Goal: Task Accomplishment & Management: Manage account settings

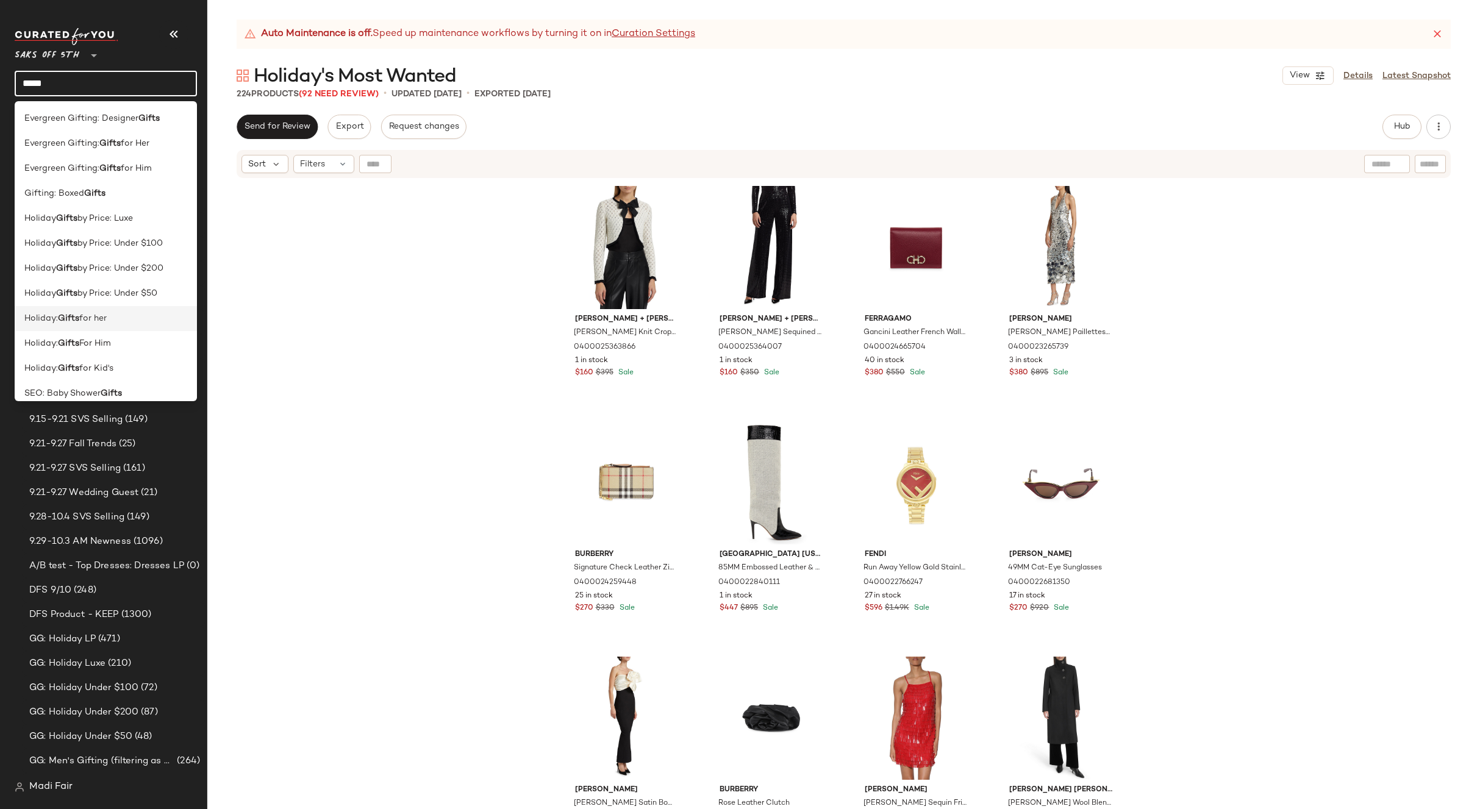
type input "*****"
click at [107, 321] on span "for her" at bounding box center [92, 318] width 27 height 13
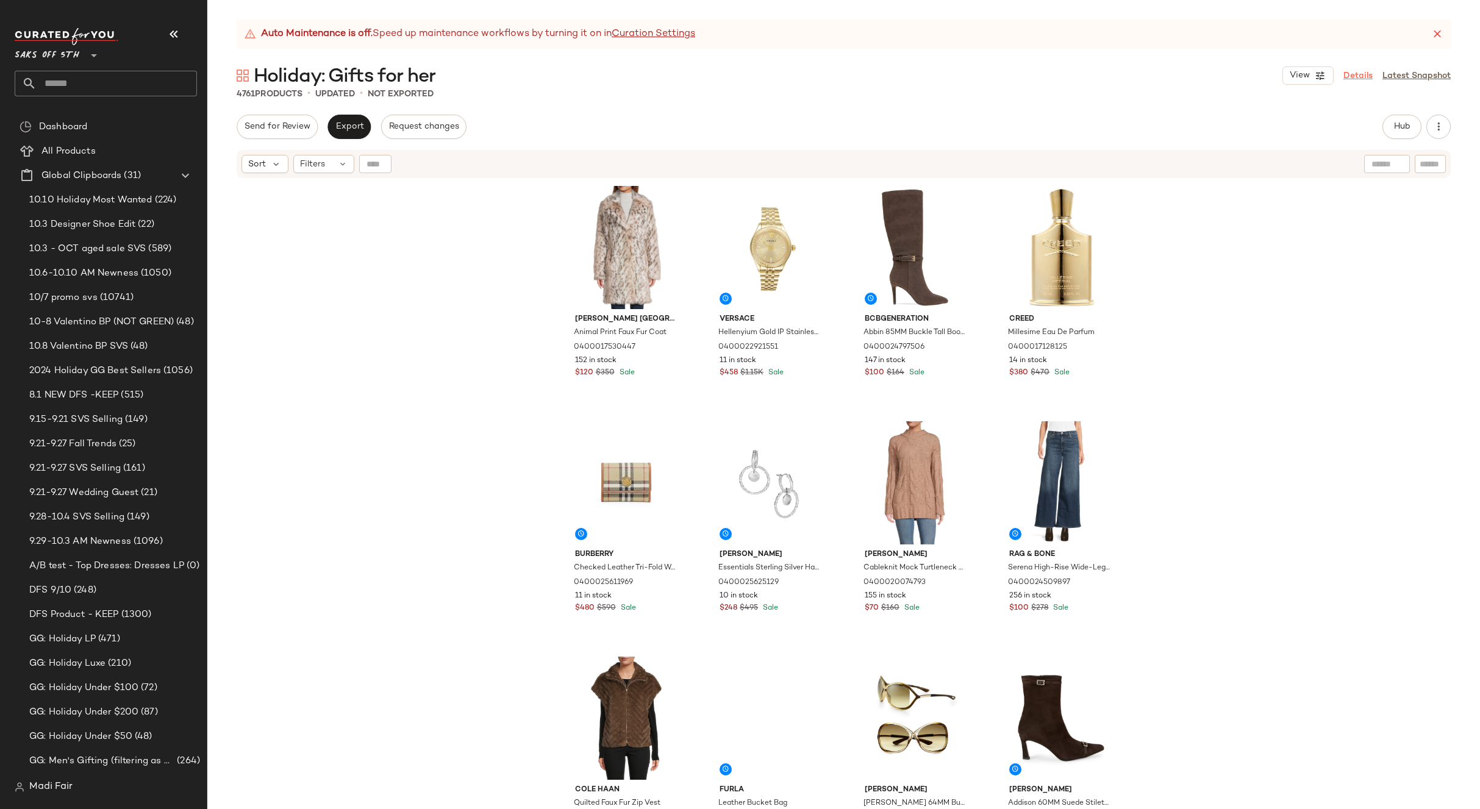
click at [1363, 78] on link "Details" at bounding box center [1358, 76] width 29 height 13
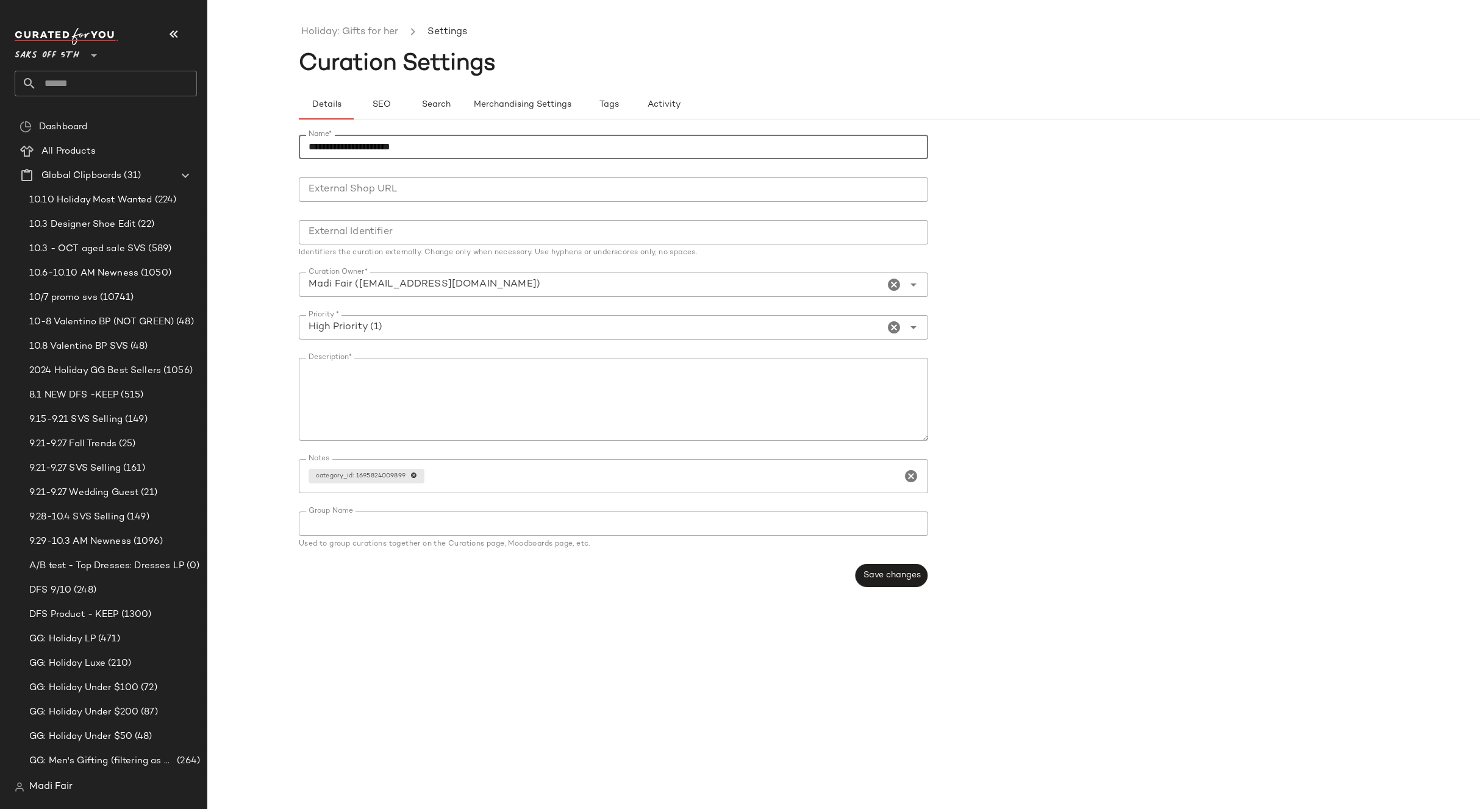
click at [395, 146] on input "**********" at bounding box center [613, 147] width 629 height 24
type input "**********"
click at [877, 577] on span "Save changes" at bounding box center [891, 576] width 58 height 10
click at [546, 283] on input "**********" at bounding box center [591, 284] width 585 height 15
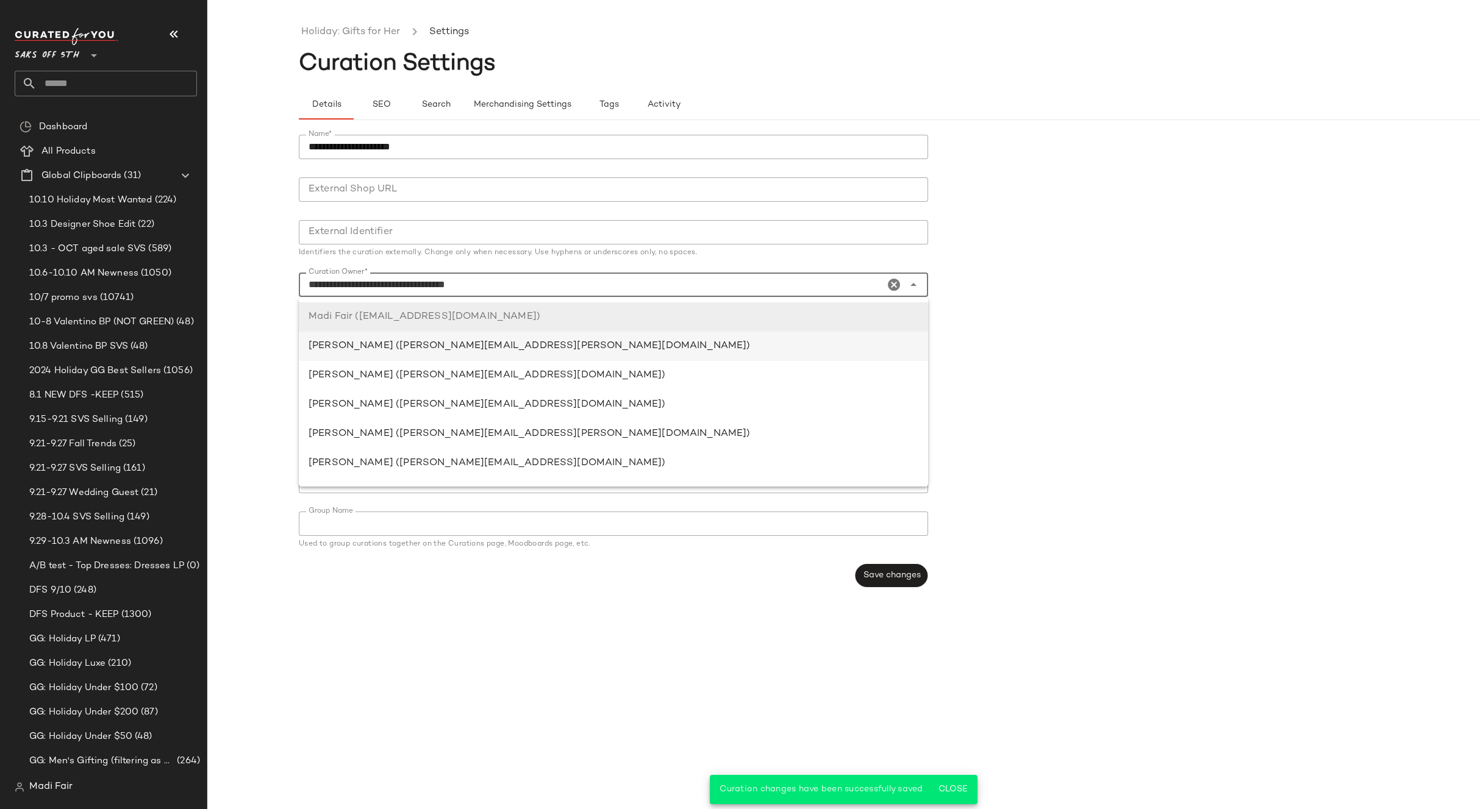
click at [462, 350] on div "Abigail Rios (abigail.rios@curatedforyou.io)" at bounding box center [614, 346] width 610 height 15
type input "**********"
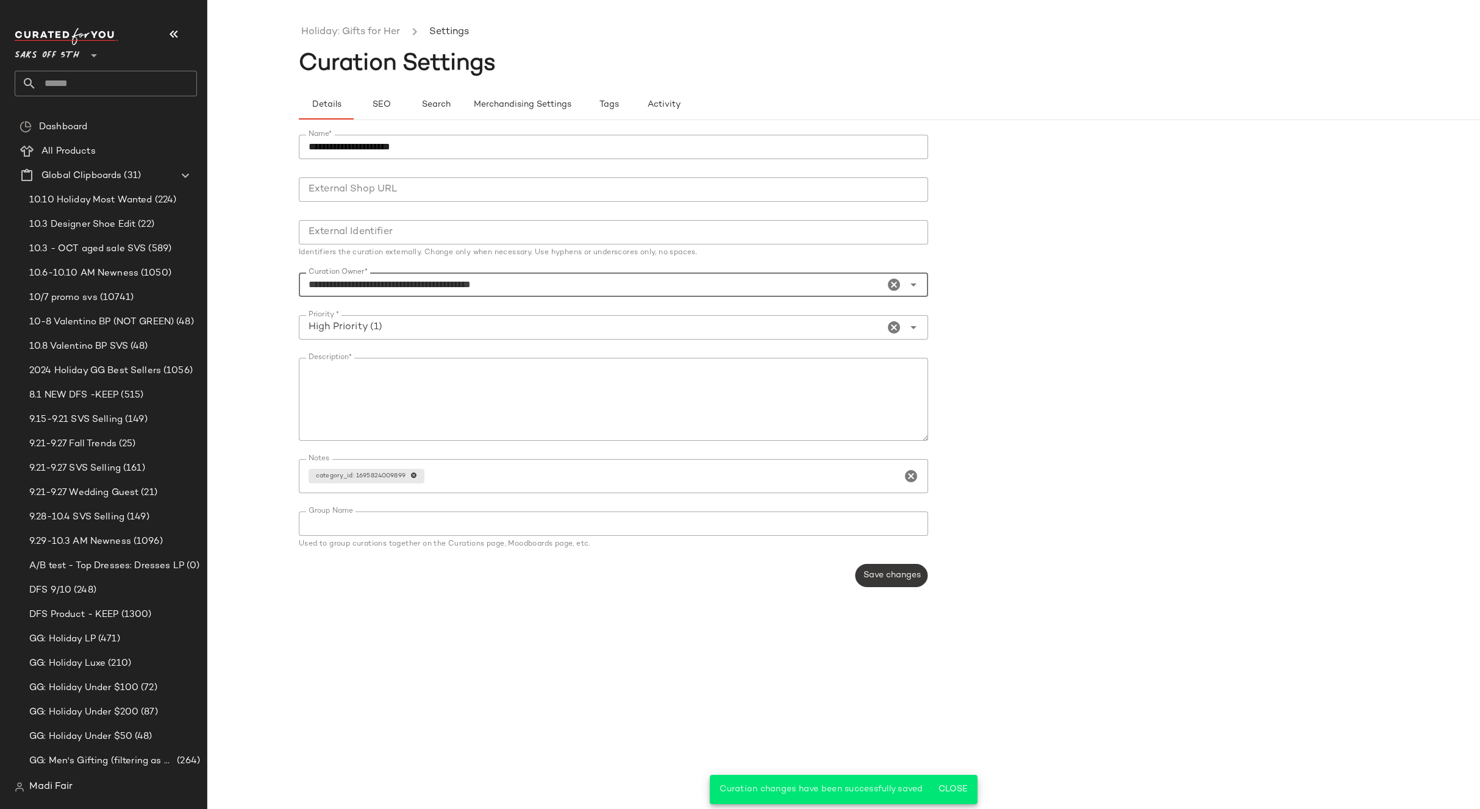
click at [897, 576] on span "Save changes" at bounding box center [891, 576] width 58 height 10
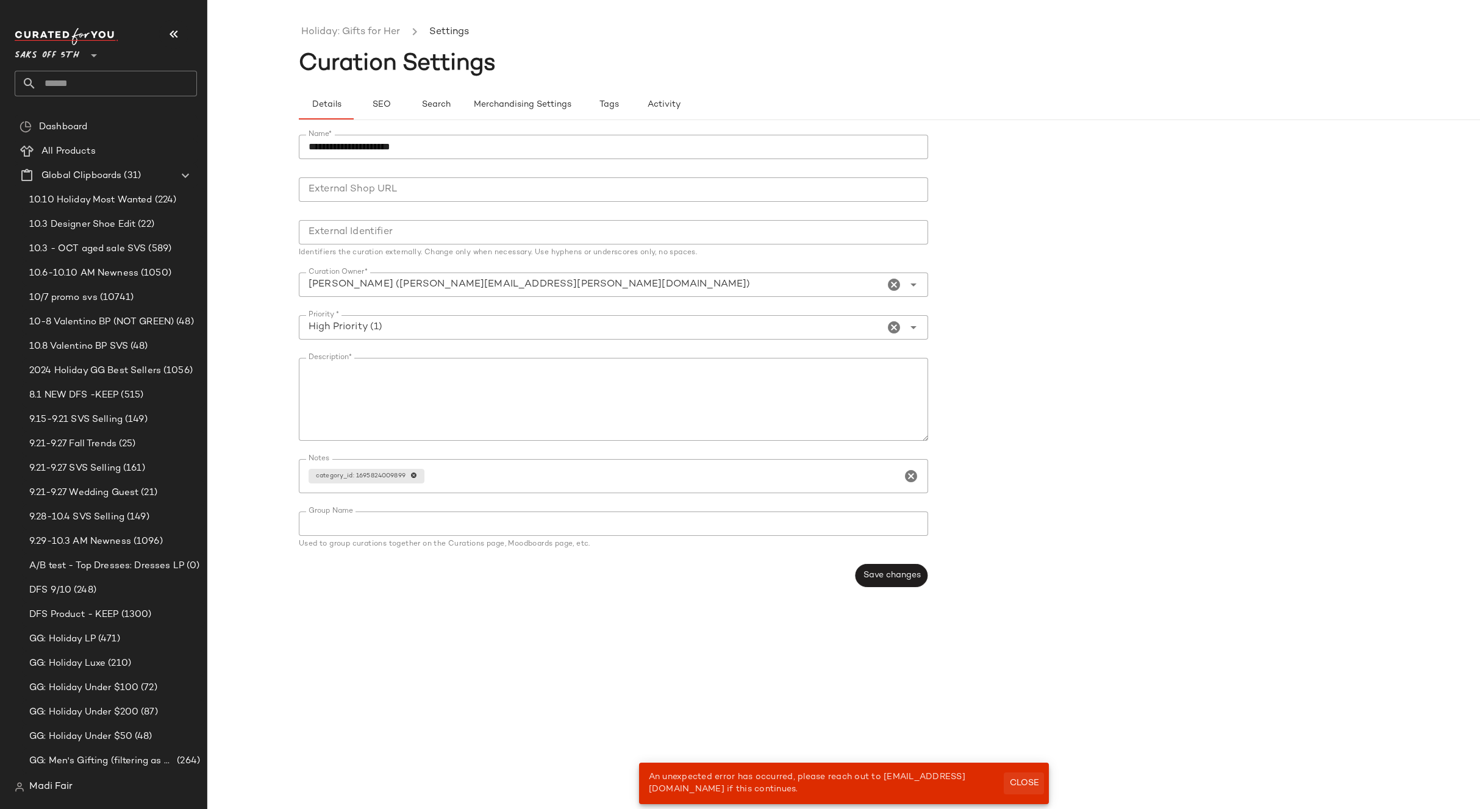
click at [1023, 781] on span "Close" at bounding box center [1024, 784] width 30 height 10
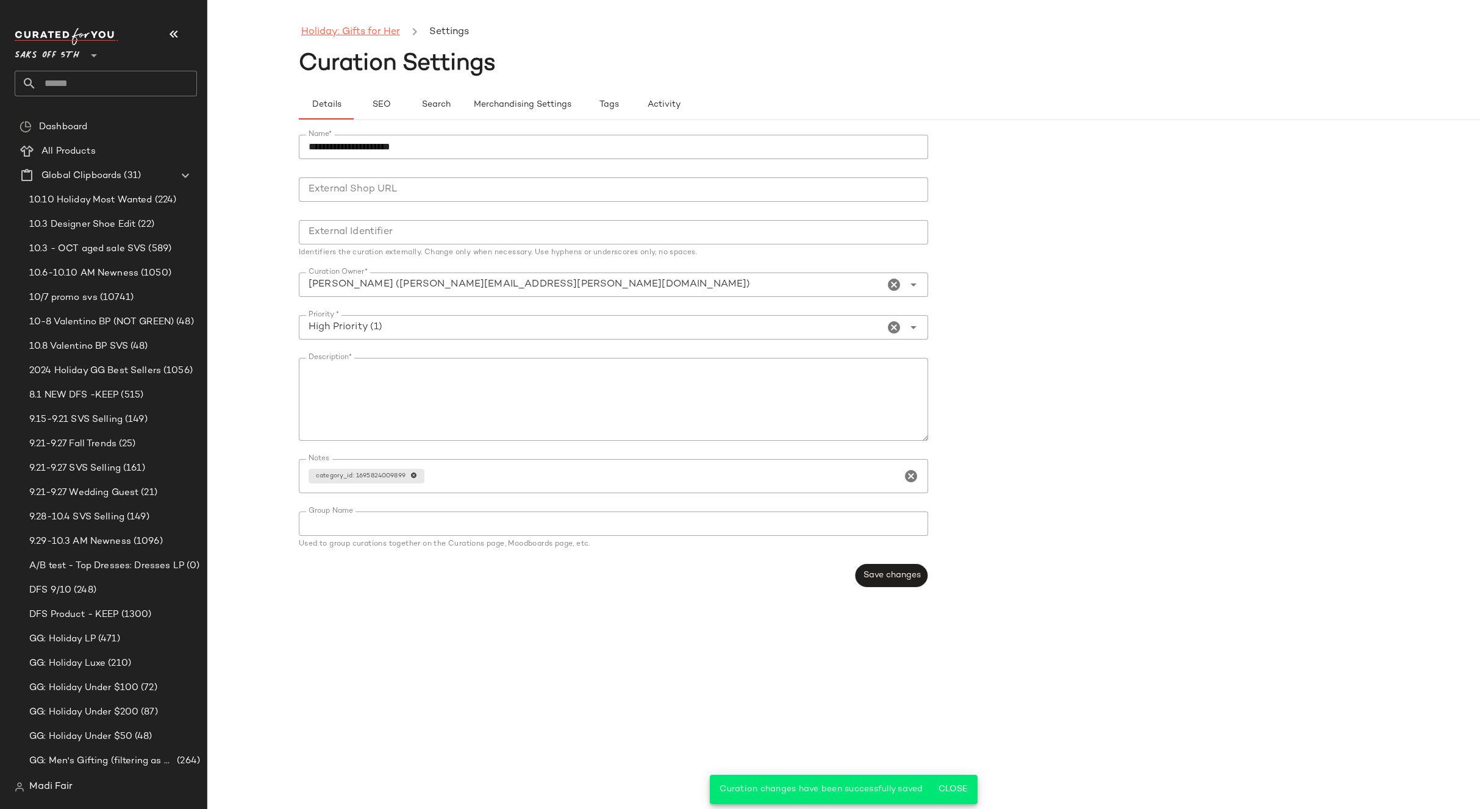
click at [332, 26] on link "Holiday: Gifts for Her" at bounding box center [350, 32] width 99 height 16
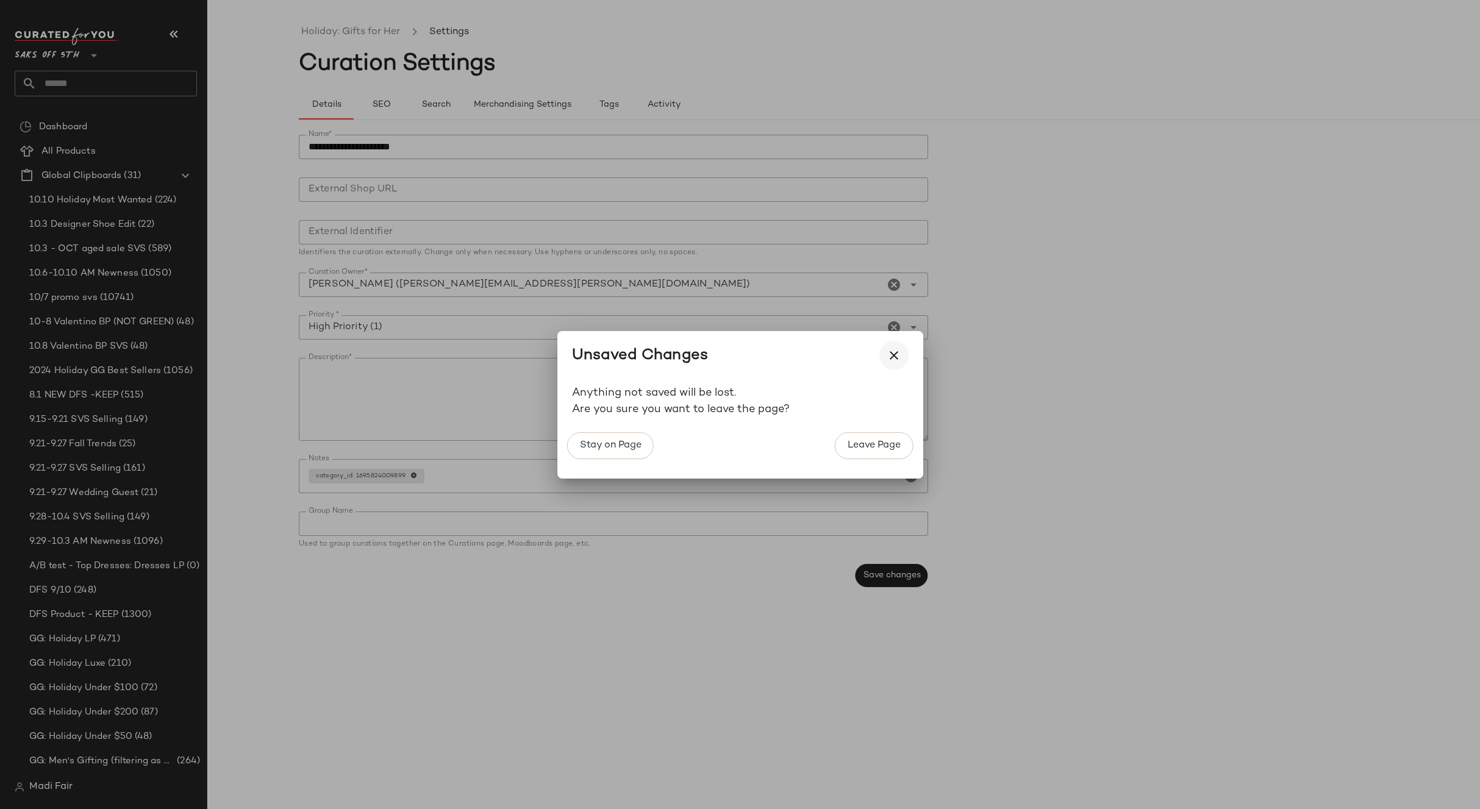
click at [890, 352] on icon "button" at bounding box center [894, 355] width 15 height 15
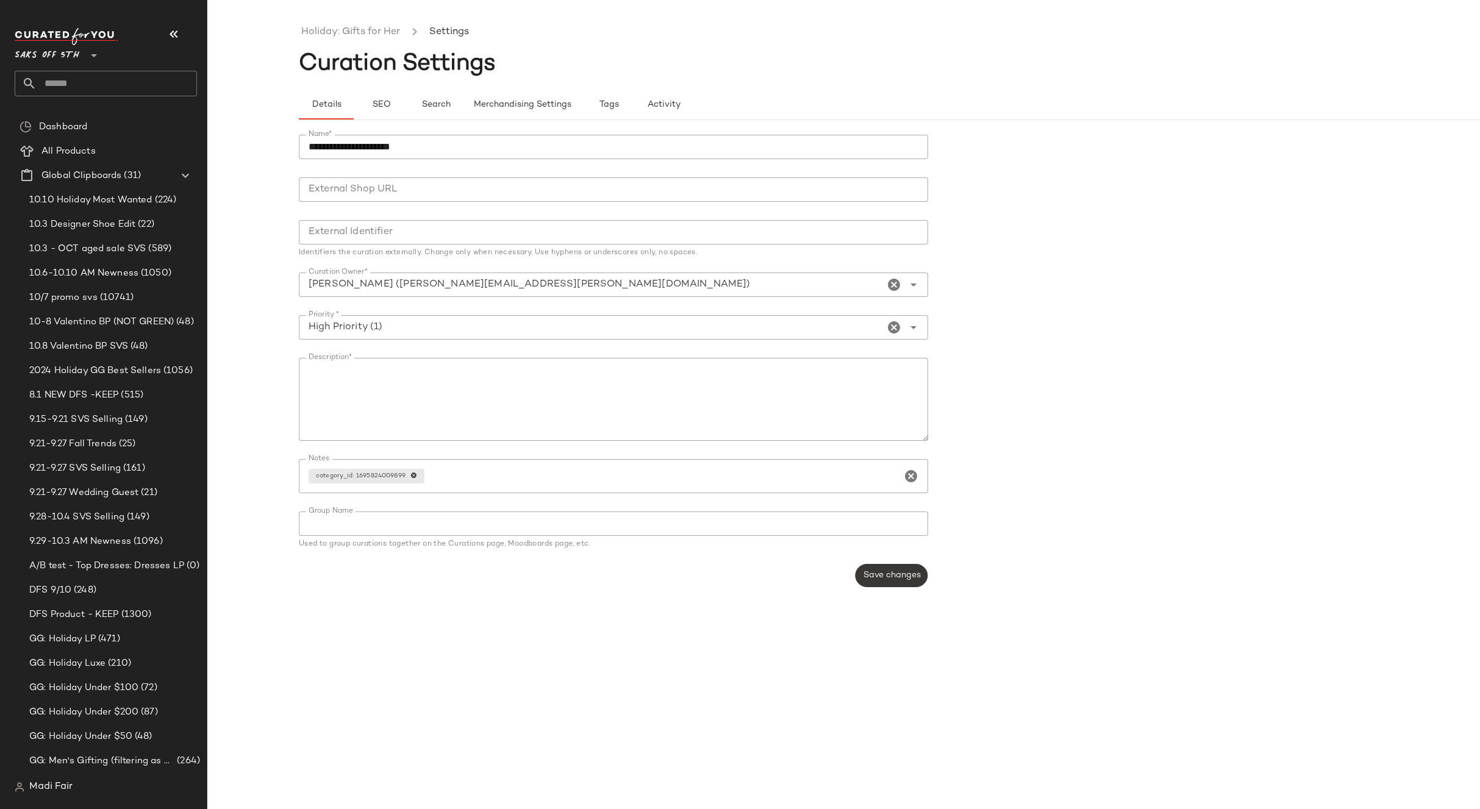
click at [904, 570] on button "Save changes" at bounding box center [891, 575] width 73 height 23
click at [1018, 784] on body "Saks OFF 5TH ** Dashboard All Products Global Clipboards (31) 10.10 Holiday Mos…" at bounding box center [740, 404] width 1480 height 809
click at [371, 36] on link "Holiday: Gifts for Her" at bounding box center [350, 32] width 99 height 16
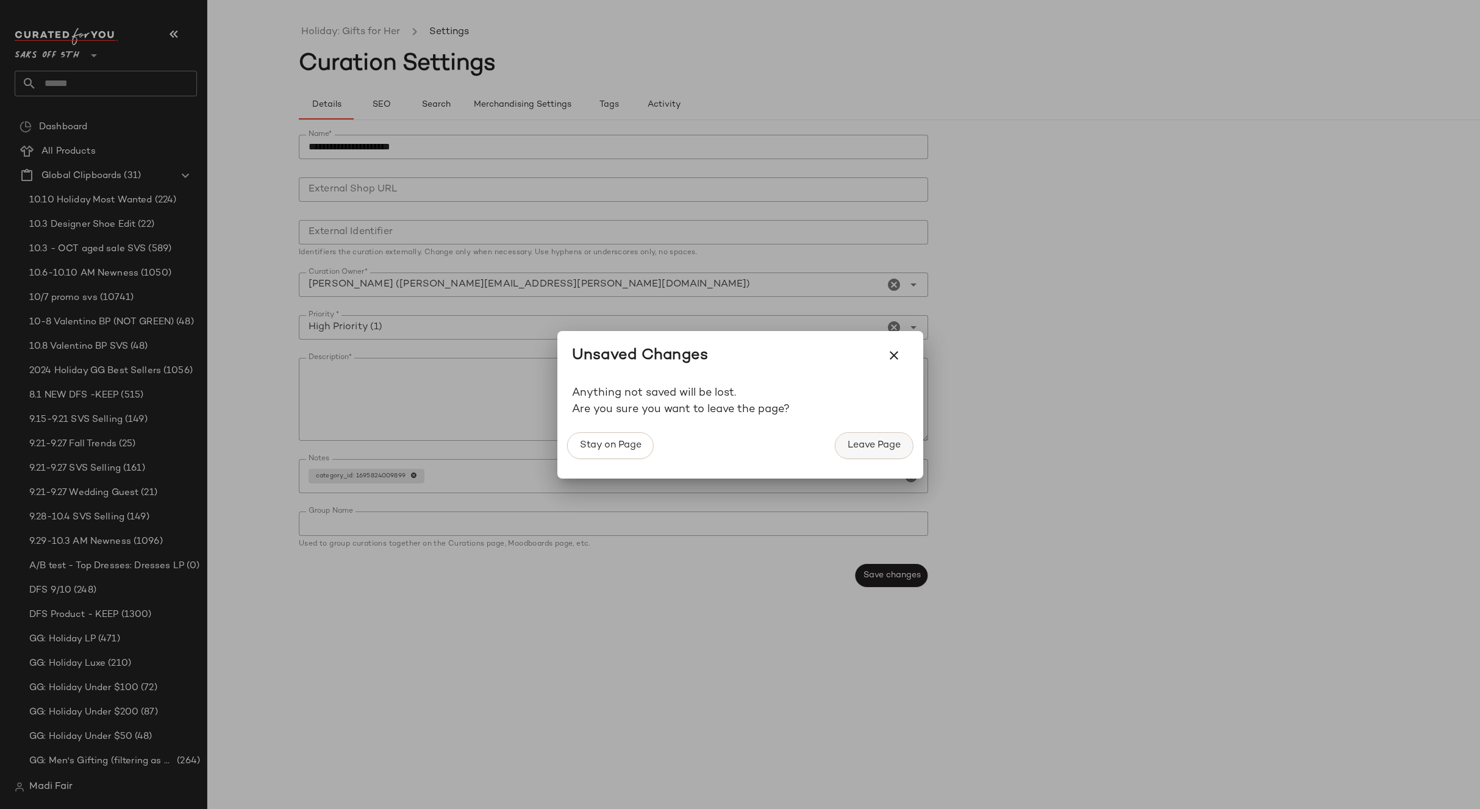
click at [876, 445] on span "Leave Page" at bounding box center [874, 446] width 54 height 12
click at [870, 447] on span "Leave Page" at bounding box center [874, 446] width 54 height 12
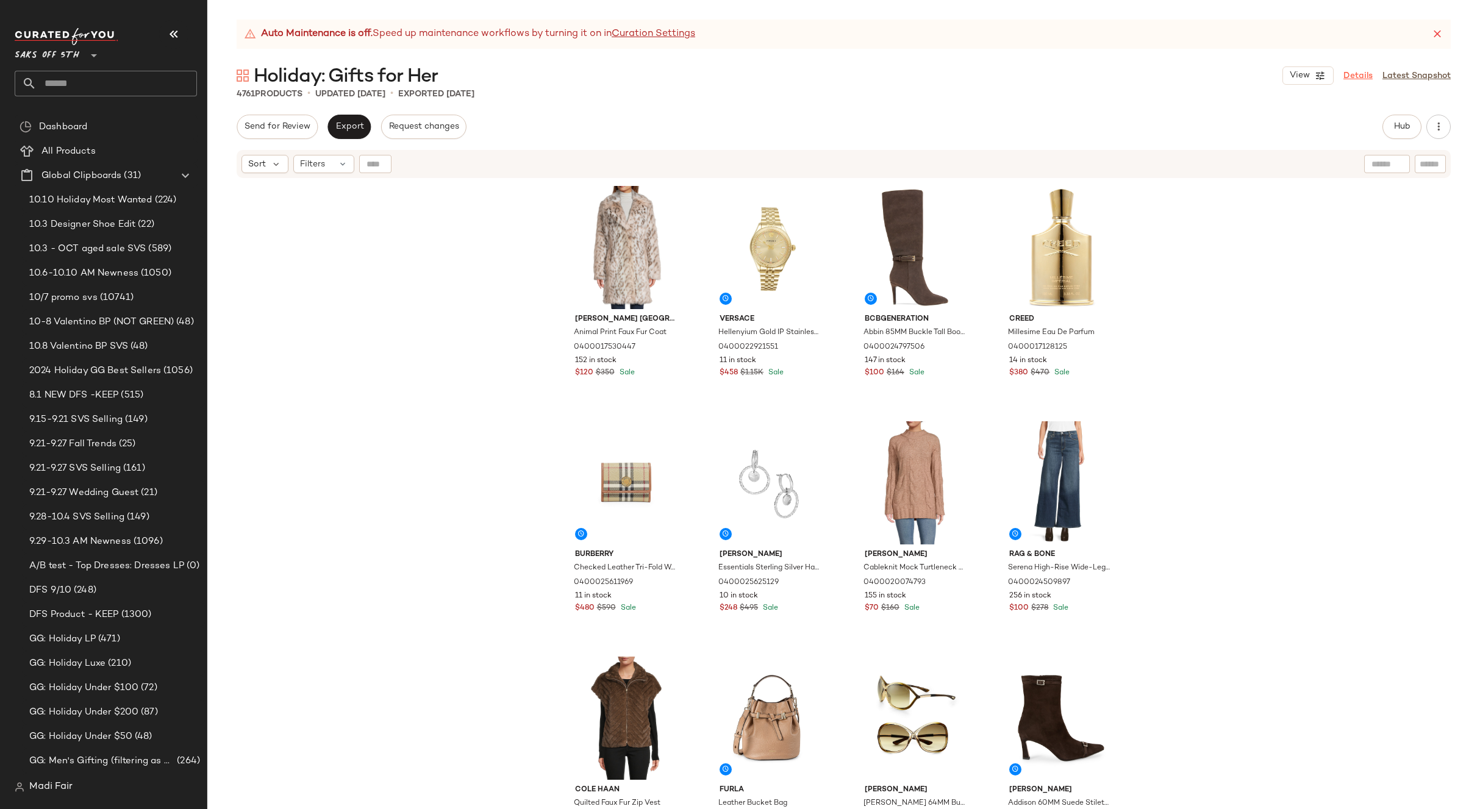
click at [1356, 75] on link "Details" at bounding box center [1358, 76] width 29 height 13
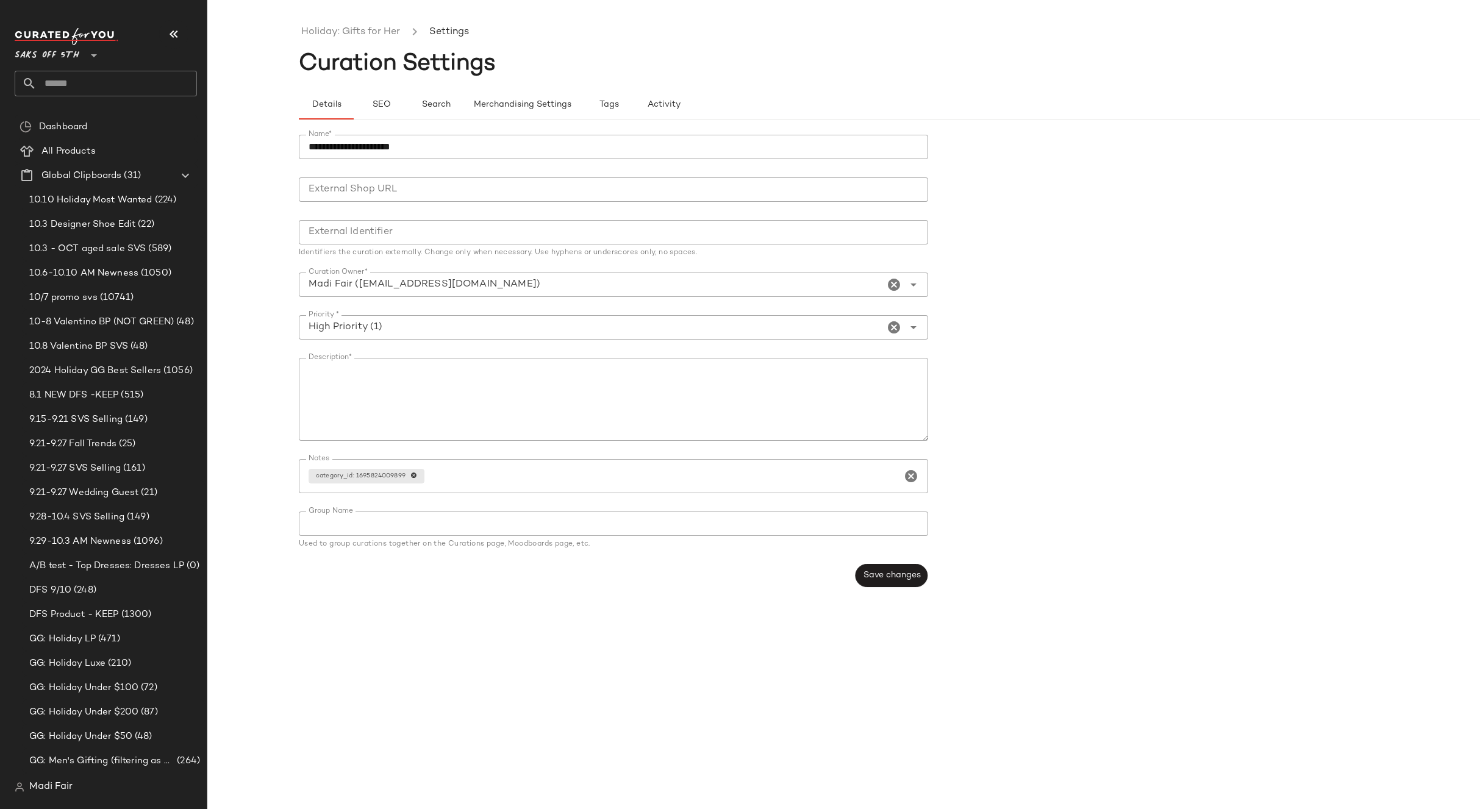
click at [893, 286] on icon "Clear Curation Owner*" at bounding box center [894, 284] width 15 height 15
click at [914, 284] on icon "Open" at bounding box center [913, 284] width 15 height 15
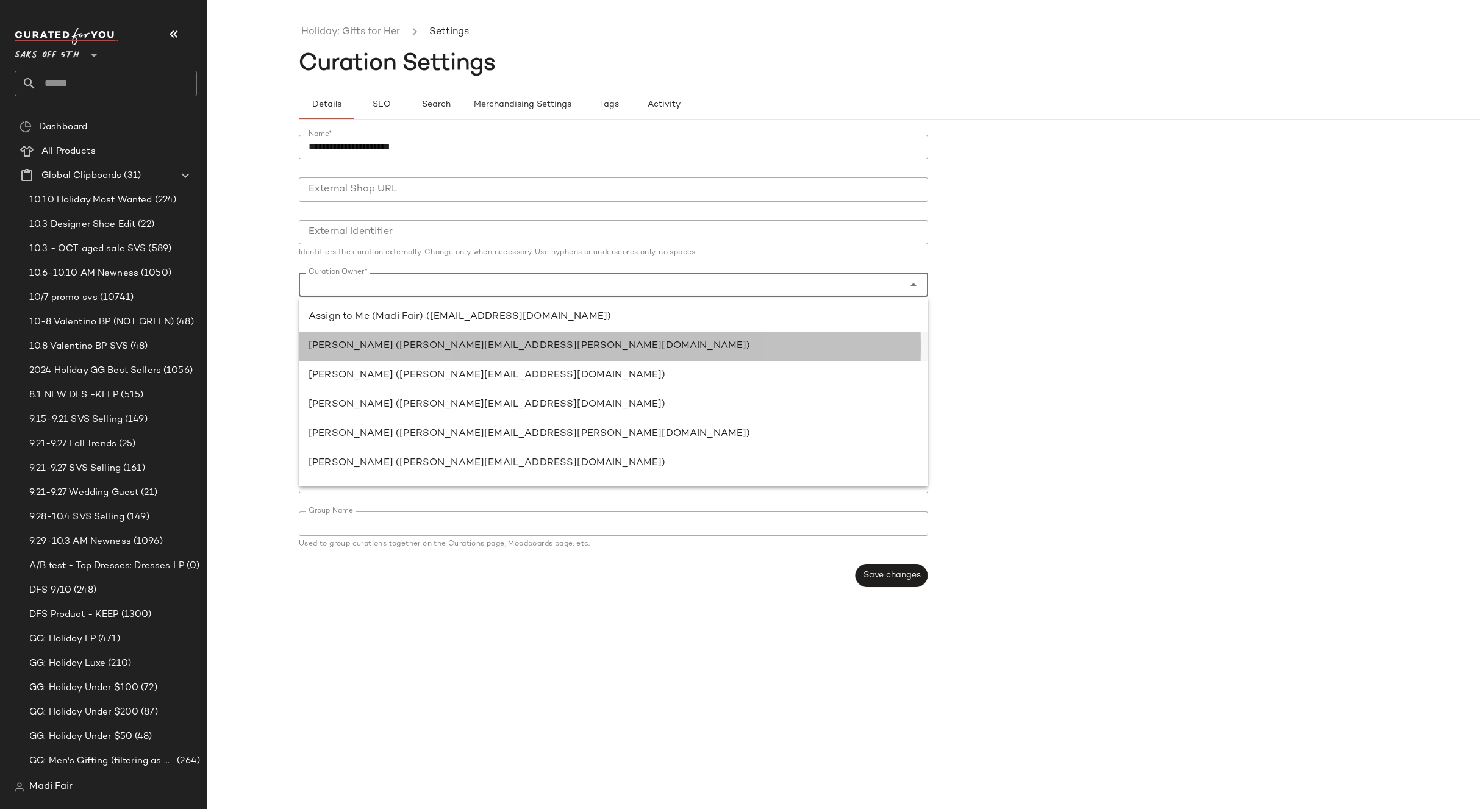
click at [449, 352] on div "Abigail Rios (abigail.rios@curatedforyou.io)" at bounding box center [614, 346] width 610 height 15
type input "**********"
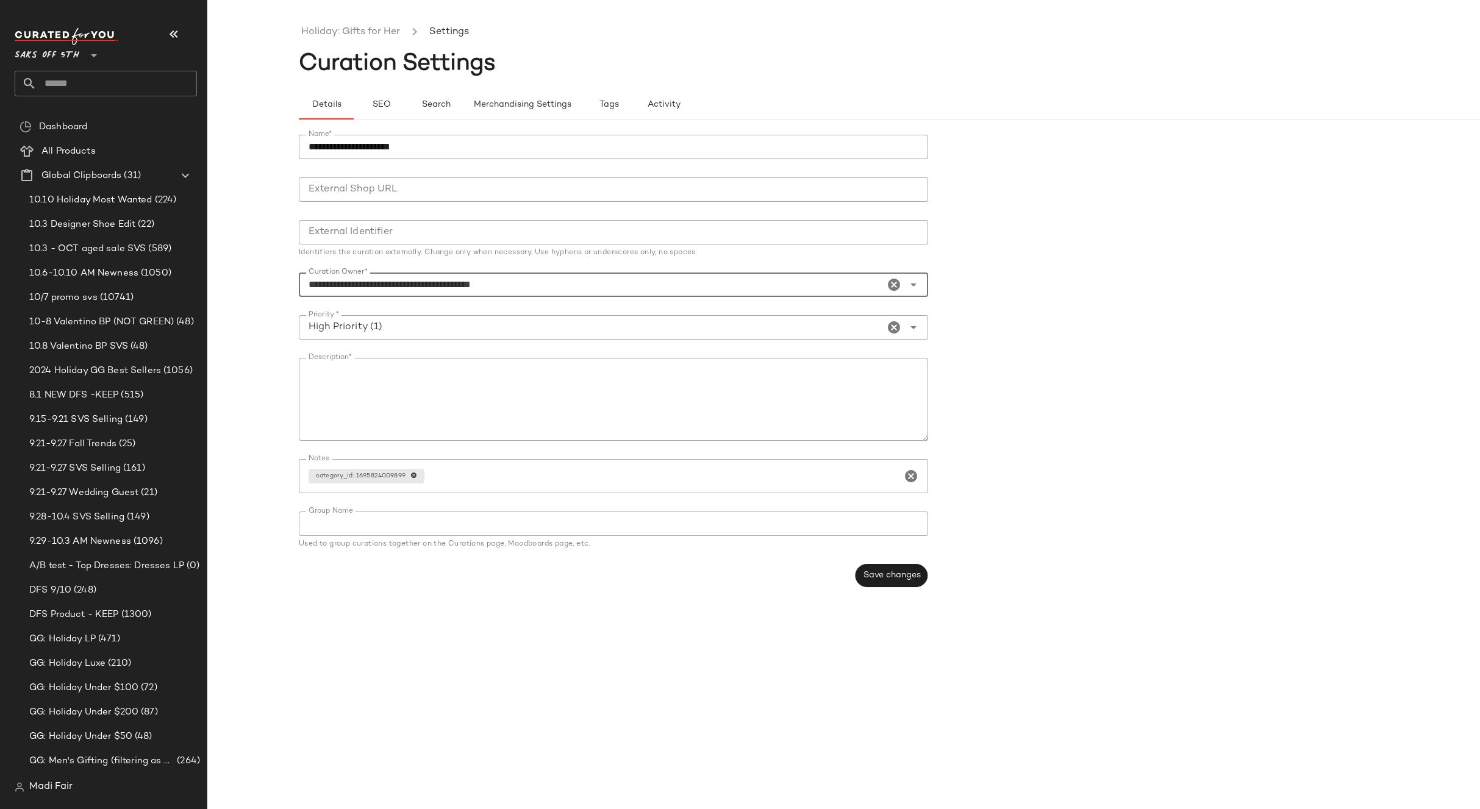
click at [635, 640] on div "**********" at bounding box center [935, 415] width 1273 height 790
click at [924, 575] on button "Save changes" at bounding box center [891, 575] width 73 height 23
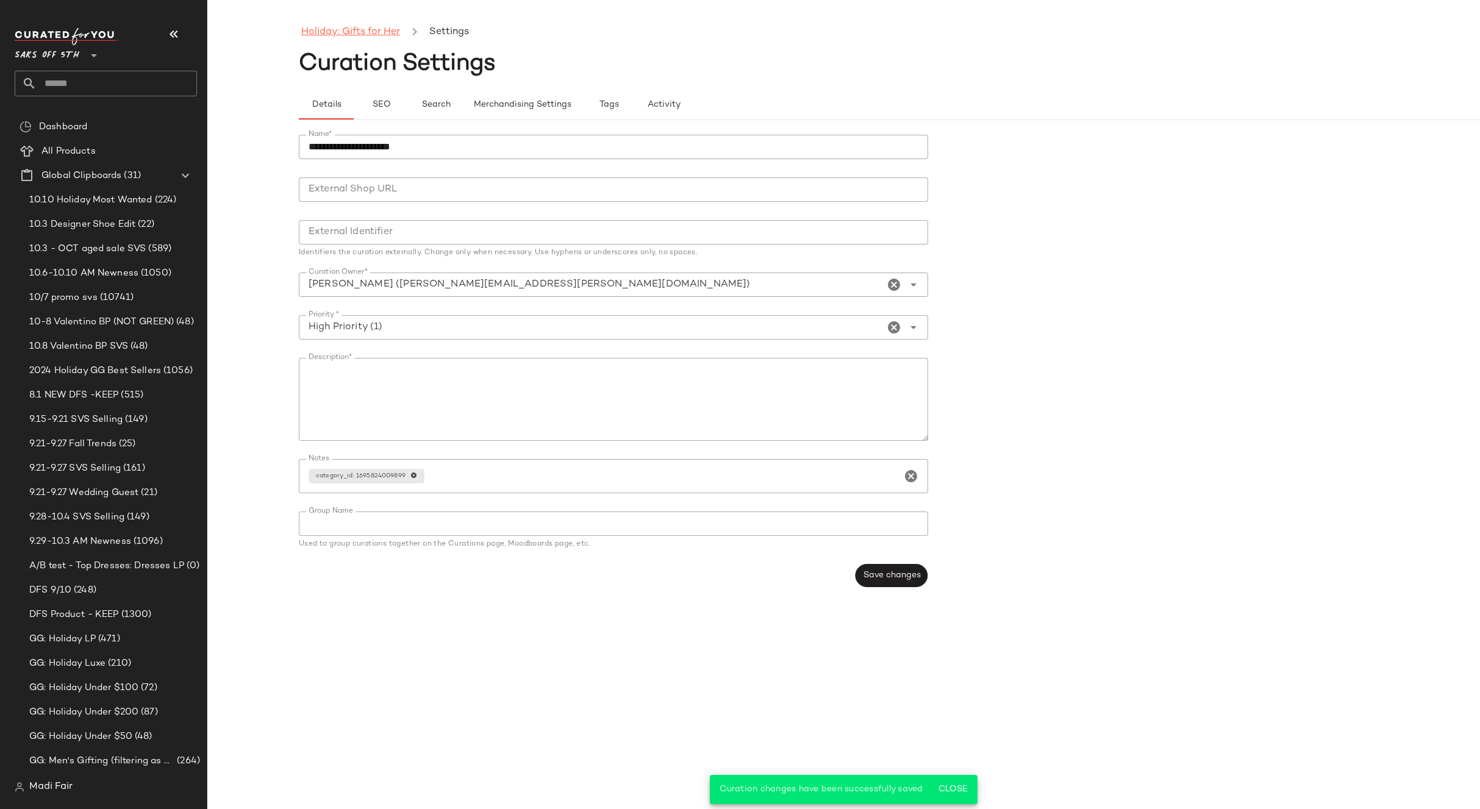
click at [354, 30] on link "Holiday: Gifts for Her" at bounding box center [350, 32] width 99 height 16
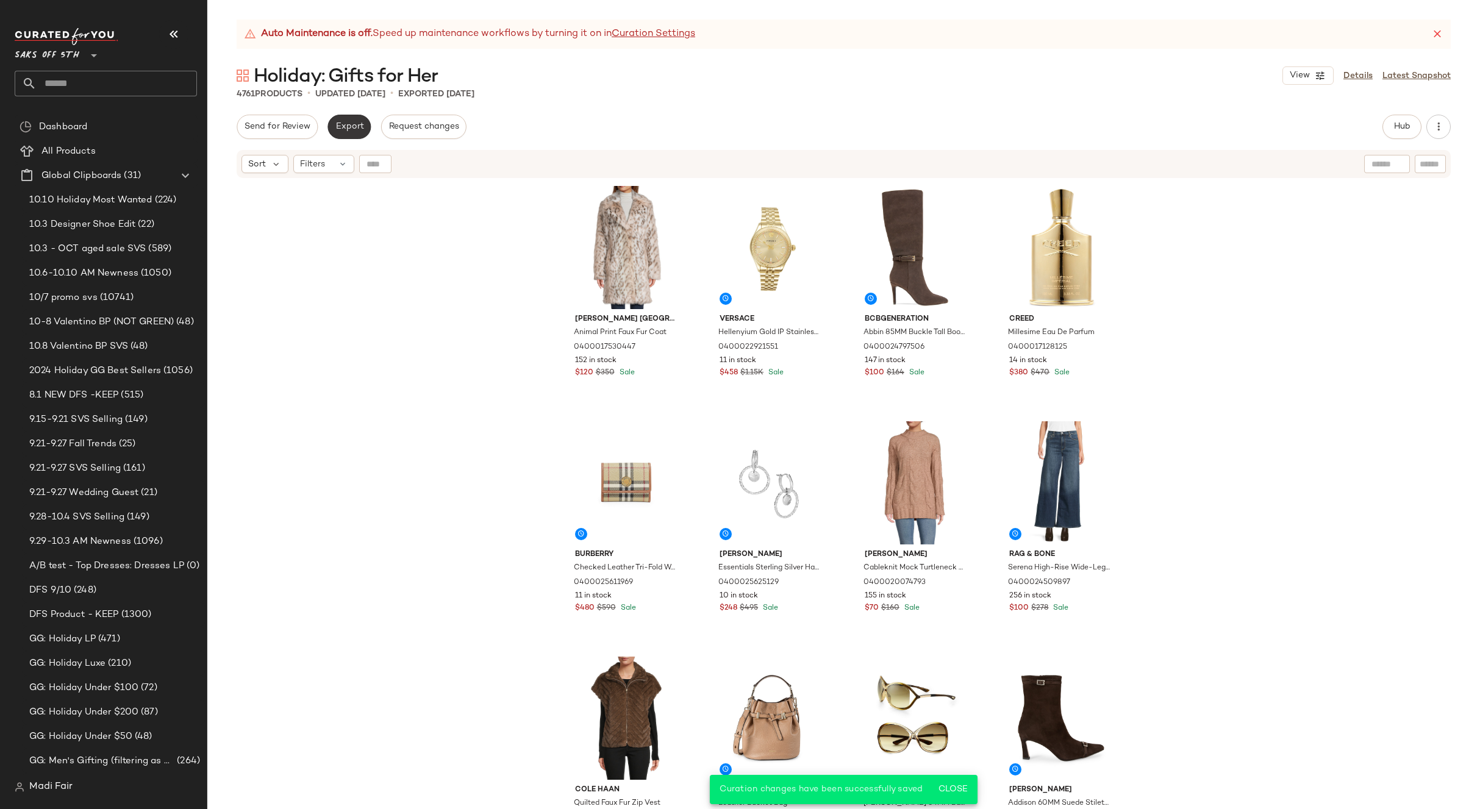
click at [362, 122] on span "Export" at bounding box center [349, 127] width 29 height 10
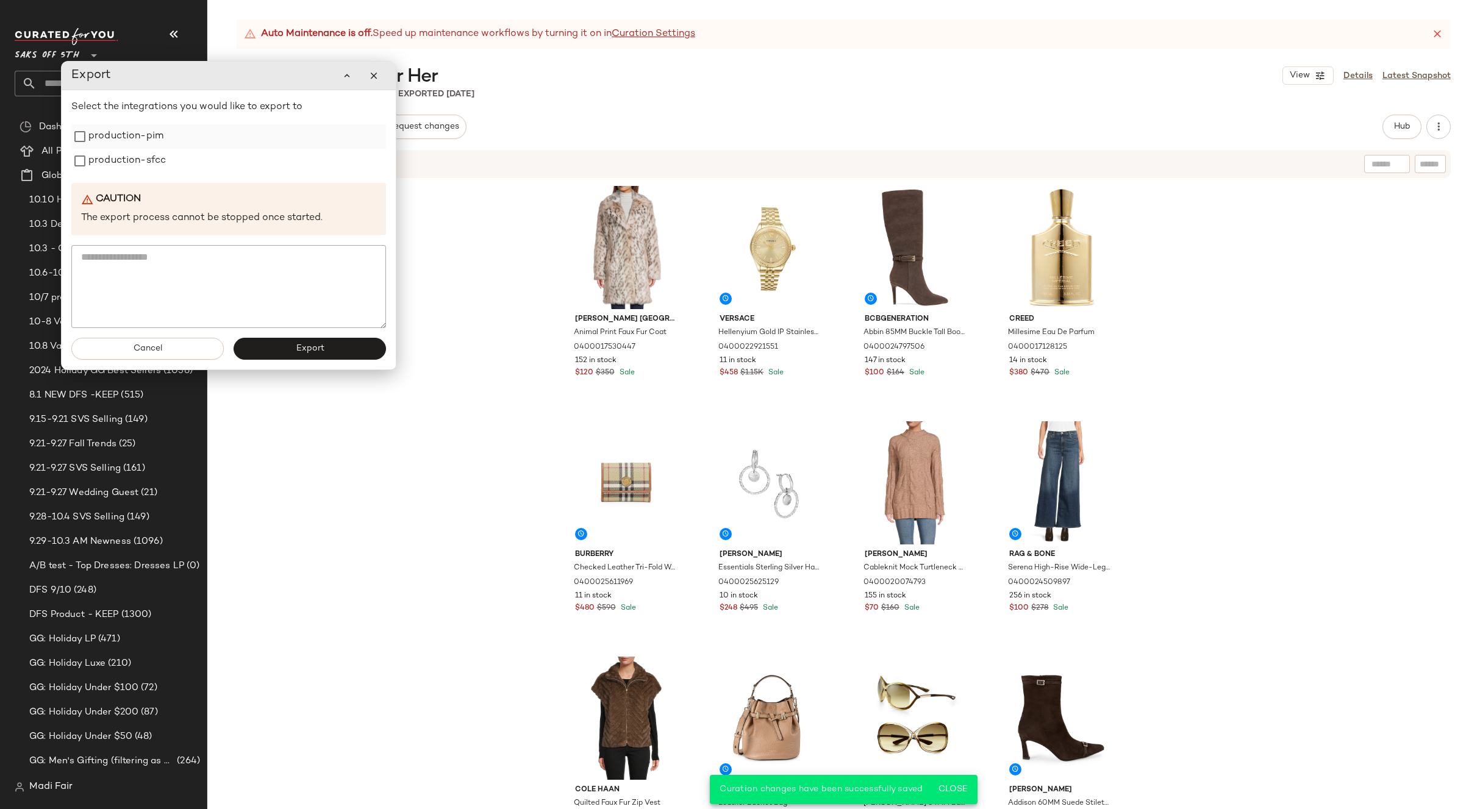
click at [158, 140] on label "production-pim" at bounding box center [125, 136] width 75 height 24
click at [156, 158] on label "production-sfcc" at bounding box center [126, 161] width 77 height 24
click at [299, 351] on span "Export" at bounding box center [309, 349] width 29 height 10
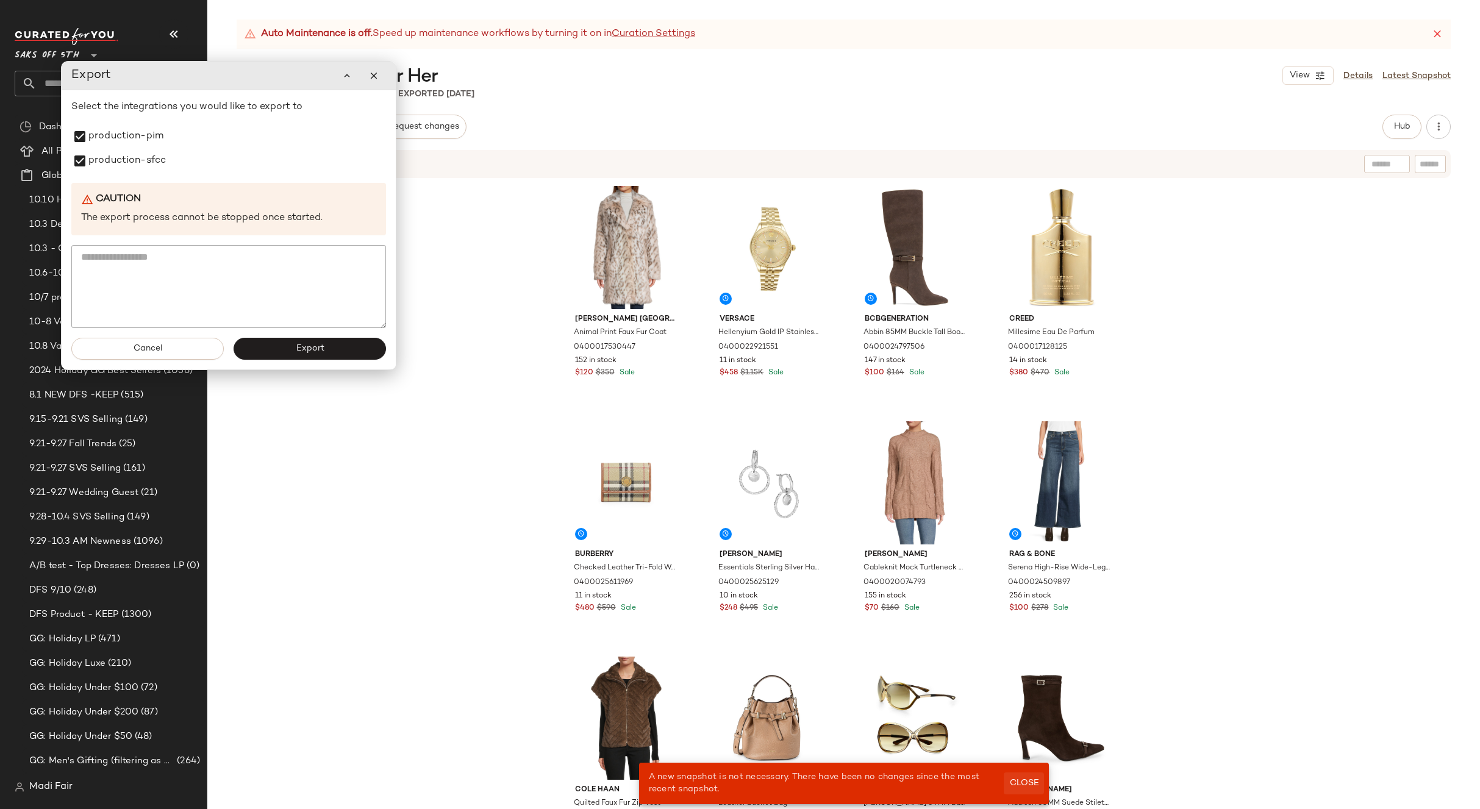
click at [1030, 784] on span "Close" at bounding box center [1024, 784] width 30 height 10
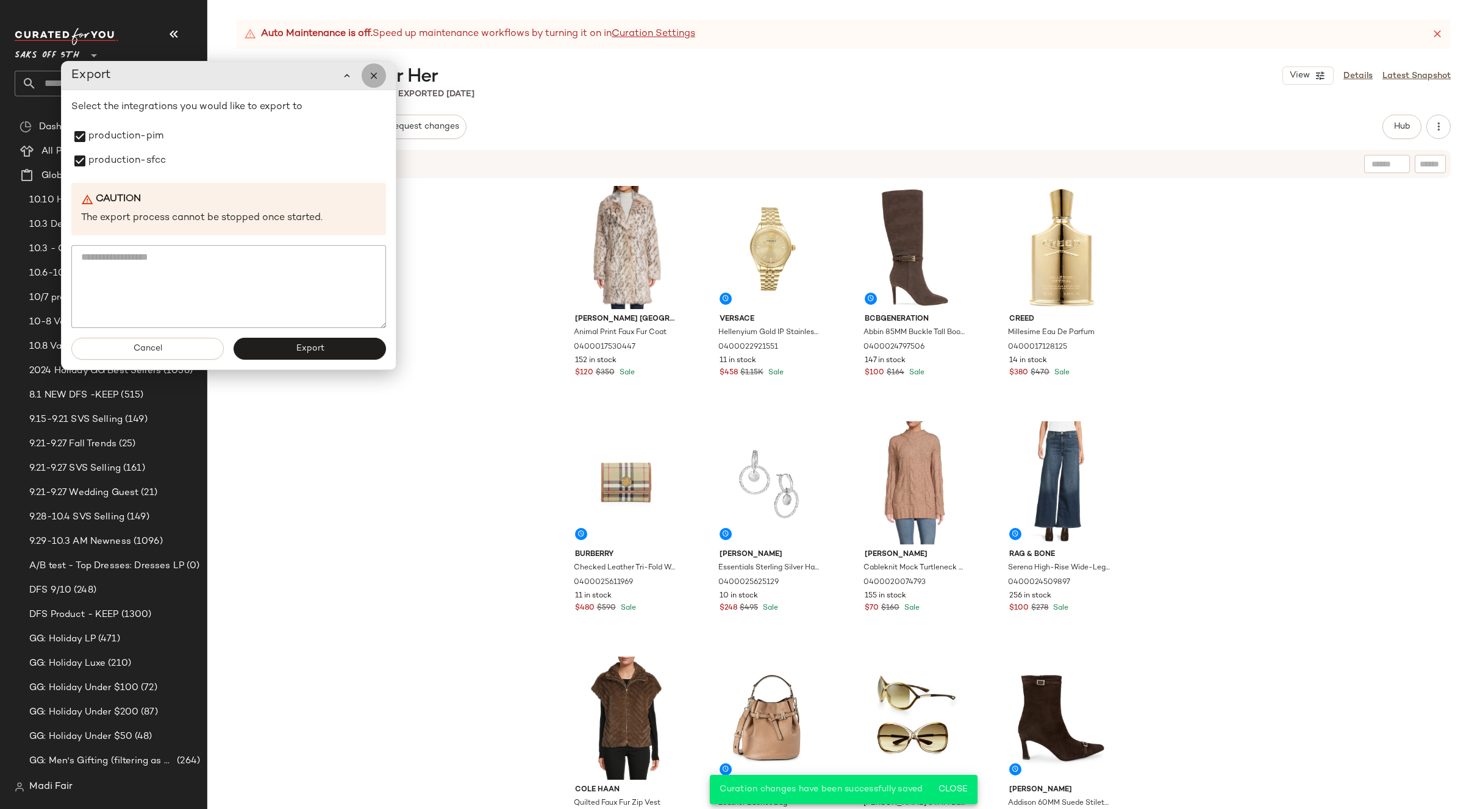
click at [373, 68] on button "button" at bounding box center [374, 75] width 24 height 24
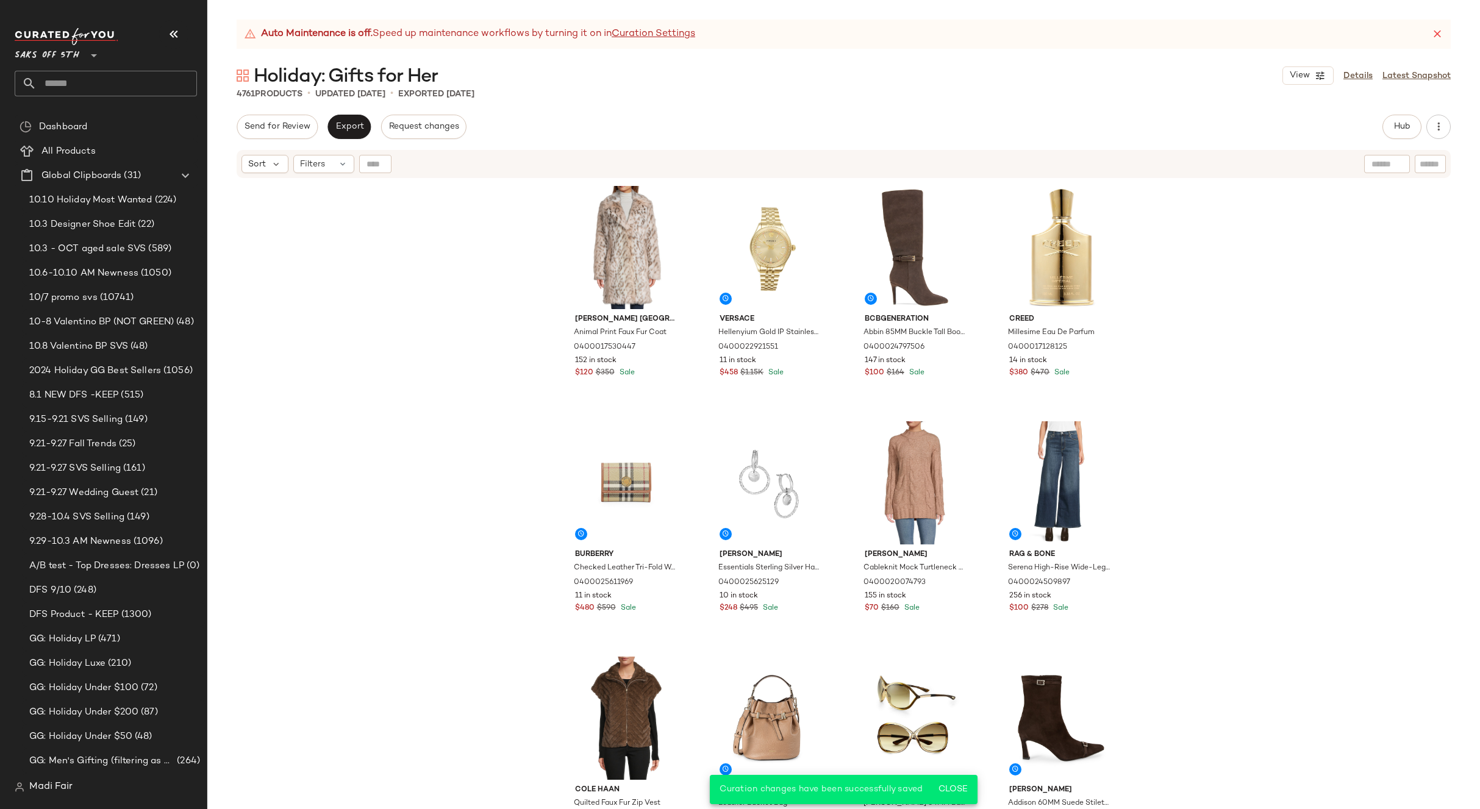
click at [493, 312] on div "Karl Lagerfeld Paris Animal Print Faux Fur Coat 0400017530447 152 in stock $120…" at bounding box center [843, 509] width 1273 height 661
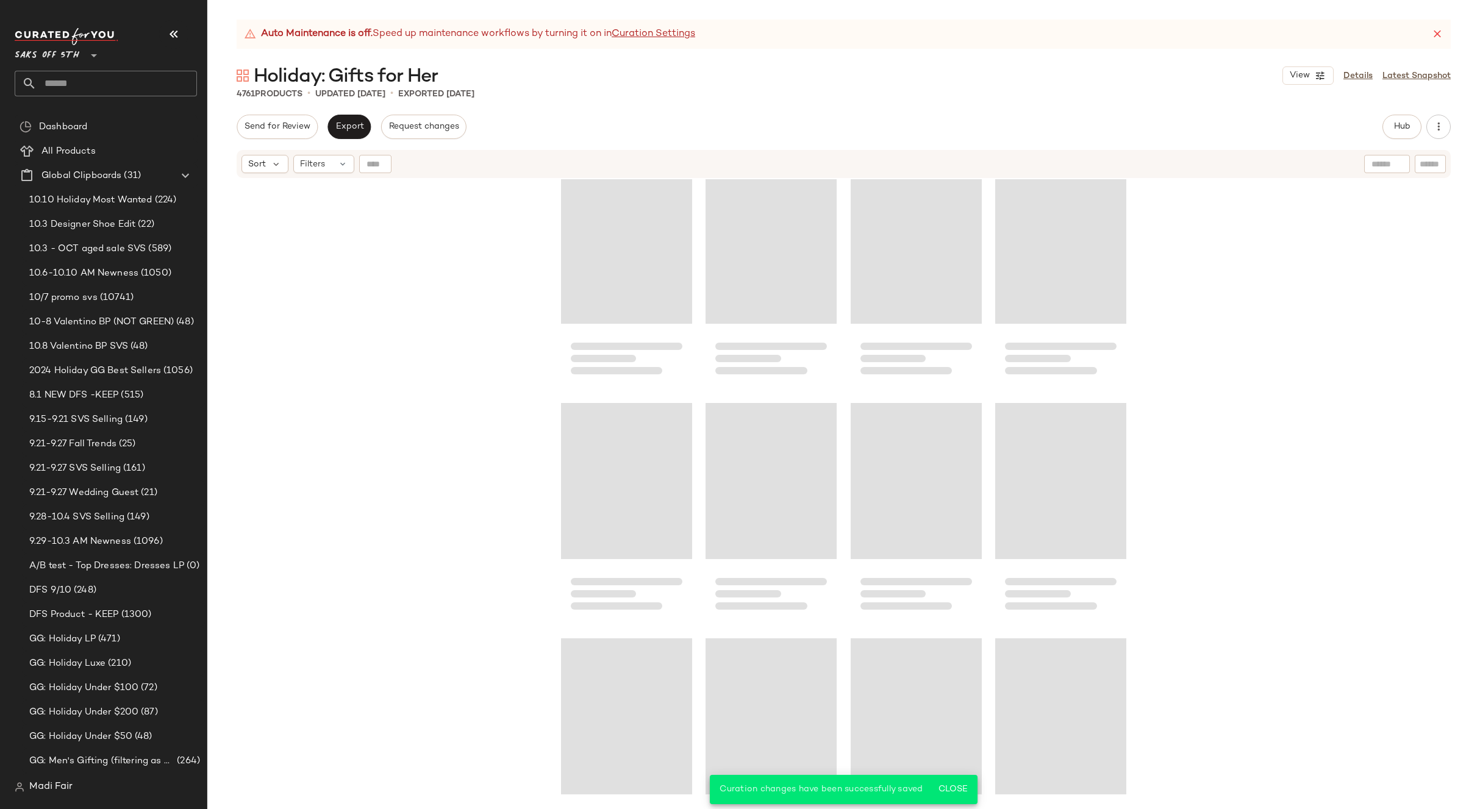
scroll to position [102673, 0]
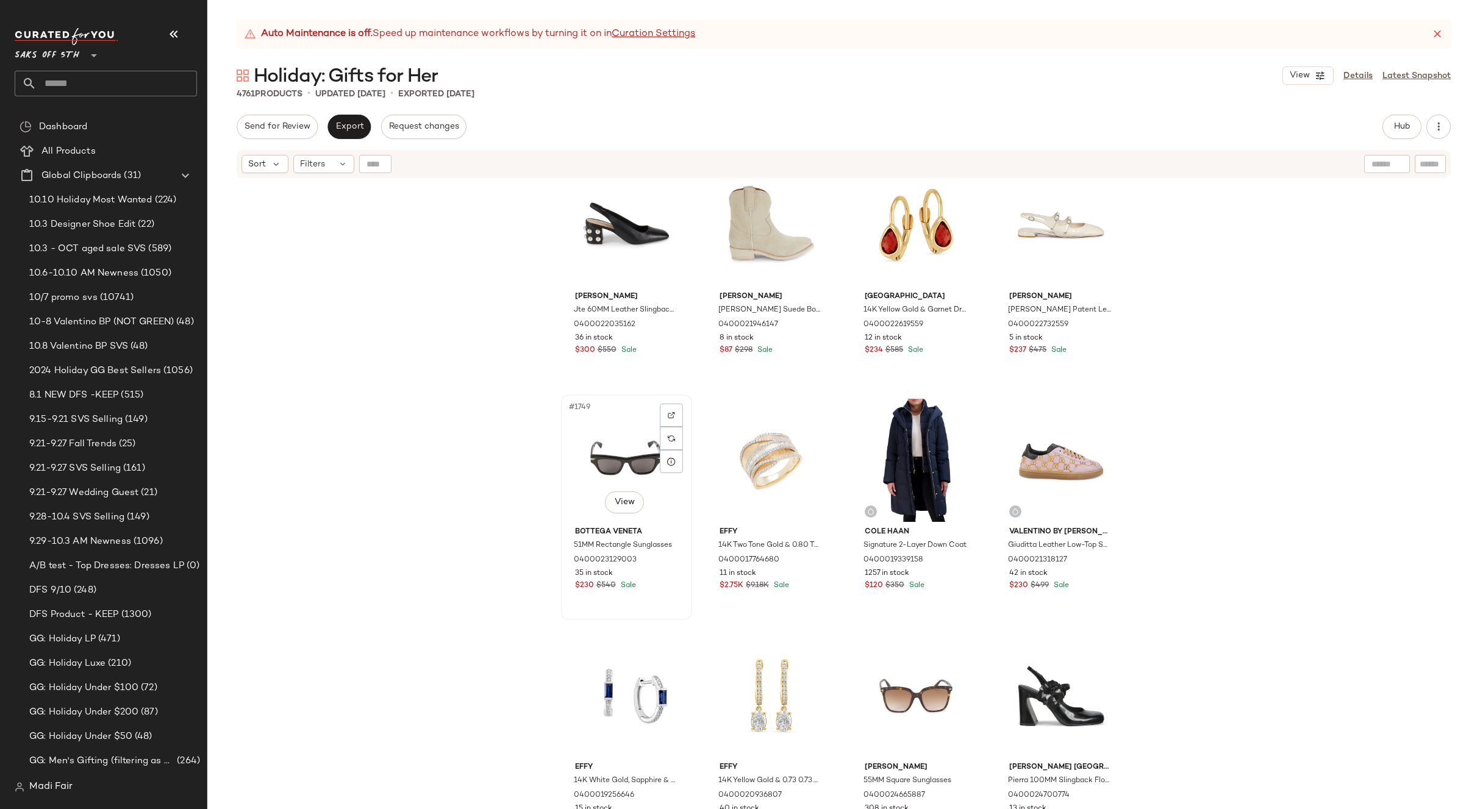
click at [621, 462] on div "#1749 View" at bounding box center [626, 460] width 123 height 123
click at [1071, 670] on div "#1756 View" at bounding box center [1061, 695] width 123 height 123
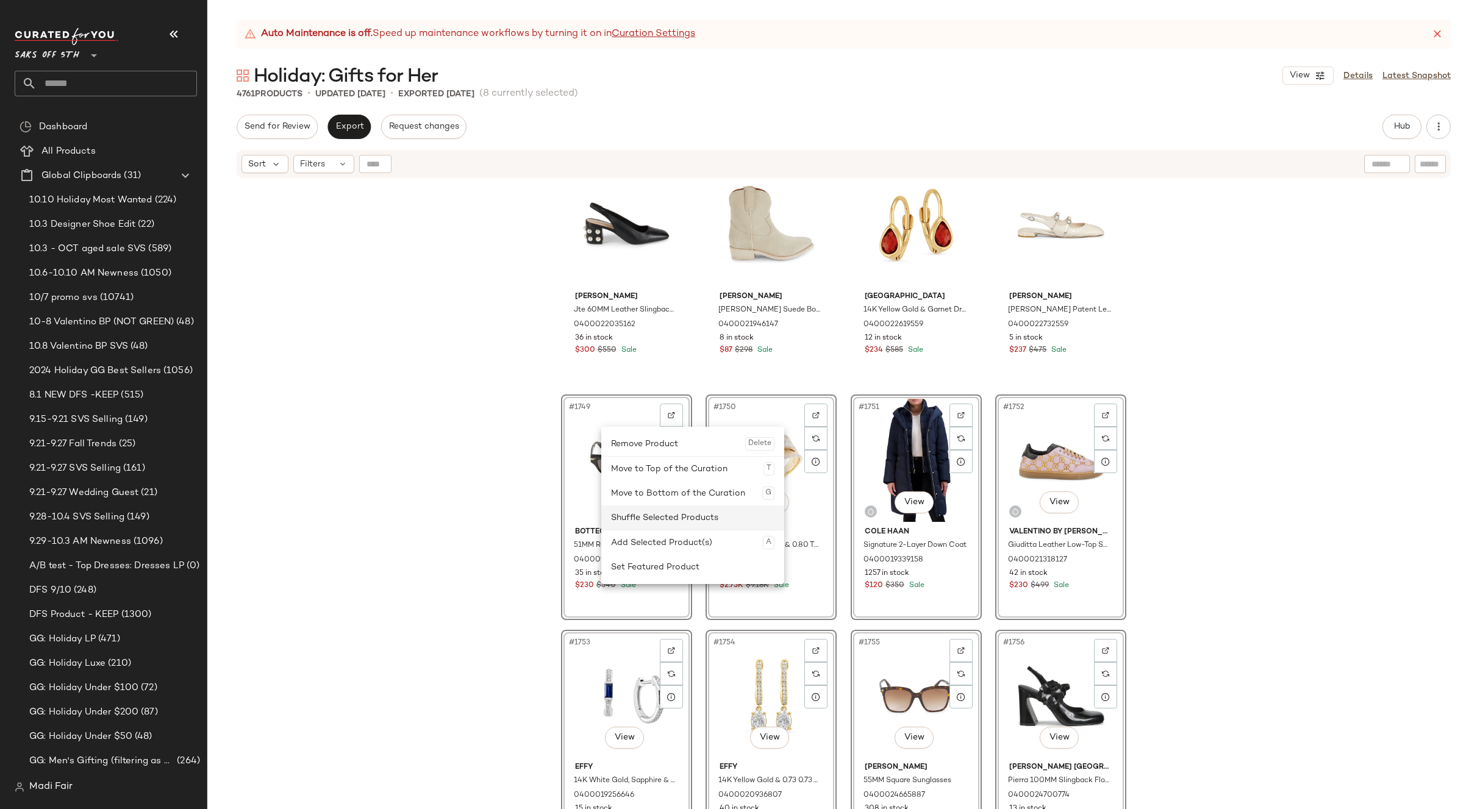
click at [661, 518] on div "Shuffle Selected Products" at bounding box center [692, 518] width 163 height 24
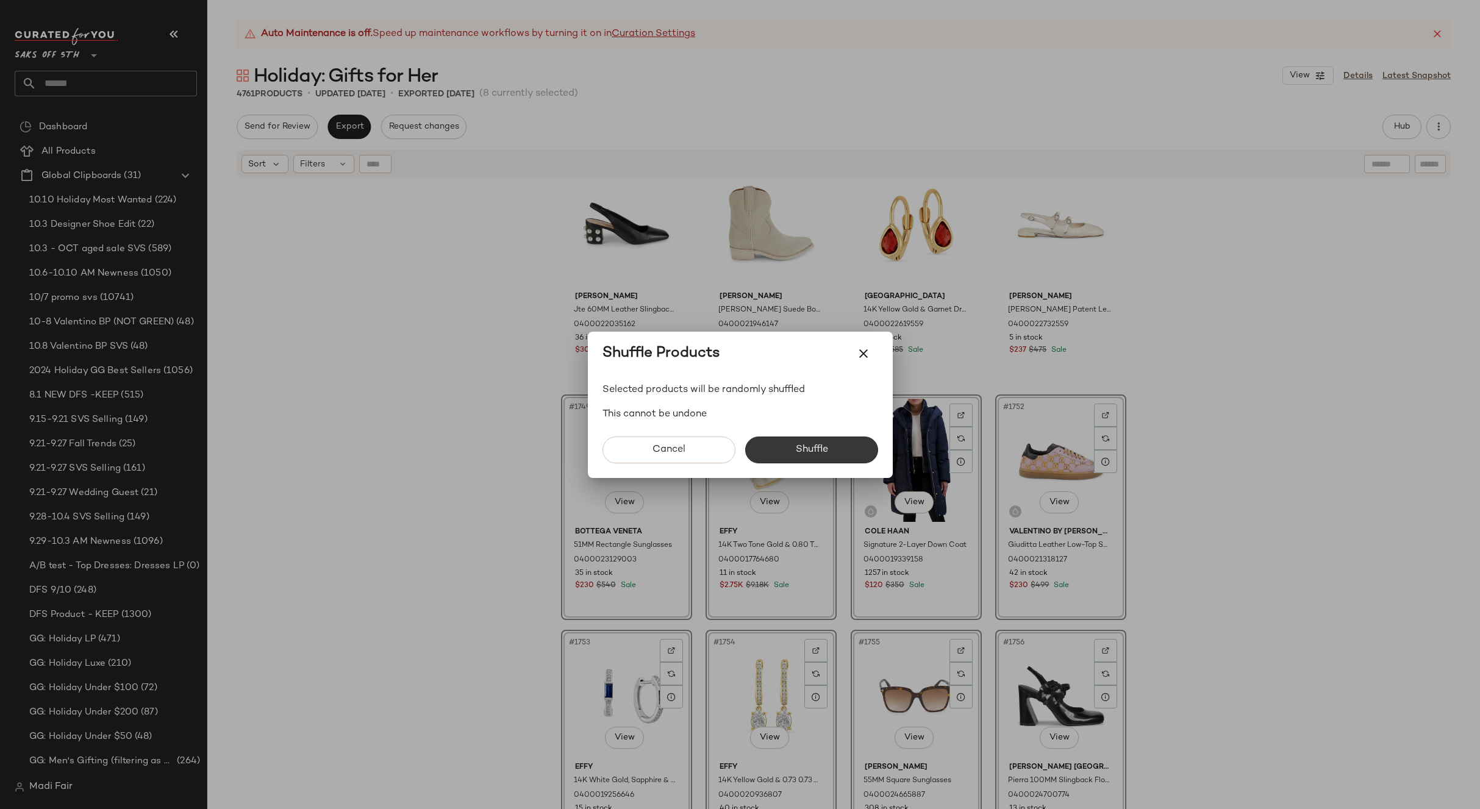
click at [822, 449] on span "Shuffle" at bounding box center [811, 450] width 33 height 12
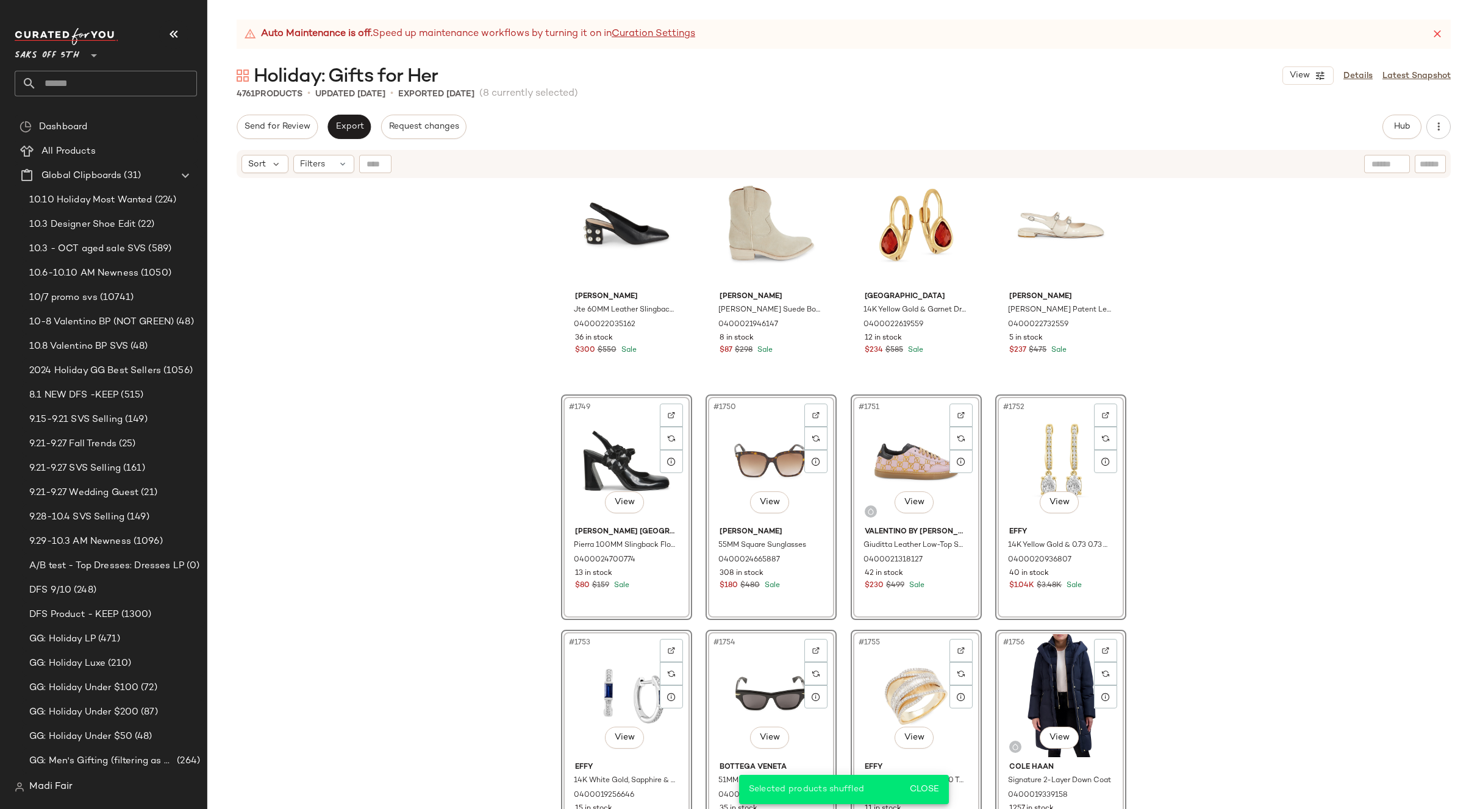
click at [473, 474] on div "Stuart Weitzman Jte 60MM Leather Slingback Pumps 0400022035162 36 in stock $300…" at bounding box center [843, 509] width 1273 height 661
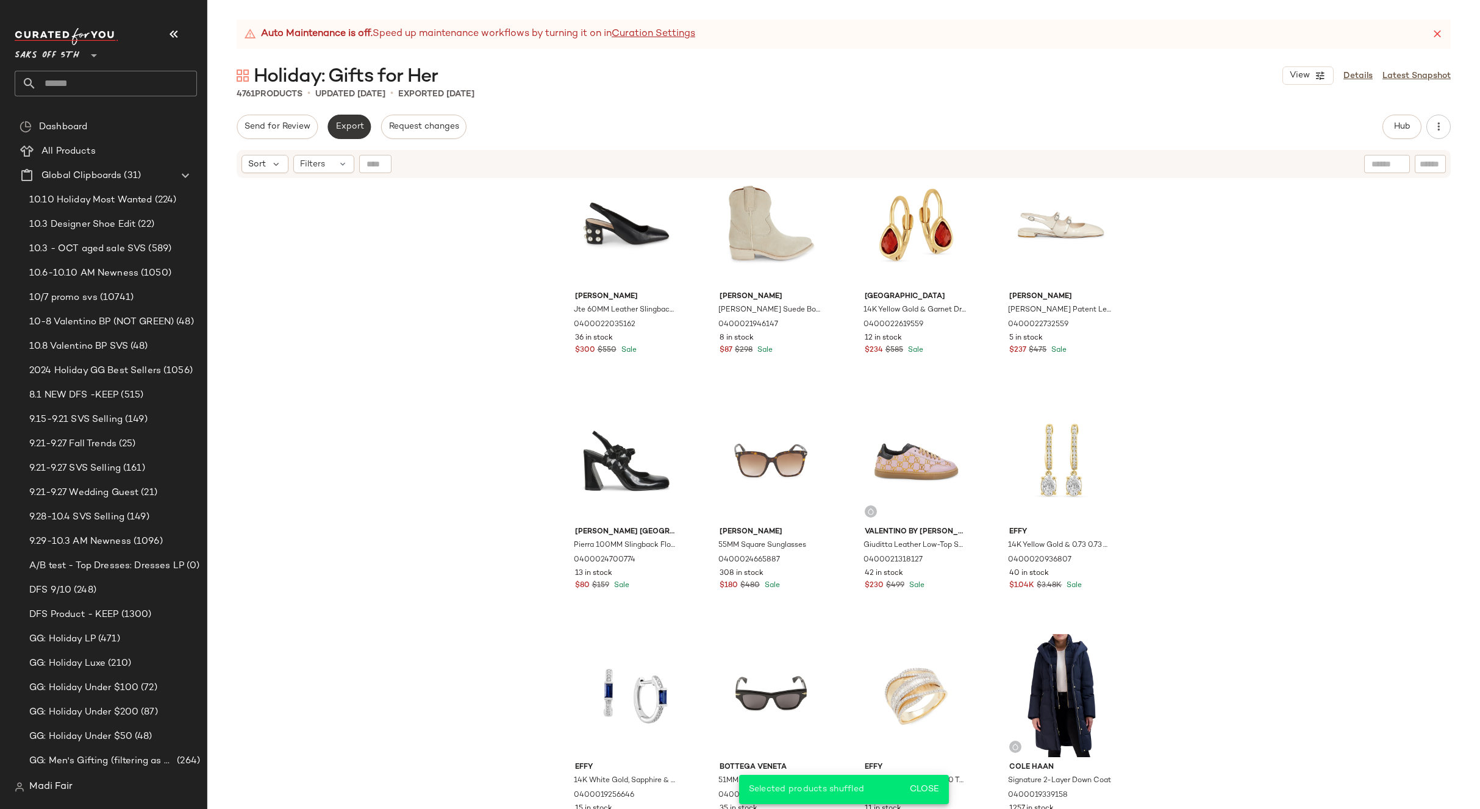
click at [353, 131] on span "Export" at bounding box center [349, 127] width 29 height 10
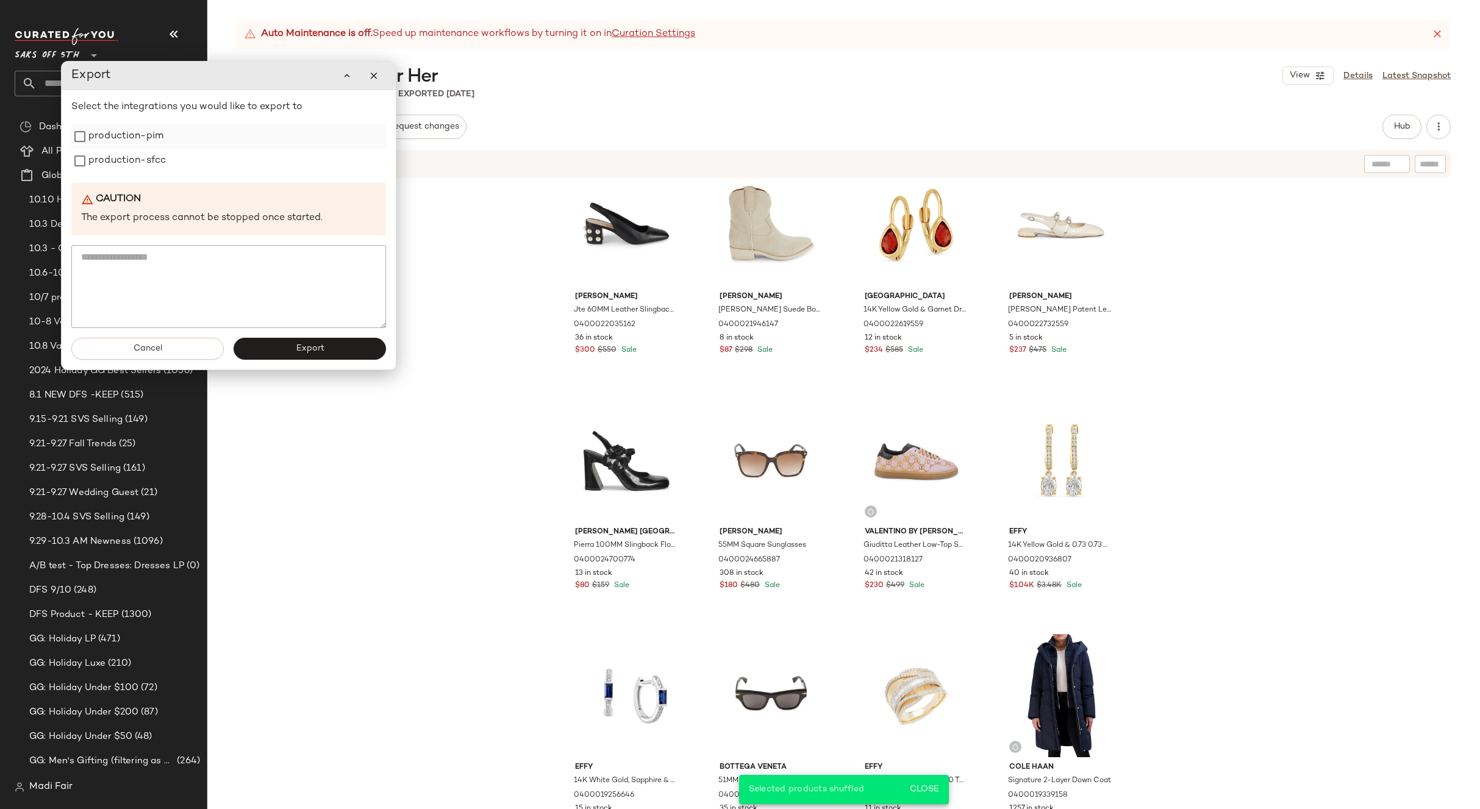
click at [120, 140] on label "production-pim" at bounding box center [125, 136] width 75 height 24
click at [122, 163] on label "production-sfcc" at bounding box center [126, 161] width 77 height 24
click at [290, 352] on button "Export" at bounding box center [310, 349] width 152 height 22
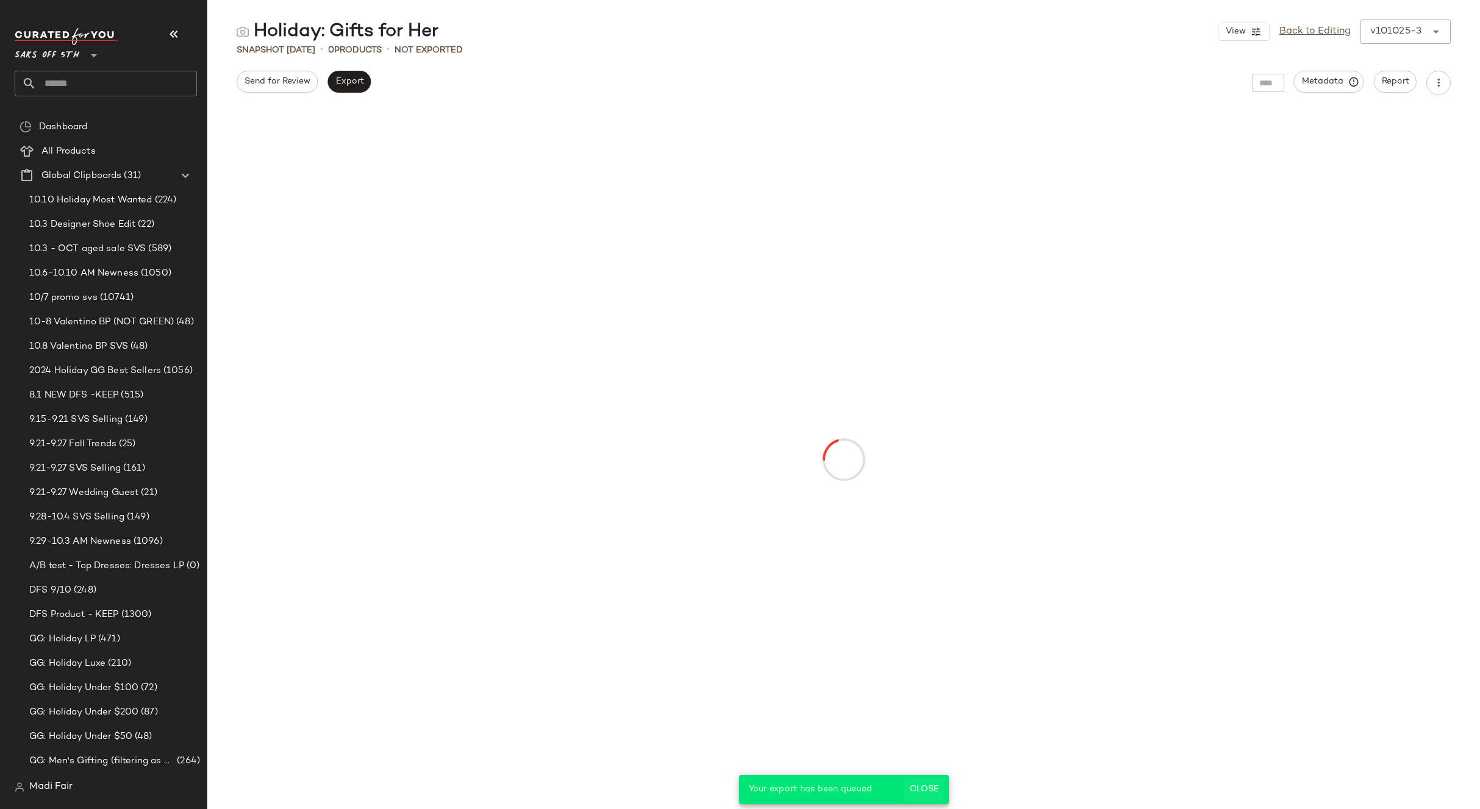
click at [925, 794] on span "Close" at bounding box center [924, 790] width 30 height 10
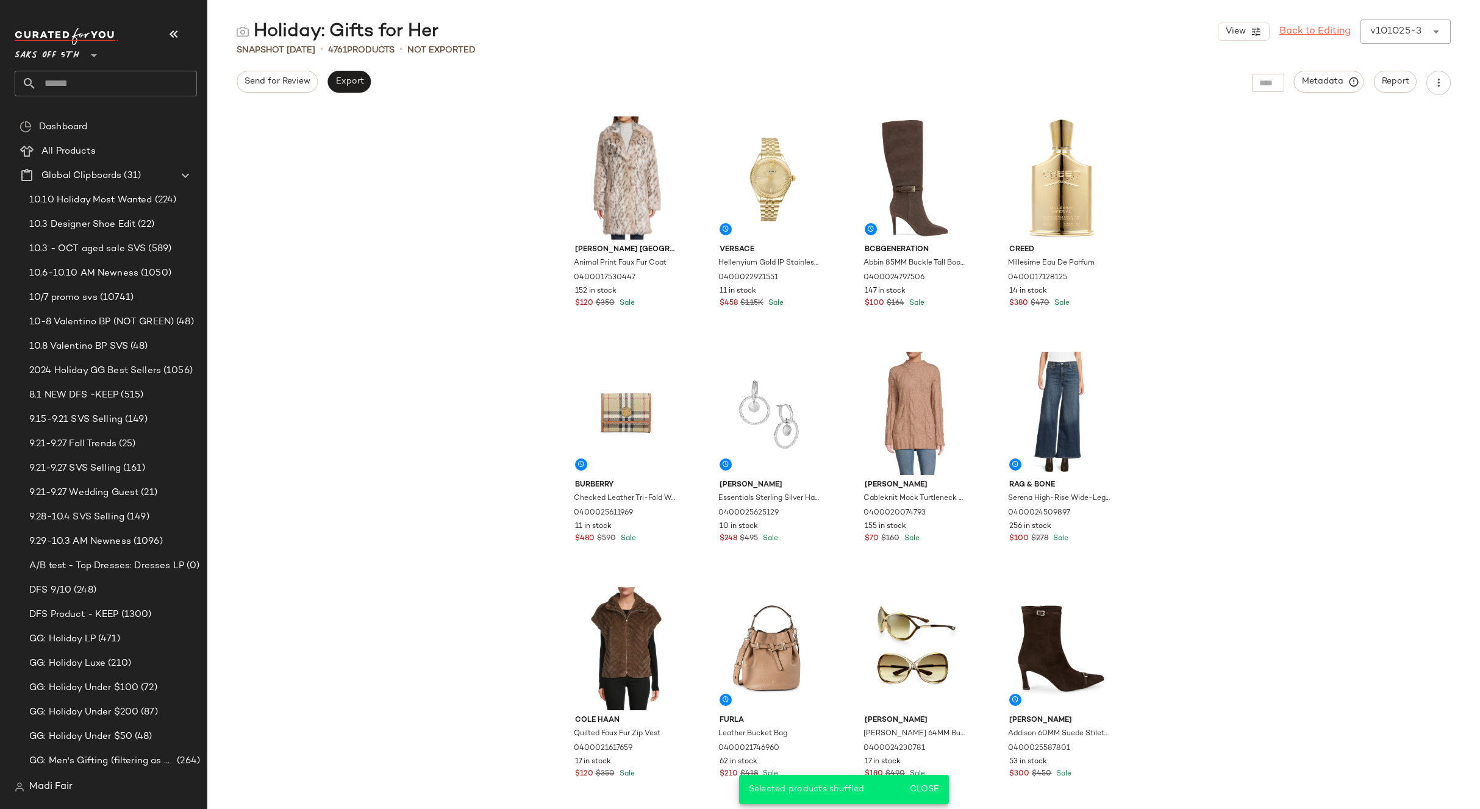
click at [1320, 30] on link "Back to Editing" at bounding box center [1315, 31] width 71 height 15
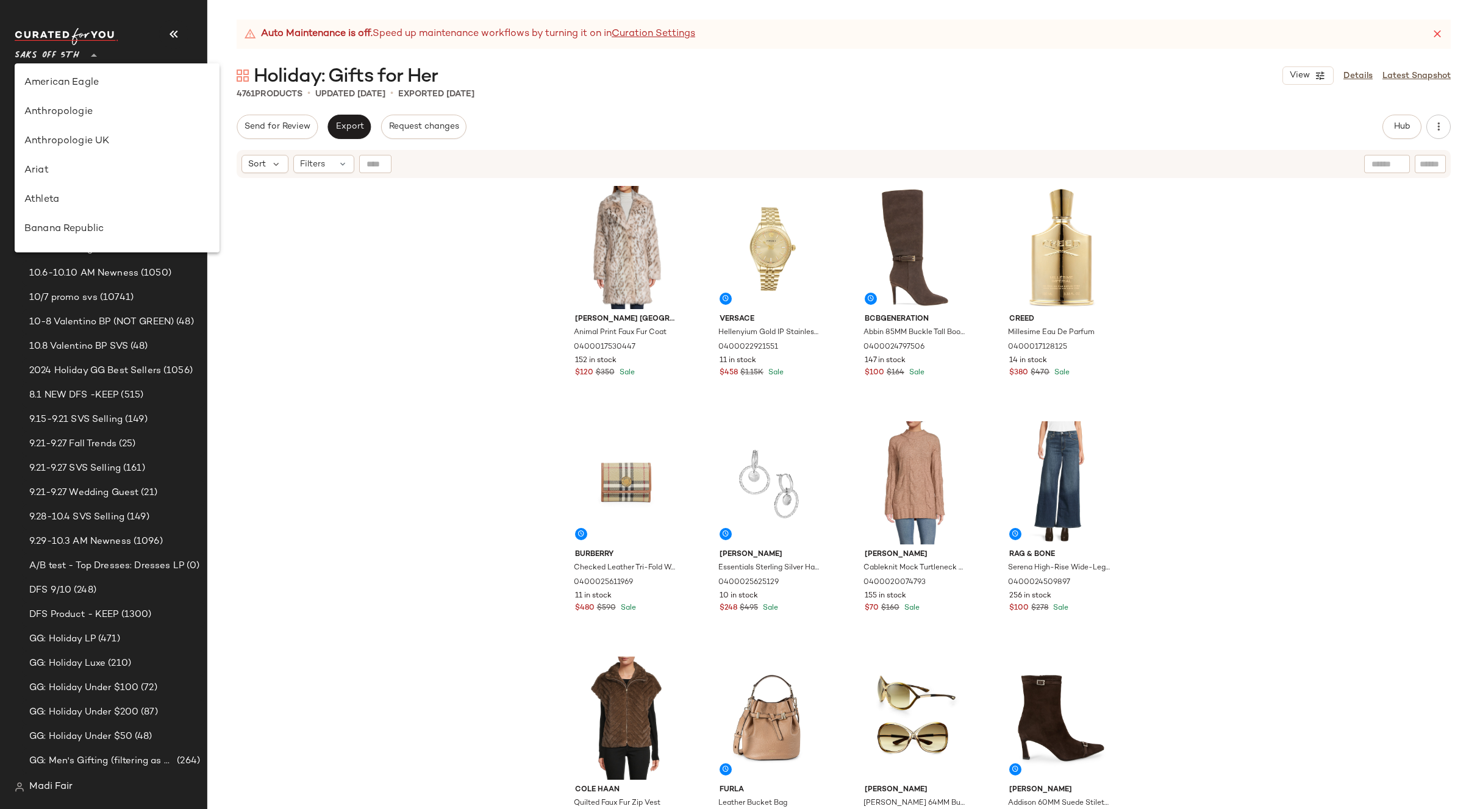
click at [60, 59] on span "Saks OFF 5TH" at bounding box center [47, 52] width 65 height 22
click at [88, 116] on div "Rent the Runway" at bounding box center [116, 117] width 185 height 15
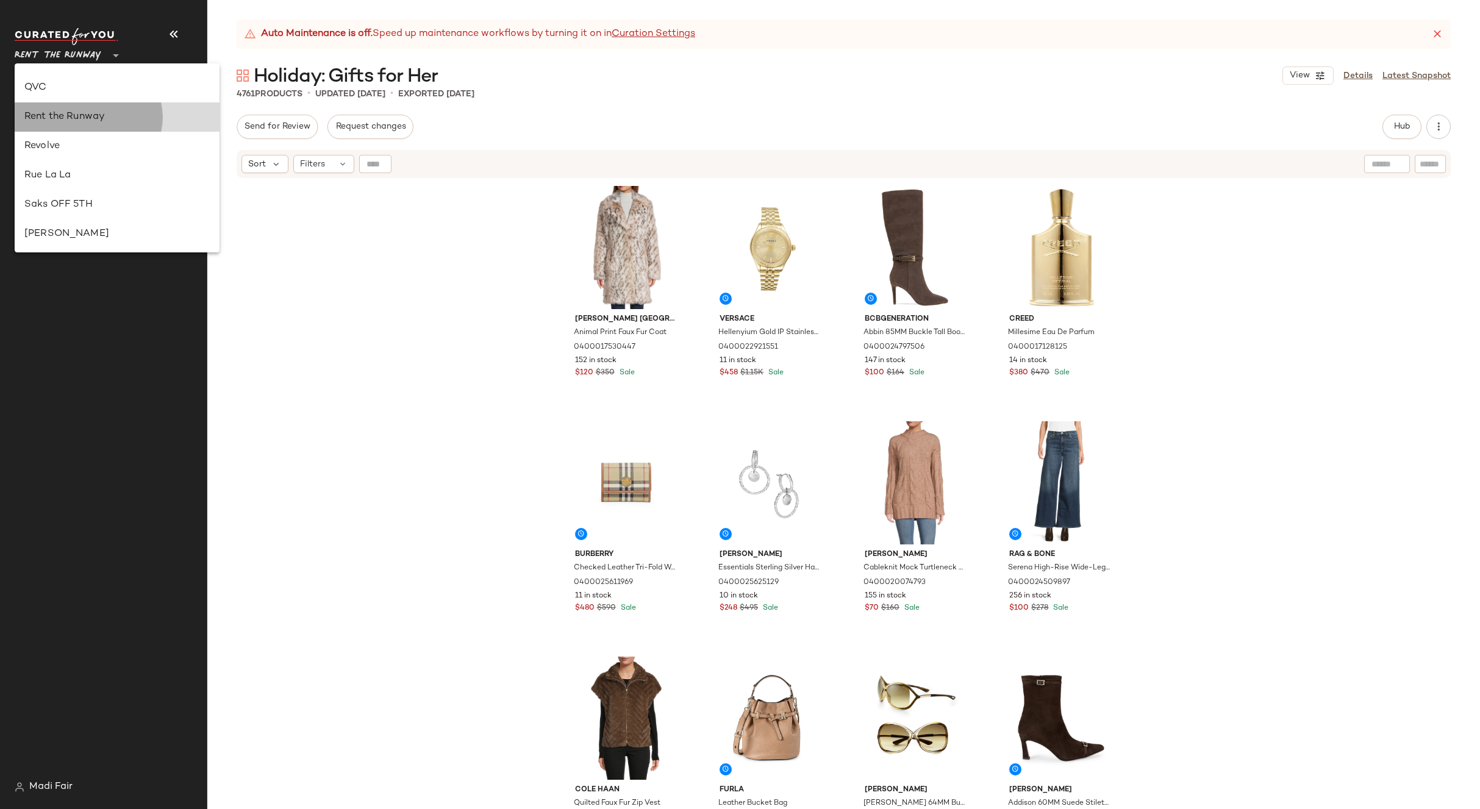
type input "**"
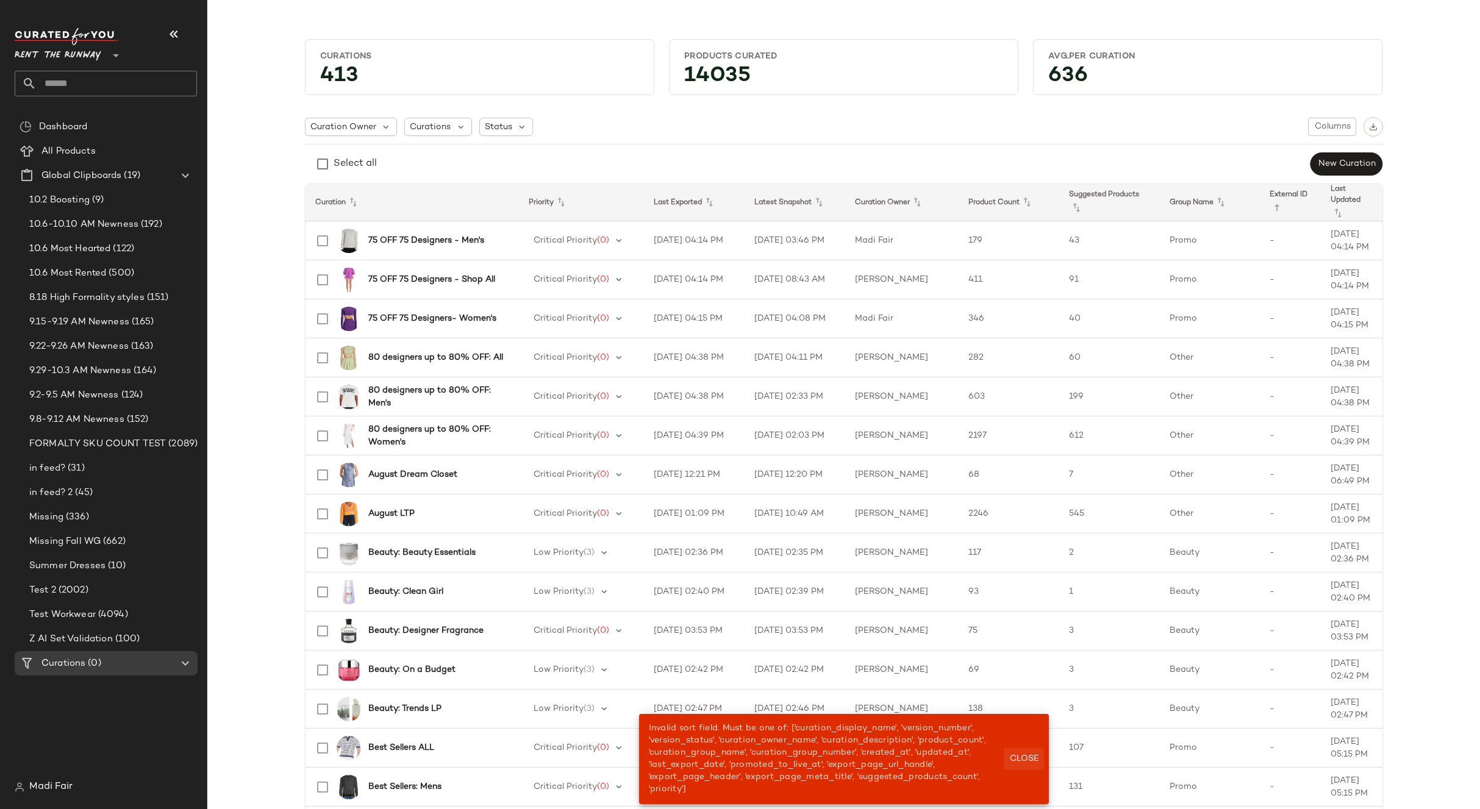
click at [1028, 757] on span "Close" at bounding box center [1024, 759] width 30 height 10
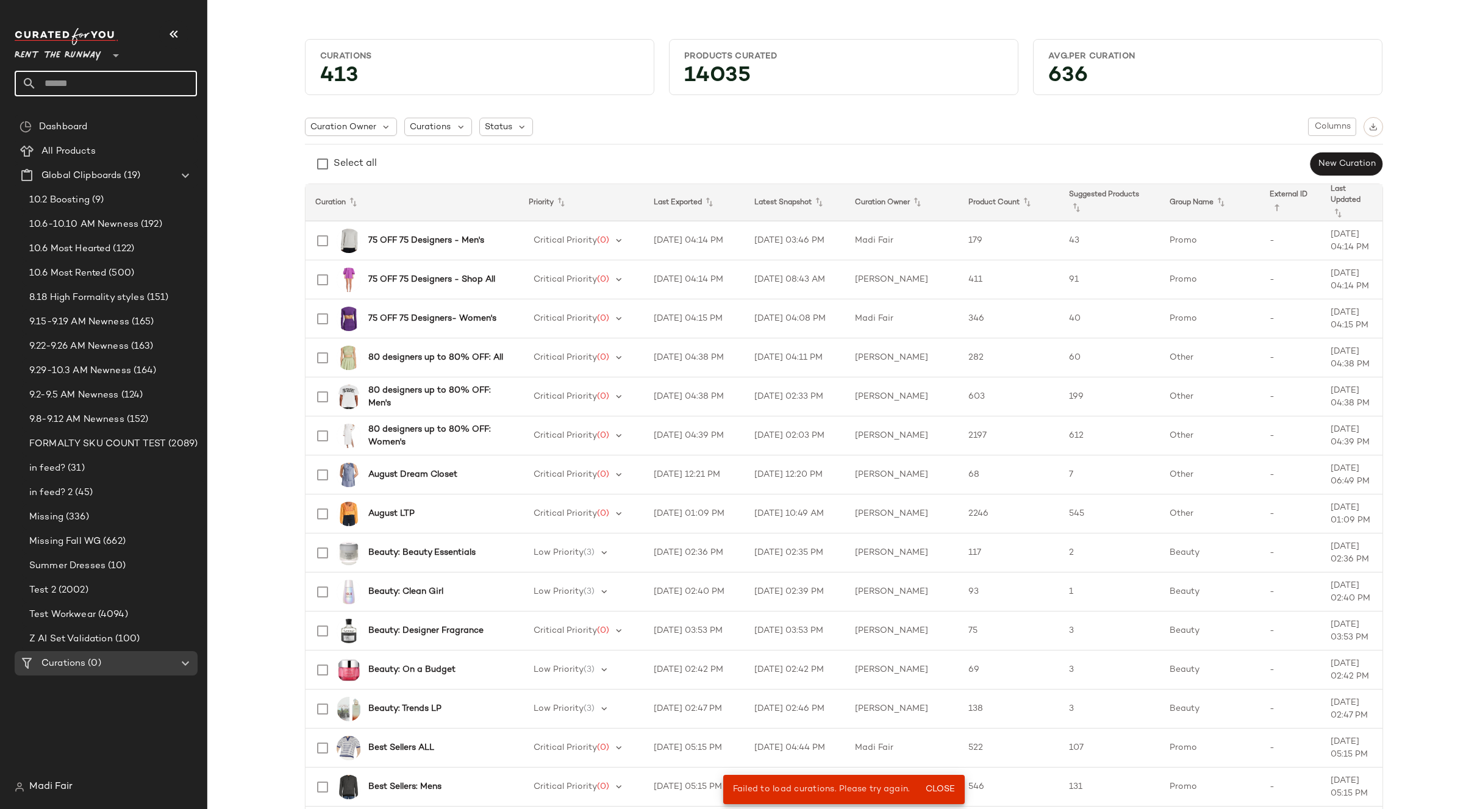
click at [123, 82] on input "text" at bounding box center [117, 84] width 160 height 26
type input "******"
click at [66, 118] on div "Jacket s" at bounding box center [105, 118] width 163 height 13
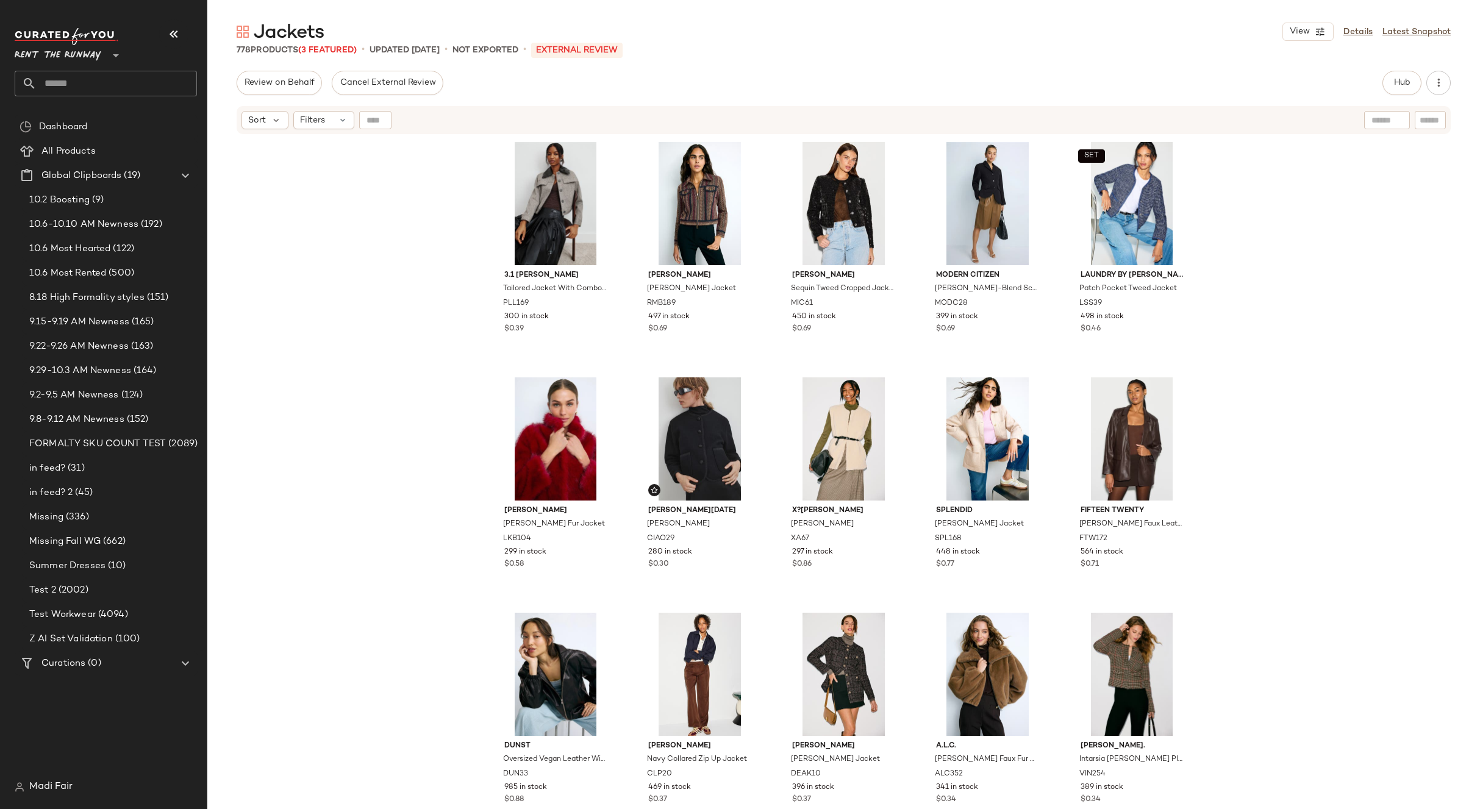
click at [106, 73] on input "text" at bounding box center [117, 84] width 160 height 26
type input "*****"
click at [78, 112] on div "All J eans" at bounding box center [105, 118] width 163 height 13
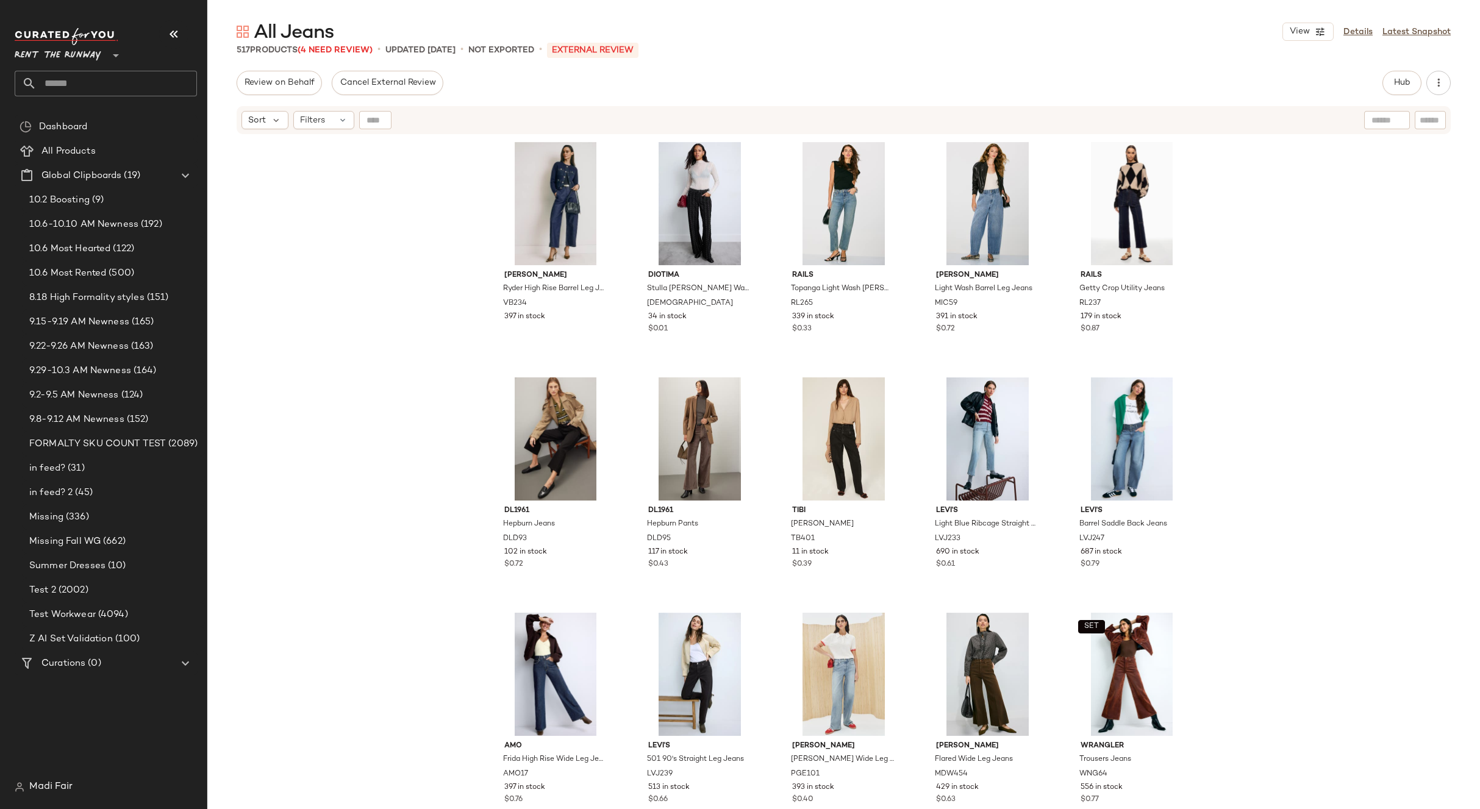
click at [73, 70] on div "Rent the Runway **" at bounding box center [106, 62] width 182 height 68
click at [72, 81] on input "text" at bounding box center [117, 84] width 160 height 26
type input "****"
click at [65, 122] on div "Shor ts" at bounding box center [105, 118] width 163 height 13
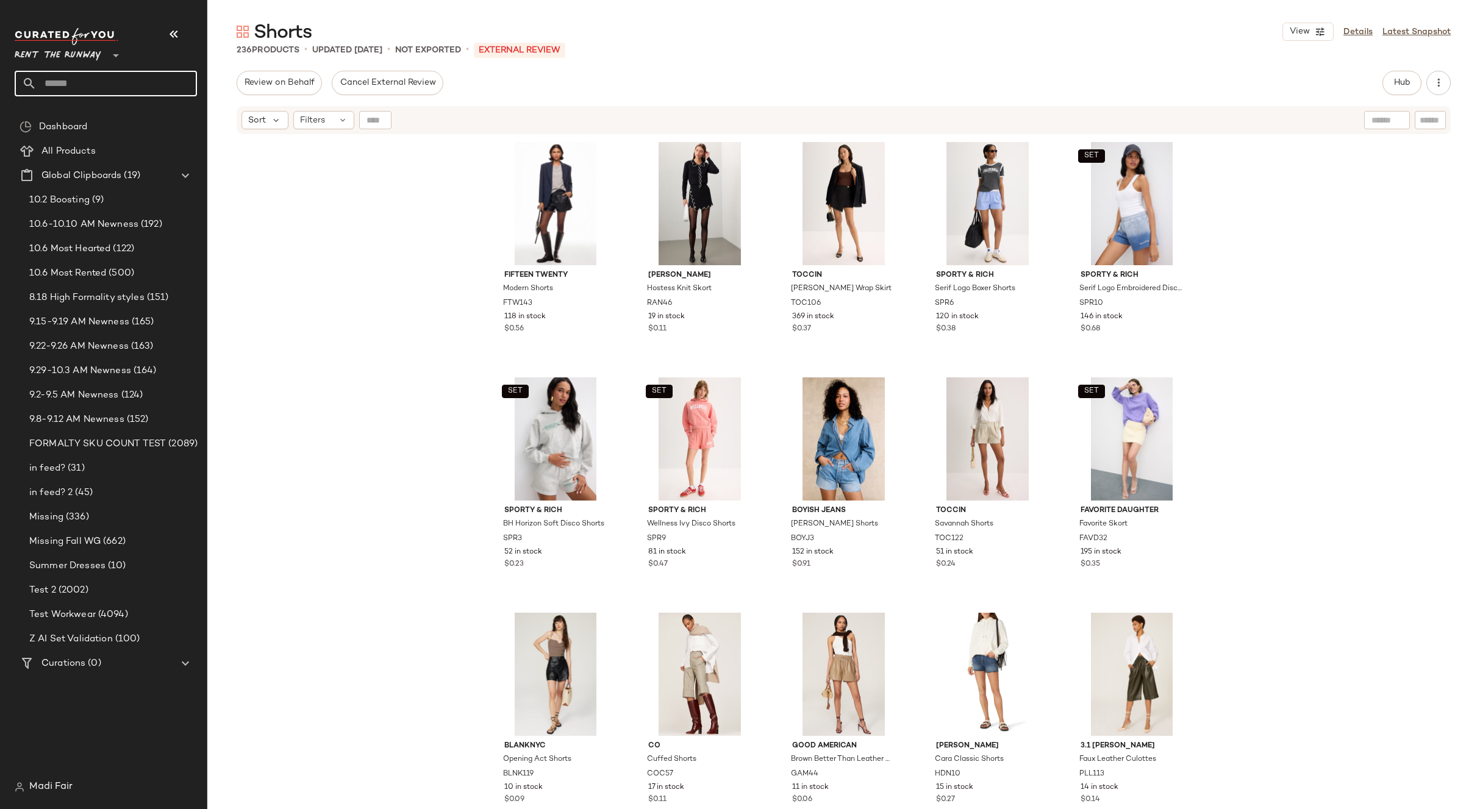
click at [90, 75] on input "text" at bounding box center [117, 84] width 160 height 26
type input "****"
click at [82, 118] on div "Shea ths" at bounding box center [105, 118] width 163 height 13
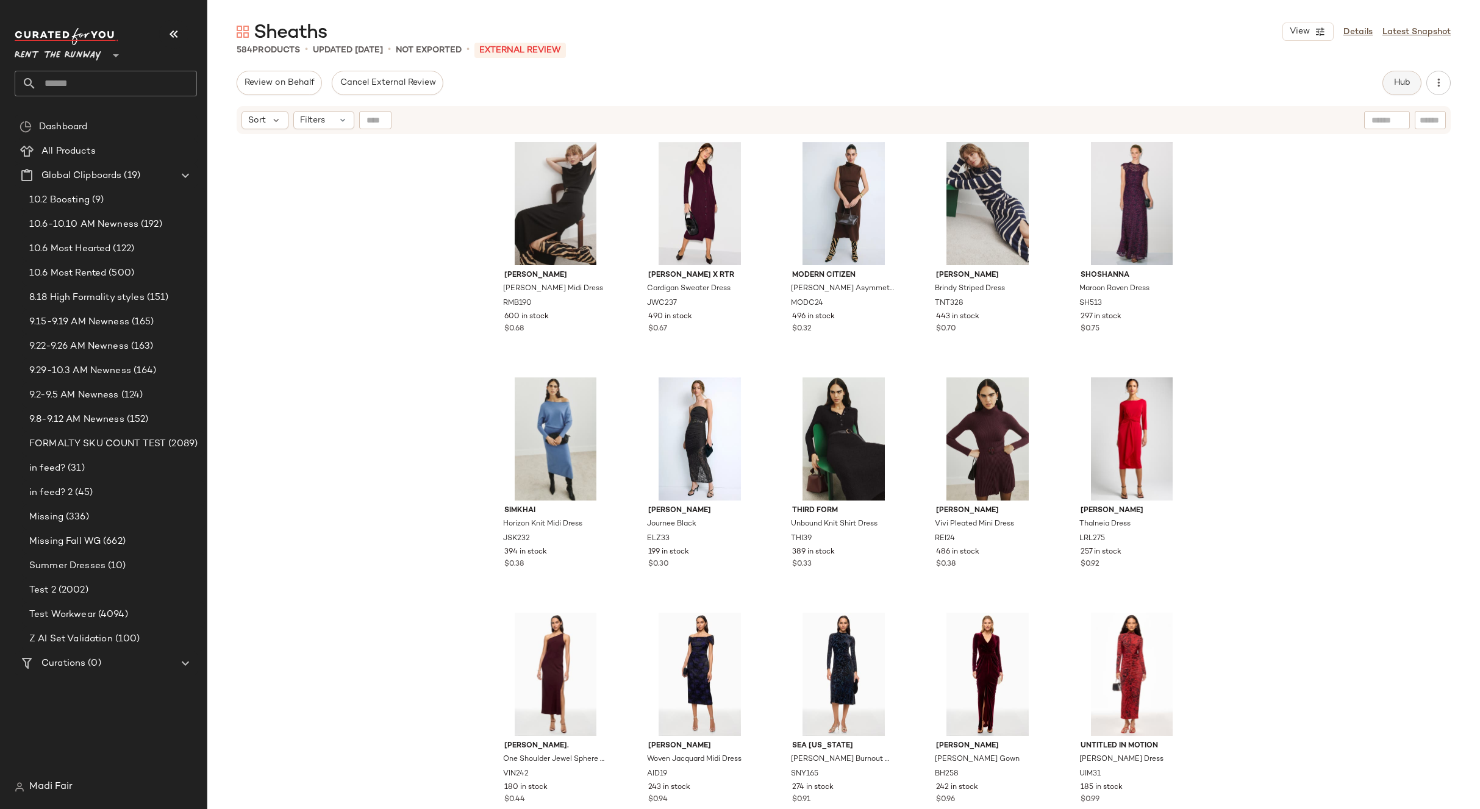
click at [1406, 82] on span "Hub" at bounding box center [1402, 83] width 17 height 10
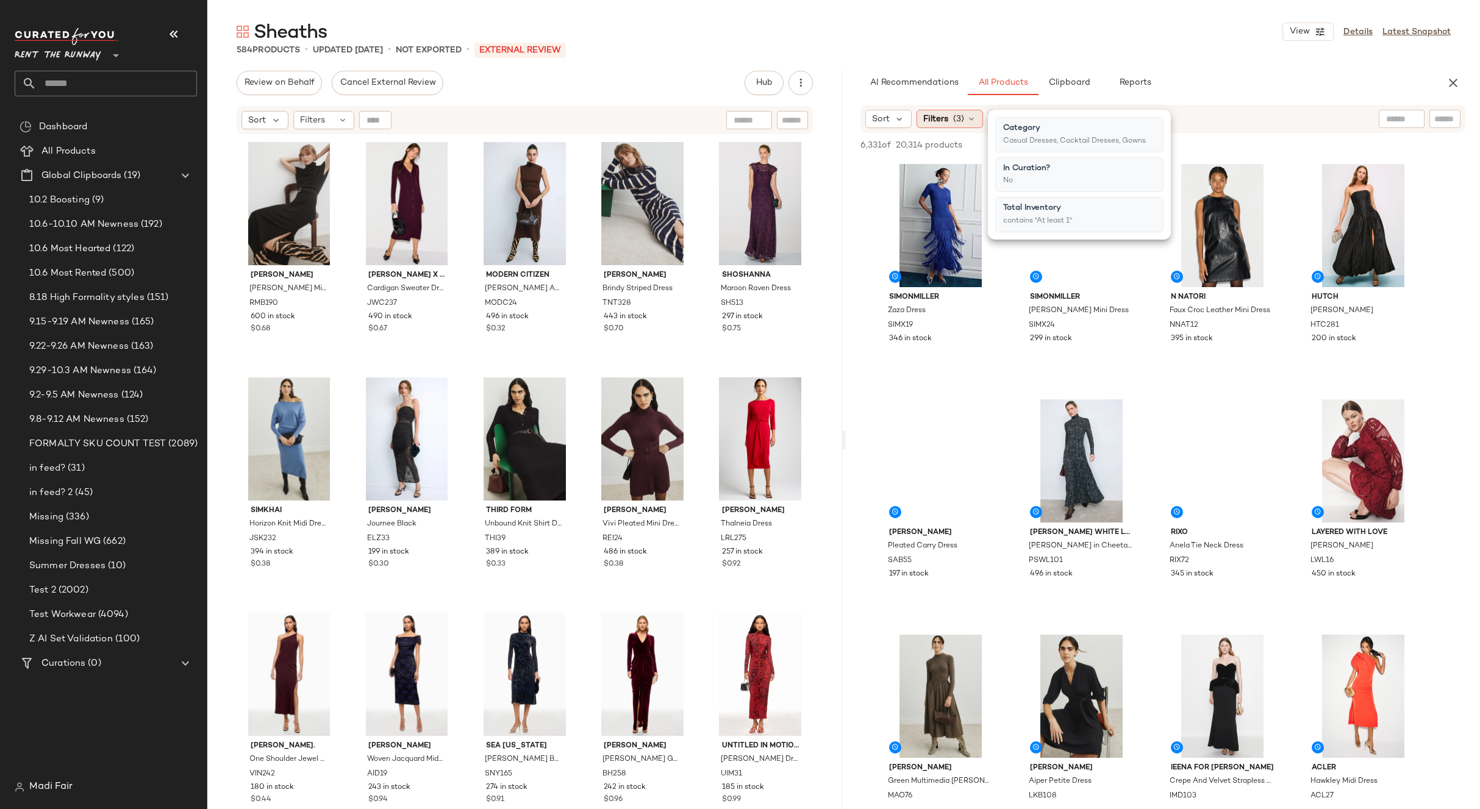
click at [969, 116] on icon at bounding box center [972, 119] width 10 height 10
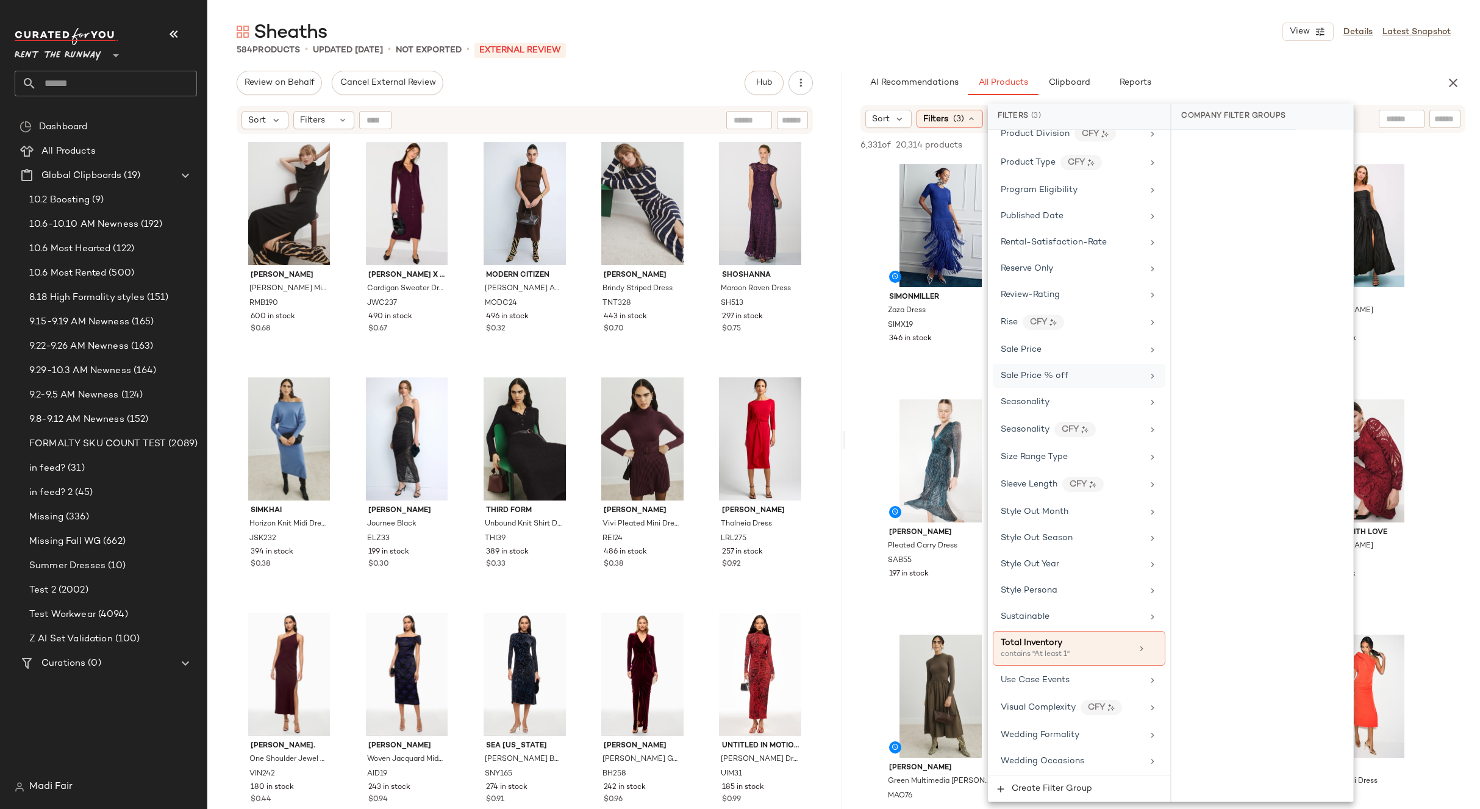
scroll to position [1584, 0]
click at [1062, 610] on div "Sustainable" at bounding box center [1072, 616] width 142 height 13
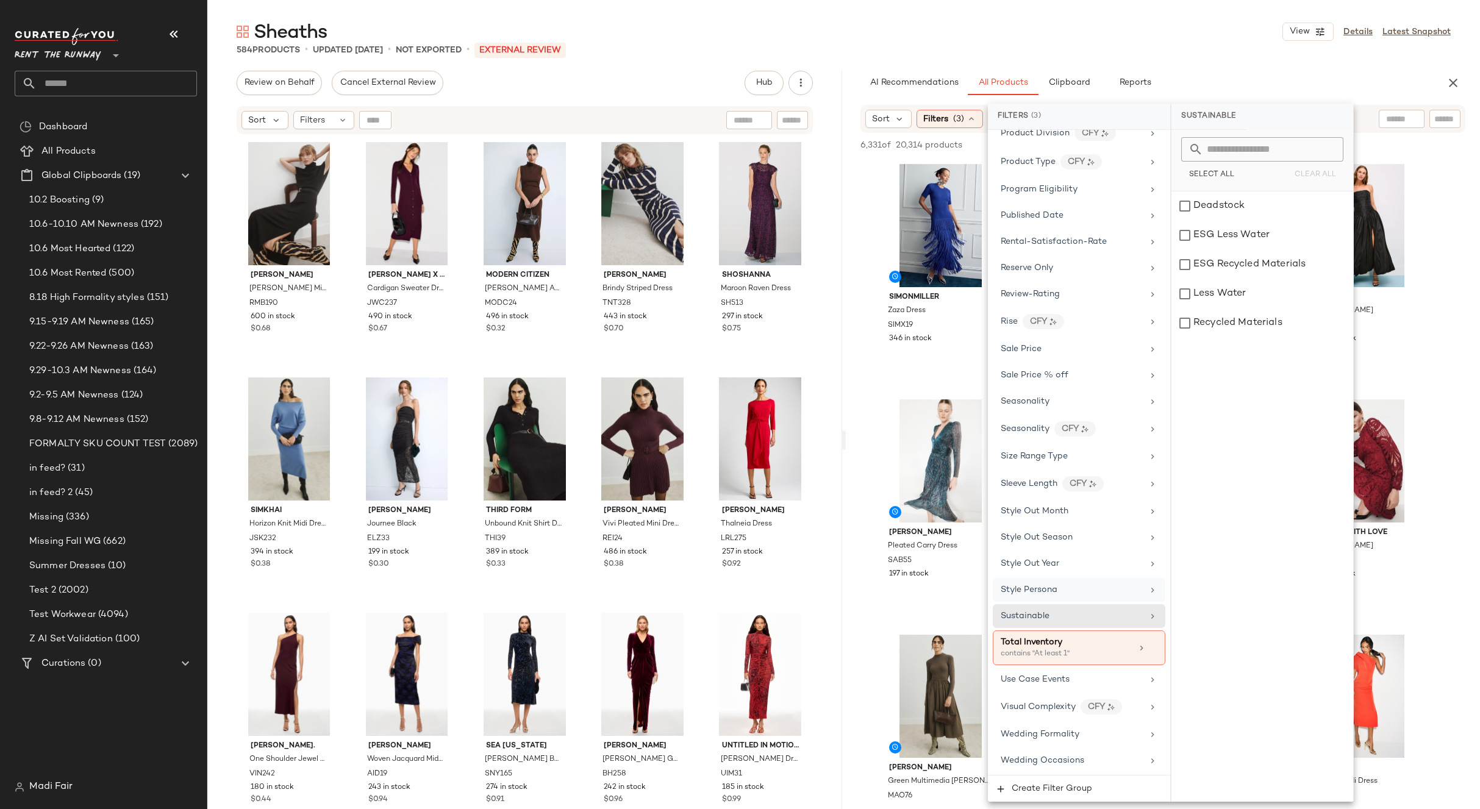
click at [1054, 590] on span "Style Persona" at bounding box center [1029, 589] width 57 height 9
click at [1052, 567] on span "Style Out Year" at bounding box center [1030, 563] width 59 height 9
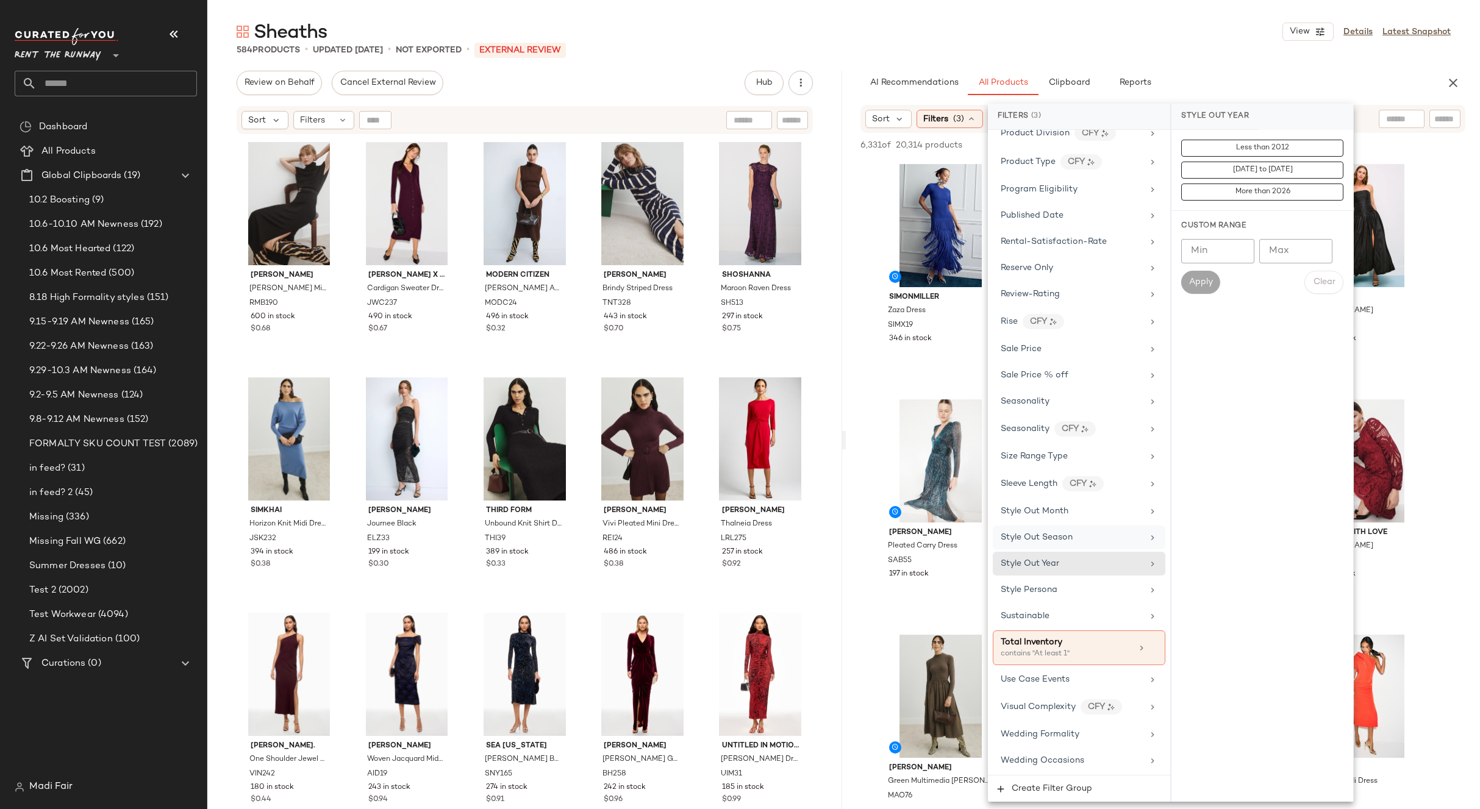
click at [1054, 534] on span "Style Out Season" at bounding box center [1037, 537] width 72 height 9
click at [1038, 476] on div "Sleeve Length CFY" at bounding box center [1072, 483] width 142 height 15
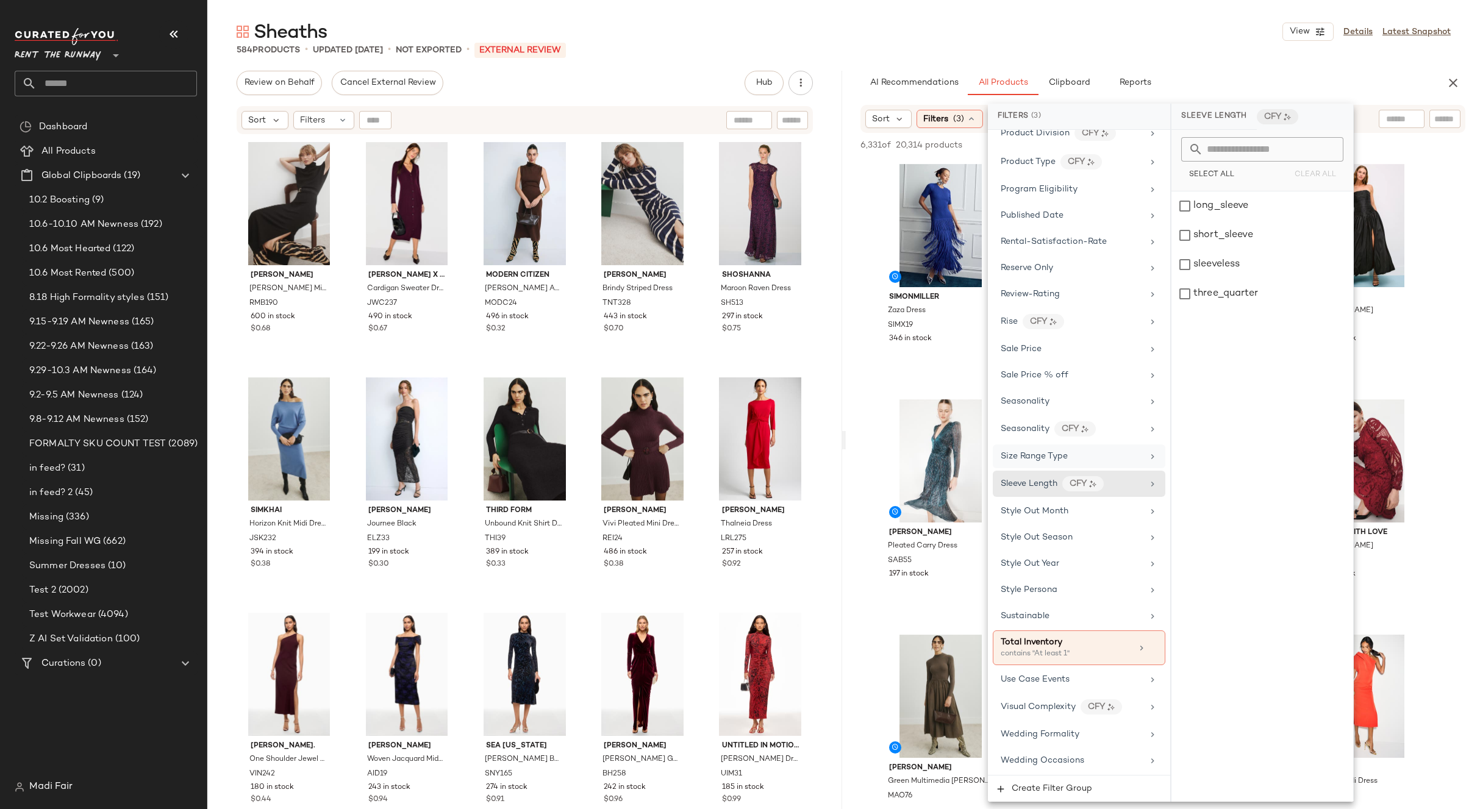
click at [1031, 452] on span "Size Range Type" at bounding box center [1034, 456] width 67 height 9
click at [1026, 419] on div "Seasonality CFY" at bounding box center [1079, 429] width 173 height 26
click at [1069, 759] on span "Wedding Occasions" at bounding box center [1043, 760] width 84 height 9
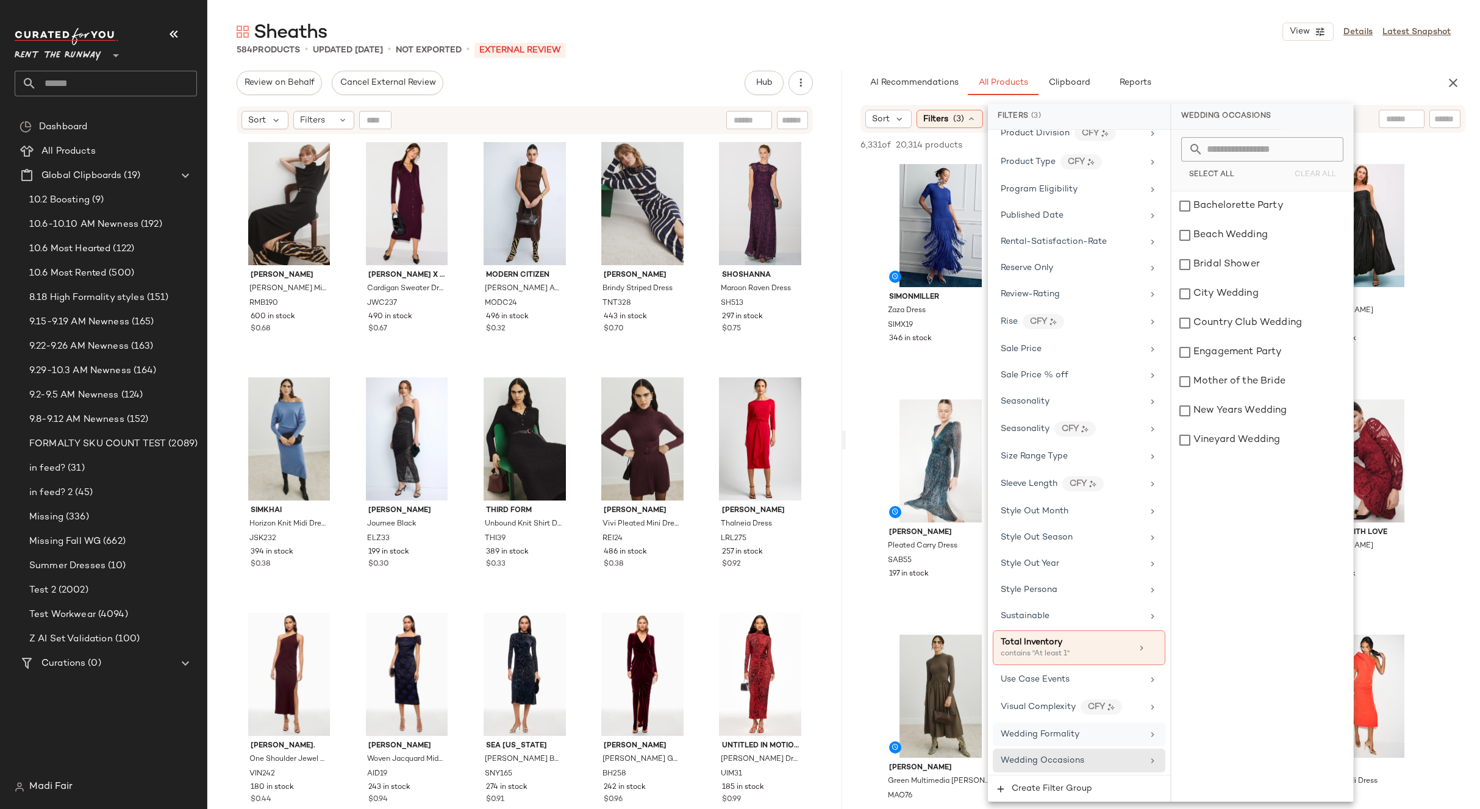
click at [1052, 731] on span "Wedding Formality" at bounding box center [1040, 734] width 79 height 9
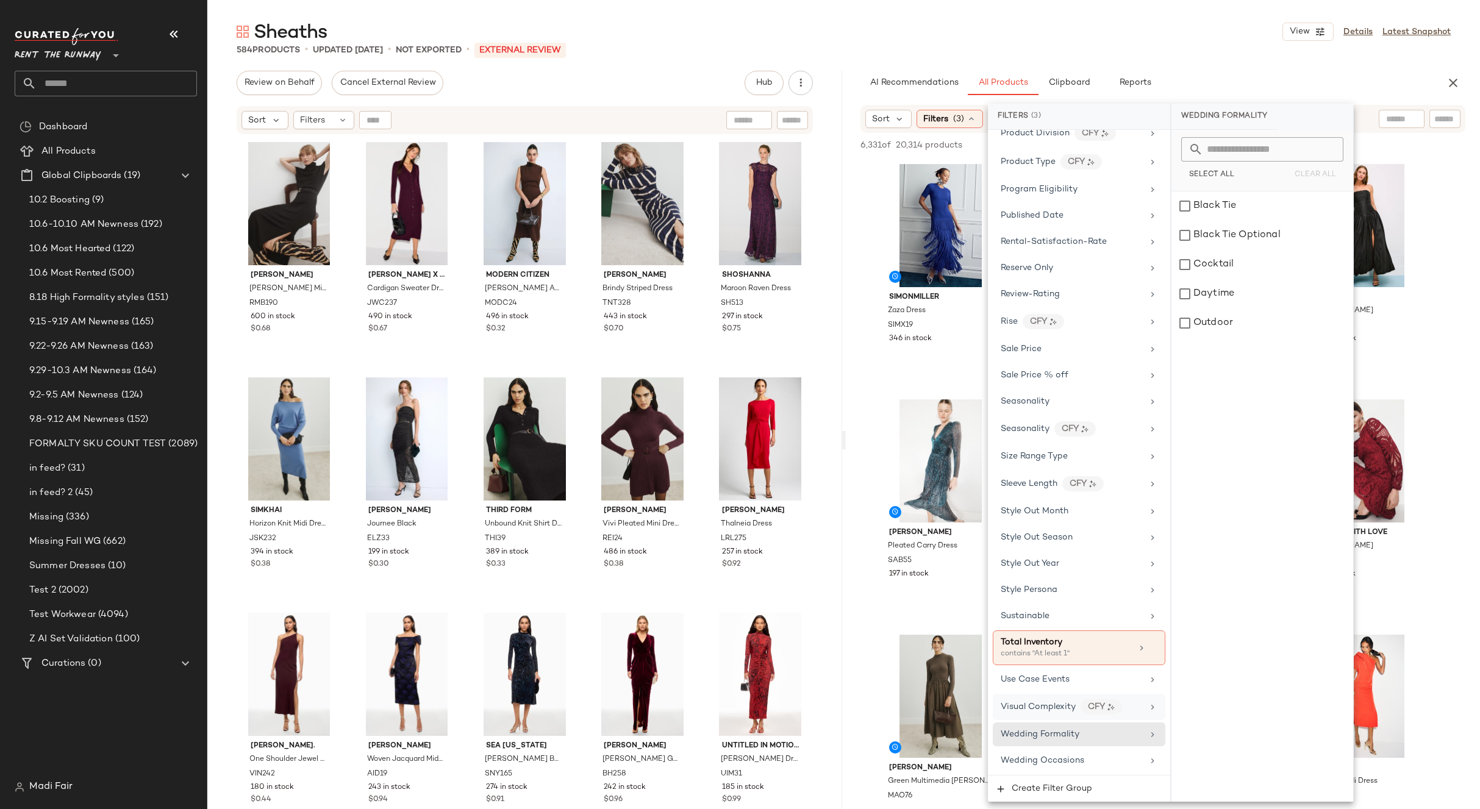
click at [1048, 709] on span "Visual Complexity" at bounding box center [1038, 707] width 75 height 9
click at [1044, 681] on span "Use Case Events" at bounding box center [1035, 679] width 69 height 9
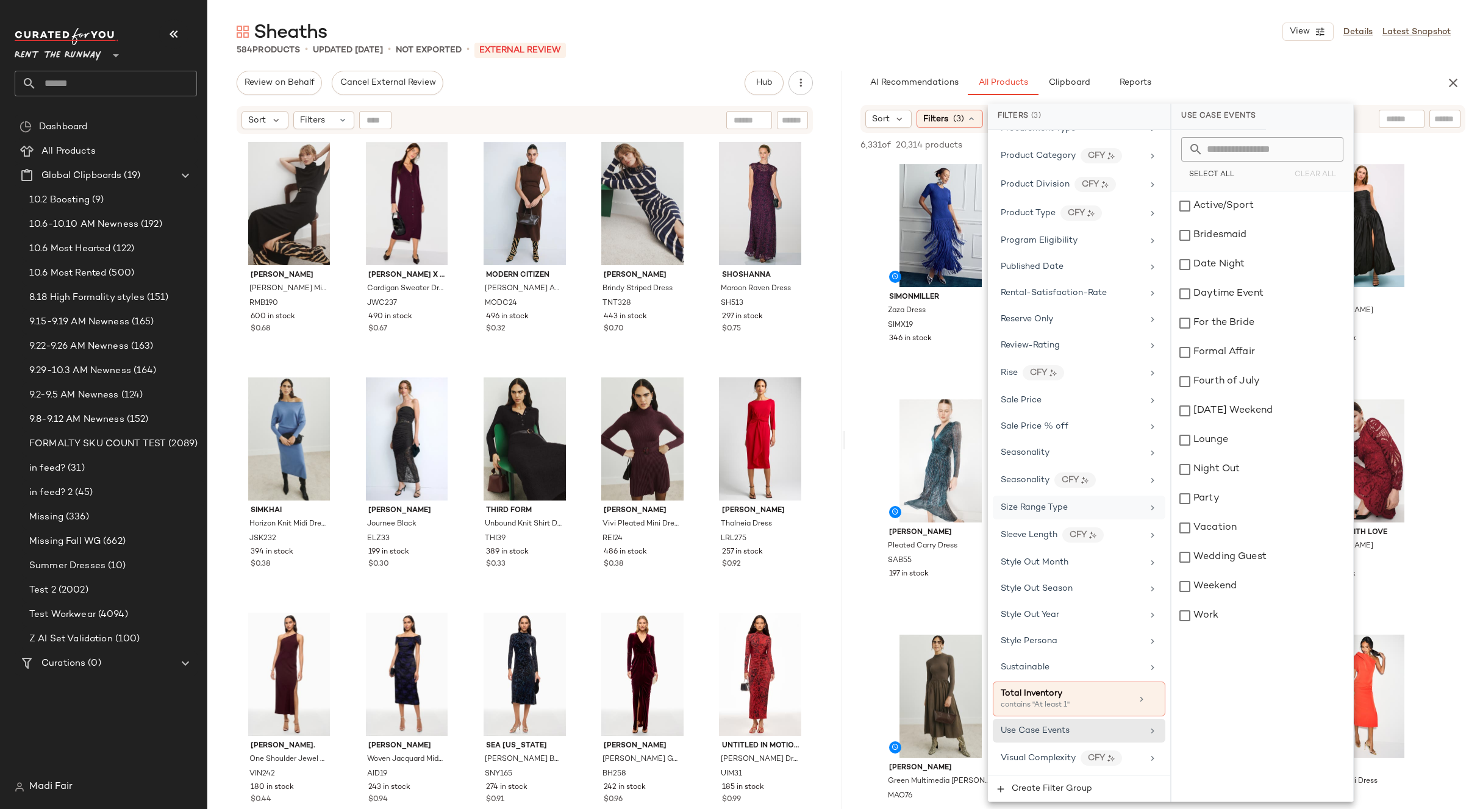
scroll to position [1462, 0]
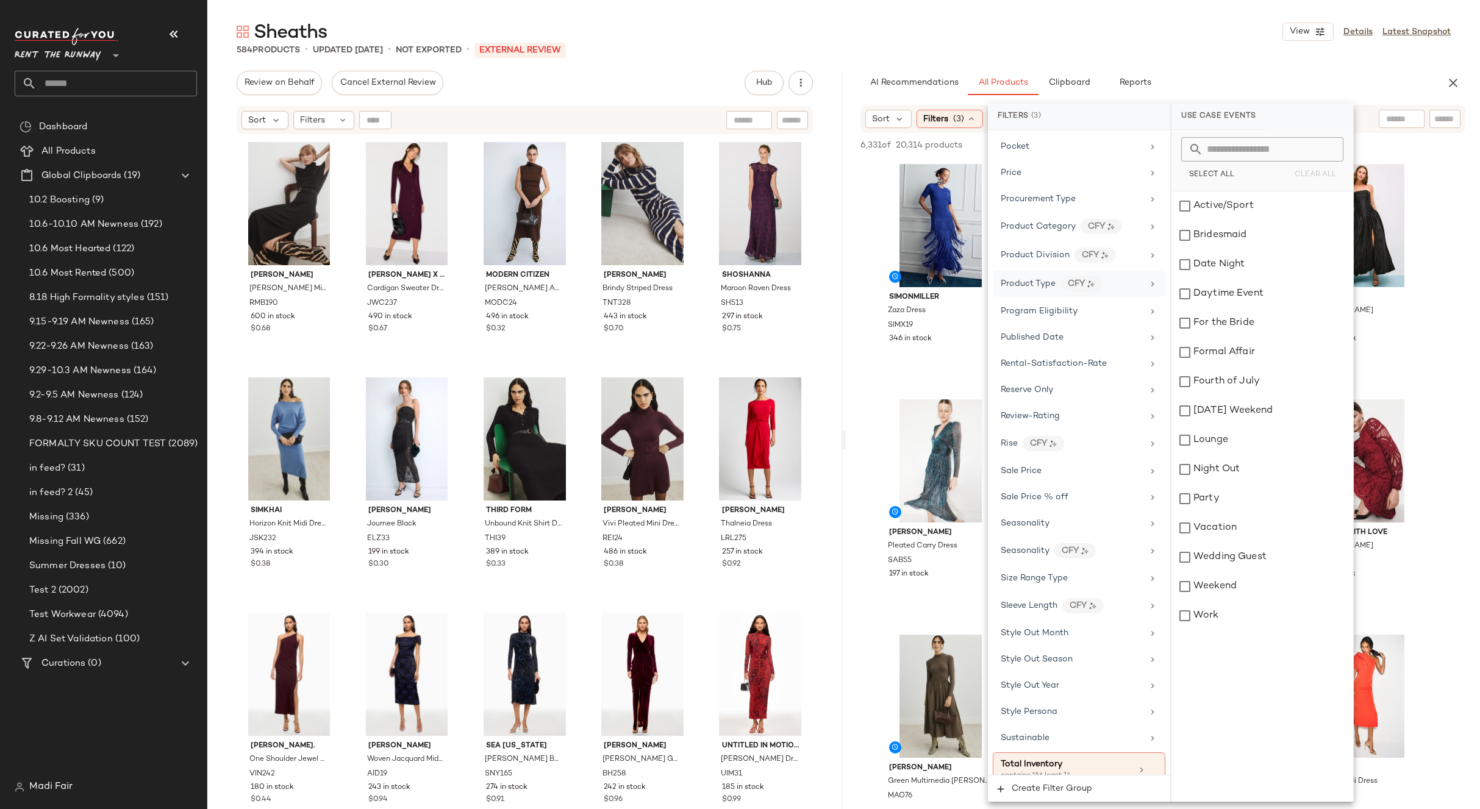
click at [1033, 288] on span "Product Type" at bounding box center [1028, 283] width 55 height 9
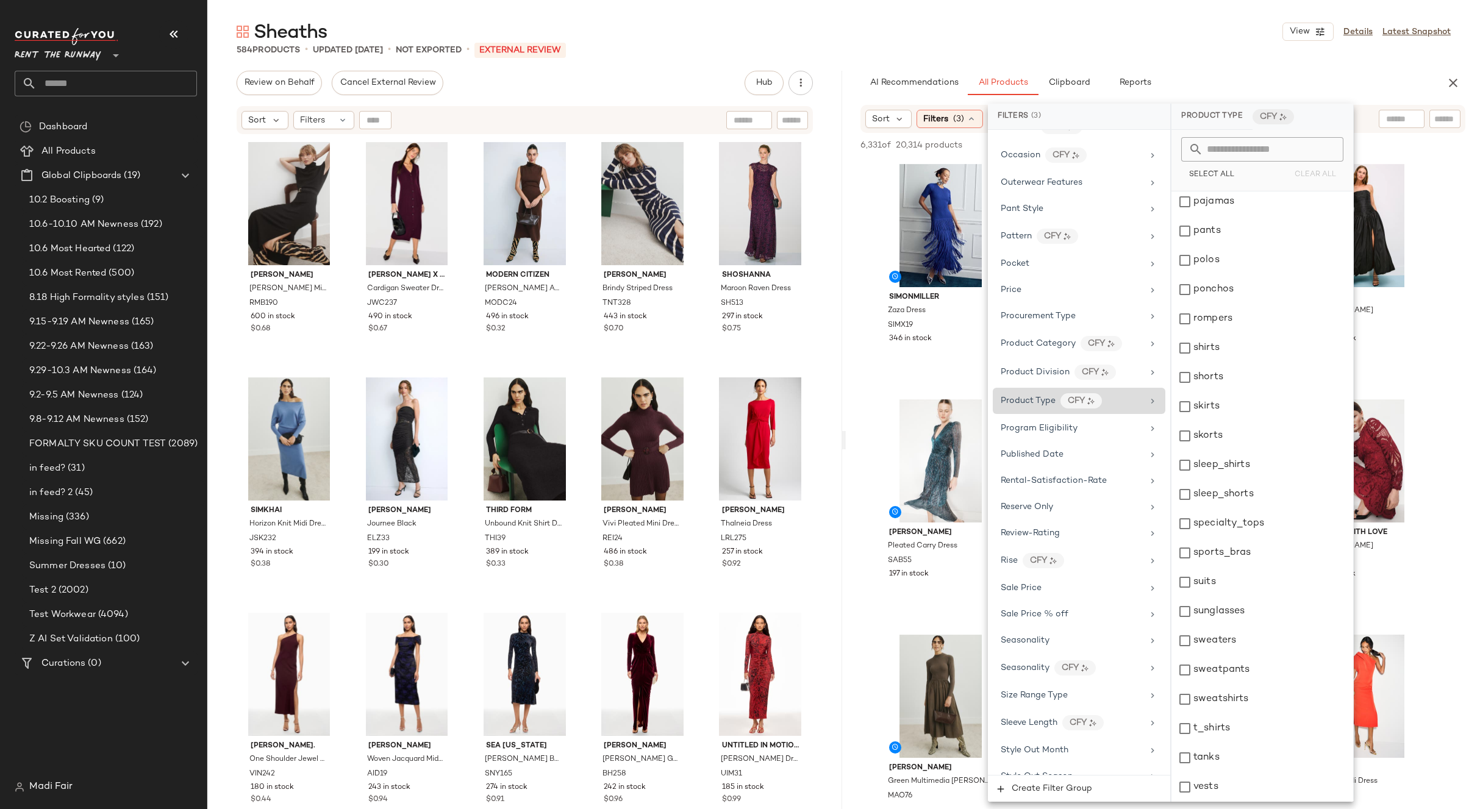
scroll to position [1341, 0]
click at [1039, 382] on span "Product Division" at bounding box center [1035, 377] width 69 height 9
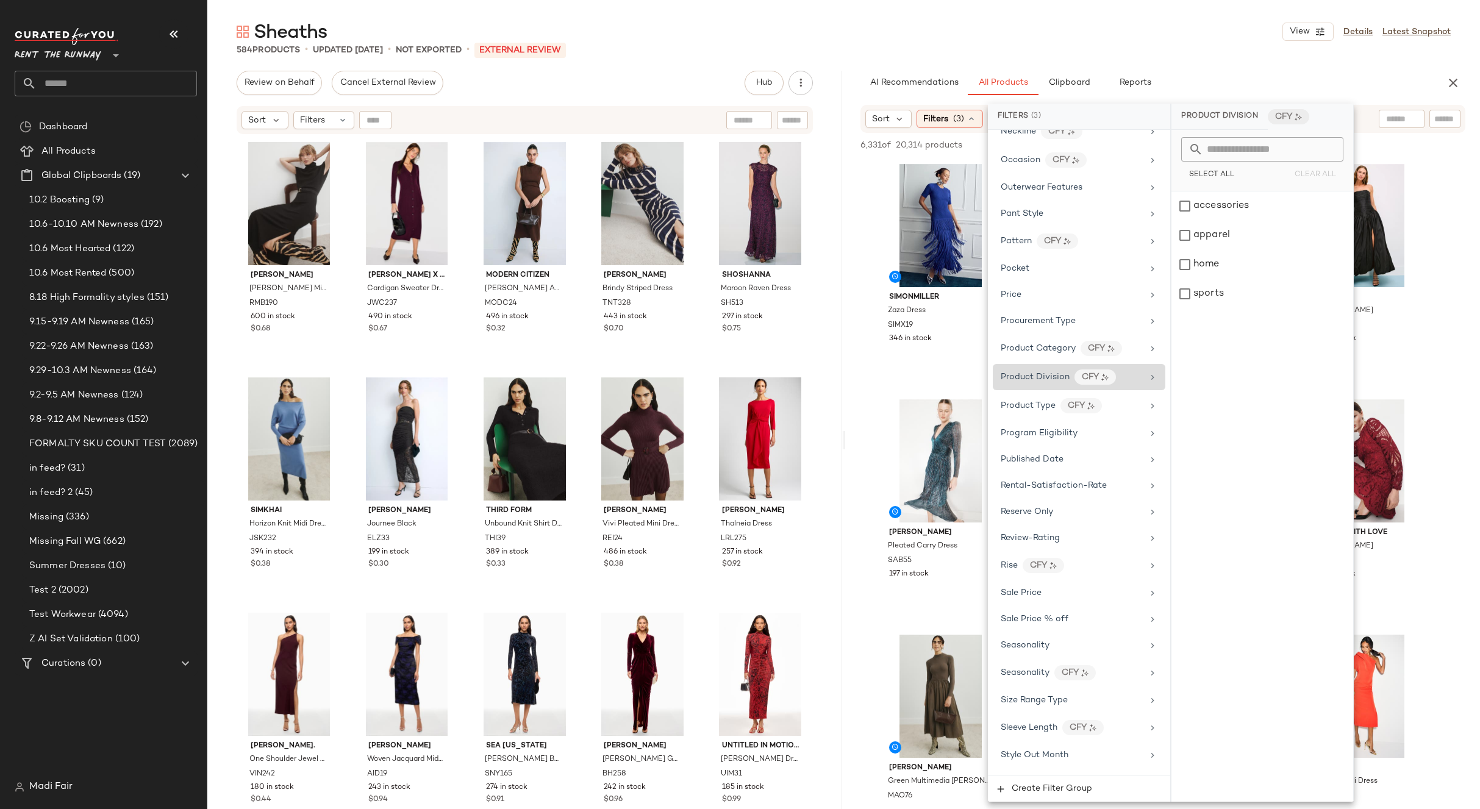
scroll to position [0, 0]
click at [1032, 344] on span "Product Category" at bounding box center [1038, 348] width 75 height 9
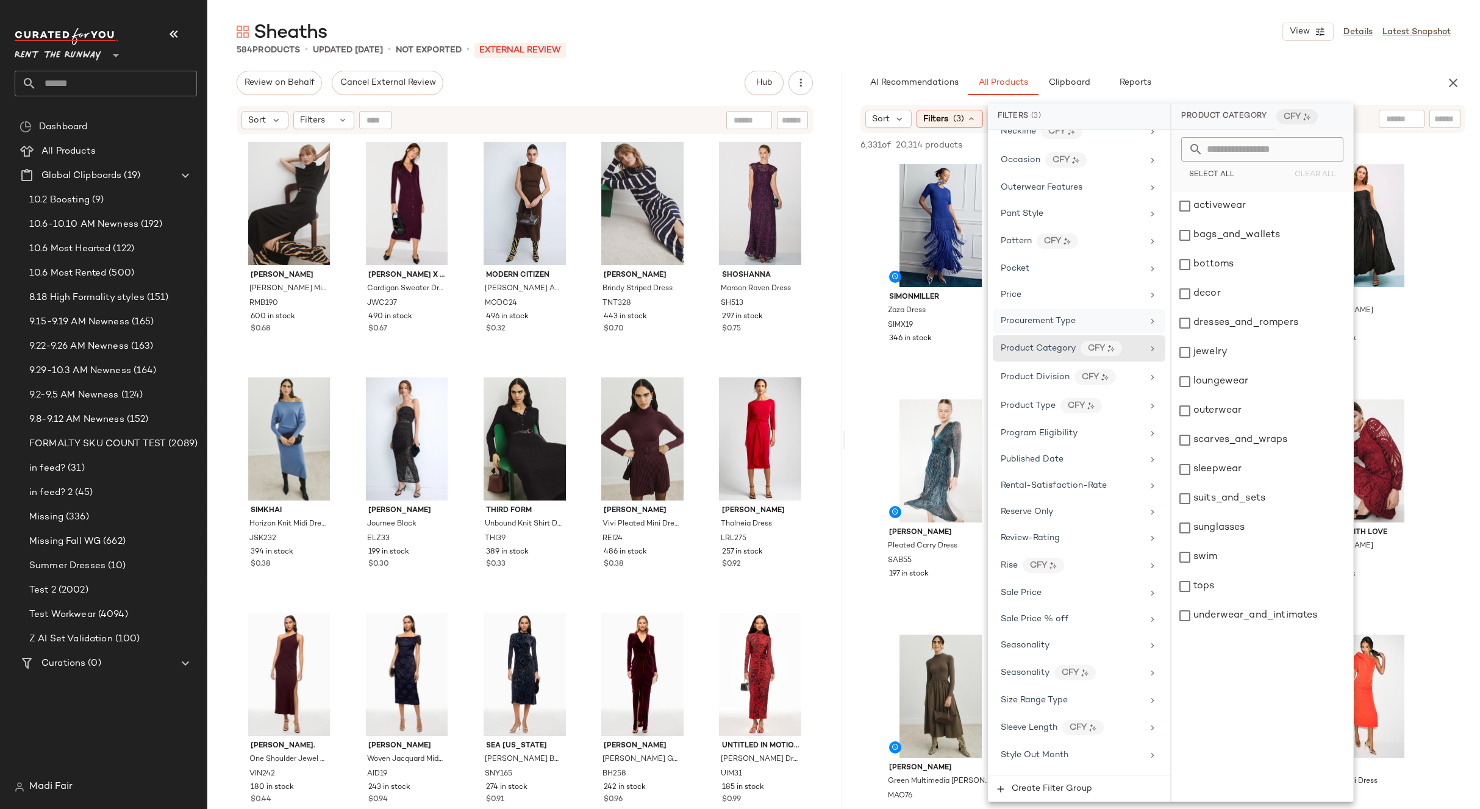
click at [1044, 321] on span "Procurement Type" at bounding box center [1038, 321] width 75 height 9
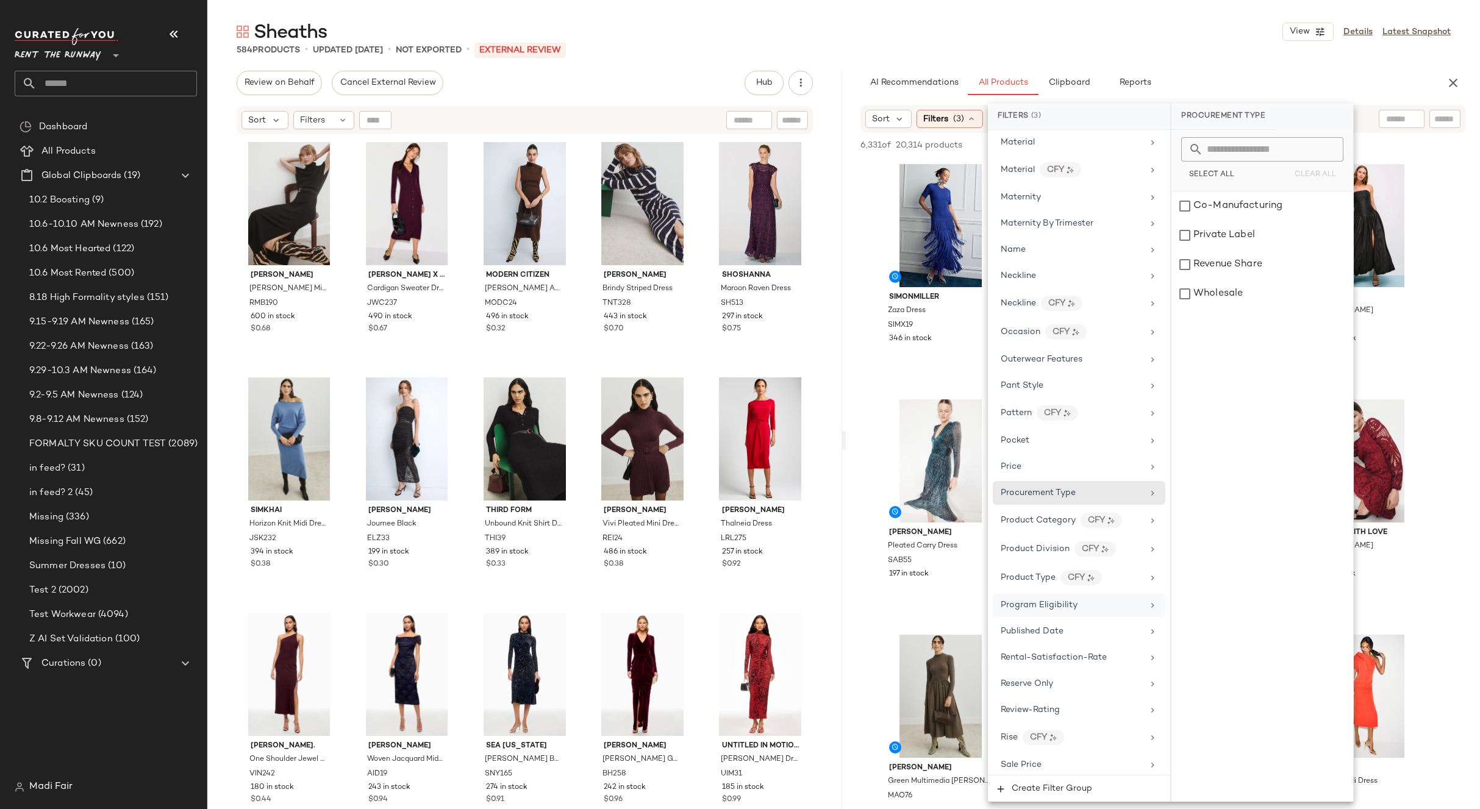
scroll to position [1158, 0]
click at [1040, 447] on div "Pocket" at bounding box center [1072, 451] width 142 height 13
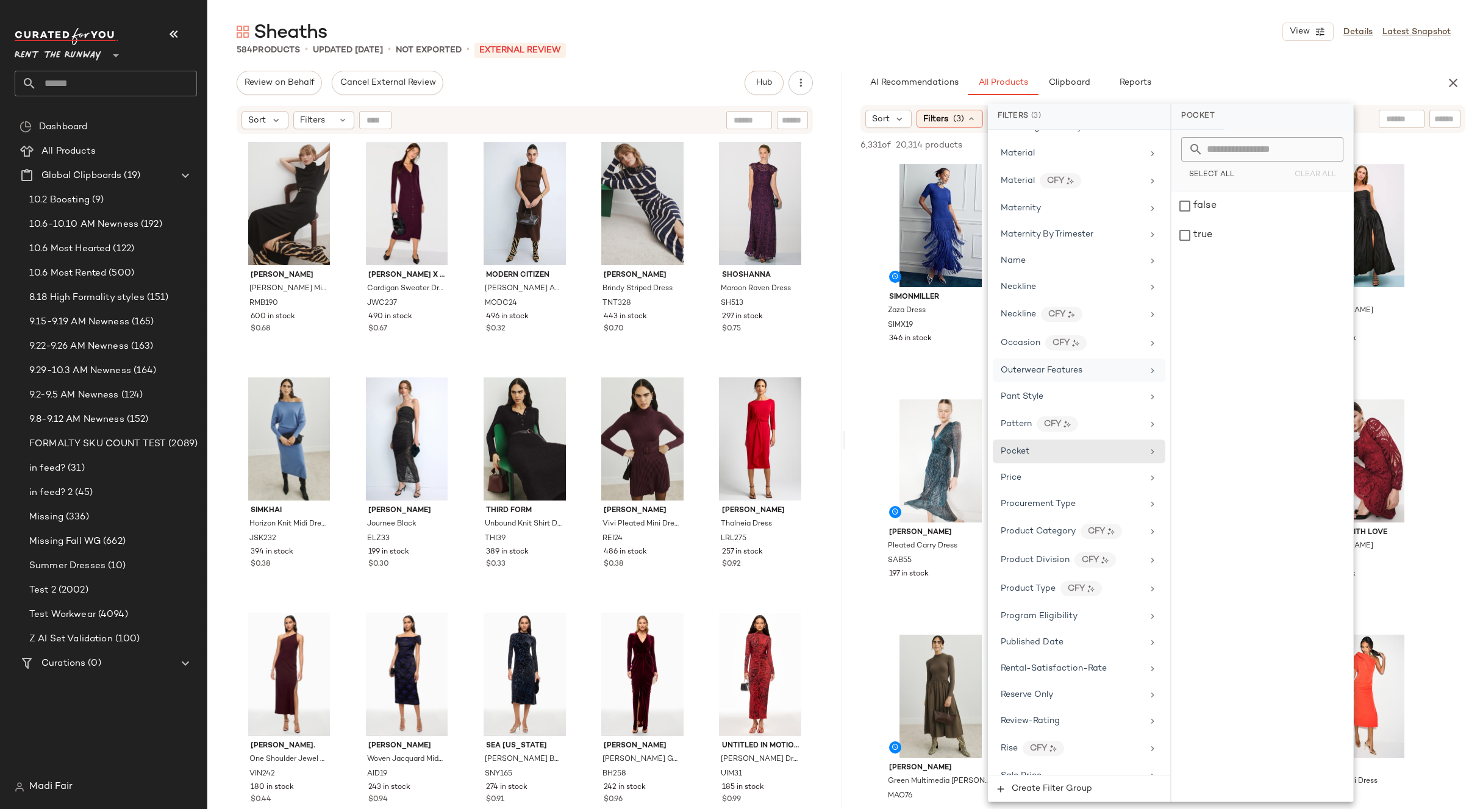
click at [1068, 368] on span "Outerwear Features" at bounding box center [1042, 370] width 82 height 9
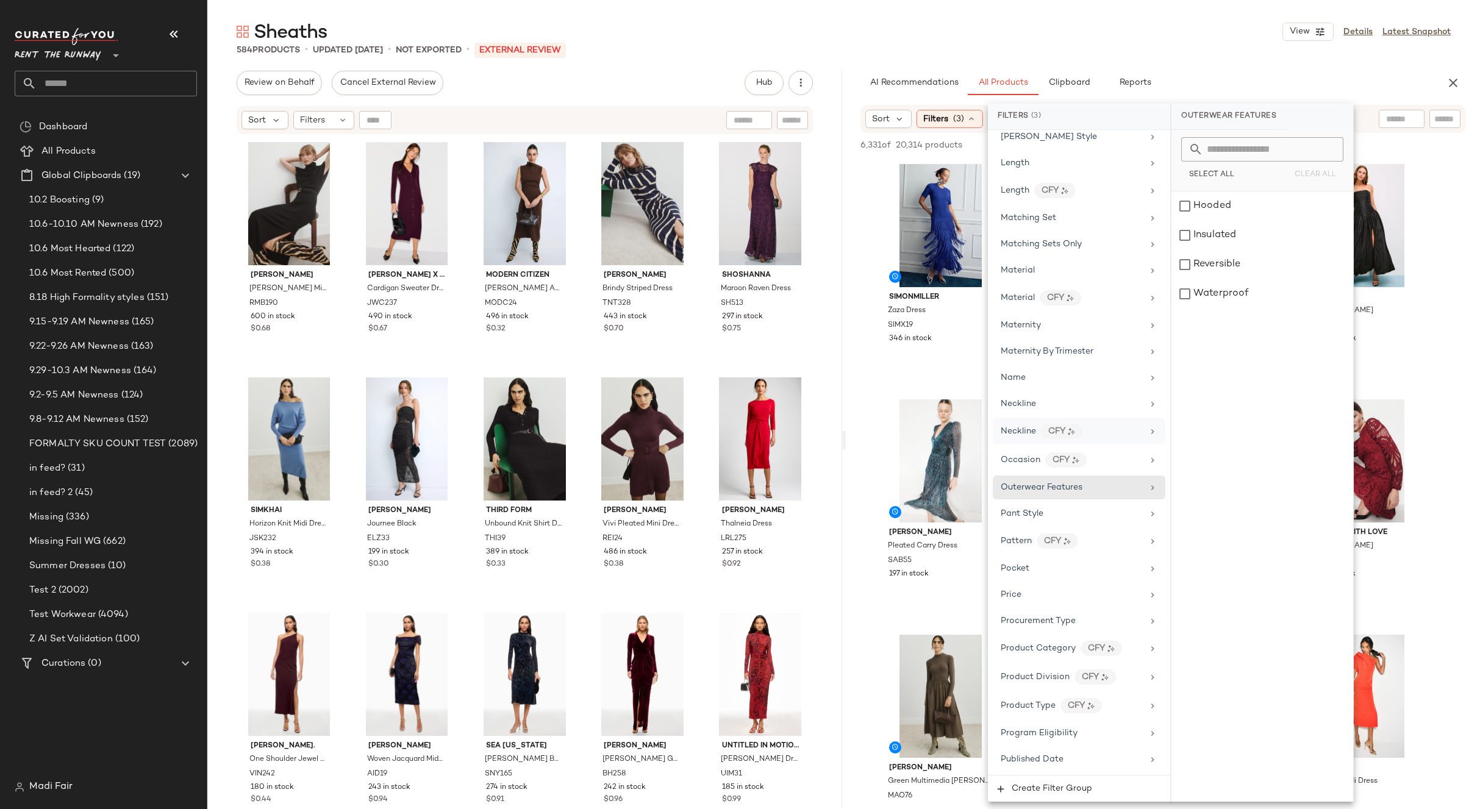
scroll to position [1036, 0]
click at [1036, 462] on span "Occasion" at bounding box center [1021, 464] width 40 height 9
click at [1032, 388] on div "Name" at bounding box center [1072, 382] width 142 height 13
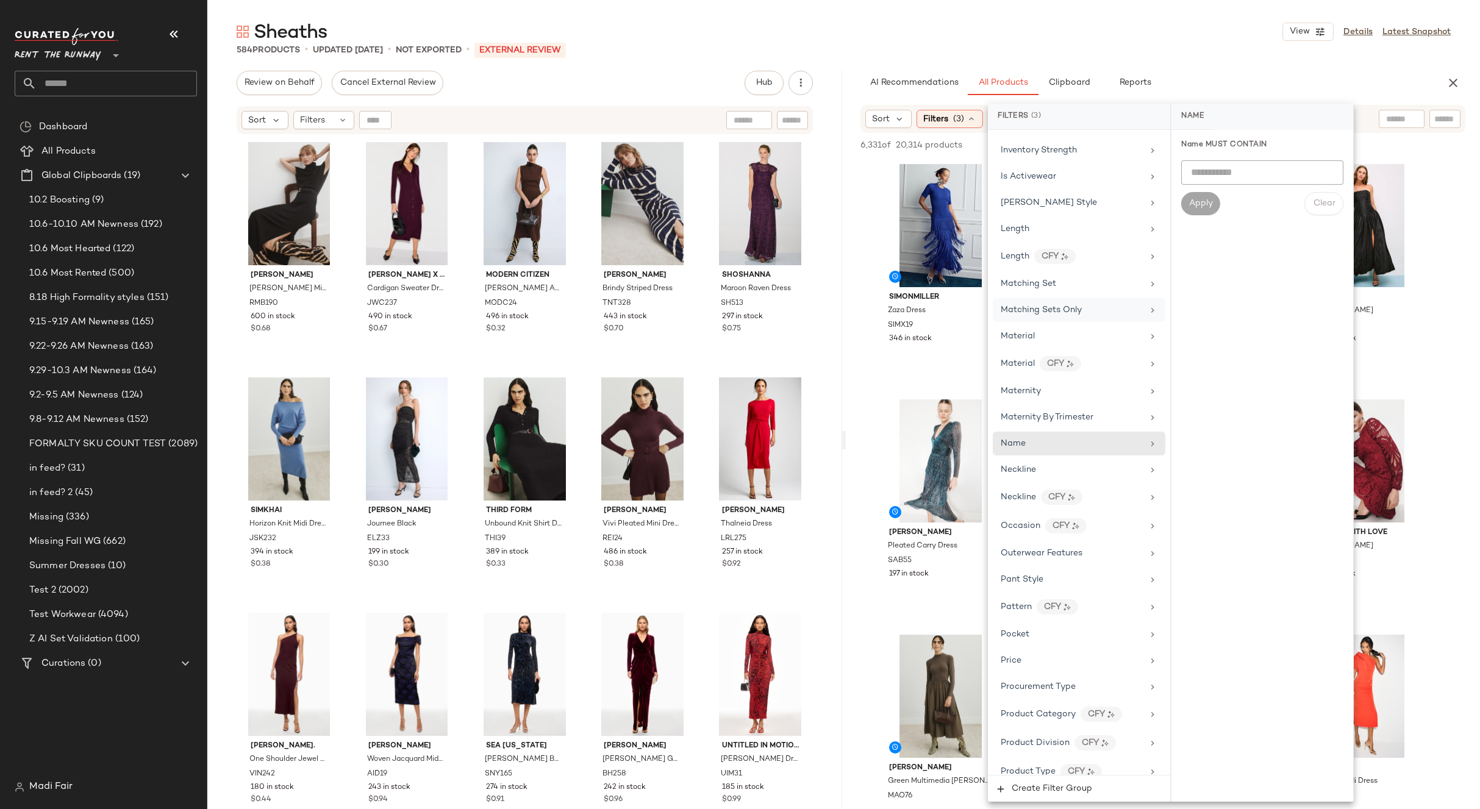
scroll to position [914, 0]
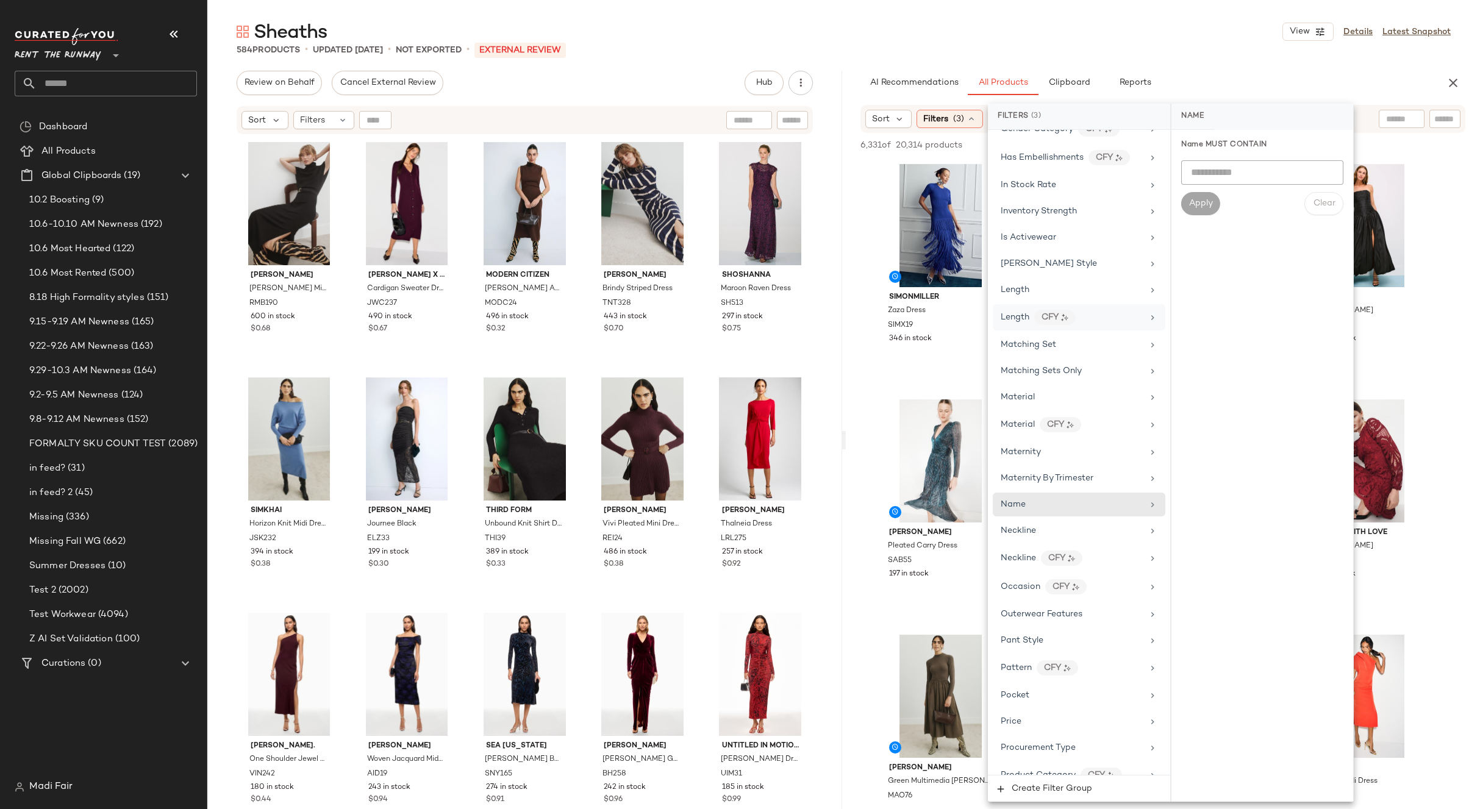
click at [1023, 313] on span "Length" at bounding box center [1015, 317] width 29 height 9
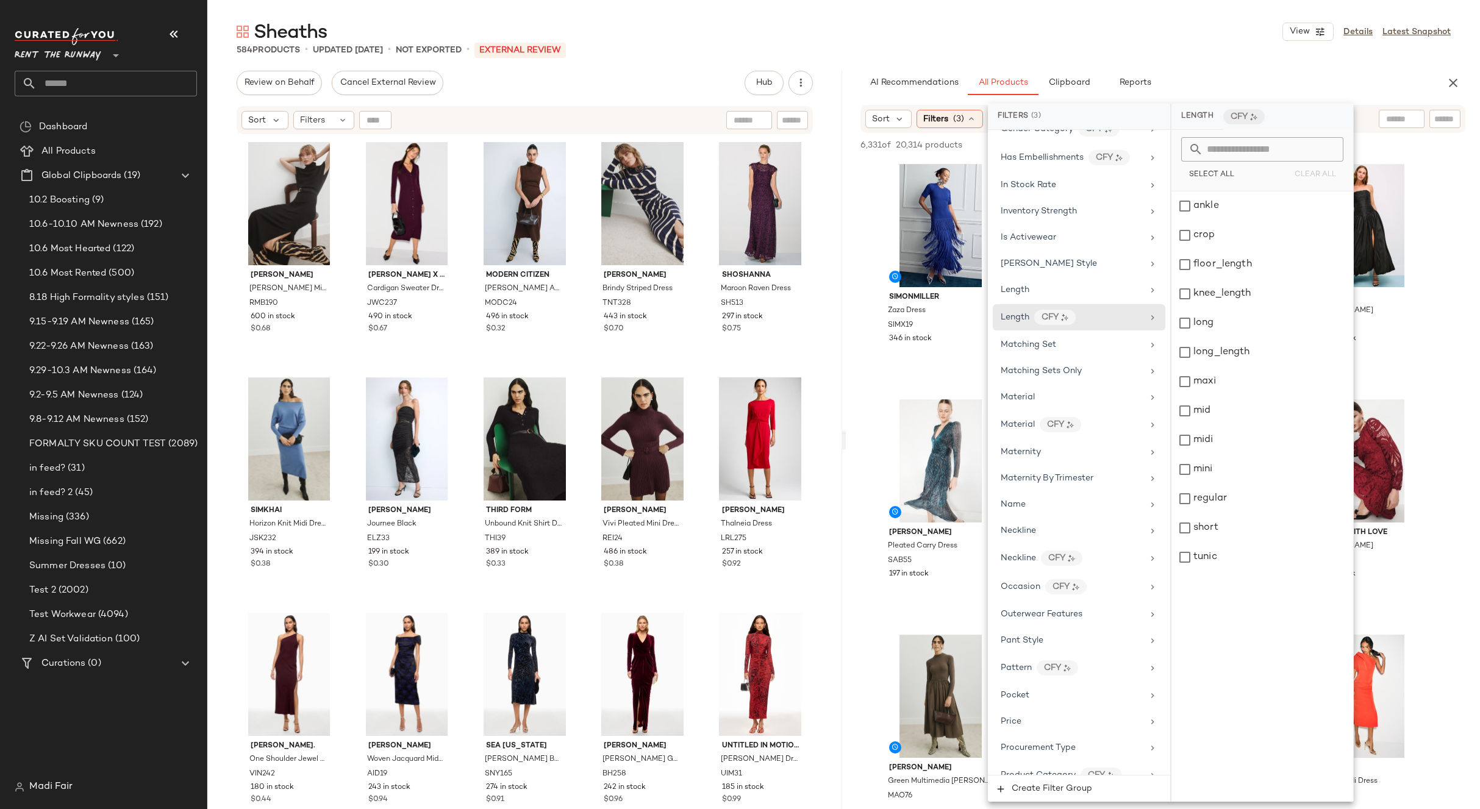
click at [1022, 302] on div "Filter Groups Brand Category (3) Casual Dresses, Cocktail Dresses, Gowns In Cur…" at bounding box center [1079, 452] width 182 height 645
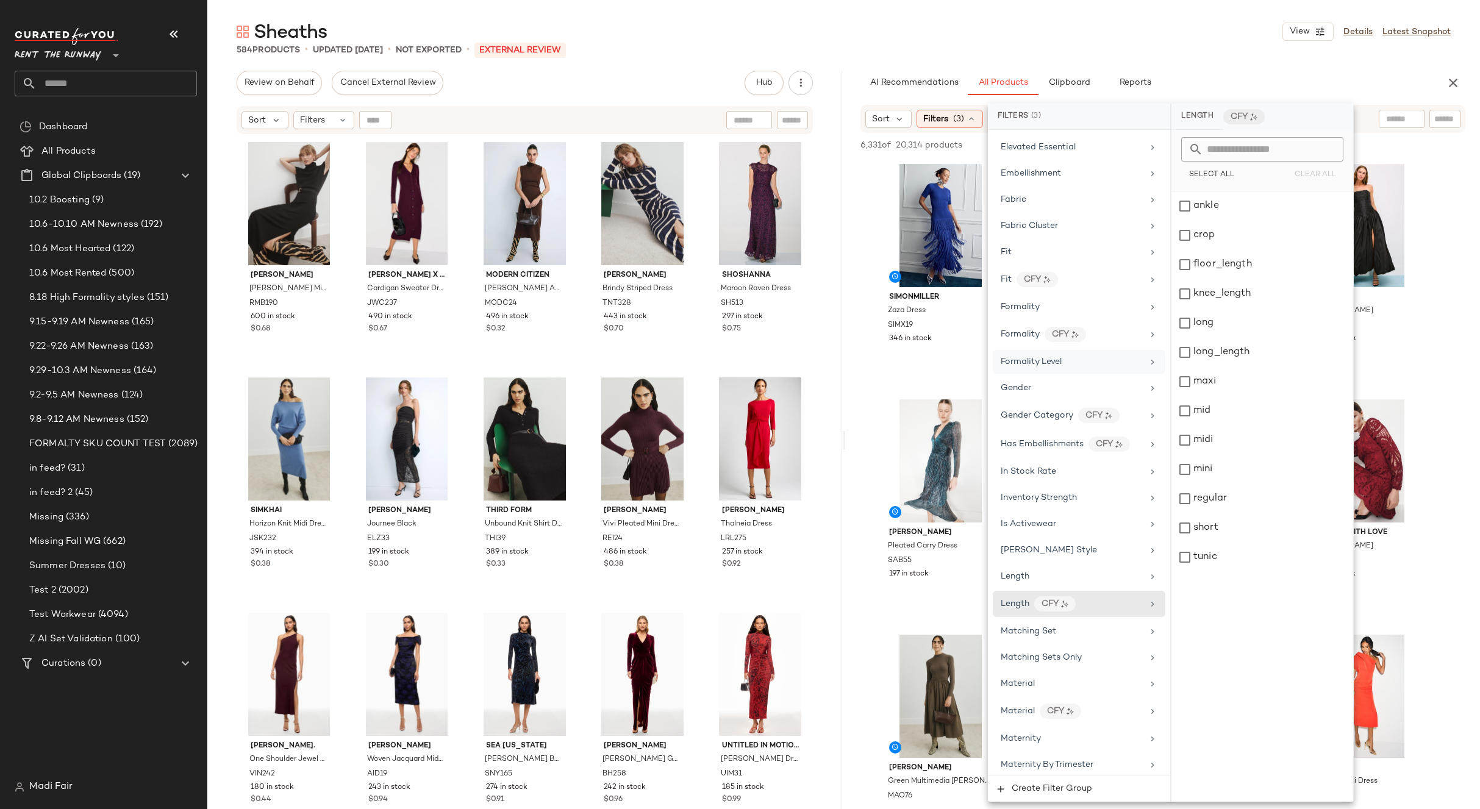
scroll to position [609, 0]
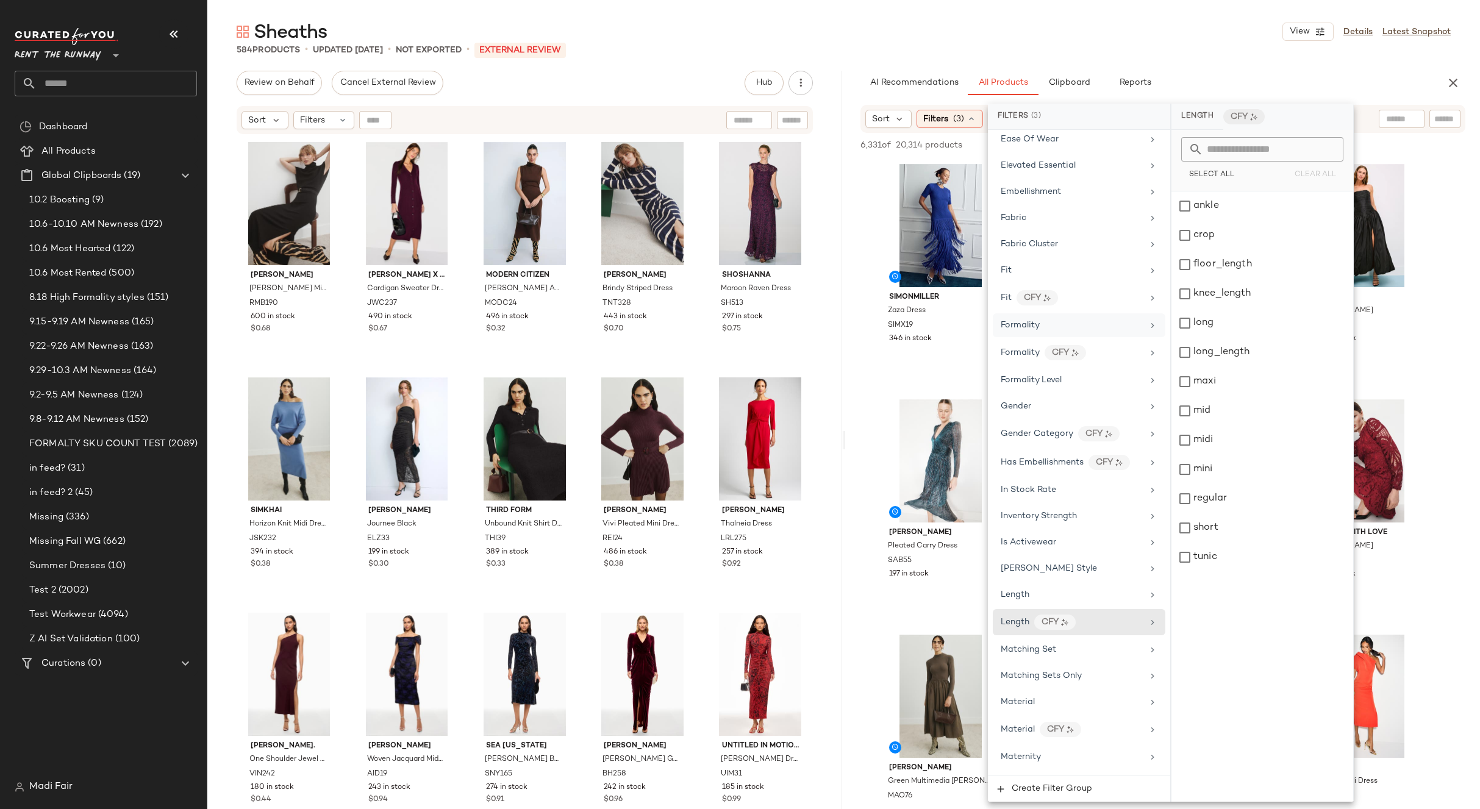
click at [1051, 321] on div "Formality" at bounding box center [1072, 325] width 142 height 13
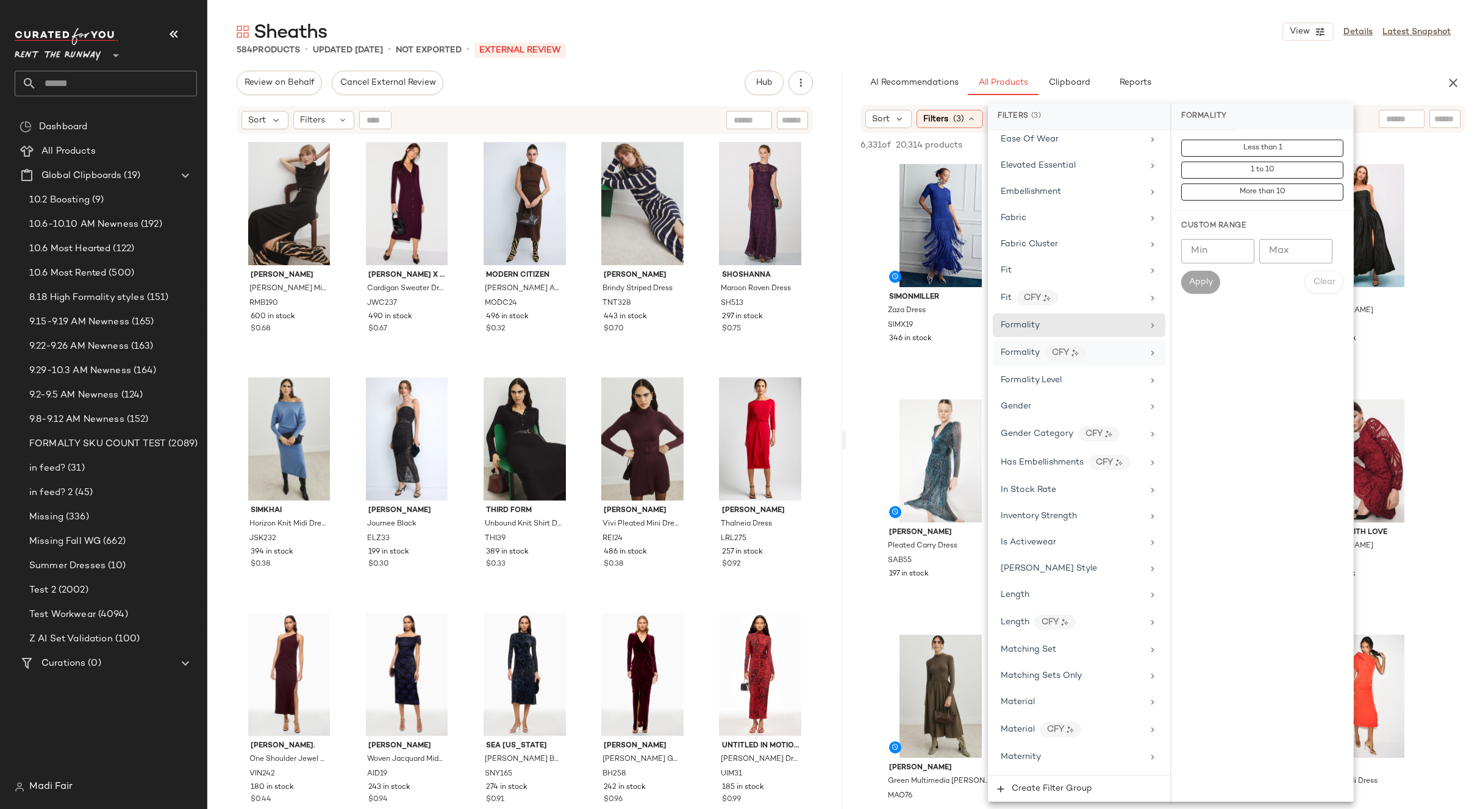
click at [1095, 351] on div "Formality CFY" at bounding box center [1072, 352] width 142 height 15
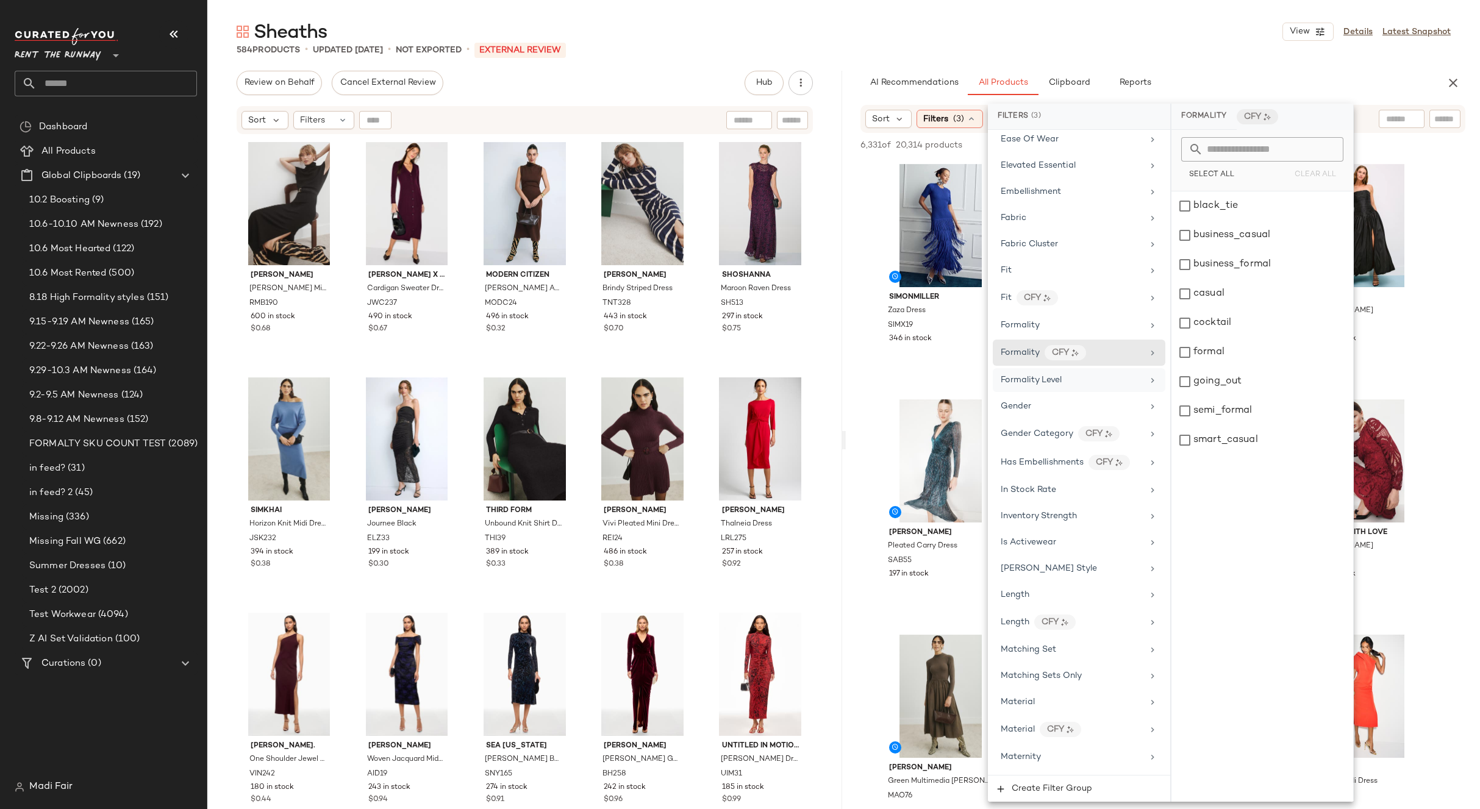
click at [1094, 386] on div "Formality Level" at bounding box center [1072, 380] width 142 height 13
click at [1084, 324] on div "Formality" at bounding box center [1072, 325] width 142 height 13
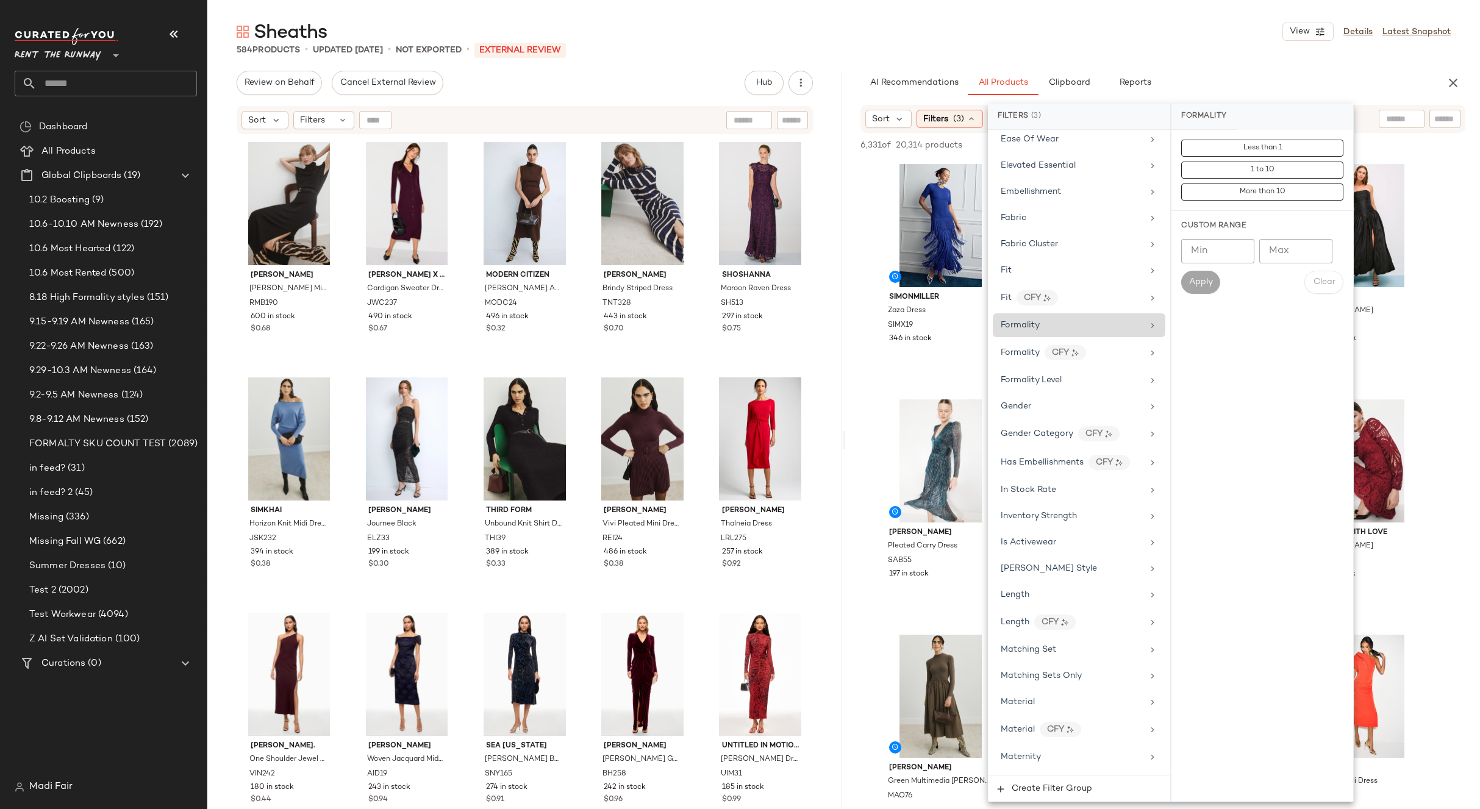
scroll to position [548, 0]
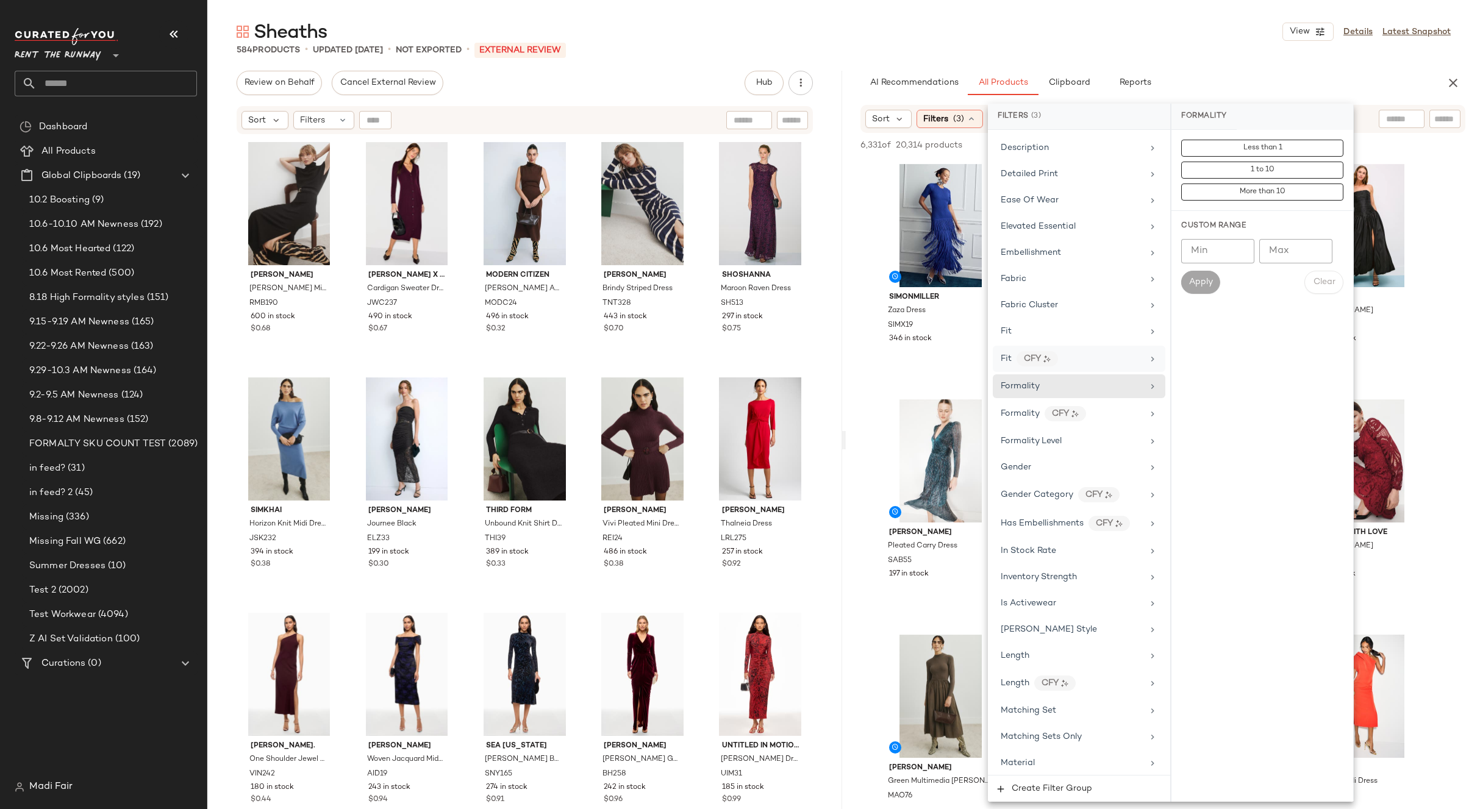
click at [1094, 349] on div "Fit CFY" at bounding box center [1079, 359] width 173 height 26
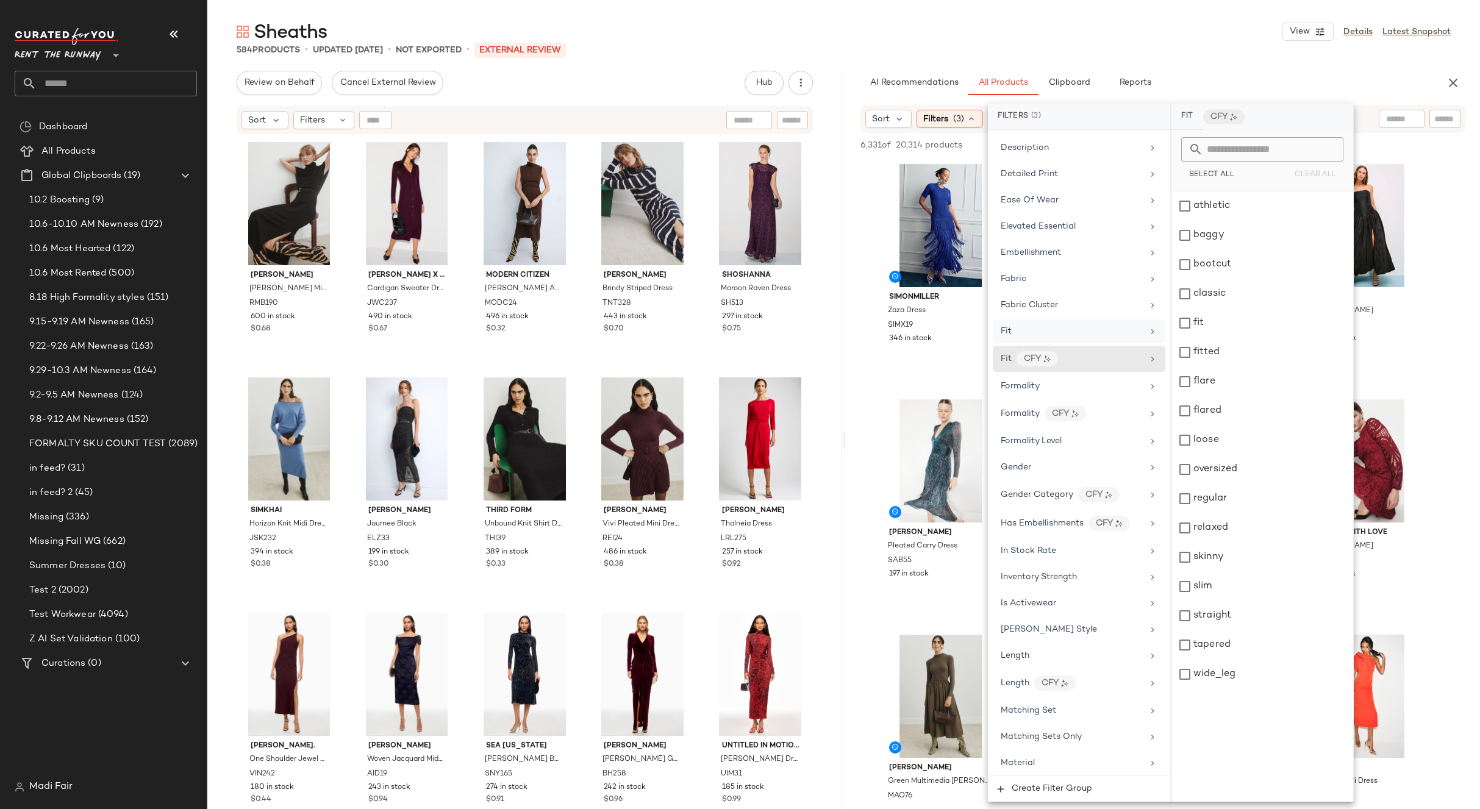
click at [1093, 338] on div "Fit" at bounding box center [1079, 332] width 173 height 24
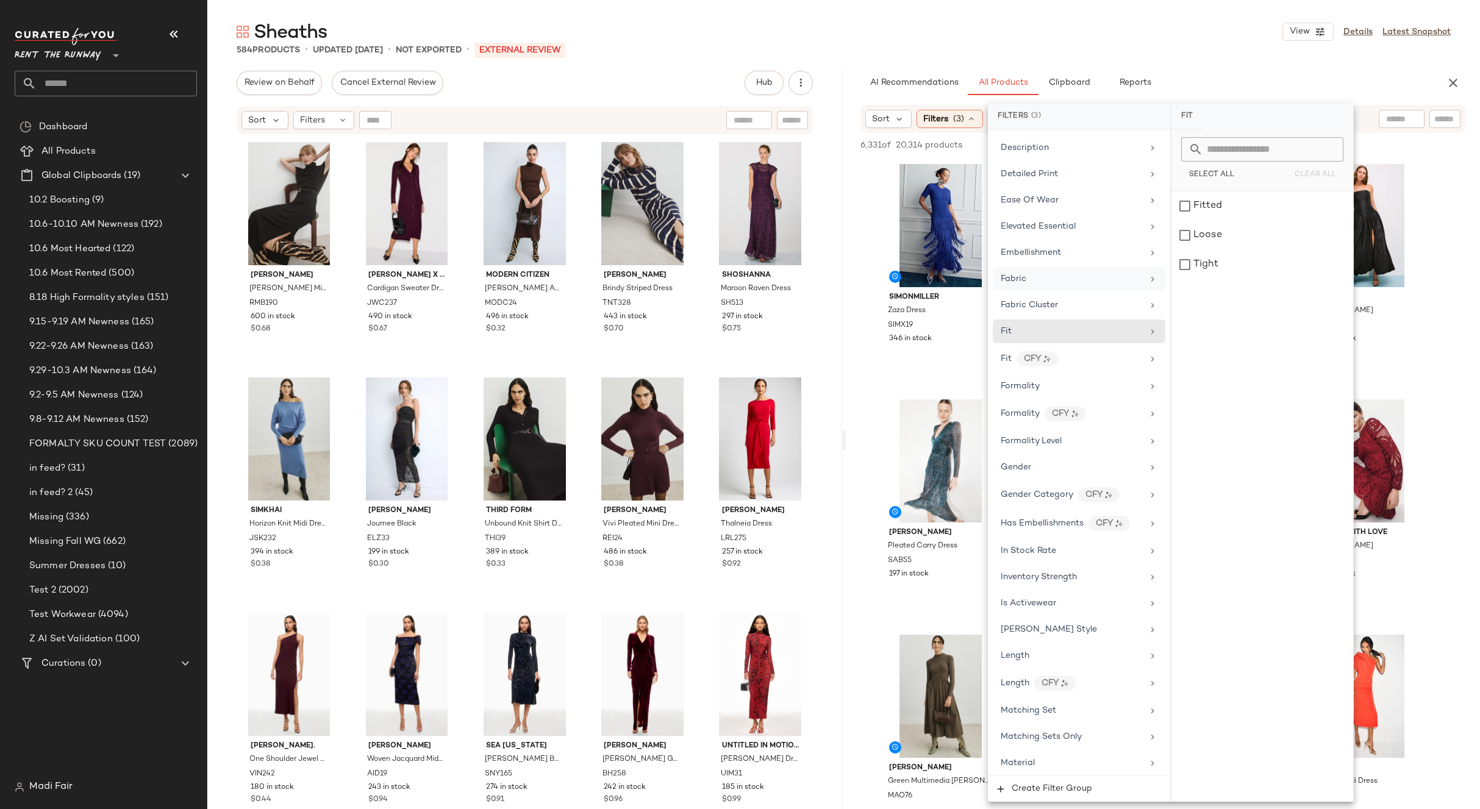
click at [1073, 285] on div "Fabric" at bounding box center [1072, 279] width 142 height 13
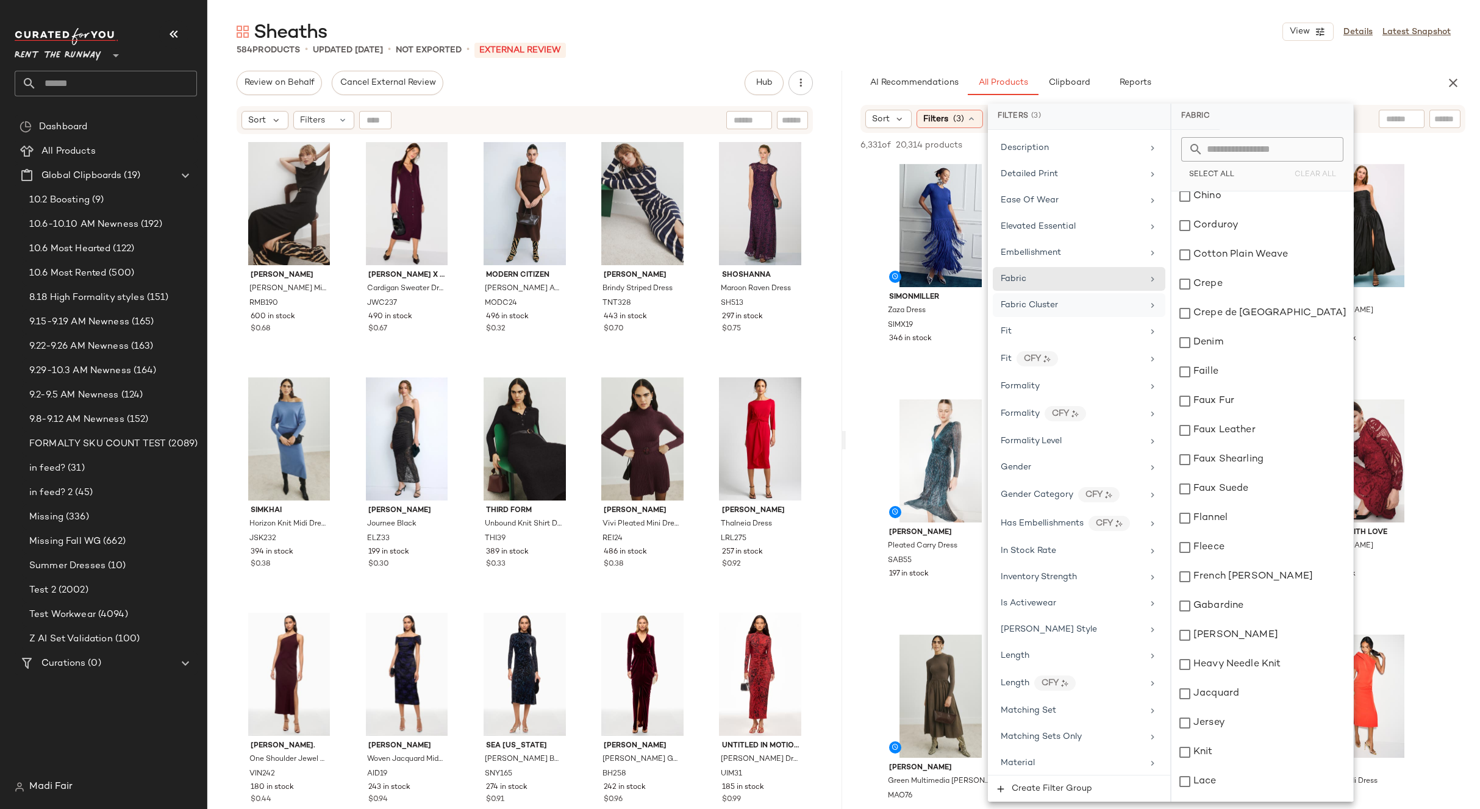
click at [1017, 311] on div "Fabric Cluster" at bounding box center [1029, 305] width 57 height 13
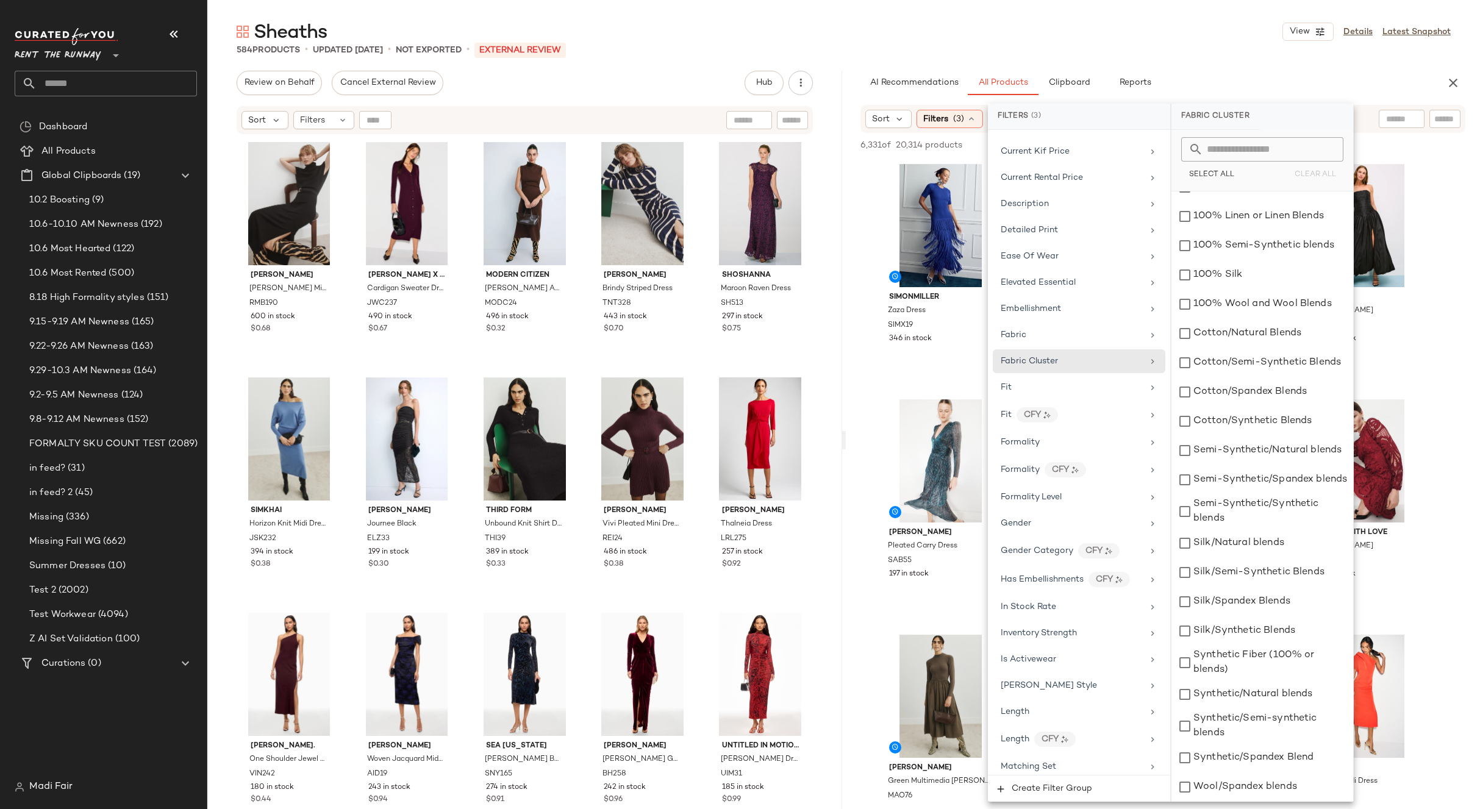
scroll to position [426, 0]
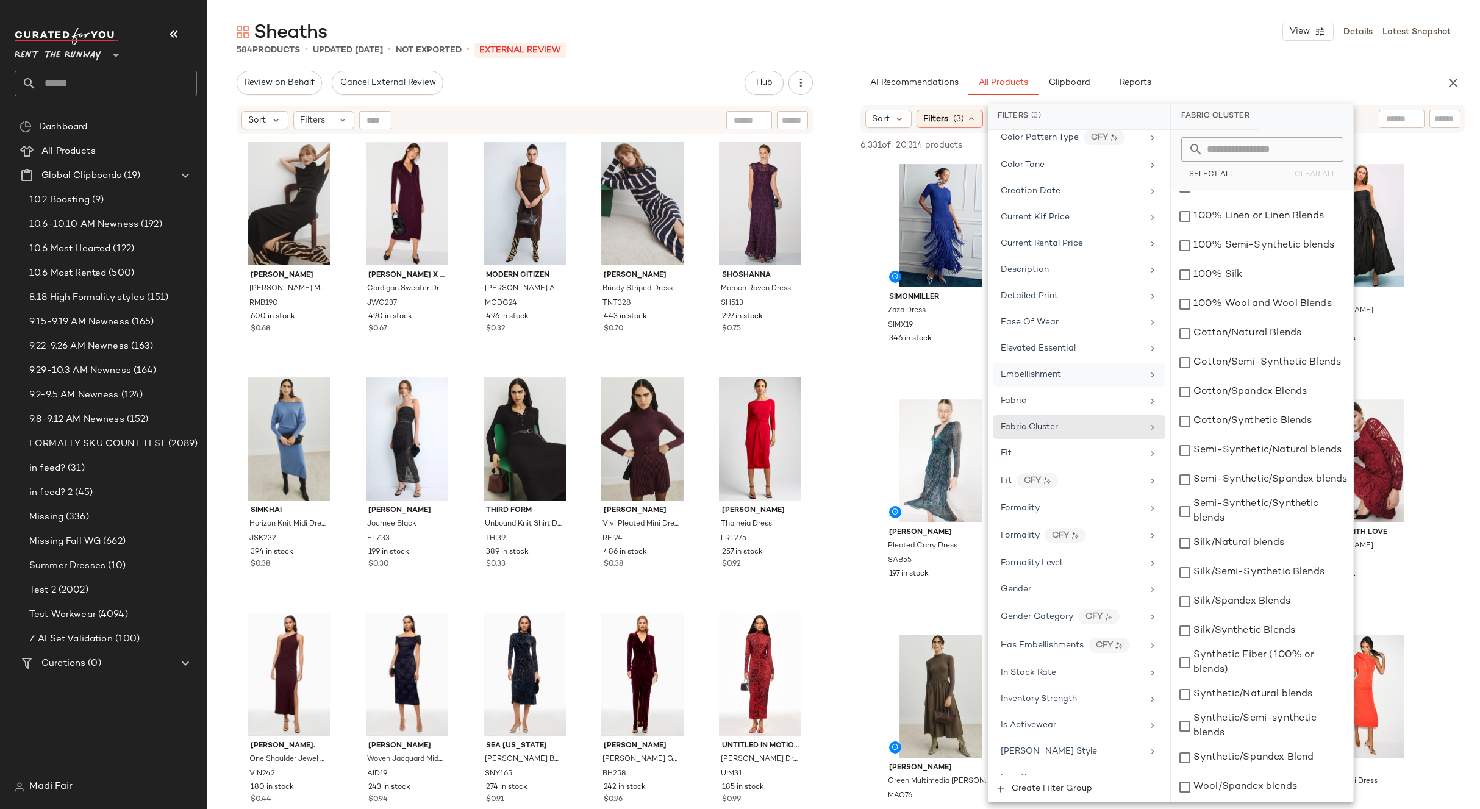
click at [1049, 372] on span "Embellishment" at bounding box center [1031, 374] width 60 height 9
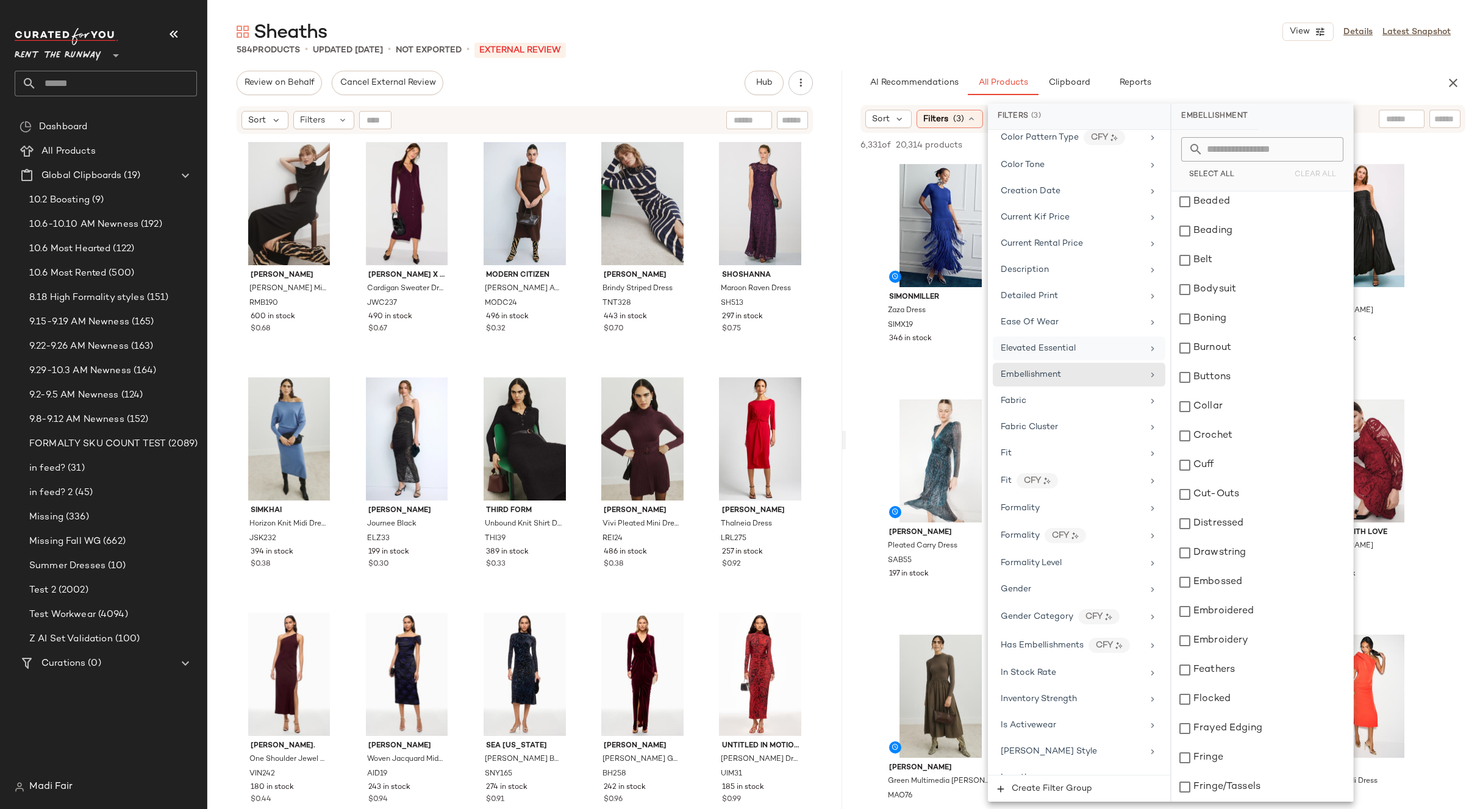
click at [1054, 350] on span "Elevated Essential" at bounding box center [1038, 348] width 75 height 9
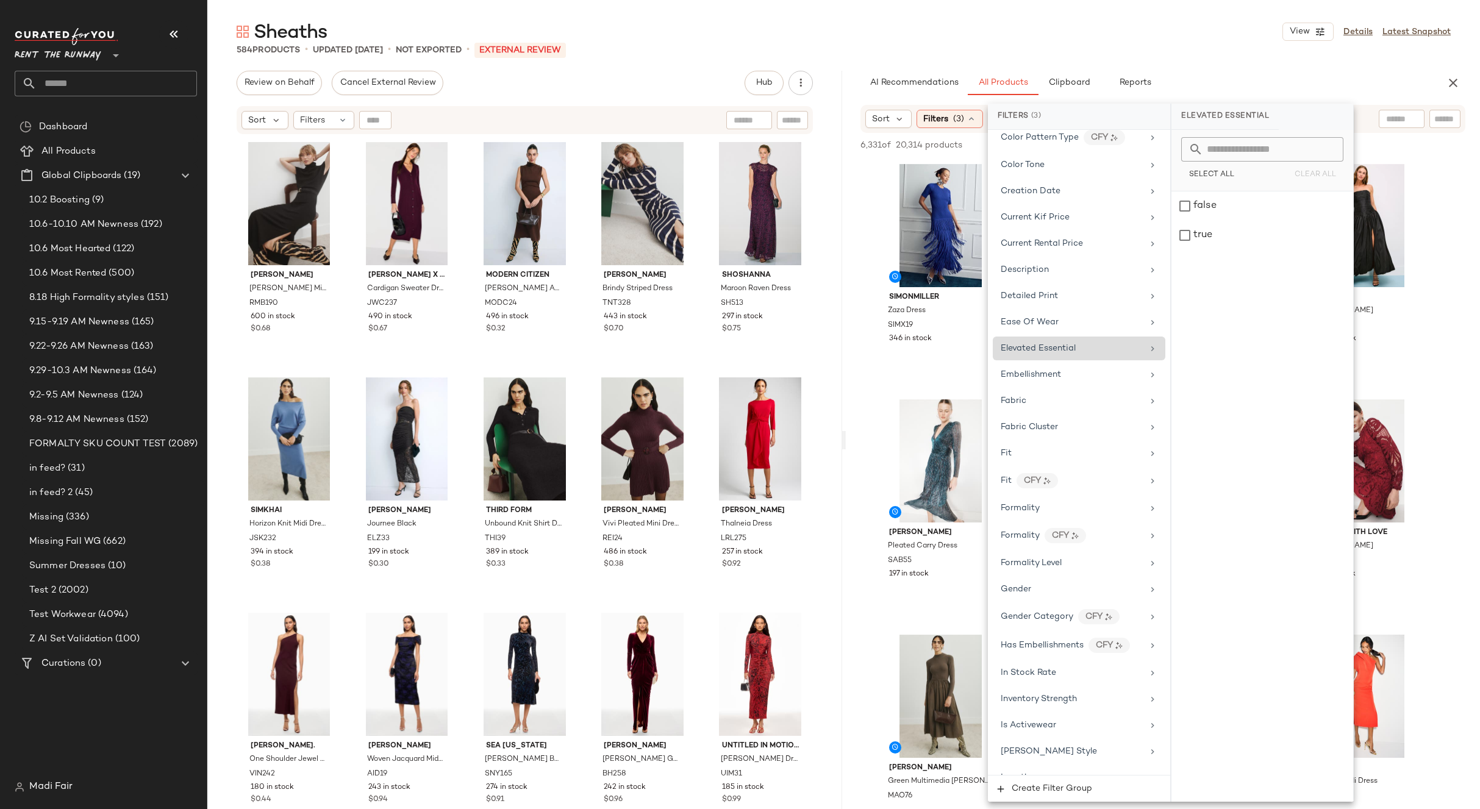
scroll to position [0, 0]
click at [1063, 316] on div "Ease Of Wear" at bounding box center [1072, 322] width 142 height 13
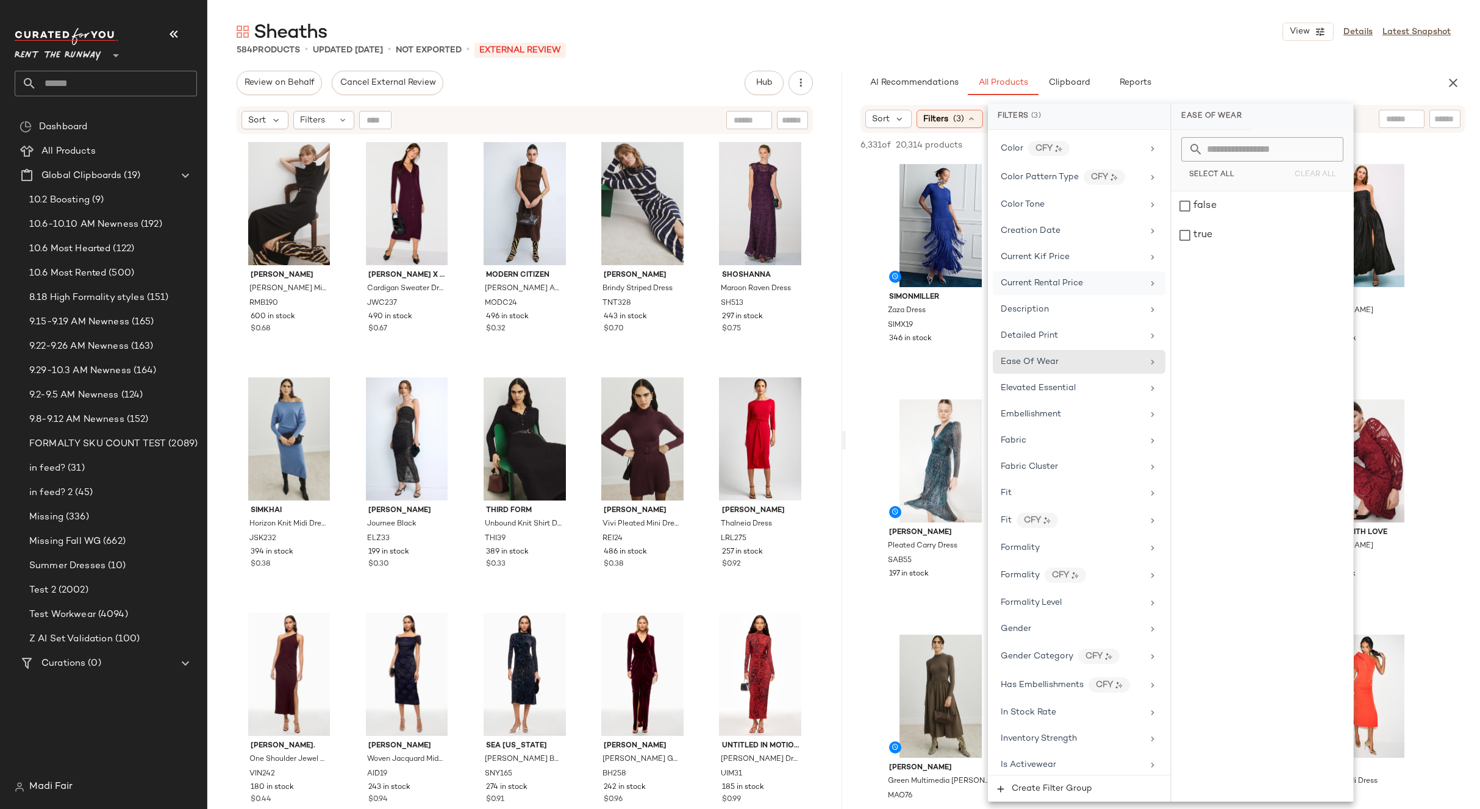
scroll to position [365, 0]
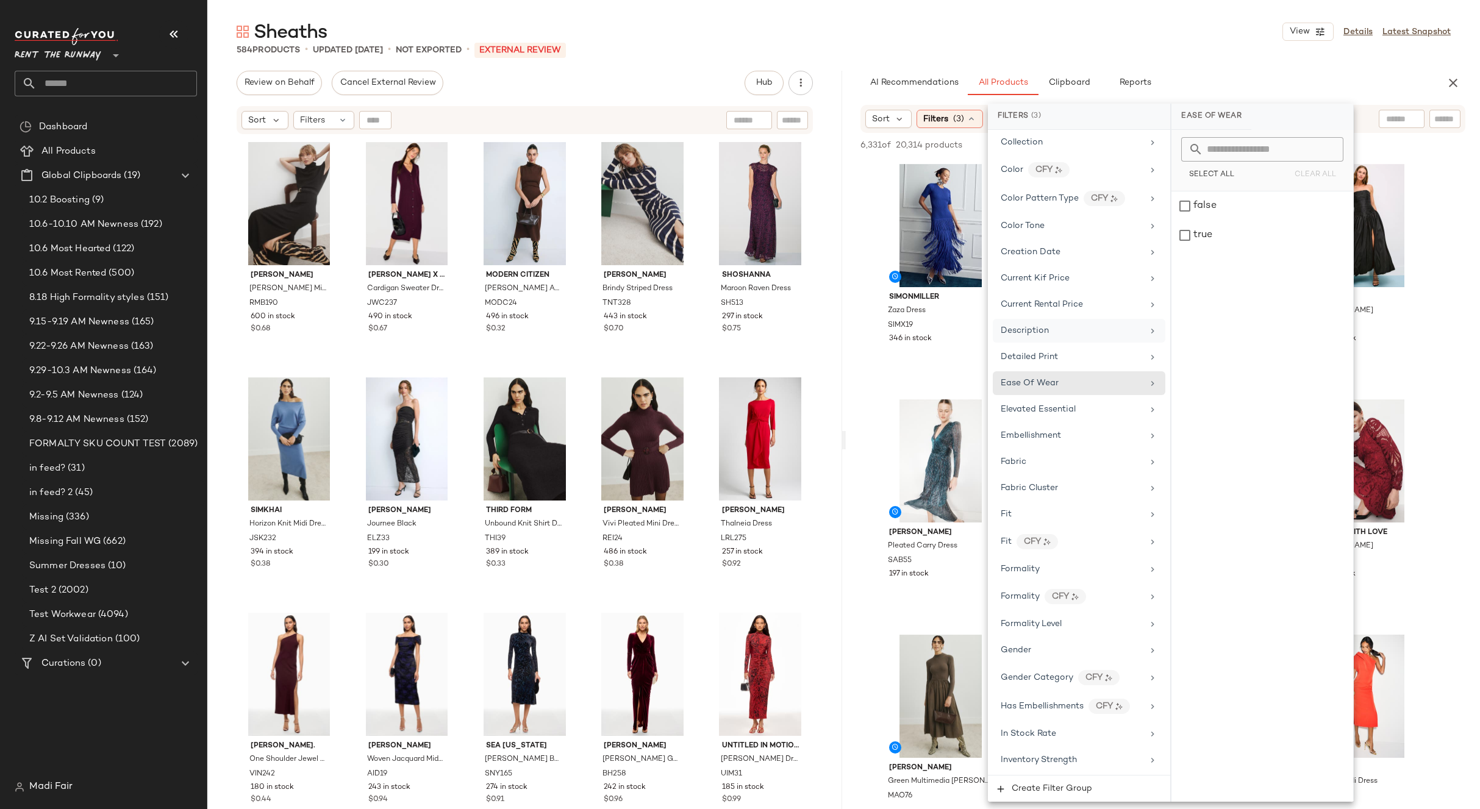
click at [1069, 330] on div "Description" at bounding box center [1072, 330] width 142 height 13
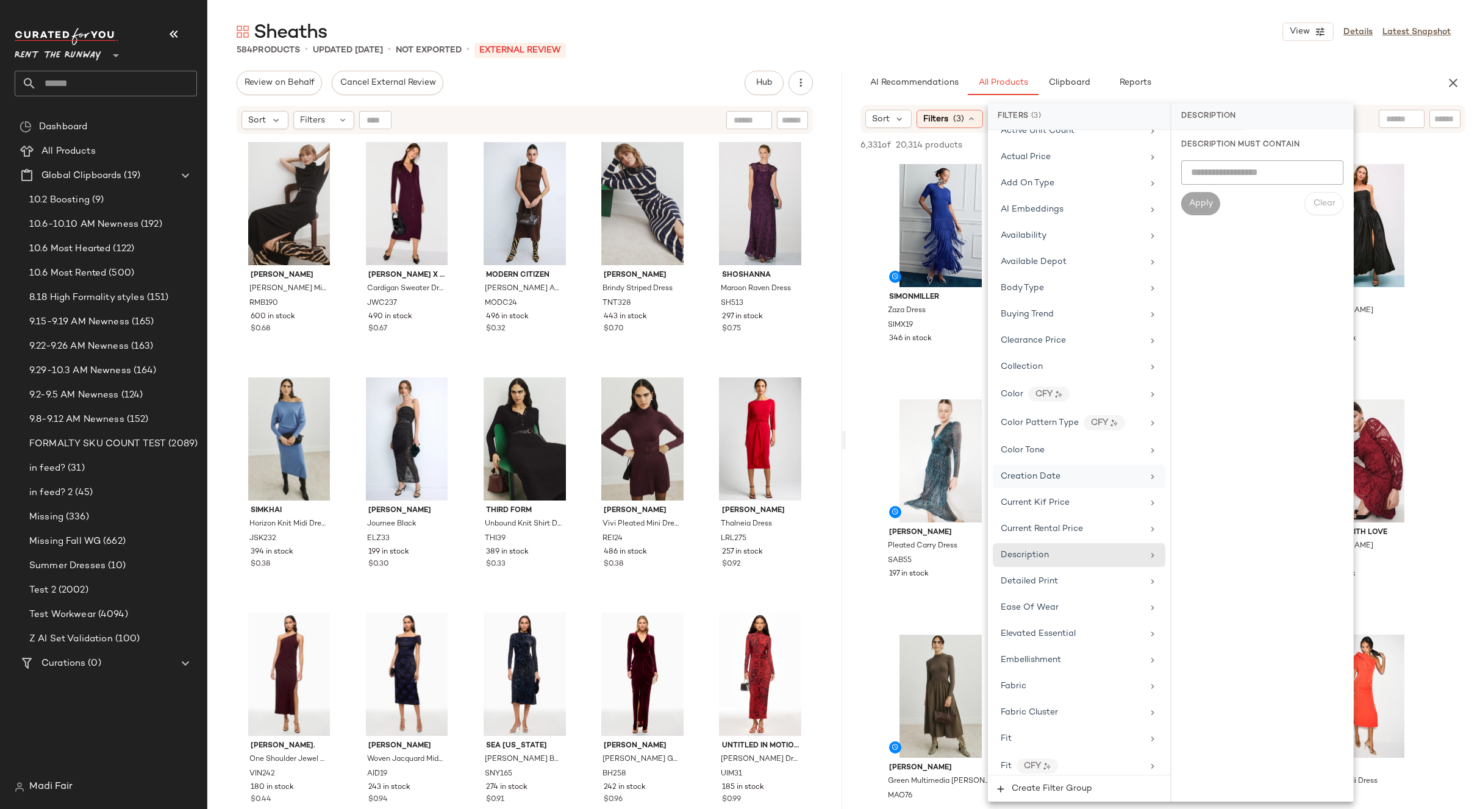
scroll to position [121, 0]
click at [1069, 305] on div "Body Type" at bounding box center [1072, 307] width 142 height 13
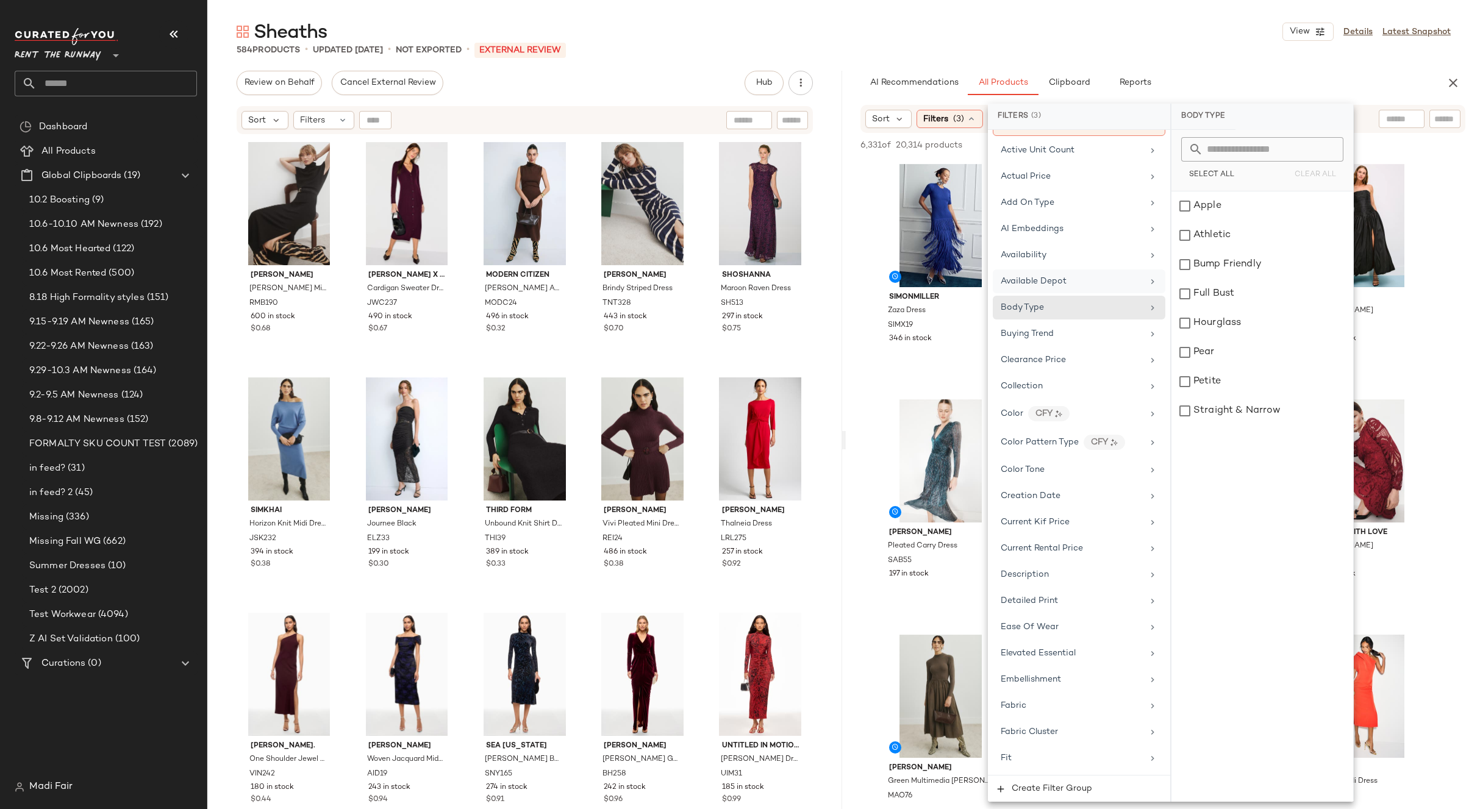
click at [1069, 281] on div "Available Depot" at bounding box center [1072, 281] width 142 height 13
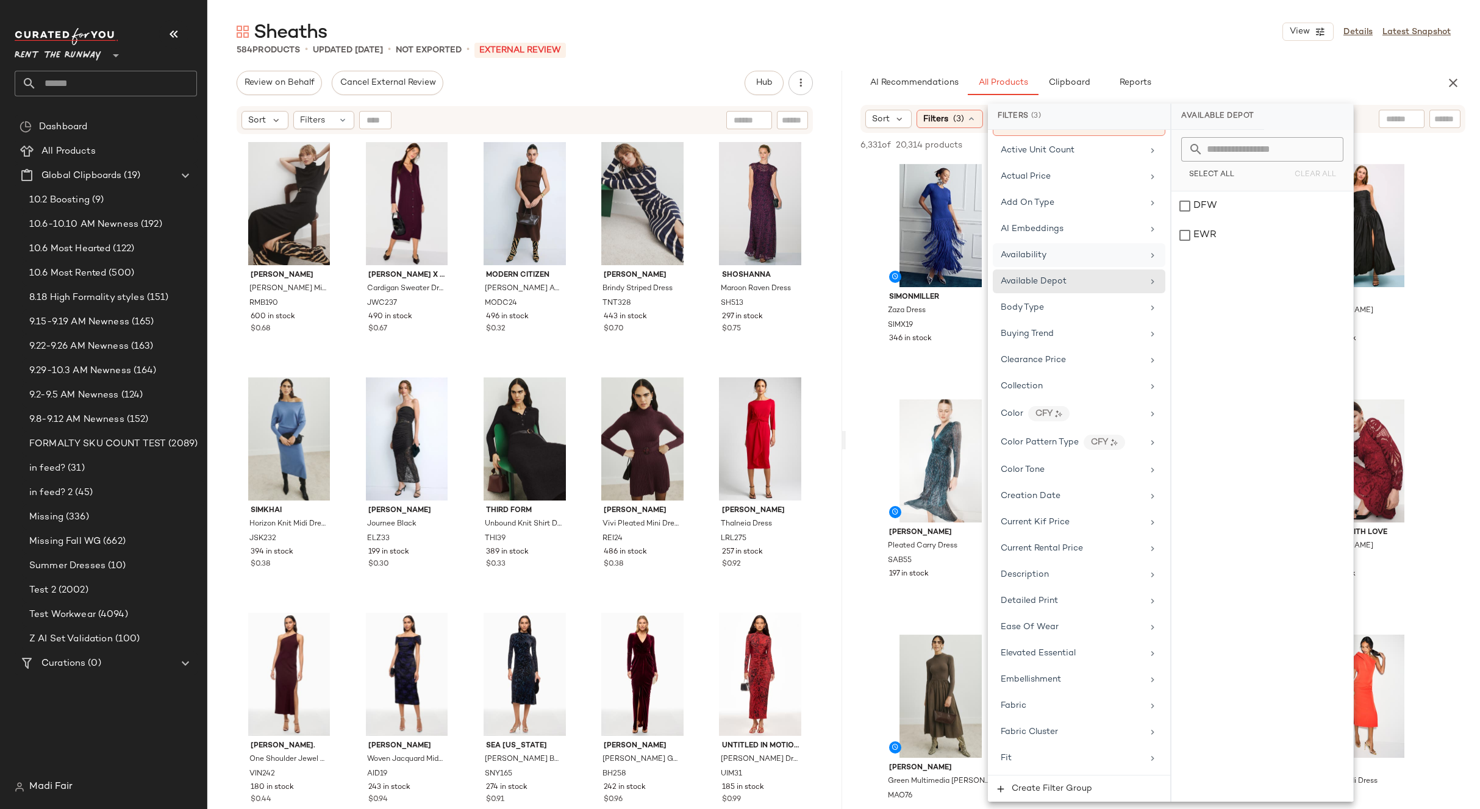
click at [1065, 263] on div "Availability" at bounding box center [1079, 255] width 173 height 24
click at [1069, 282] on div "Available Depot" at bounding box center [1072, 281] width 142 height 13
click at [1058, 227] on span "AI Embeddings" at bounding box center [1032, 228] width 63 height 9
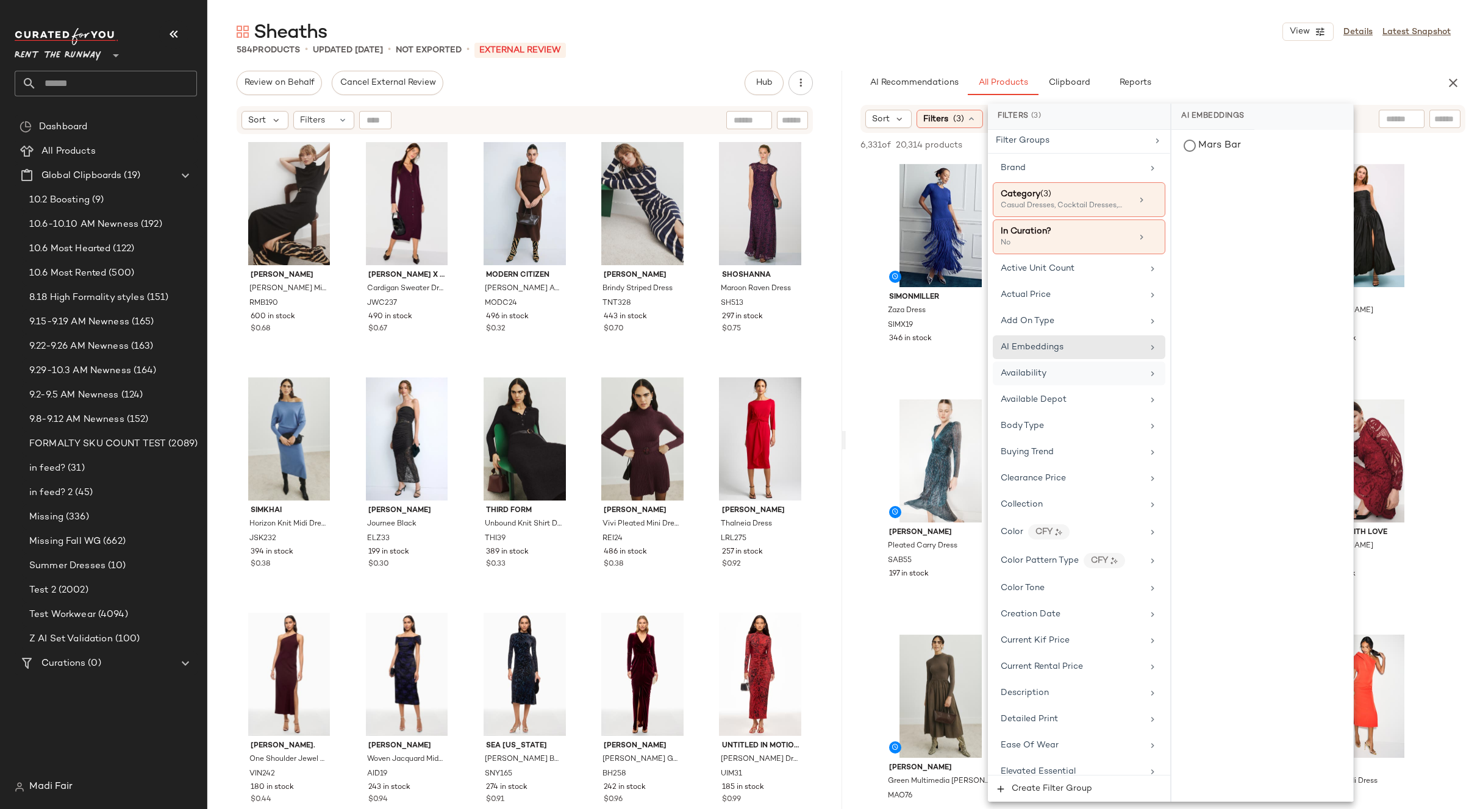
scroll to position [0, 0]
click at [1050, 328] on span "Add On Type" at bounding box center [1028, 323] width 54 height 9
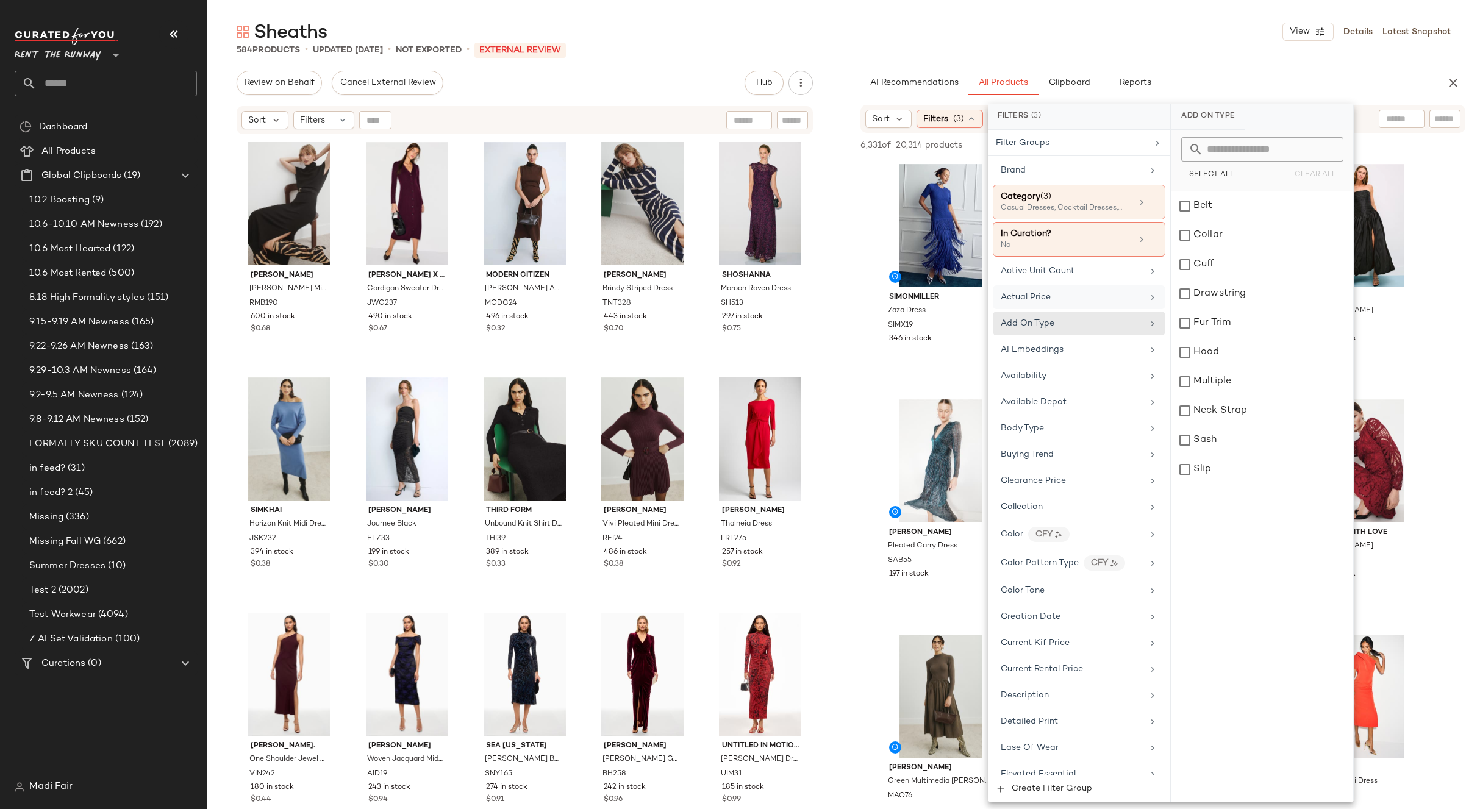
click at [1049, 300] on span "Actual Price" at bounding box center [1026, 297] width 50 height 9
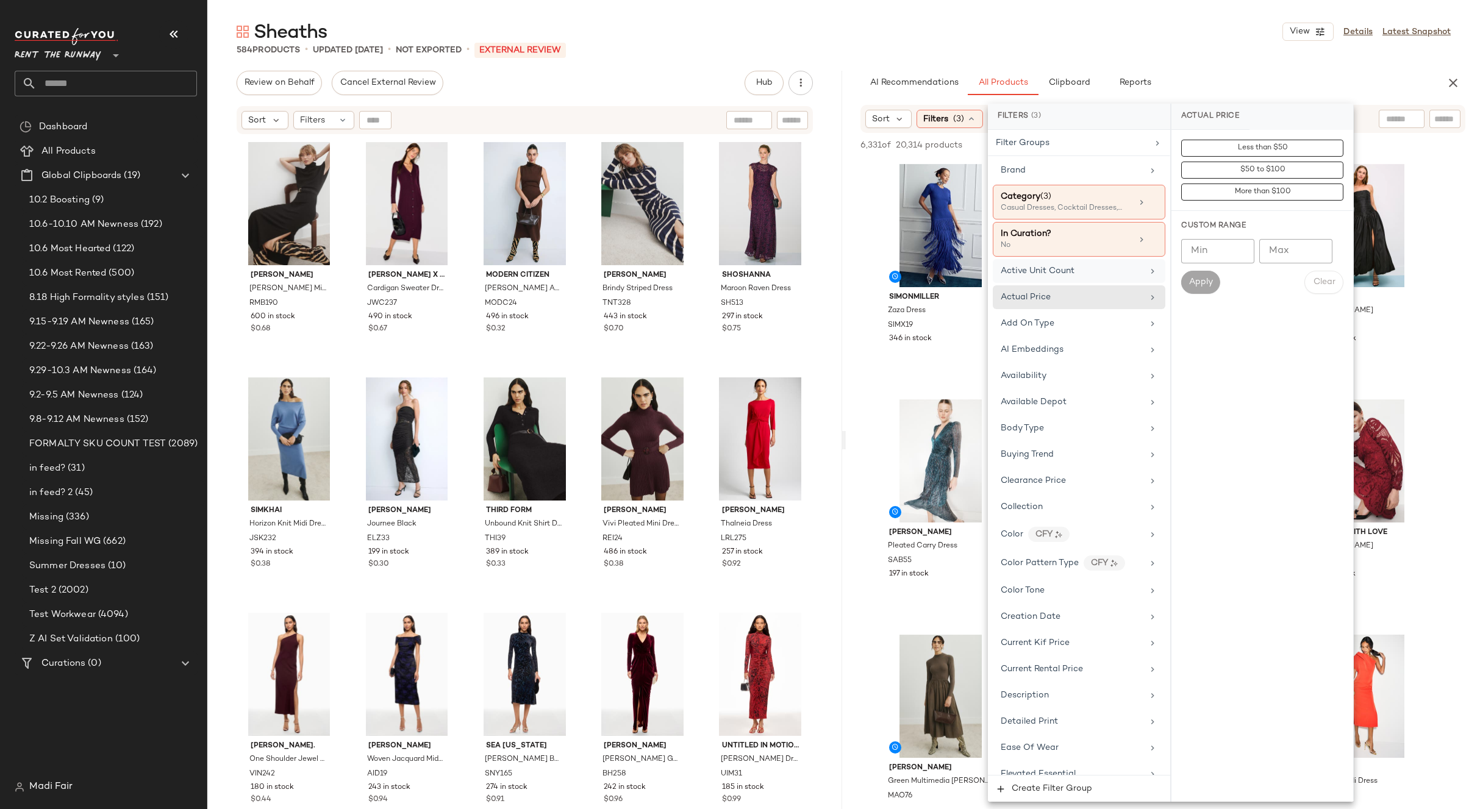
click at [1054, 271] on span "Active Unit Count" at bounding box center [1038, 271] width 74 height 9
click at [1159, 48] on div "584 Products • updated Oct 10th • Not Exported • External REVIEW" at bounding box center [843, 50] width 1273 height 12
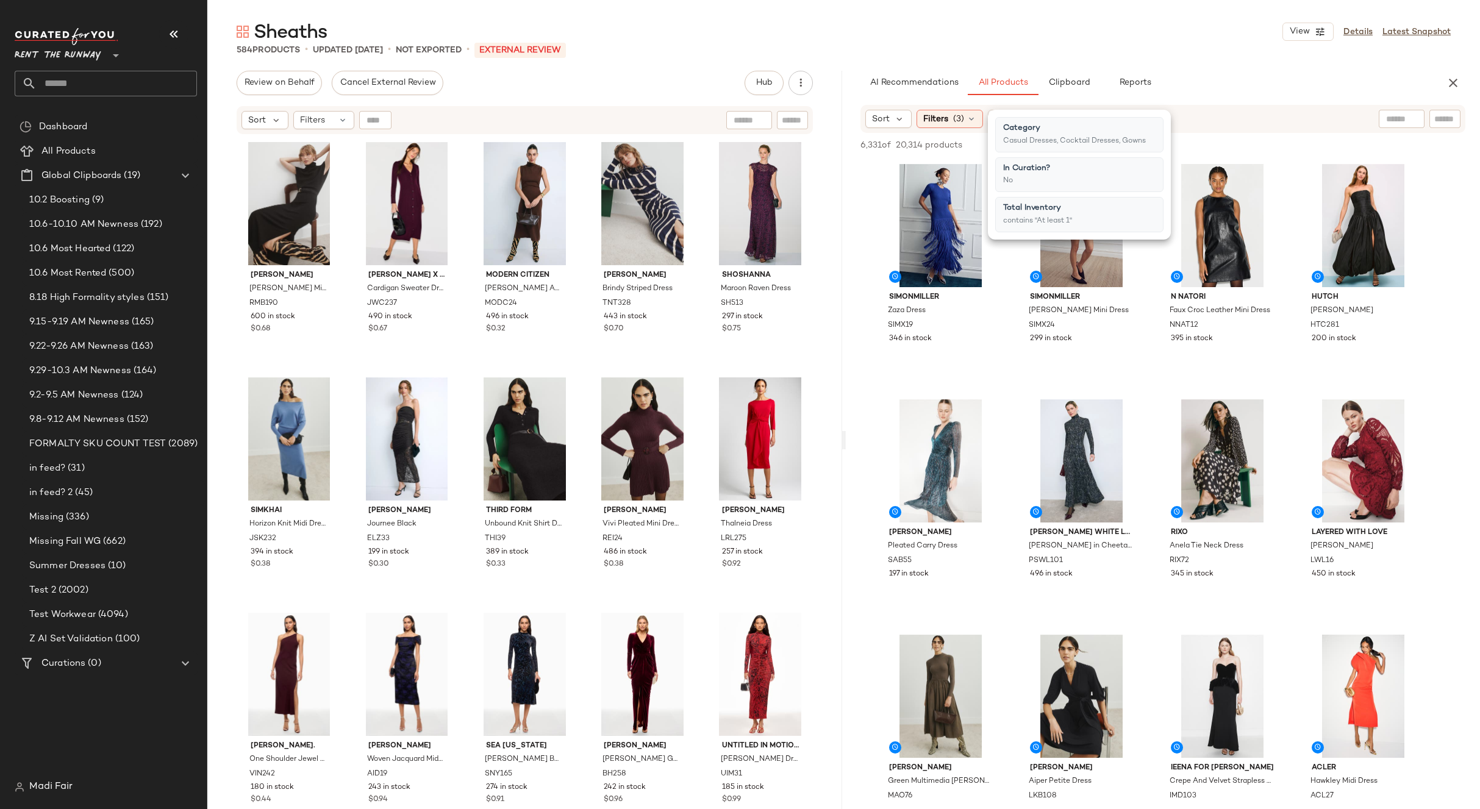
click at [66, 93] on input "text" at bounding box center [117, 84] width 160 height 26
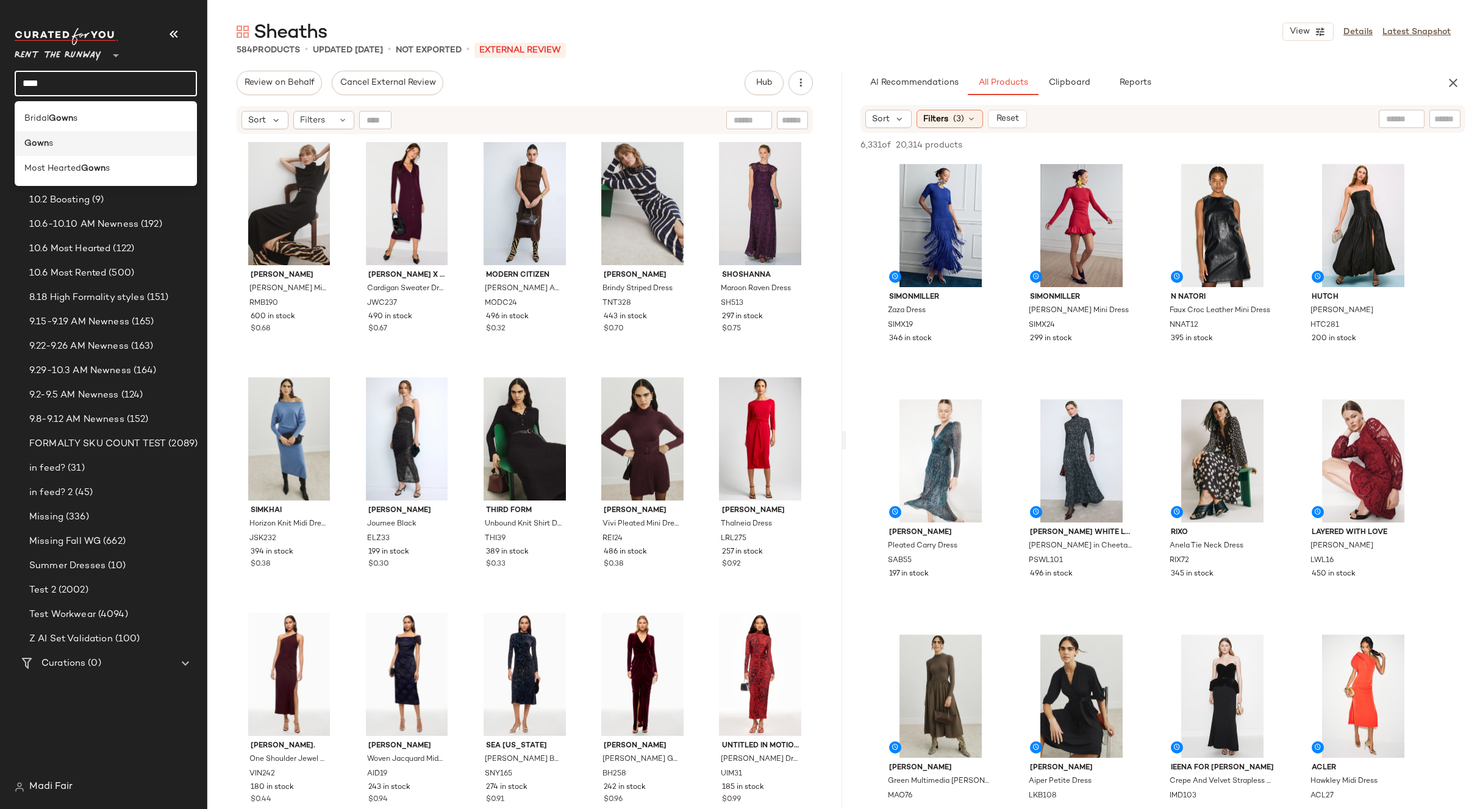
type input "****"
click at [51, 141] on span "s" at bounding box center [51, 143] width 4 height 13
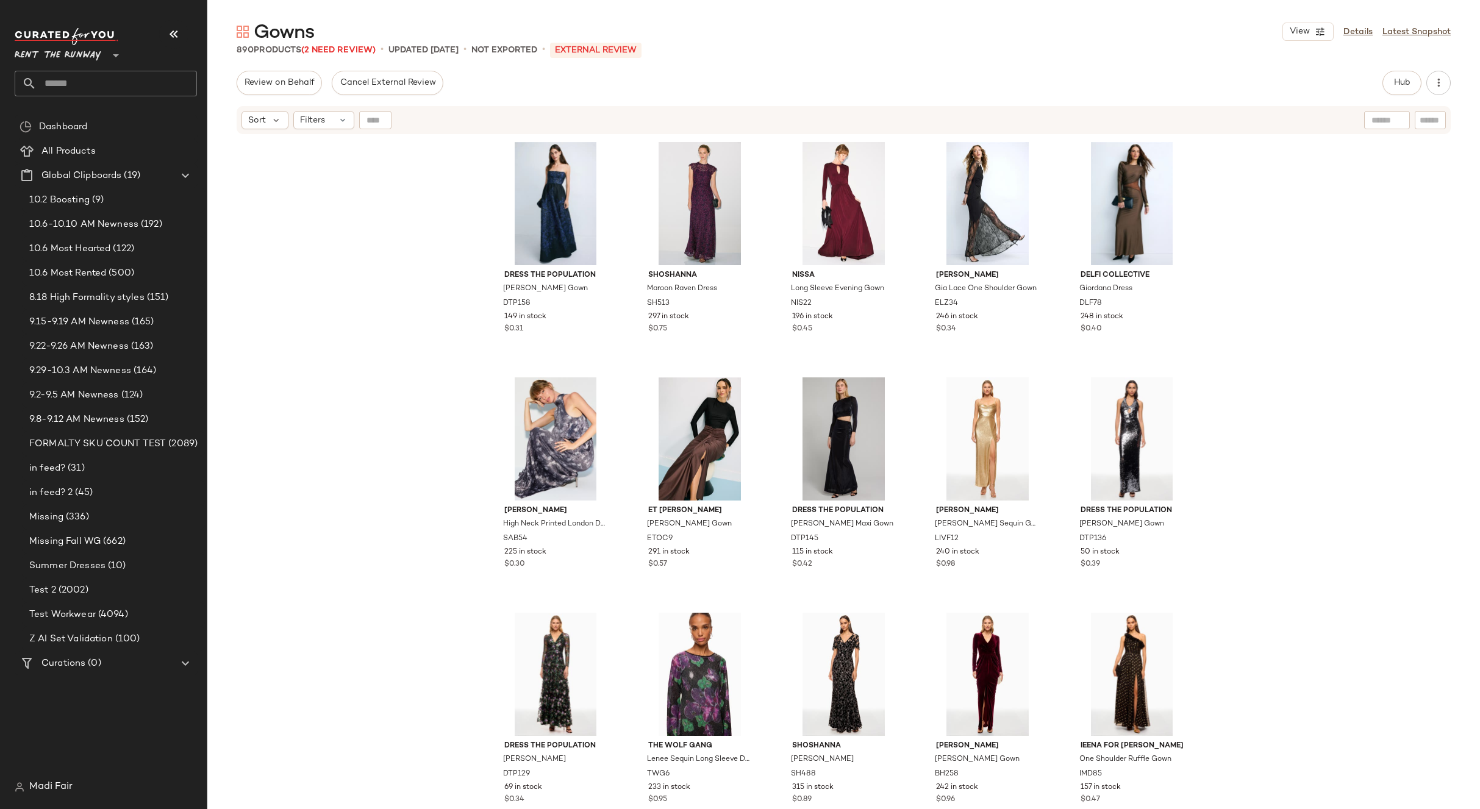
click at [90, 74] on input "text" at bounding box center [117, 84] width 160 height 26
type input "****"
click at [74, 116] on span "suits & Rompers" at bounding box center [81, 118] width 66 height 13
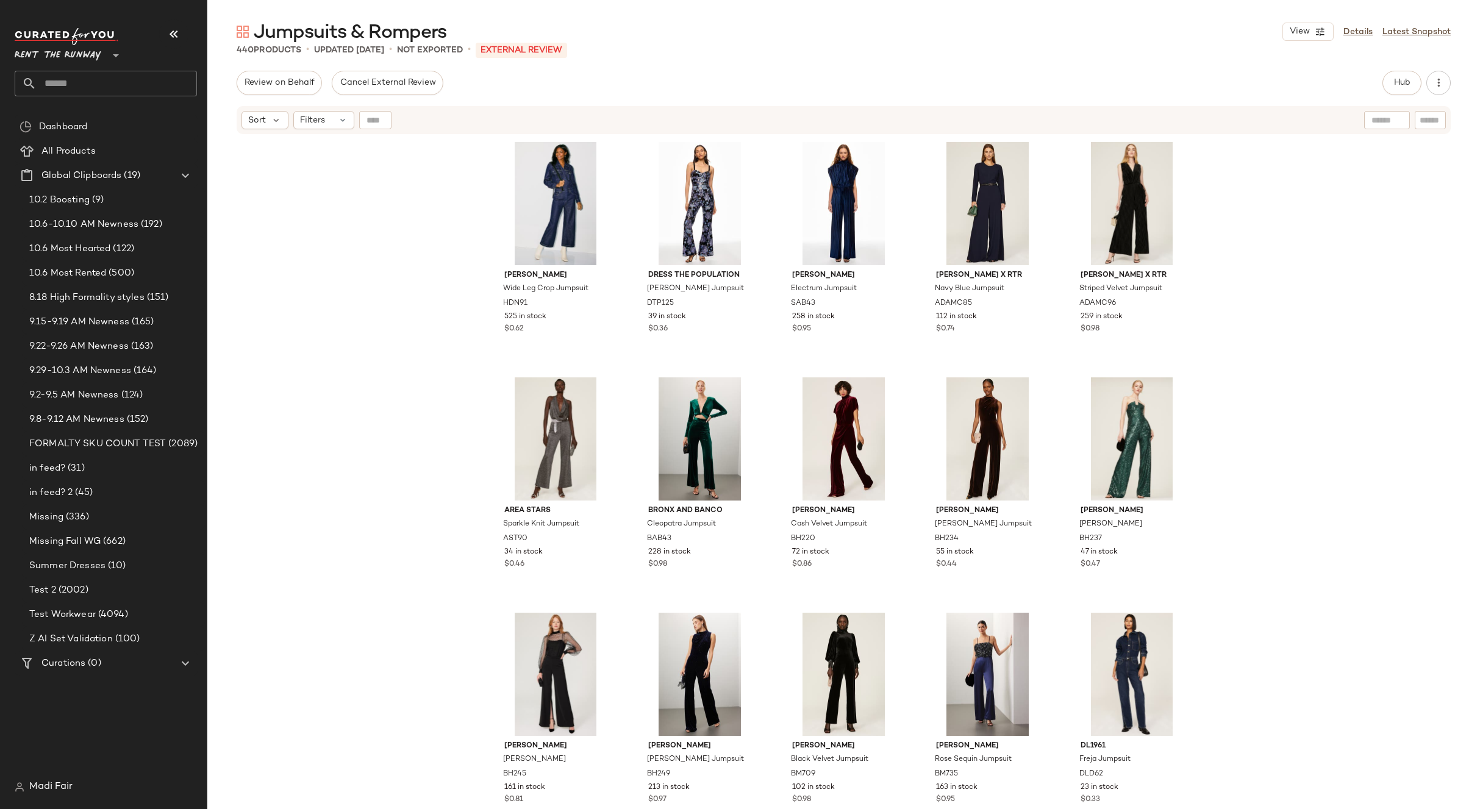
click at [71, 84] on input "text" at bounding box center [117, 84] width 160 height 26
type input "****"
click at [58, 118] on div "Knit s" at bounding box center [105, 118] width 163 height 13
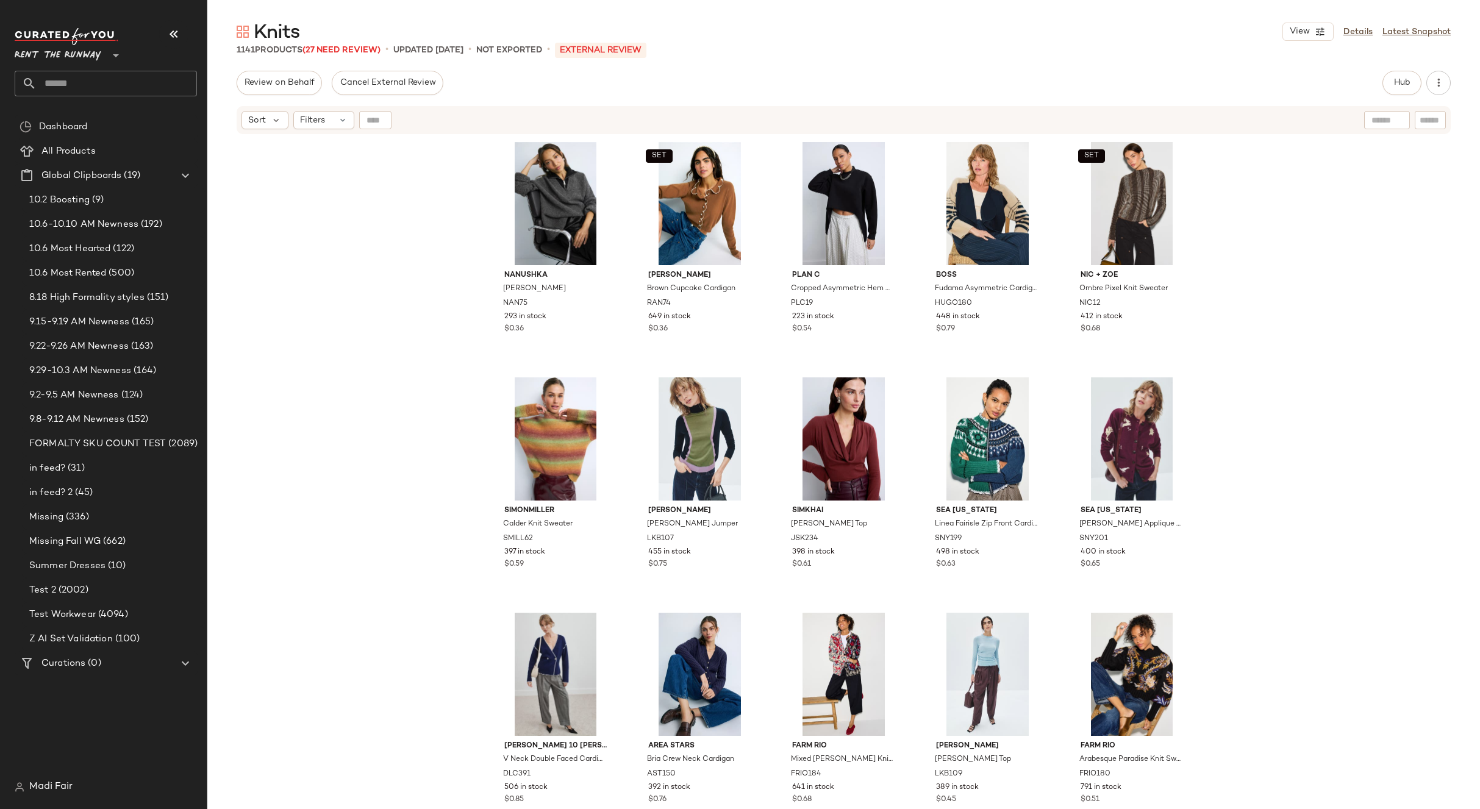
click at [87, 76] on input "text" at bounding box center [117, 84] width 160 height 26
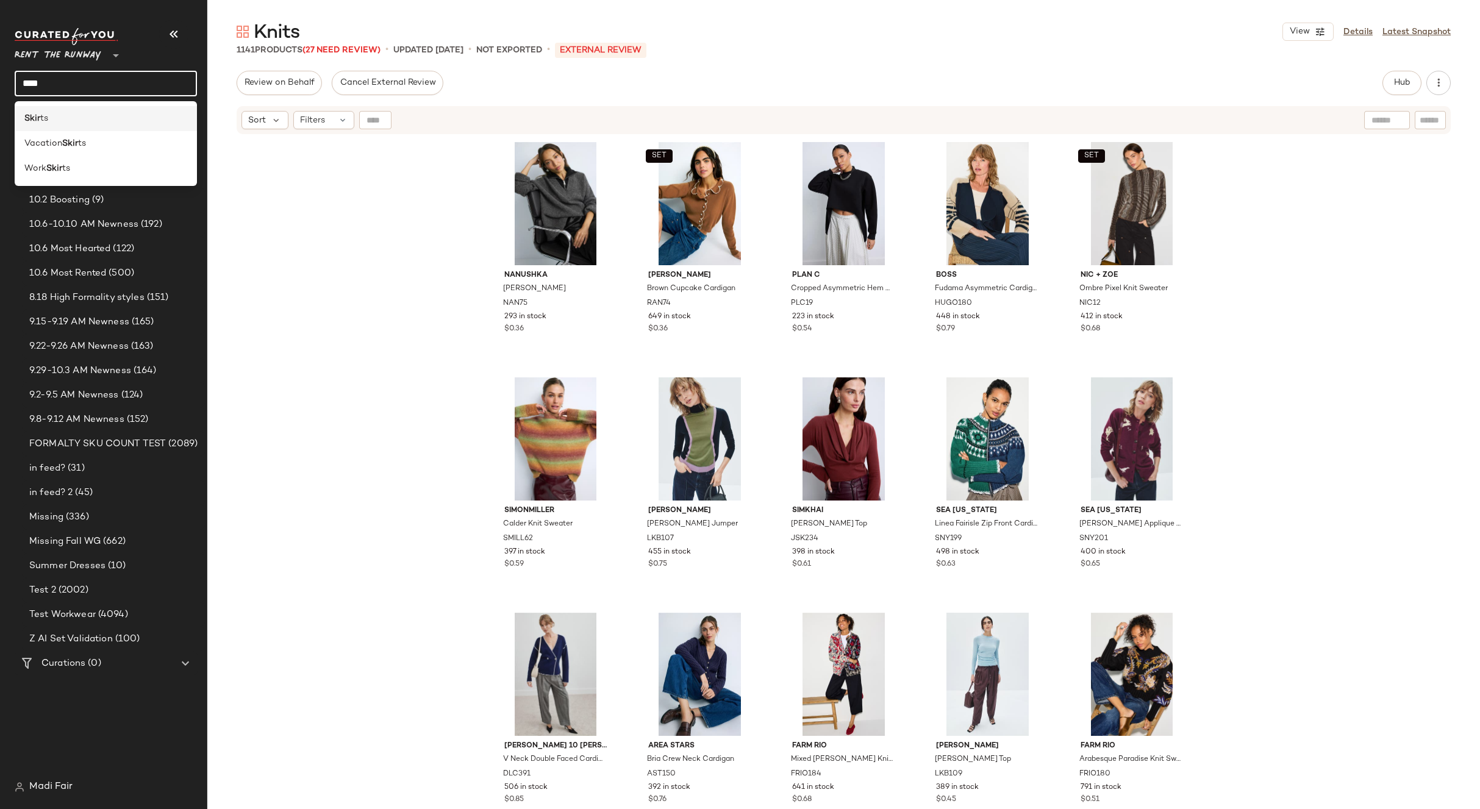
type input "****"
click at [74, 120] on div "Skir ts" at bounding box center [105, 118] width 163 height 13
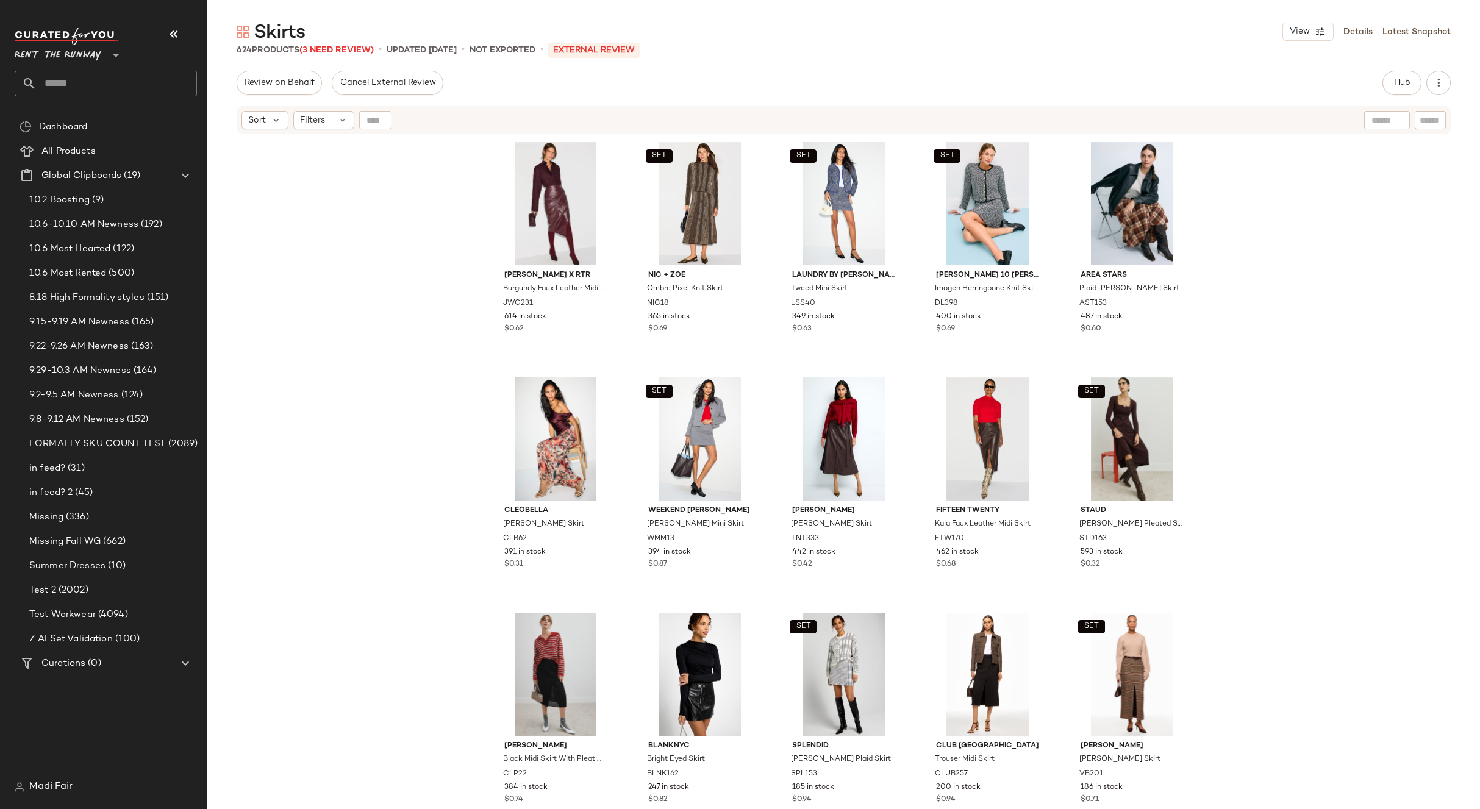
click at [74, 87] on input "text" at bounding box center [117, 84] width 160 height 26
type input "****"
click at [65, 124] on div "Blaz ers" at bounding box center [105, 118] width 163 height 13
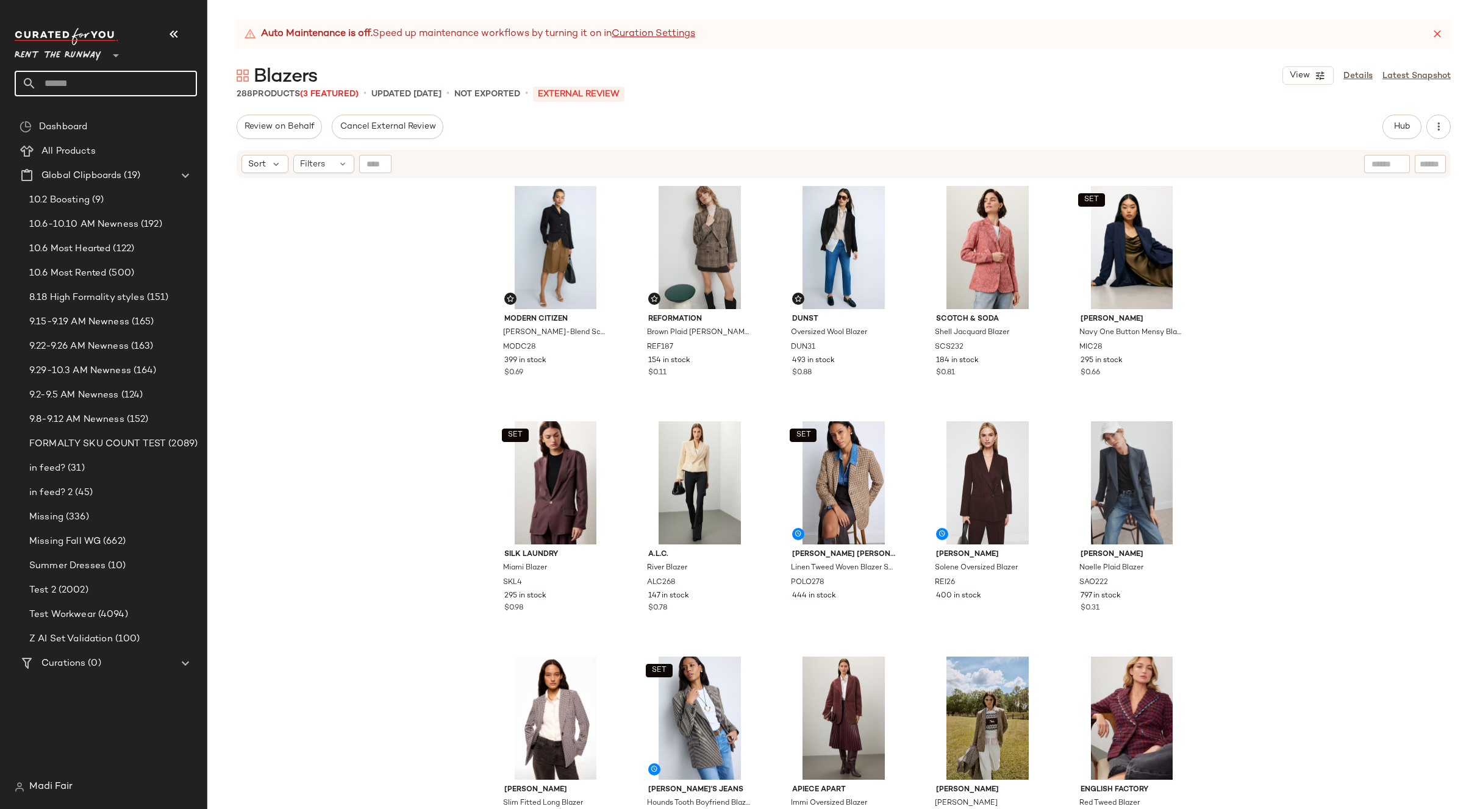
click at [87, 76] on input "text" at bounding box center [117, 84] width 160 height 26
type input "****"
click at [79, 122] on div "Pant s" at bounding box center [105, 118] width 163 height 13
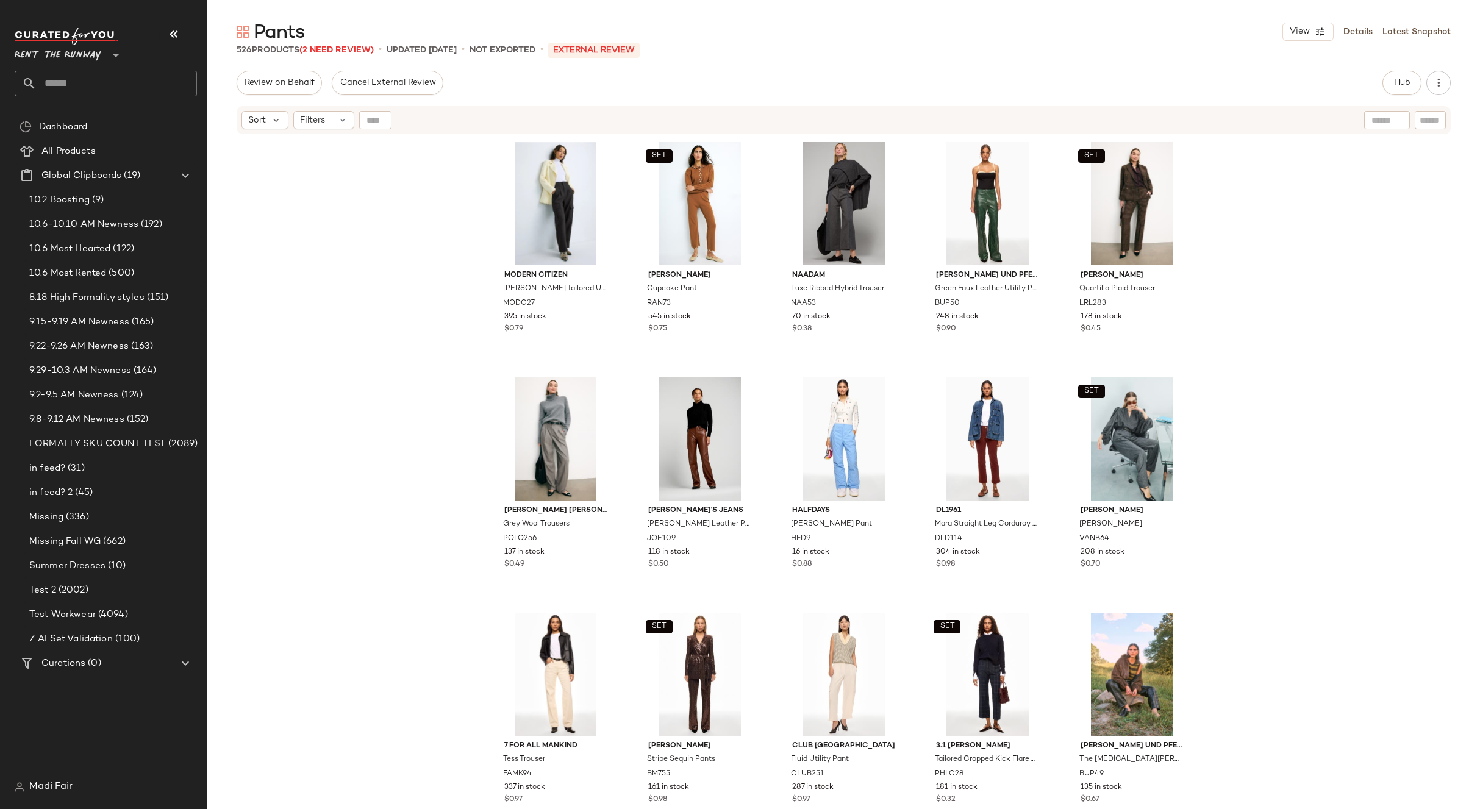
click at [84, 89] on input "text" at bounding box center [117, 84] width 160 height 26
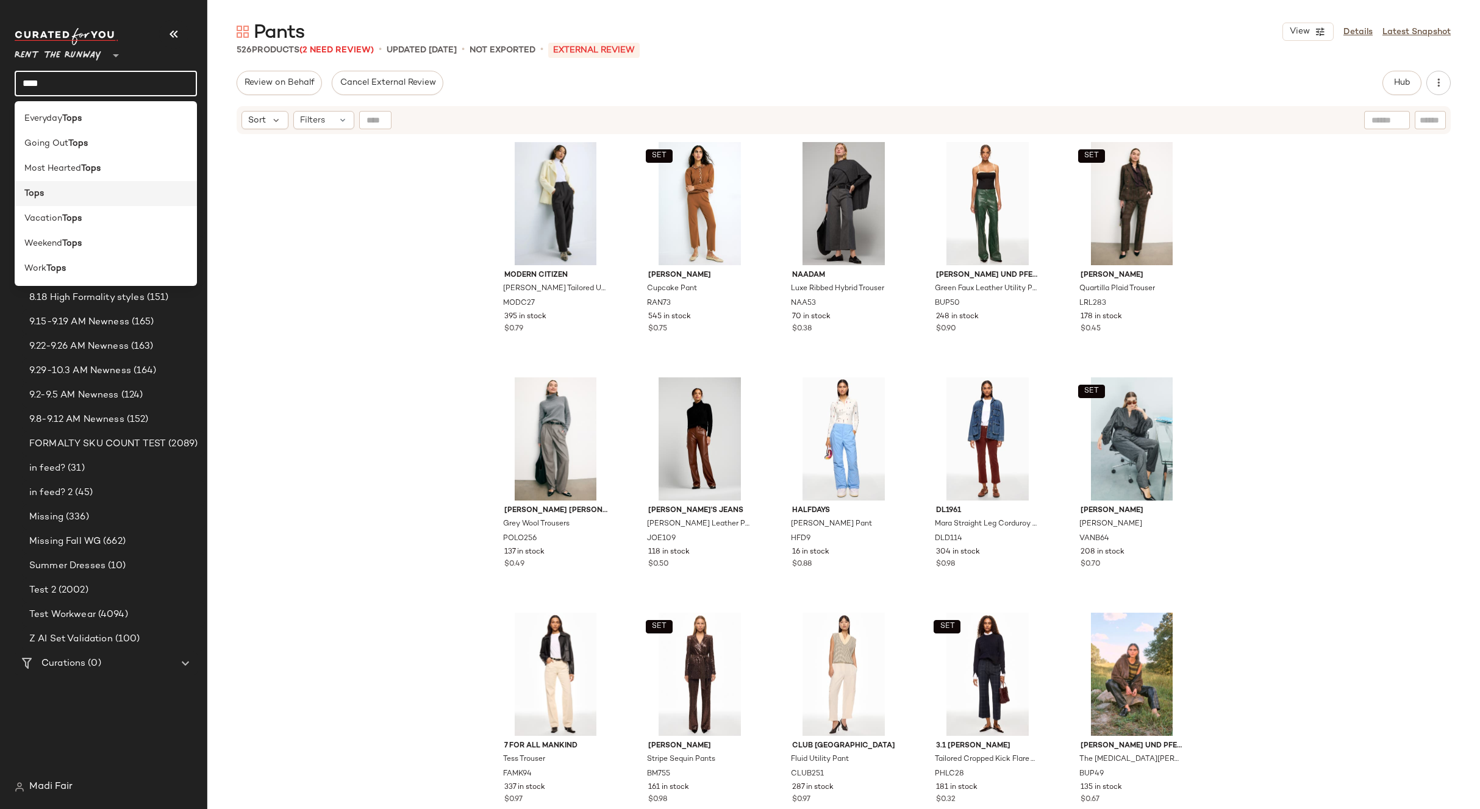
type input "****"
click at [60, 191] on div "Tops" at bounding box center [105, 193] width 163 height 13
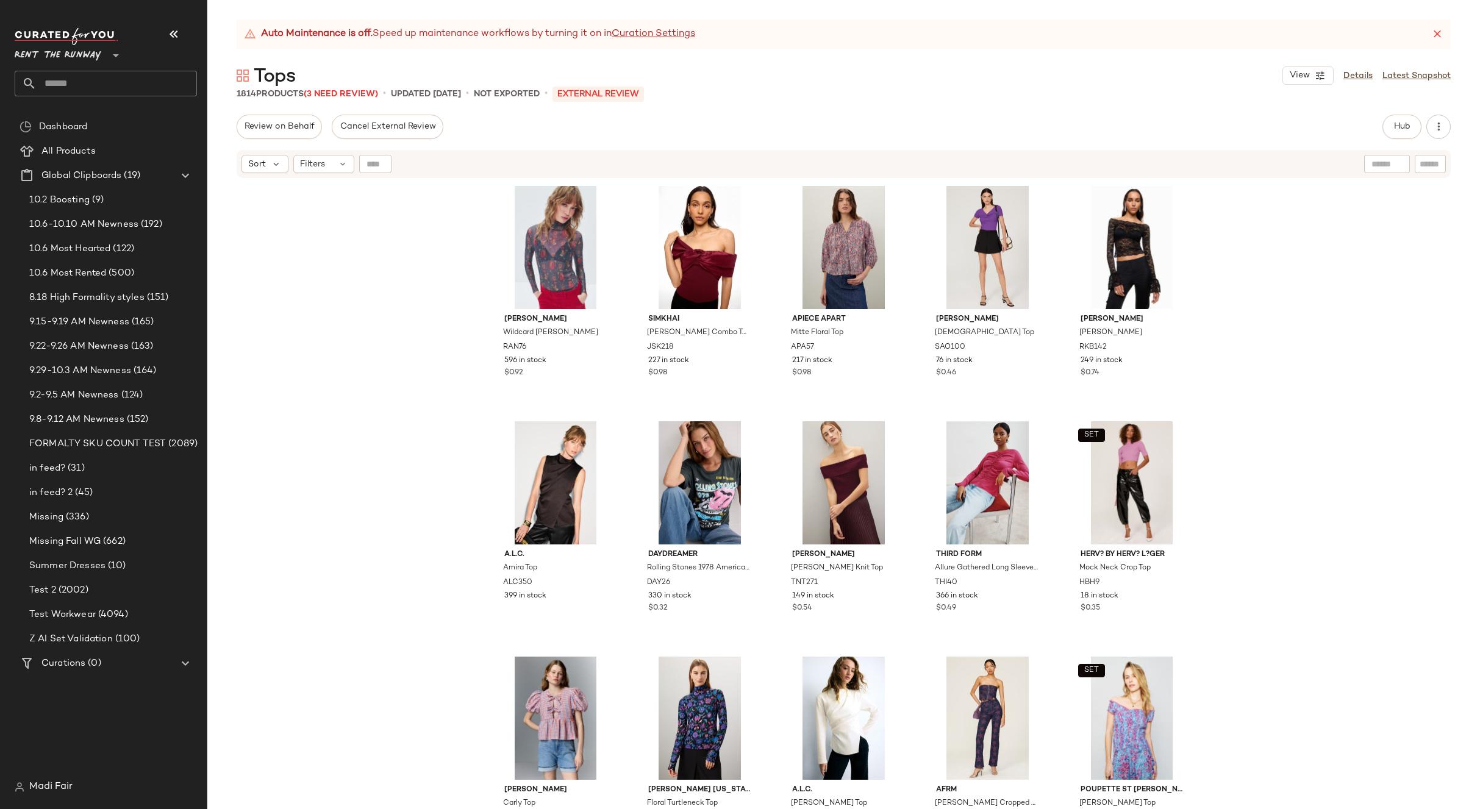
click at [74, 77] on input "text" at bounding box center [117, 84] width 160 height 26
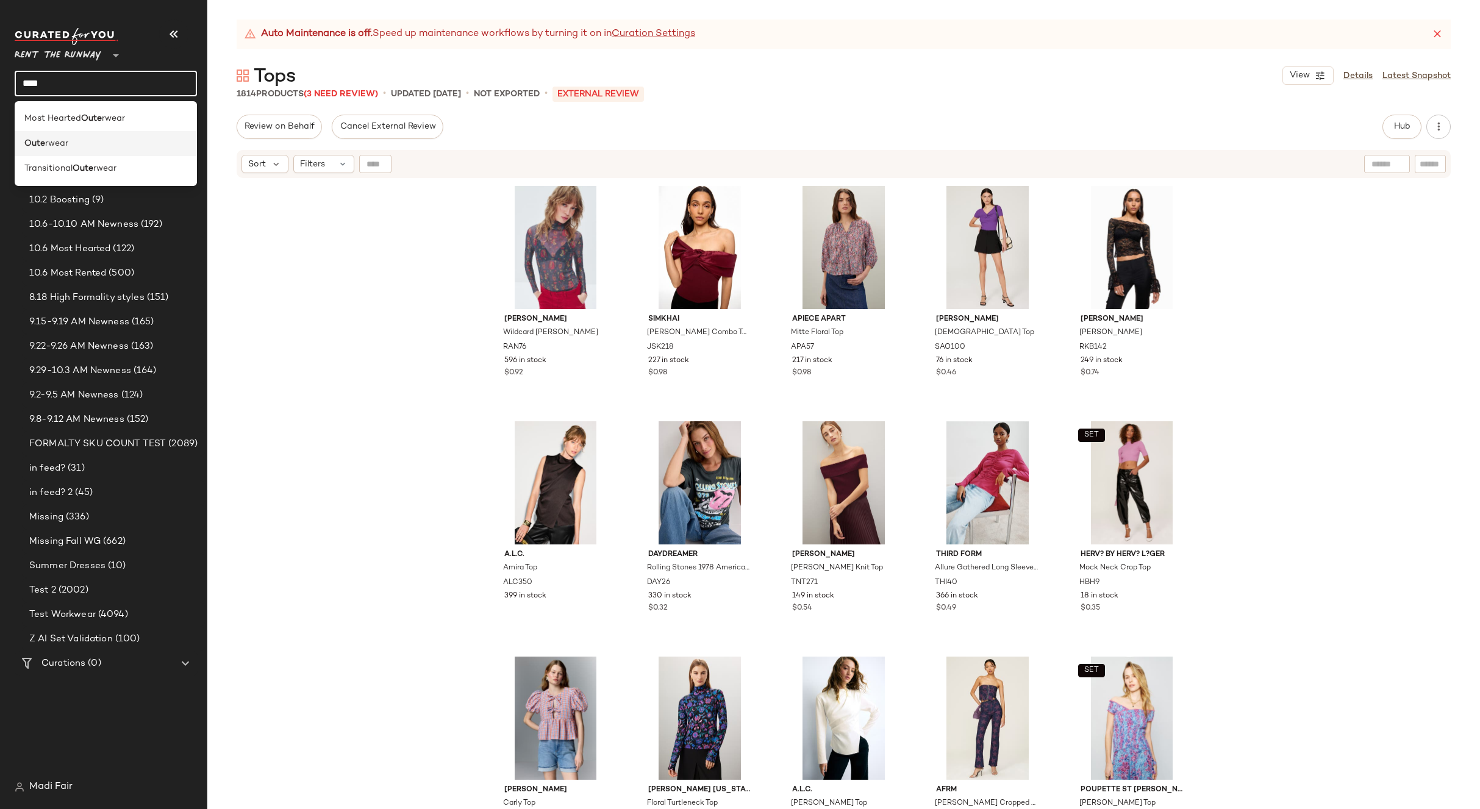
type input "****"
click at [73, 139] on div "Oute rwear" at bounding box center [105, 143] width 163 height 13
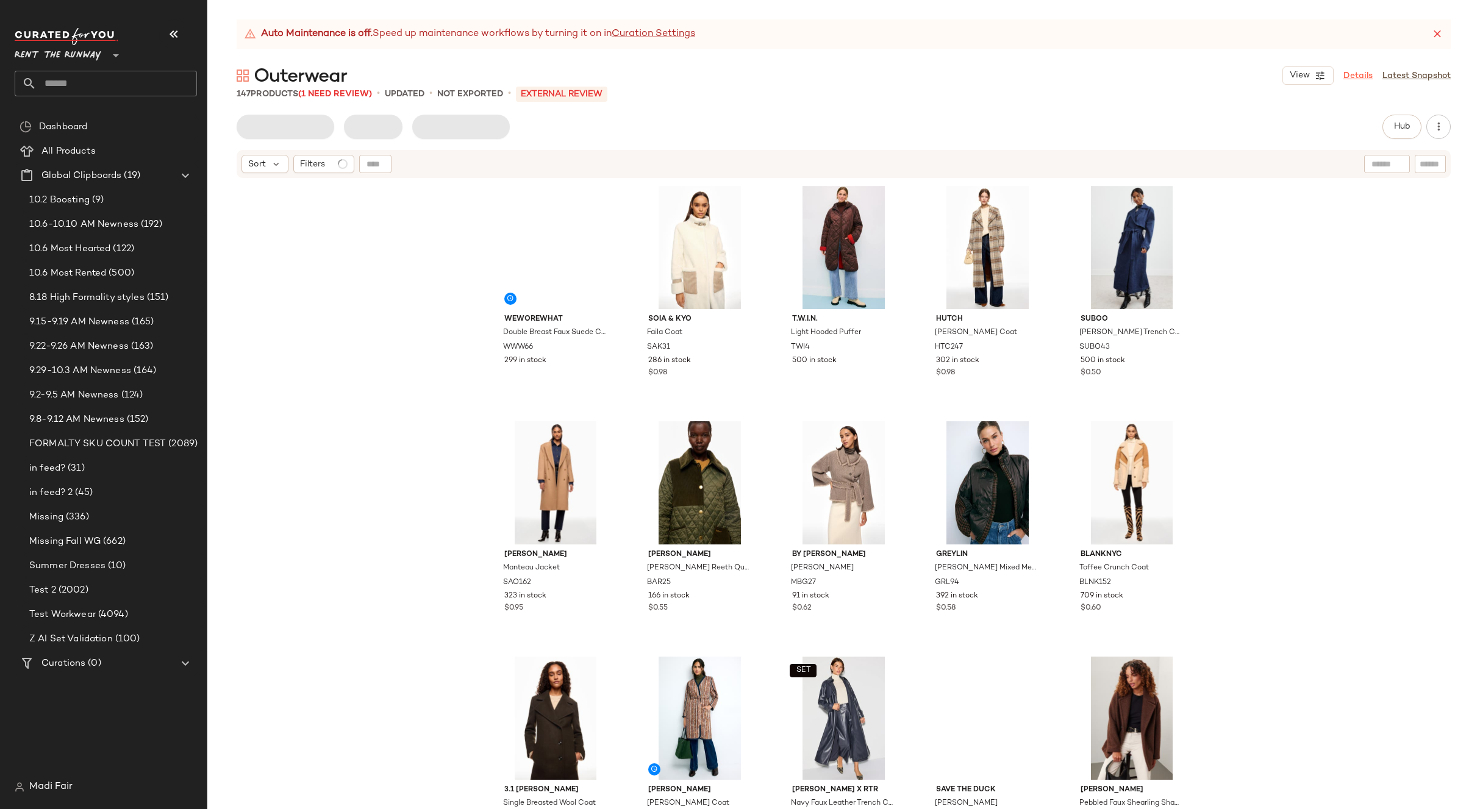
click at [1359, 76] on link "Details" at bounding box center [1358, 76] width 29 height 13
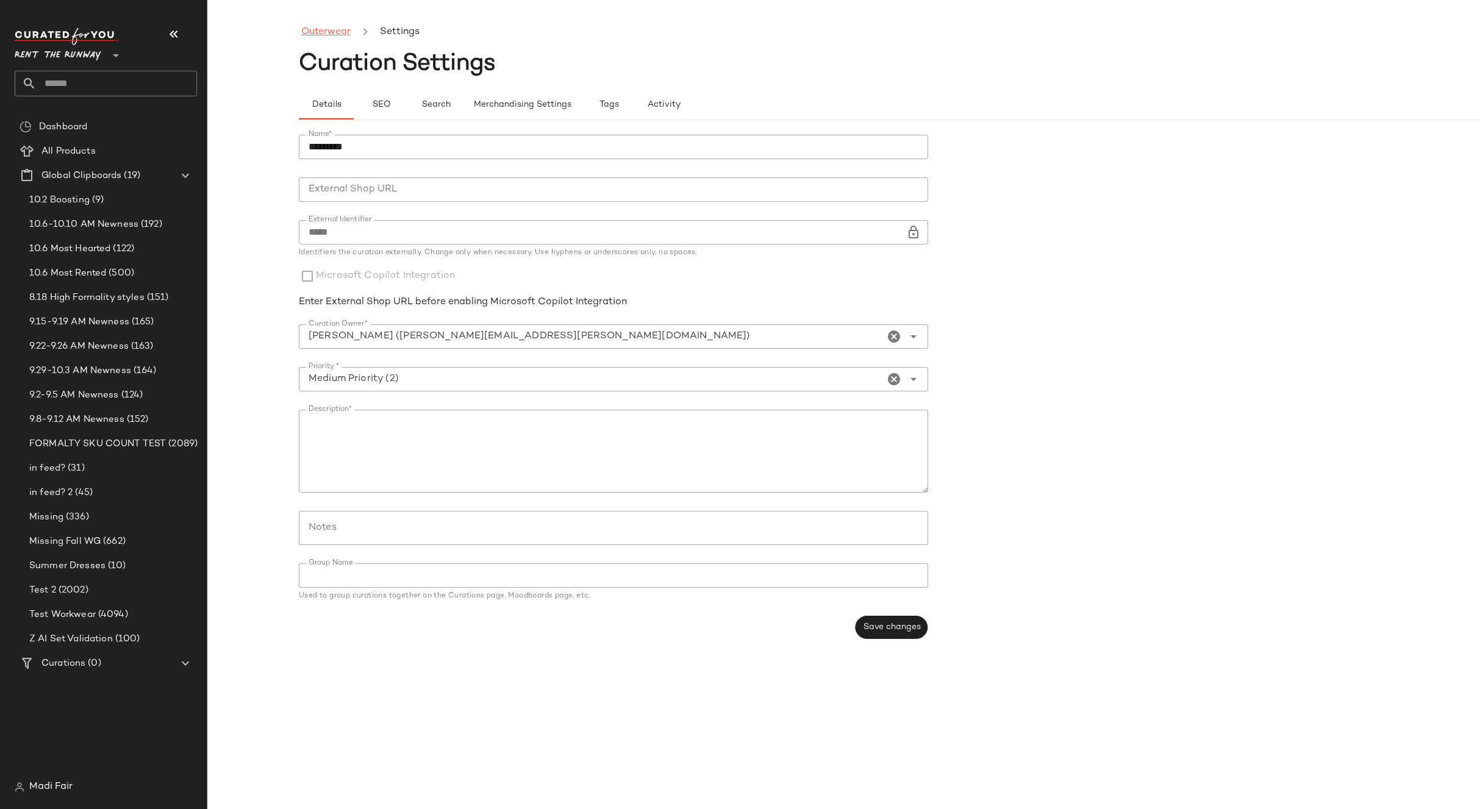
click at [319, 29] on link "Outerwear" at bounding box center [325, 32] width 49 height 16
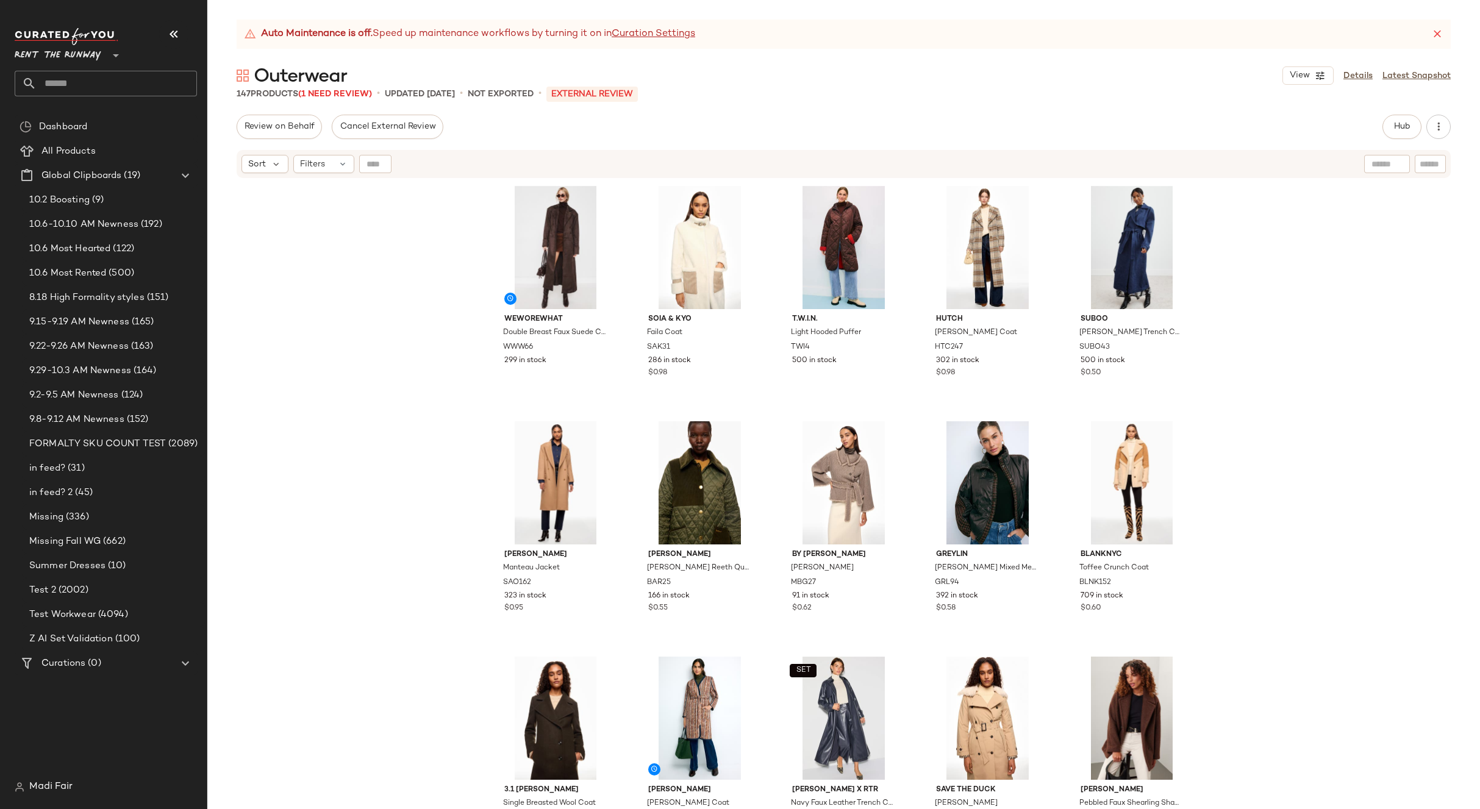
click at [71, 85] on input "text" at bounding box center [117, 84] width 160 height 26
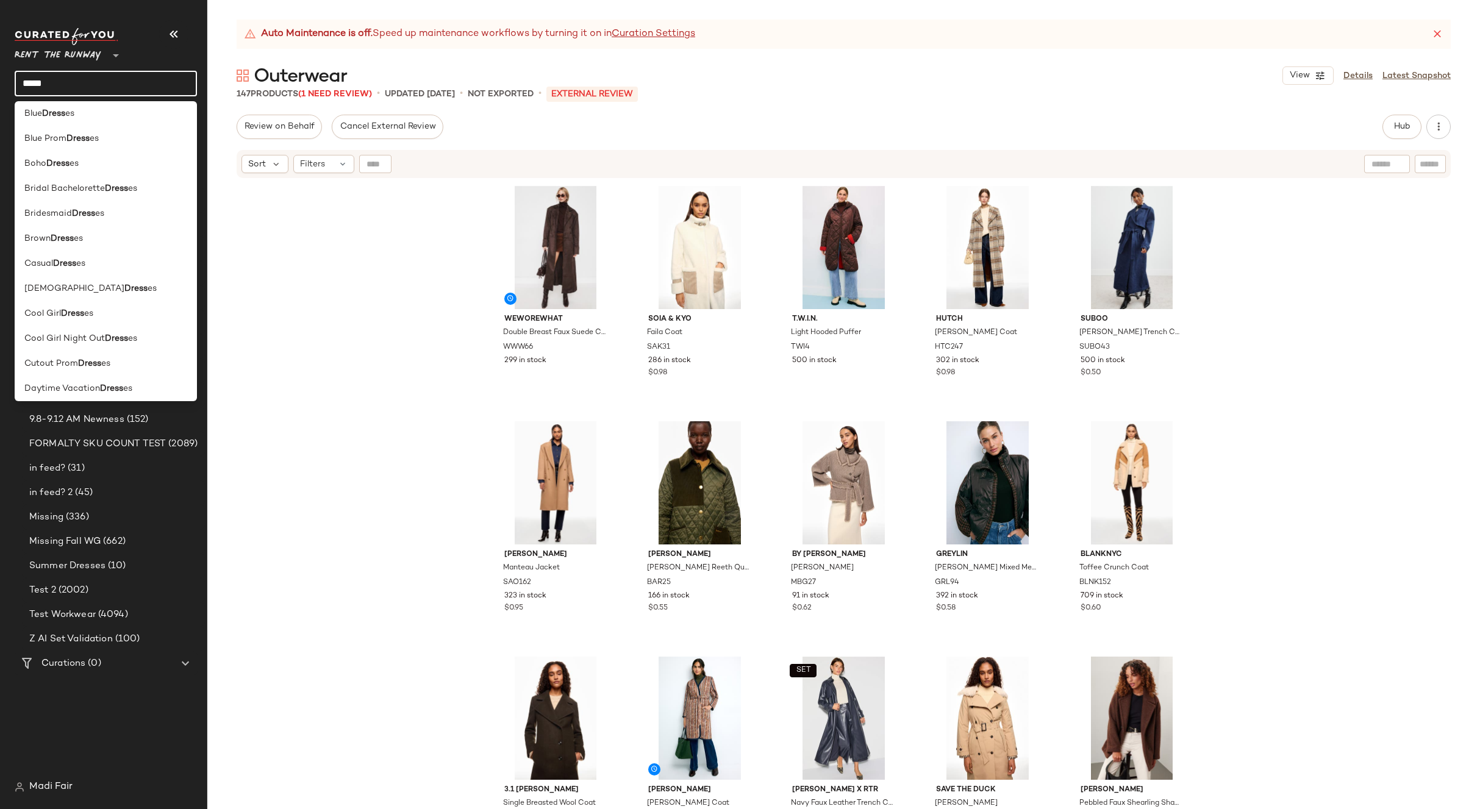
scroll to position [305, 0]
type input "*****"
click at [59, 362] on div "Dress es" at bounding box center [105, 363] width 163 height 13
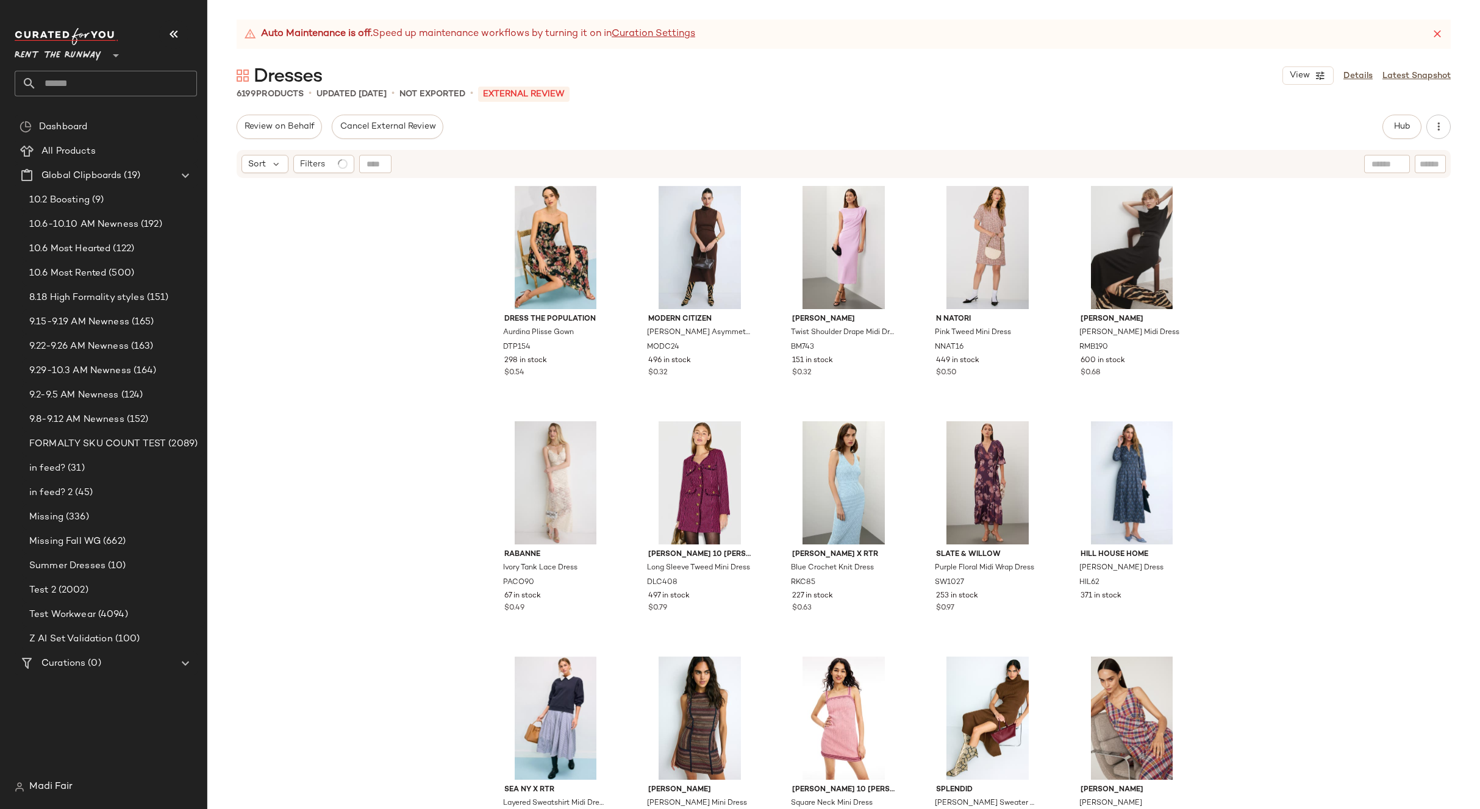
click at [95, 85] on input "text" at bounding box center [117, 84] width 160 height 26
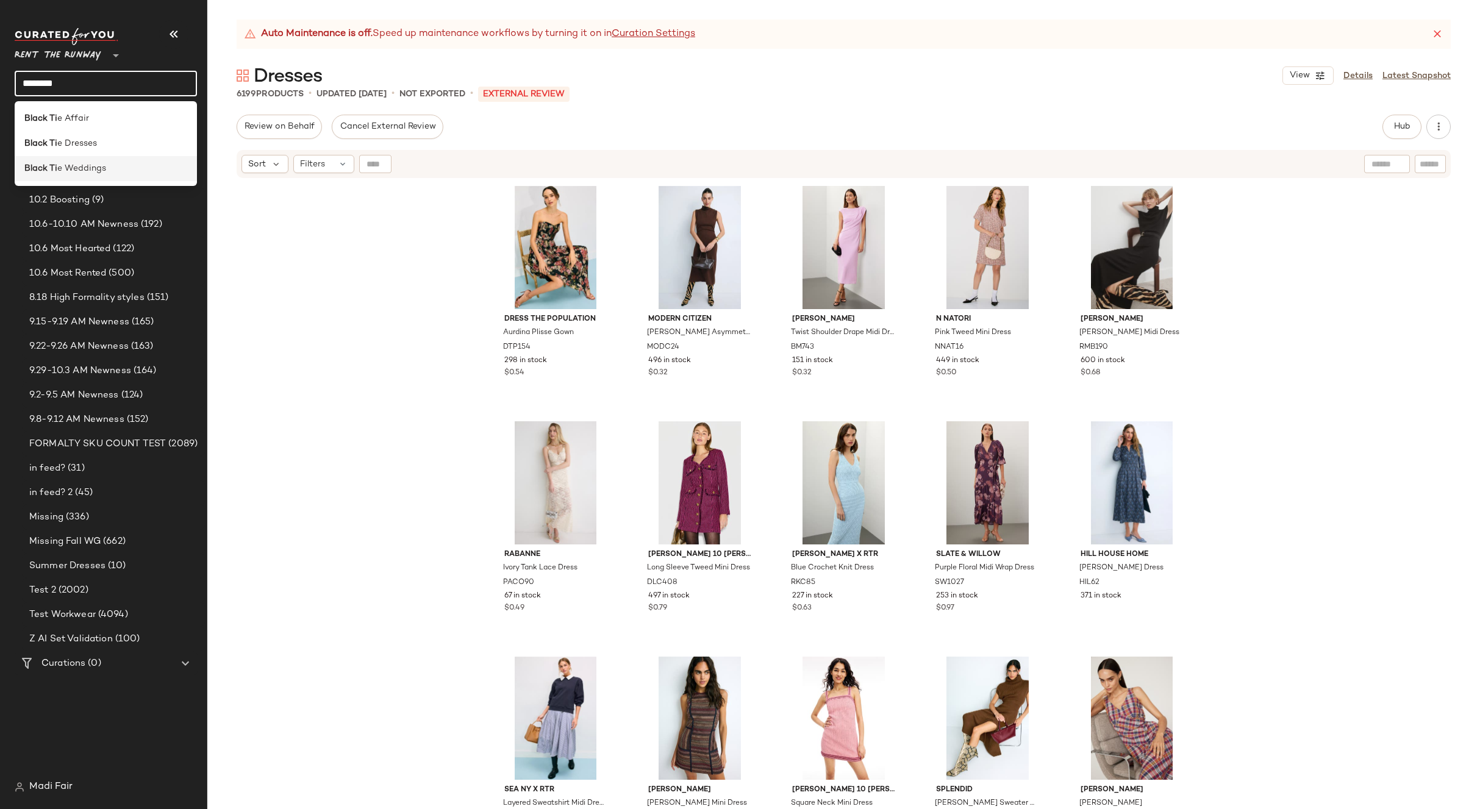
type input "********"
click at [85, 162] on span "e Weddings" at bounding box center [81, 168] width 49 height 13
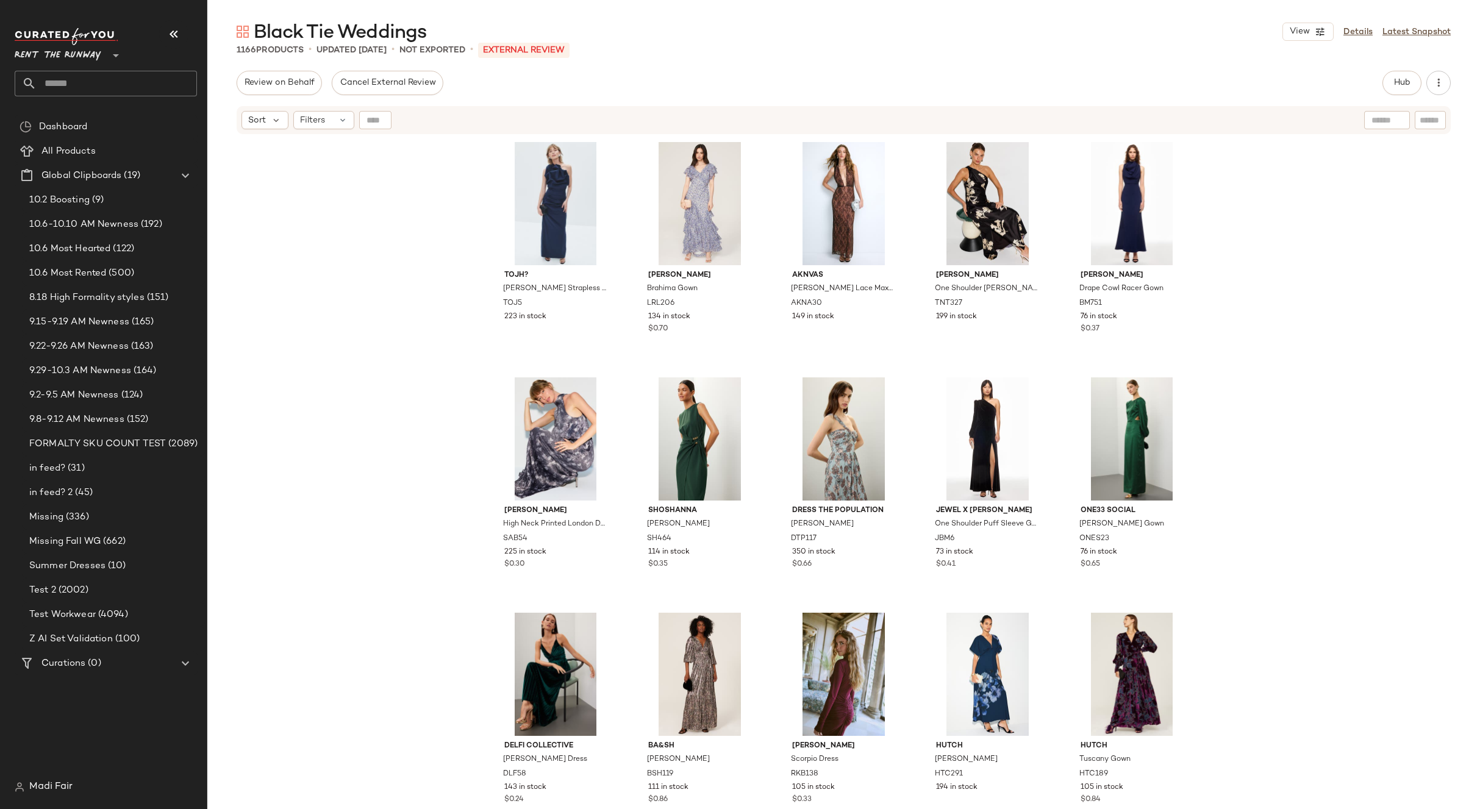
click at [82, 89] on input "text" at bounding box center [117, 84] width 160 height 26
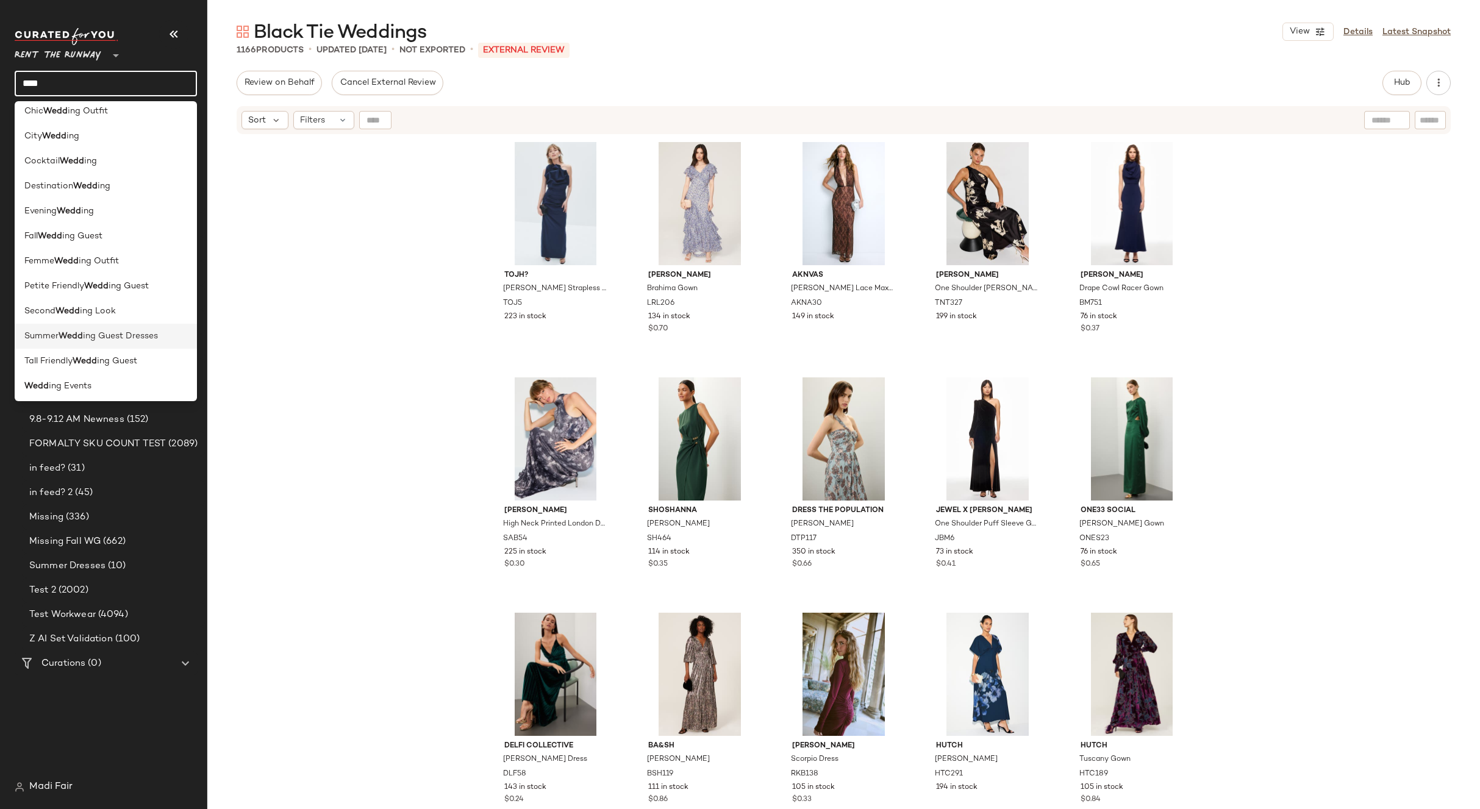
scroll to position [110, 0]
type input "****"
click at [109, 385] on span "ing Guest Dresses" at bounding box center [86, 384] width 75 height 13
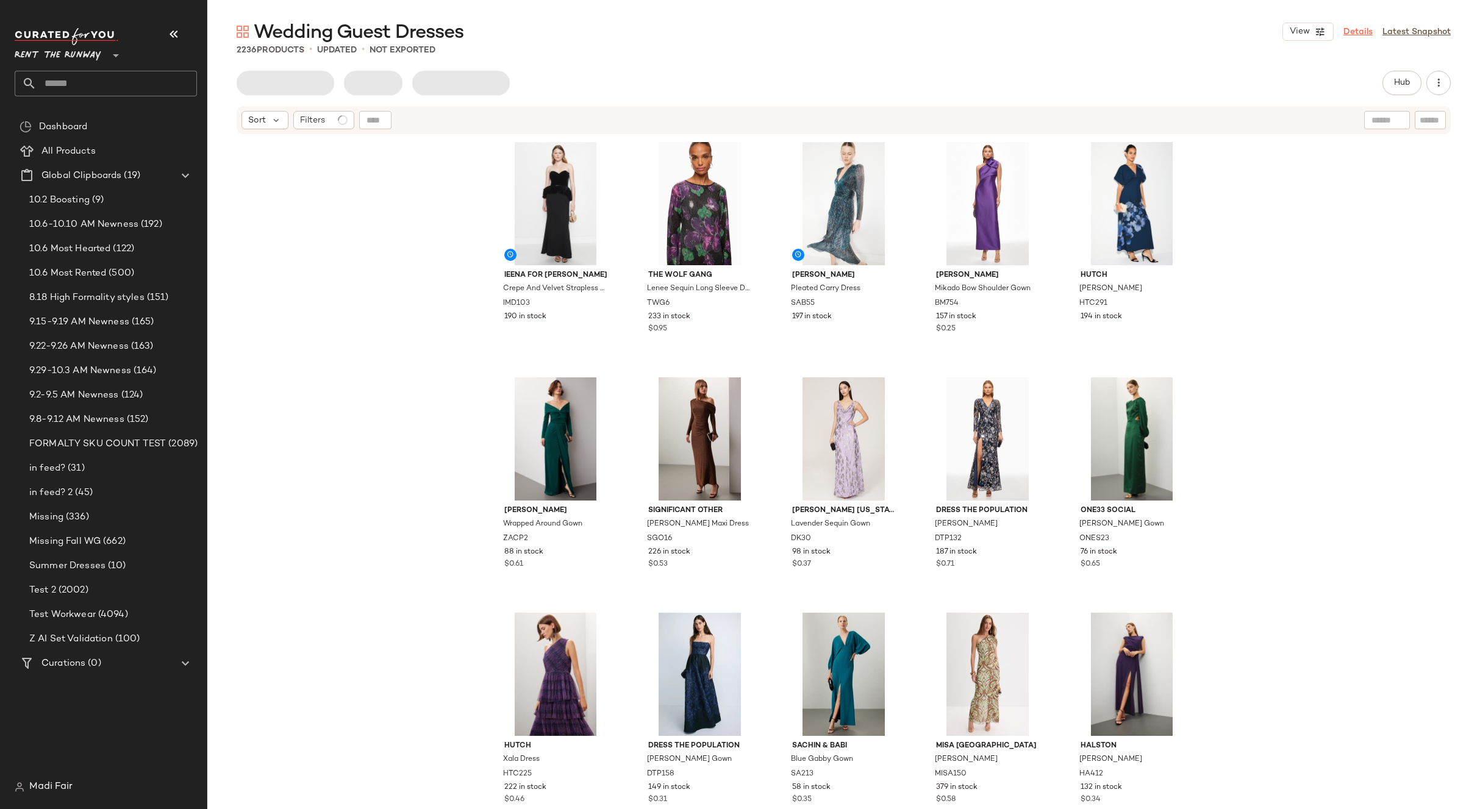
click at [1370, 30] on link "Details" at bounding box center [1358, 32] width 29 height 13
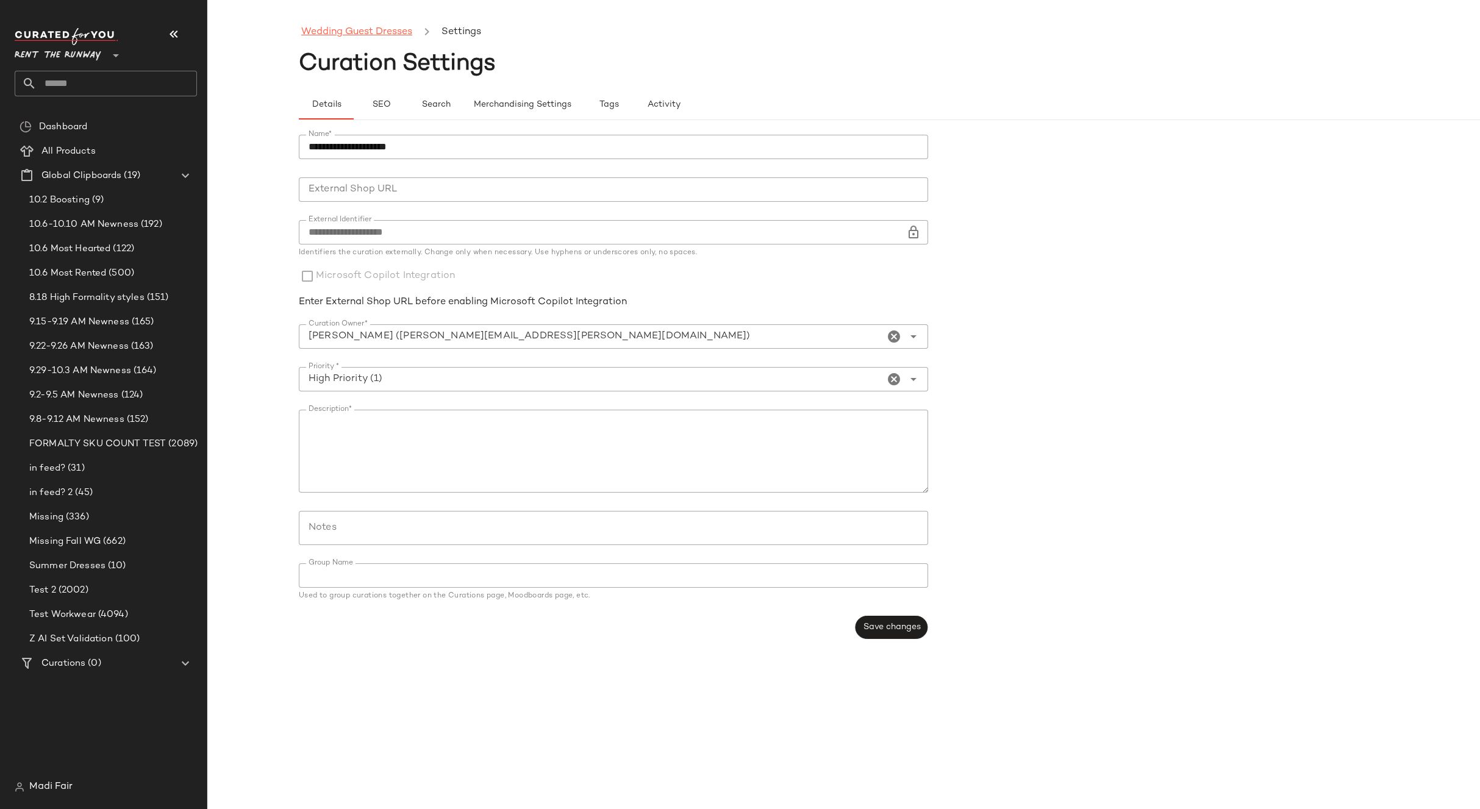
click at [338, 36] on link "Wedding Guest Dresses" at bounding box center [356, 32] width 111 height 16
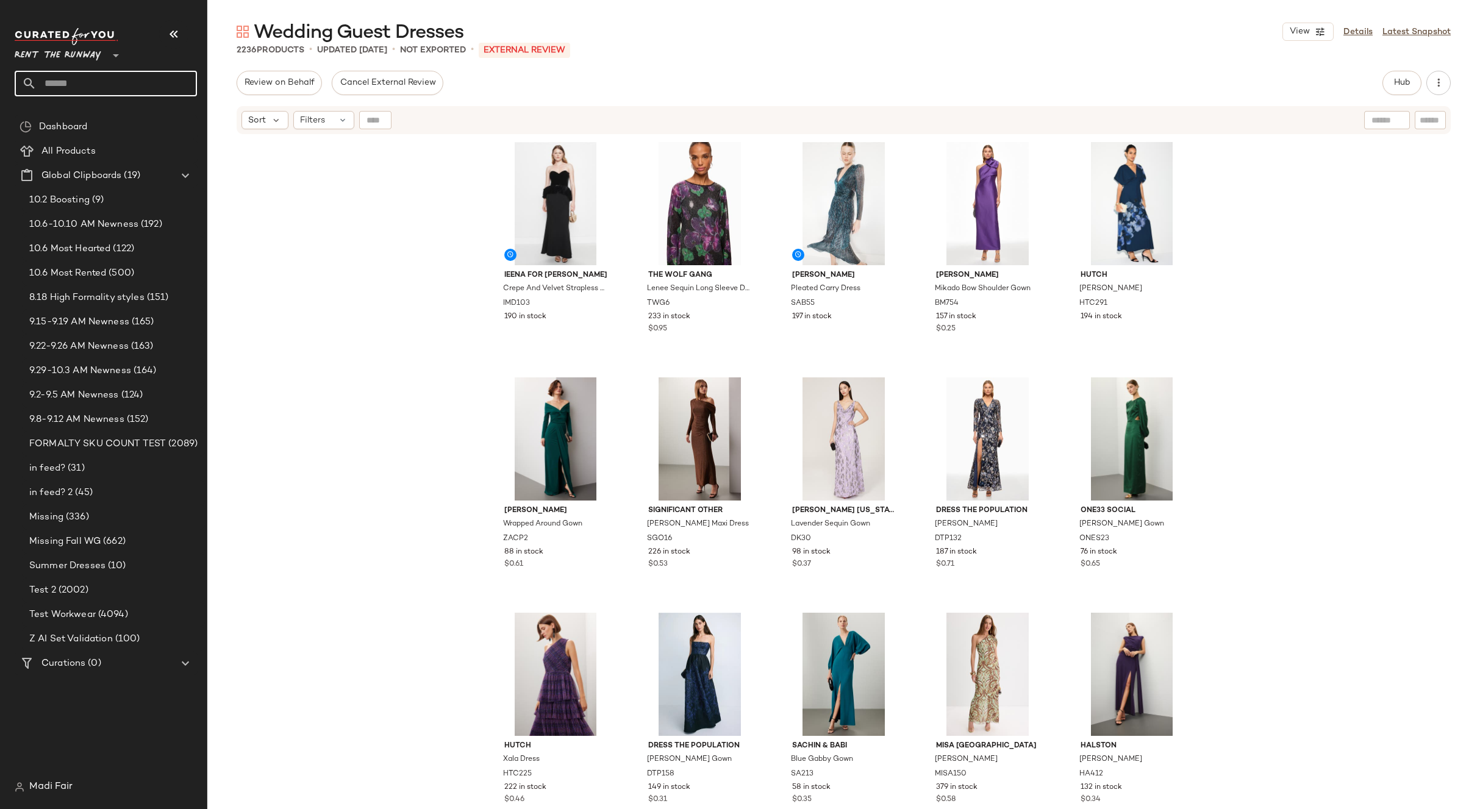
click at [63, 76] on input "text" at bounding box center [117, 84] width 160 height 26
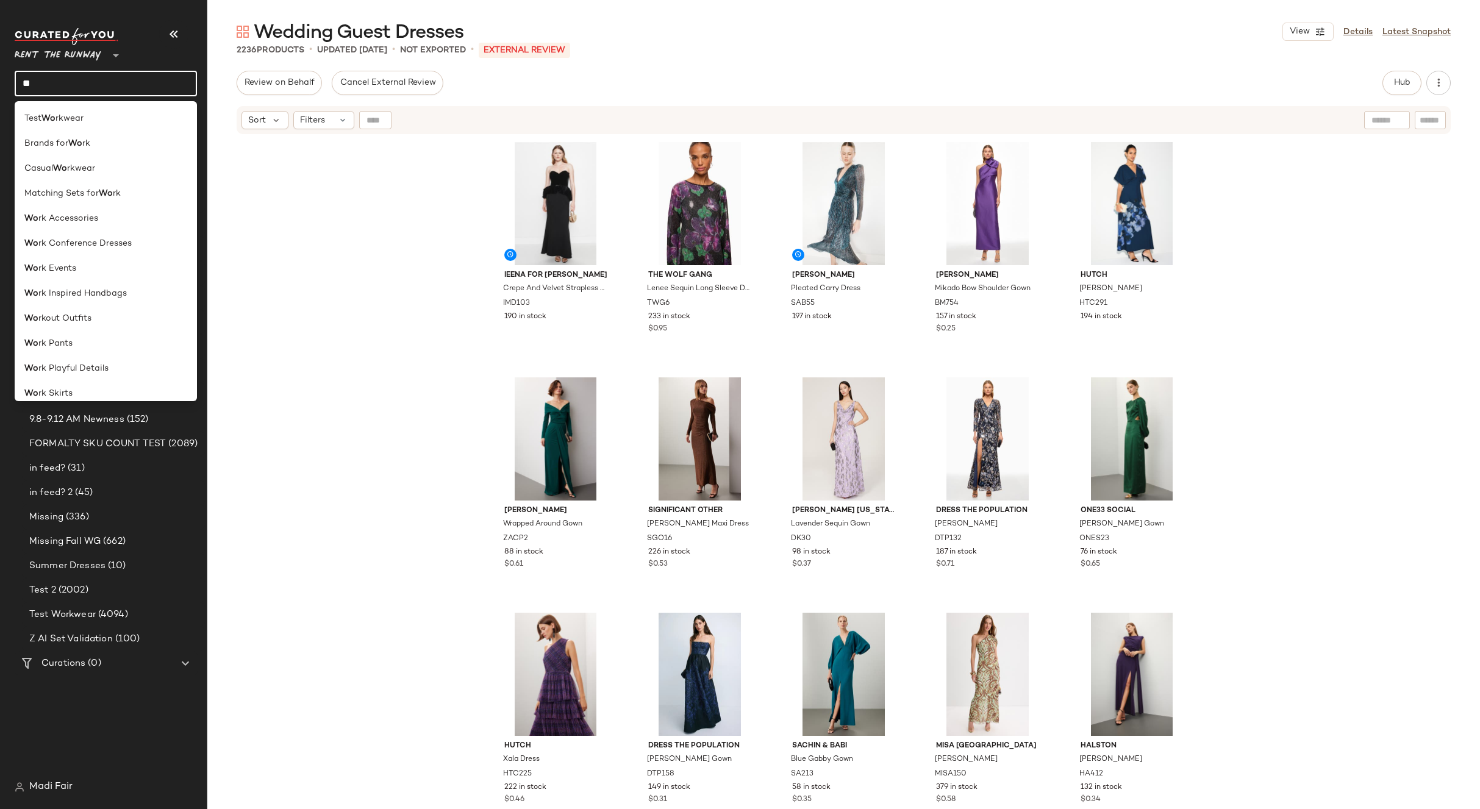
type input "*"
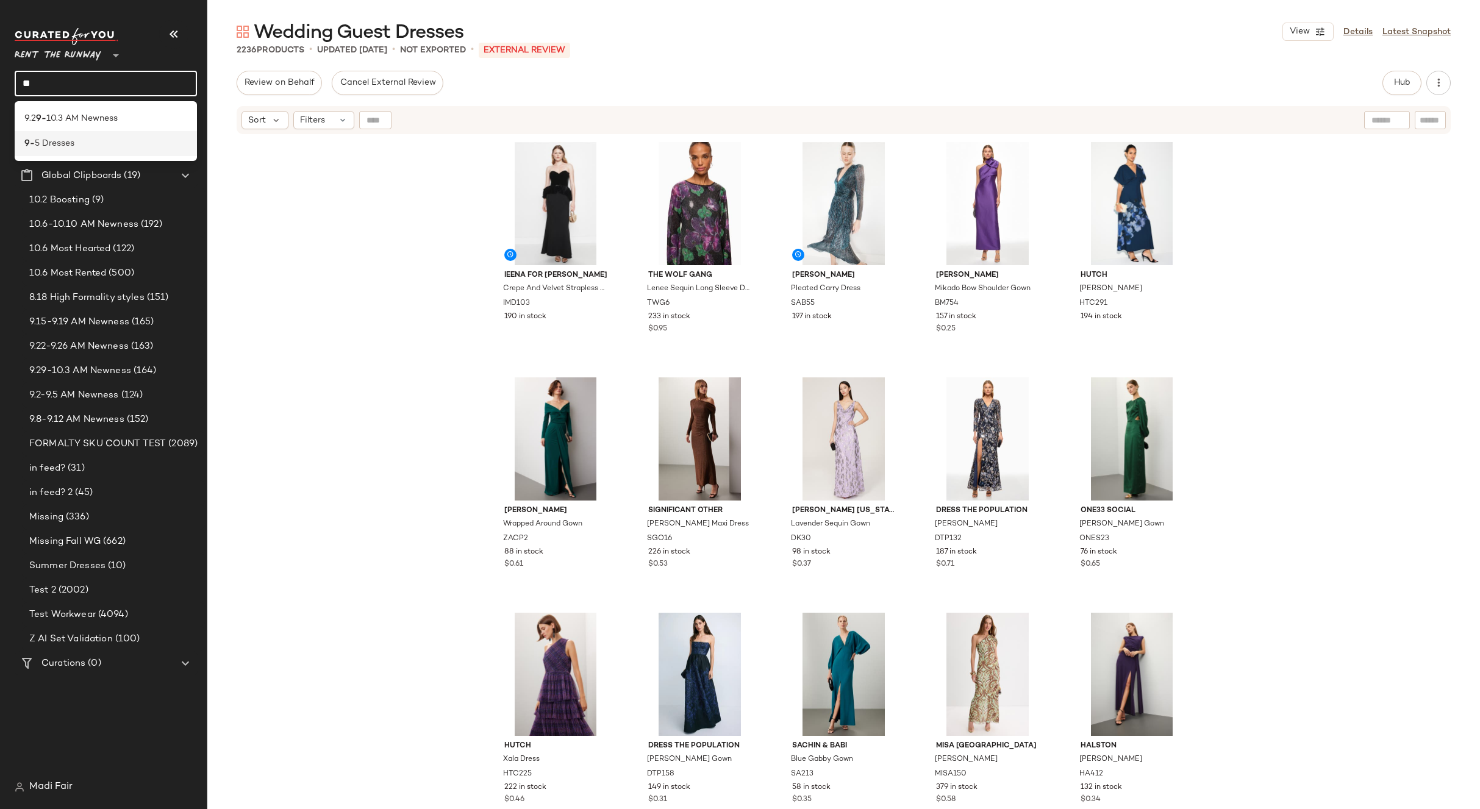
type input "**"
click at [62, 147] on span "5 Dresses" at bounding box center [55, 143] width 40 height 13
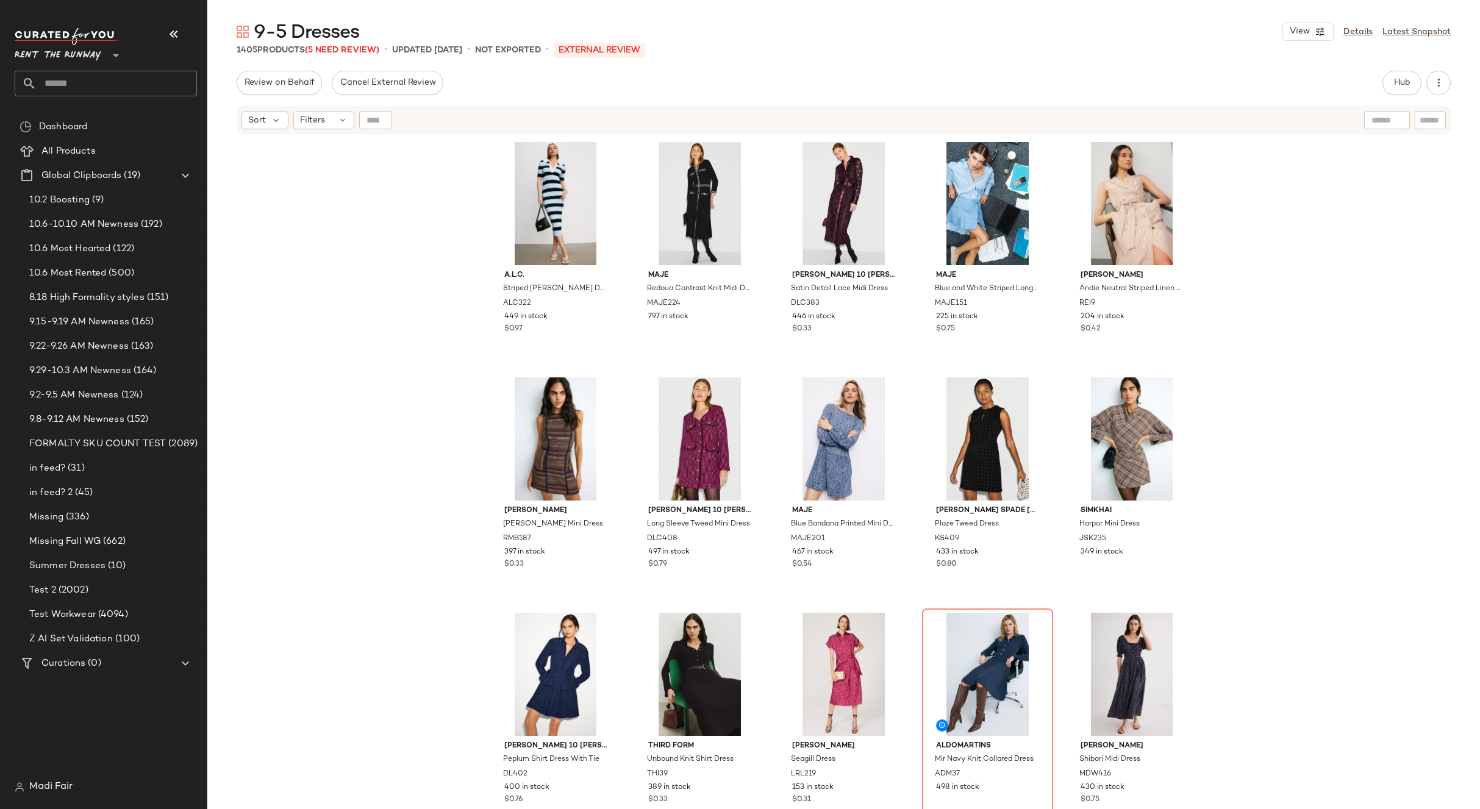
click at [83, 77] on input "text" at bounding box center [117, 84] width 160 height 26
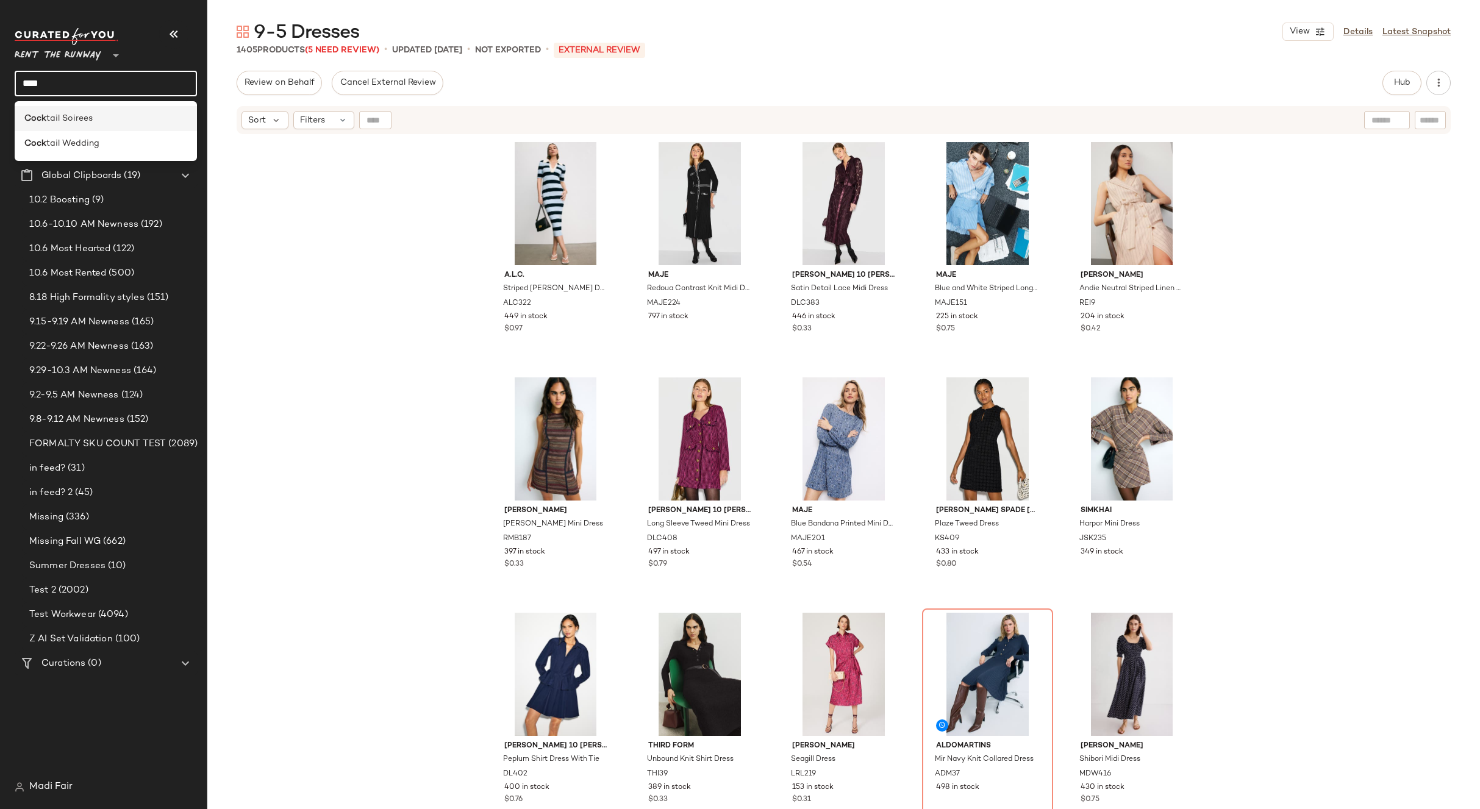
type input "****"
click at [58, 120] on span "tail Soirees" at bounding box center [69, 118] width 46 height 13
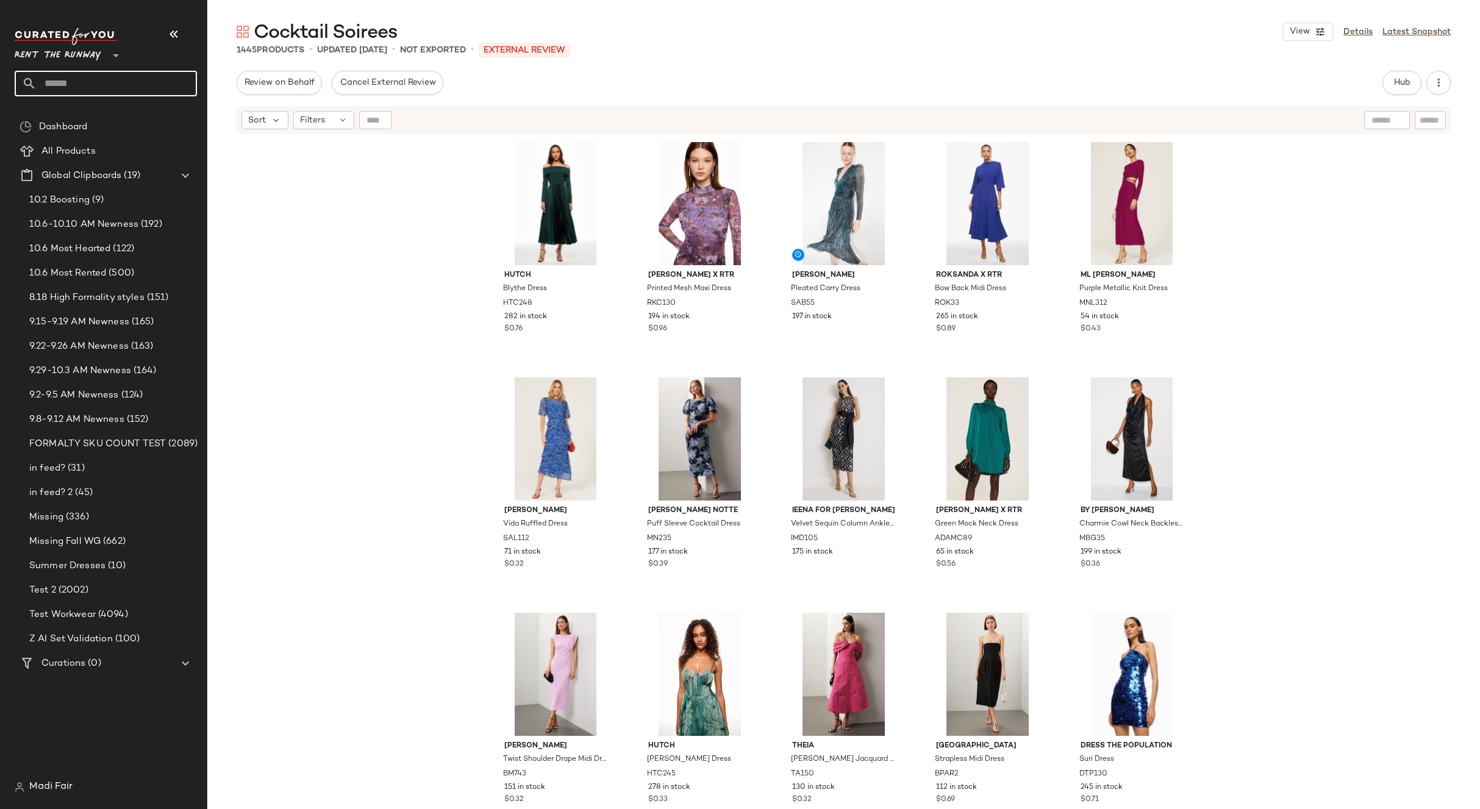
click at [79, 82] on input "text" at bounding box center [117, 84] width 160 height 26
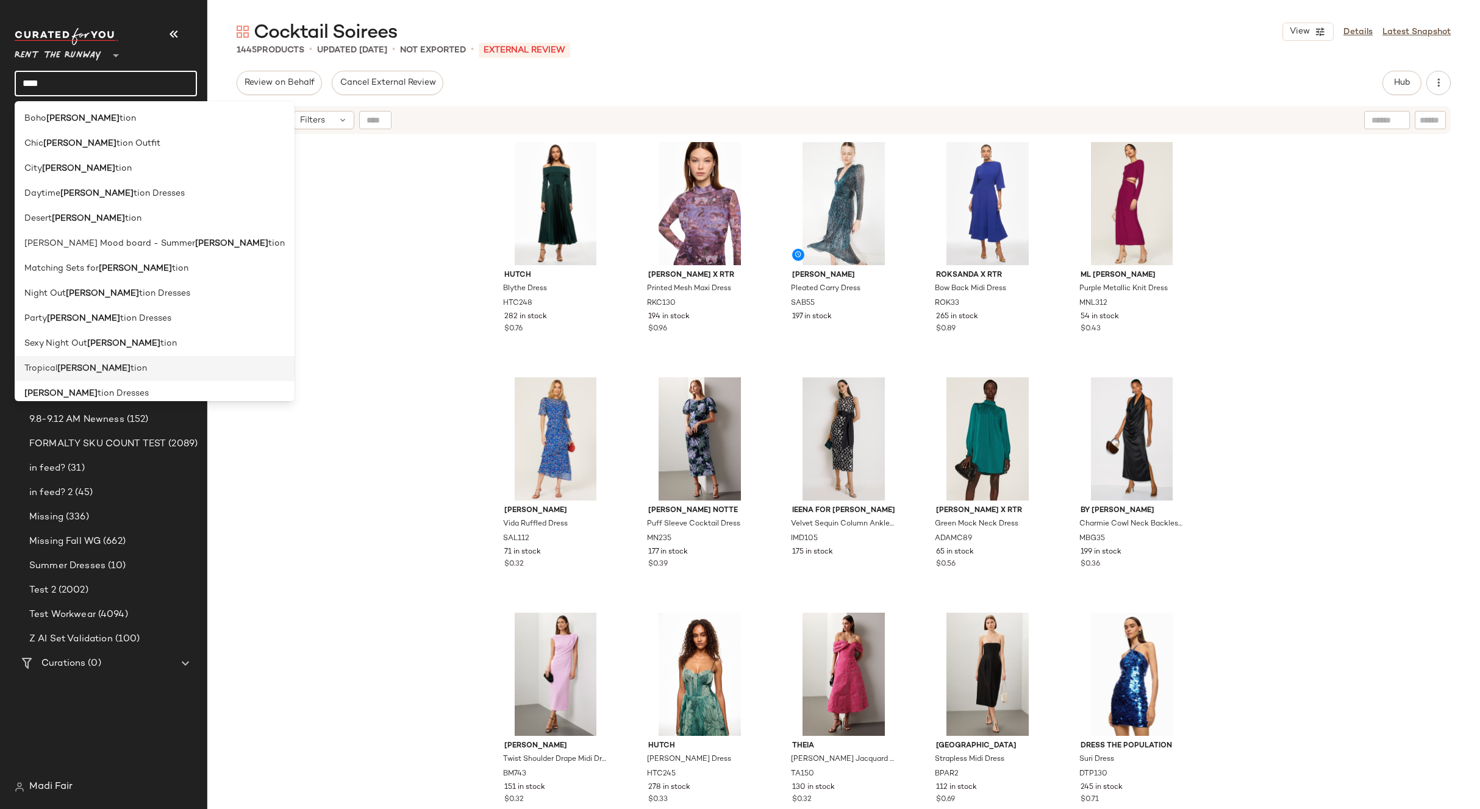
scroll to position [61, 0]
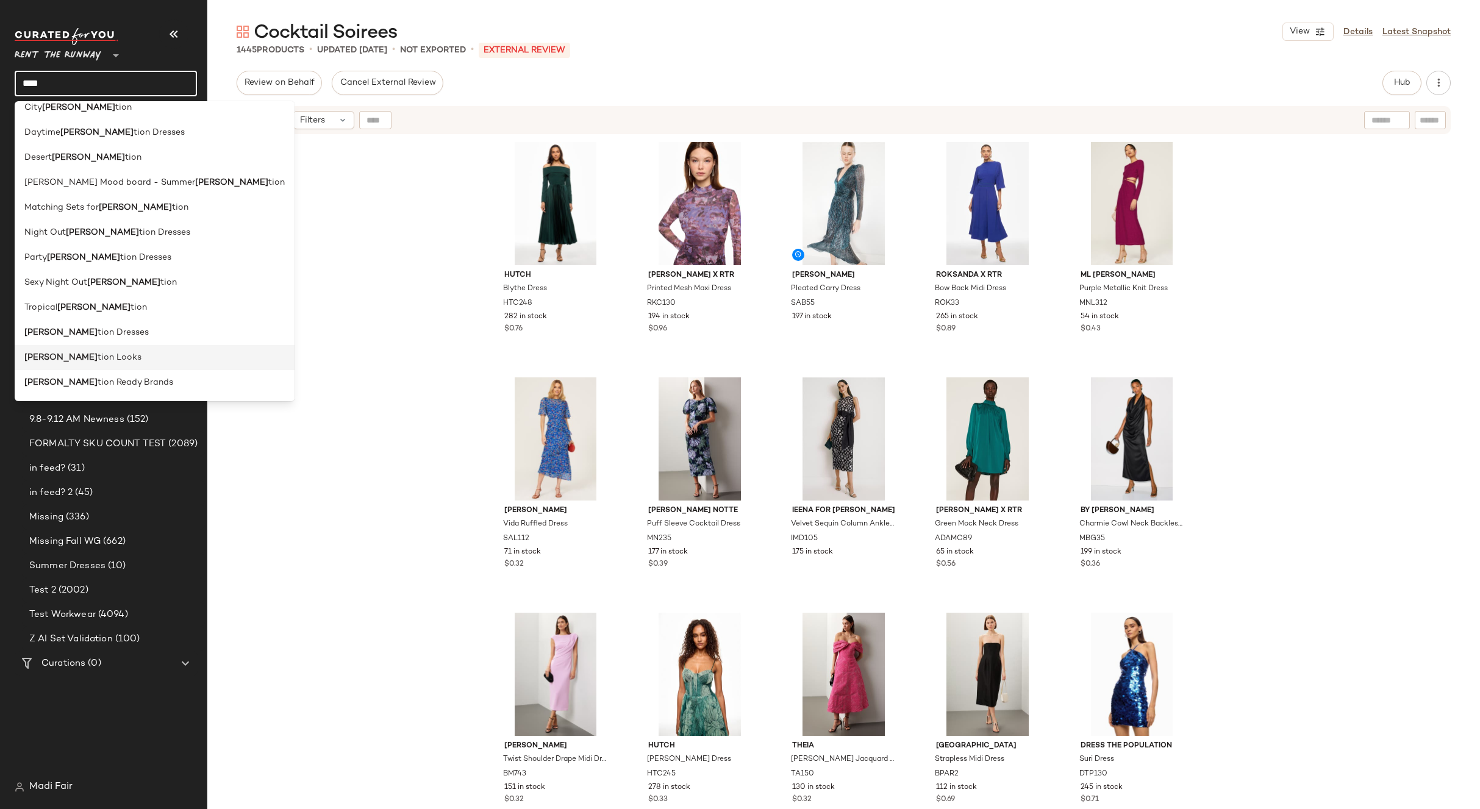
type input "****"
click at [102, 357] on div "Vaca tion Looks" at bounding box center [154, 357] width 260 height 13
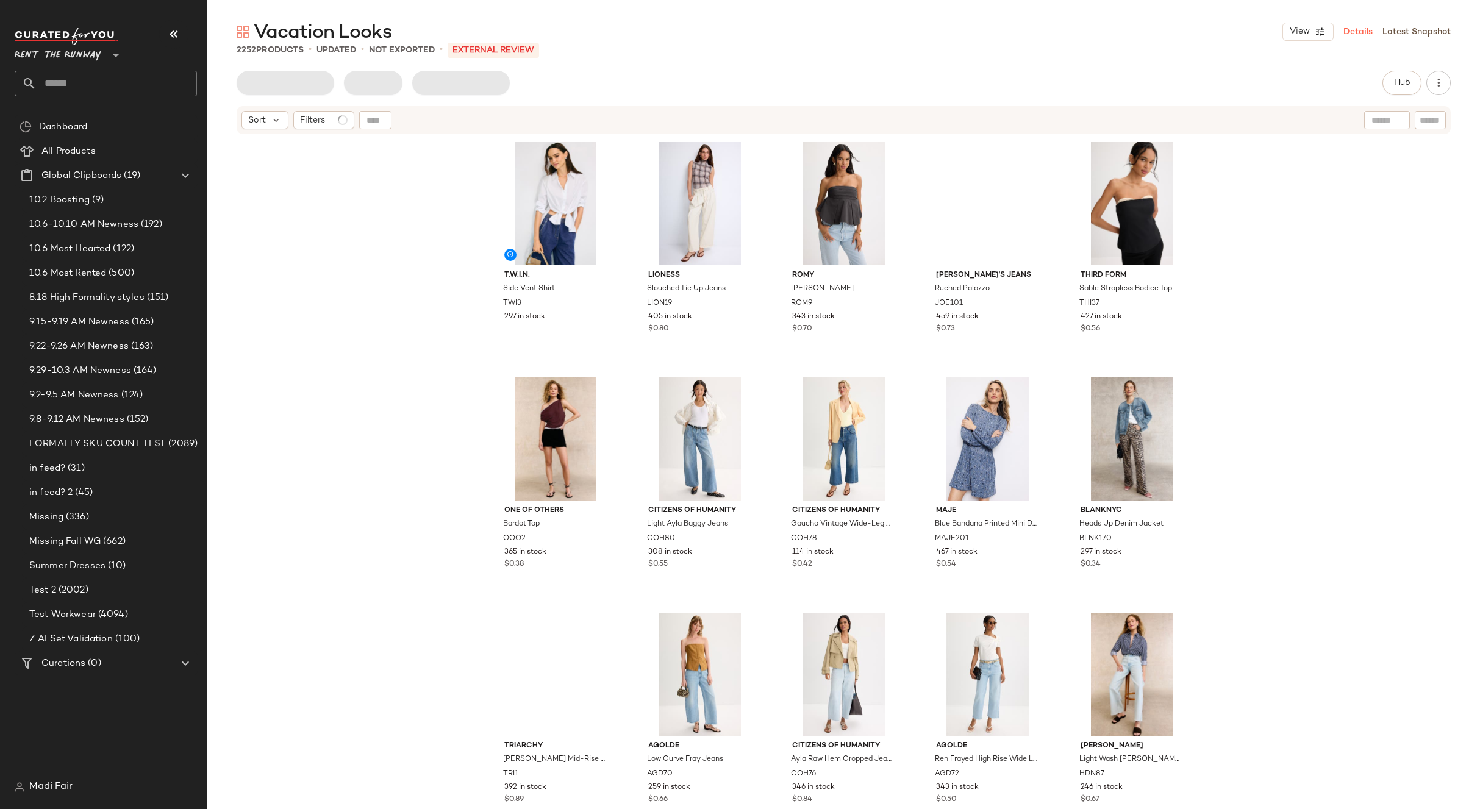
click at [1372, 30] on link "Details" at bounding box center [1358, 32] width 29 height 13
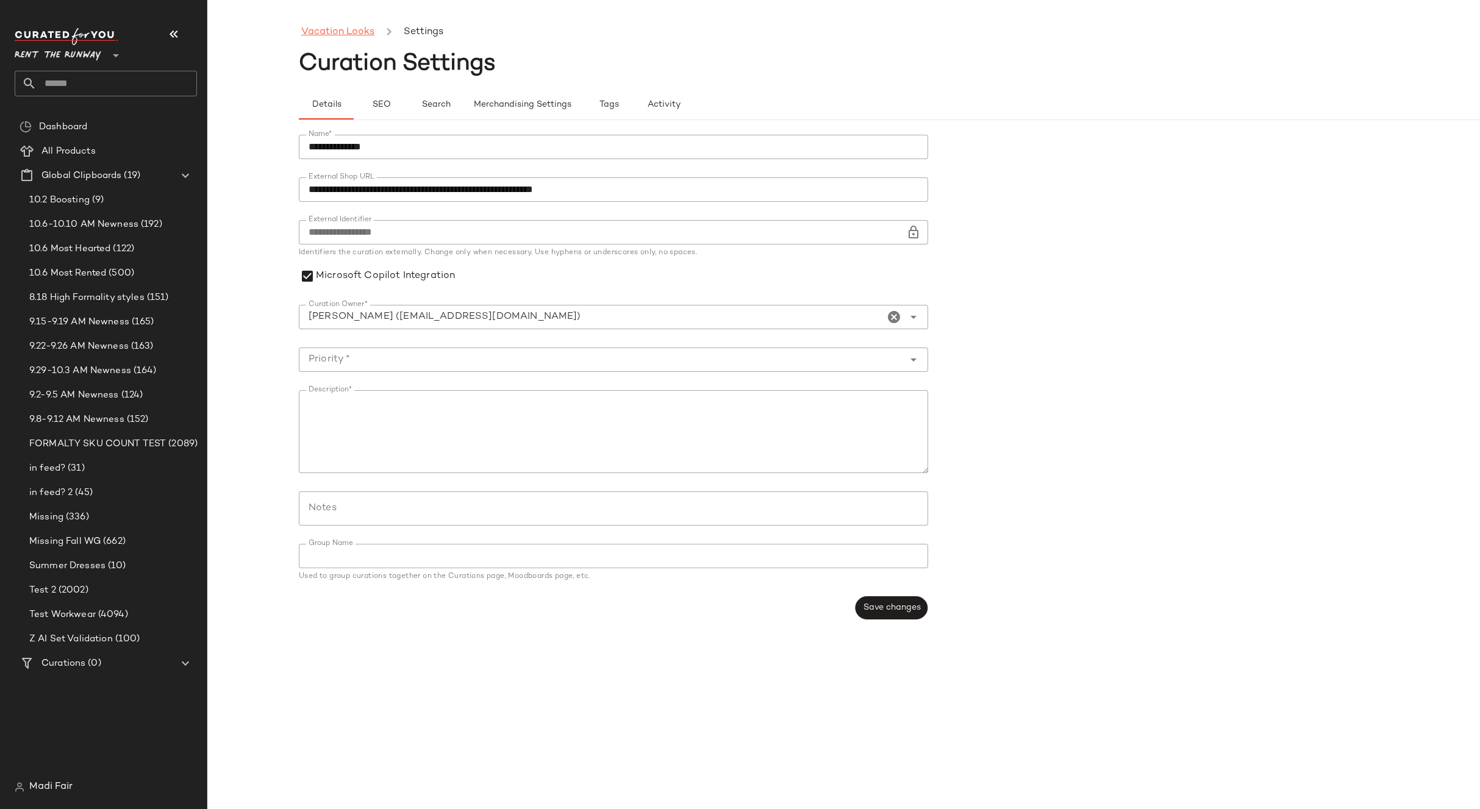
click at [329, 25] on link "Vacation Looks" at bounding box center [337, 32] width 73 height 16
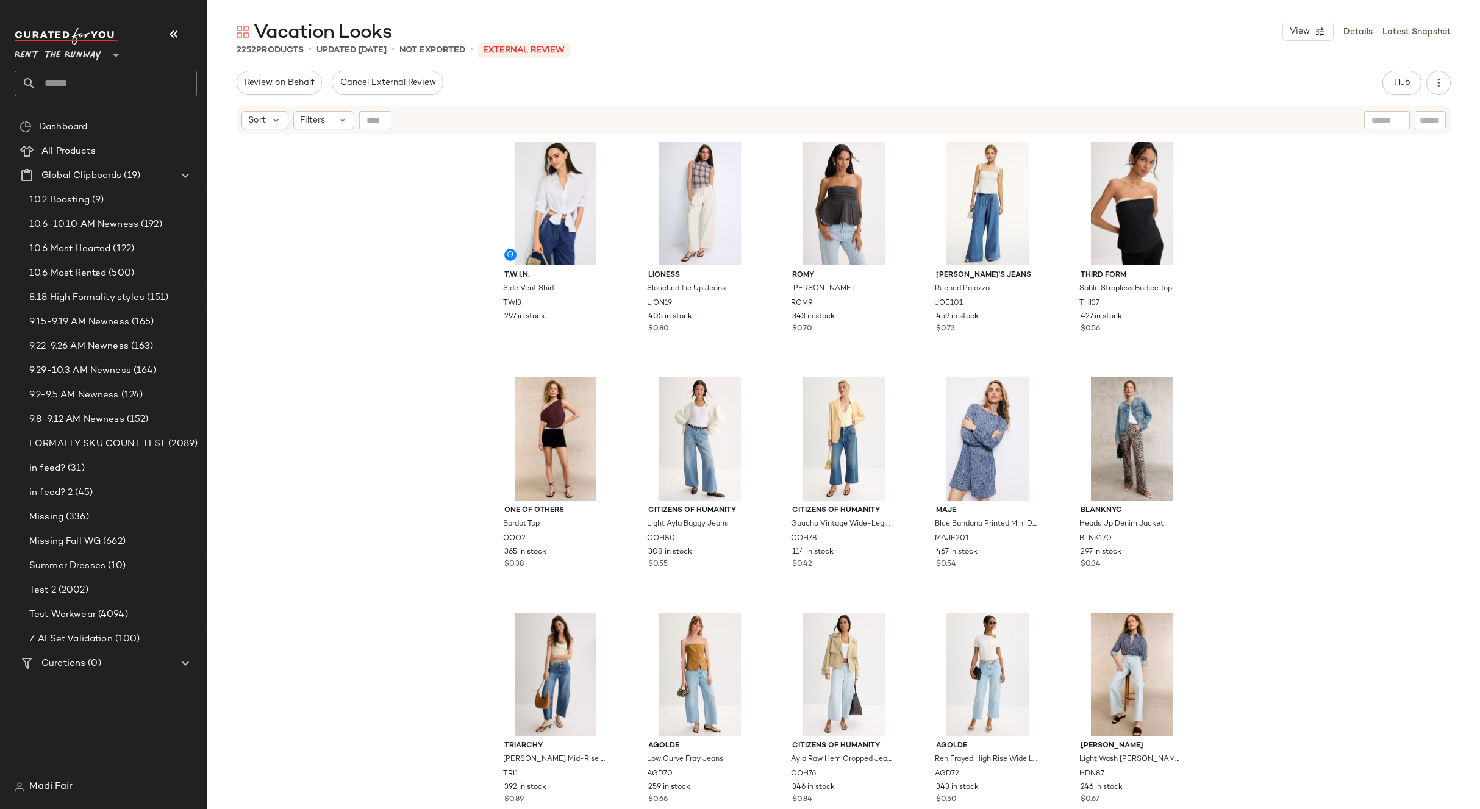
click at [71, 80] on input "text" at bounding box center [117, 84] width 160 height 26
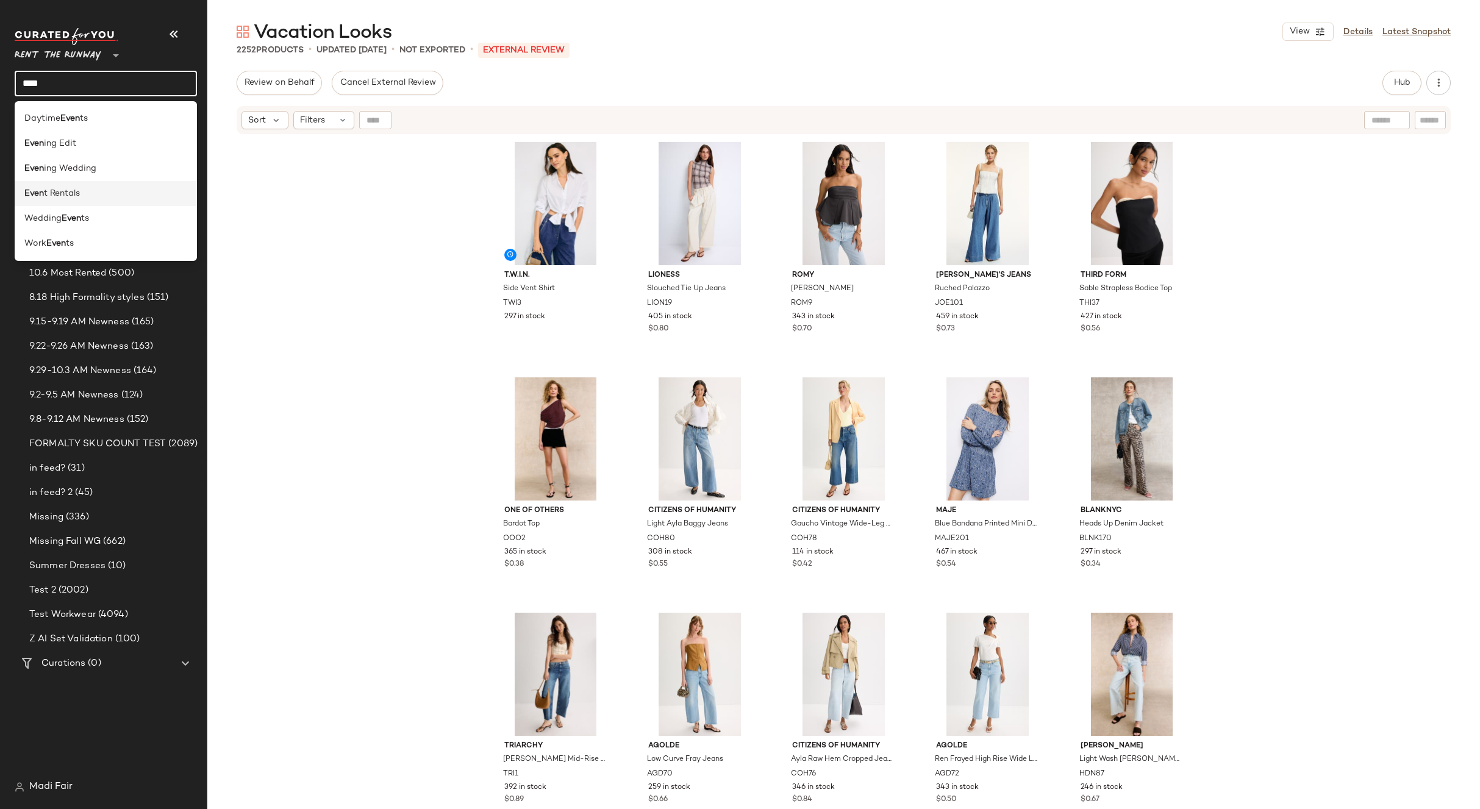
type input "****"
click at [64, 183] on div "Even t Rentals" at bounding box center [106, 193] width 182 height 25
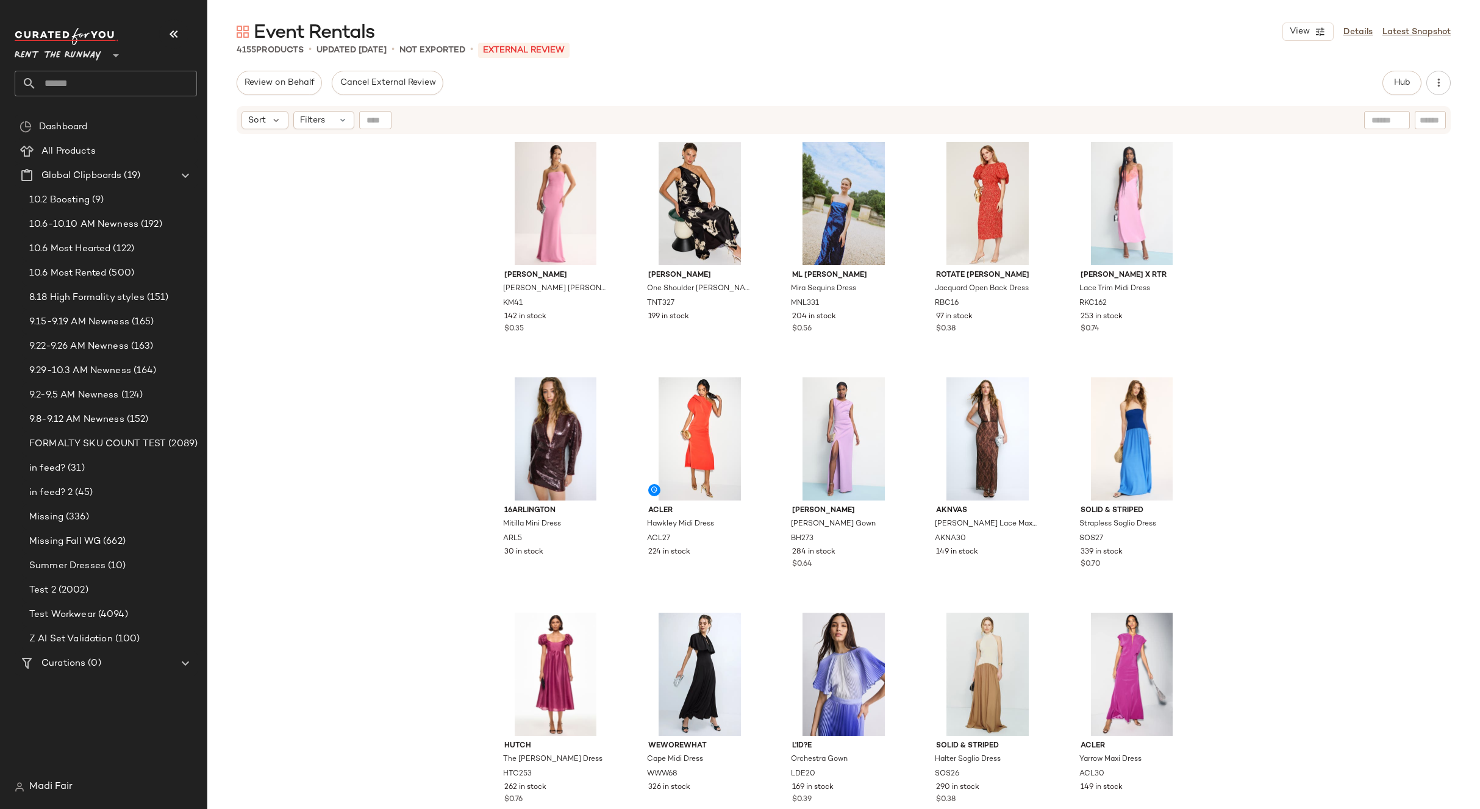
click at [90, 78] on input "text" at bounding box center [117, 84] width 160 height 26
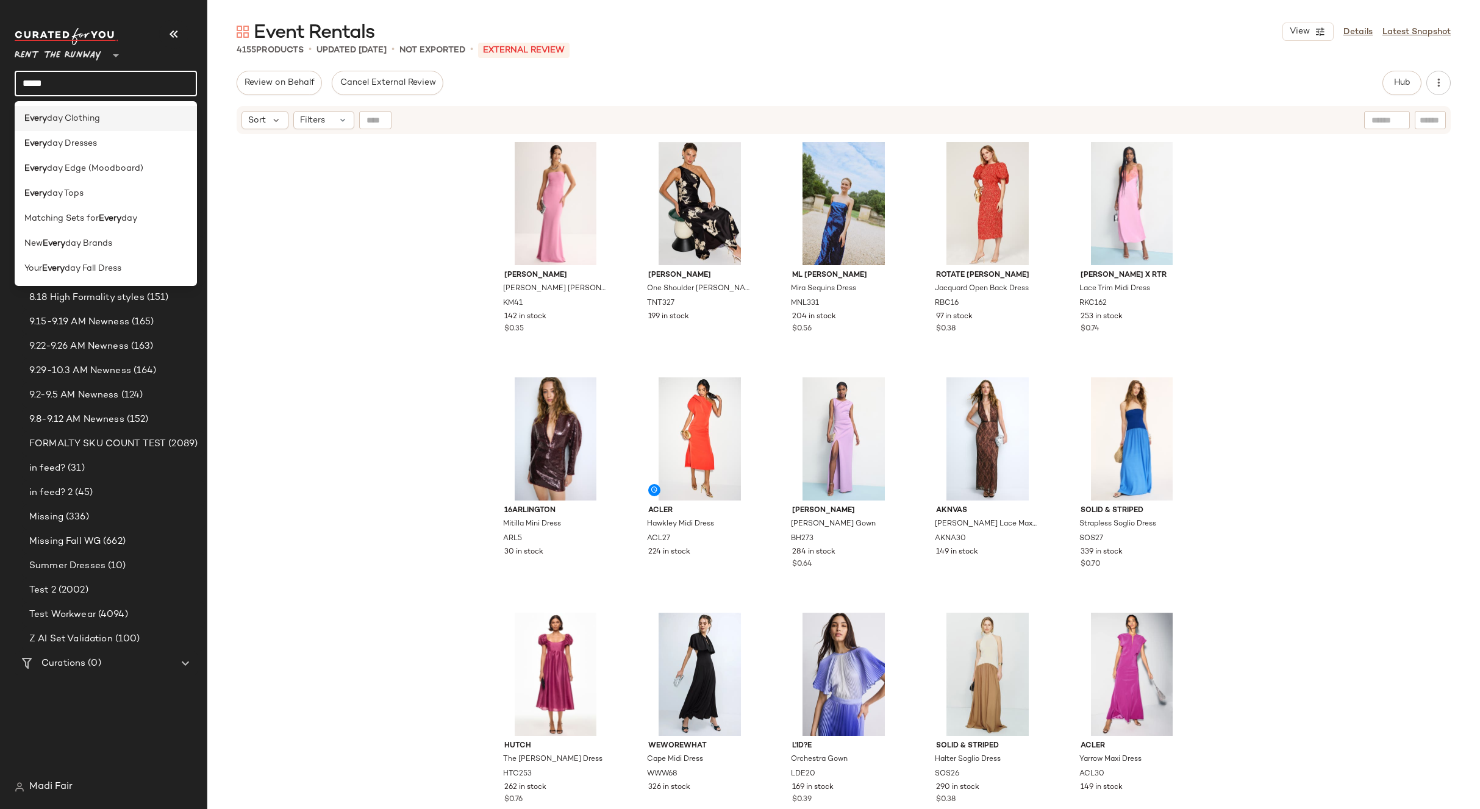
type input "*****"
click at [95, 118] on span "day Clothing" at bounding box center [73, 118] width 53 height 13
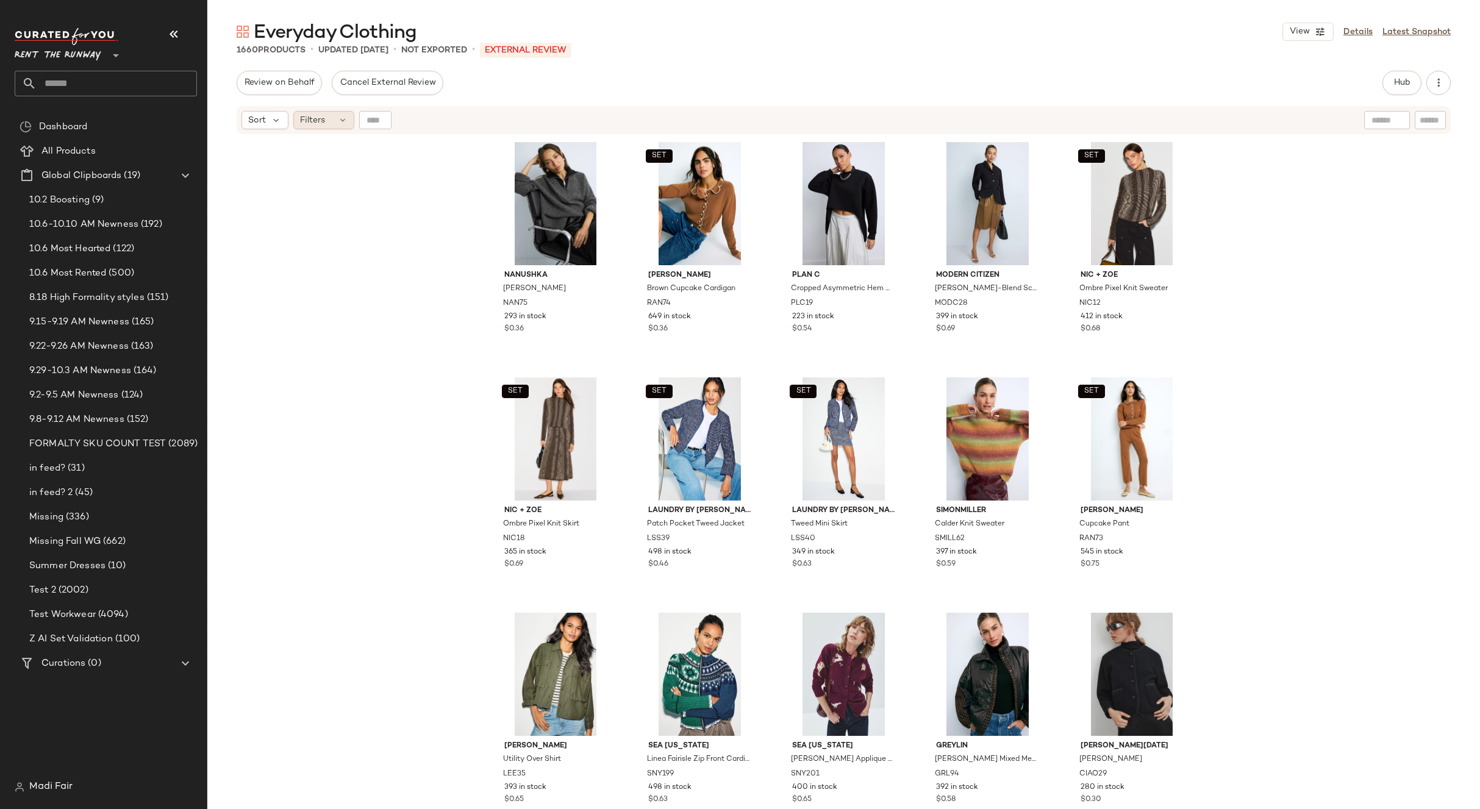
click at [332, 118] on div "Filters" at bounding box center [323, 120] width 61 height 18
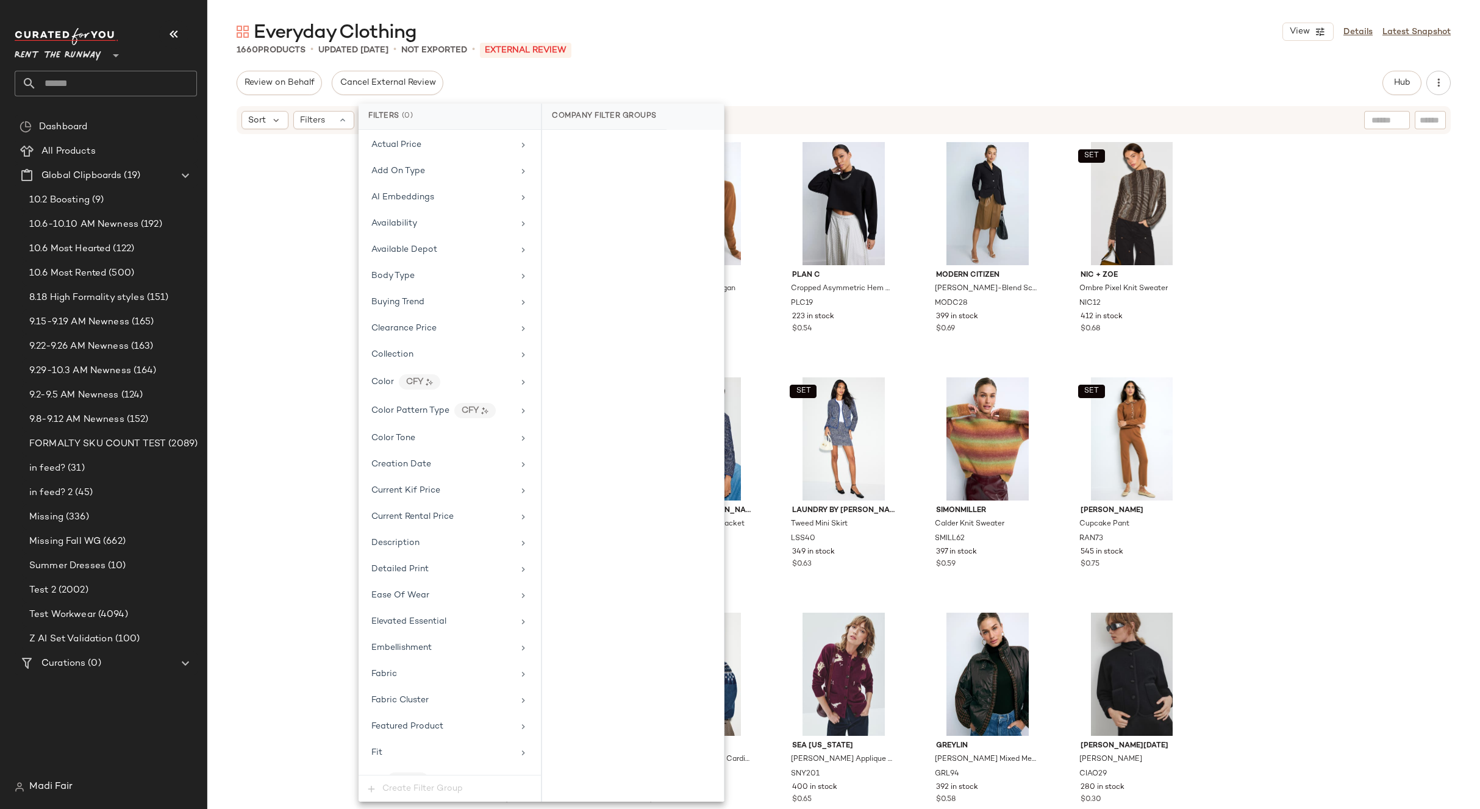
scroll to position [244, 0]
click at [412, 672] on div "Formality" at bounding box center [442, 668] width 142 height 13
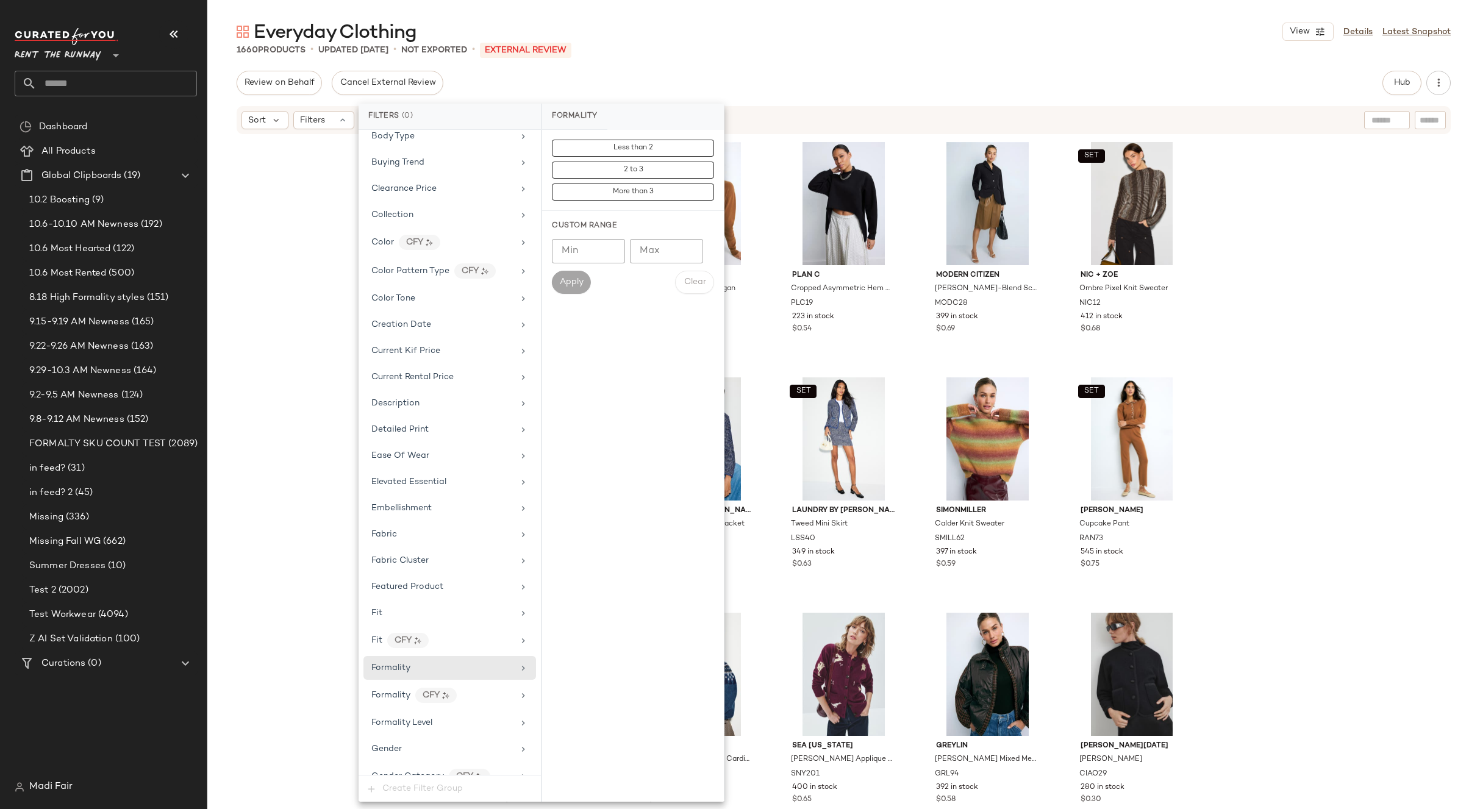
click at [271, 332] on div "Nanushka Kylen Sweater NAN75 293 in stock $0.36 SET Rachel Antonoff Brown Cupca…" at bounding box center [843, 487] width 1273 height 704
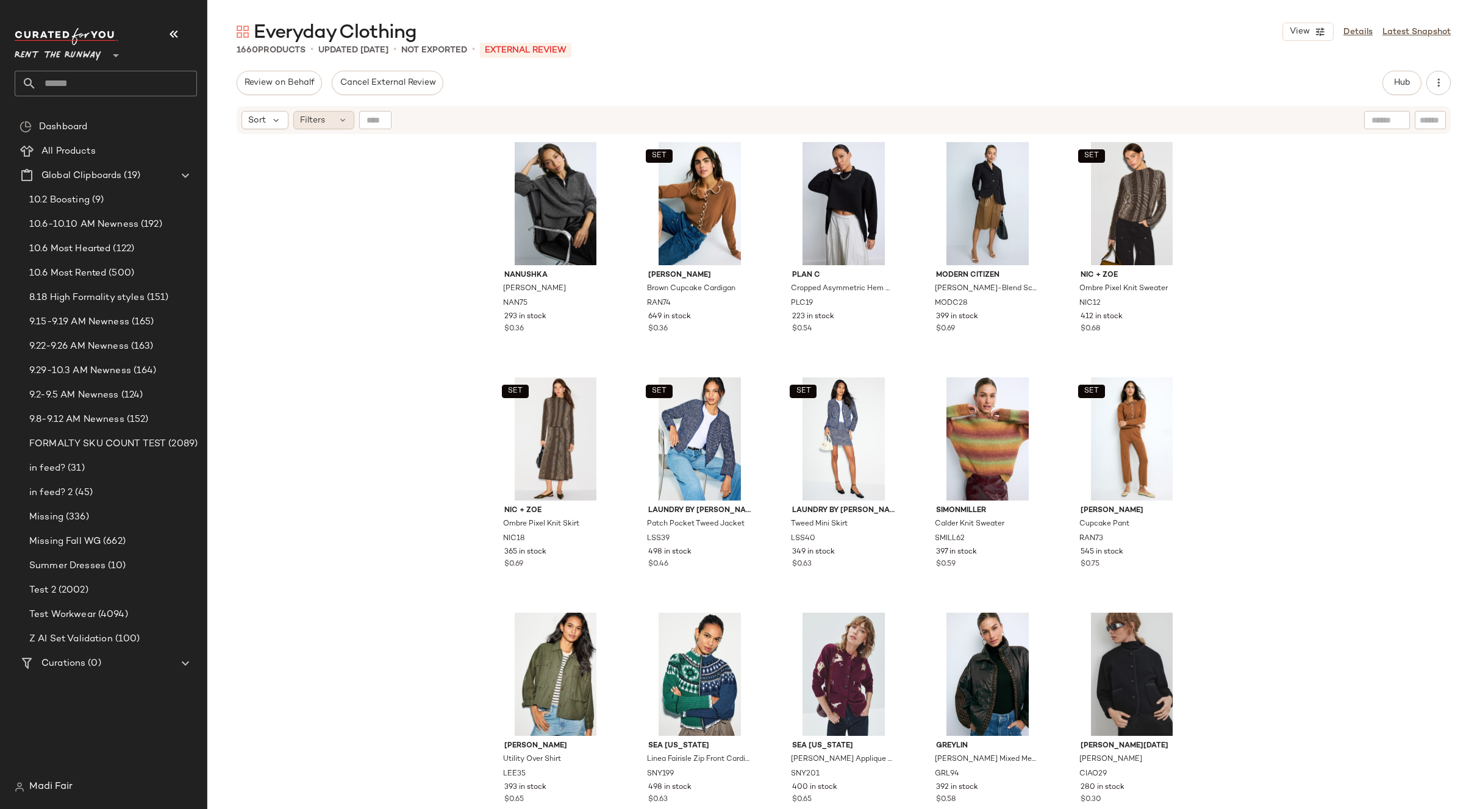
click at [332, 118] on div "Filters" at bounding box center [323, 120] width 61 height 18
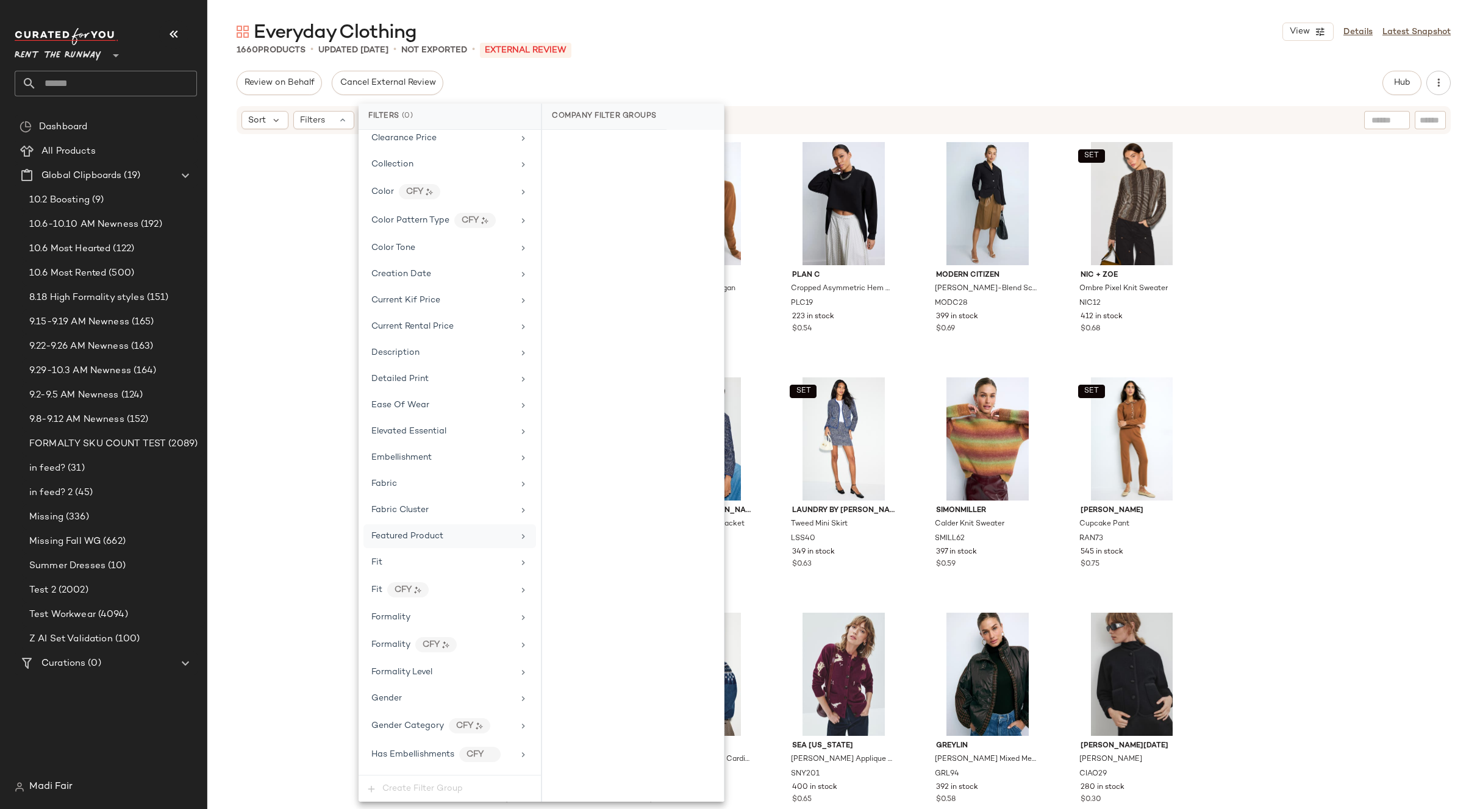
scroll to position [366, 0]
click at [478, 556] on div "Formality" at bounding box center [449, 546] width 173 height 24
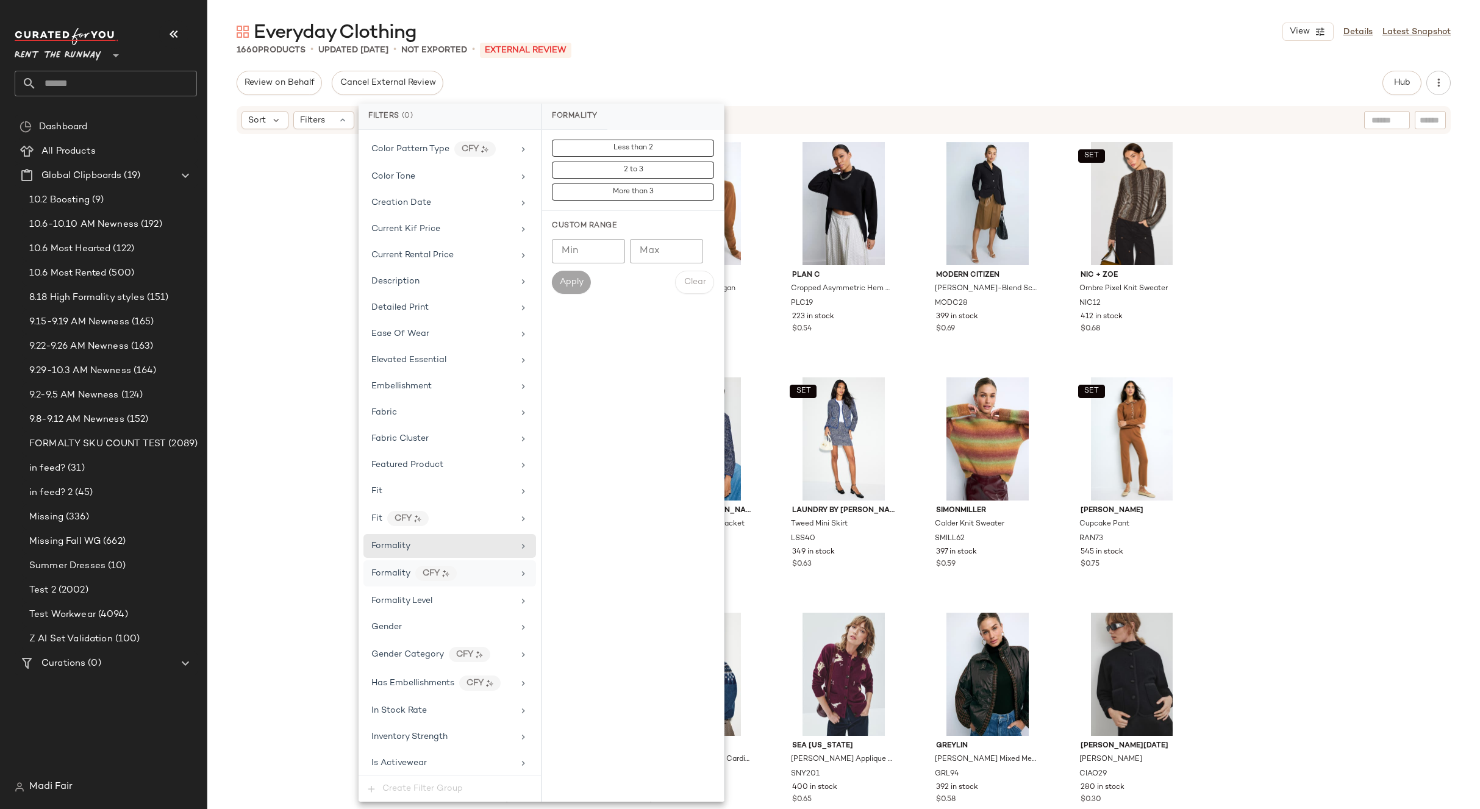
click at [484, 580] on div "Formality CFY" at bounding box center [442, 573] width 142 height 15
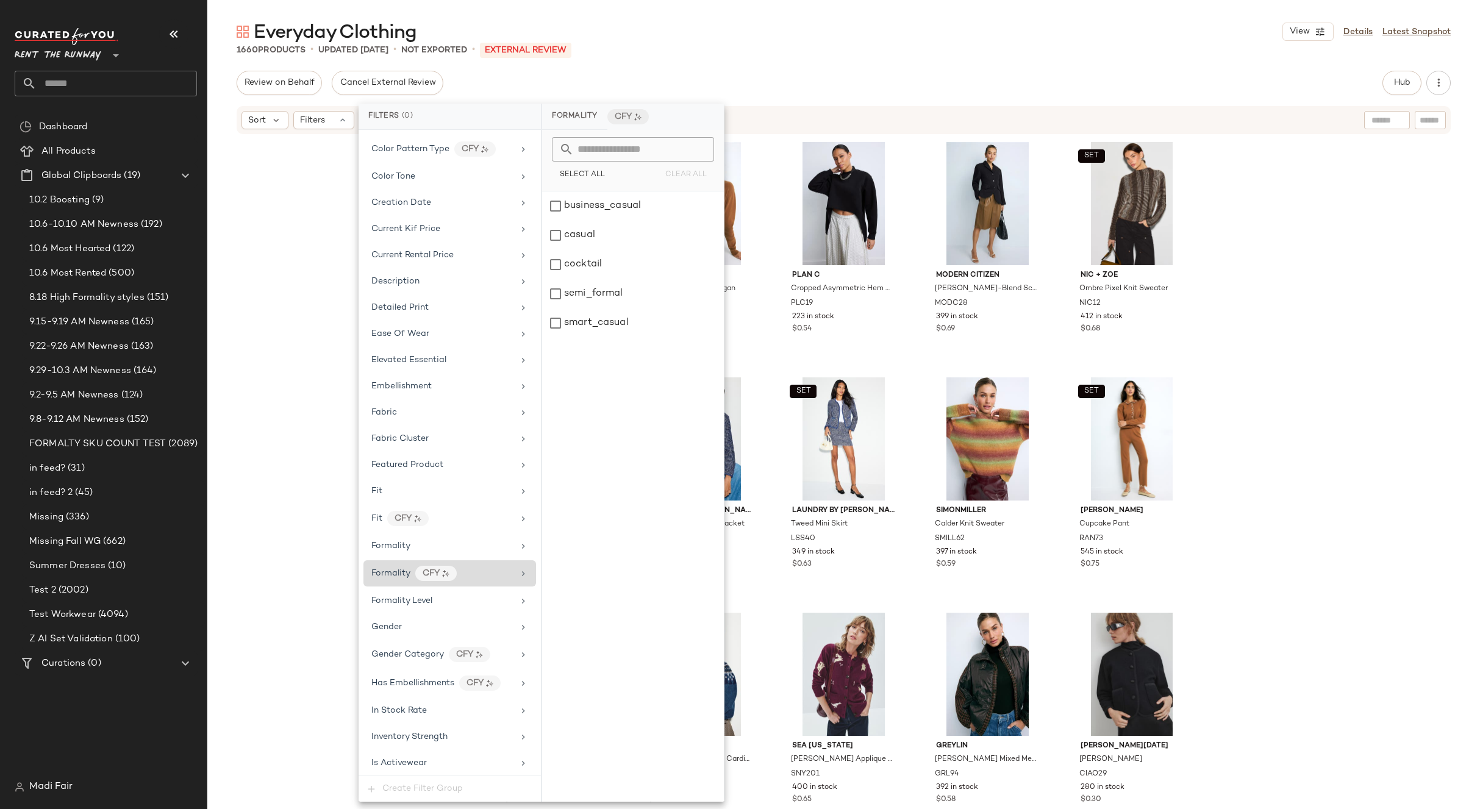
click at [484, 562] on div "Formality CFY" at bounding box center [449, 573] width 173 height 26
click at [482, 551] on div "Formality" at bounding box center [442, 546] width 142 height 13
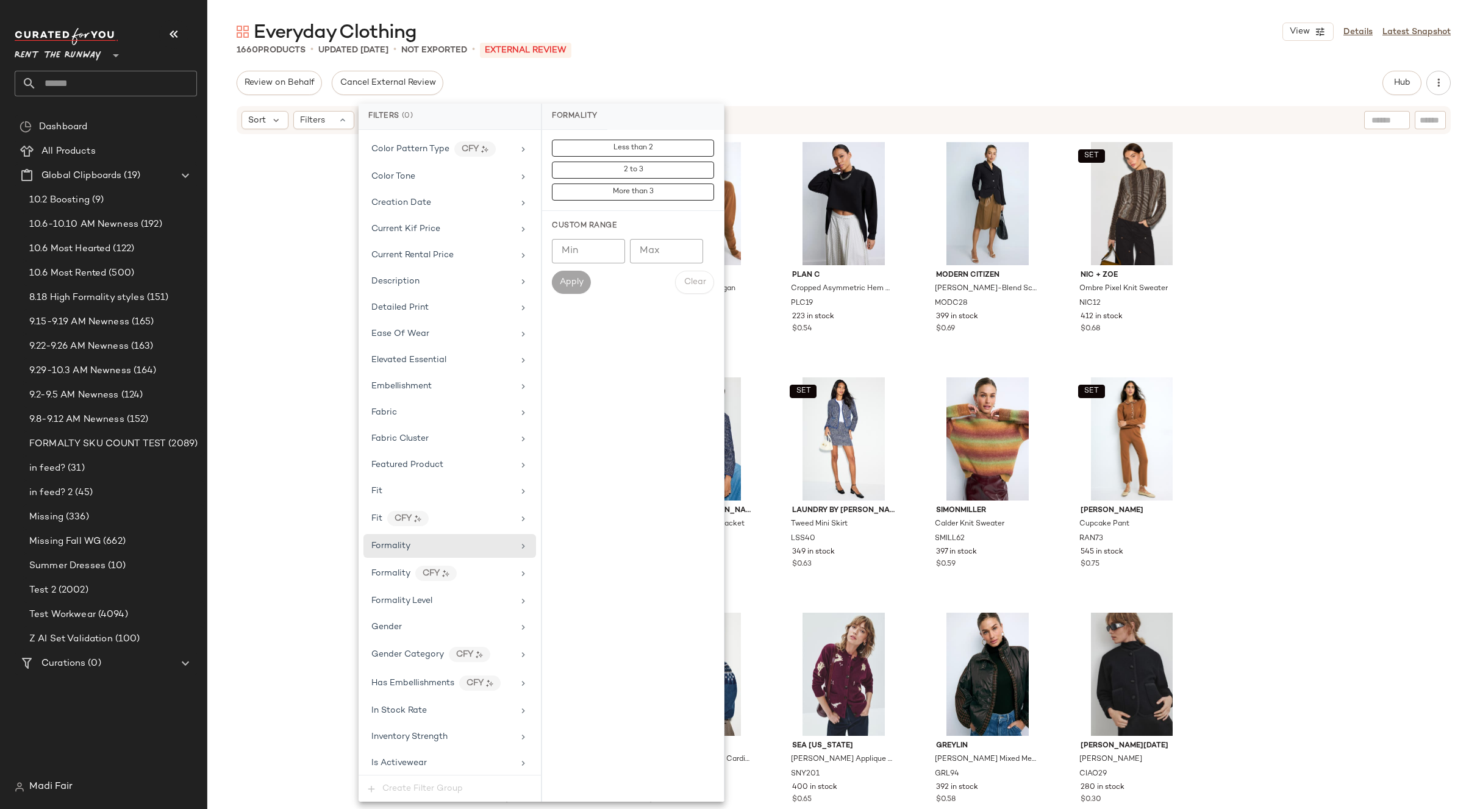
click at [272, 372] on div "Nanushka Kylen Sweater NAN75 293 in stock $0.36 SET Rachel Antonoff Brown Cupca…" at bounding box center [843, 487] width 1273 height 704
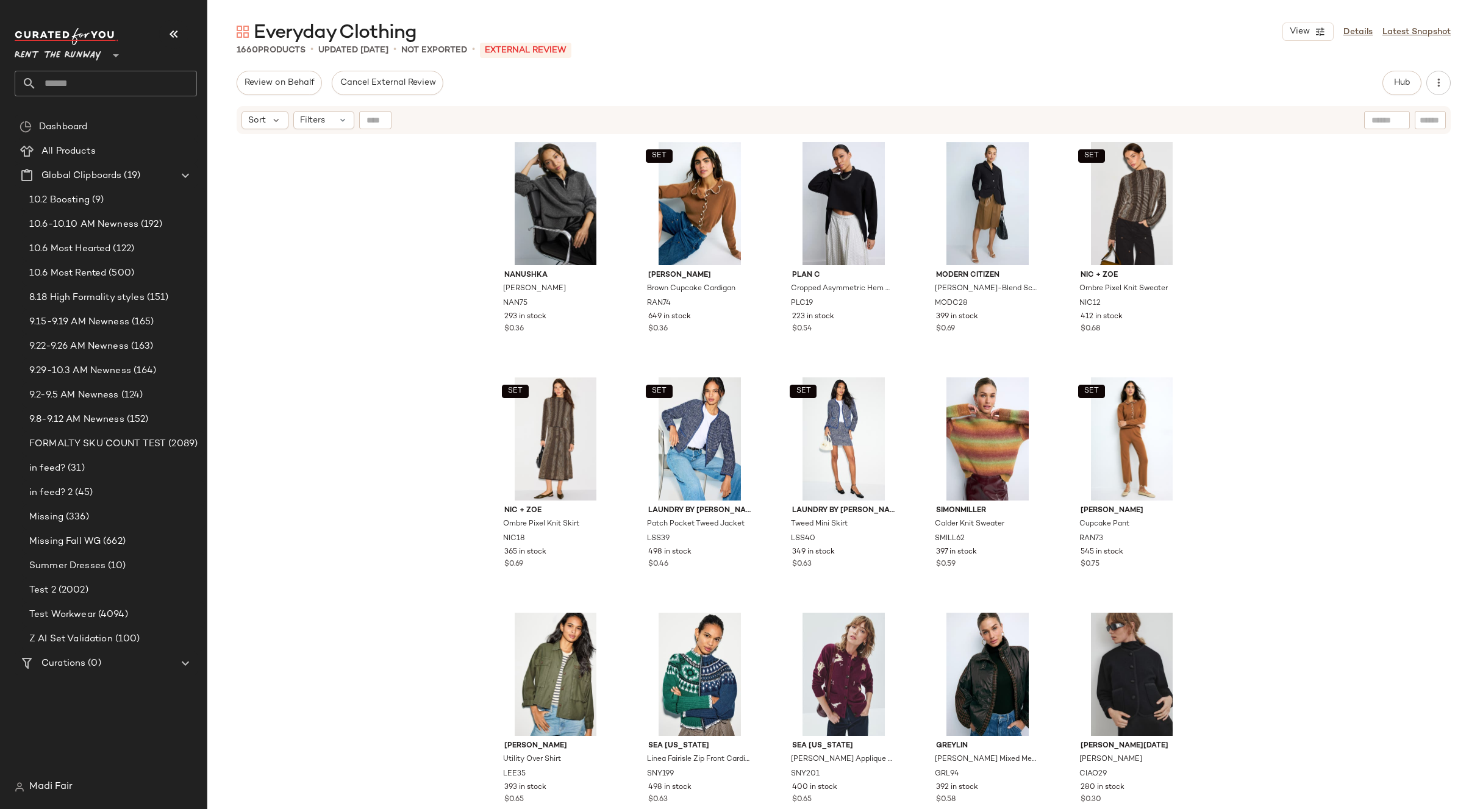
click at [118, 93] on input "text" at bounding box center [117, 84] width 160 height 26
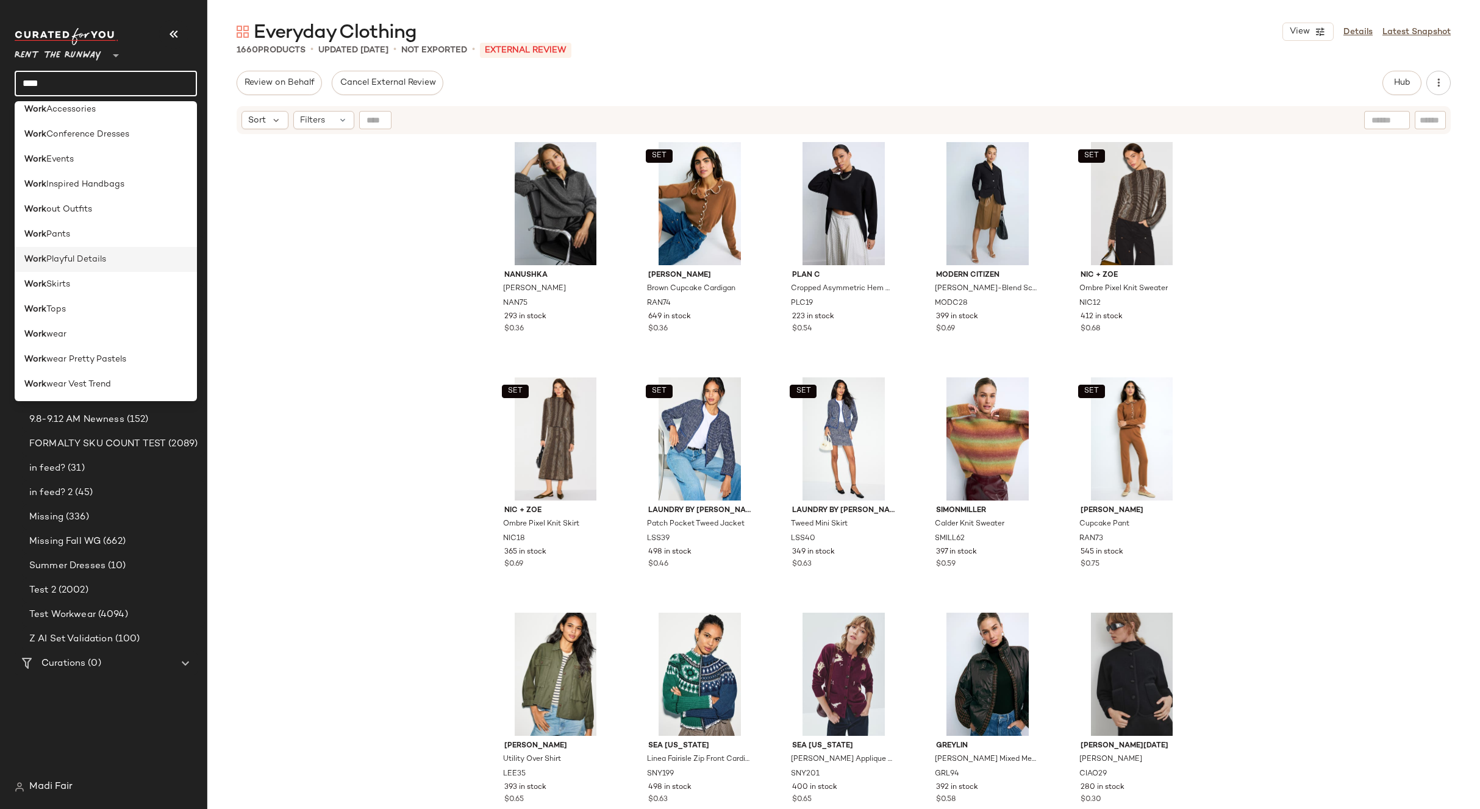
scroll to position [110, 0]
type input "****"
click at [86, 332] on div "Work wear" at bounding box center [105, 334] width 163 height 13
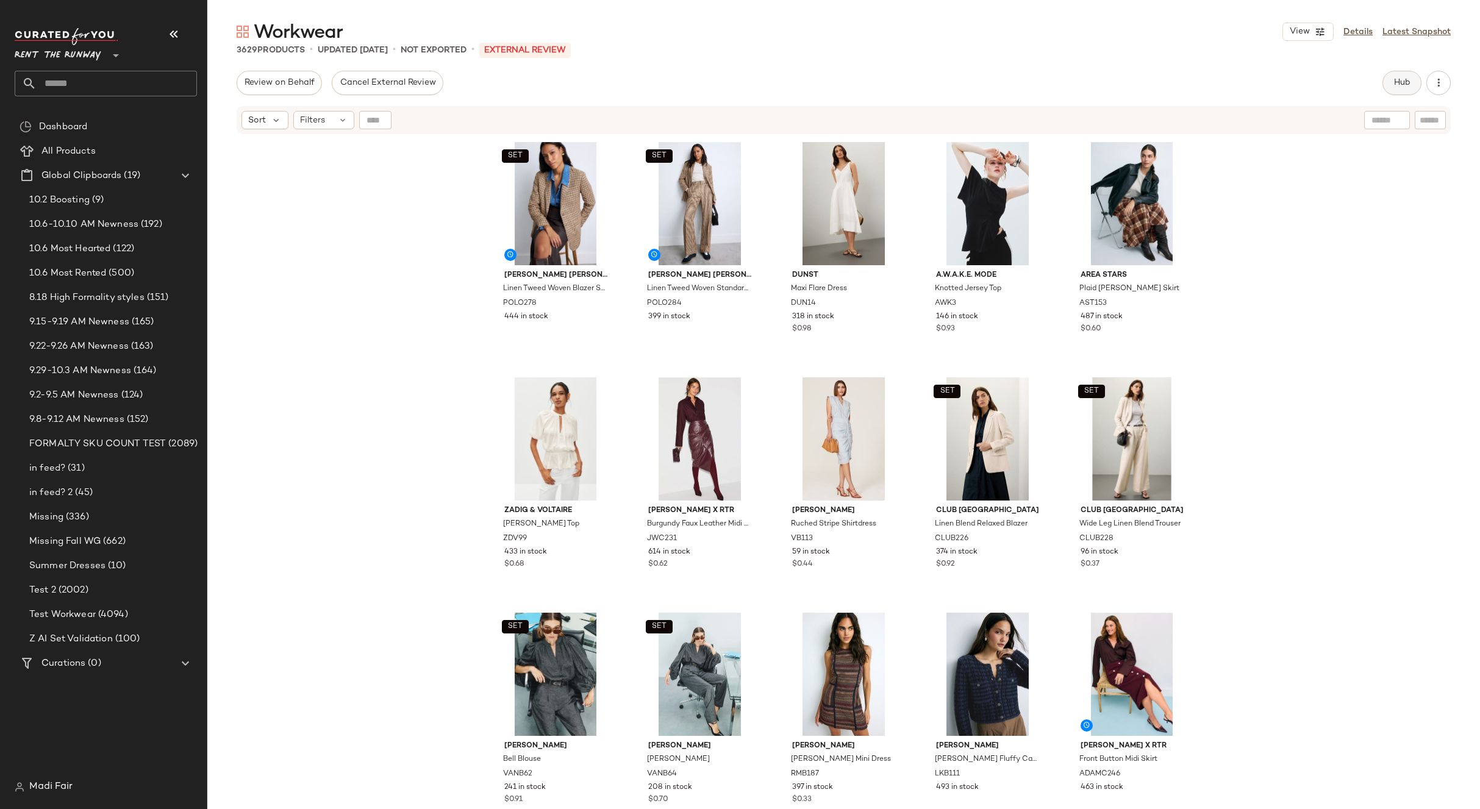
click at [1395, 93] on button "Hub" at bounding box center [1402, 83] width 39 height 24
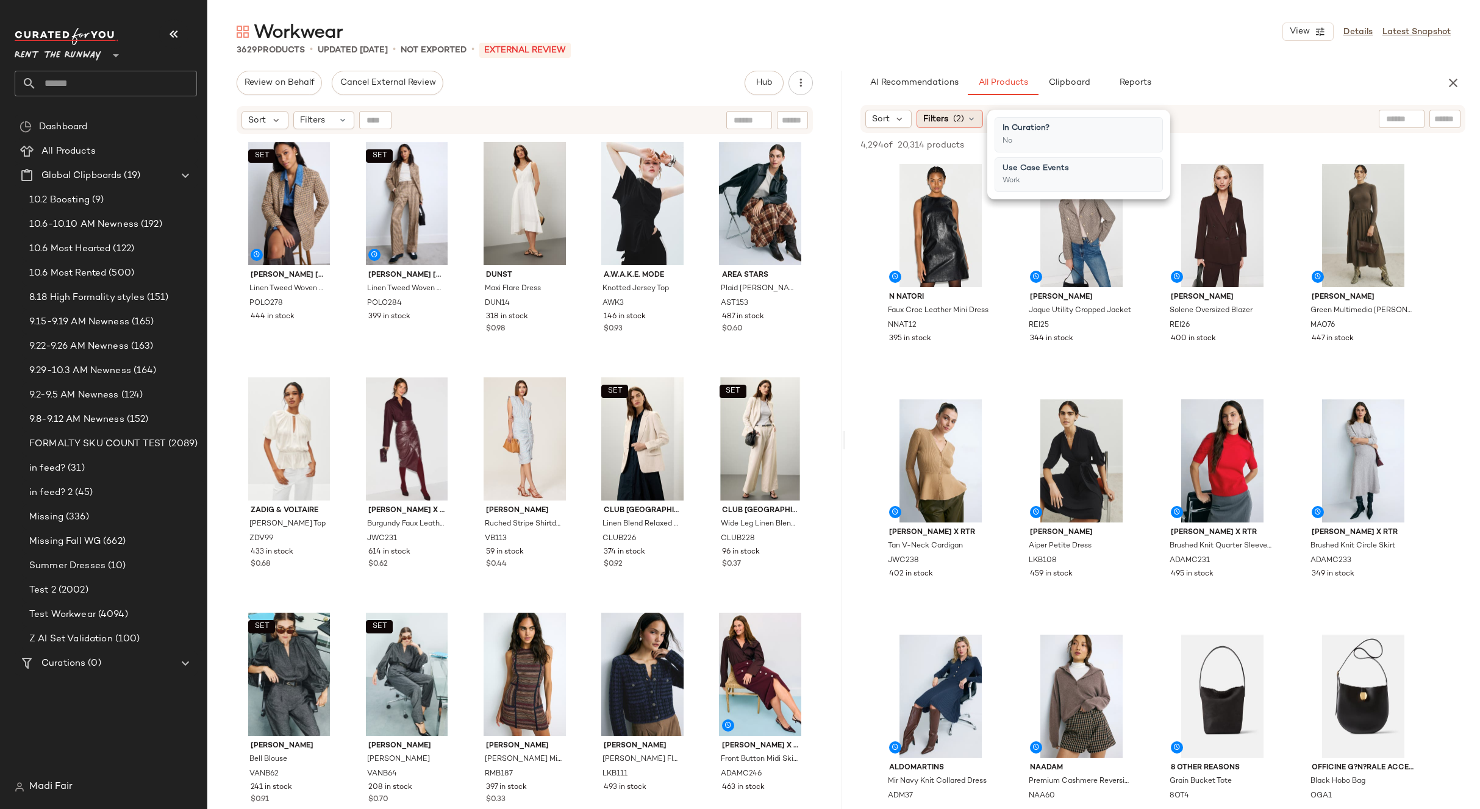
click at [963, 121] on span "(2)" at bounding box center [958, 119] width 11 height 13
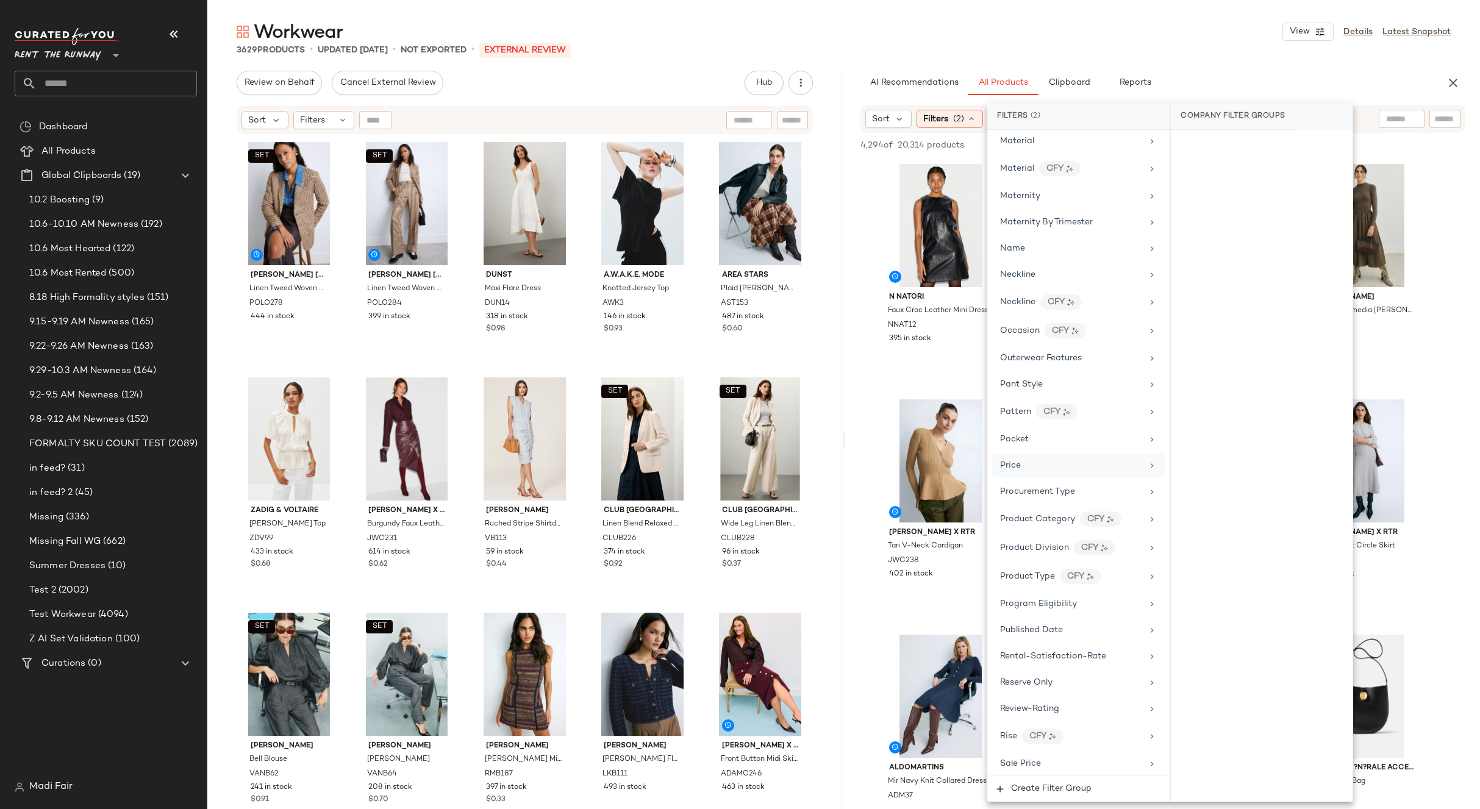
scroll to position [1573, 0]
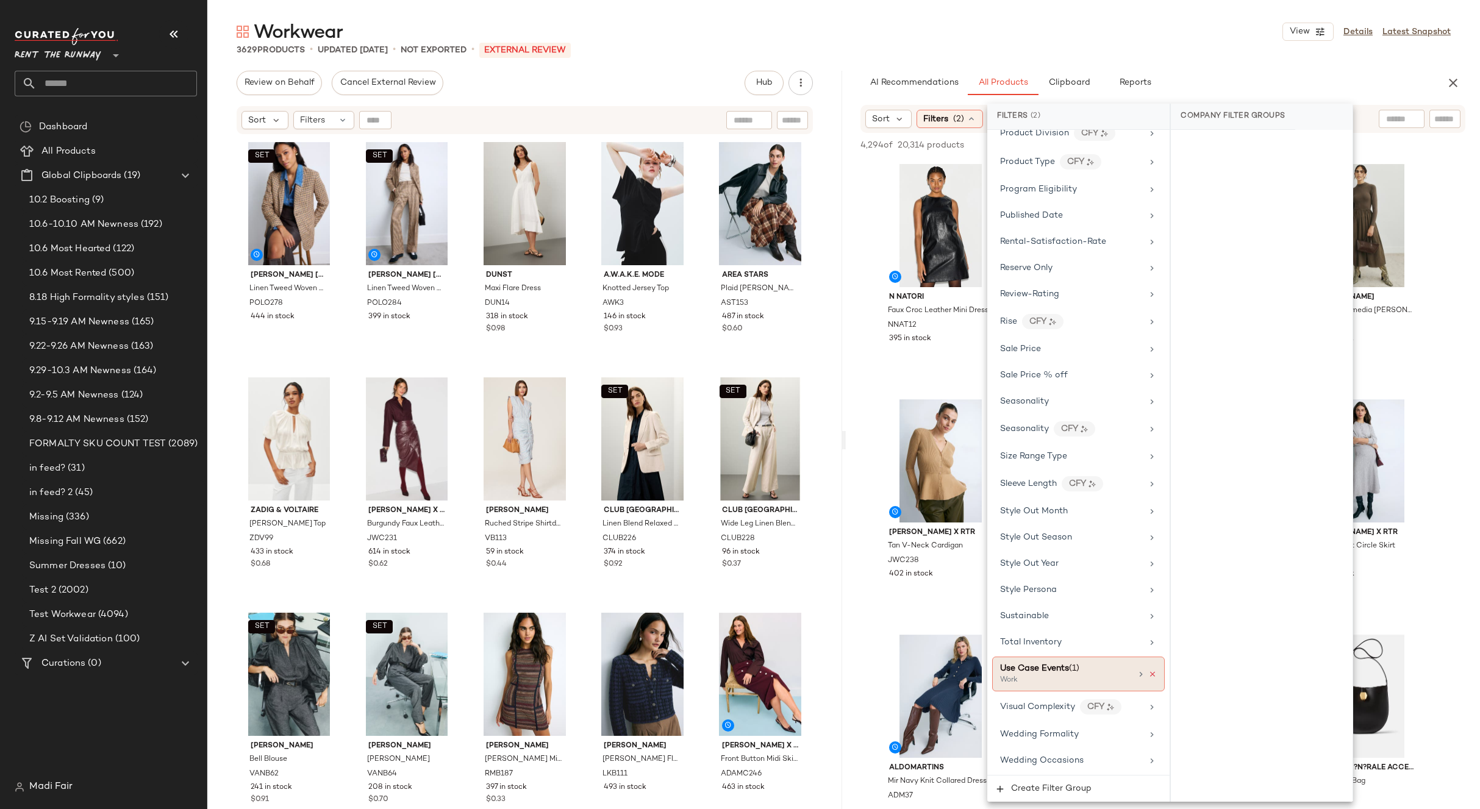
click at [1149, 674] on icon at bounding box center [1152, 674] width 9 height 9
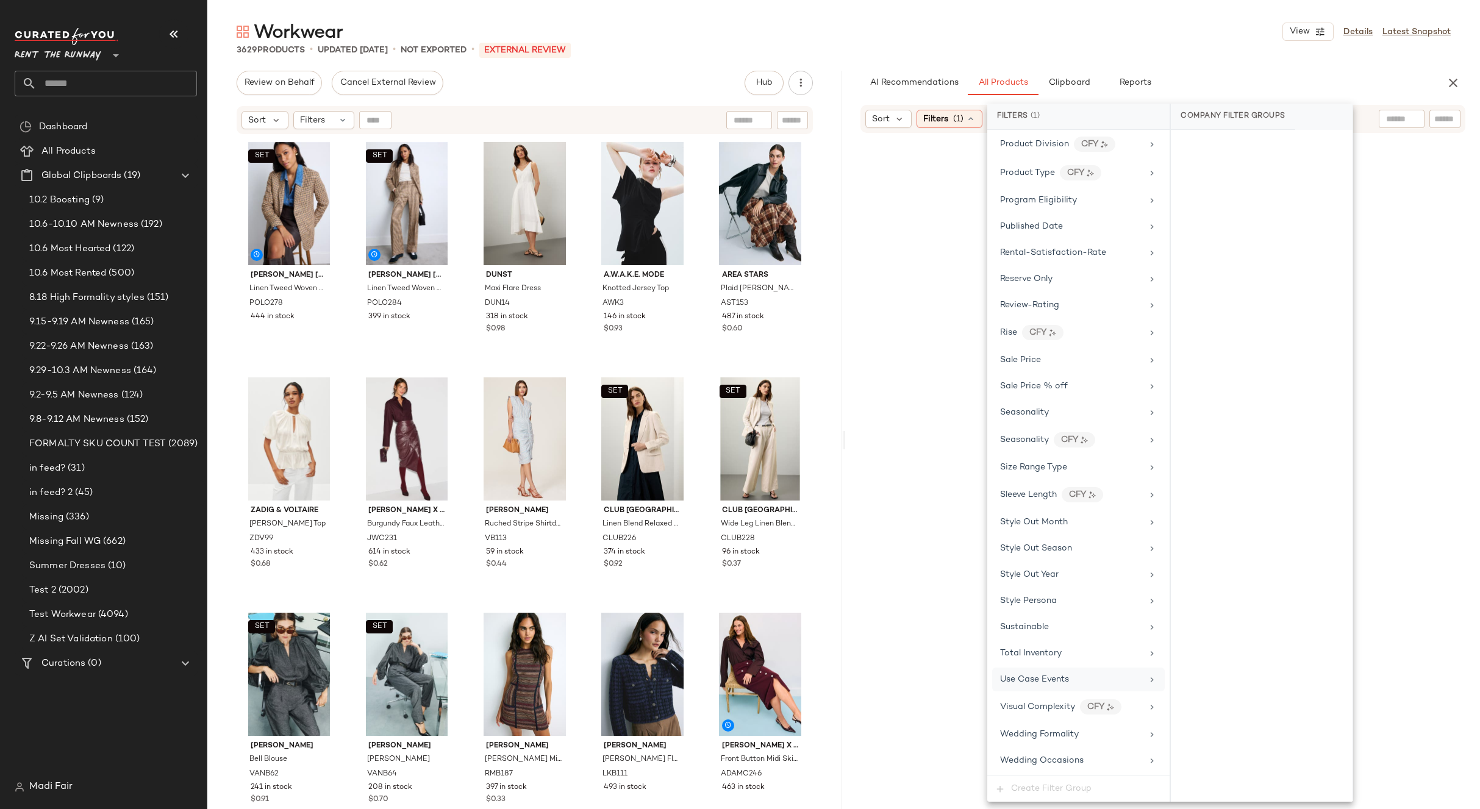
scroll to position [1563, 0]
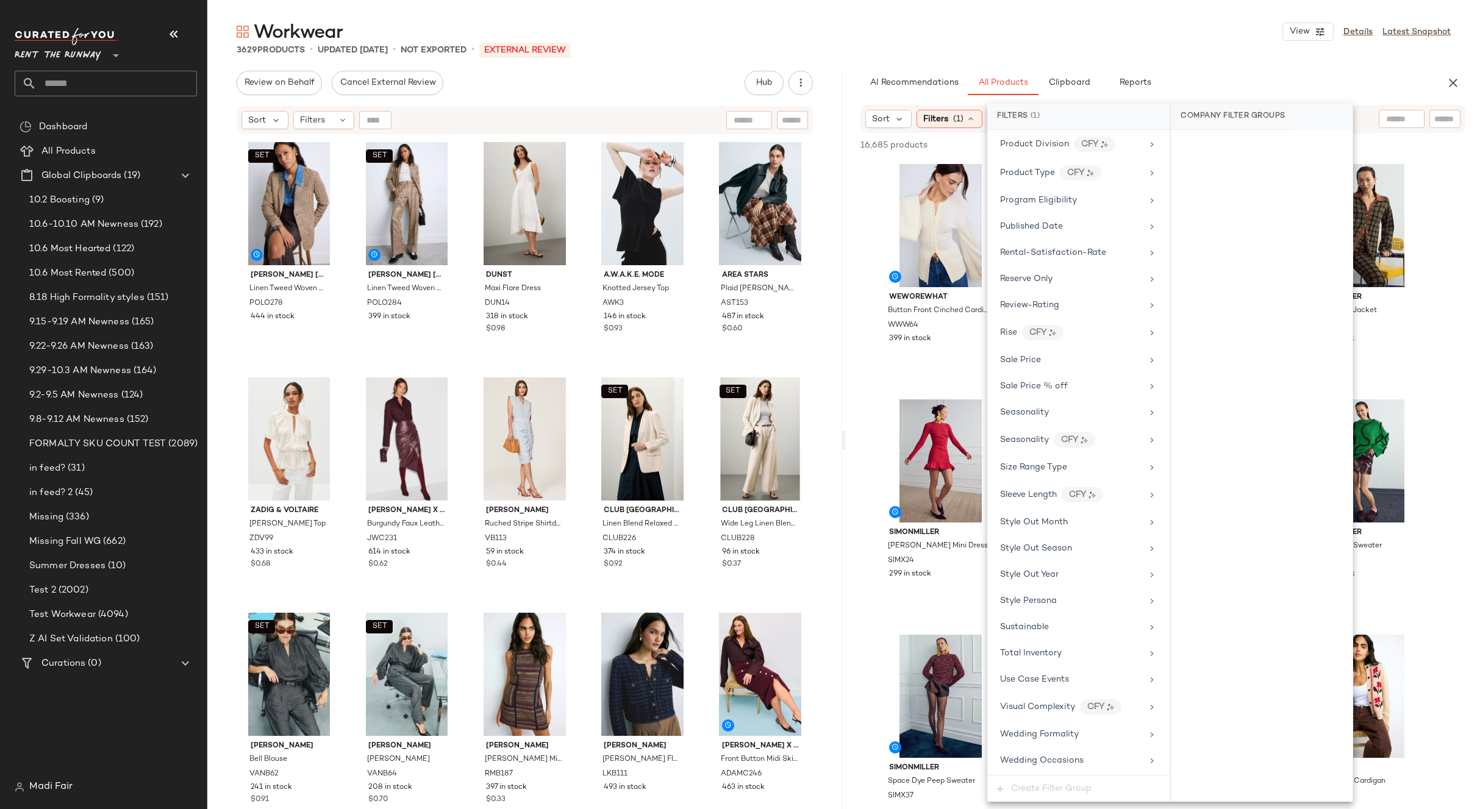
click at [992, 48] on div "3629 Products • updated Oct 10th • Not Exported • External REVIEW" at bounding box center [843, 50] width 1273 height 12
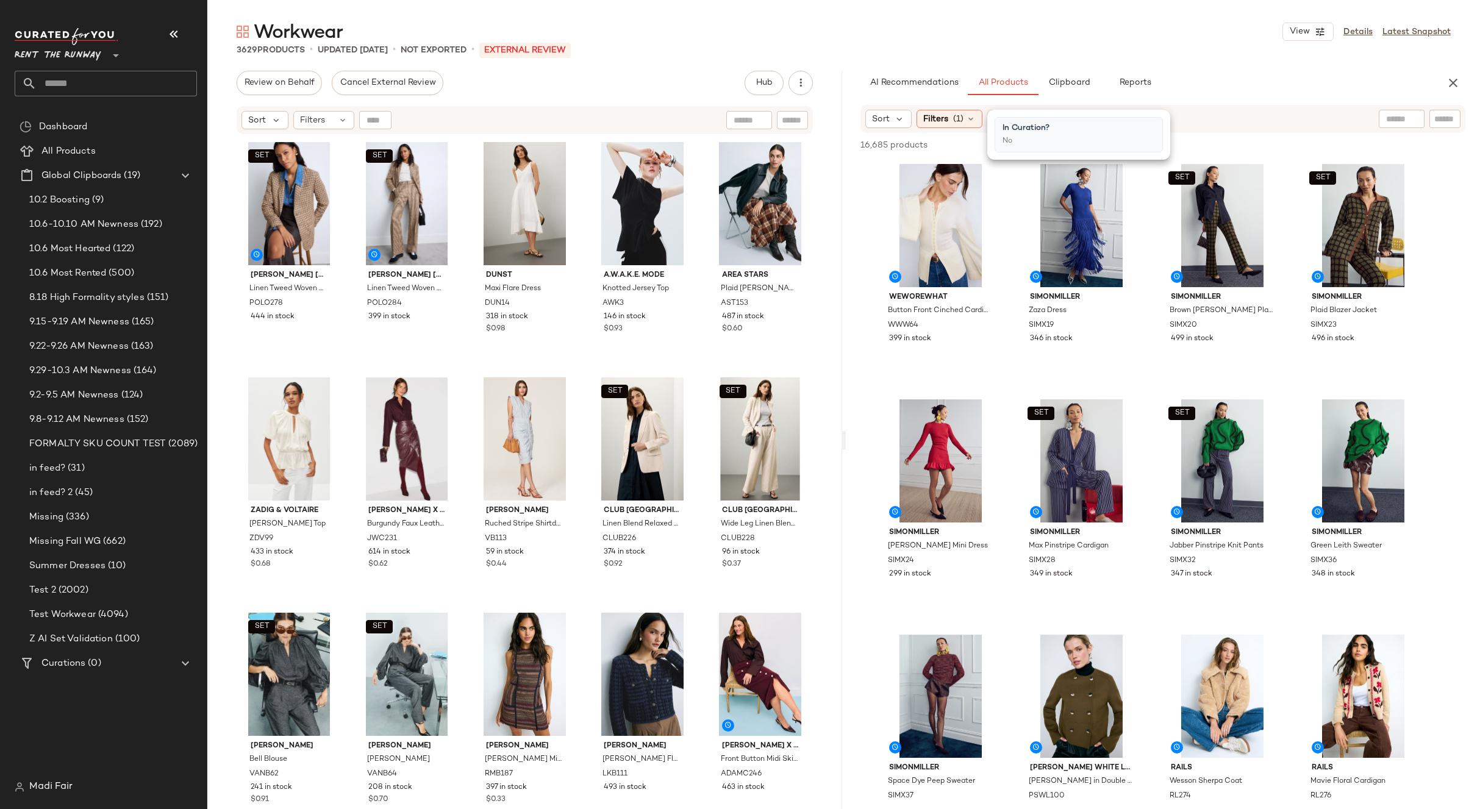
click at [106, 79] on input "text" at bounding box center [117, 84] width 160 height 26
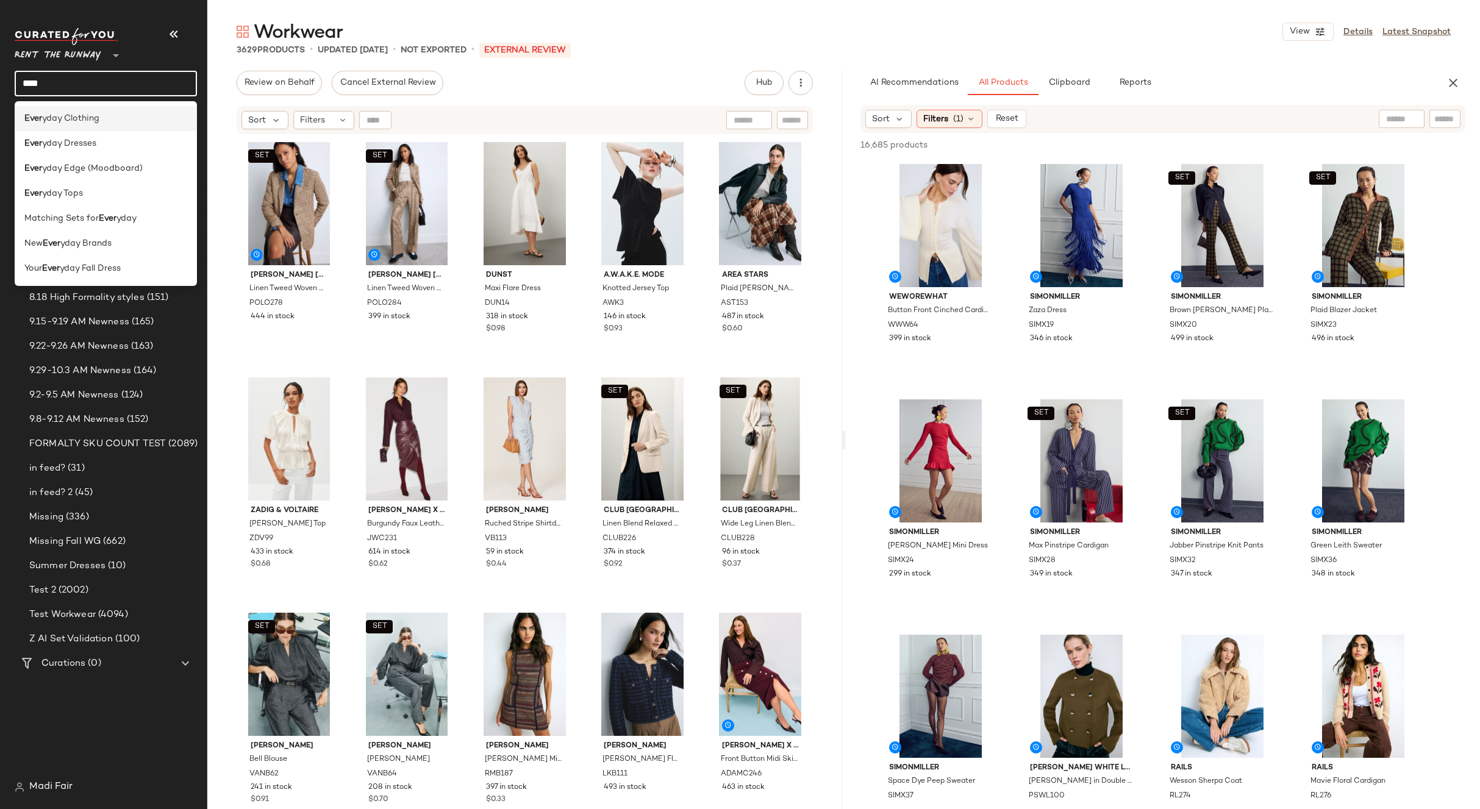
type input "****"
click at [75, 110] on div "Ever yday Clothing" at bounding box center [106, 118] width 182 height 25
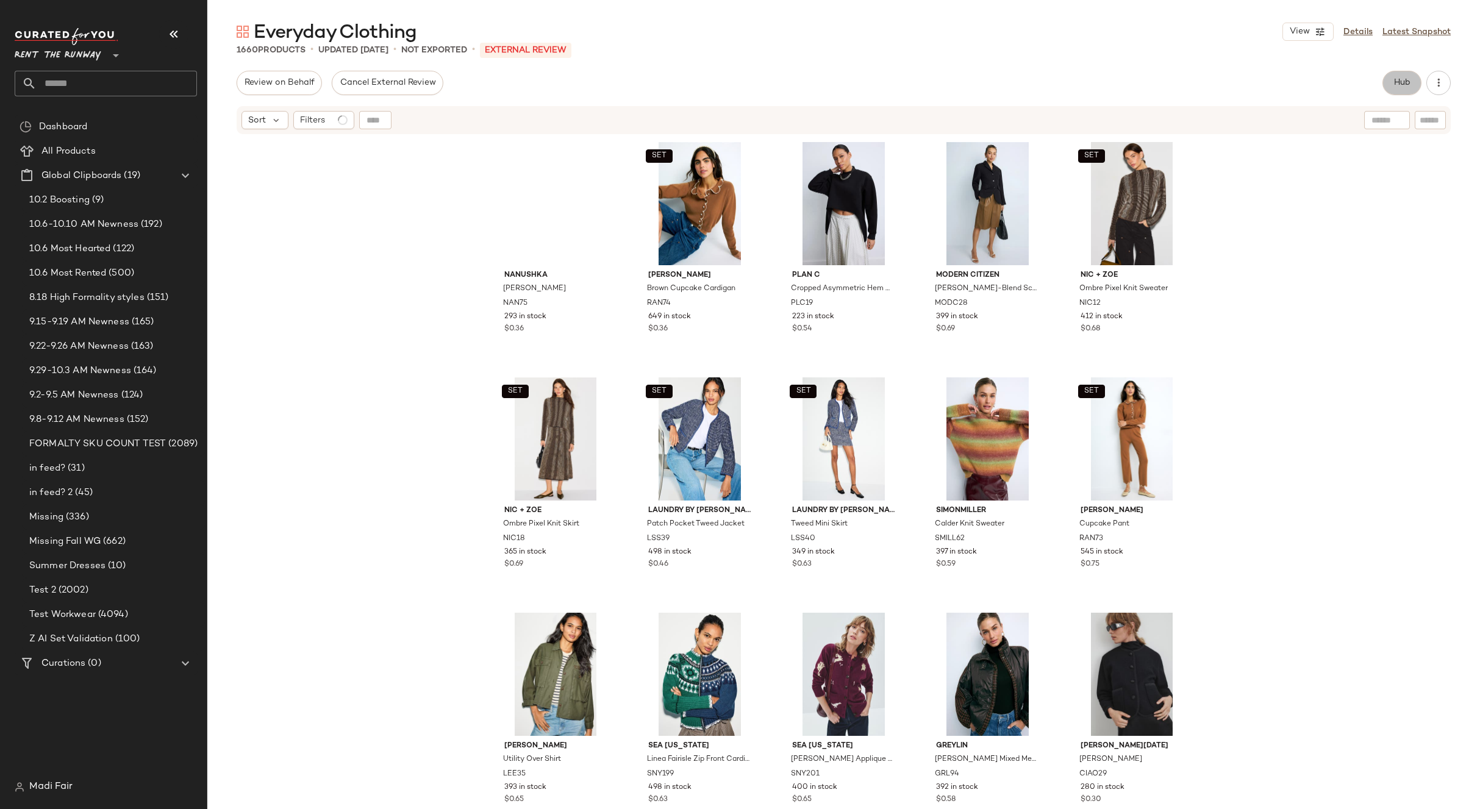
click at [1407, 87] on span "Hub" at bounding box center [1402, 83] width 17 height 10
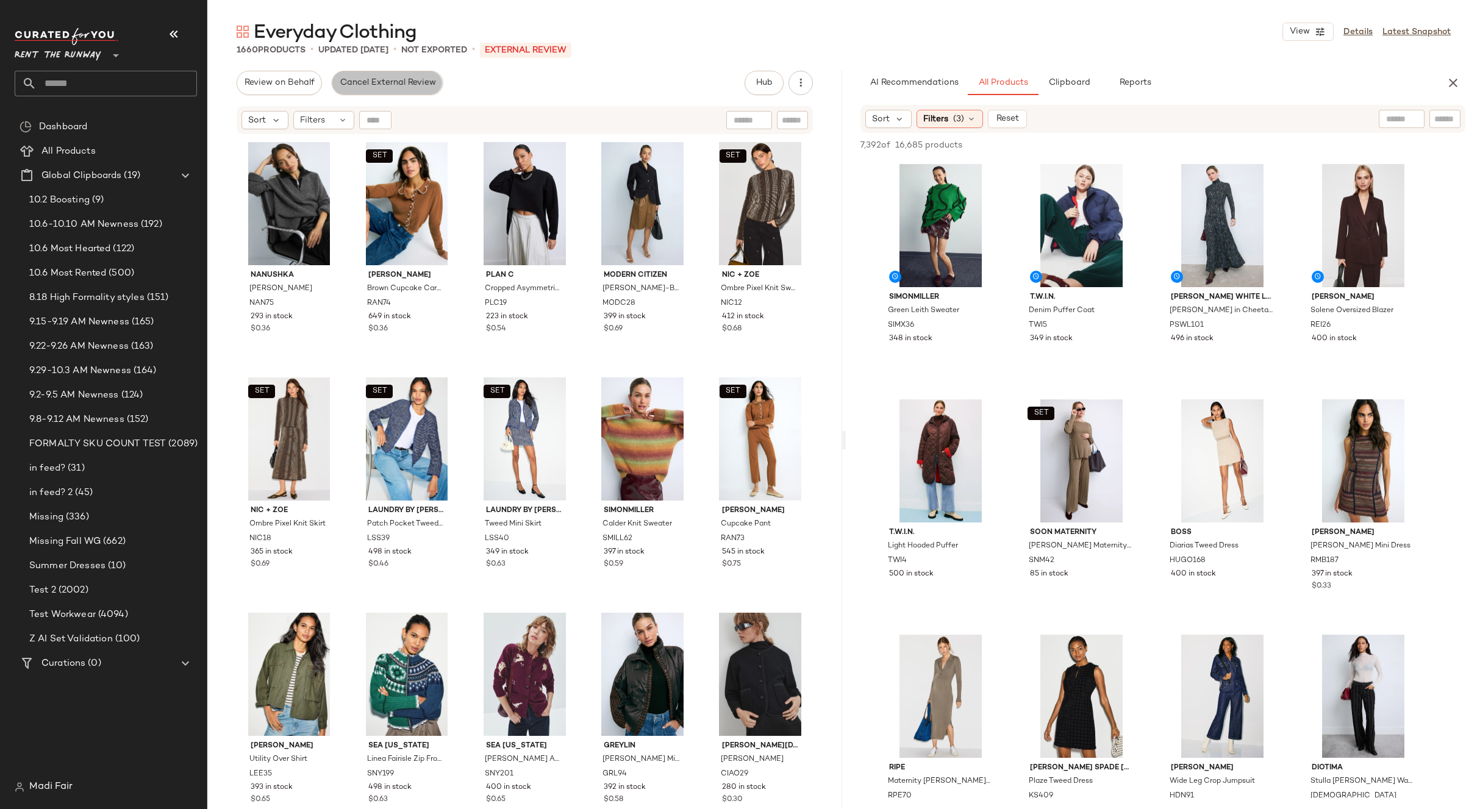
click at [426, 80] on span "Cancel External Review" at bounding box center [387, 83] width 96 height 10
click at [948, 124] on div "Filters (3)" at bounding box center [950, 119] width 66 height 18
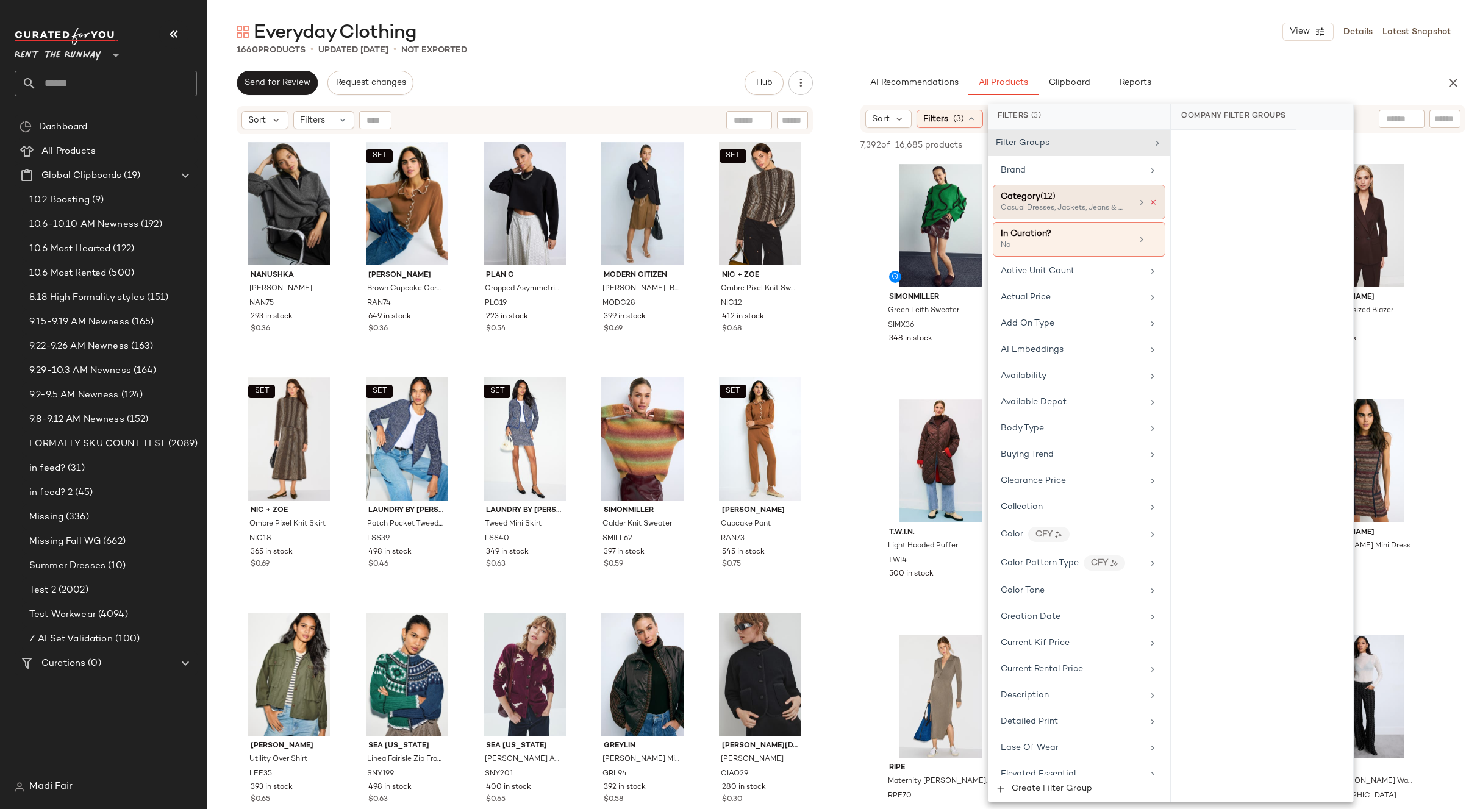
click at [1149, 203] on icon at bounding box center [1153, 202] width 9 height 9
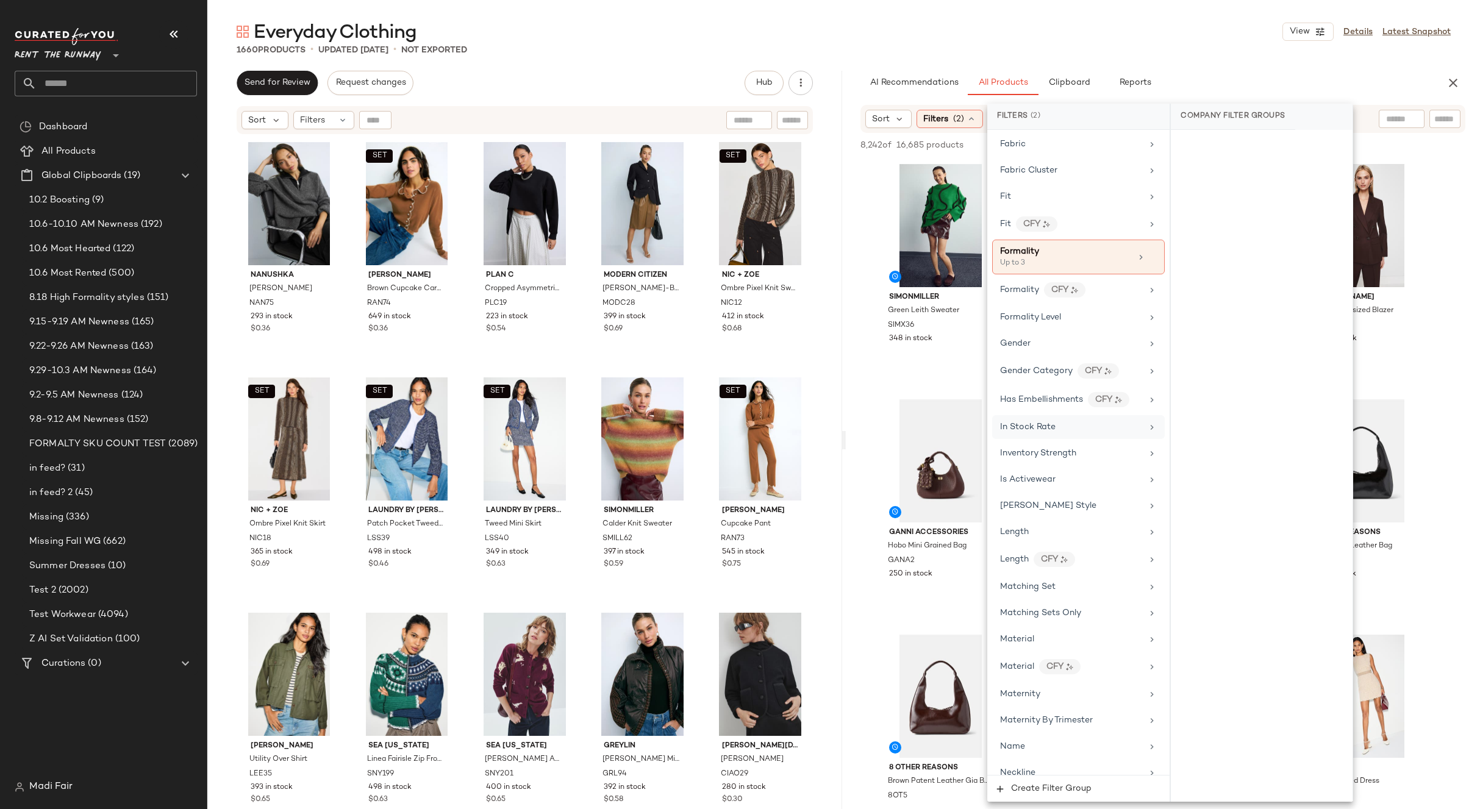
scroll to position [671, 0]
click at [1148, 257] on icon at bounding box center [1152, 258] width 9 height 9
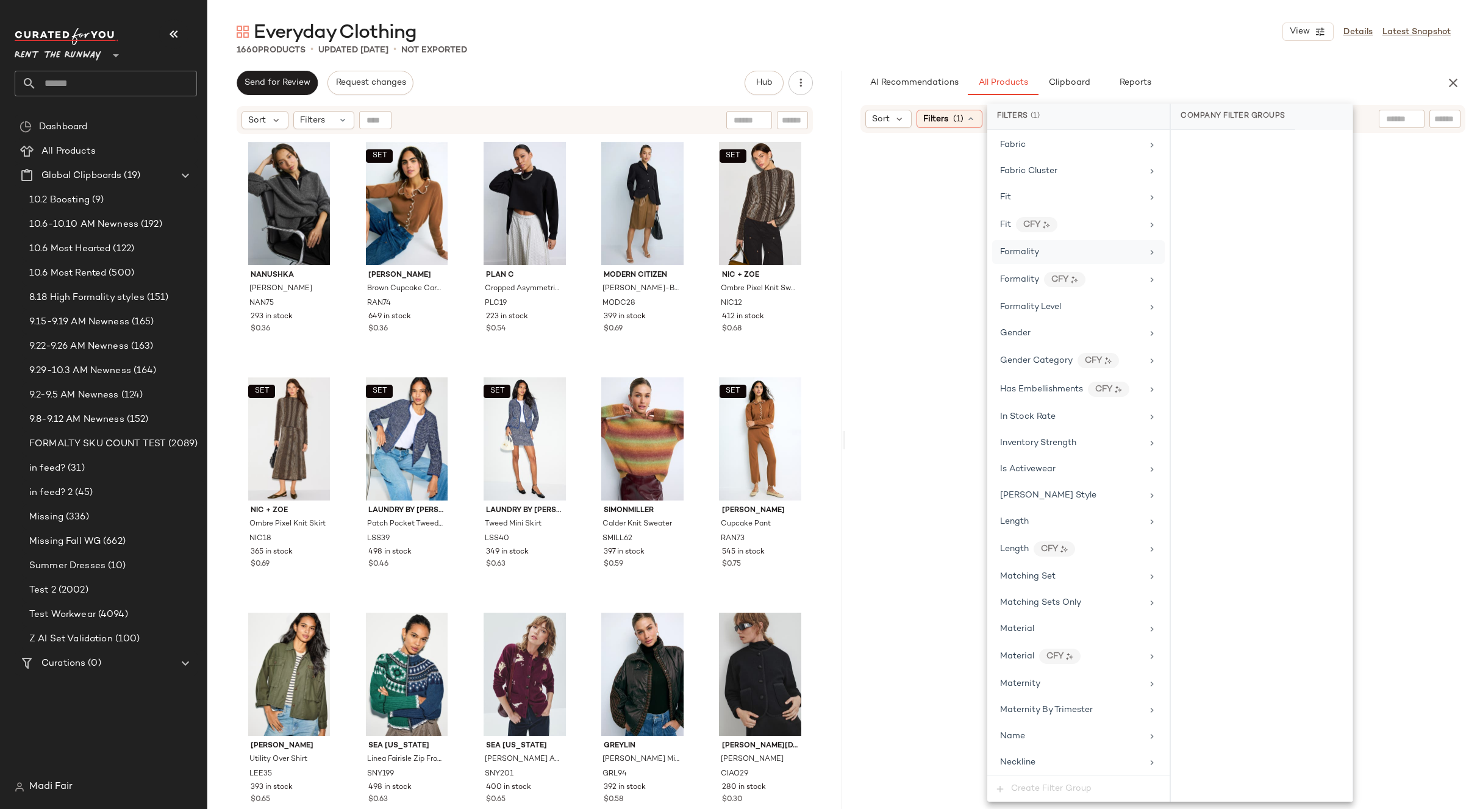
click at [1117, 256] on div "Formality" at bounding box center [1071, 252] width 142 height 13
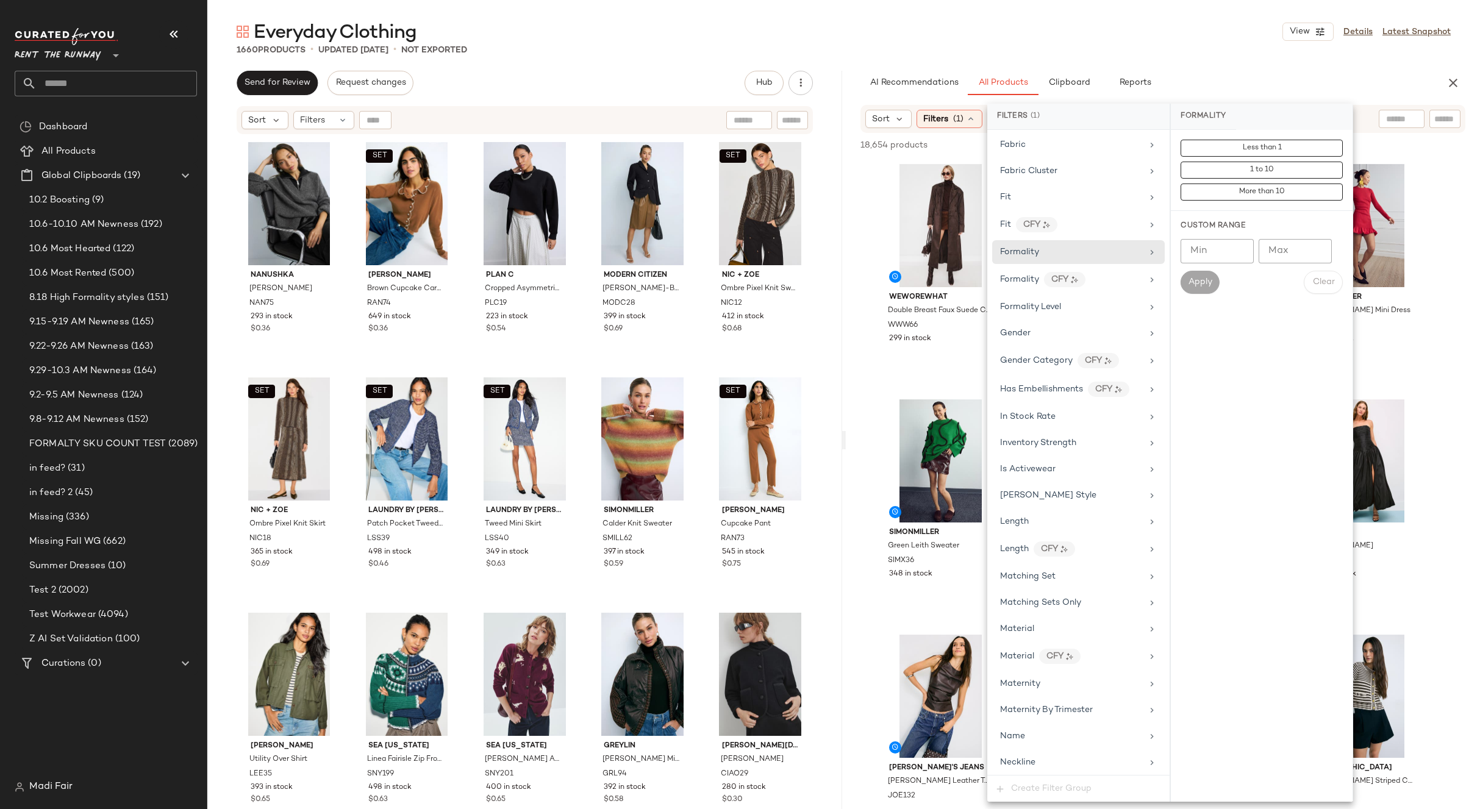
click at [1211, 252] on input "Min" at bounding box center [1217, 251] width 73 height 24
type input "*"
click at [1281, 251] on input "Max" at bounding box center [1295, 251] width 73 height 24
type input "*"
click at [1211, 284] on span "Apply" at bounding box center [1200, 282] width 24 height 10
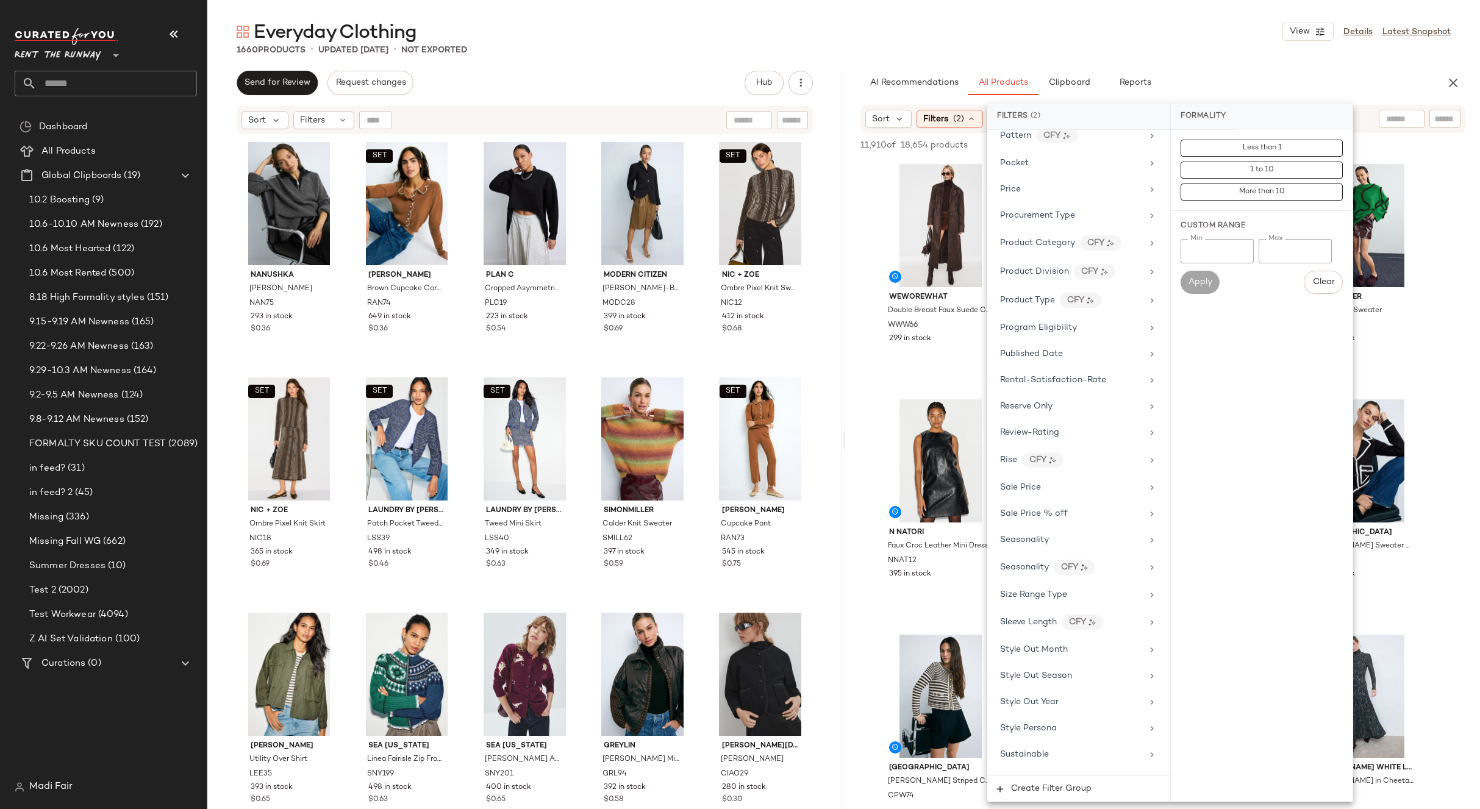
scroll to position [1573, 0]
click at [1051, 657] on span "Total Inventory" at bounding box center [1031, 653] width 62 height 9
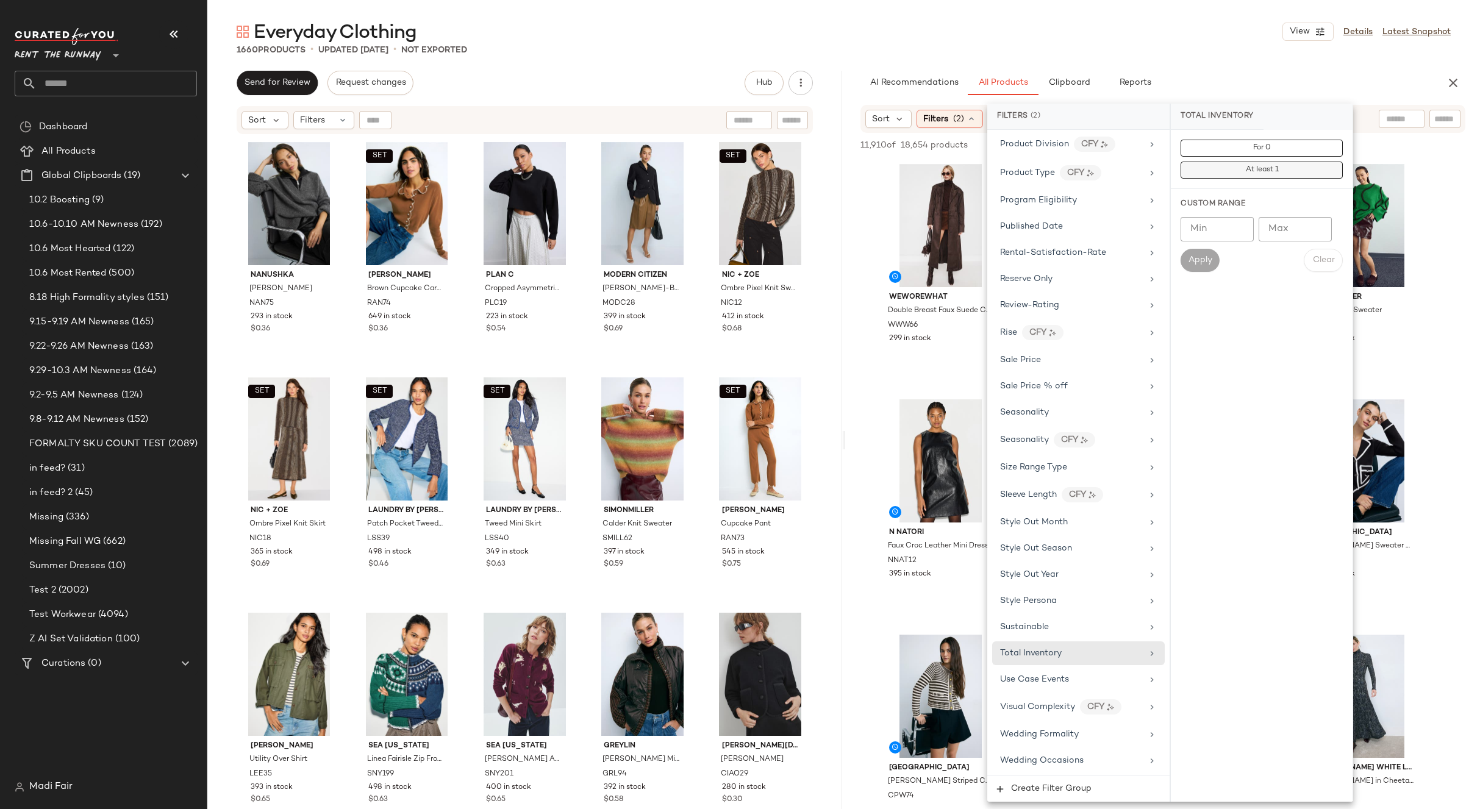
click at [1273, 170] on span "At least 1" at bounding box center [1262, 170] width 34 height 9
click at [1083, 49] on div "1660 Products • updated Oct 10th • Not Exported" at bounding box center [843, 50] width 1273 height 12
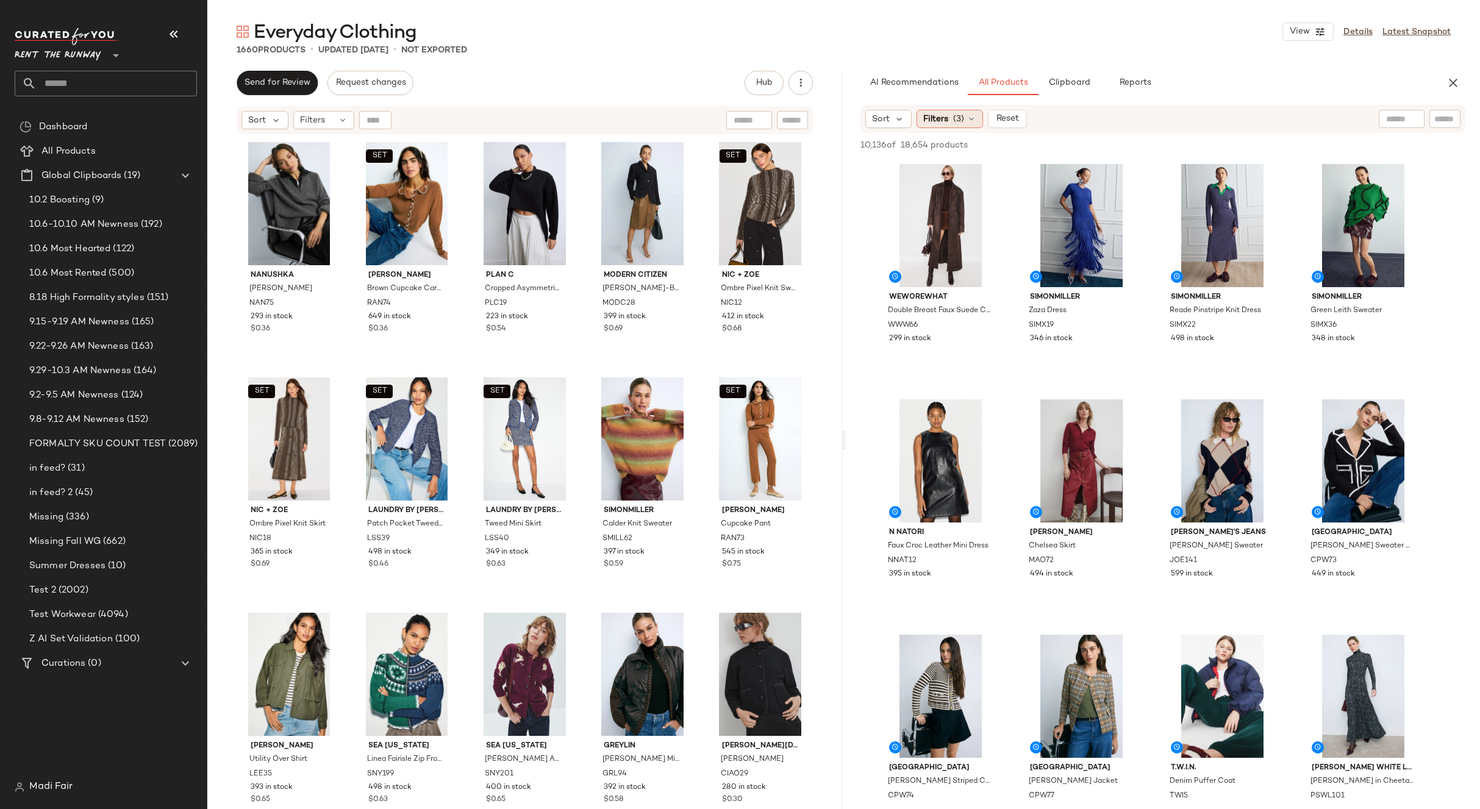
click at [967, 118] on icon at bounding box center [972, 119] width 10 height 10
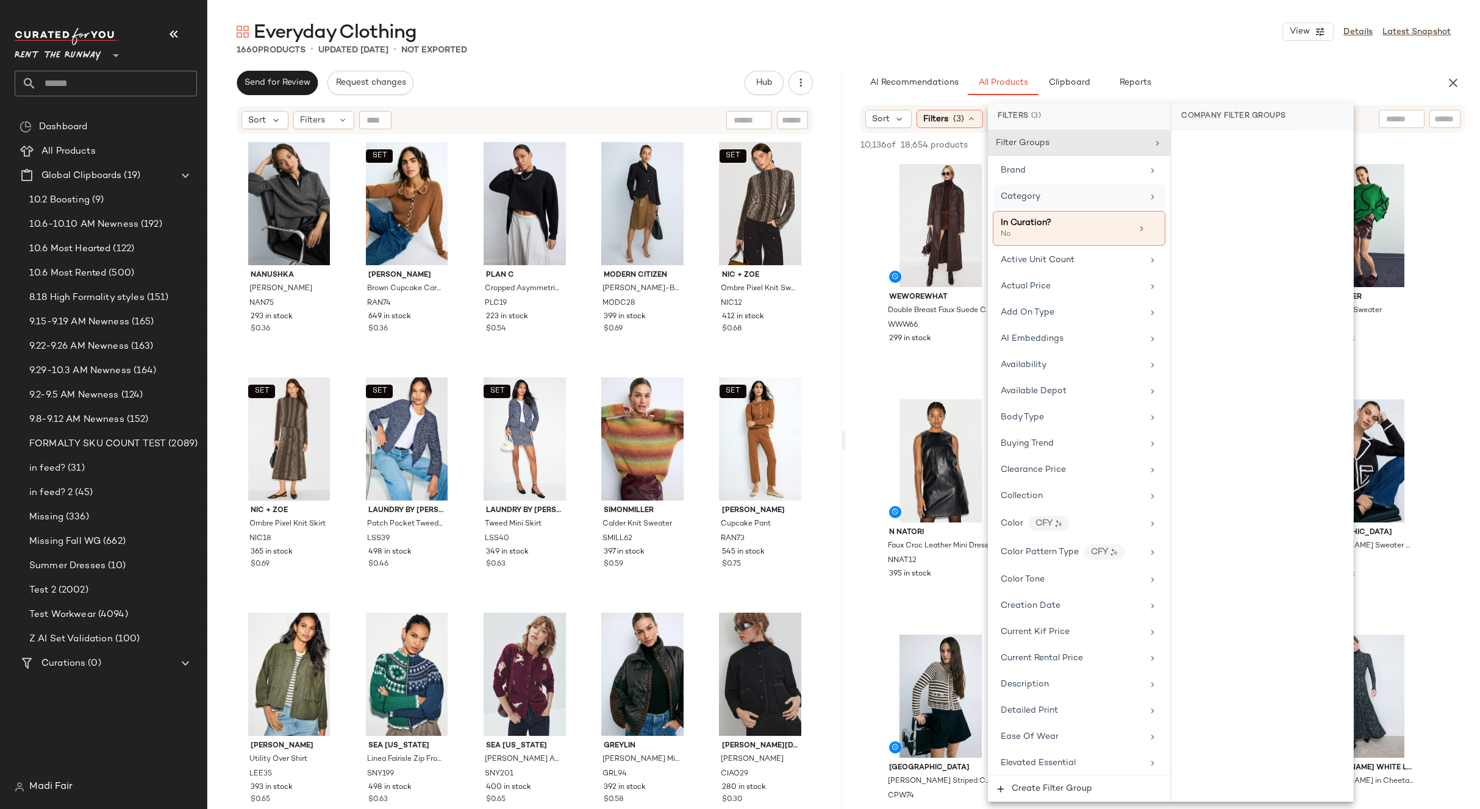
click at [1047, 201] on div "Category" at bounding box center [1072, 196] width 142 height 13
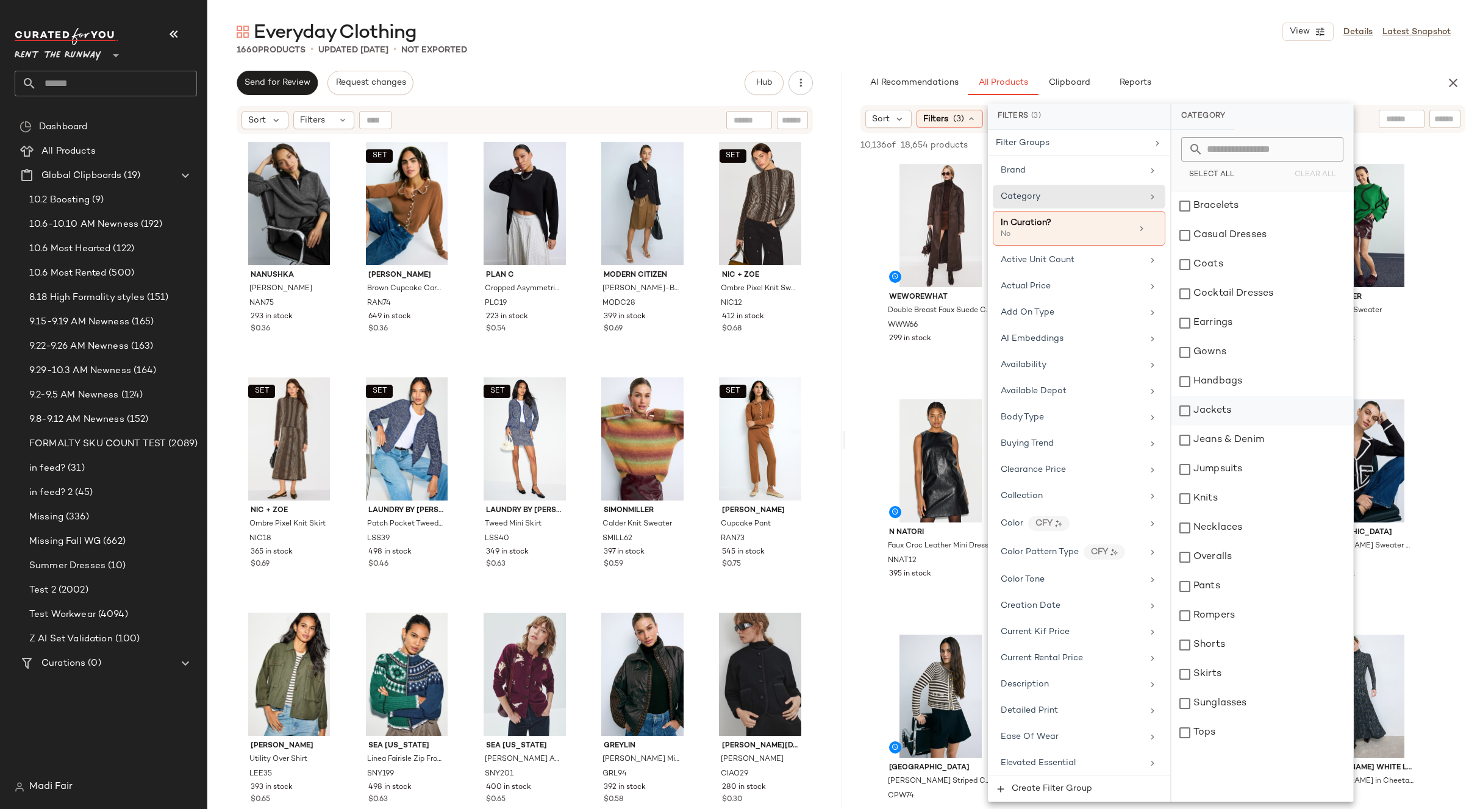
click at [1225, 414] on div "Jackets" at bounding box center [1263, 410] width 182 height 29
click at [1230, 440] on div "Jeans & Denim" at bounding box center [1263, 440] width 182 height 29
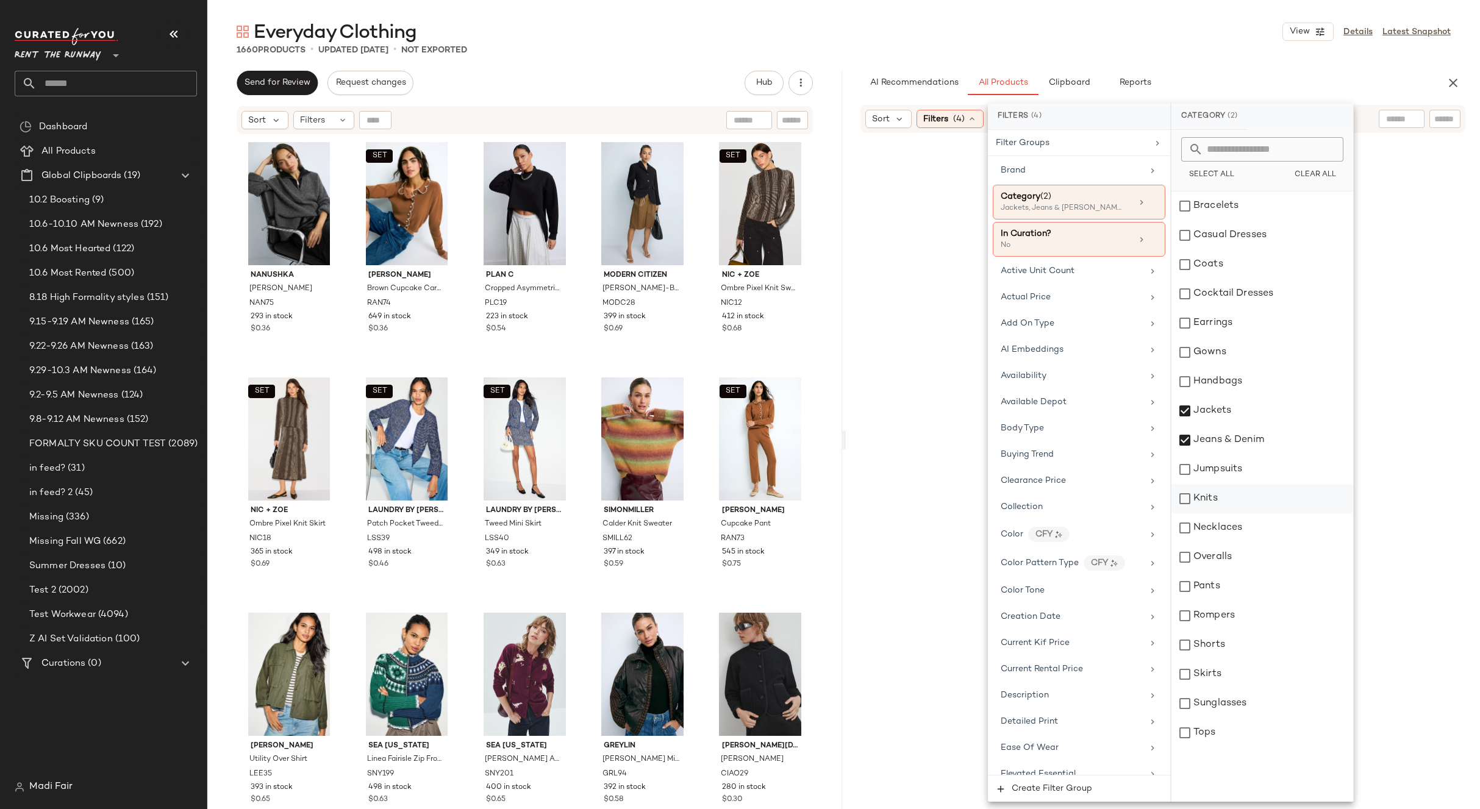
click at [1226, 498] on div "Knits" at bounding box center [1263, 498] width 182 height 29
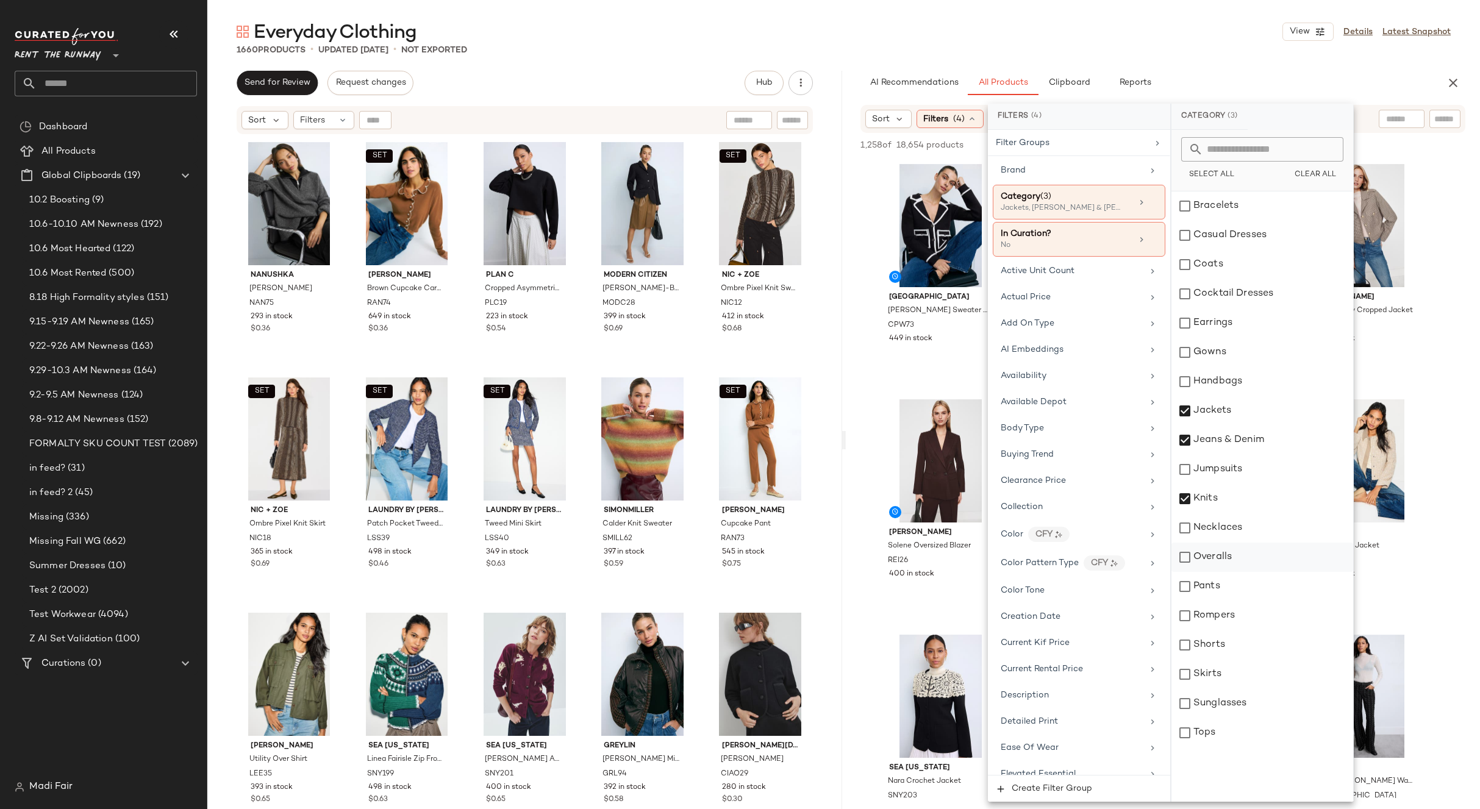
click at [1229, 562] on div "Overalls" at bounding box center [1263, 557] width 182 height 29
click at [1228, 586] on div "Pants" at bounding box center [1263, 586] width 182 height 29
click at [1226, 609] on div "Rompers" at bounding box center [1263, 615] width 182 height 29
drag, startPoint x: 1226, startPoint y: 641, endPoint x: 1221, endPoint y: 667, distance: 26.7
click at [1225, 642] on div "Shorts" at bounding box center [1263, 645] width 182 height 29
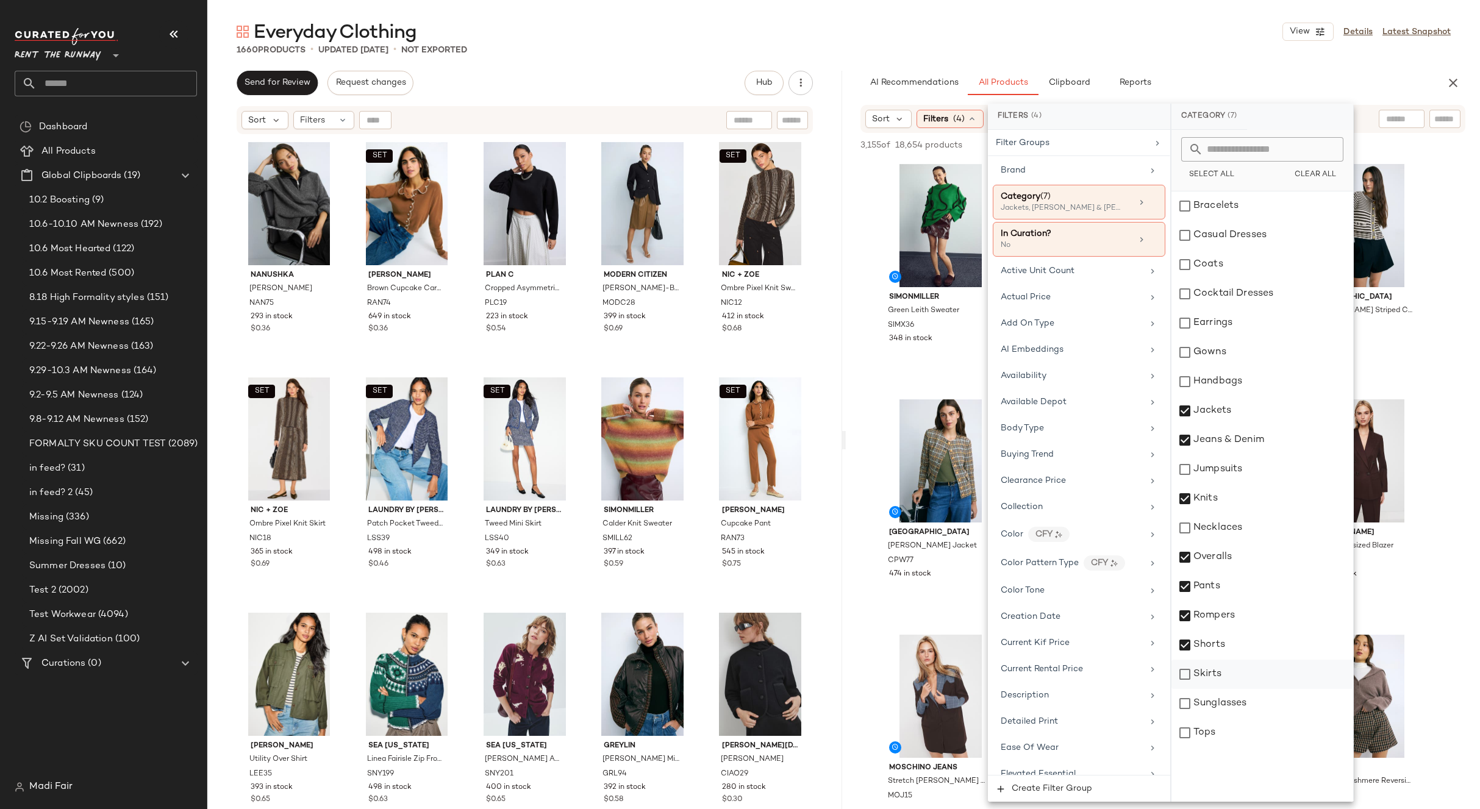
click at [1231, 674] on div "Skirts" at bounding box center [1263, 674] width 182 height 29
click at [1226, 735] on div "Tops" at bounding box center [1263, 732] width 182 height 29
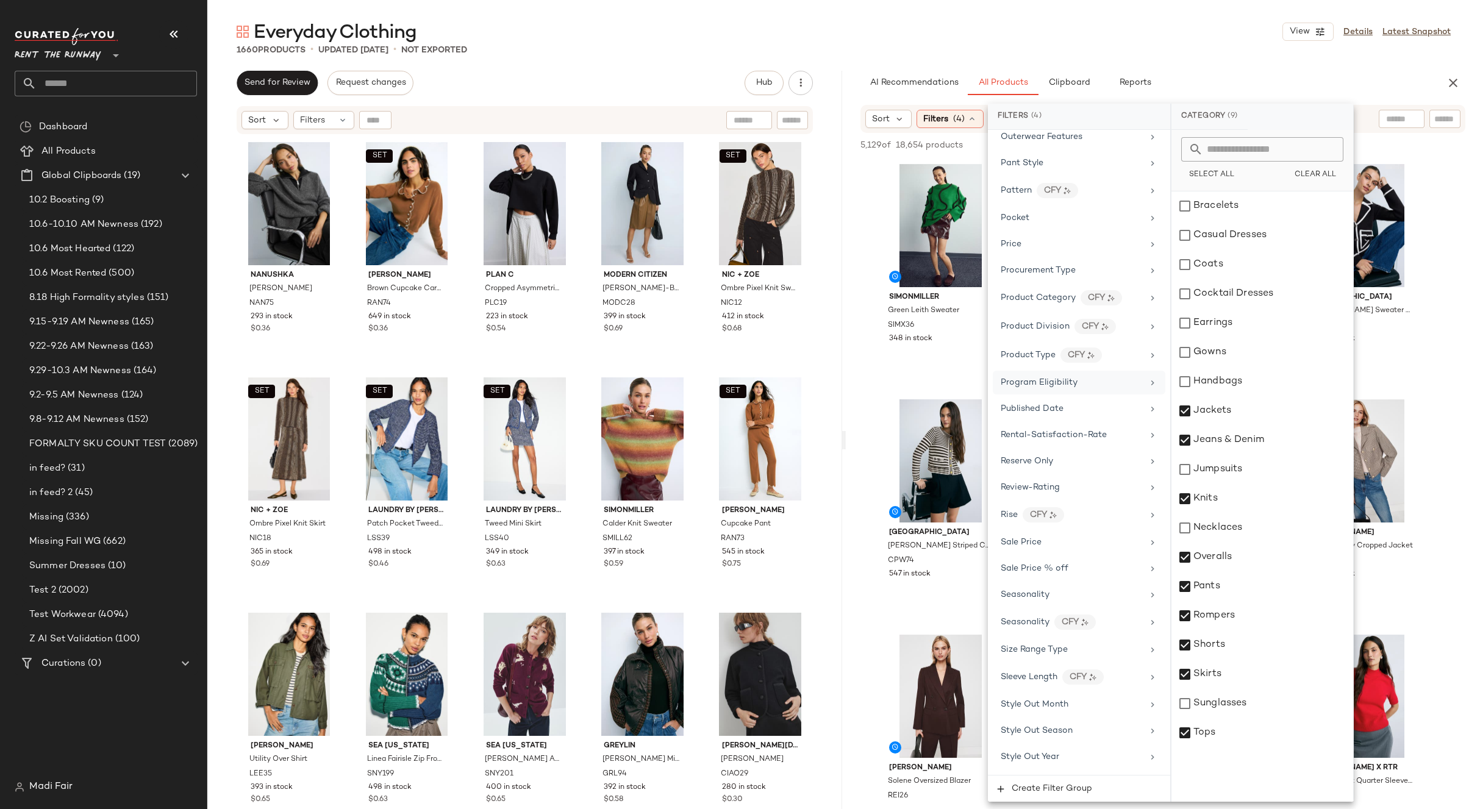
scroll to position [1403, 0]
click at [1071, 603] on div "Seasonality" at bounding box center [1079, 594] width 173 height 24
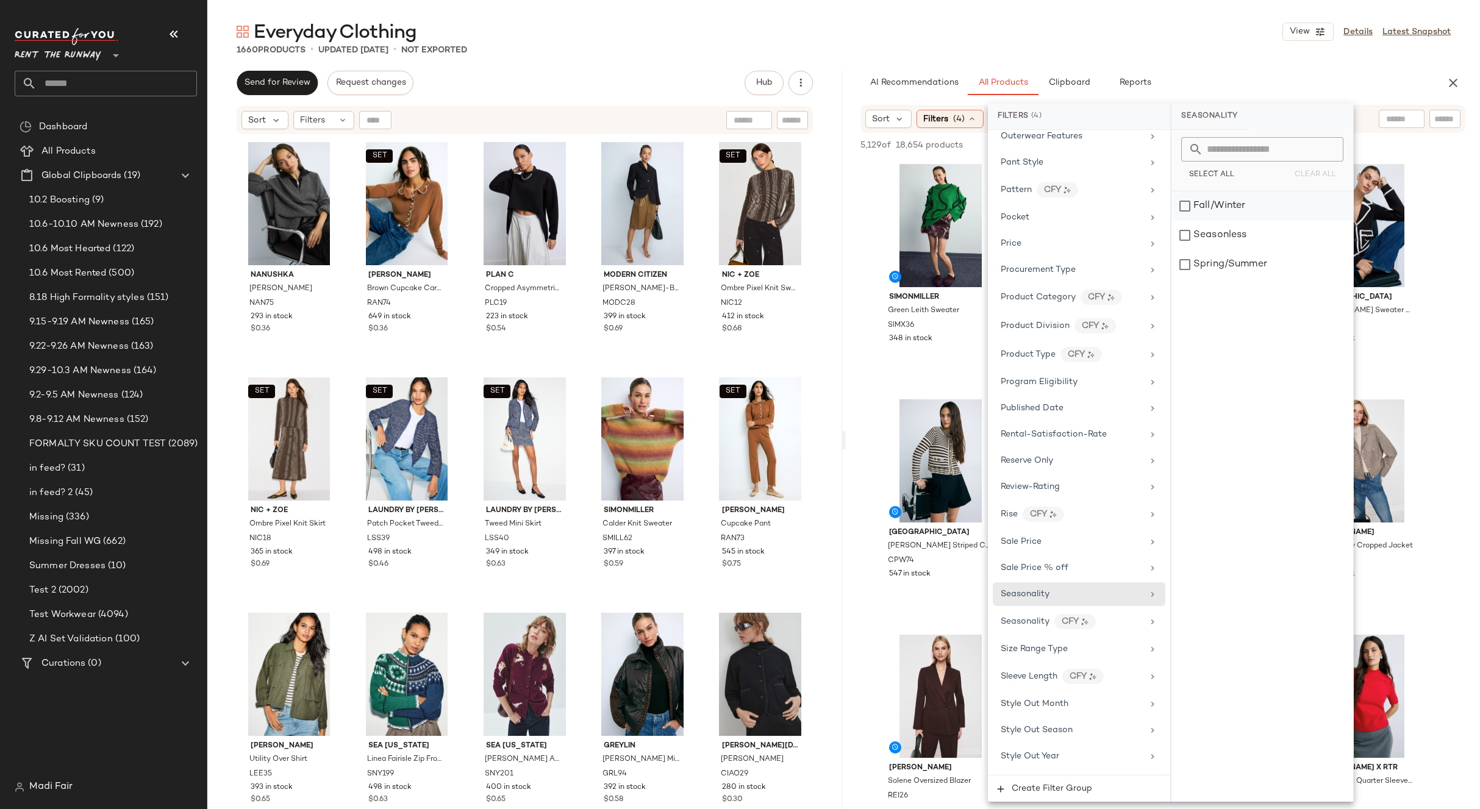
click at [1228, 209] on div "Fall/Winter" at bounding box center [1263, 206] width 182 height 29
drag, startPoint x: 1231, startPoint y: 235, endPoint x: 1234, endPoint y: 245, distance: 10.7
click at [1231, 235] on div "Seasonless" at bounding box center [1263, 235] width 182 height 29
click at [1114, 56] on div "Everyday Clothing View Details Latest Snapshot 1660 Products • updated Oct 10th…" at bounding box center [843, 415] width 1273 height 790
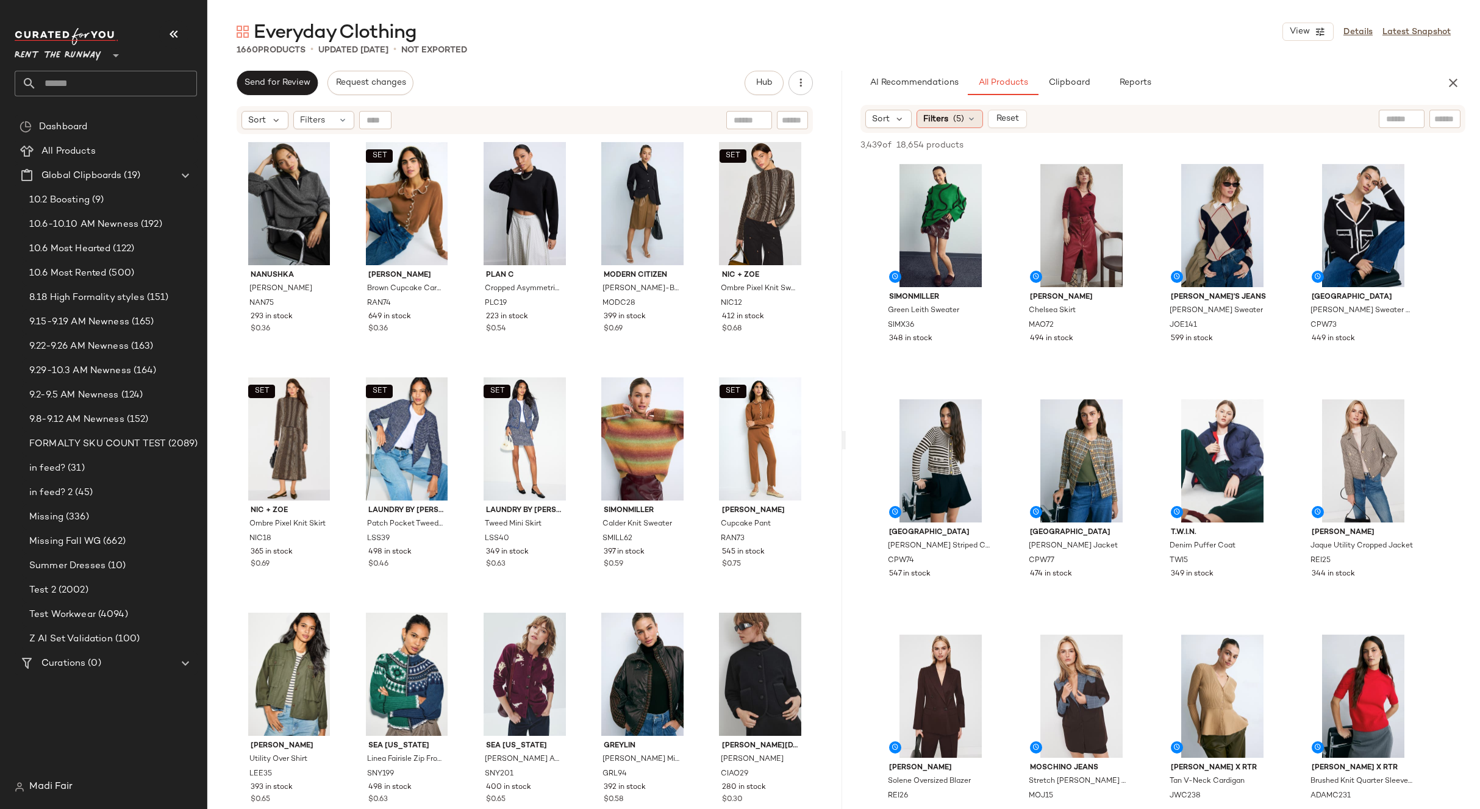
click at [945, 118] on span "Filters" at bounding box center [935, 119] width 25 height 13
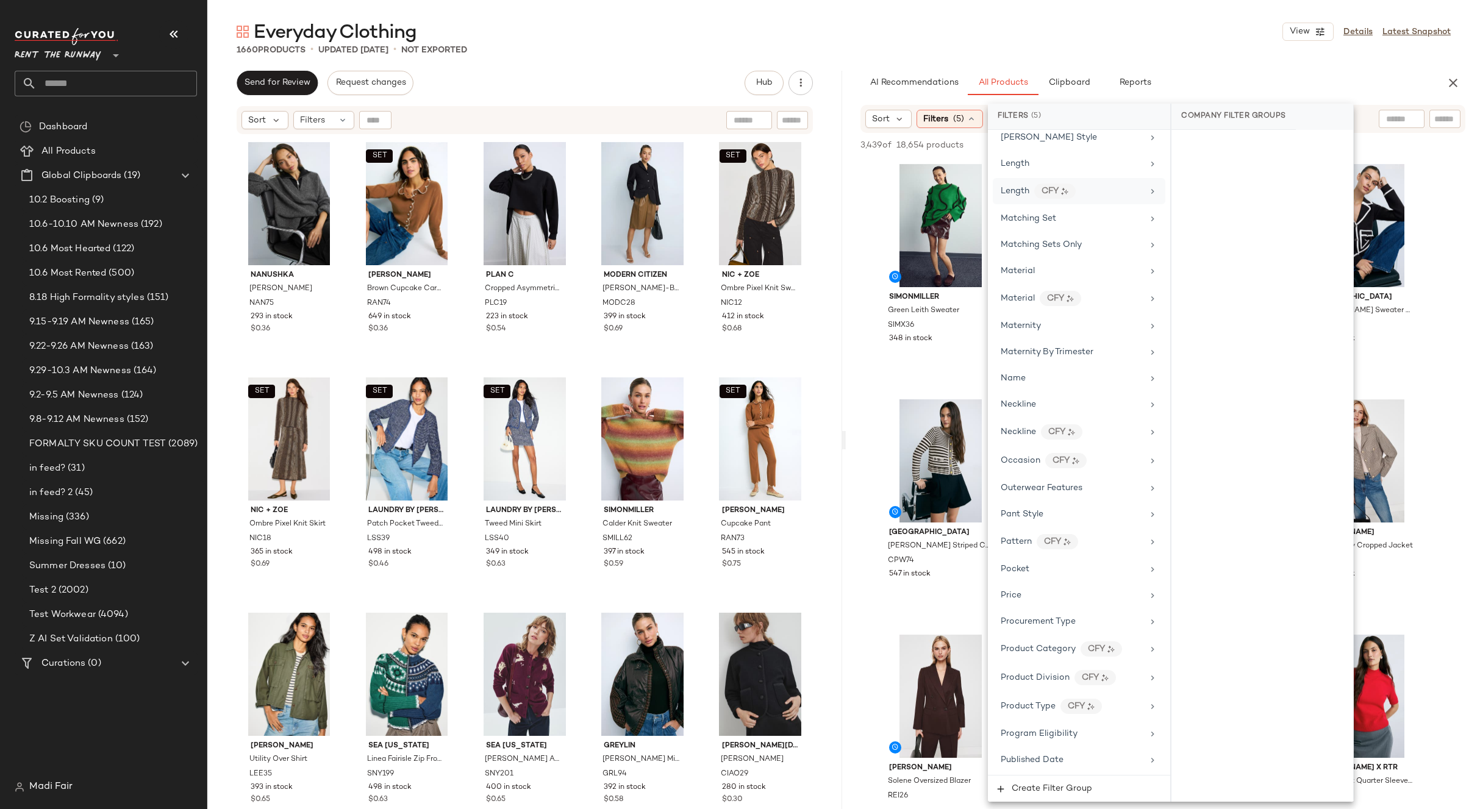
scroll to position [1606, 0]
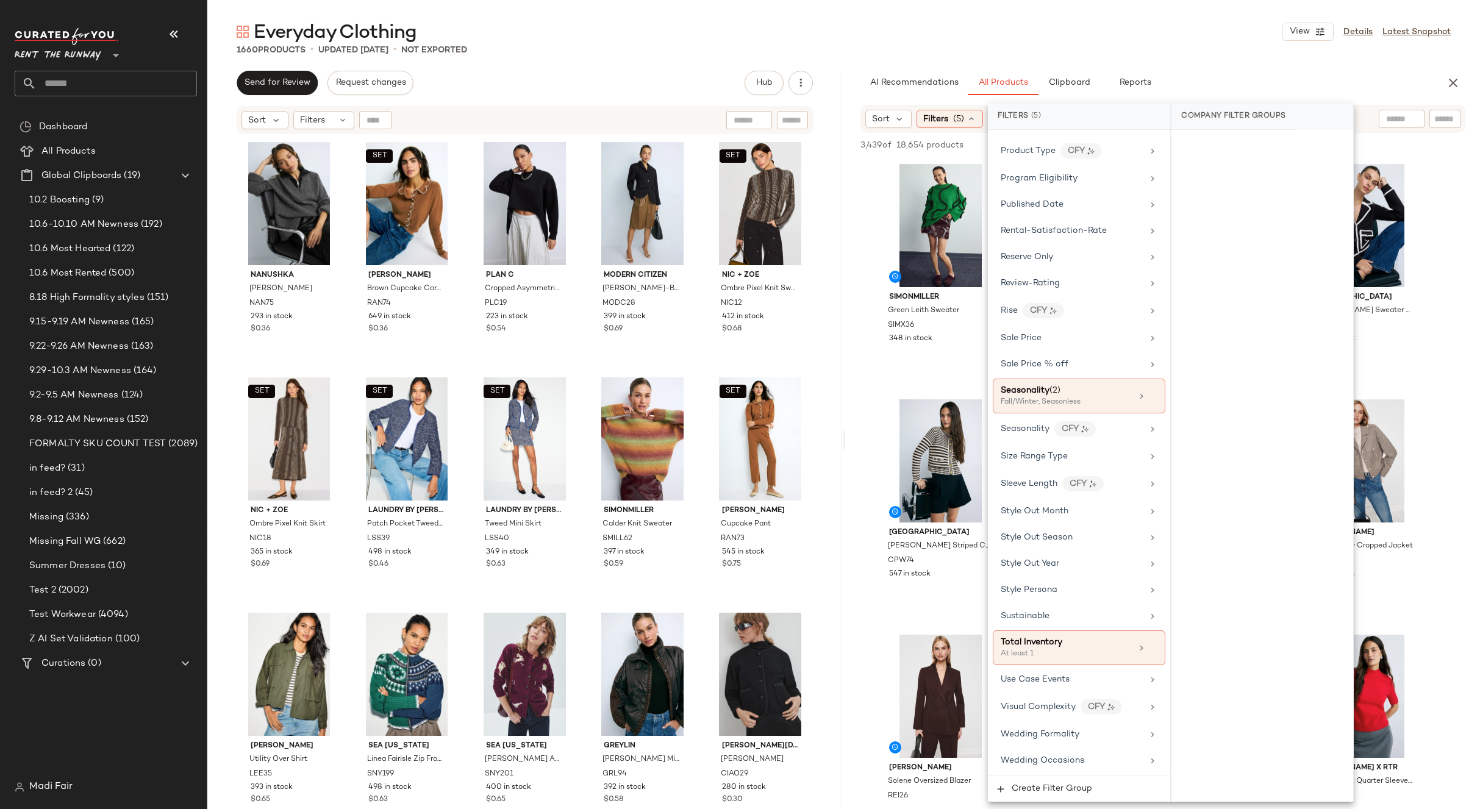
click at [1100, 41] on div "Everyday Clothing View Details Latest Snapshot" at bounding box center [843, 32] width 1273 height 24
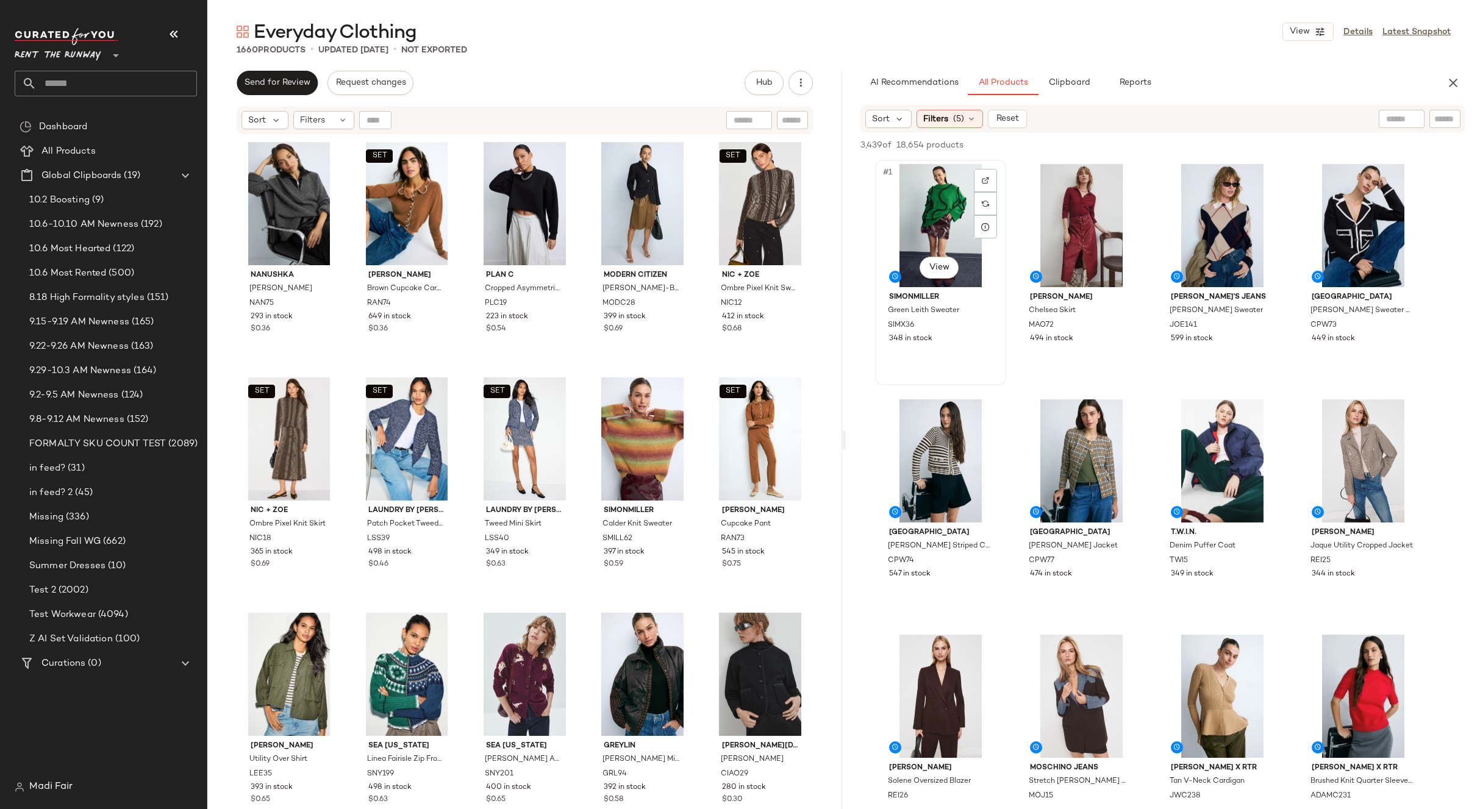
click at [935, 208] on div "#1 View" at bounding box center [940, 225] width 123 height 123
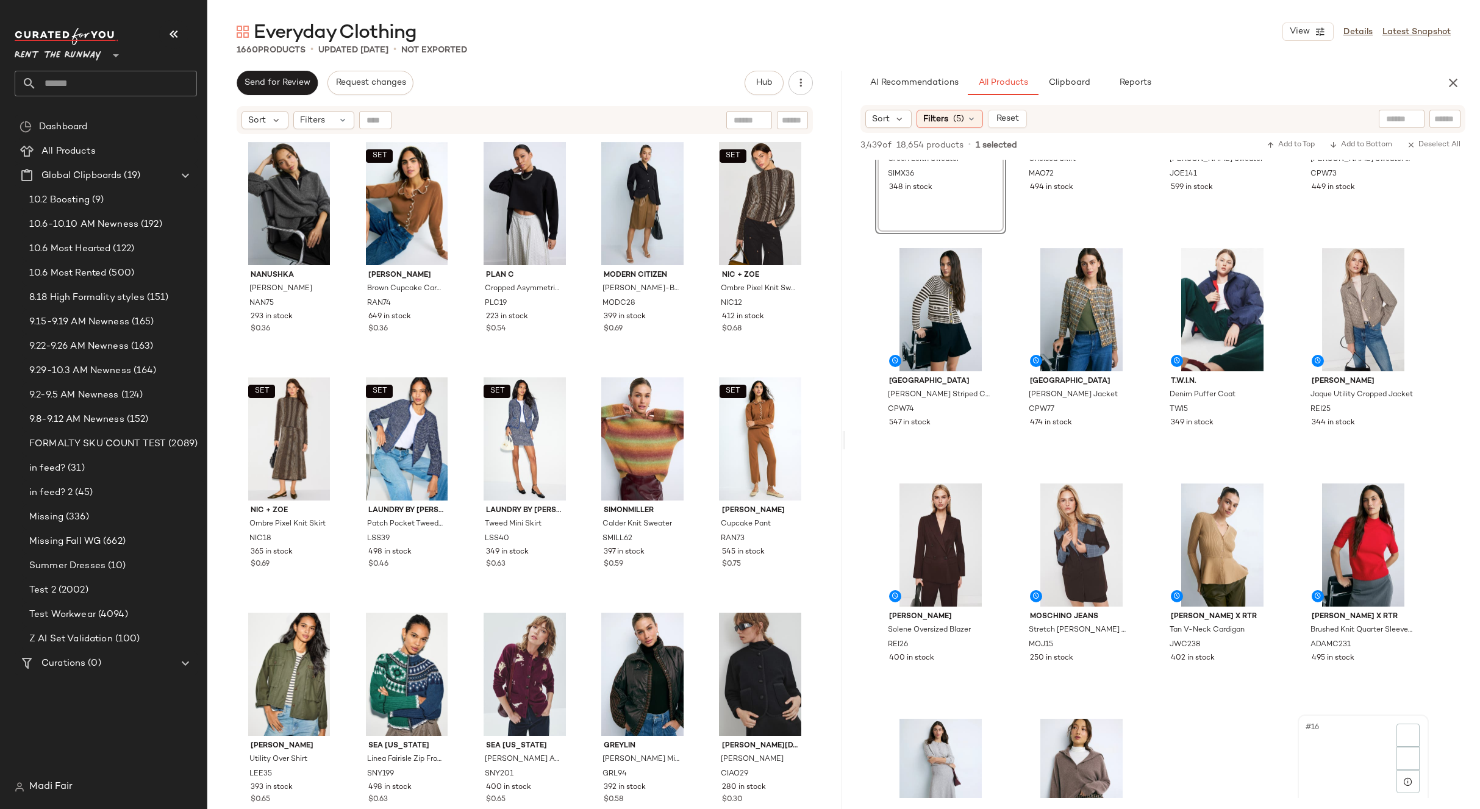
scroll to position [549, 0]
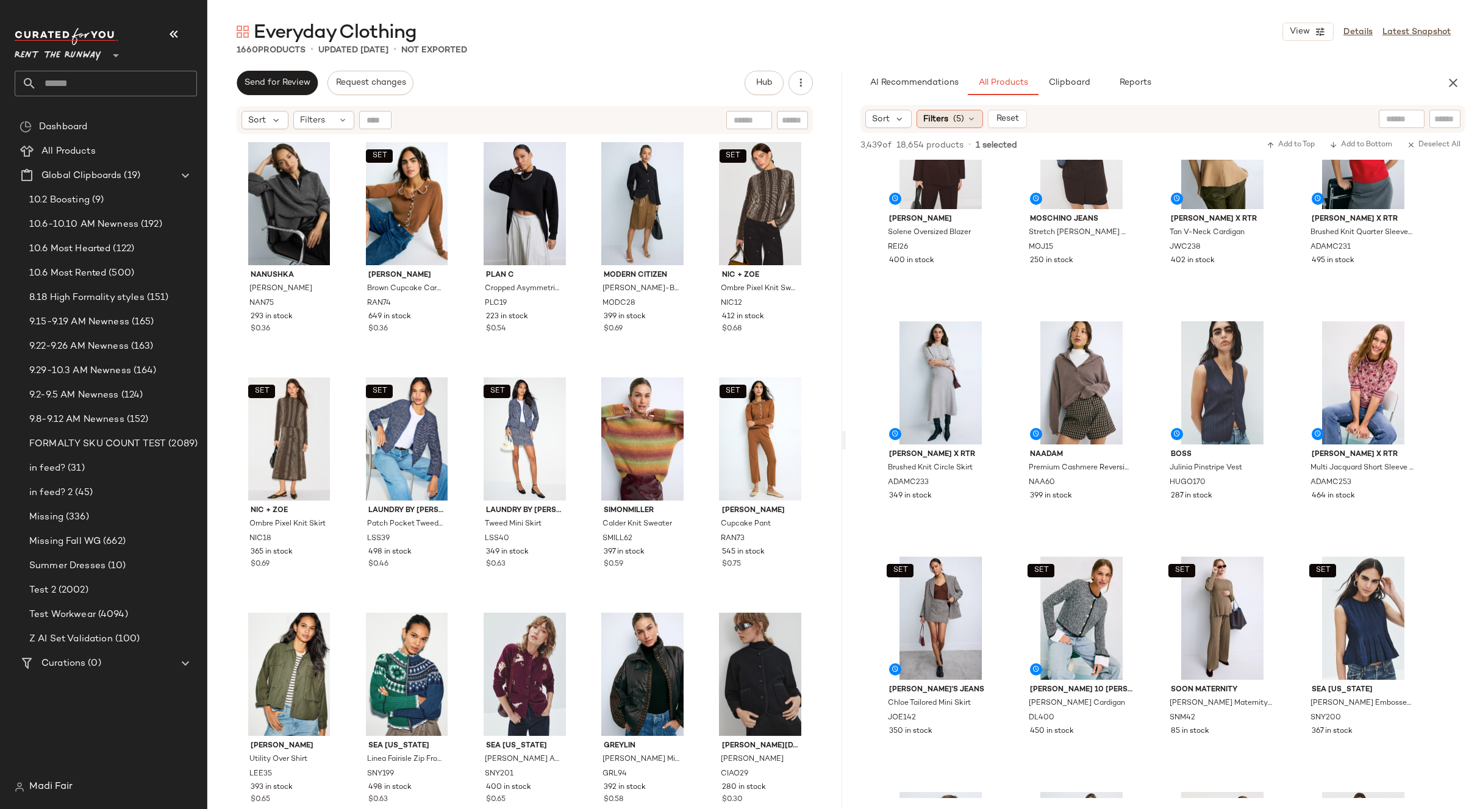
click at [958, 118] on span "(5)" at bounding box center [958, 119] width 11 height 13
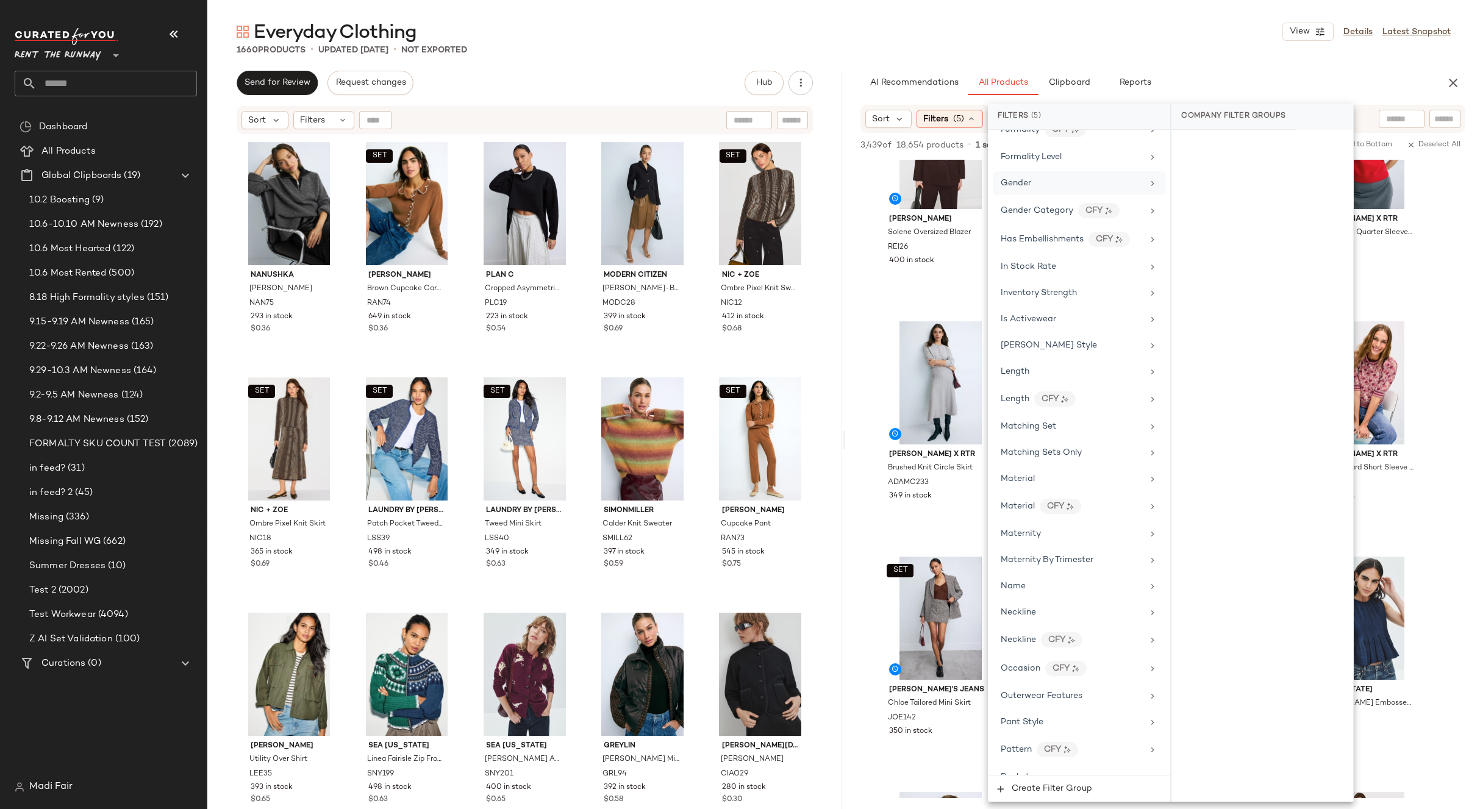
scroll to position [854, 0]
click at [1072, 521] on div "Maternity" at bounding box center [1072, 523] width 142 height 13
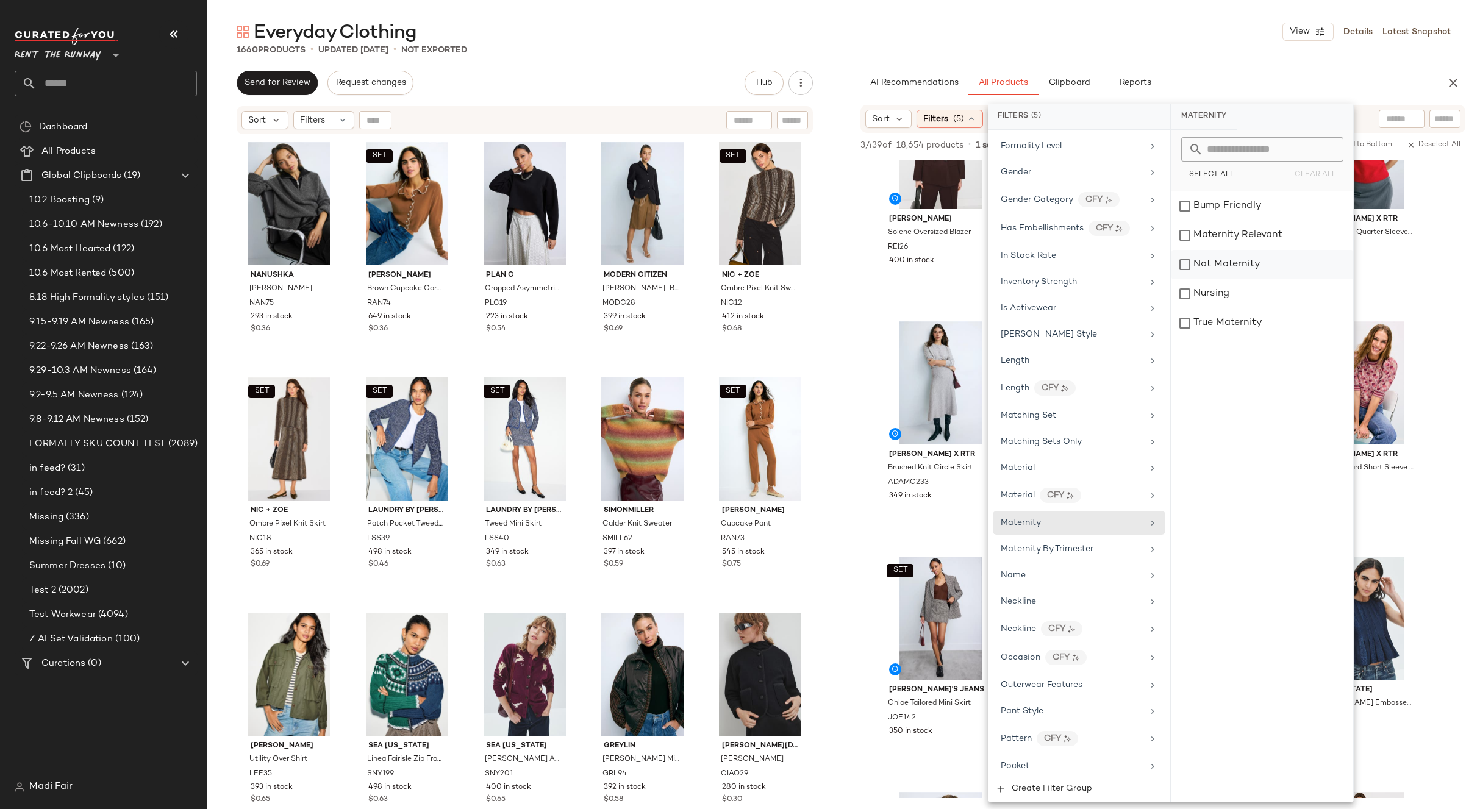
click at [1217, 262] on div "Not Maternity" at bounding box center [1263, 264] width 182 height 29
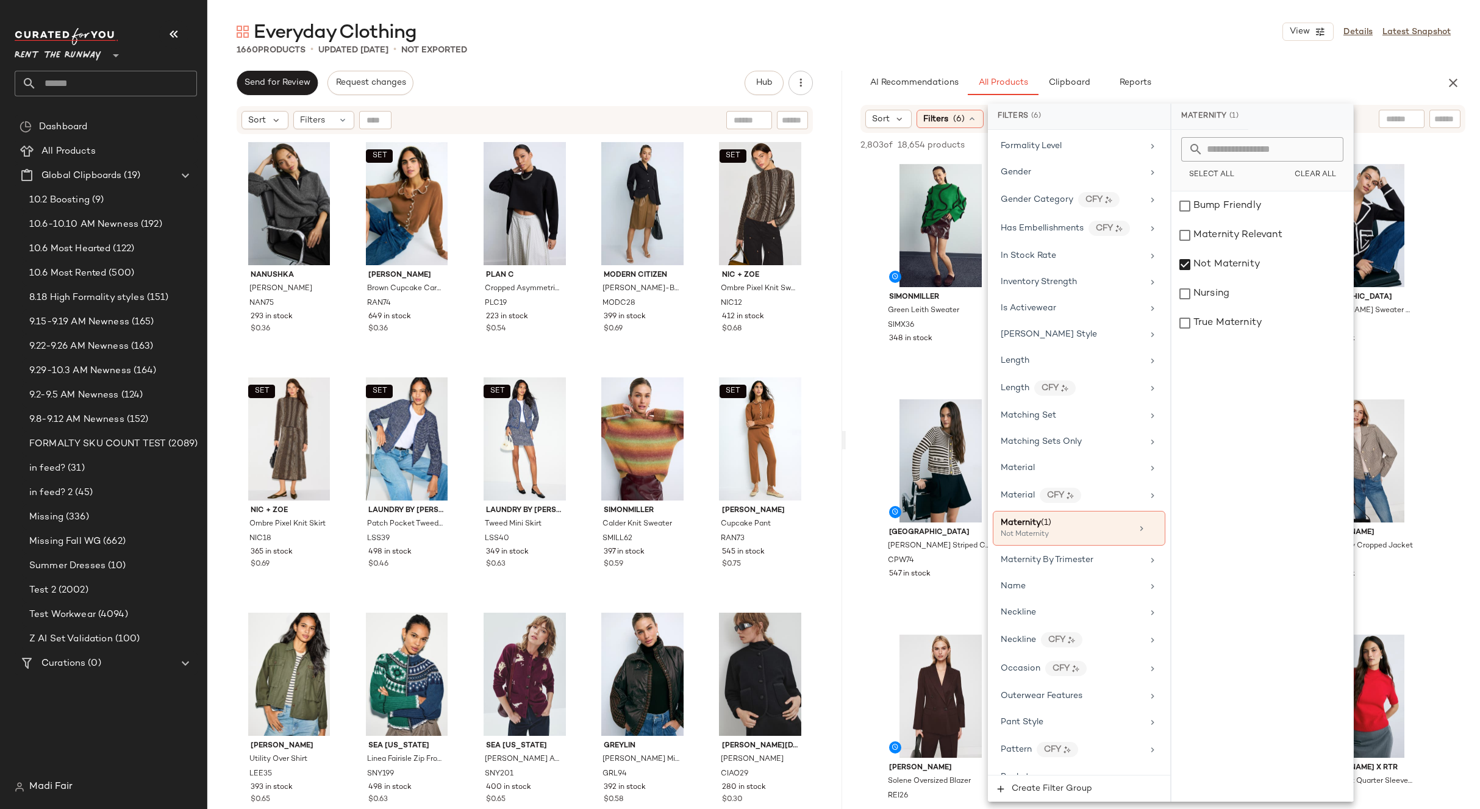
click at [1141, 30] on div "Everyday Clothing View Details Latest Snapshot" at bounding box center [843, 32] width 1273 height 24
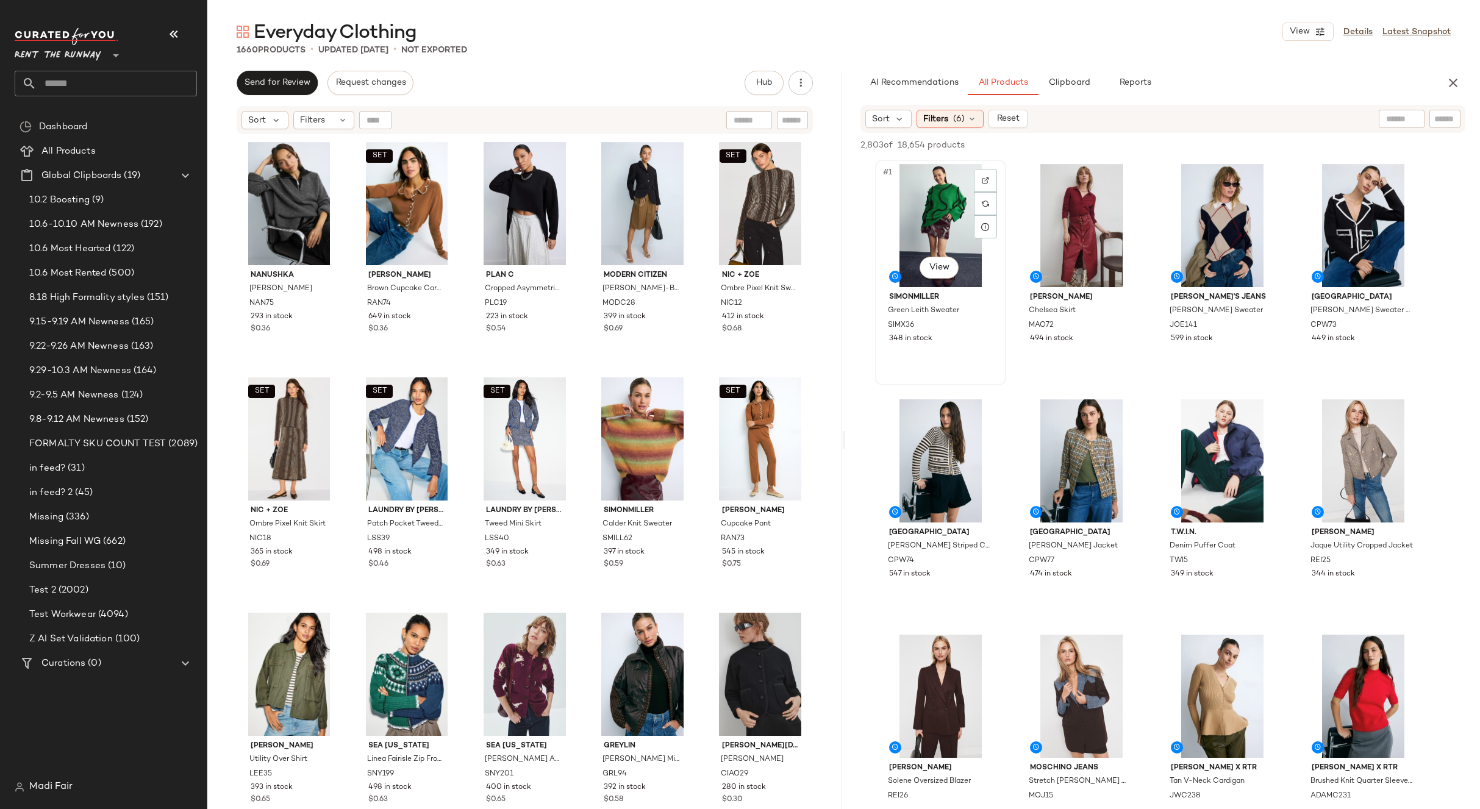
click at [945, 213] on div "#1 View" at bounding box center [940, 225] width 123 height 123
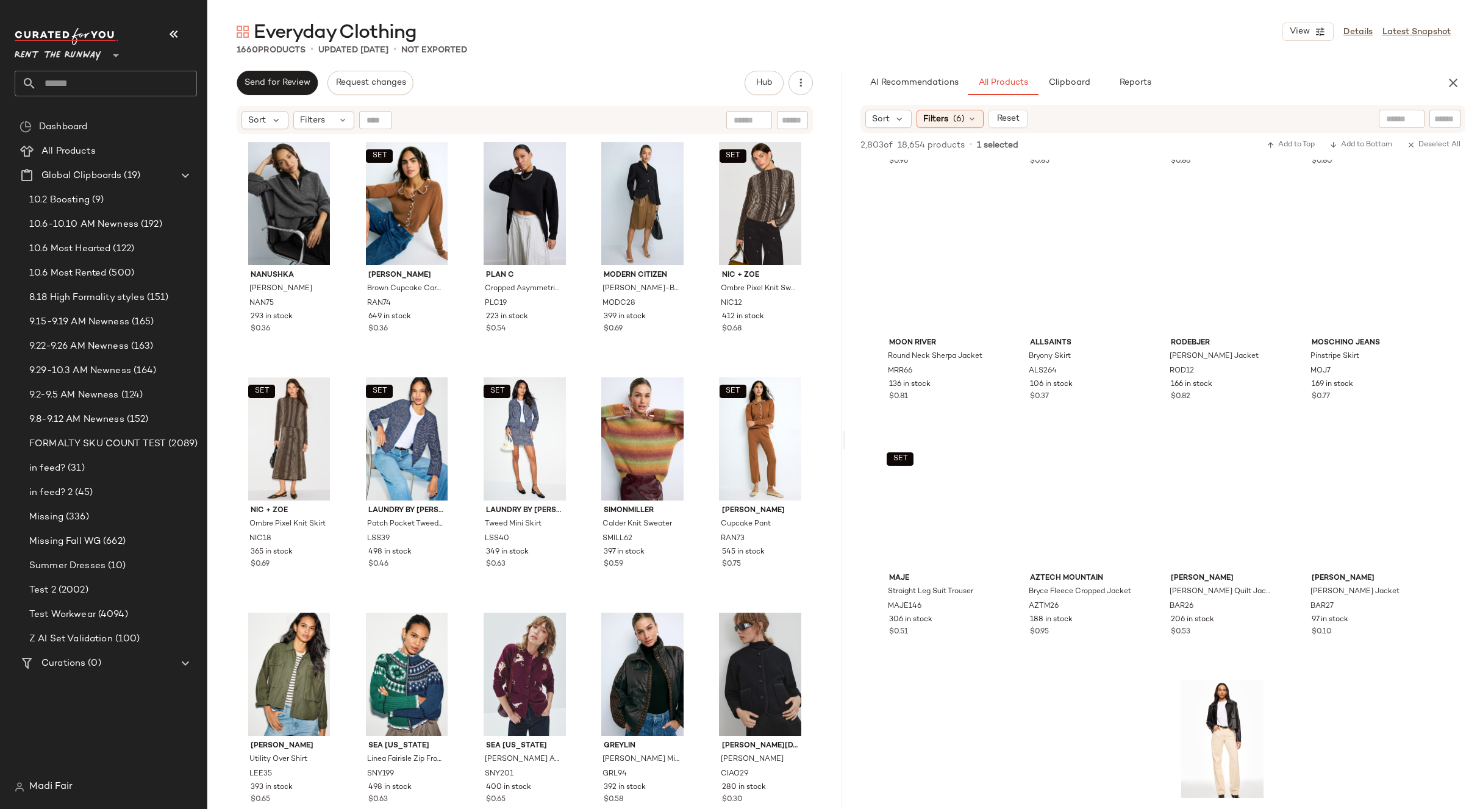
scroll to position [34796, 0]
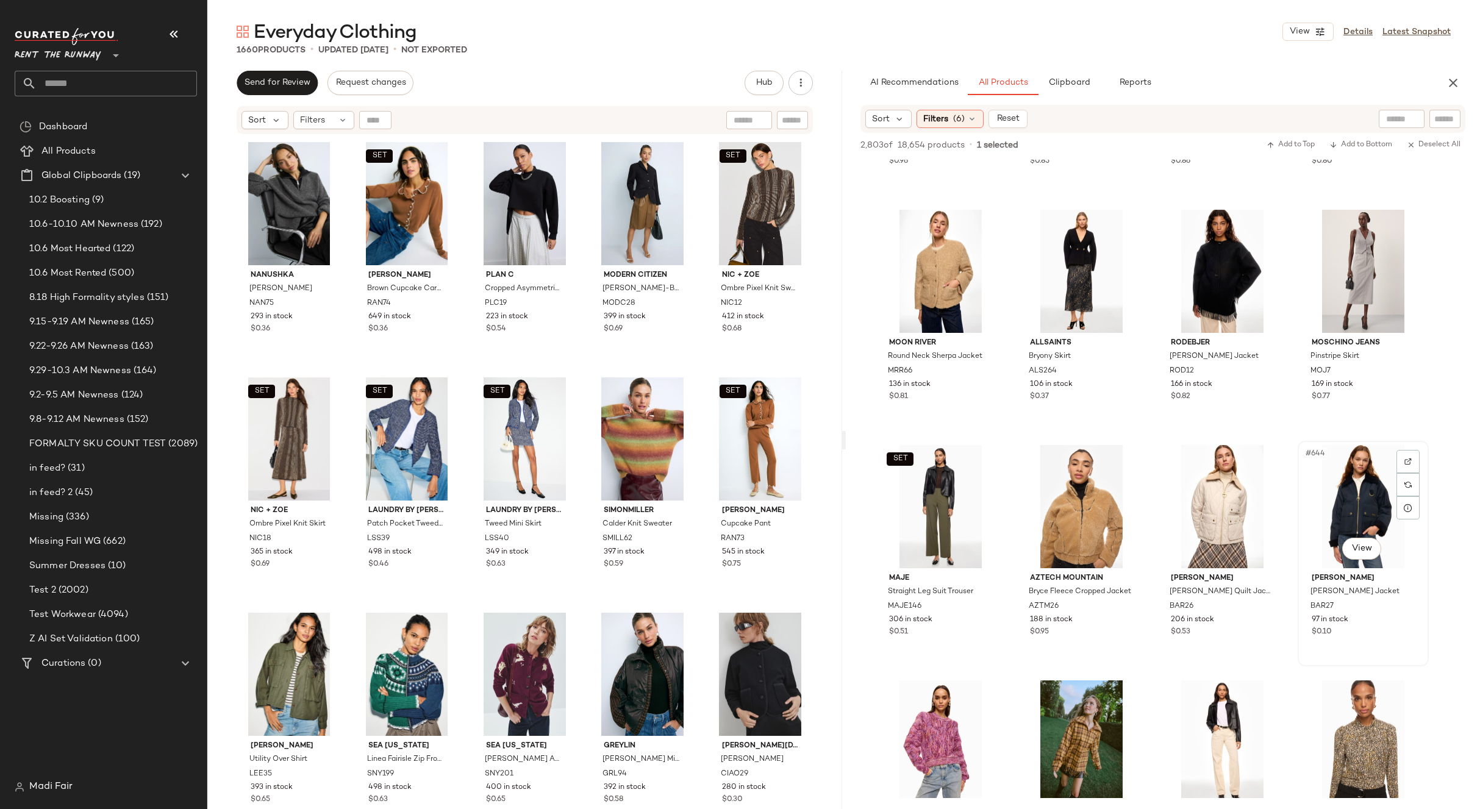
click at [1360, 507] on div "#644 View" at bounding box center [1363, 506] width 123 height 123
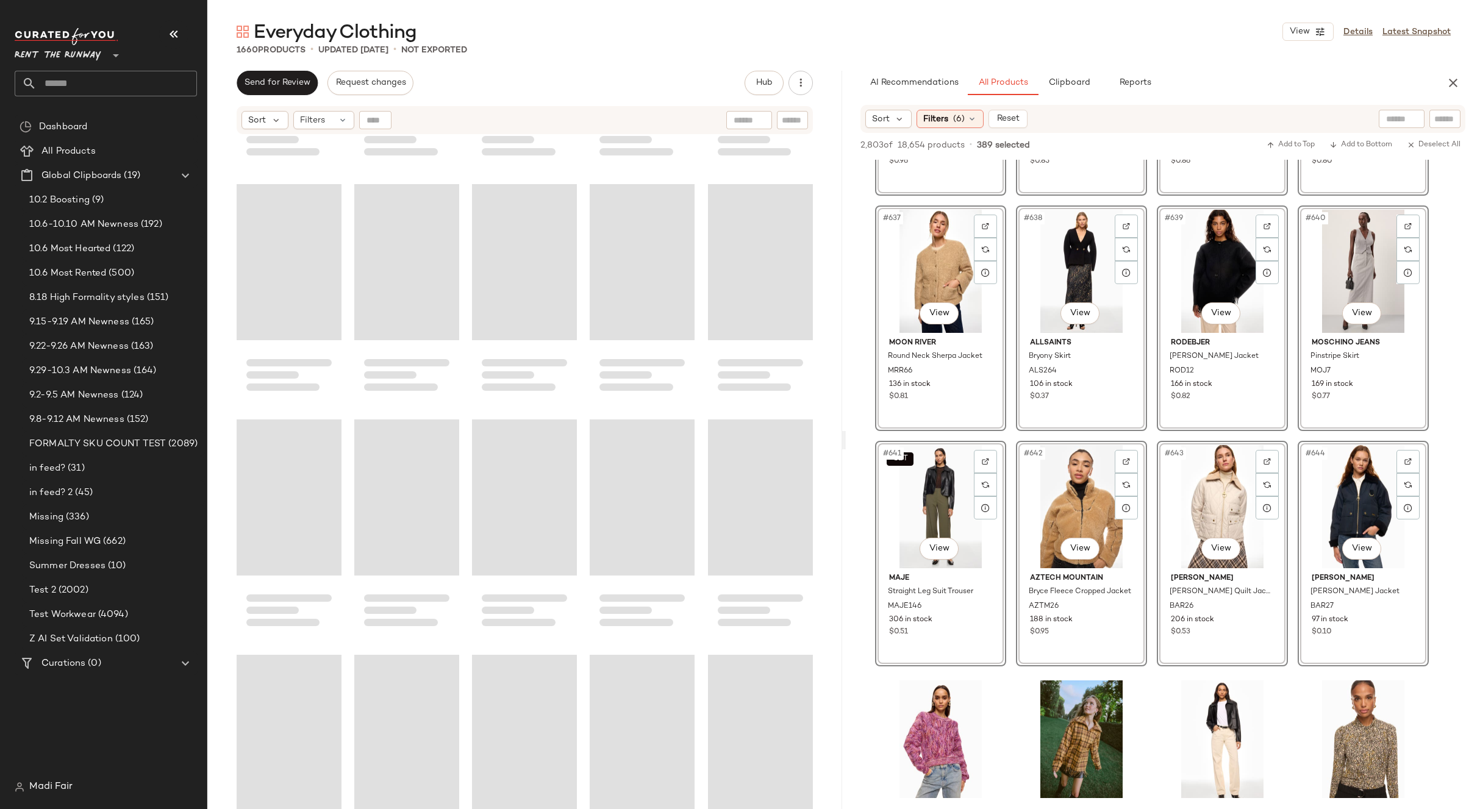
scroll to position [69583, 0]
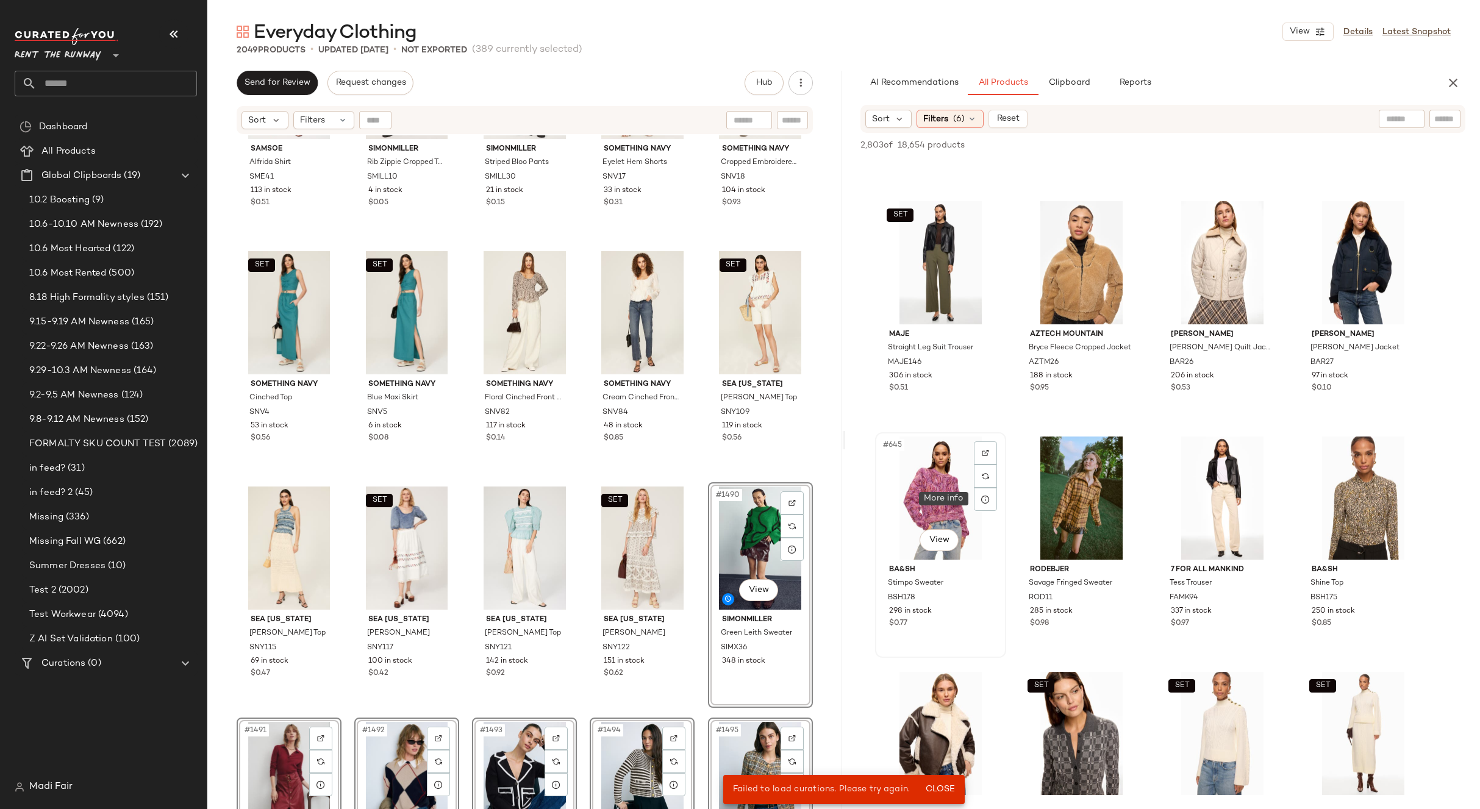
click at [928, 484] on div "#645 View" at bounding box center [940, 498] width 123 height 123
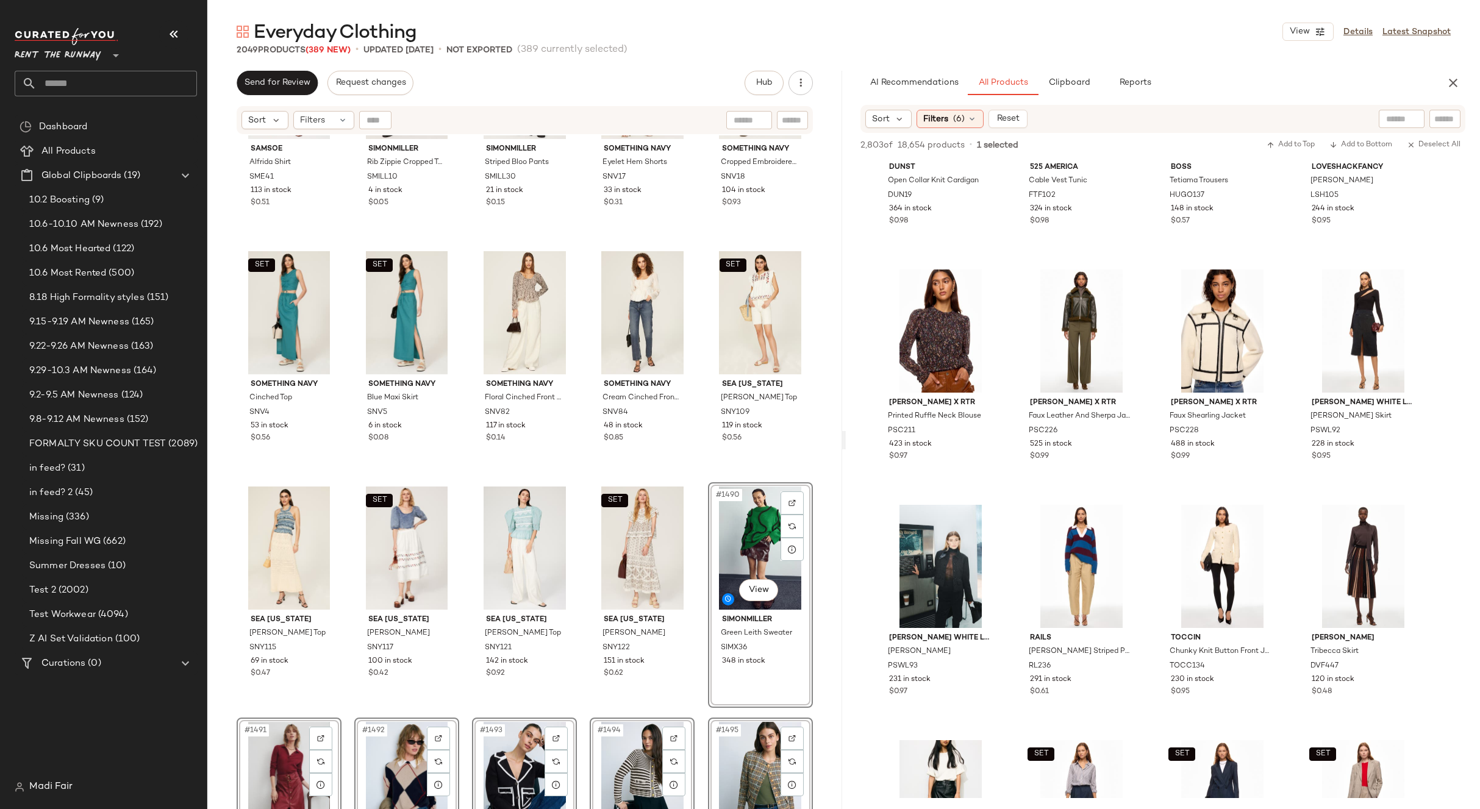
scroll to position [5780, 0]
click at [1362, 557] on div "#540 View" at bounding box center [1363, 566] width 123 height 123
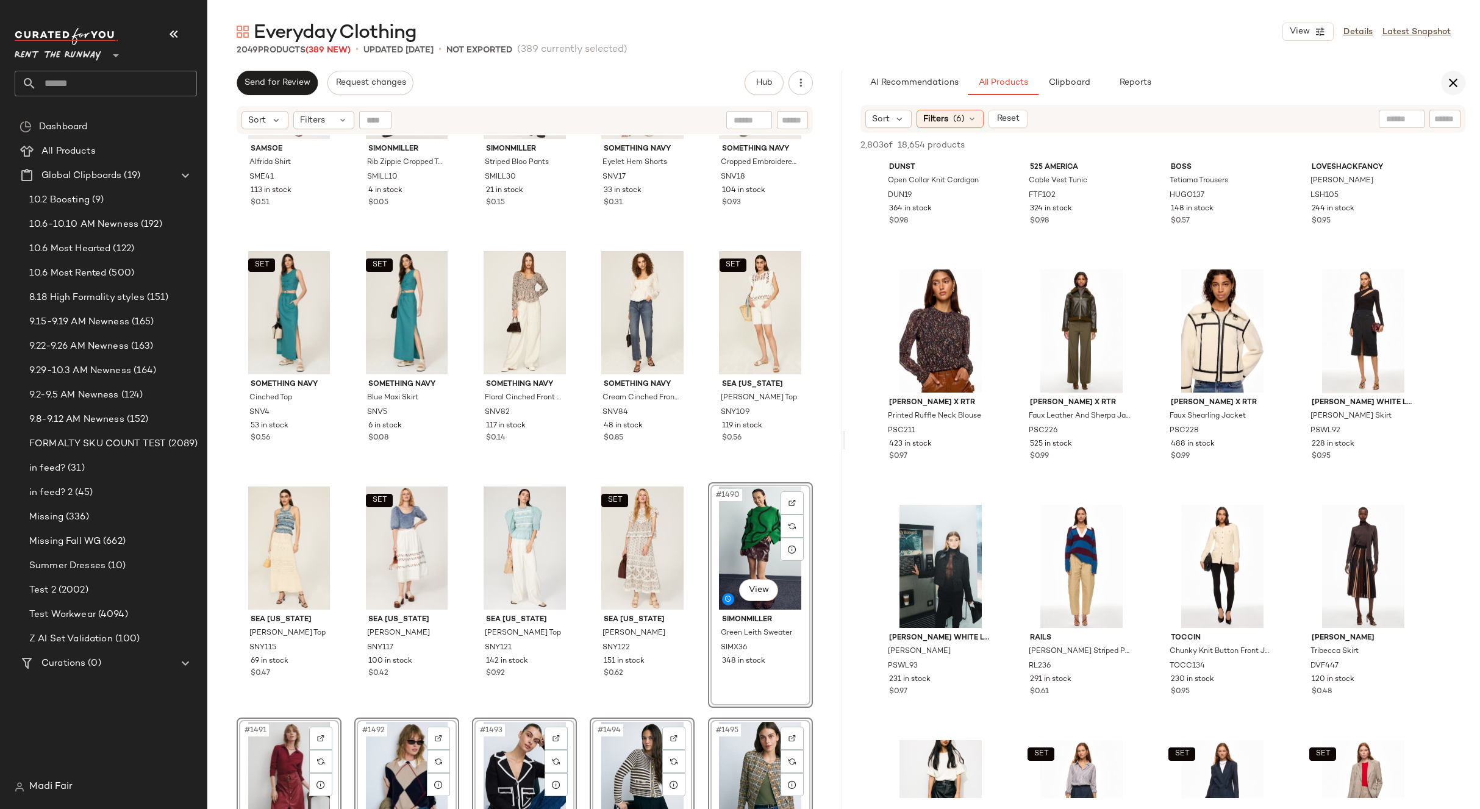
click at [1447, 81] on icon "button" at bounding box center [1453, 83] width 15 height 15
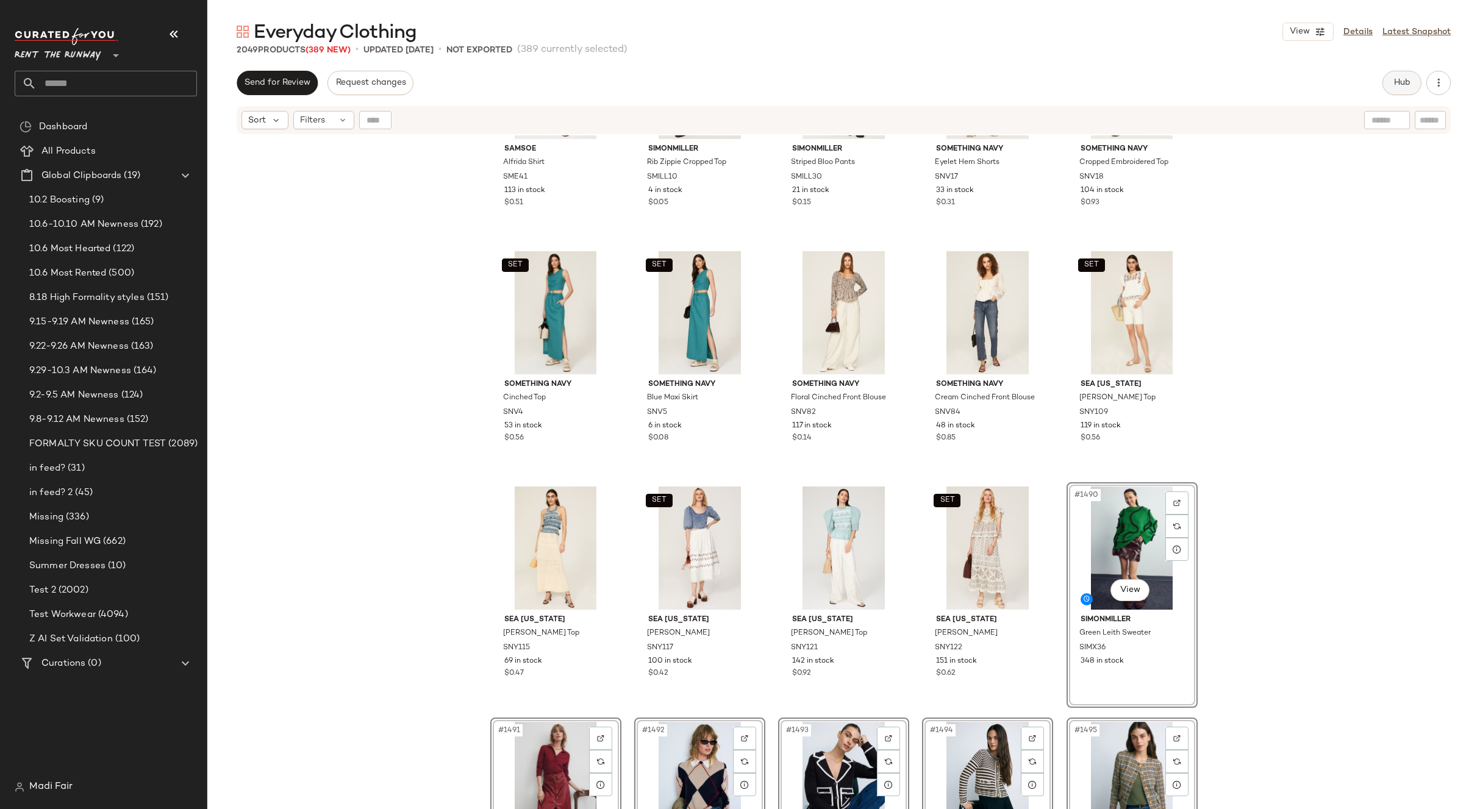
click at [1394, 83] on span "Hub" at bounding box center [1402, 83] width 17 height 10
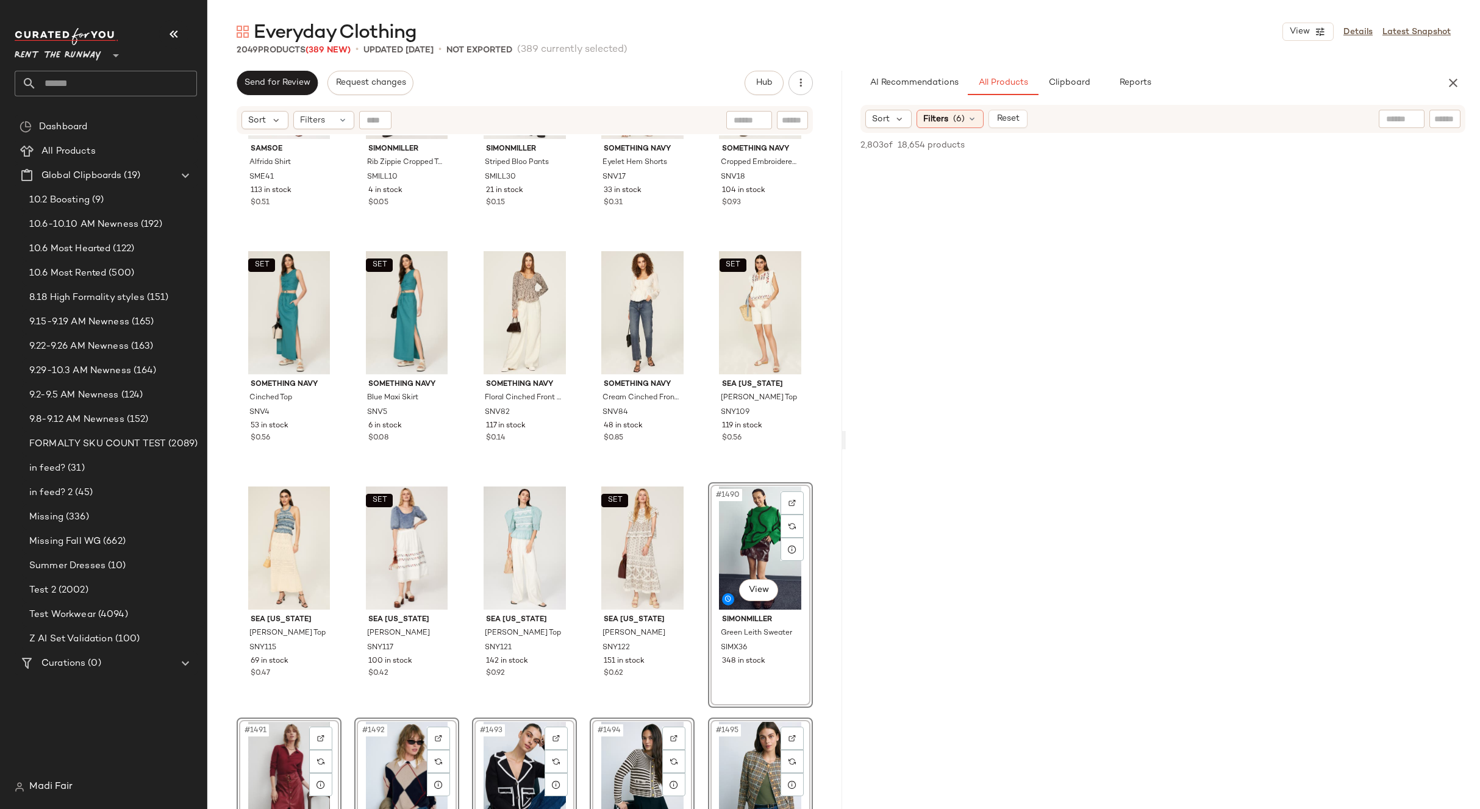
scroll to position [0, 0]
click at [688, 478] on div "Samsoe Alfrida Shirt SME41 113 in stock $0.51 SIMONMILLER Rib Zippie Cropped To…" at bounding box center [524, 487] width 635 height 704
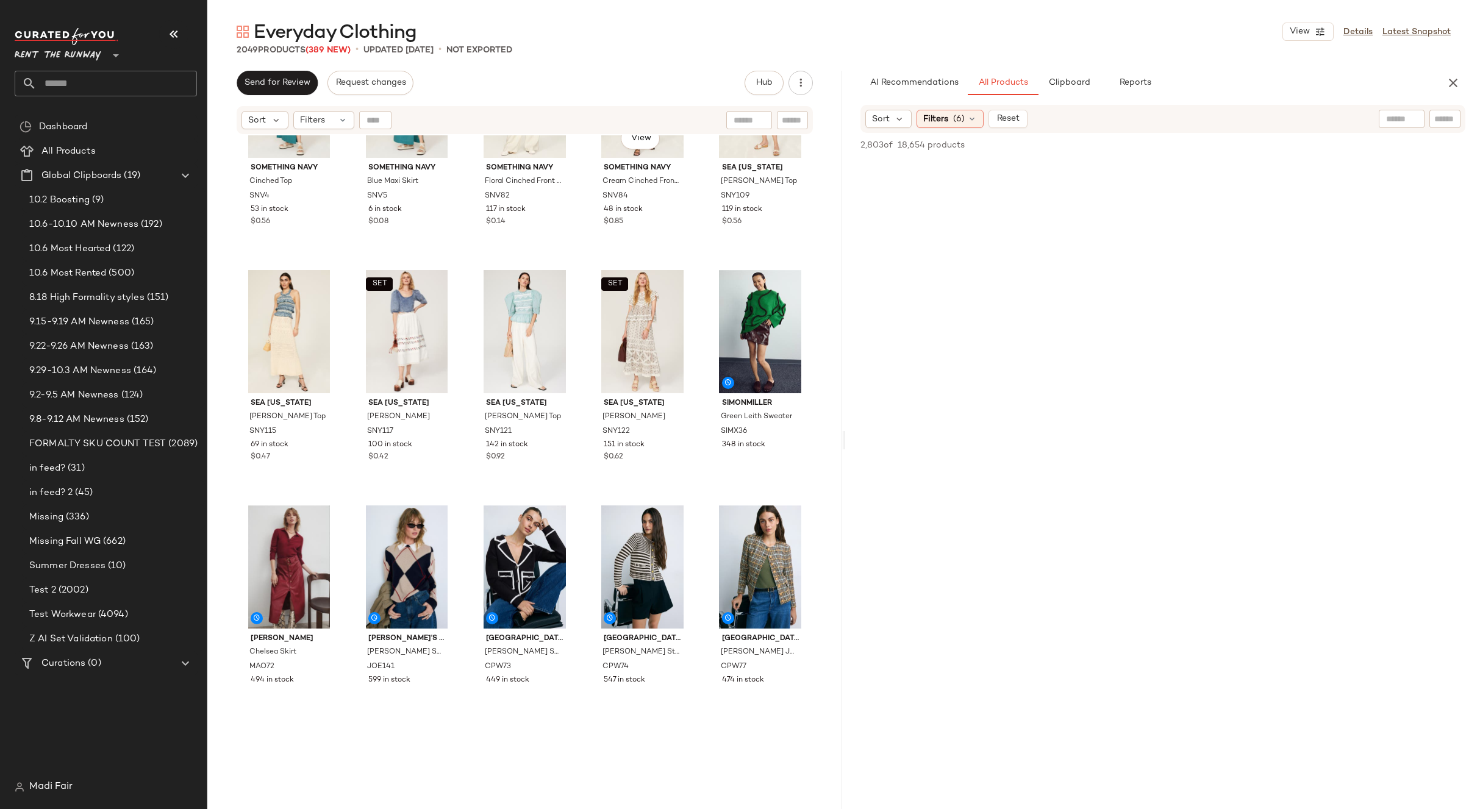
scroll to position [70193, 0]
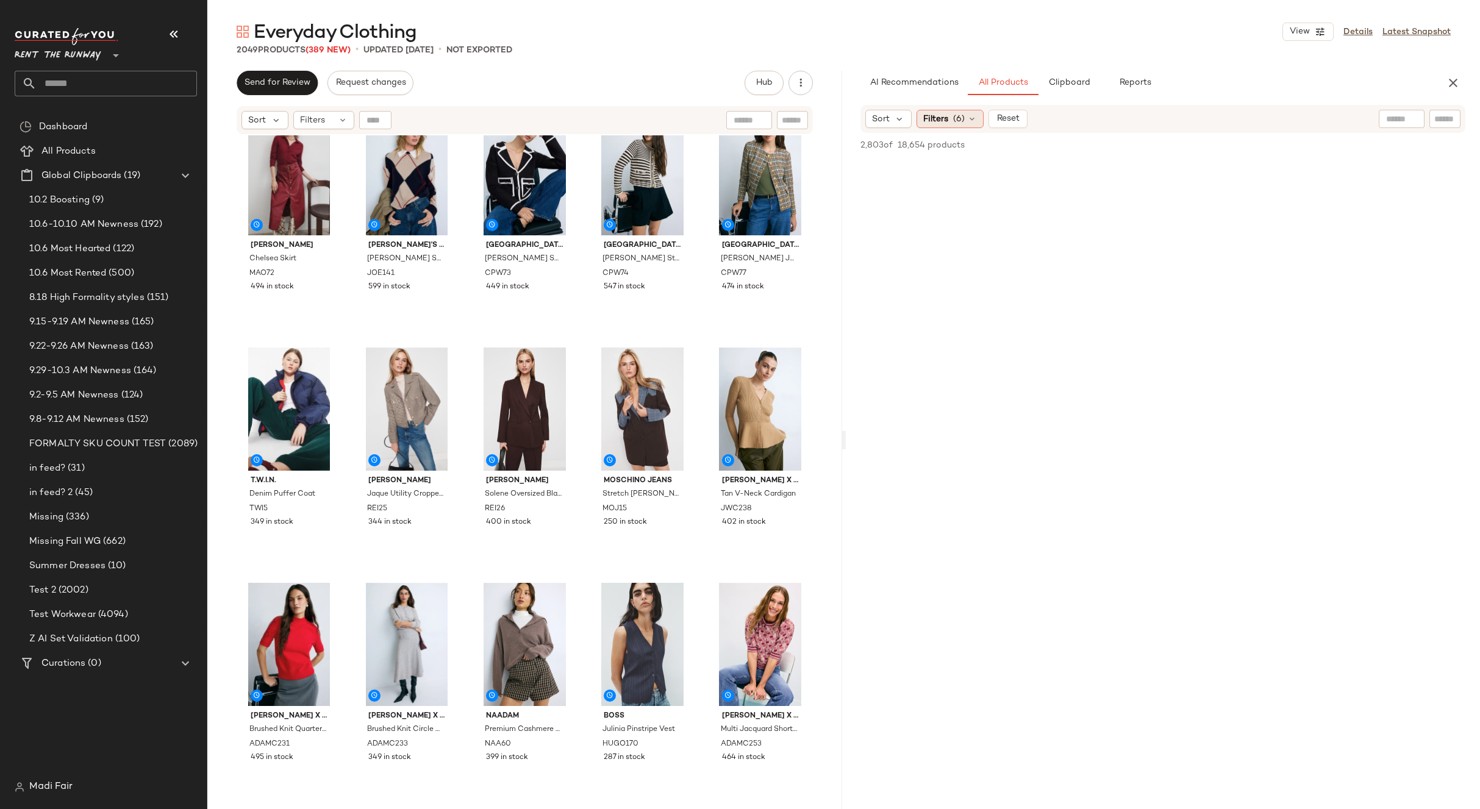
click at [936, 116] on span "Filters" at bounding box center [935, 119] width 25 height 13
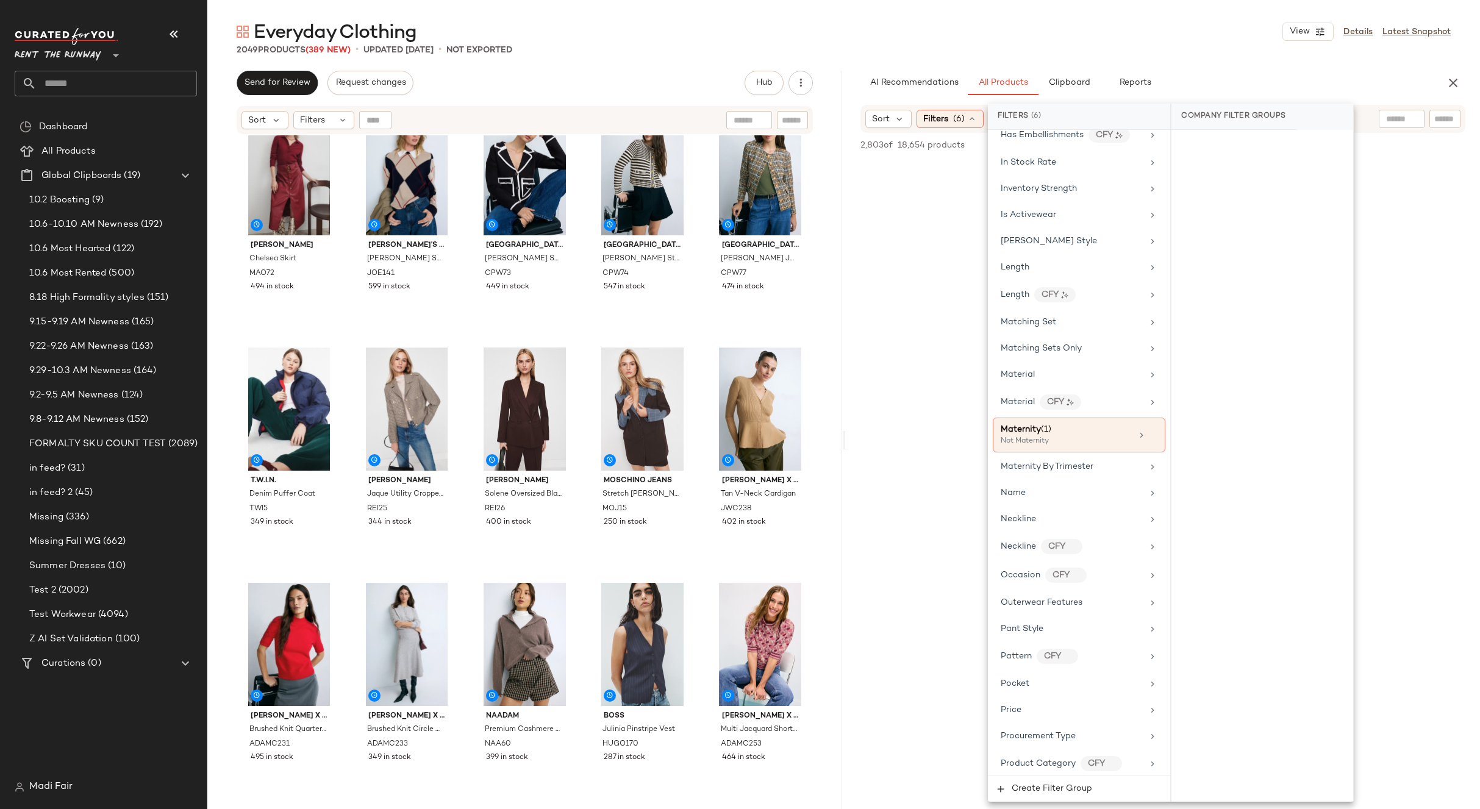
scroll to position [1617, 0]
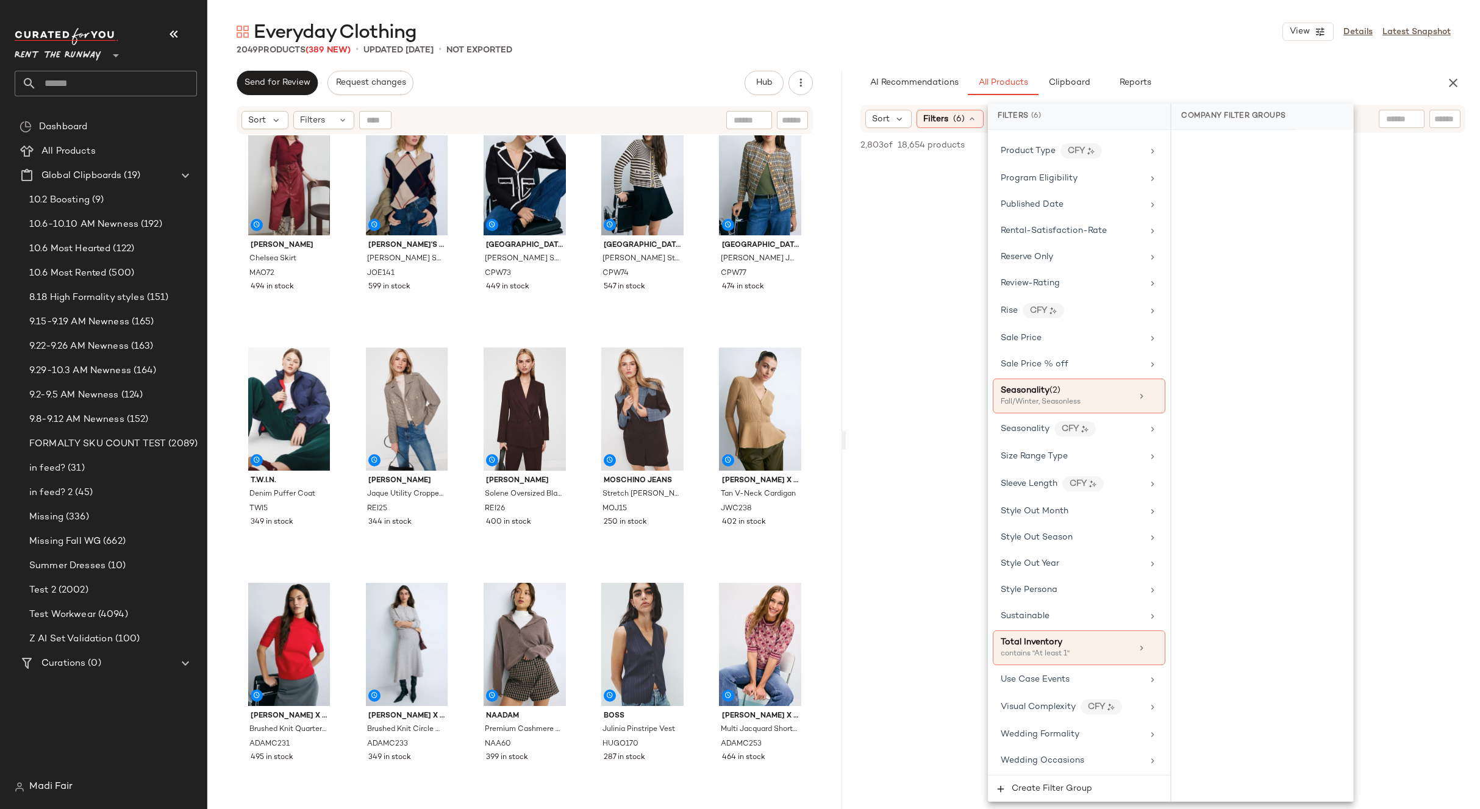
click at [1130, 40] on div "Everyday Clothing View Details Latest Snapshot" at bounding box center [843, 32] width 1273 height 24
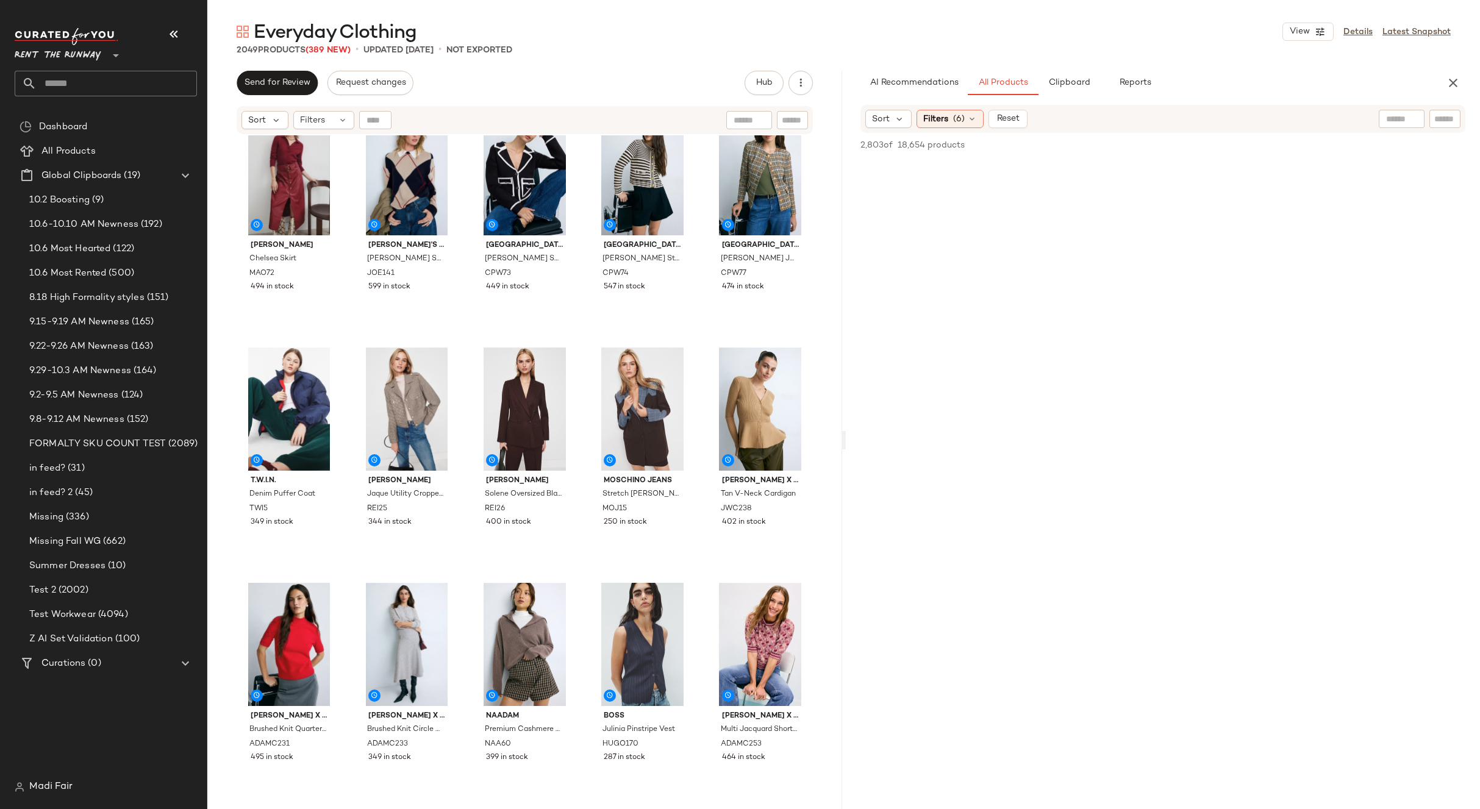
scroll to position [0, 0]
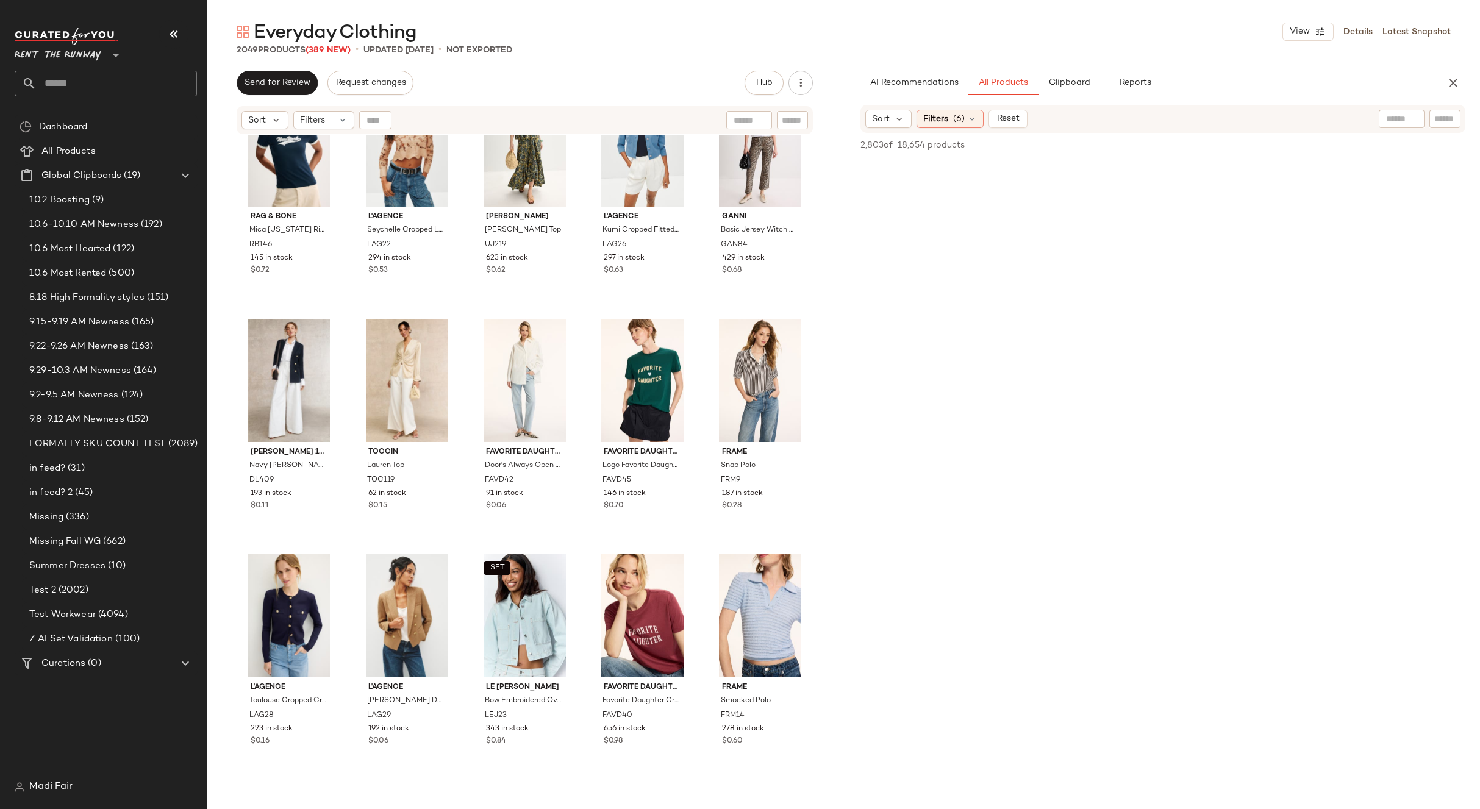
scroll to position [77167, 0]
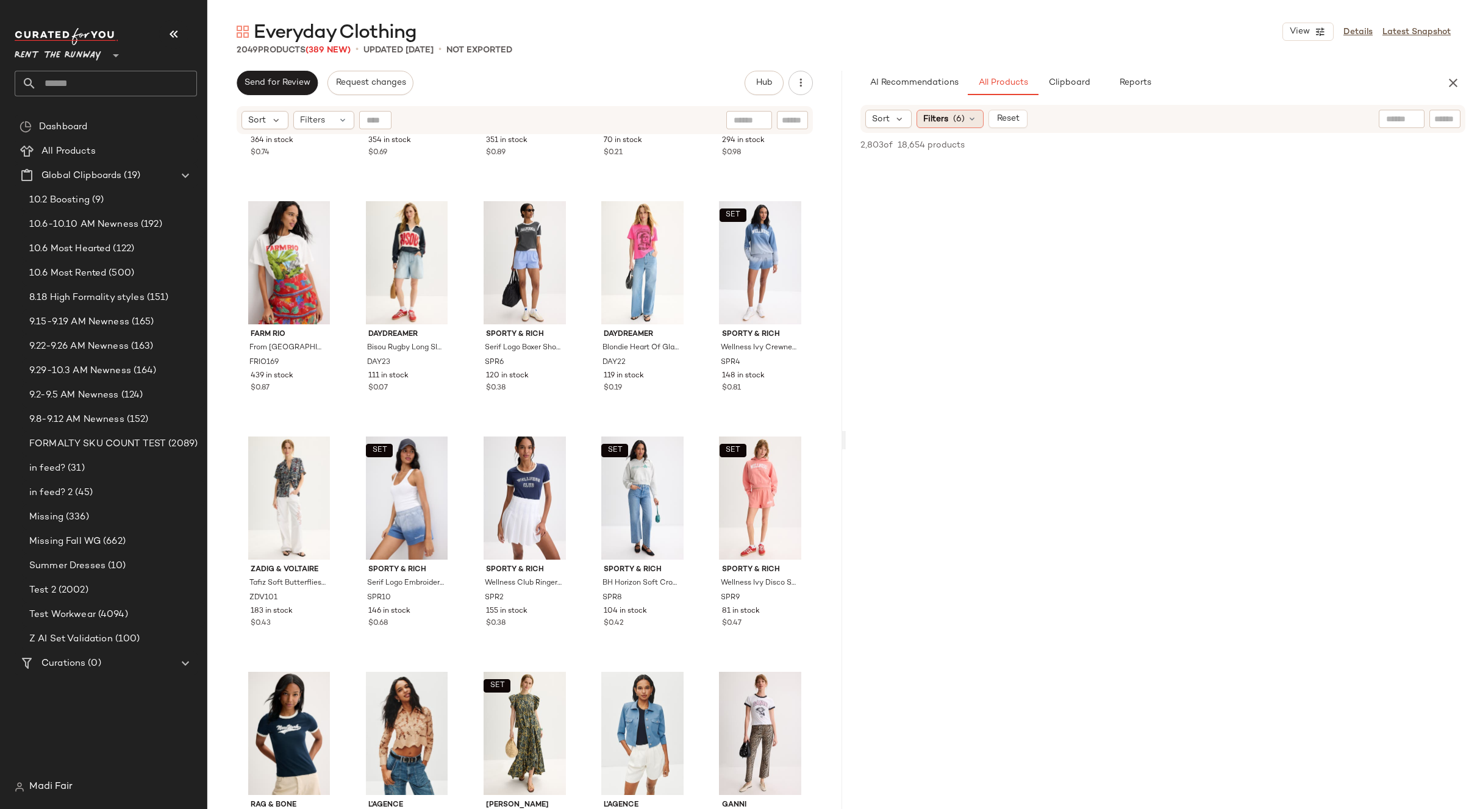
click at [960, 121] on span "(6)" at bounding box center [959, 119] width 12 height 13
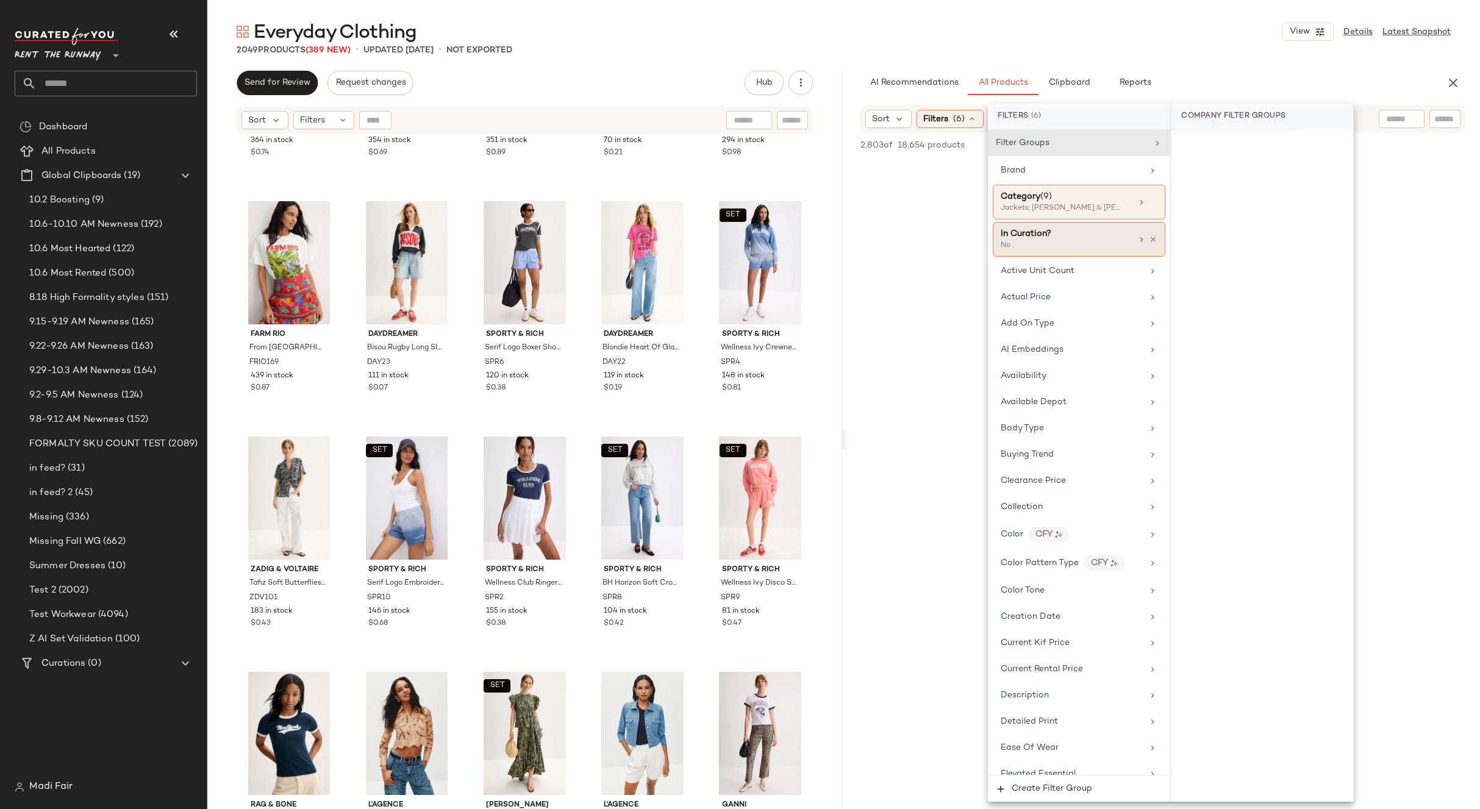
click at [1156, 237] on div "In Curation? No" at bounding box center [1079, 239] width 173 height 35
click at [1149, 239] on icon at bounding box center [1153, 239] width 9 height 9
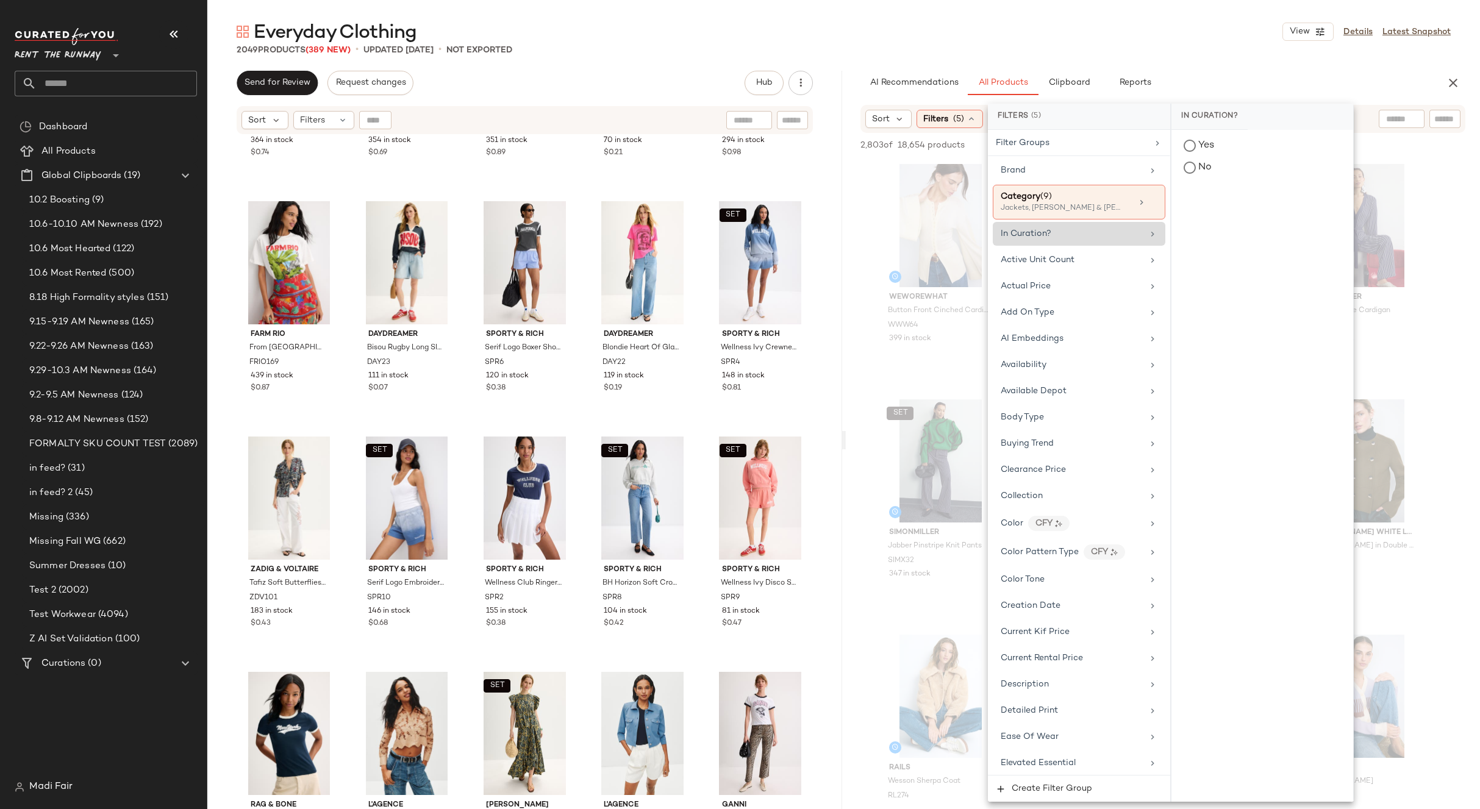
click at [1127, 236] on div "In Curation?" at bounding box center [1072, 233] width 142 height 13
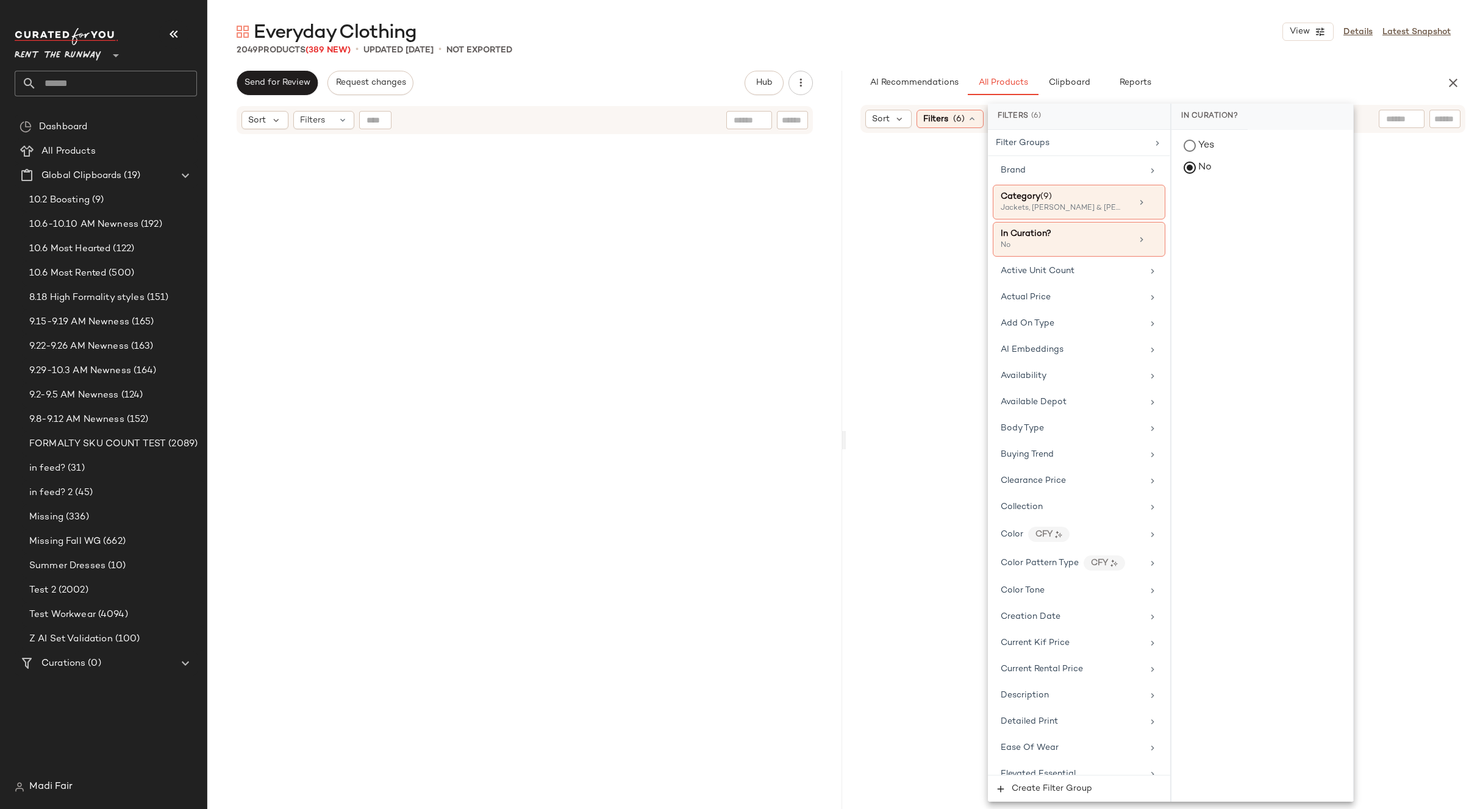
scroll to position [77167, 0]
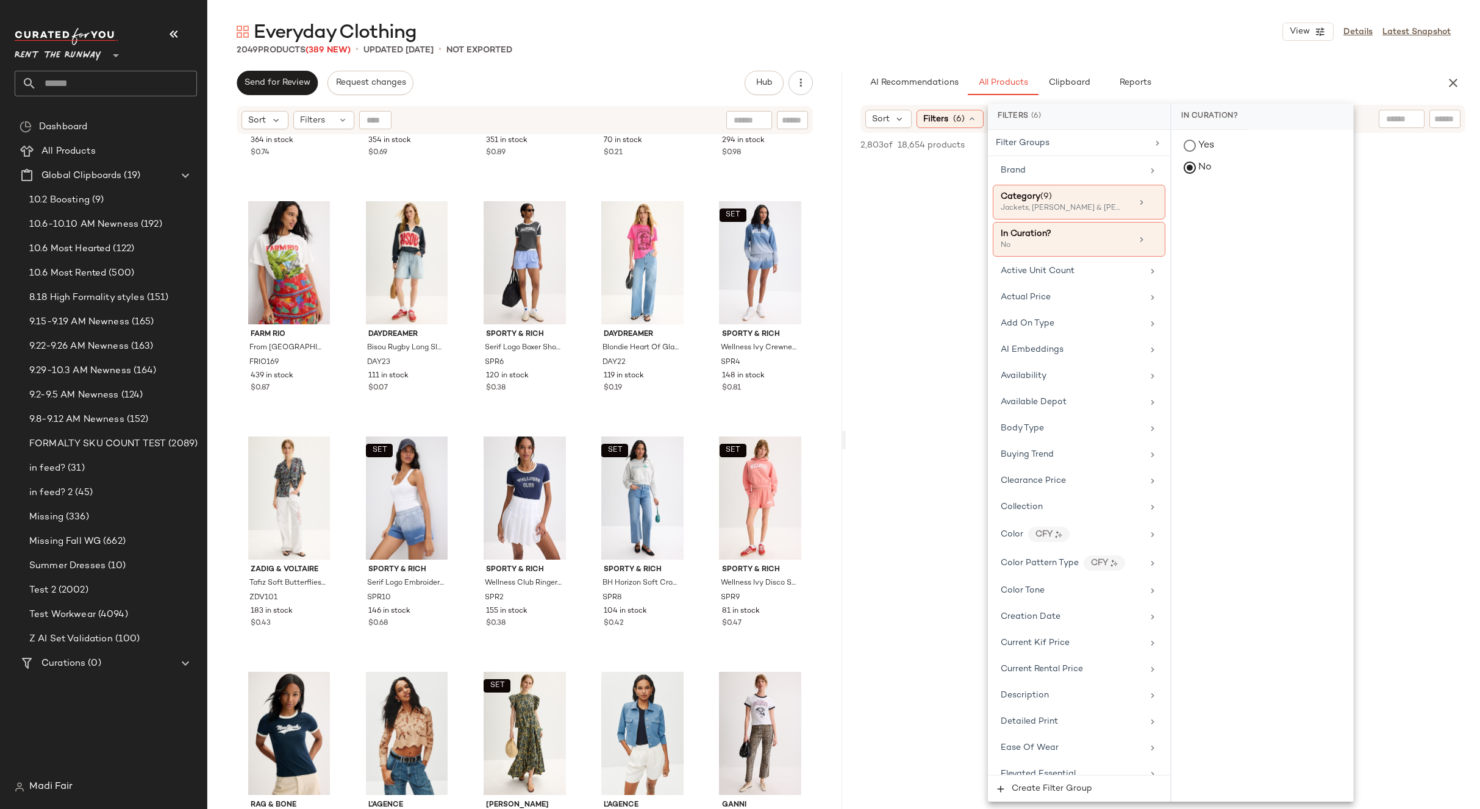
click at [1156, 24] on div "Everyday Clothing View Details Latest Snapshot" at bounding box center [843, 32] width 1273 height 24
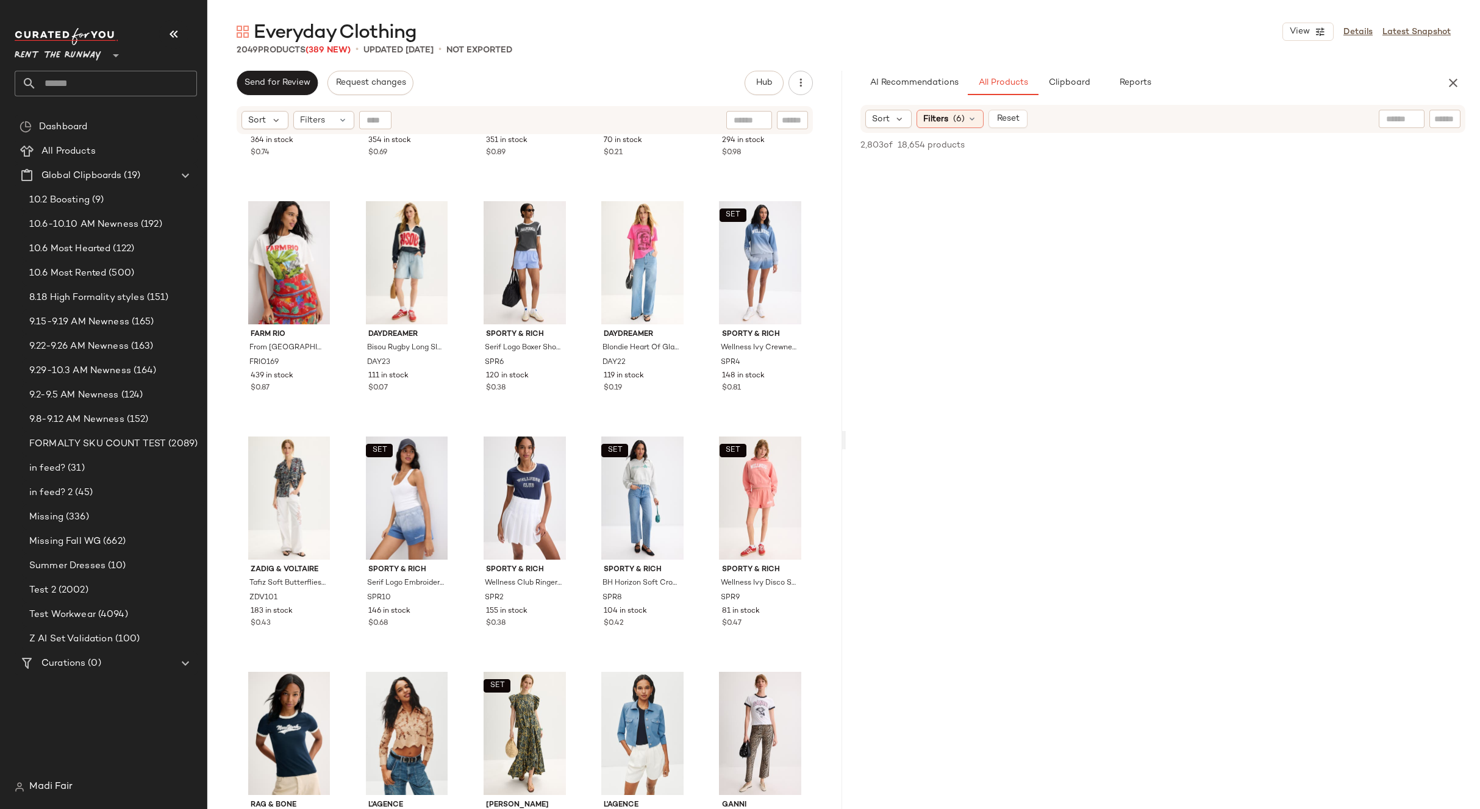
scroll to position [0, 0]
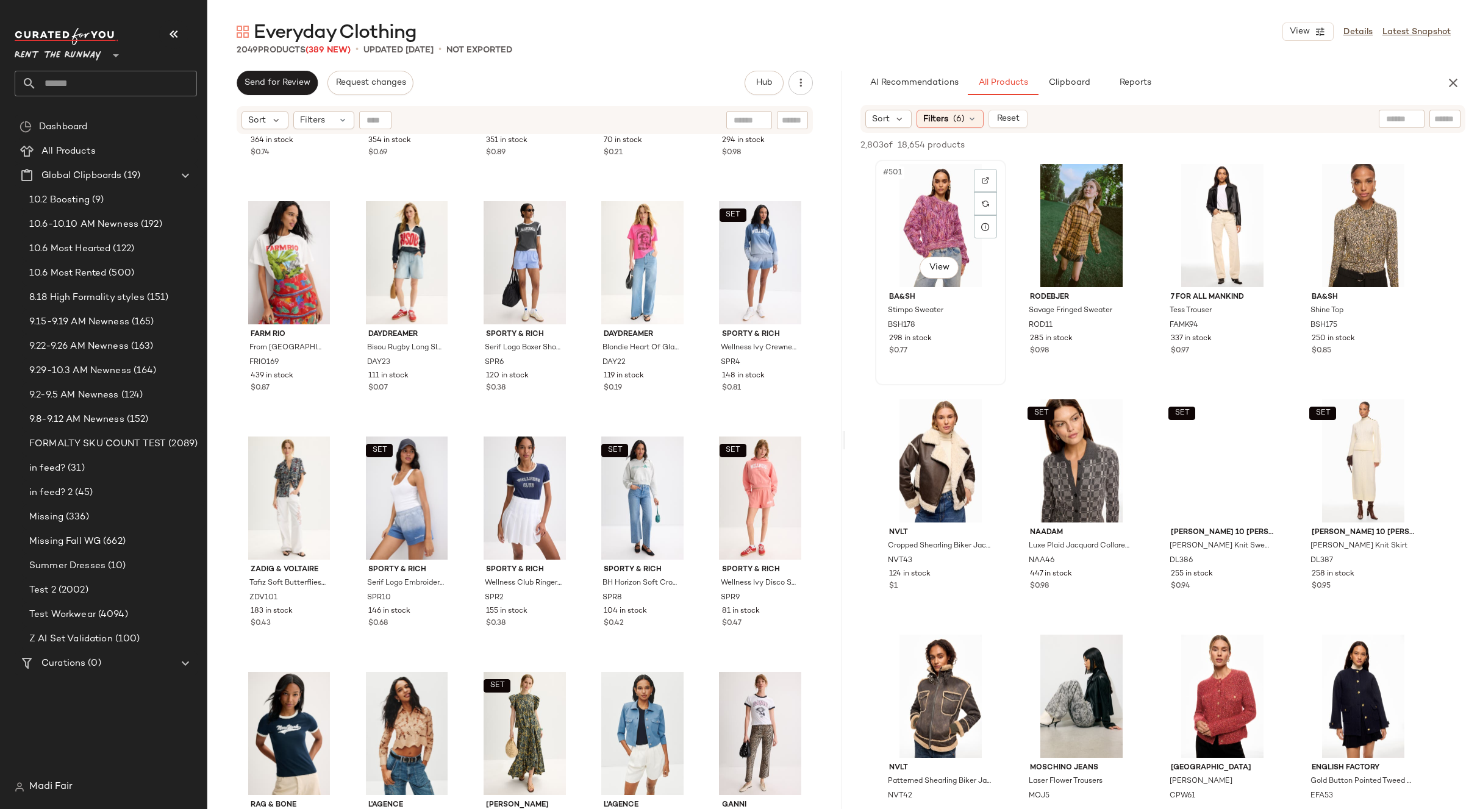
click at [939, 212] on div "#501 View" at bounding box center [940, 225] width 123 height 123
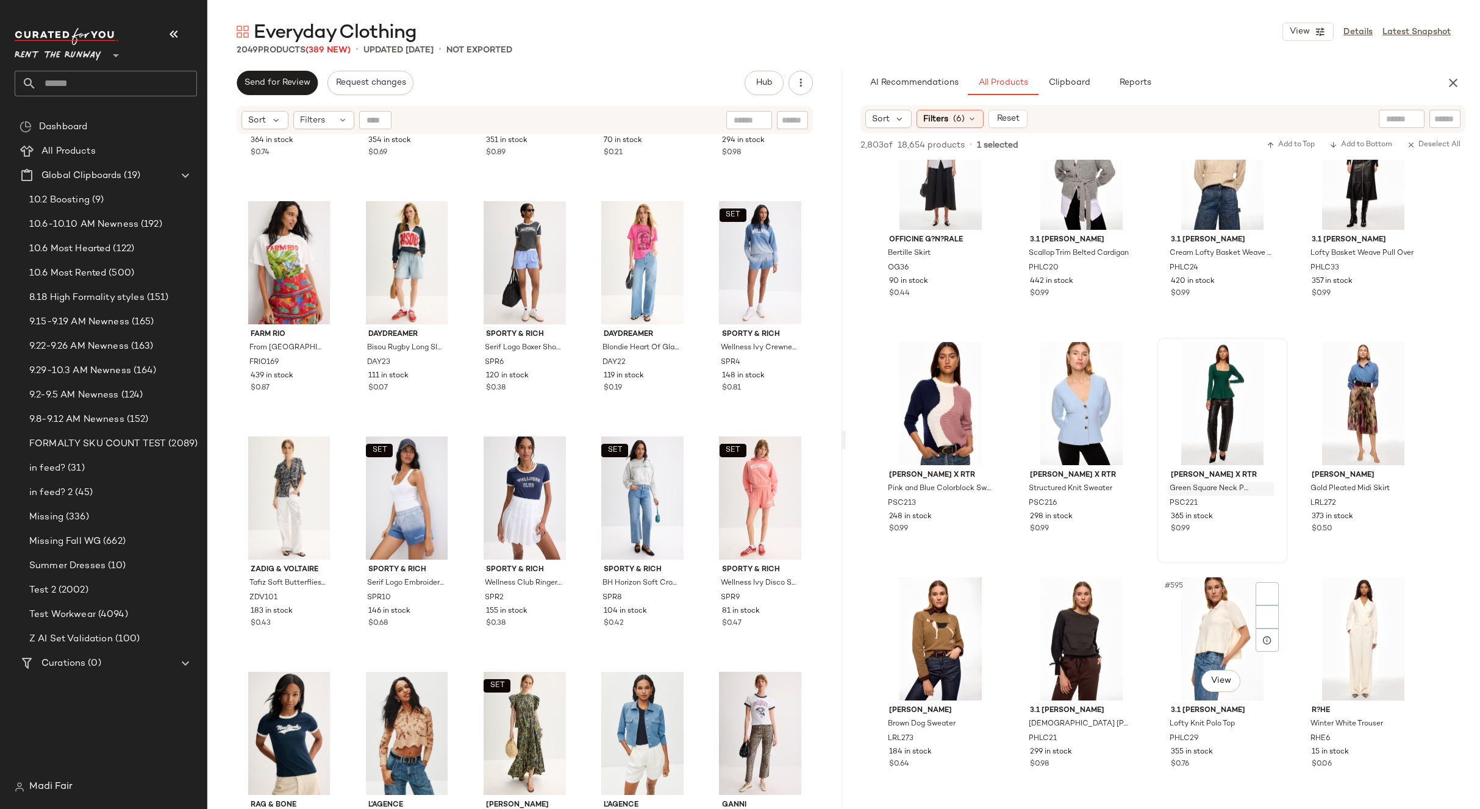
scroll to position [5611, 0]
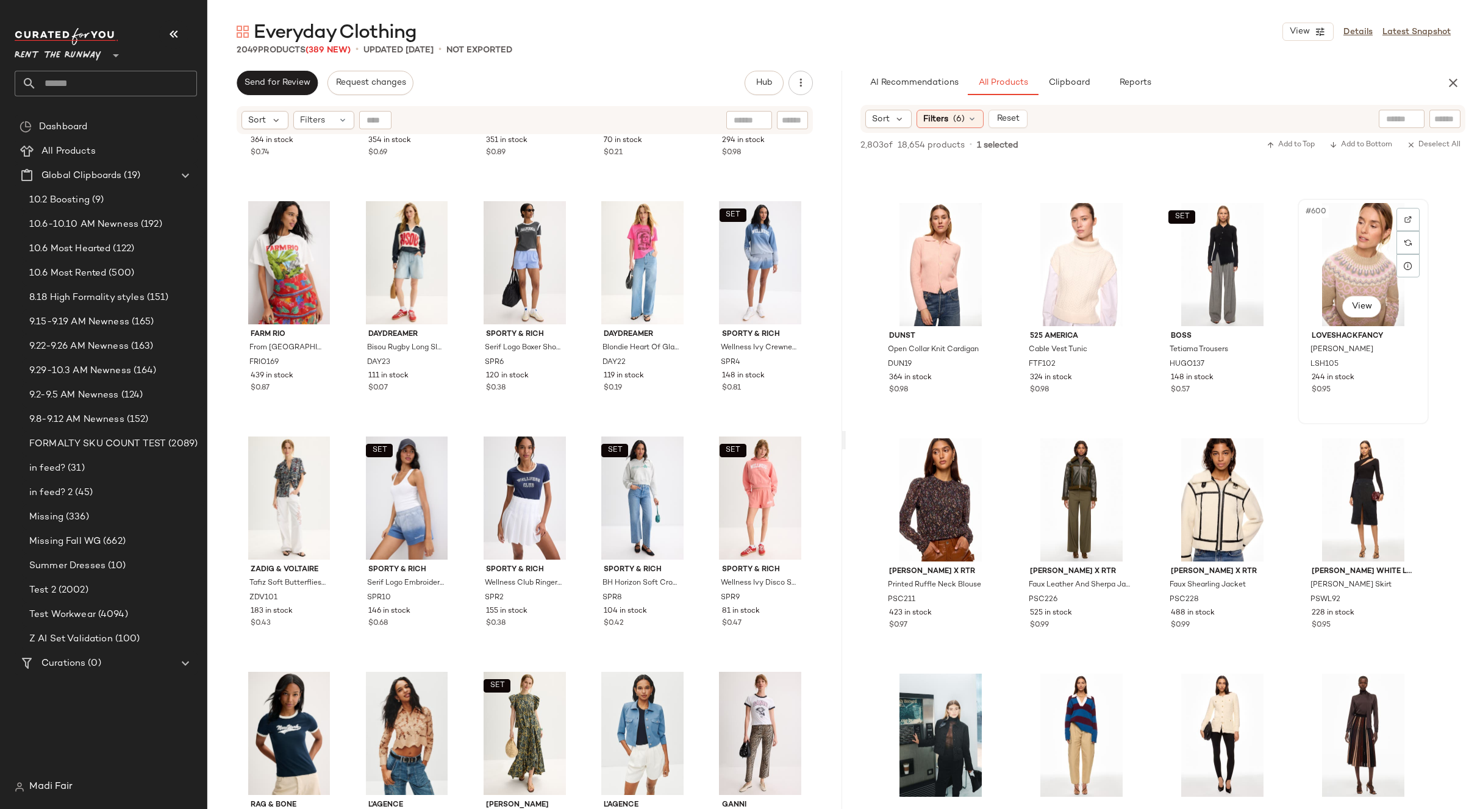
click at [1366, 271] on div "#600 View" at bounding box center [1363, 264] width 123 height 123
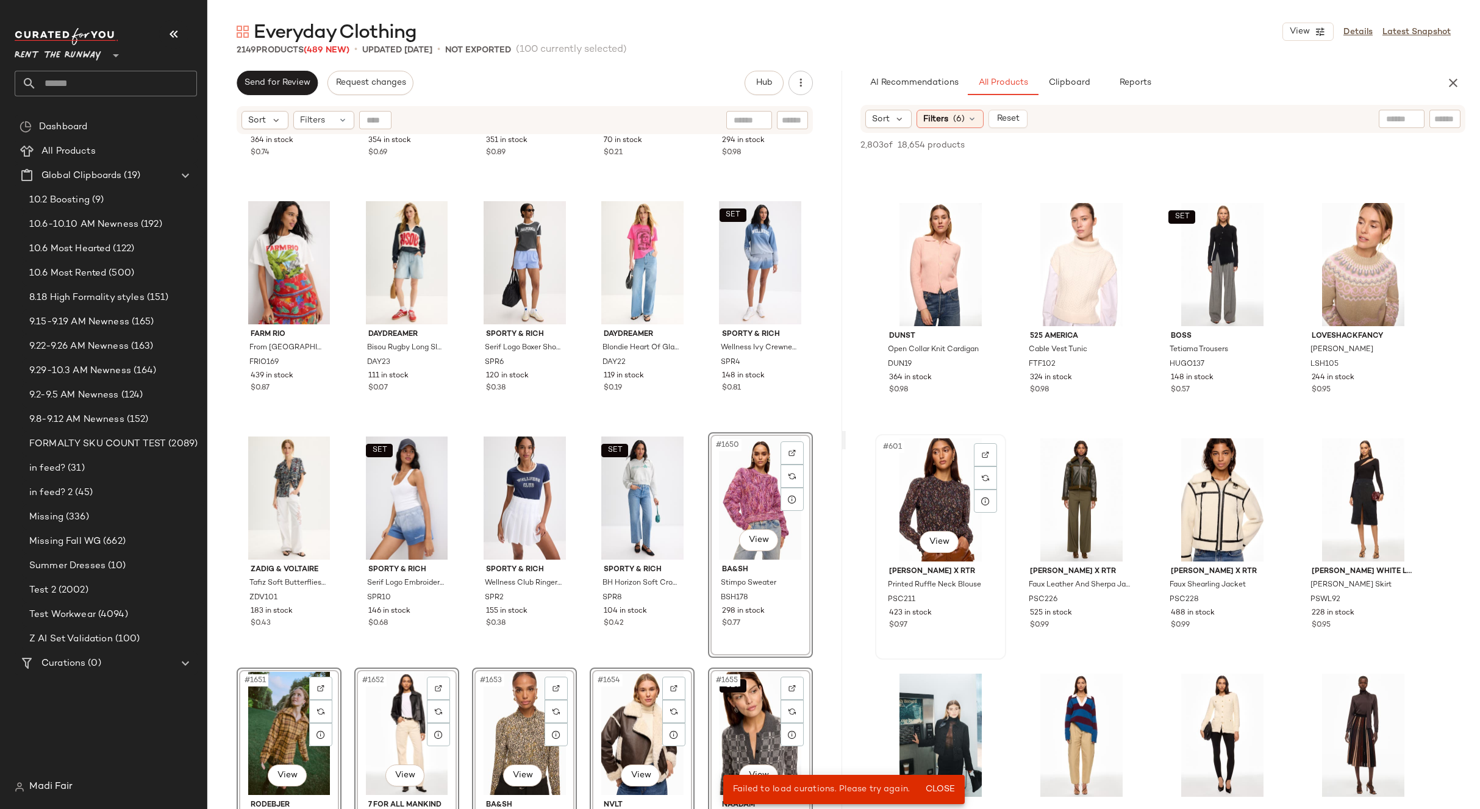
click at [932, 499] on div "#601 View" at bounding box center [940, 500] width 123 height 123
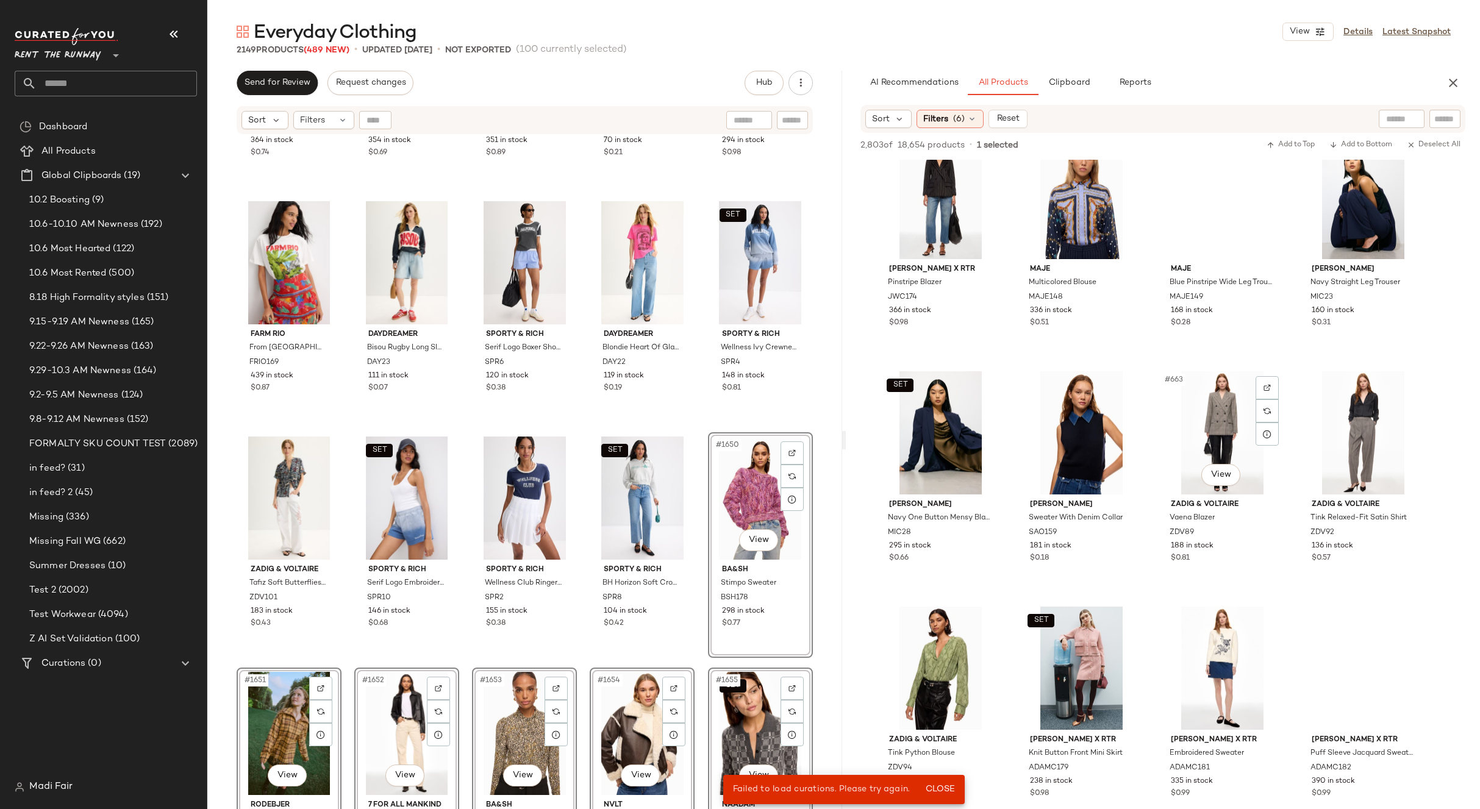
scroll to position [9636, 0]
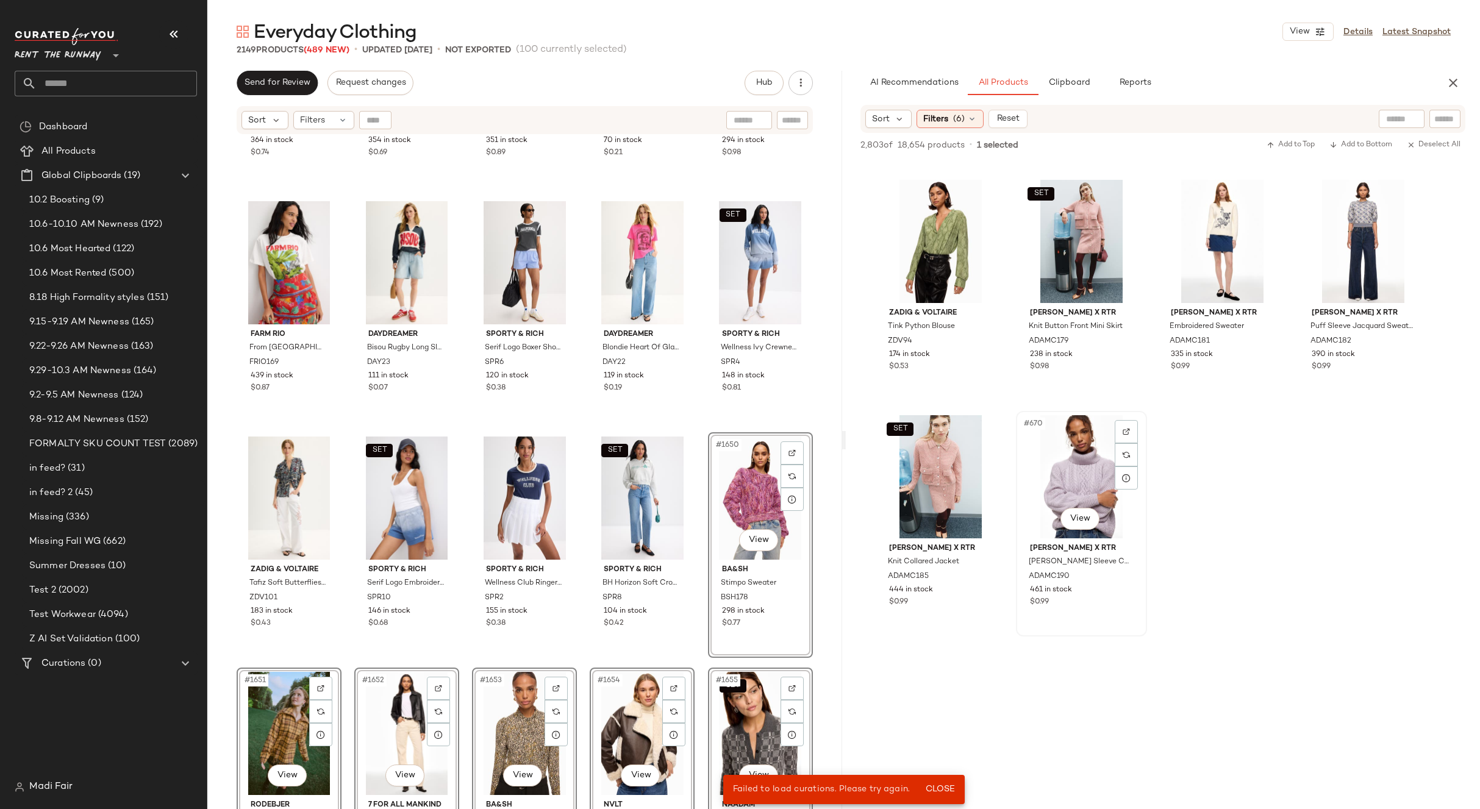
click at [1075, 464] on div "#670 View" at bounding box center [1081, 476] width 123 height 123
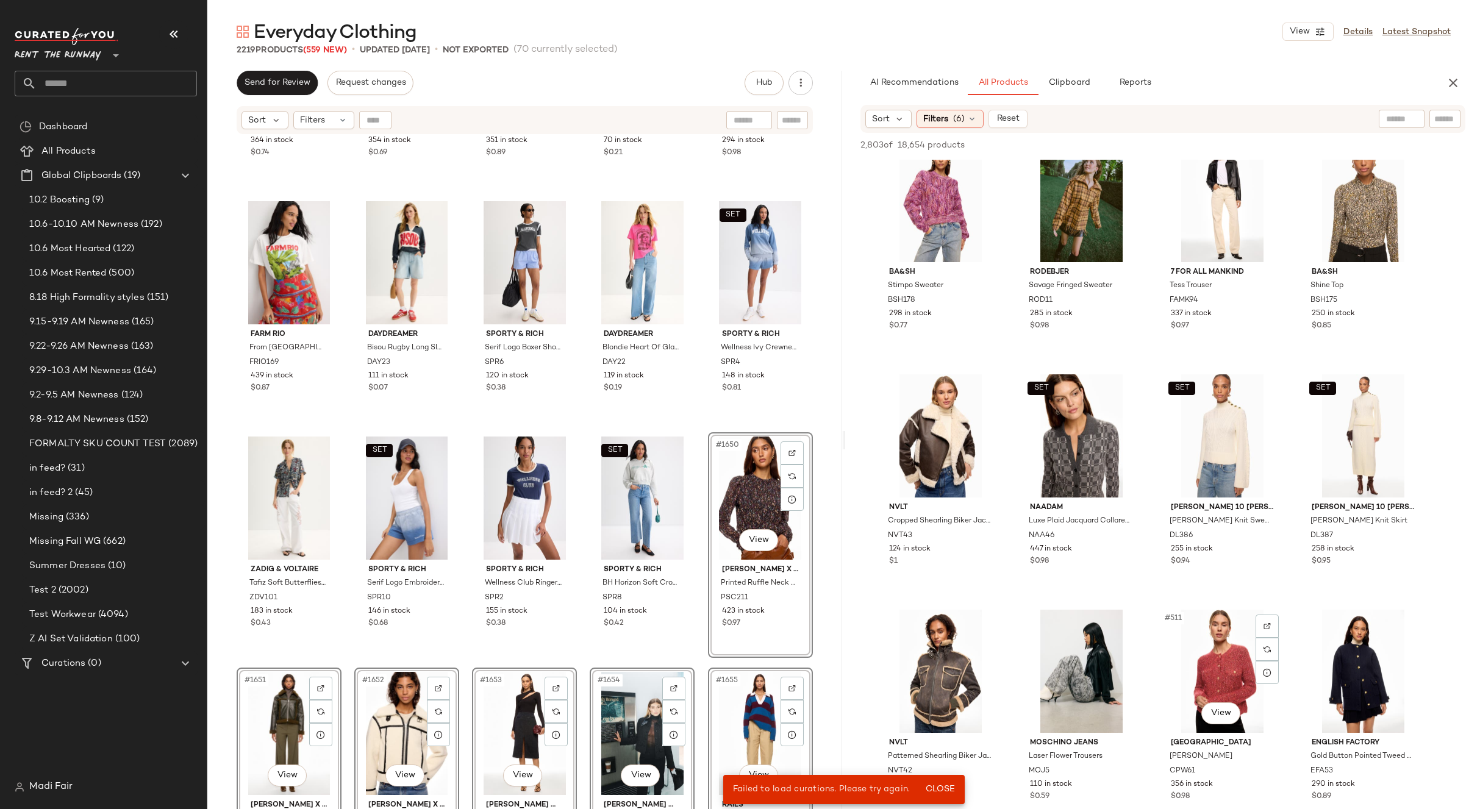
scroll to position [0, 0]
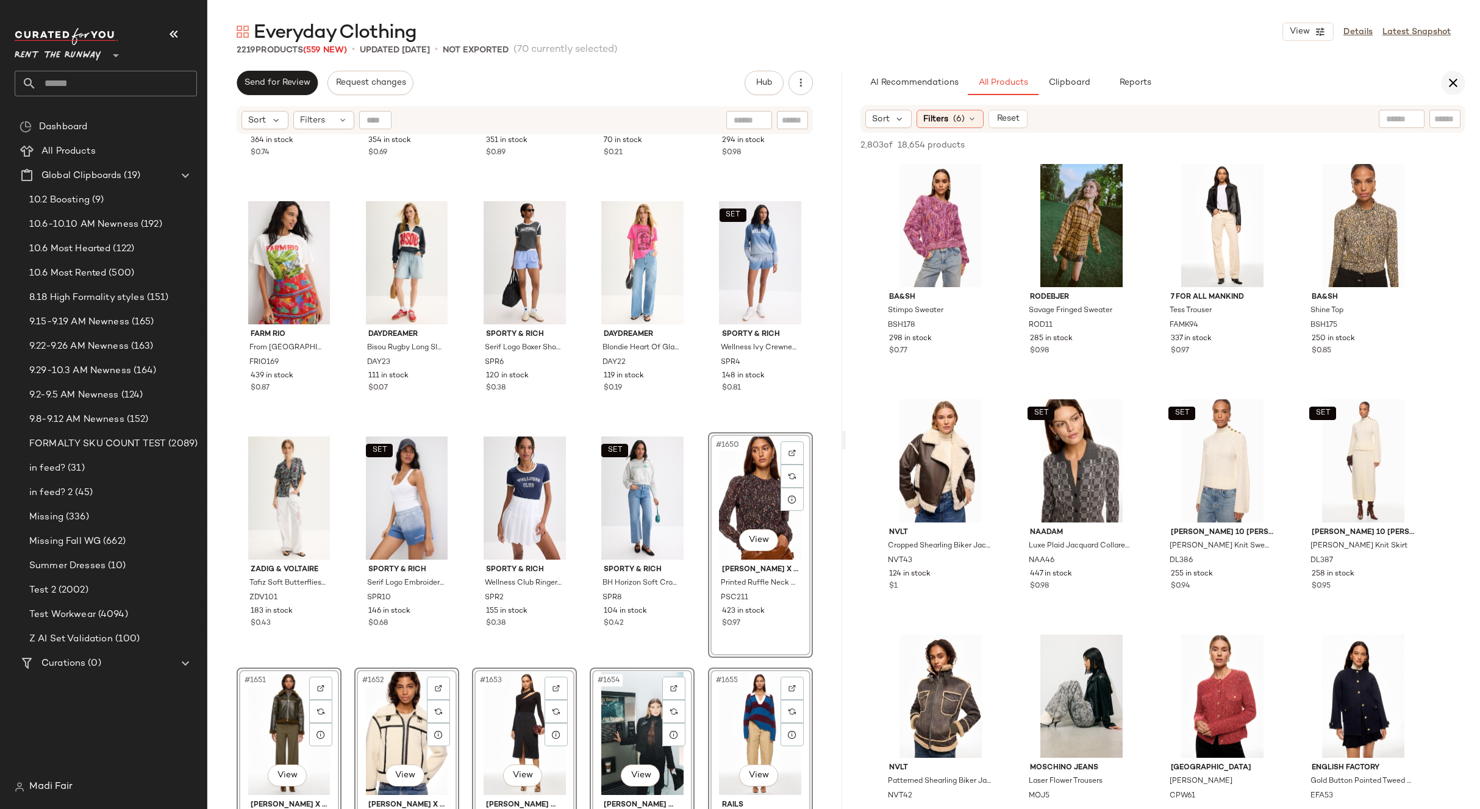
click at [1452, 81] on icon "button" at bounding box center [1453, 83] width 15 height 15
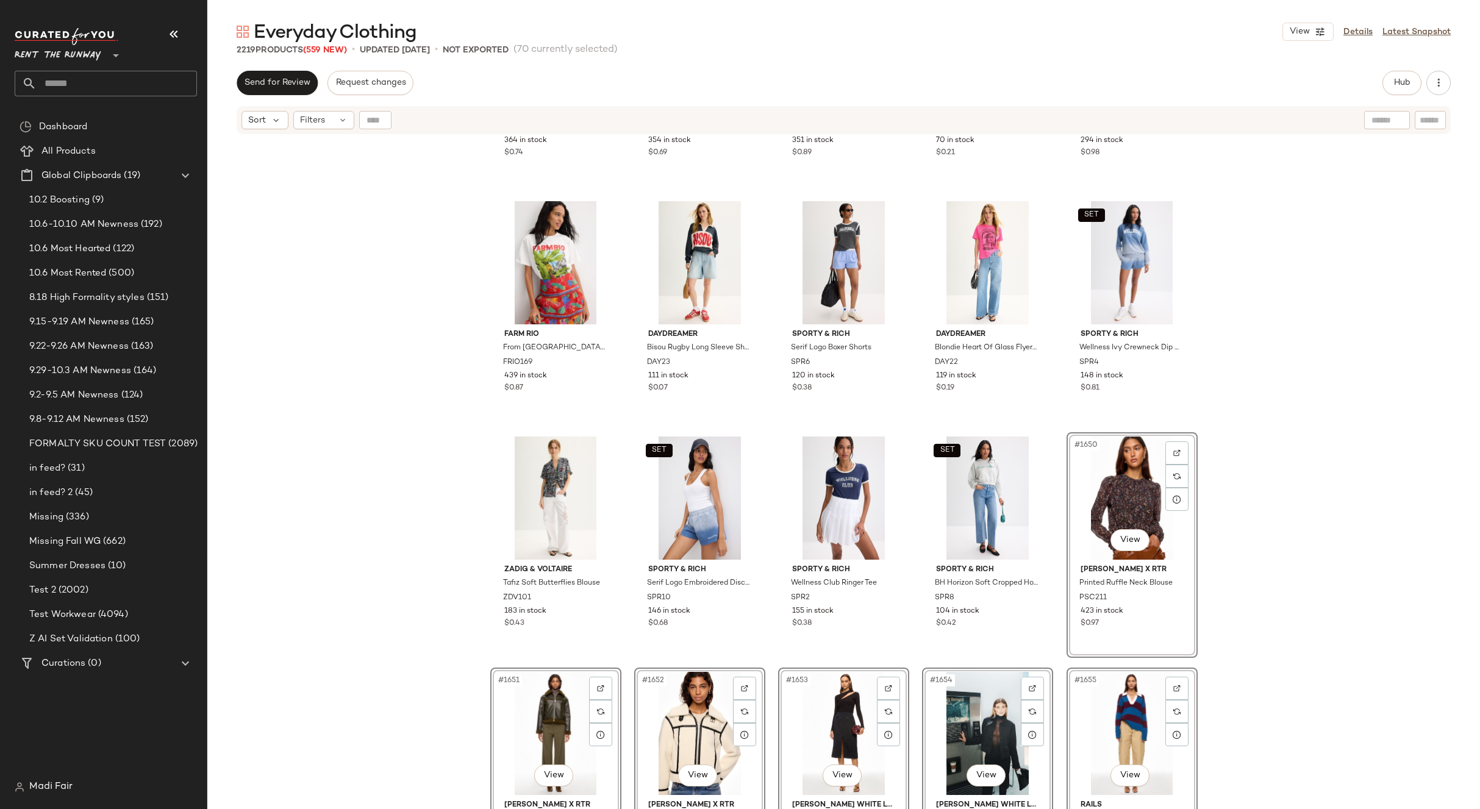
click at [412, 192] on div "SET [PERSON_NAME] [PERSON_NAME] Top RKB155 364 in stock $0.74 SET [PERSON_NAME]…" at bounding box center [843, 487] width 1273 height 704
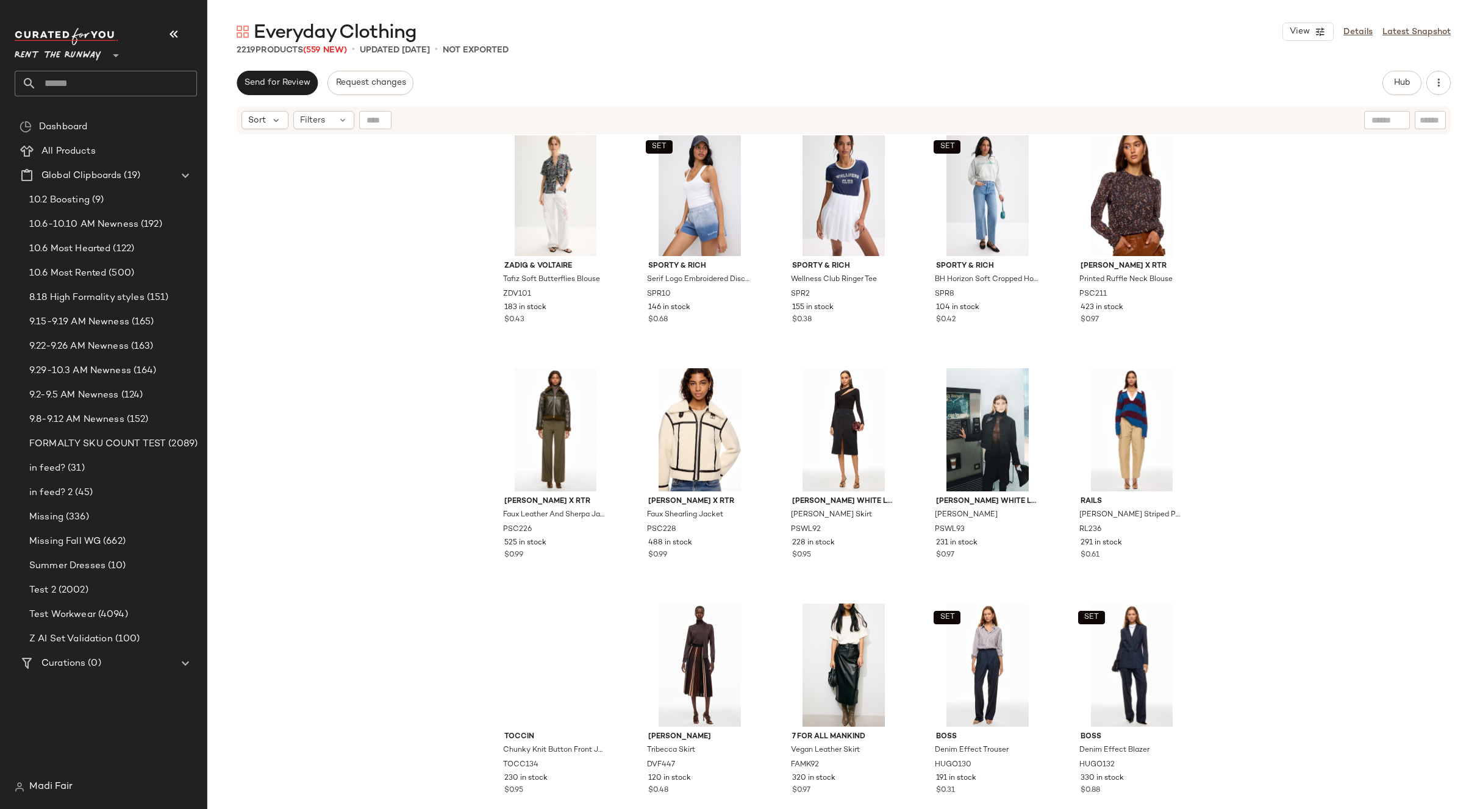
scroll to position [77777, 0]
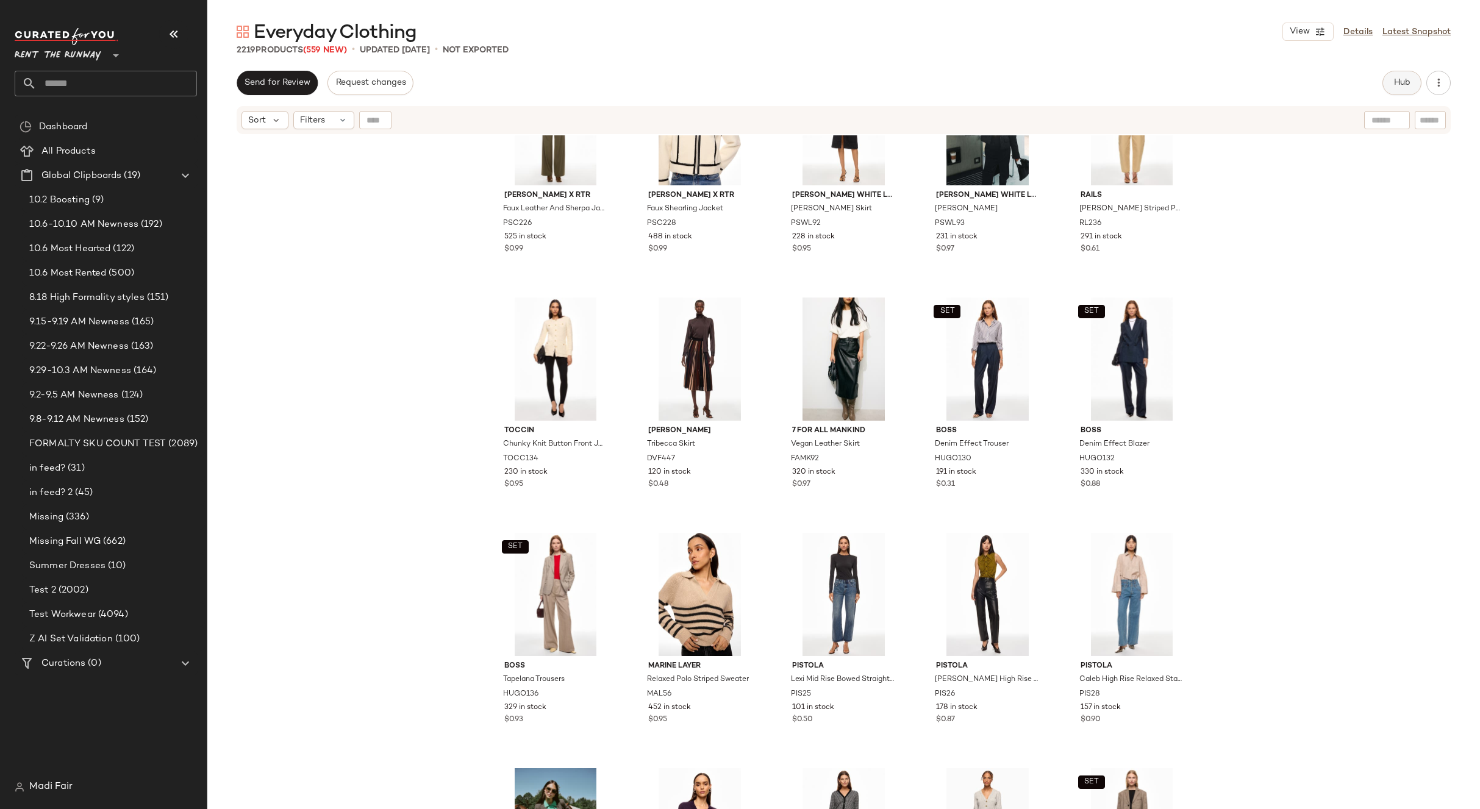
click at [1408, 76] on button "Hub" at bounding box center [1402, 83] width 39 height 24
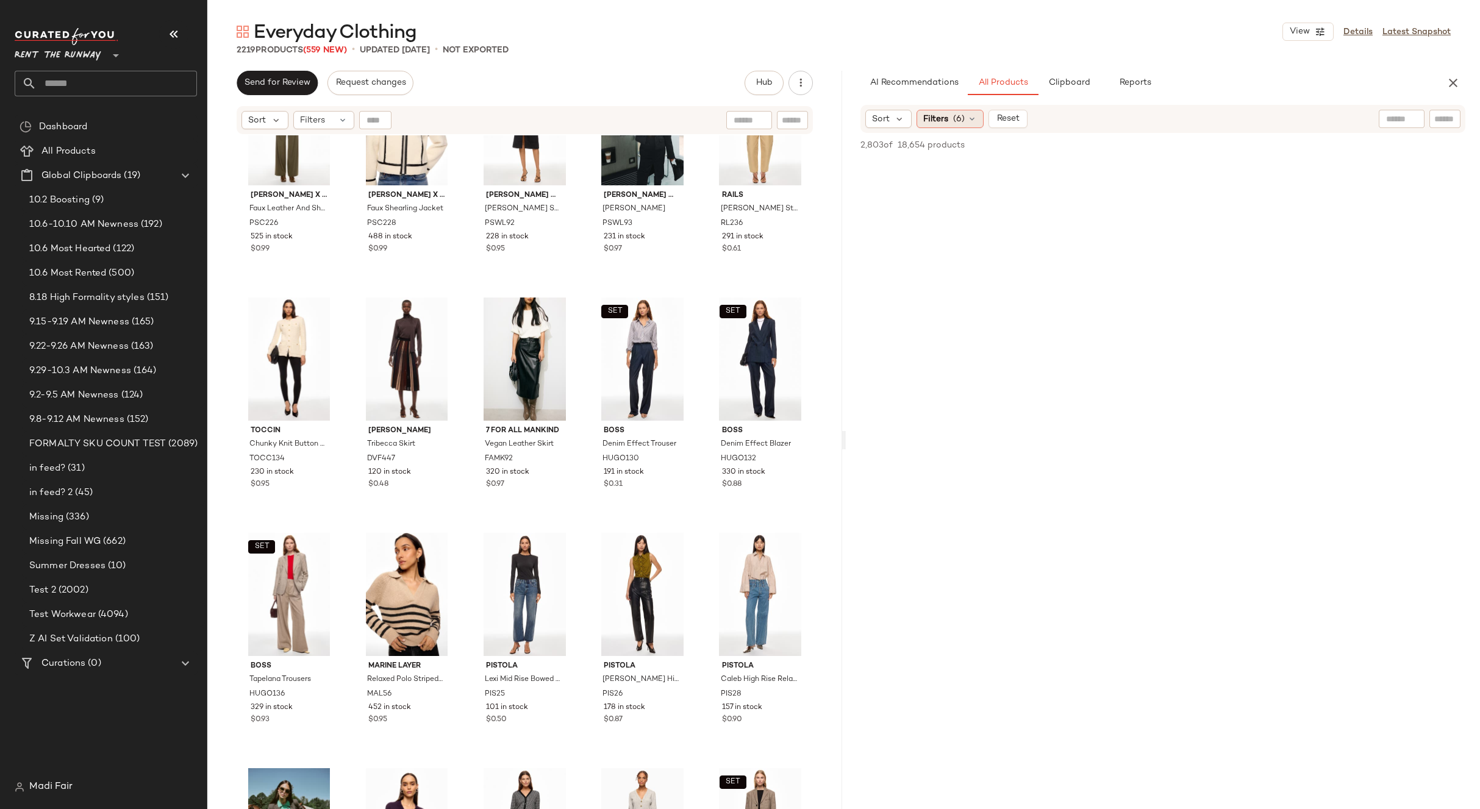
click at [949, 123] on div "Filters (6)" at bounding box center [950, 119] width 67 height 18
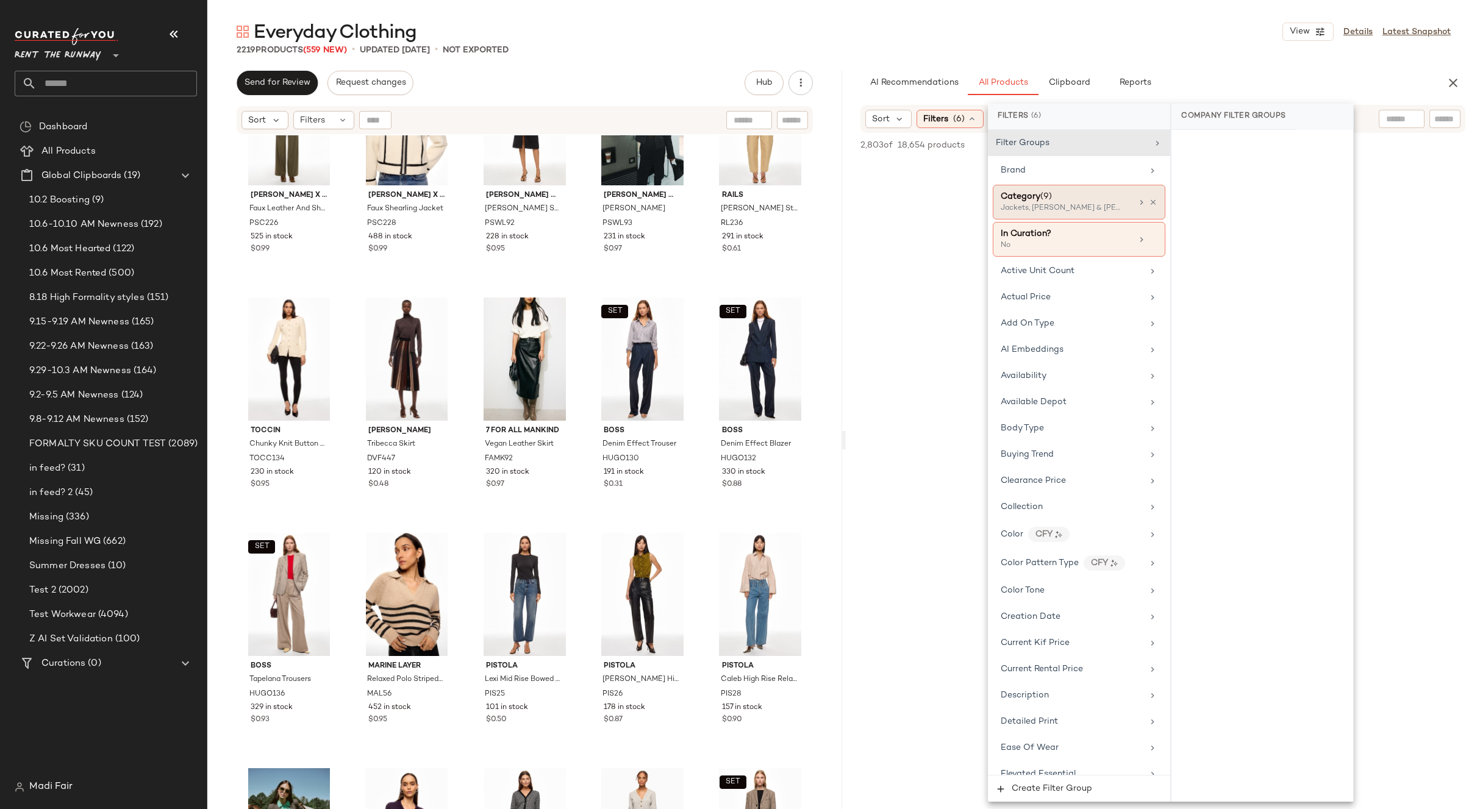
click at [1097, 202] on div "Category (9)" at bounding box center [1066, 196] width 131 height 13
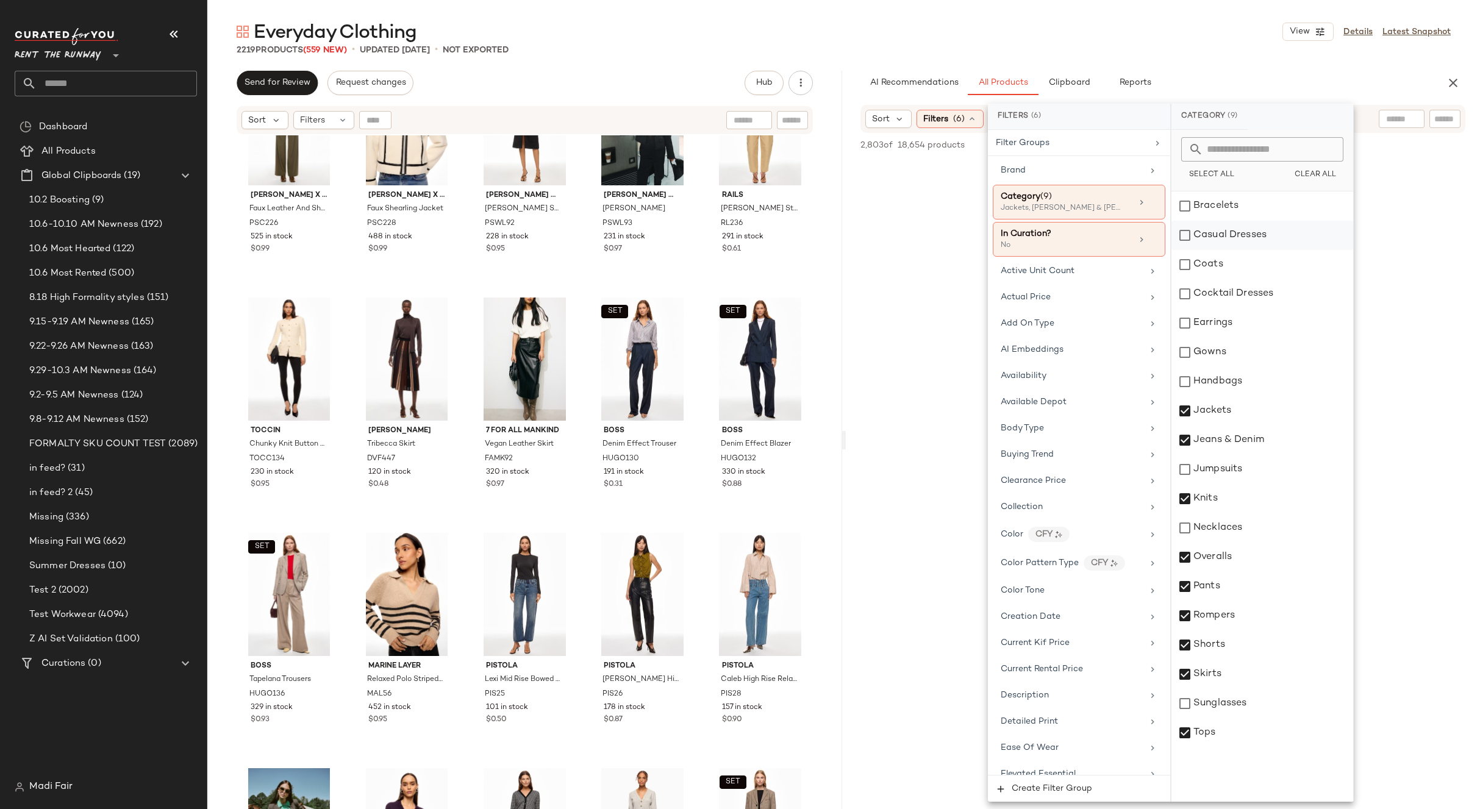
click at [1237, 235] on div "Casual Dresses" at bounding box center [1263, 235] width 182 height 29
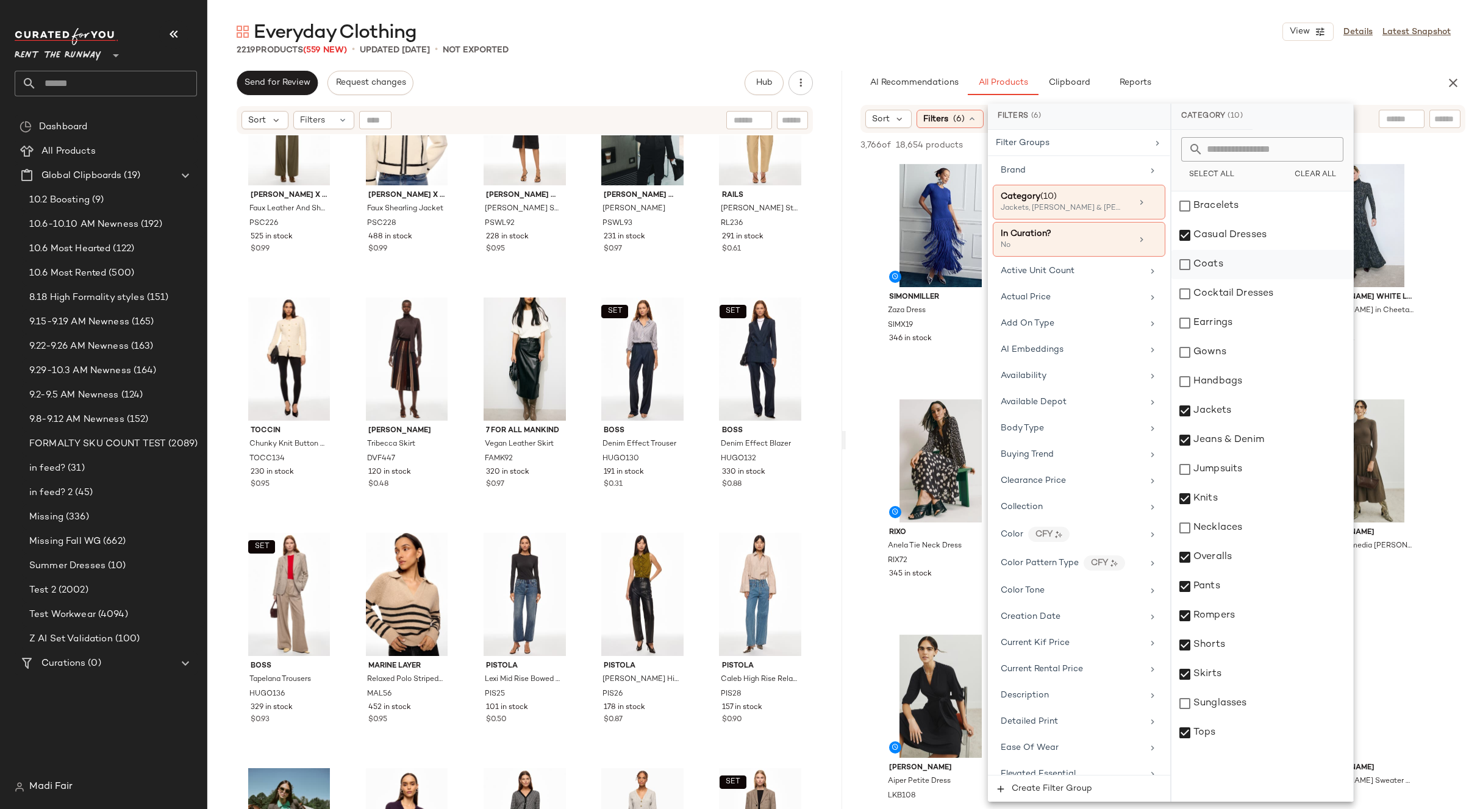
click at [1231, 260] on div "Coats" at bounding box center [1263, 264] width 182 height 29
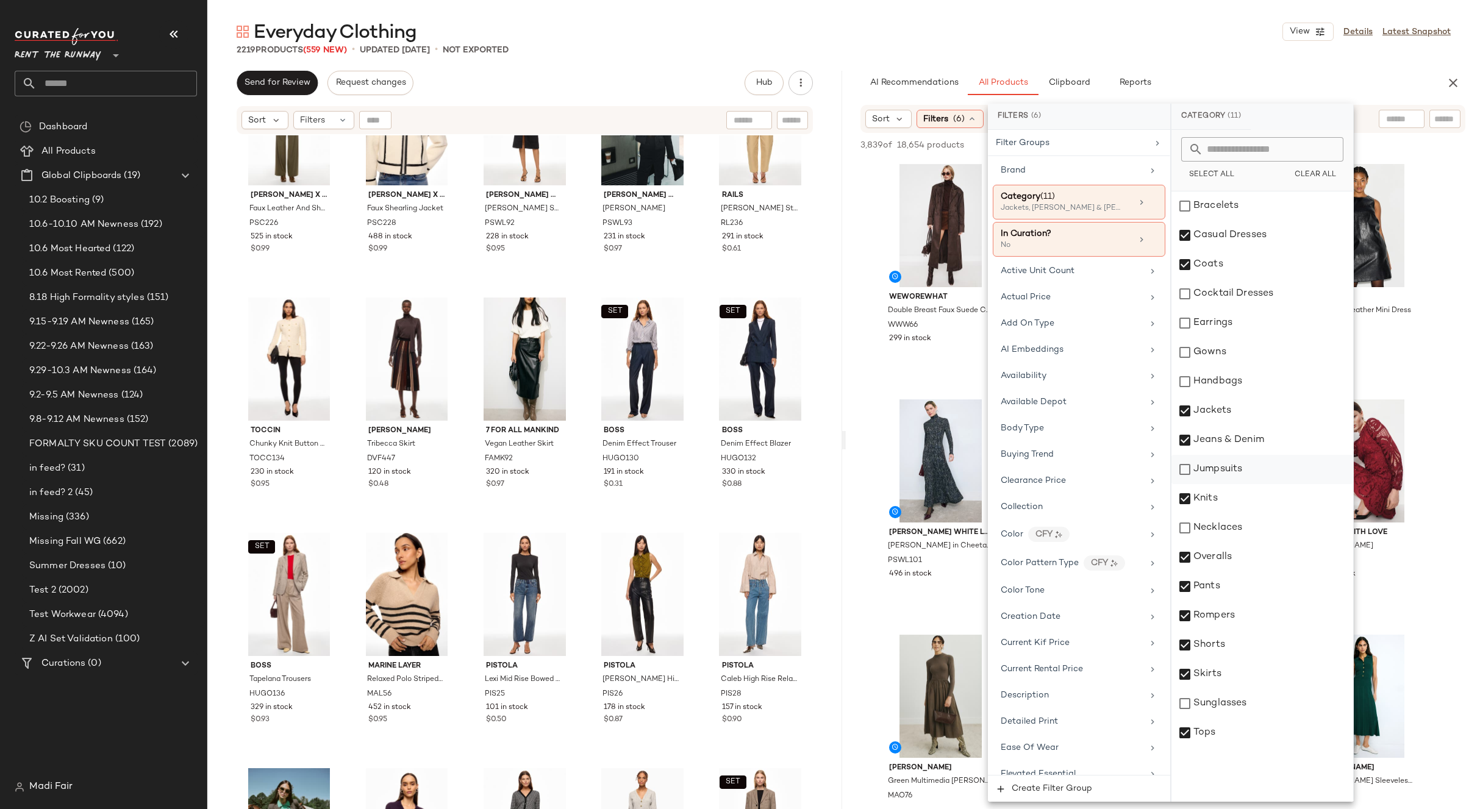
click at [1231, 465] on div "Jumpsuits" at bounding box center [1263, 469] width 182 height 29
click at [1169, 36] on div "Everyday Clothing View Details Latest Snapshot" at bounding box center [843, 32] width 1273 height 24
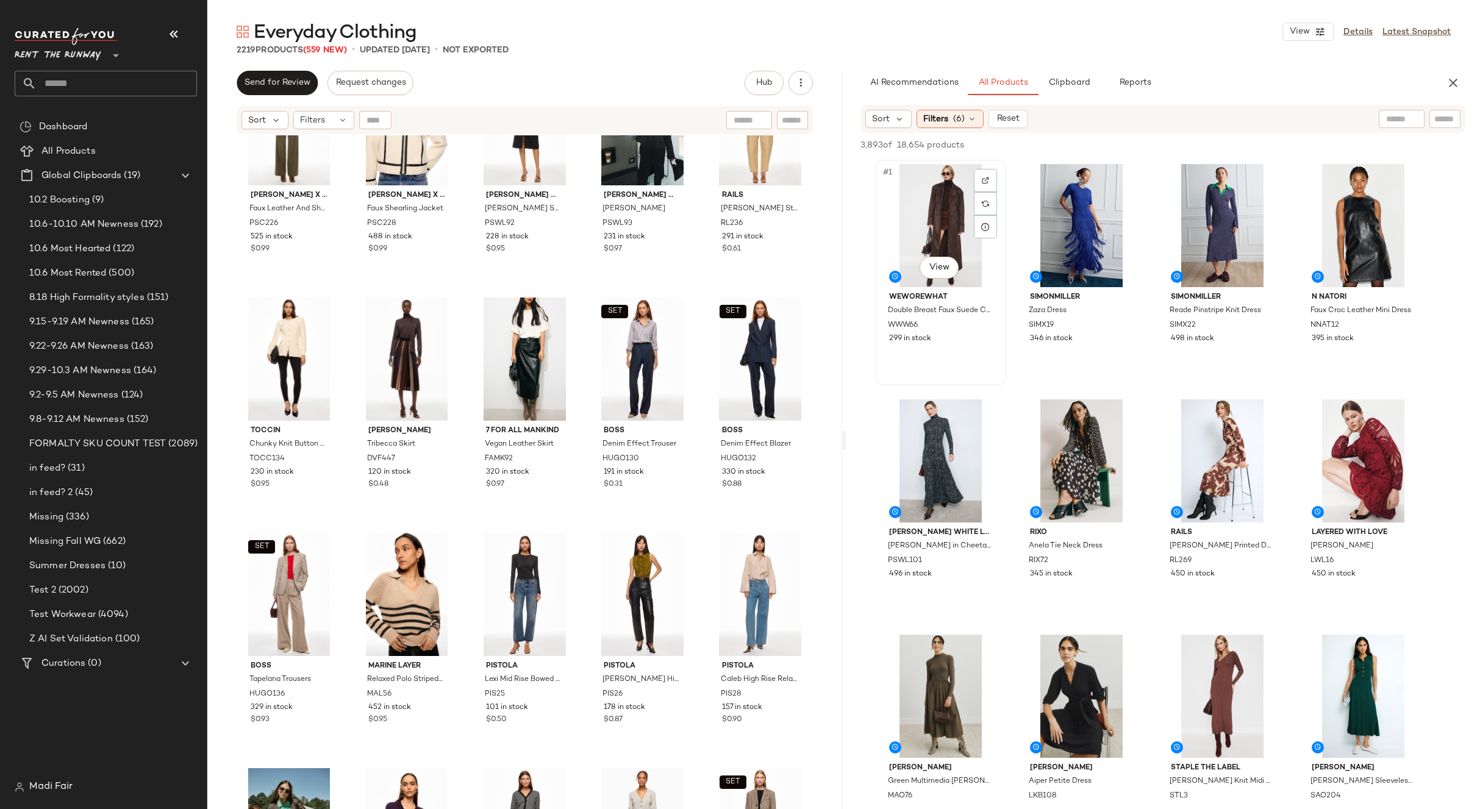
click at [933, 220] on div "#1 View" at bounding box center [940, 225] width 123 height 123
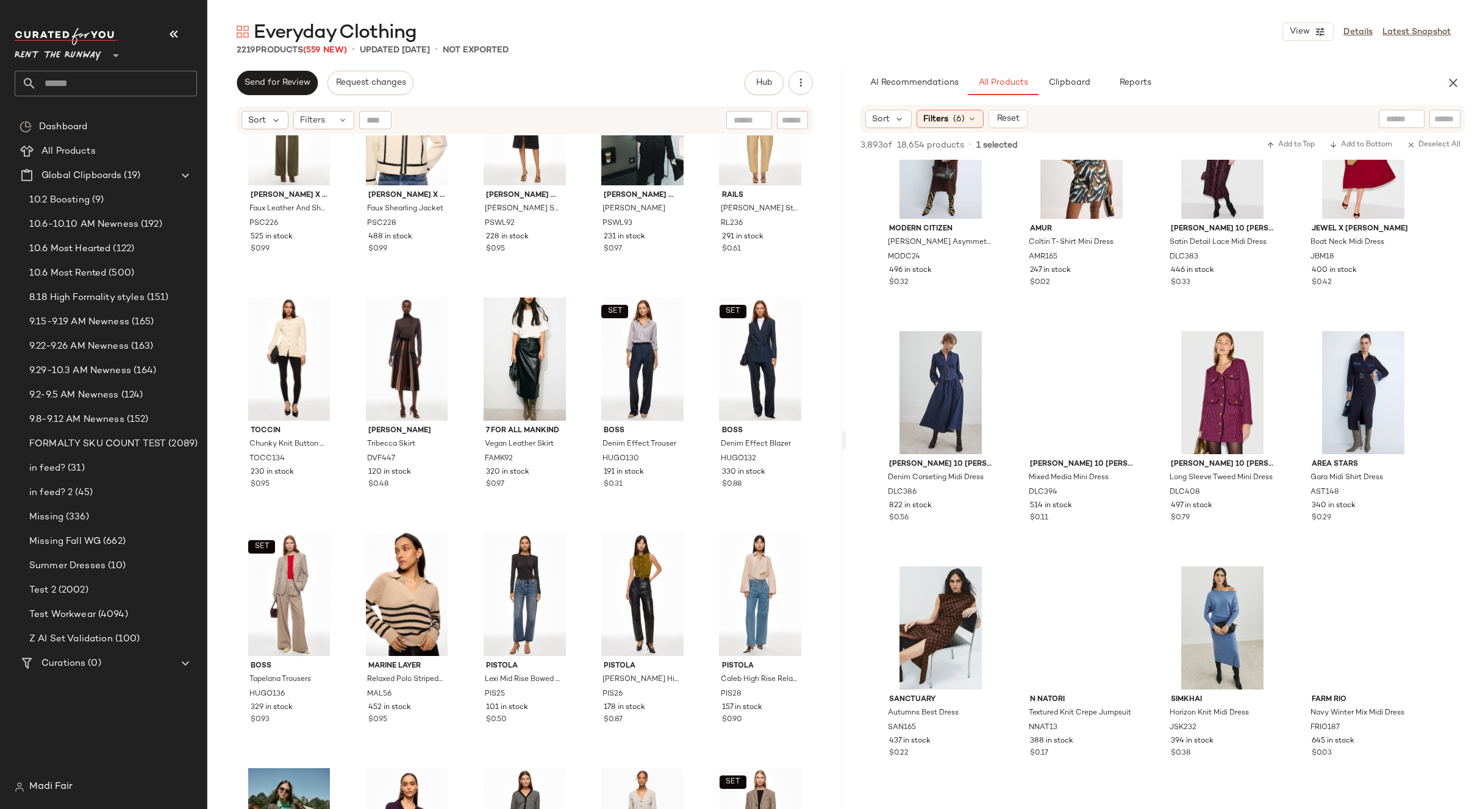
scroll to position [2866, 0]
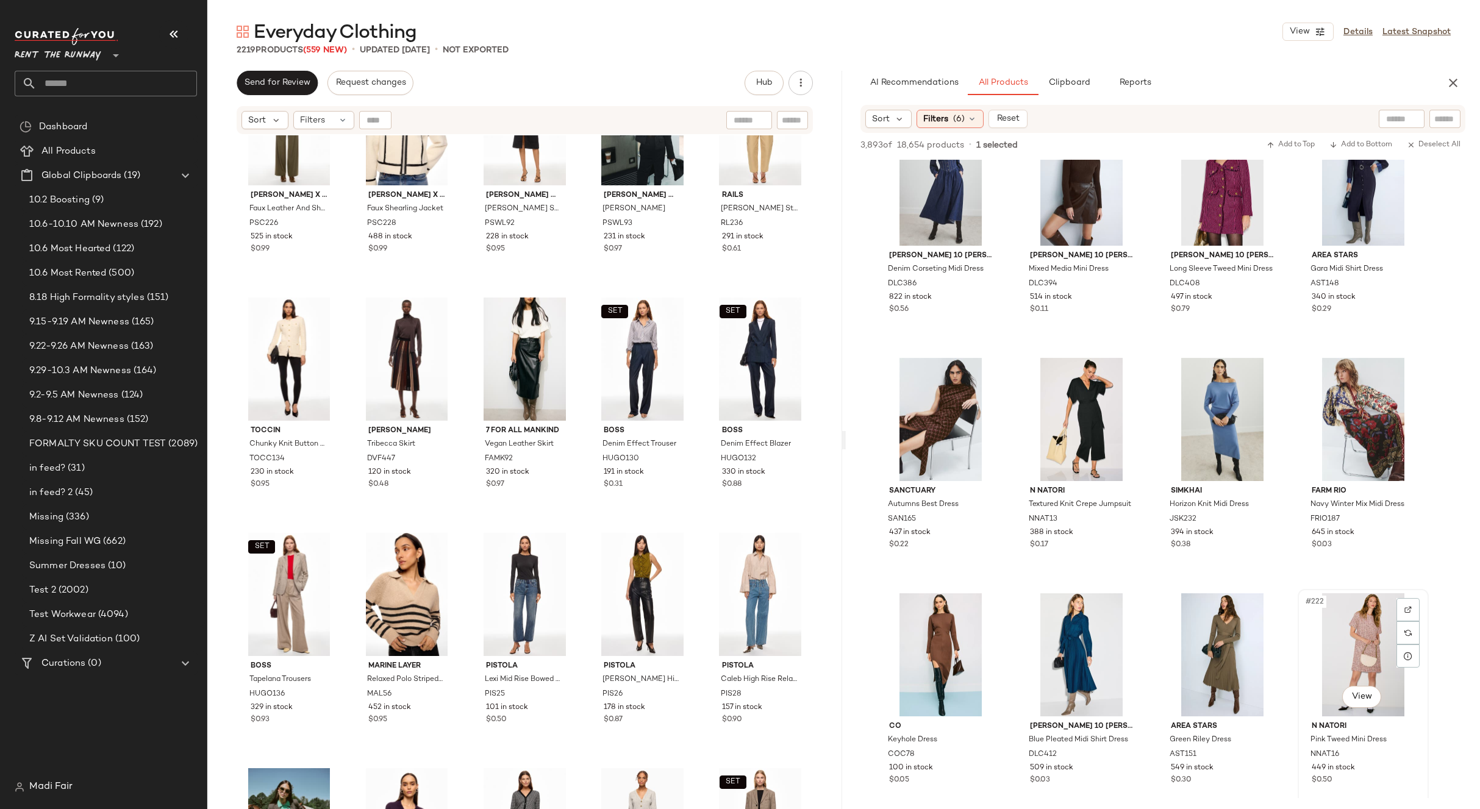
click at [1339, 629] on div "#222 View" at bounding box center [1363, 654] width 123 height 123
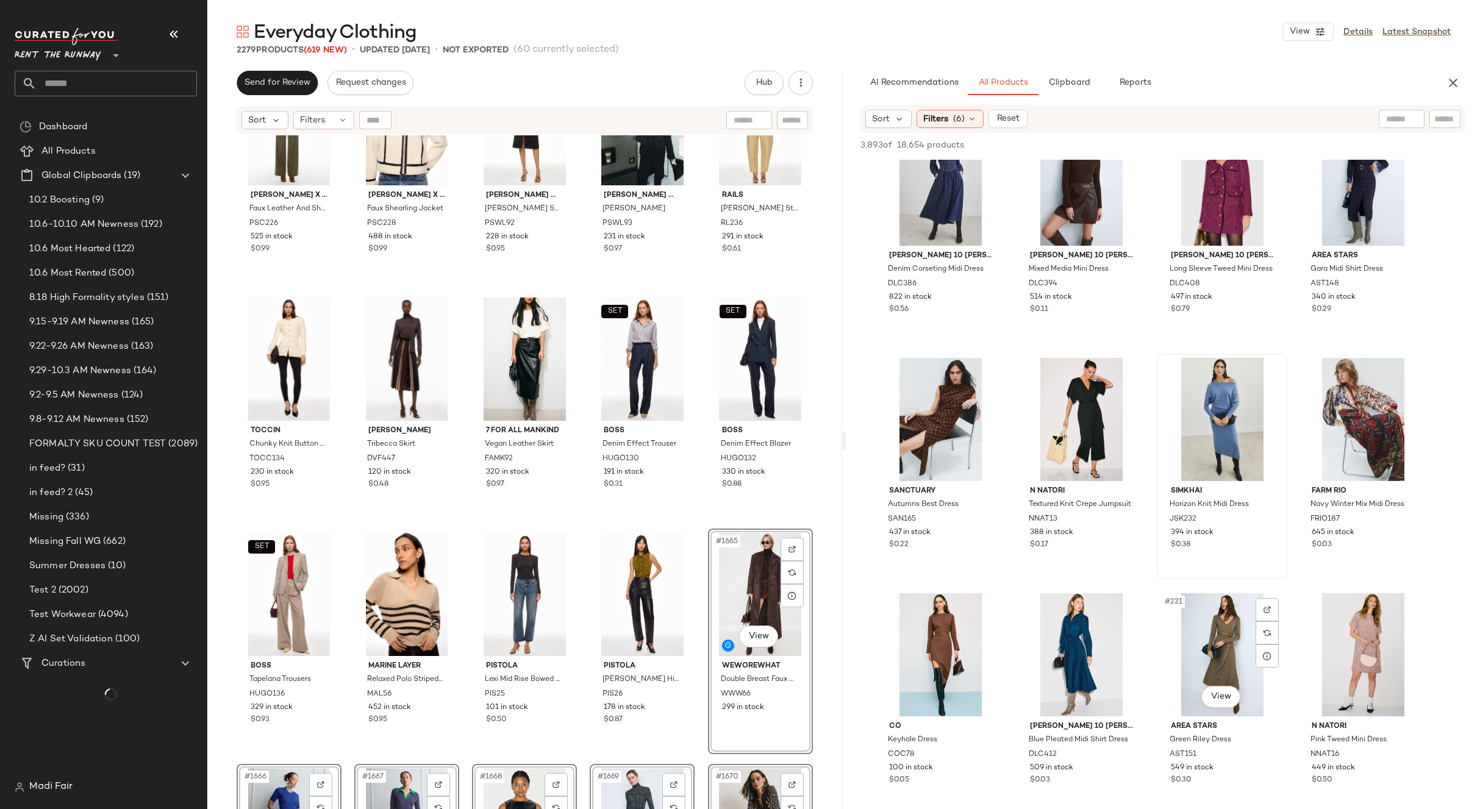
scroll to position [3171, 0]
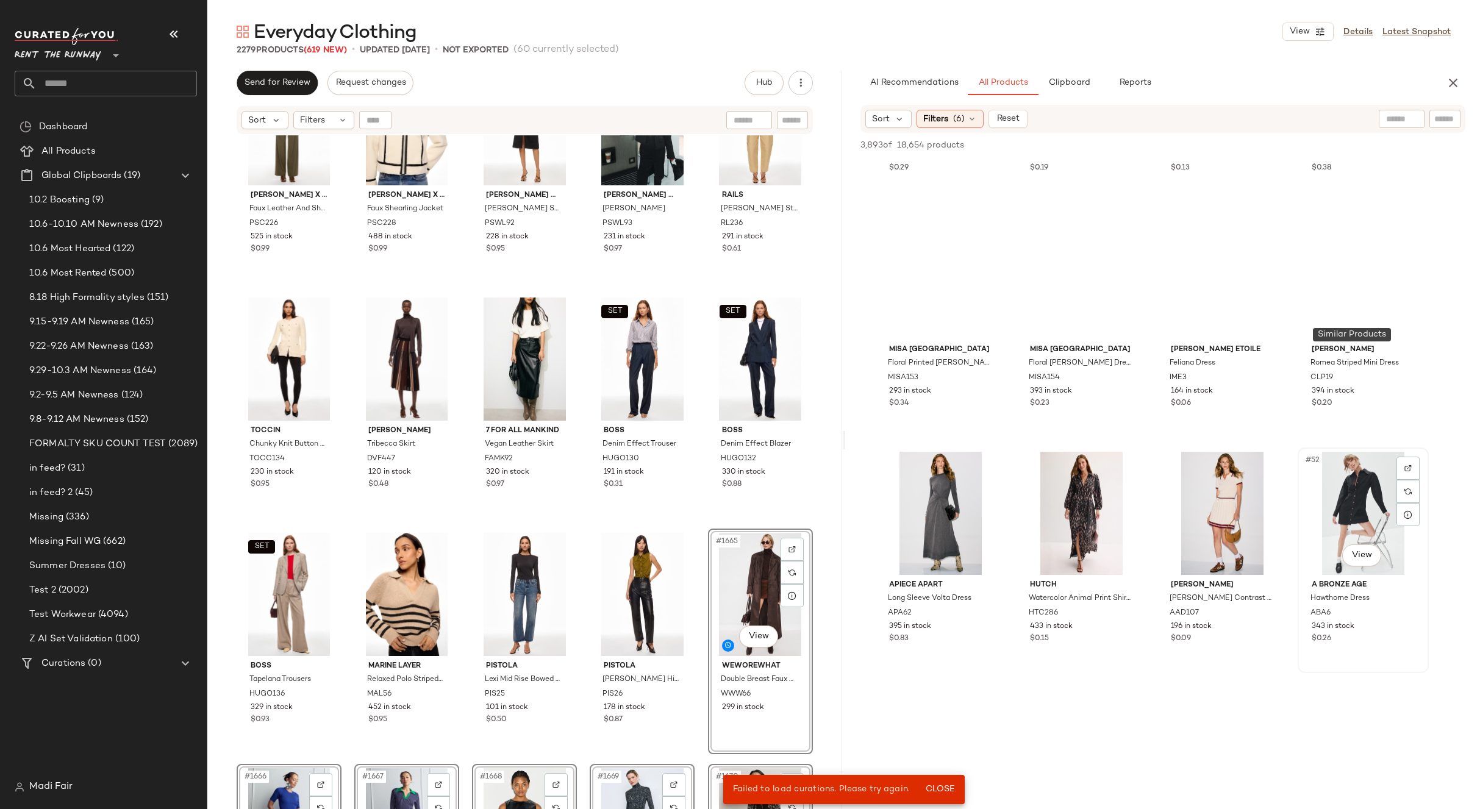
scroll to position [2440, 0]
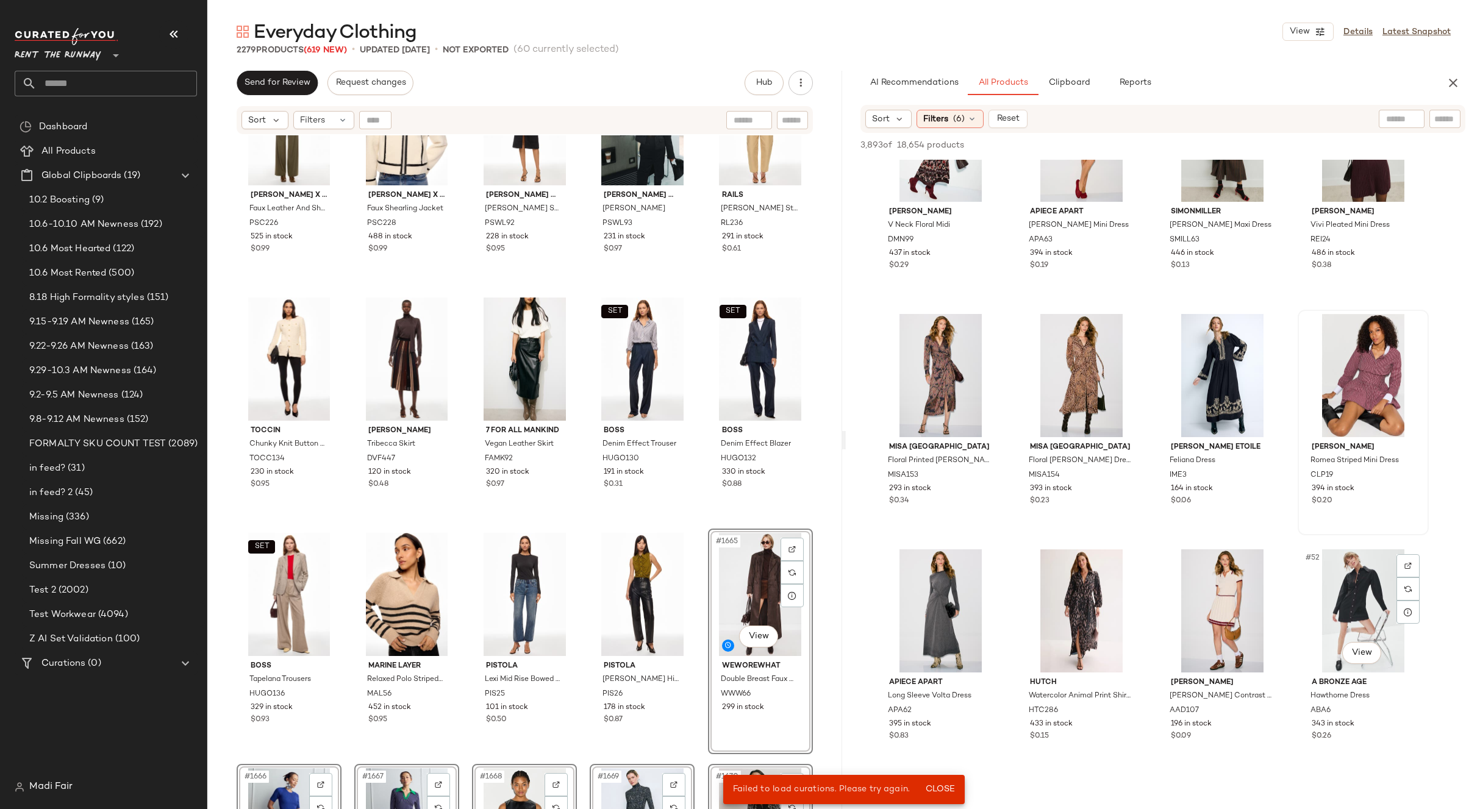
drag, startPoint x: 1357, startPoint y: 615, endPoint x: 1392, endPoint y: 395, distance: 222.9
click at [1356, 613] on div "#52 View" at bounding box center [1363, 611] width 123 height 123
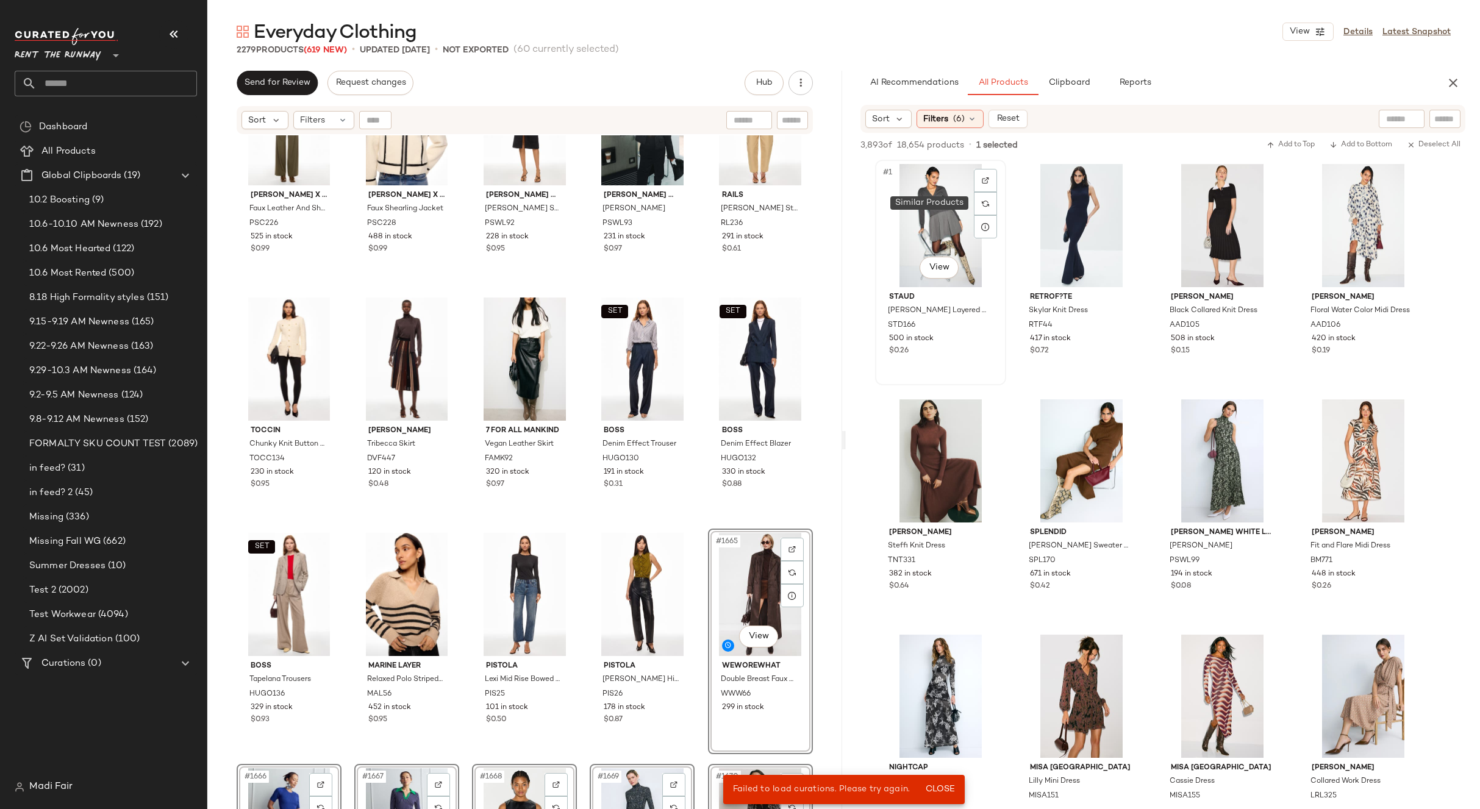
click at [951, 202] on div "#1 View" at bounding box center [940, 225] width 123 height 123
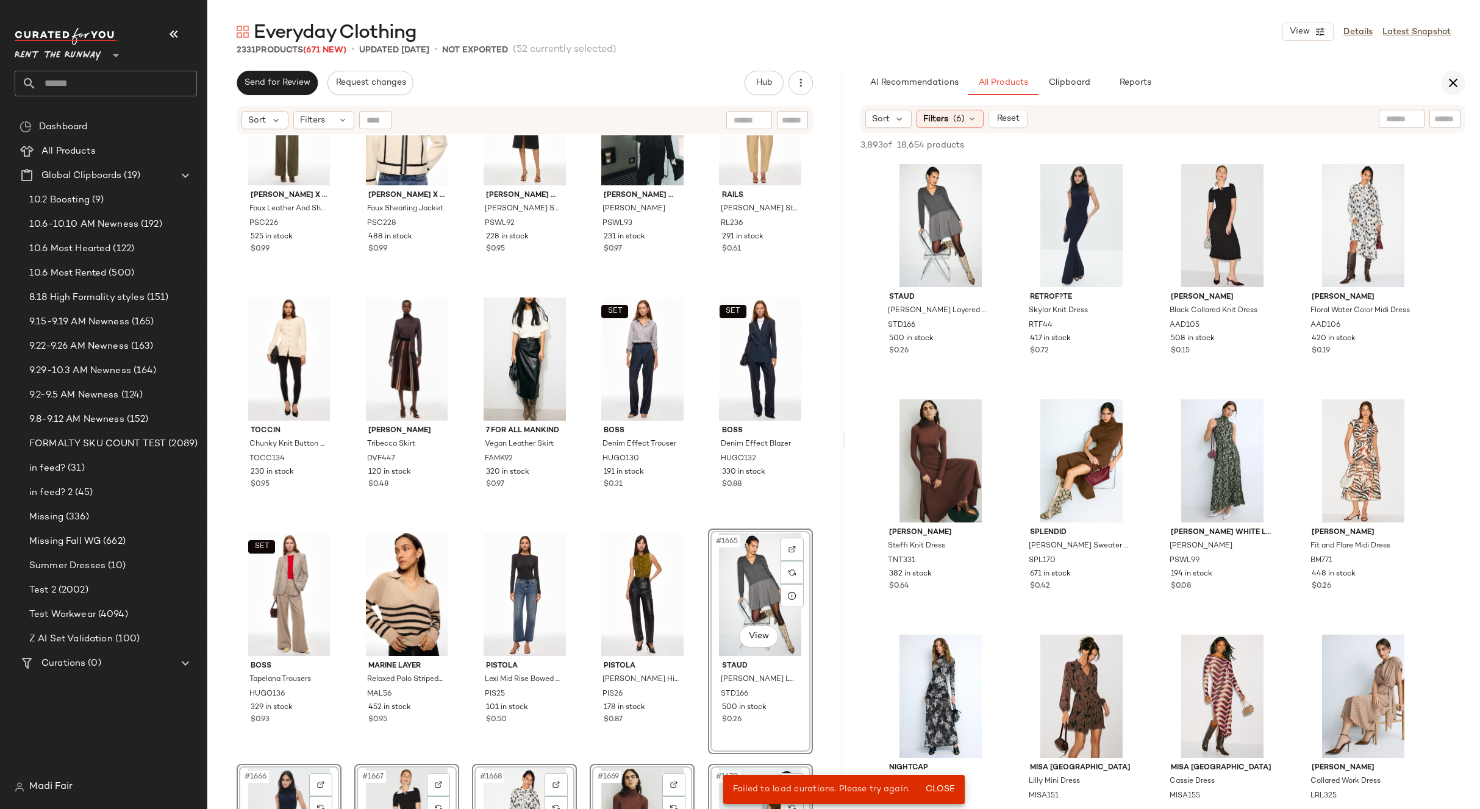
click at [1453, 79] on icon "button" at bounding box center [1453, 83] width 15 height 15
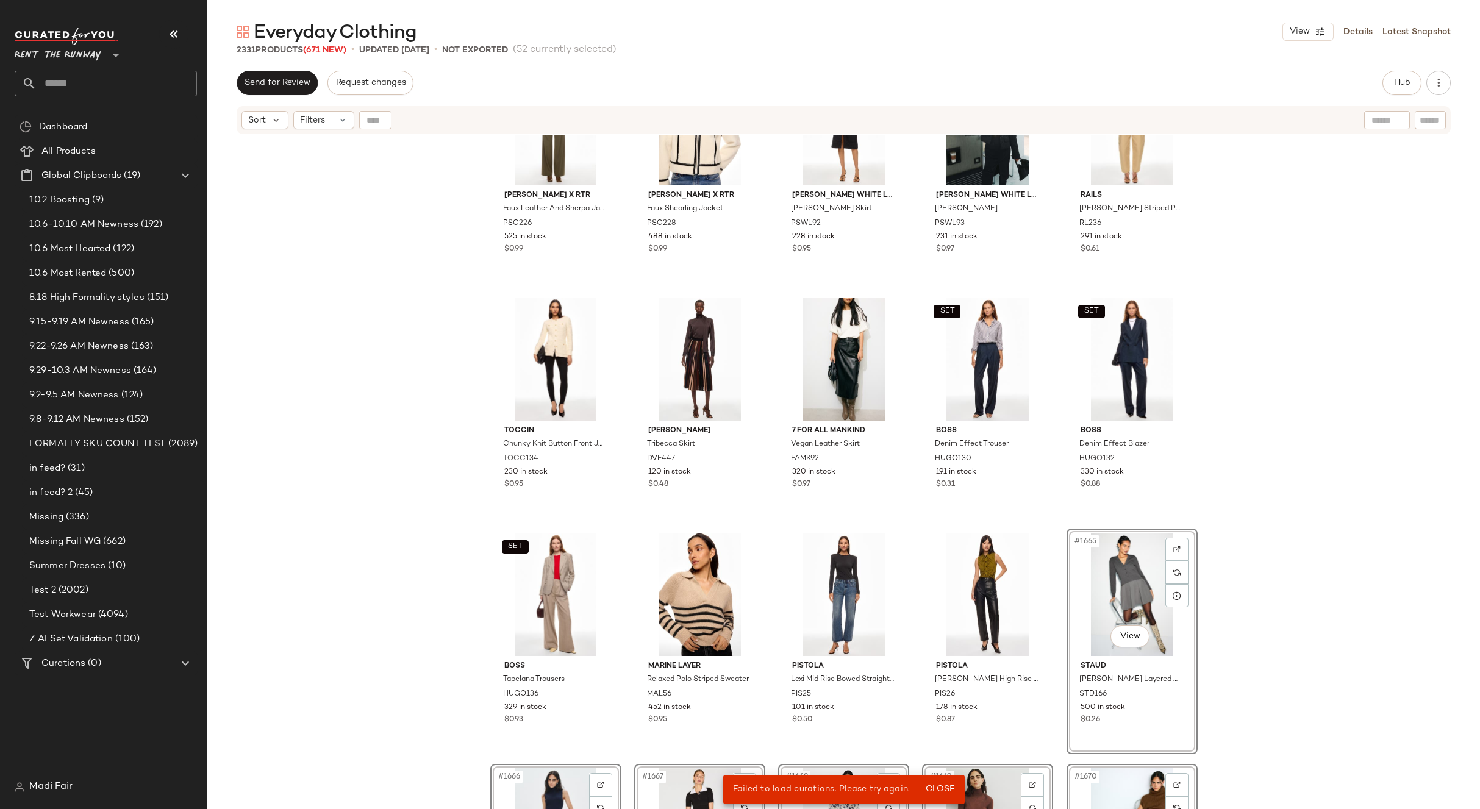
click at [1049, 282] on div "[PERSON_NAME] White Label [PERSON_NAME] PSWL93 231 in stock $0.97" at bounding box center [987, 171] width 131 height 226
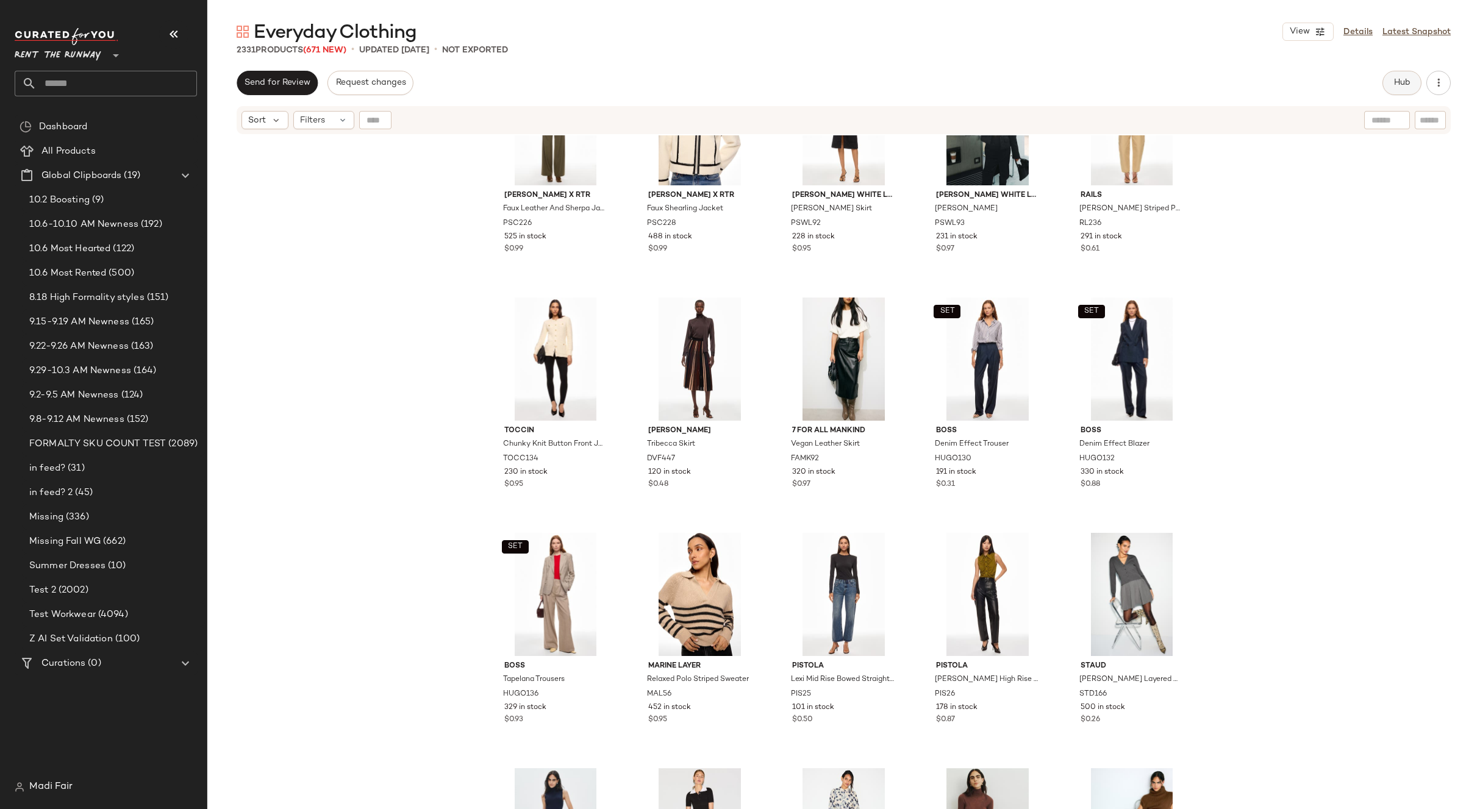
click at [1404, 82] on span "Hub" at bounding box center [1402, 83] width 17 height 10
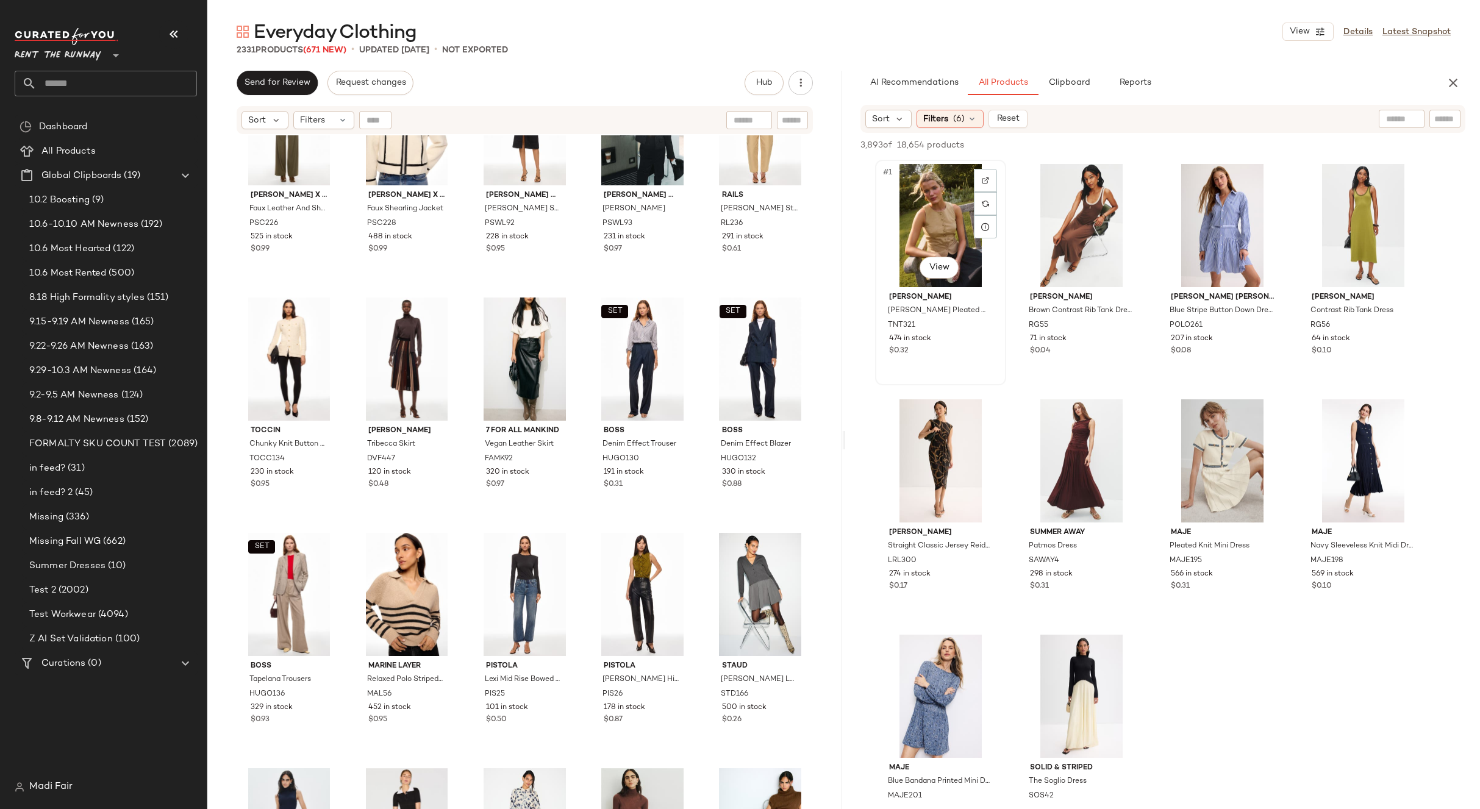
click at [945, 210] on div "#1 View" at bounding box center [940, 225] width 123 height 123
click at [1054, 665] on div "#10 View" at bounding box center [1081, 696] width 123 height 123
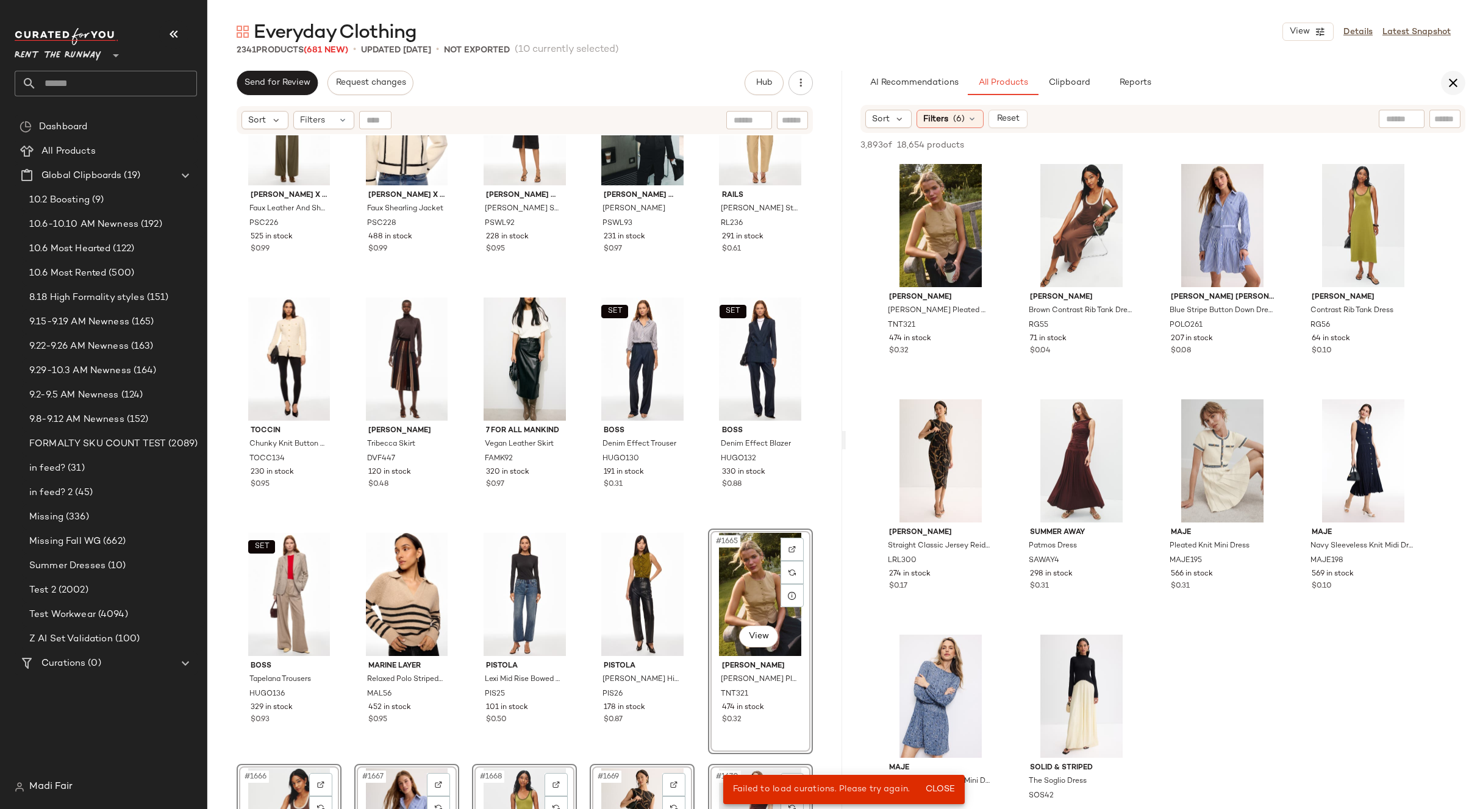
click at [1453, 80] on icon "button" at bounding box center [1453, 83] width 15 height 15
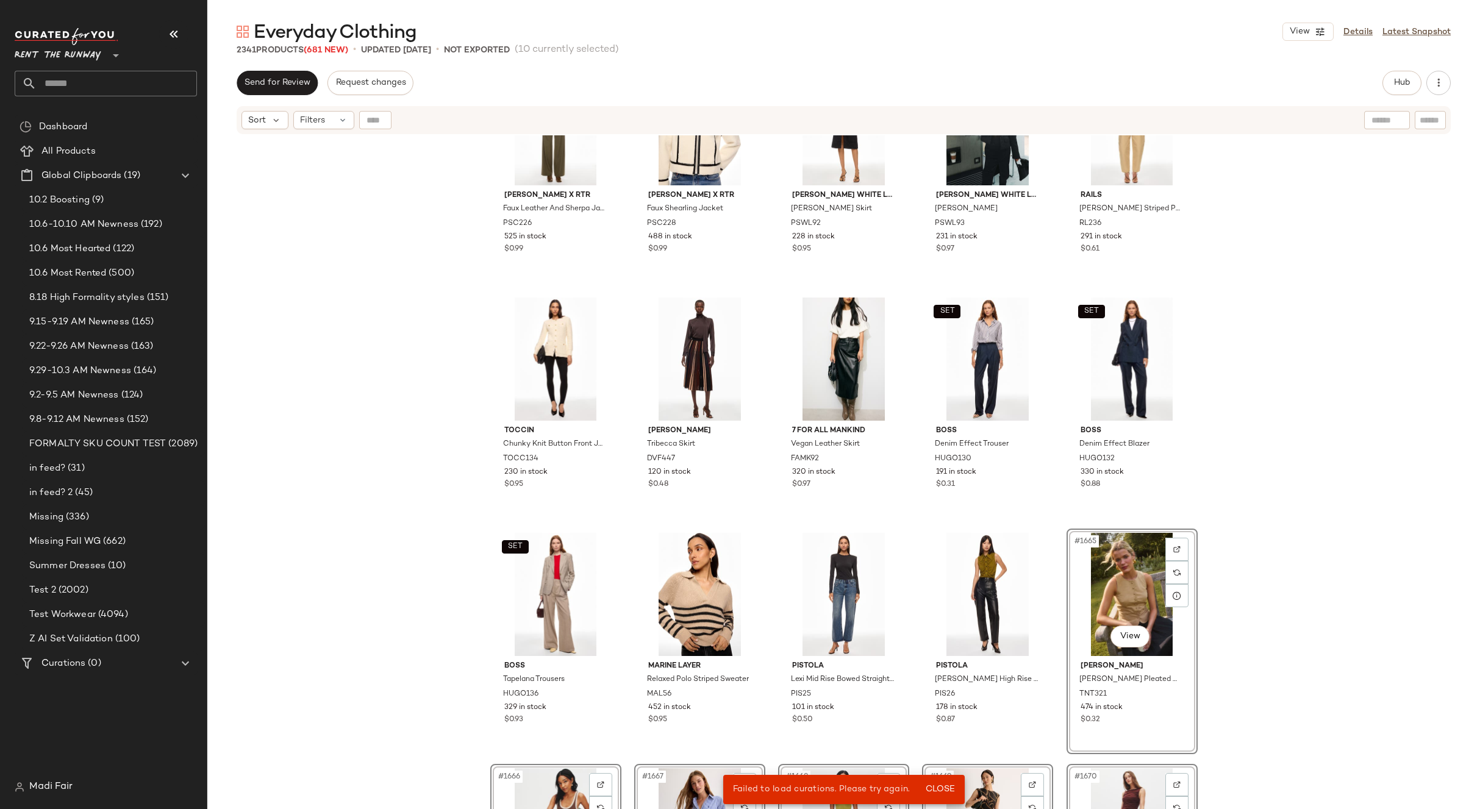
click at [1320, 331] on div "[PERSON_NAME] x RTR Faux Leather And Sherpa Jacket PSC226 525 in stock $0.99 [P…" at bounding box center [843, 487] width 1273 height 704
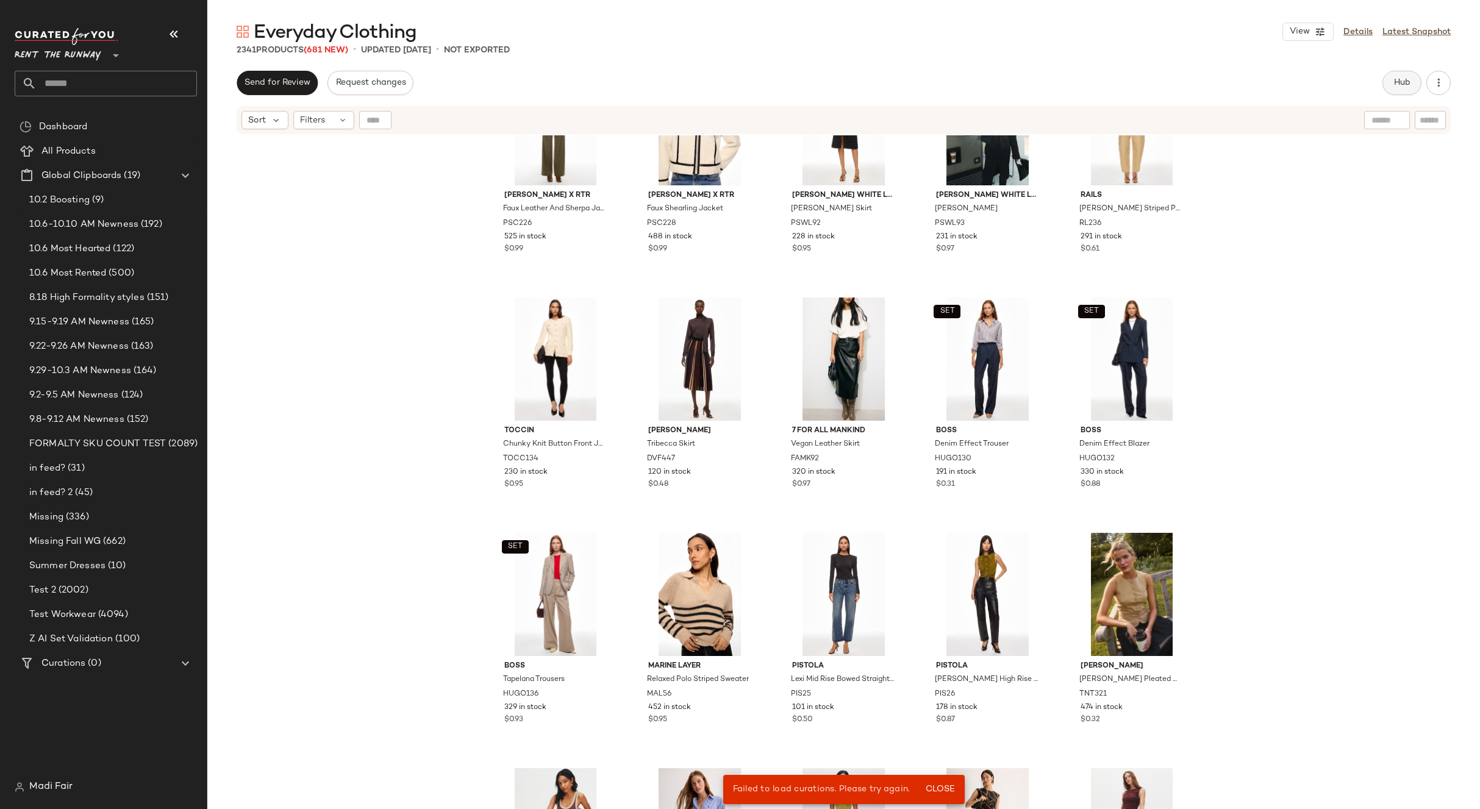
click at [1407, 78] on span "Hub" at bounding box center [1402, 83] width 17 height 10
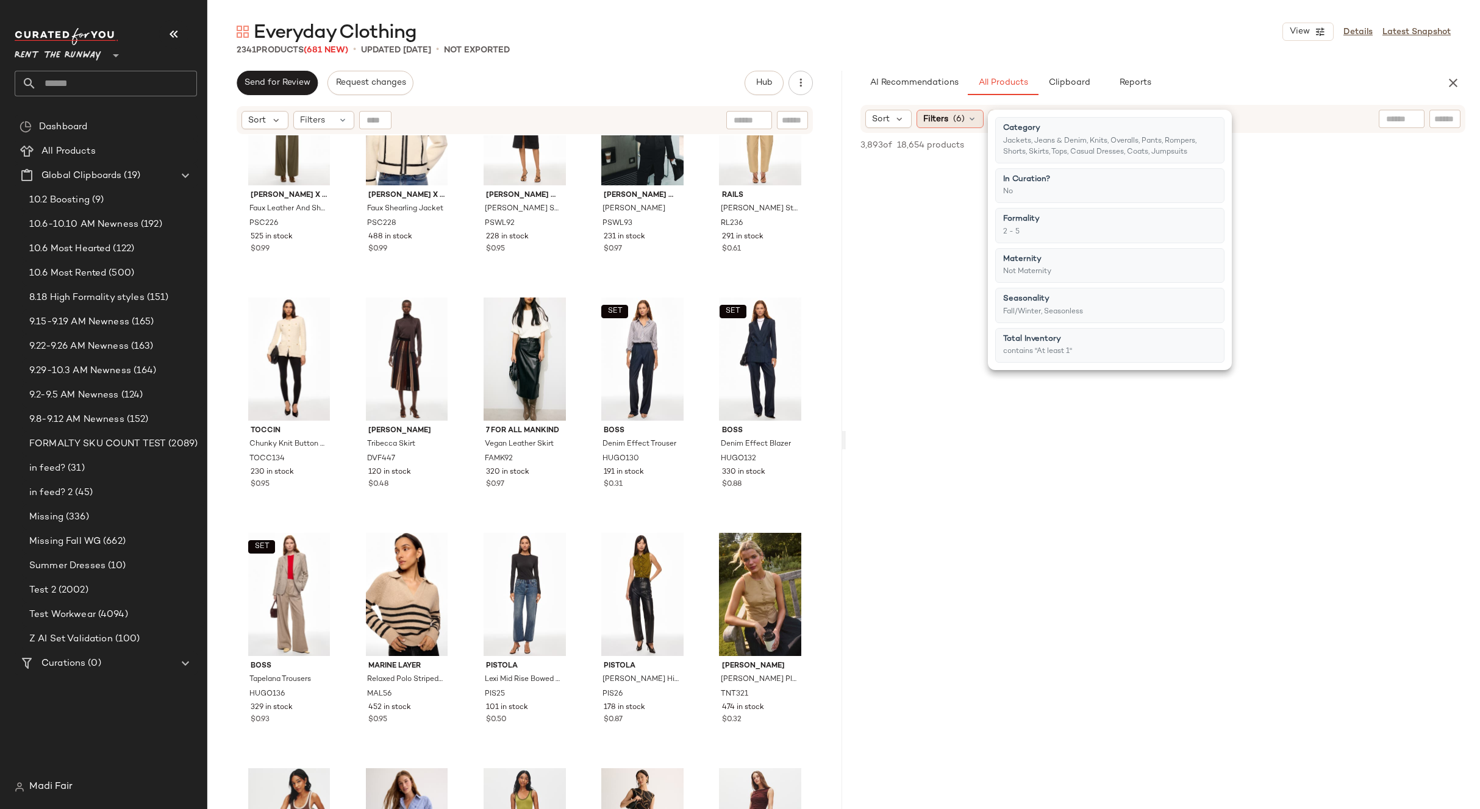
click at [968, 120] on icon at bounding box center [972, 119] width 10 height 10
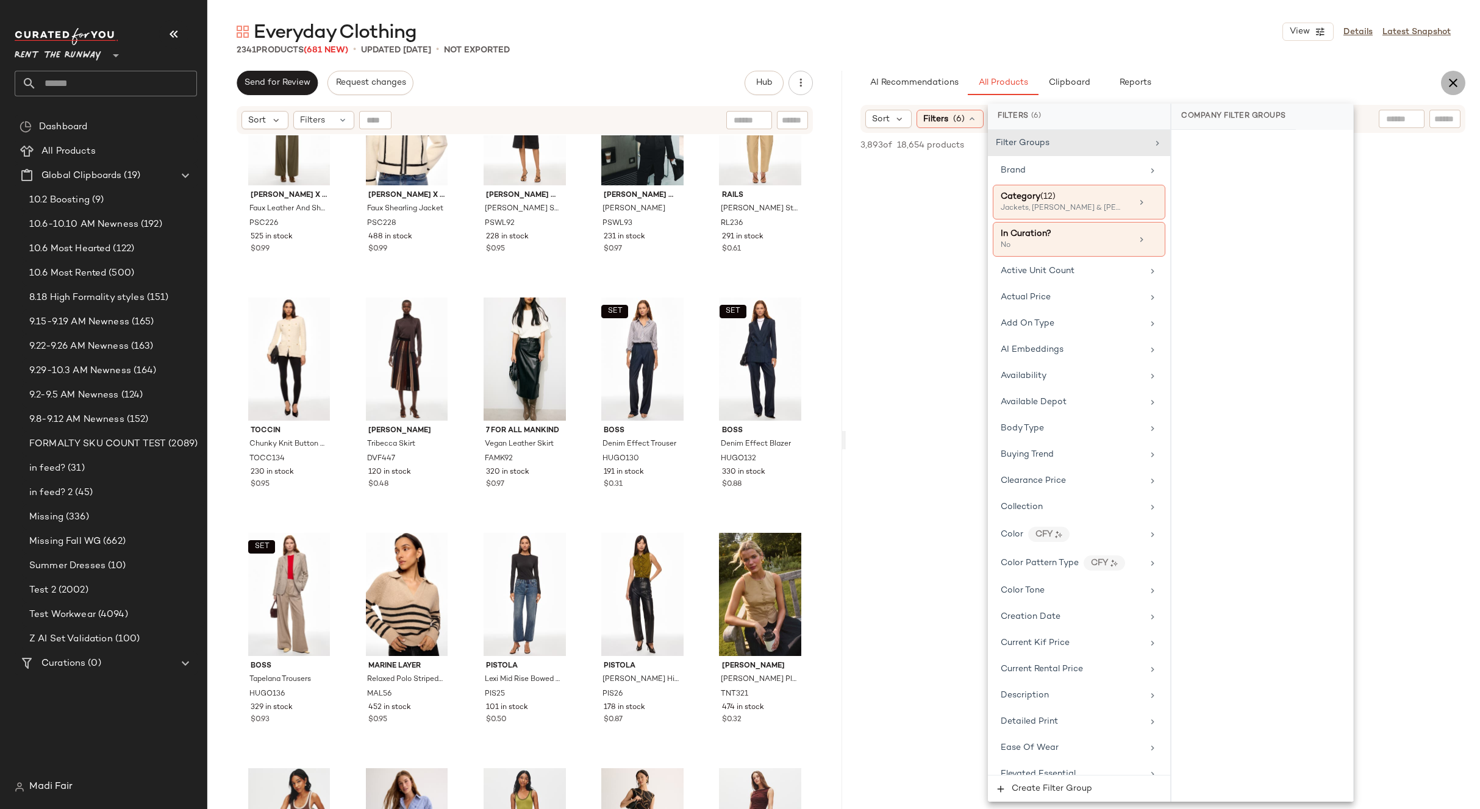
click at [1449, 81] on icon "button" at bounding box center [1453, 83] width 15 height 15
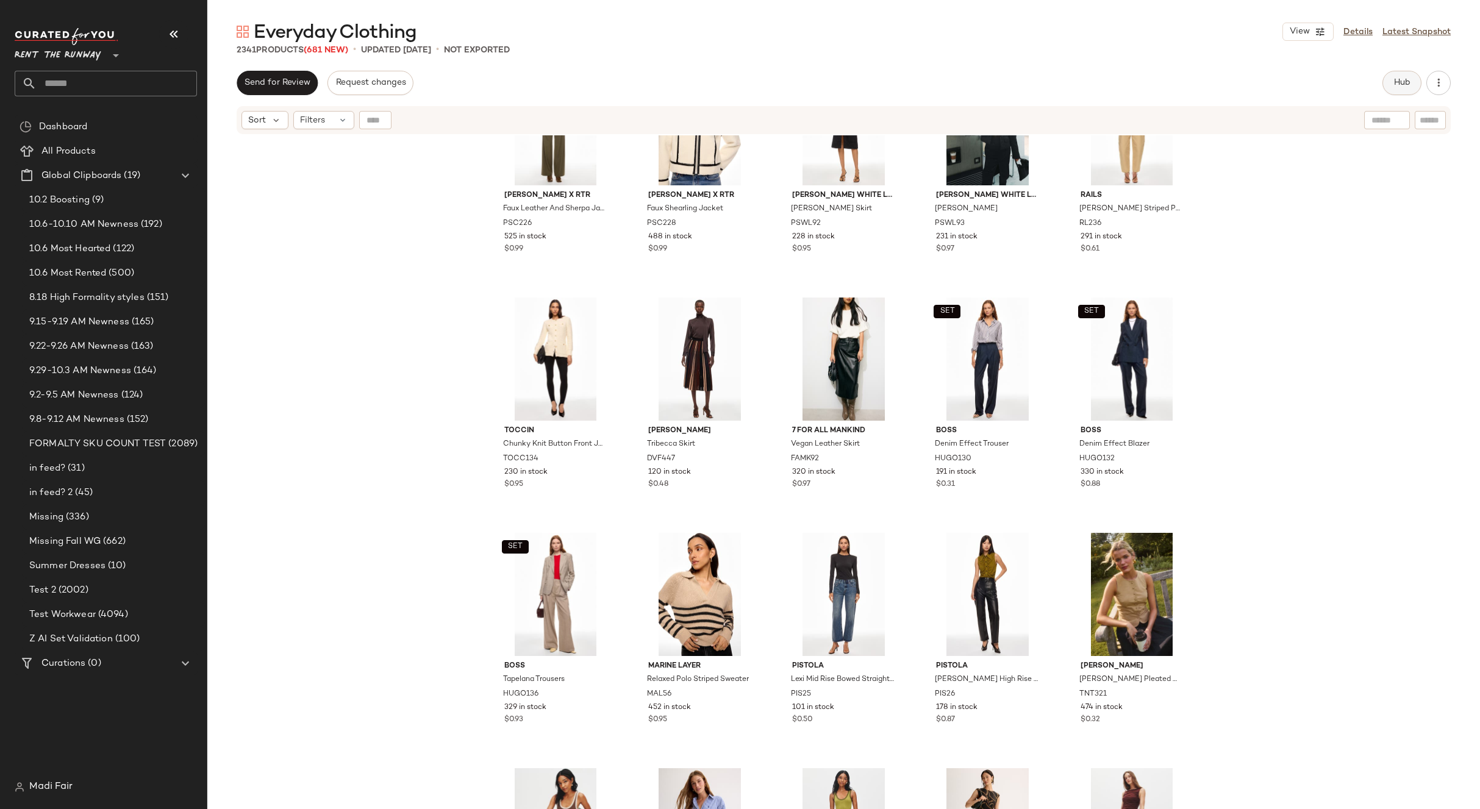
click at [1408, 86] on span "Hub" at bounding box center [1402, 83] width 17 height 10
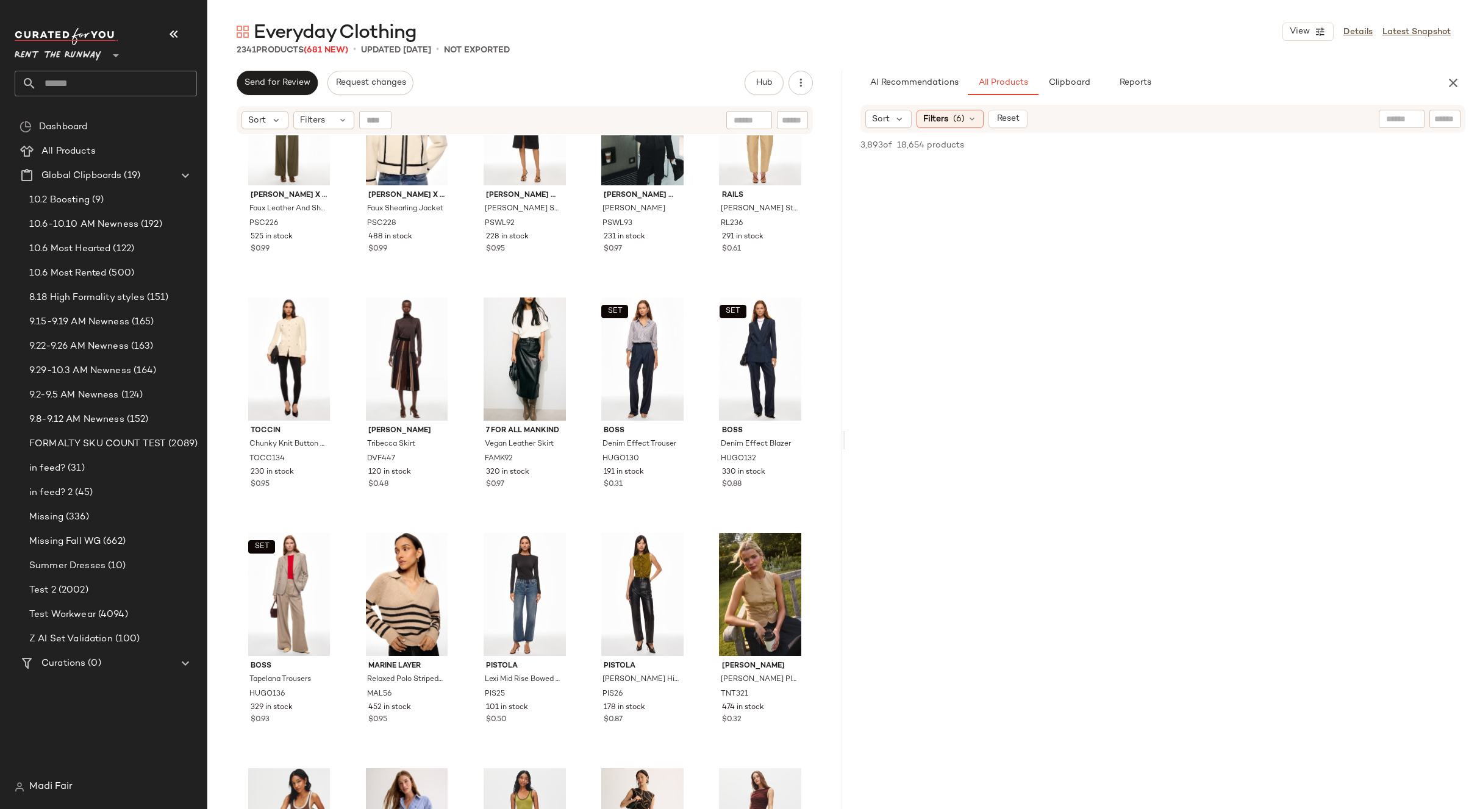
click at [967, 131] on div "Sort Filters (6) Reset" at bounding box center [1164, 119] width 606 height 28
click at [967, 127] on div "Filters (6)" at bounding box center [950, 119] width 67 height 18
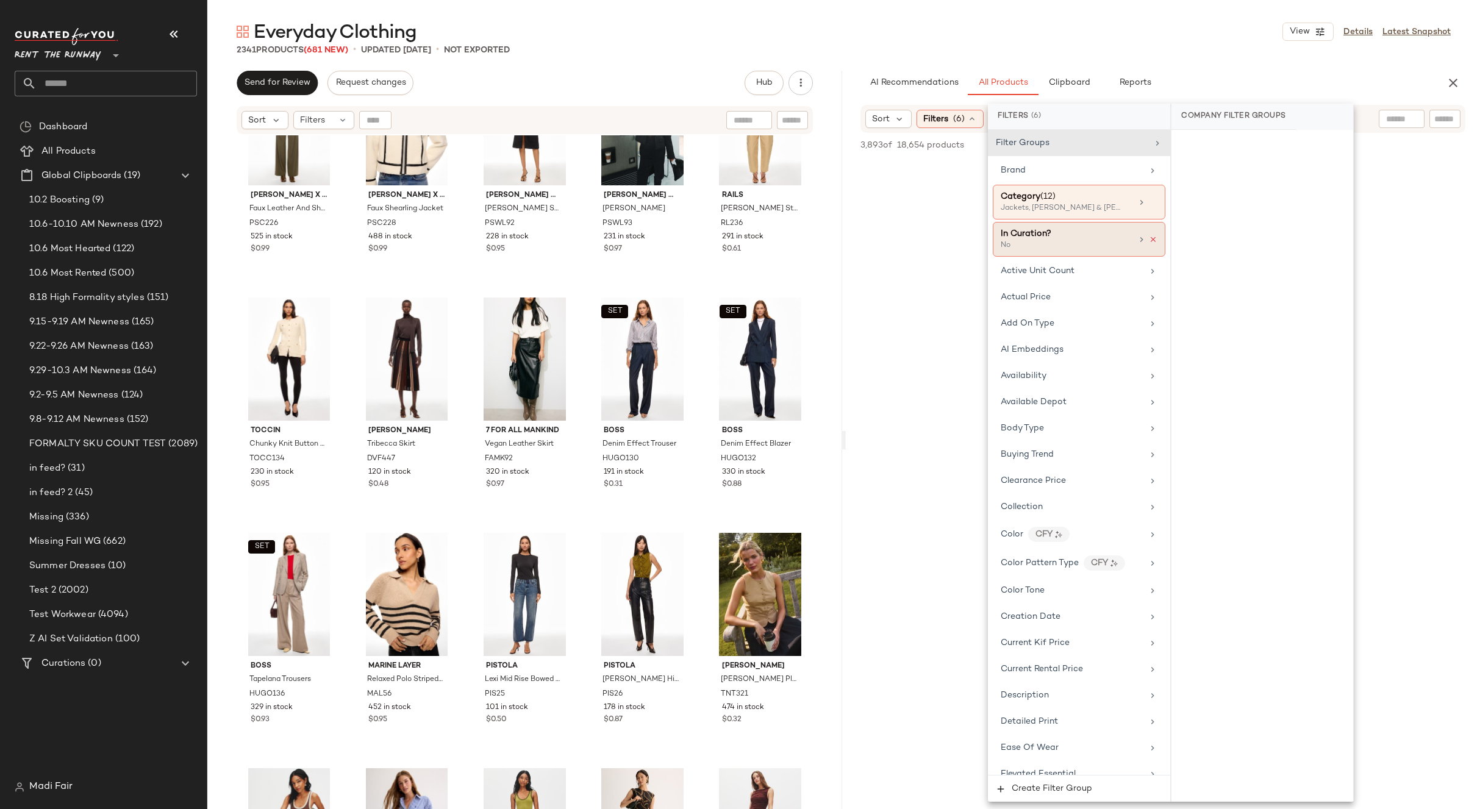
click at [1150, 242] on icon at bounding box center [1153, 239] width 9 height 9
click at [1108, 238] on div "In Curation?" at bounding box center [1072, 233] width 142 height 13
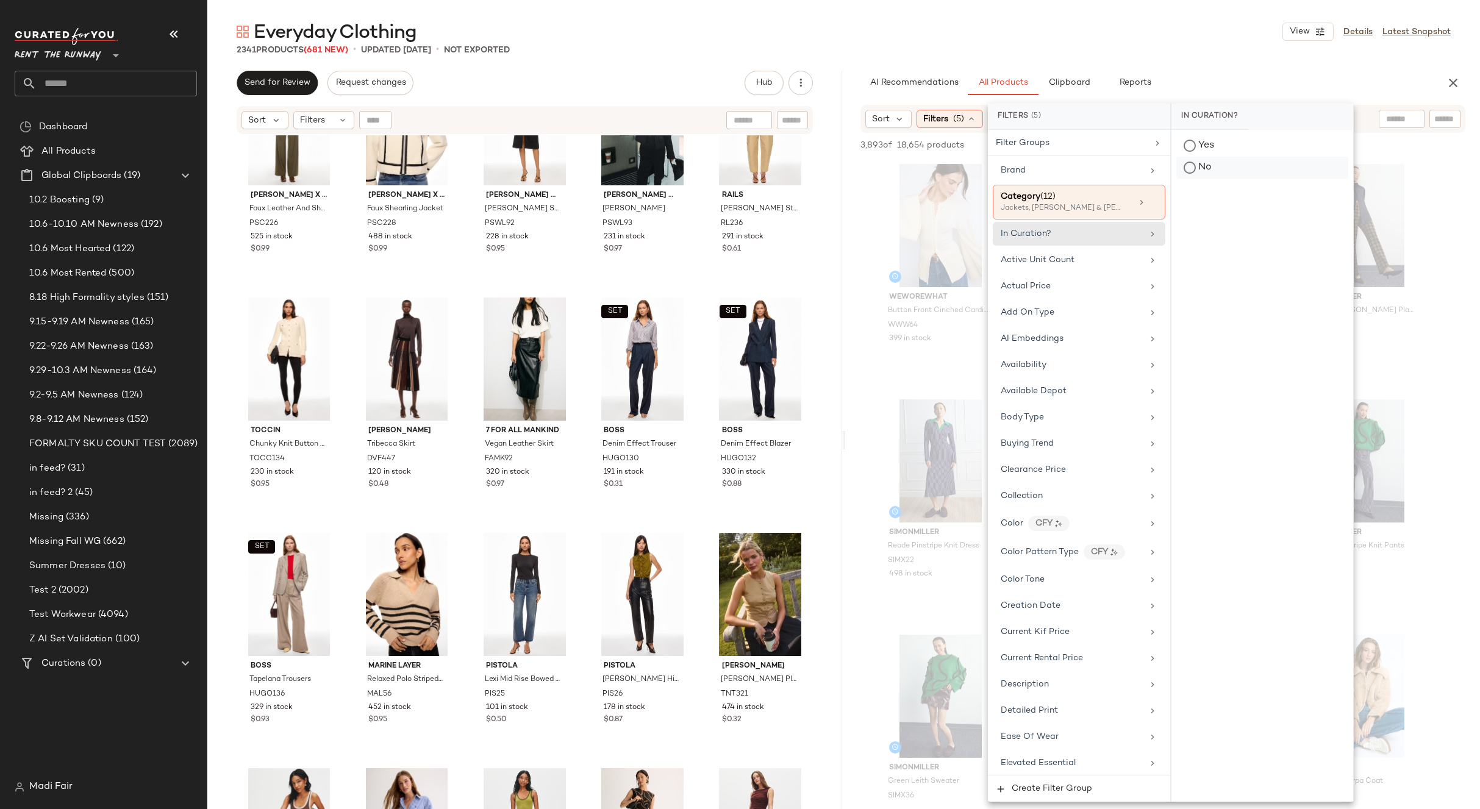
click at [1229, 169] on div "No" at bounding box center [1262, 168] width 172 height 22
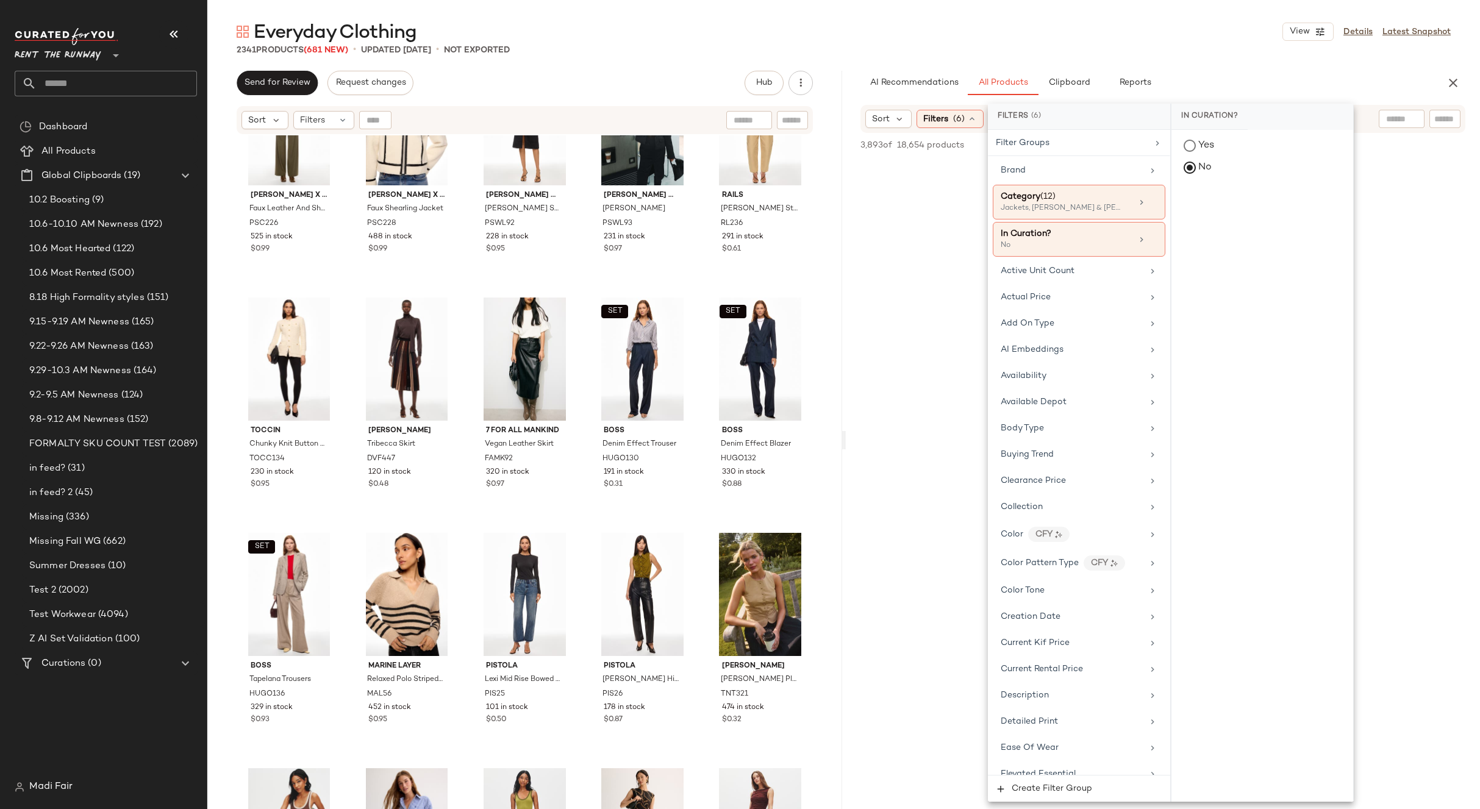
click at [1133, 42] on div "Everyday Clothing View Details Latest Snapshot" at bounding box center [843, 32] width 1273 height 24
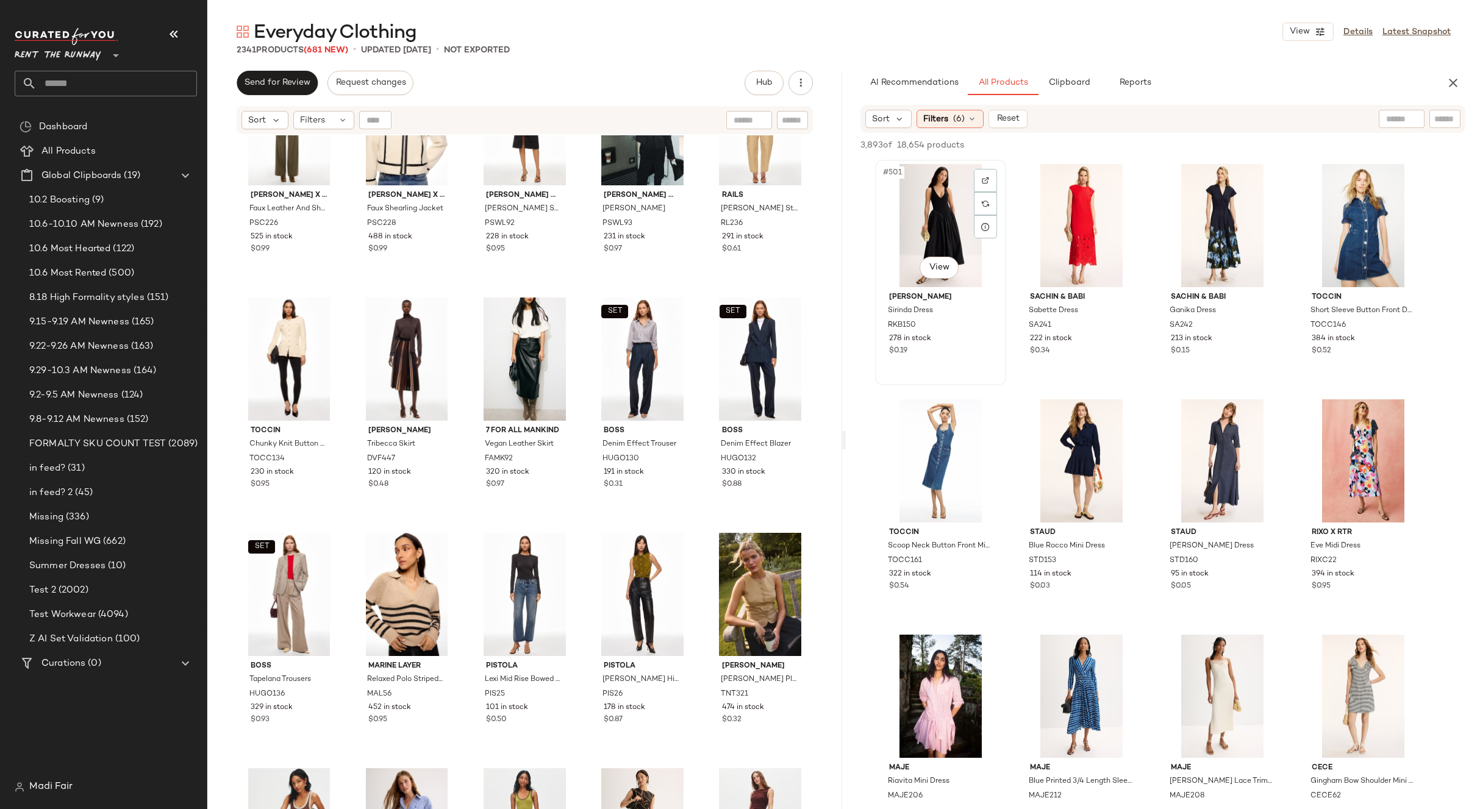
click at [948, 209] on div "#501 View" at bounding box center [940, 225] width 123 height 123
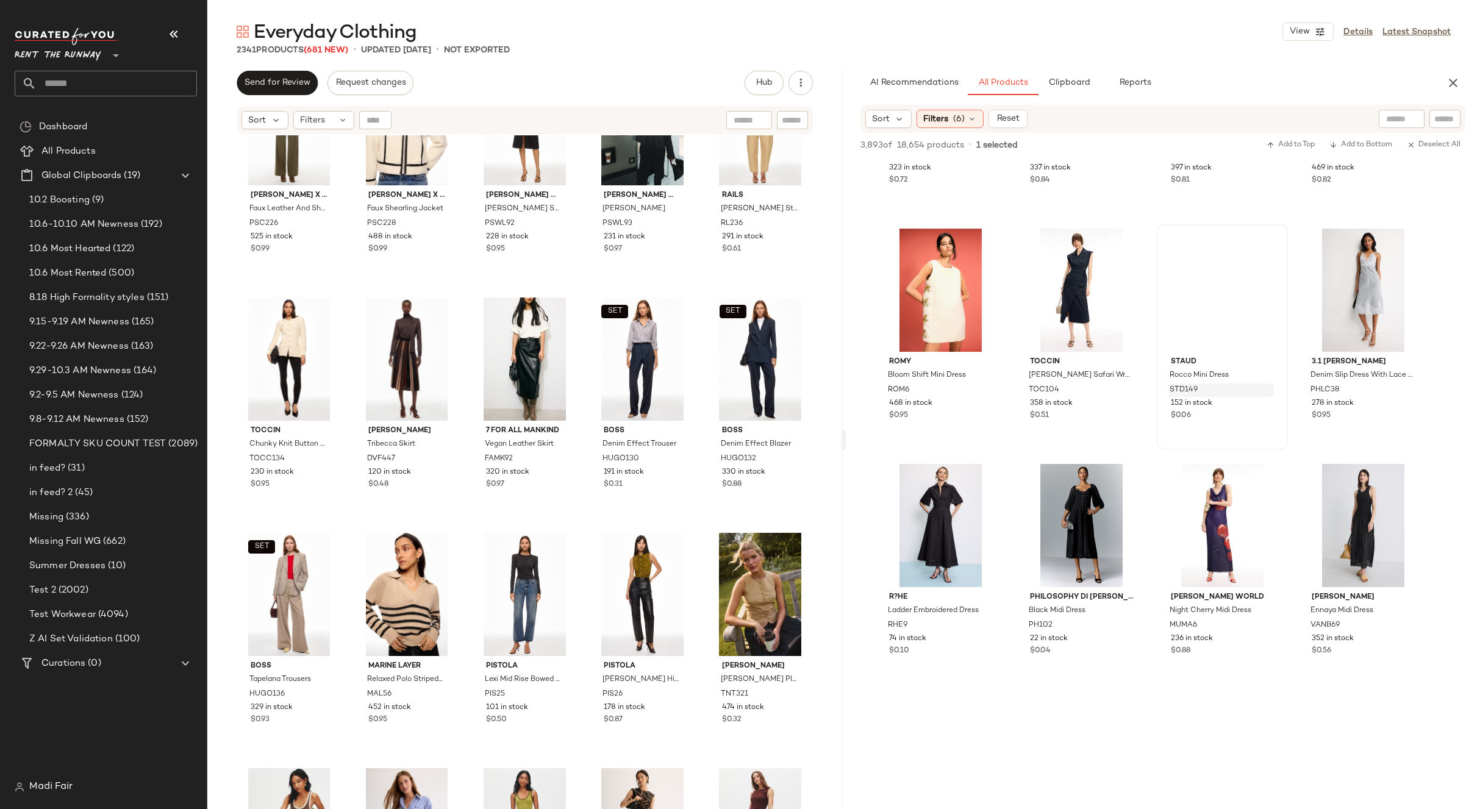
scroll to position [2318, 0]
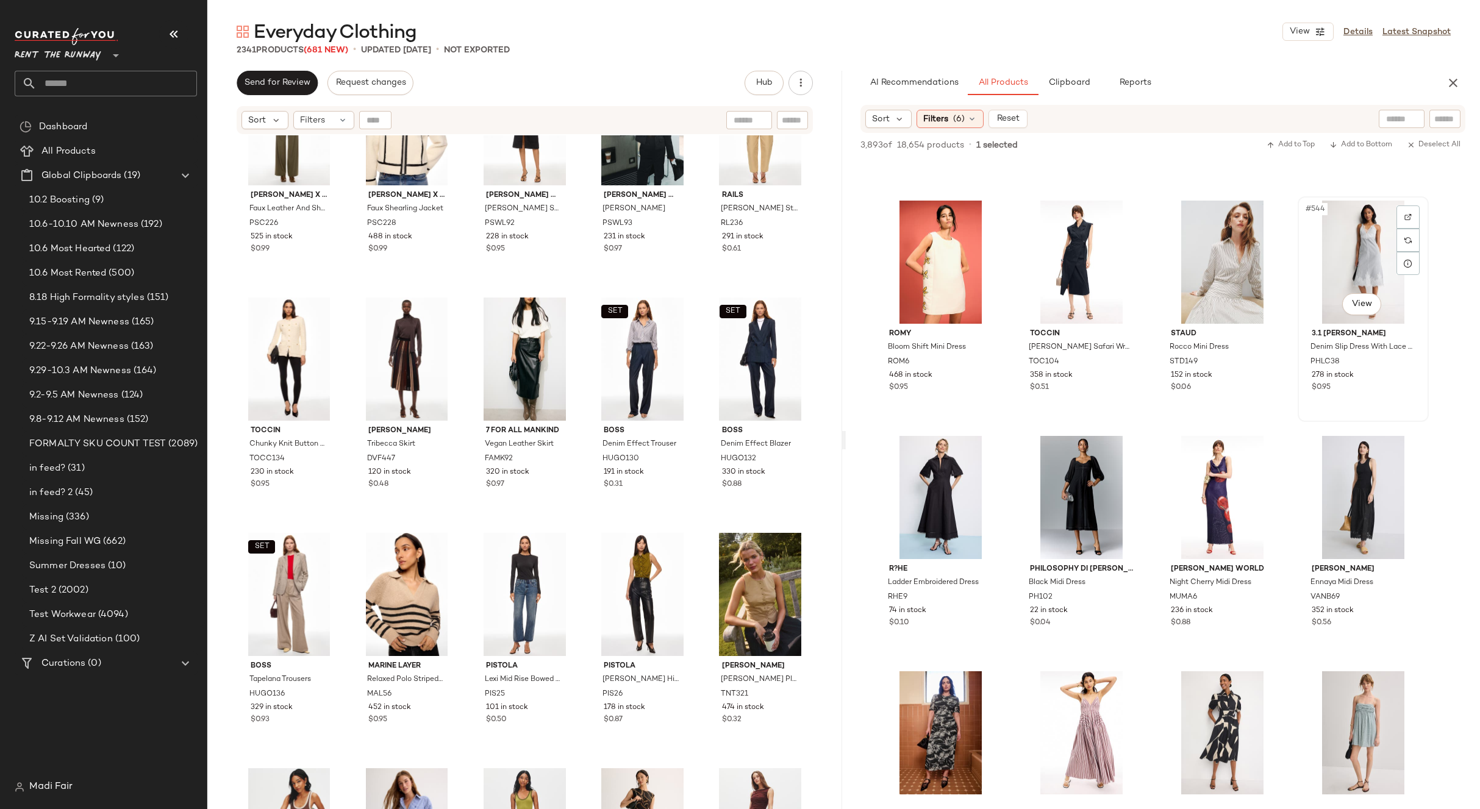
click at [1344, 245] on div "#544 View" at bounding box center [1363, 262] width 123 height 123
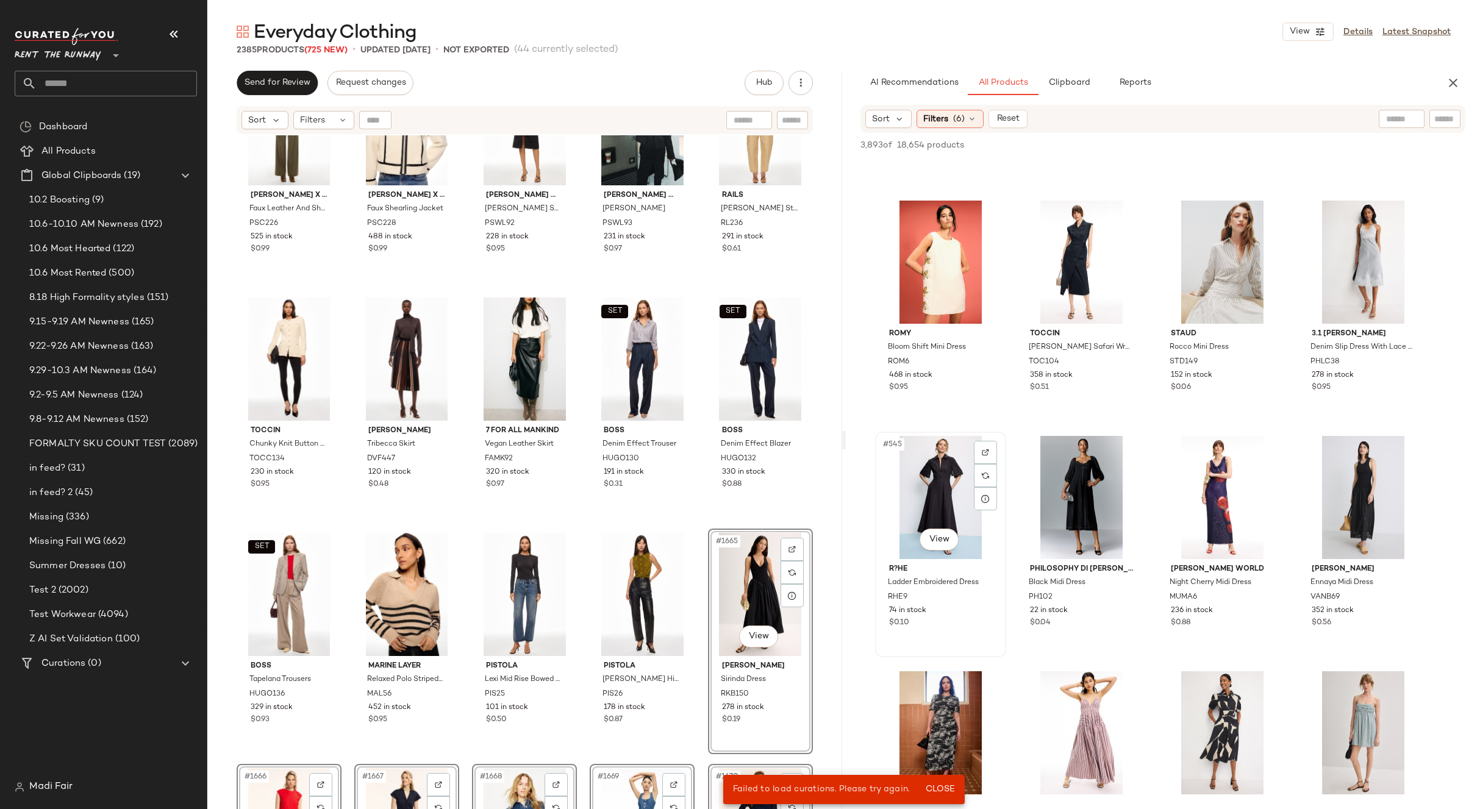
click at [918, 502] on div "#545 View" at bounding box center [940, 497] width 123 height 123
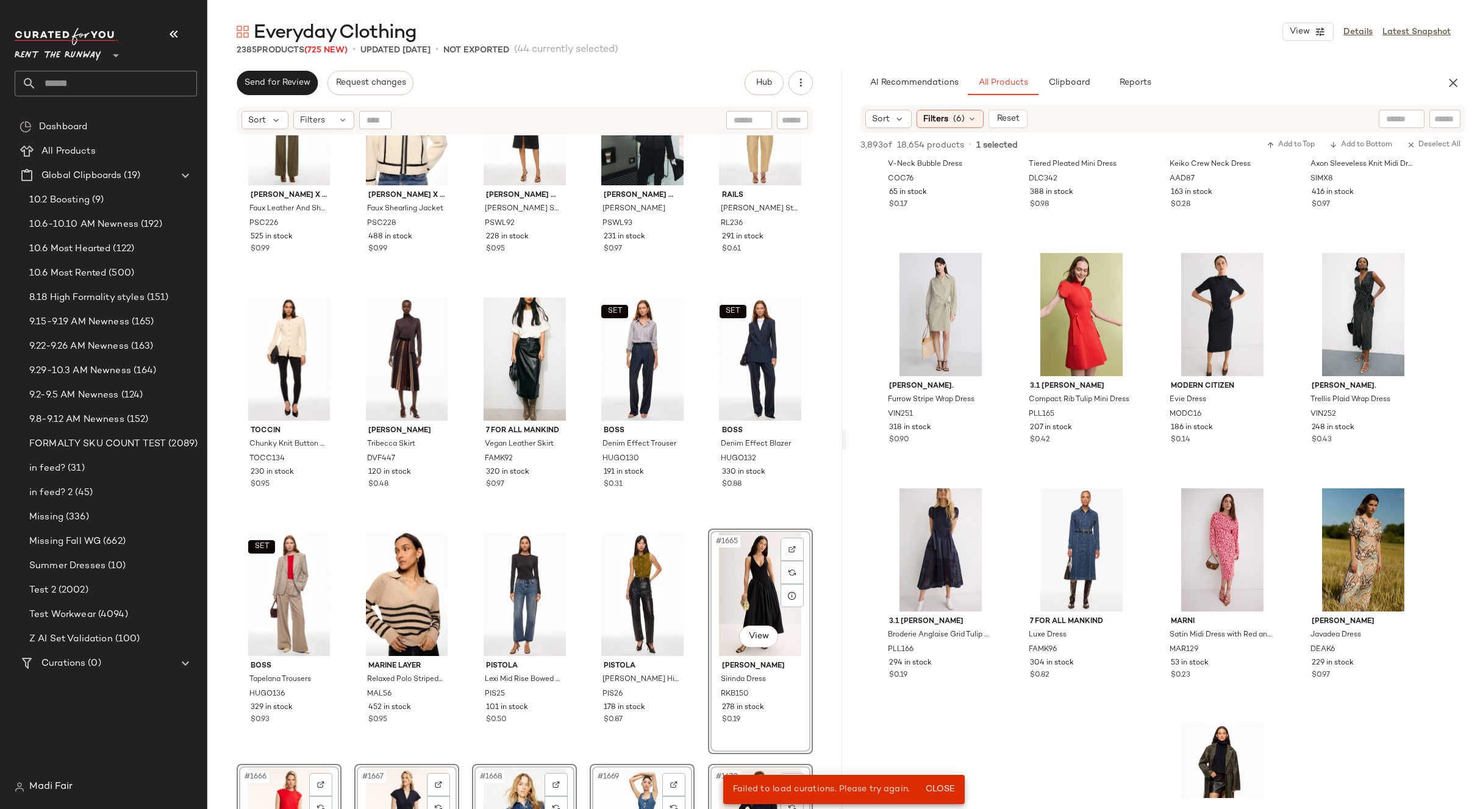
scroll to position [5733, 0]
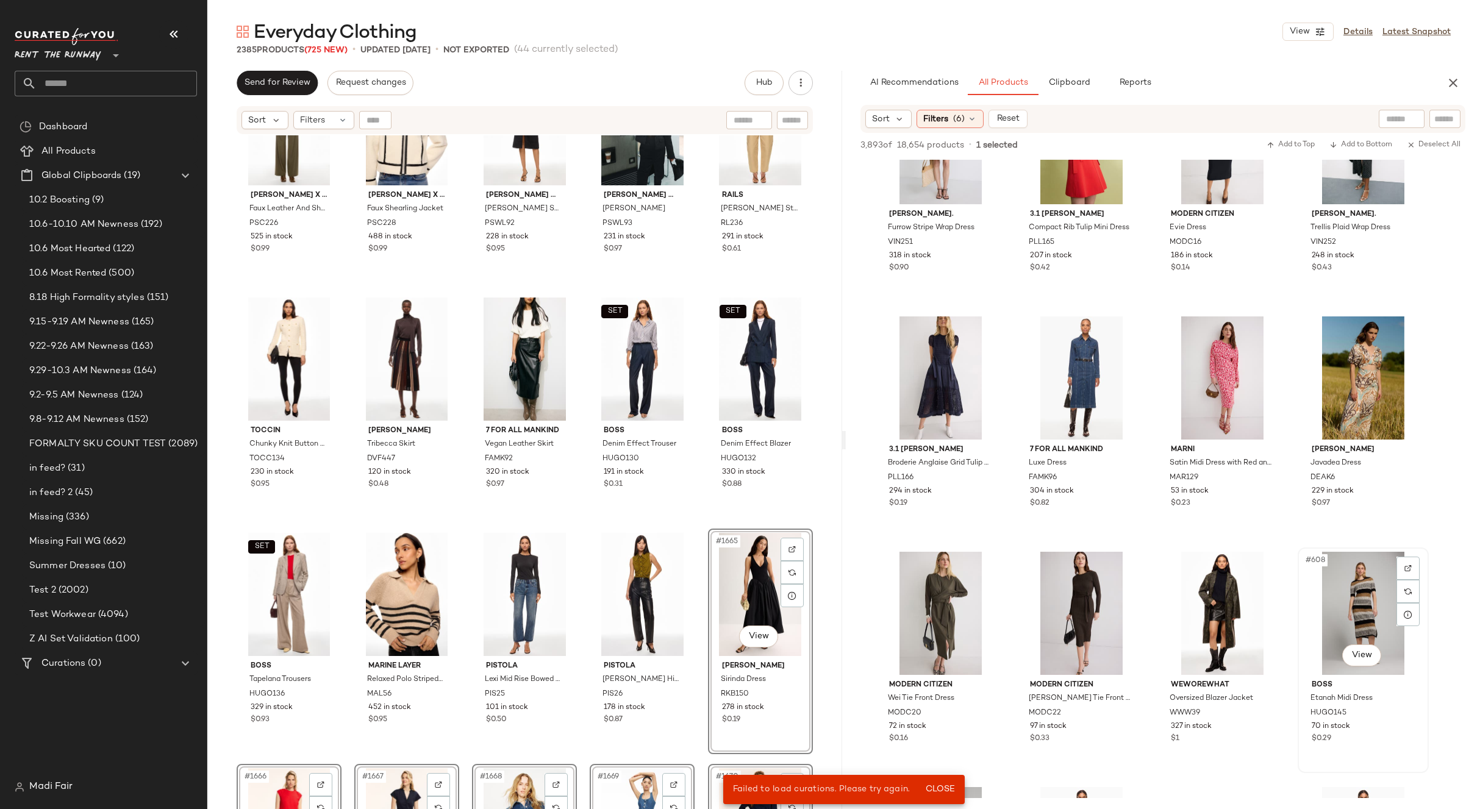
click at [1334, 589] on div "#608 View" at bounding box center [1363, 613] width 123 height 123
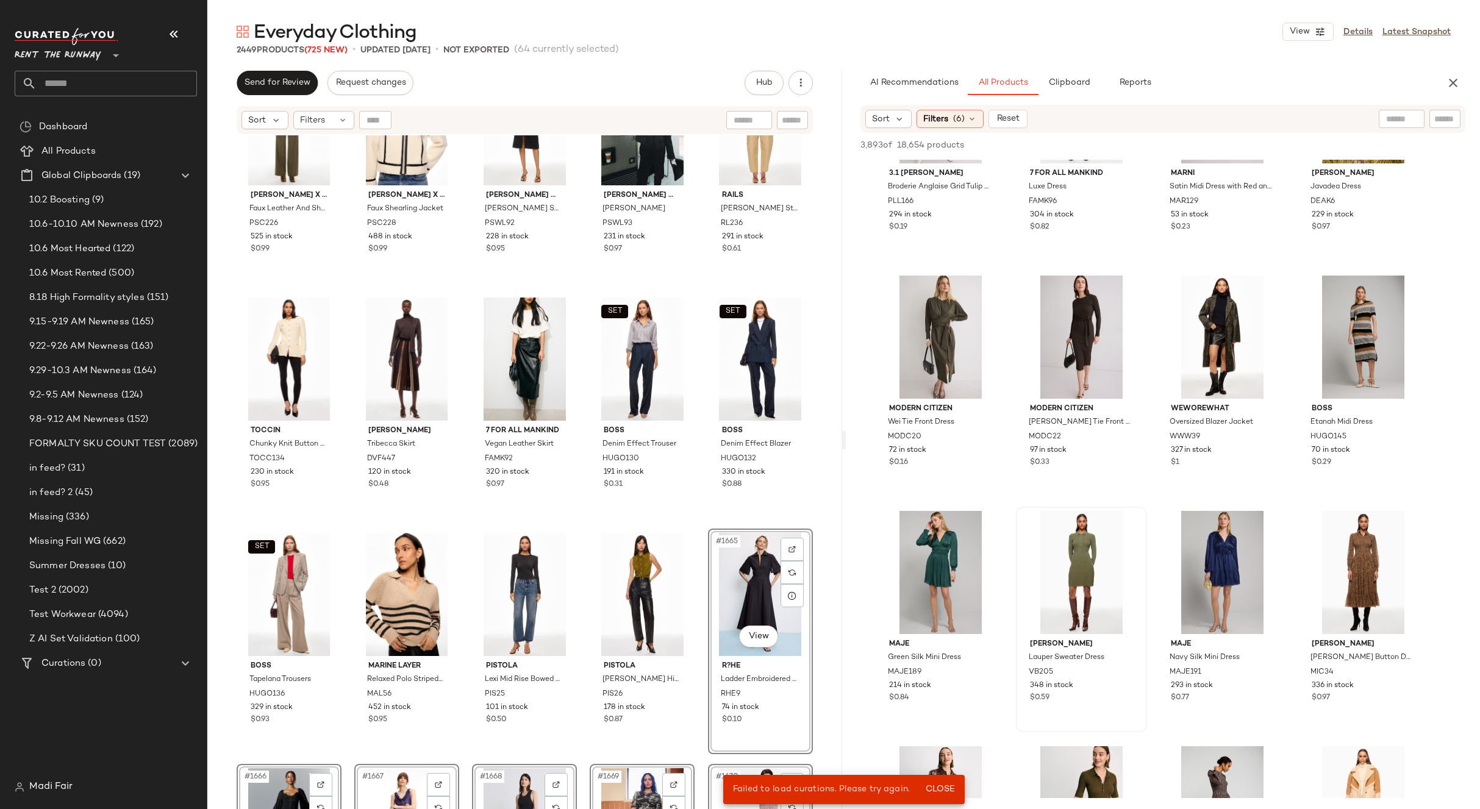
scroll to position [6099, 0]
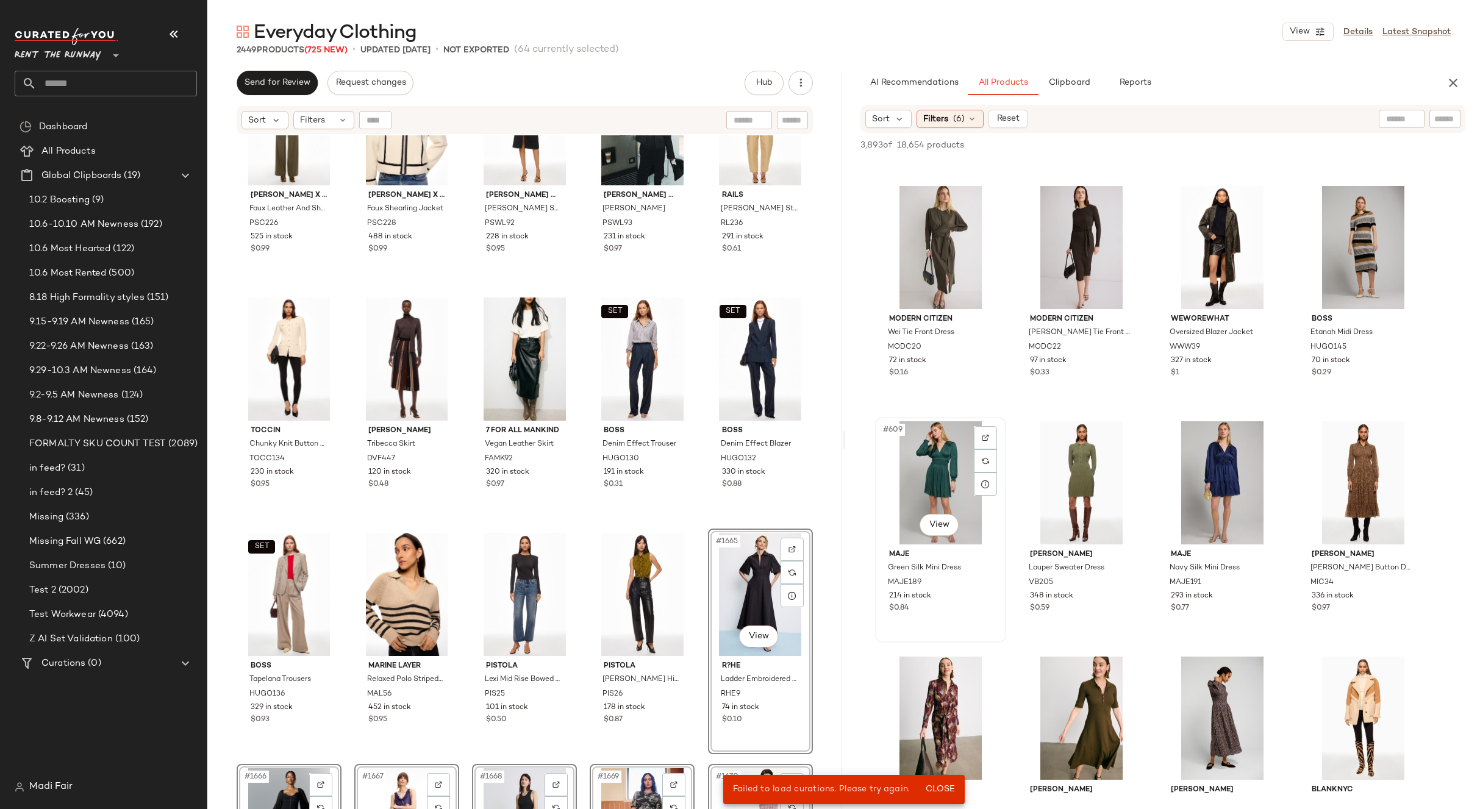
click at [952, 484] on div "#609 View" at bounding box center [940, 482] width 123 height 123
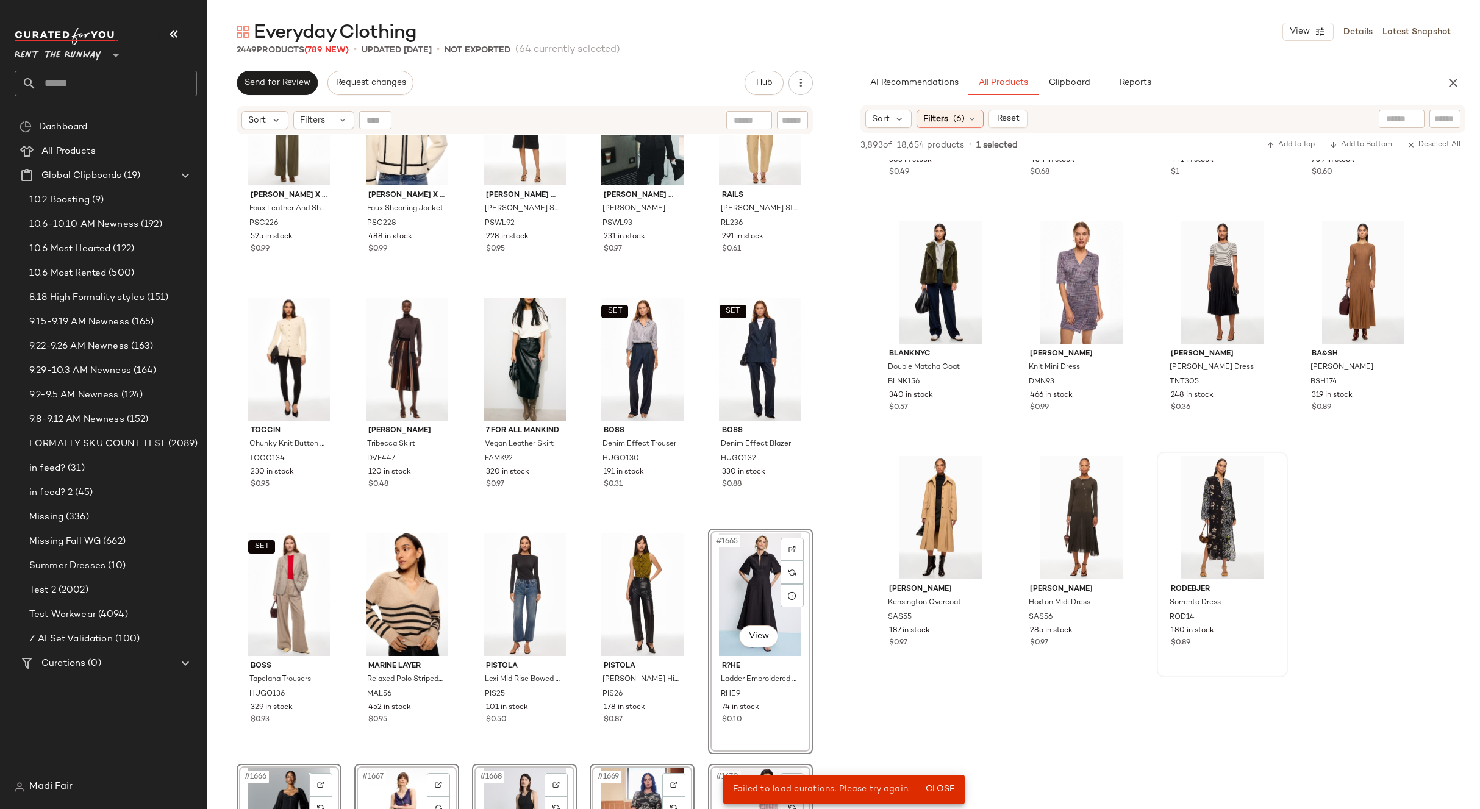
scroll to position [6770, 0]
click at [1199, 492] on div "#623 View" at bounding box center [1222, 518] width 123 height 123
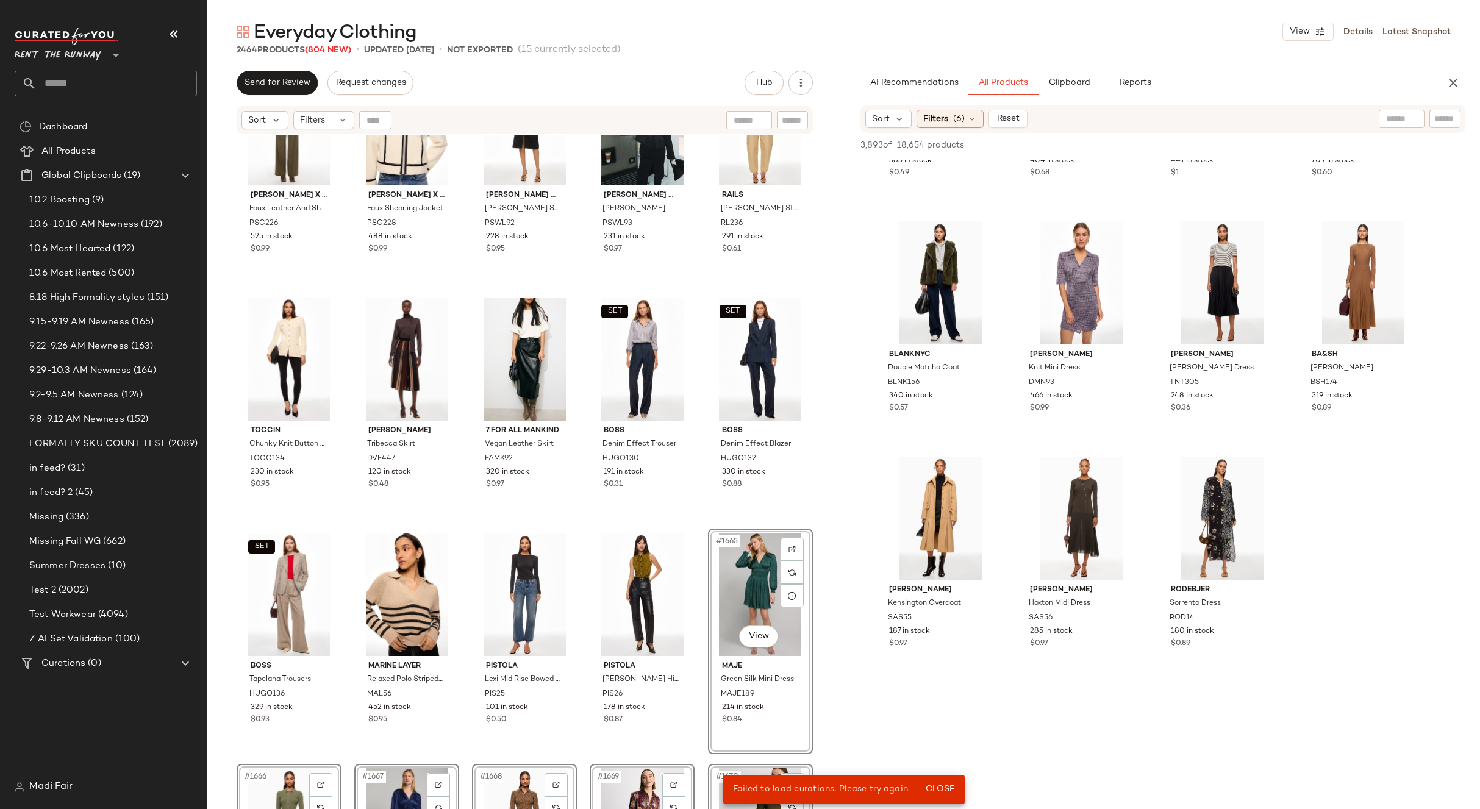
click at [1454, 85] on icon "button" at bounding box center [1453, 83] width 15 height 15
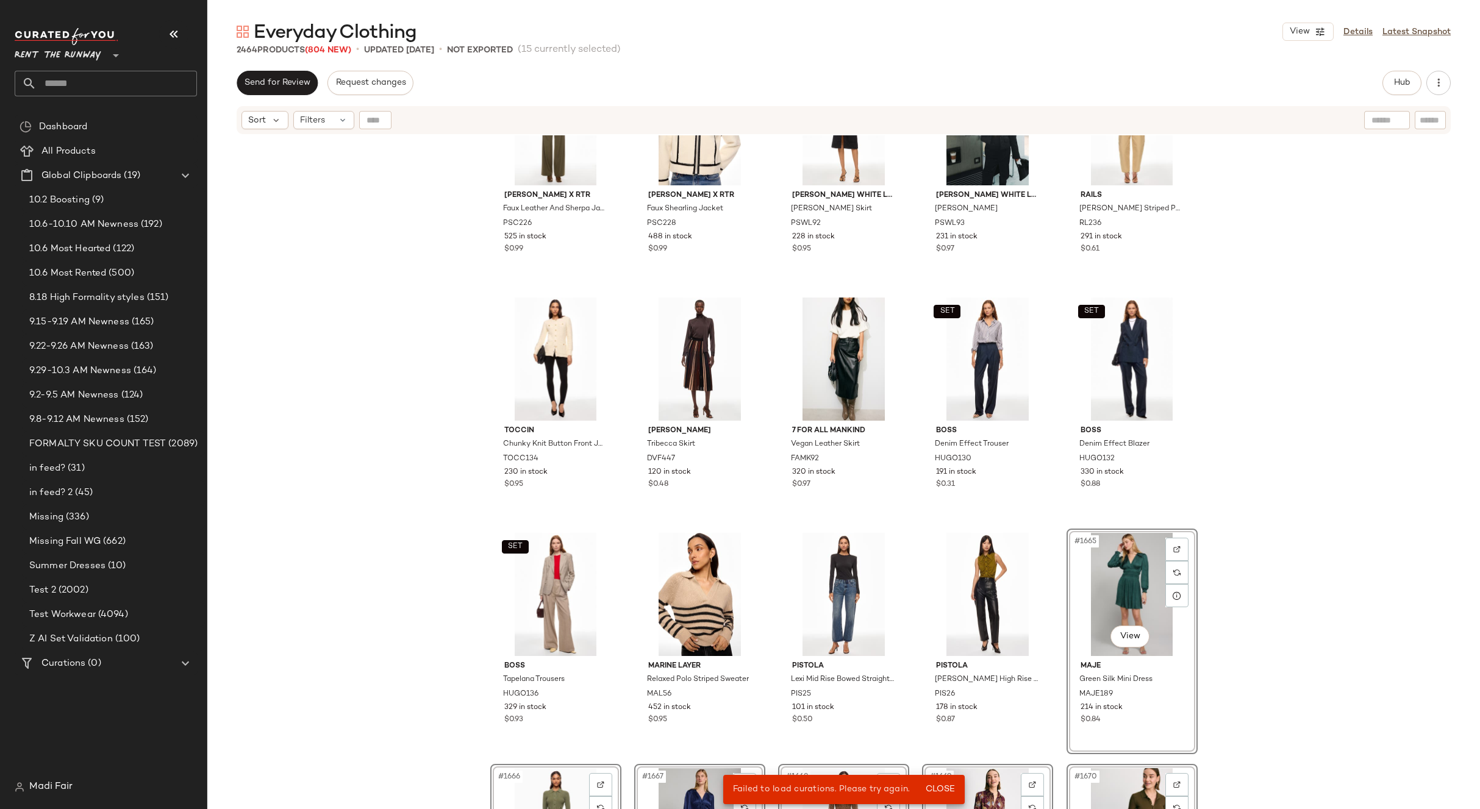
click at [1362, 310] on div "[PERSON_NAME] x RTR Faux Leather And Sherpa Jacket PSC226 525 in stock $0.99 [P…" at bounding box center [843, 487] width 1273 height 704
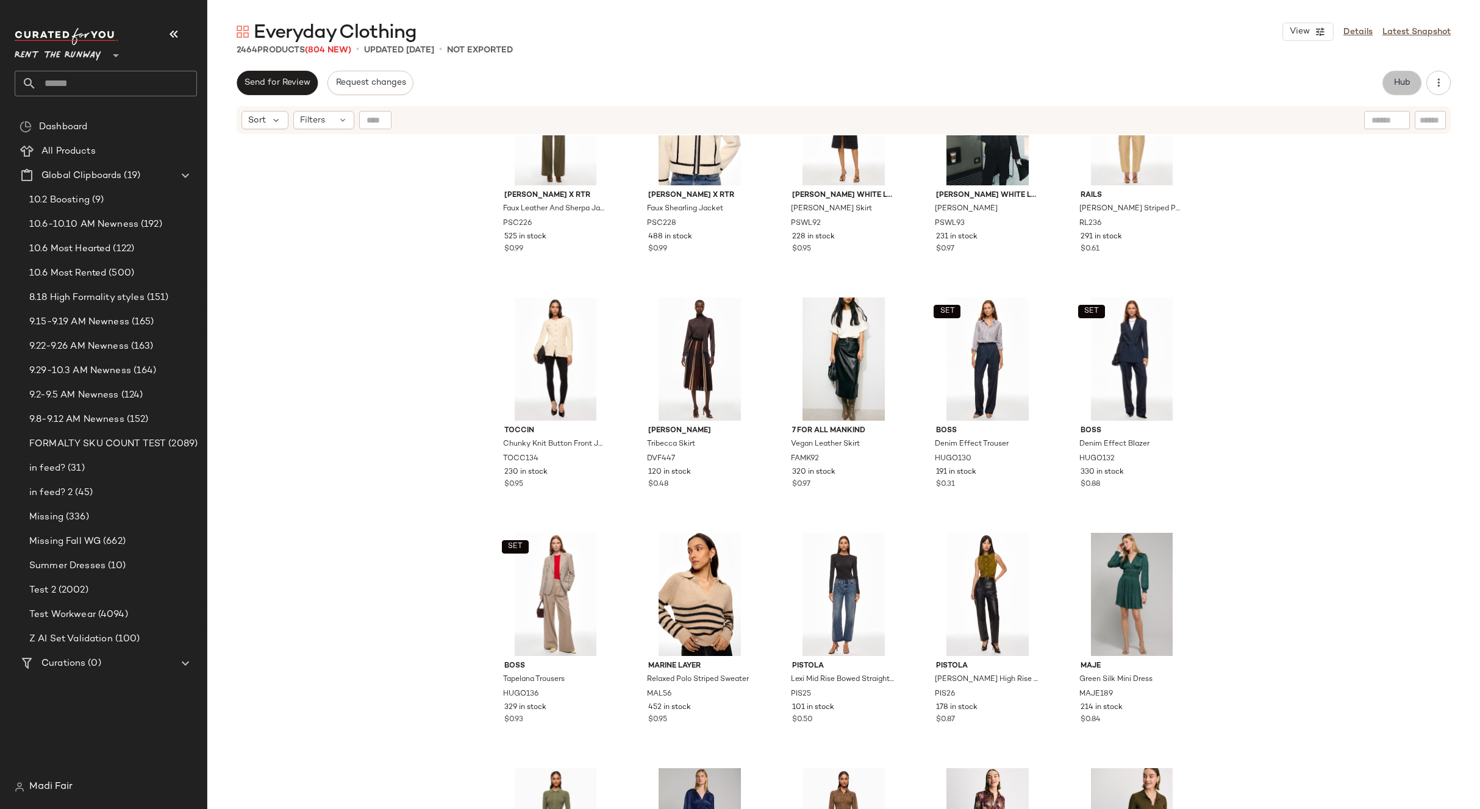
click at [1408, 87] on span "Hub" at bounding box center [1402, 83] width 17 height 10
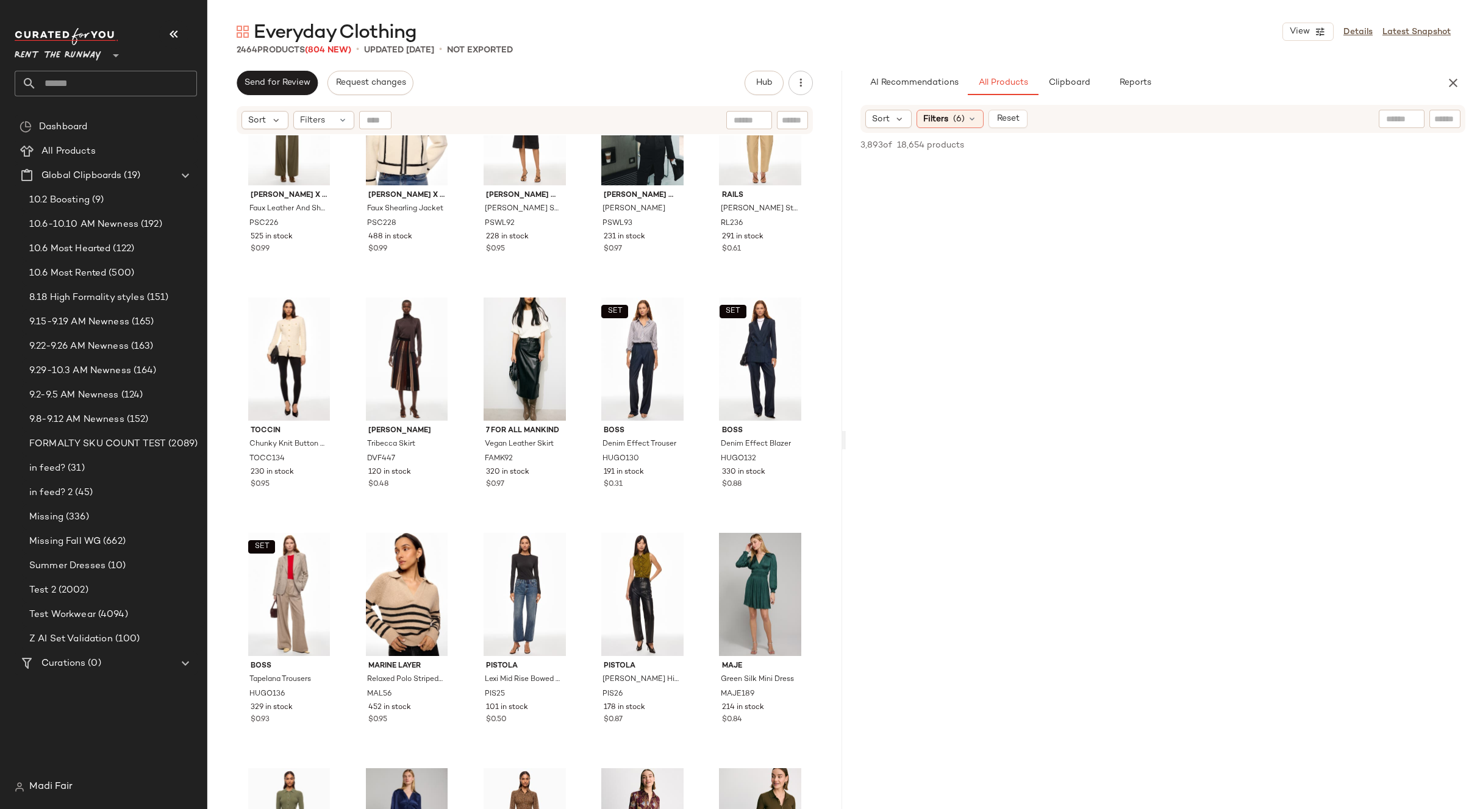
scroll to position [0, 0]
click at [951, 112] on div "Filters (6)" at bounding box center [950, 119] width 67 height 18
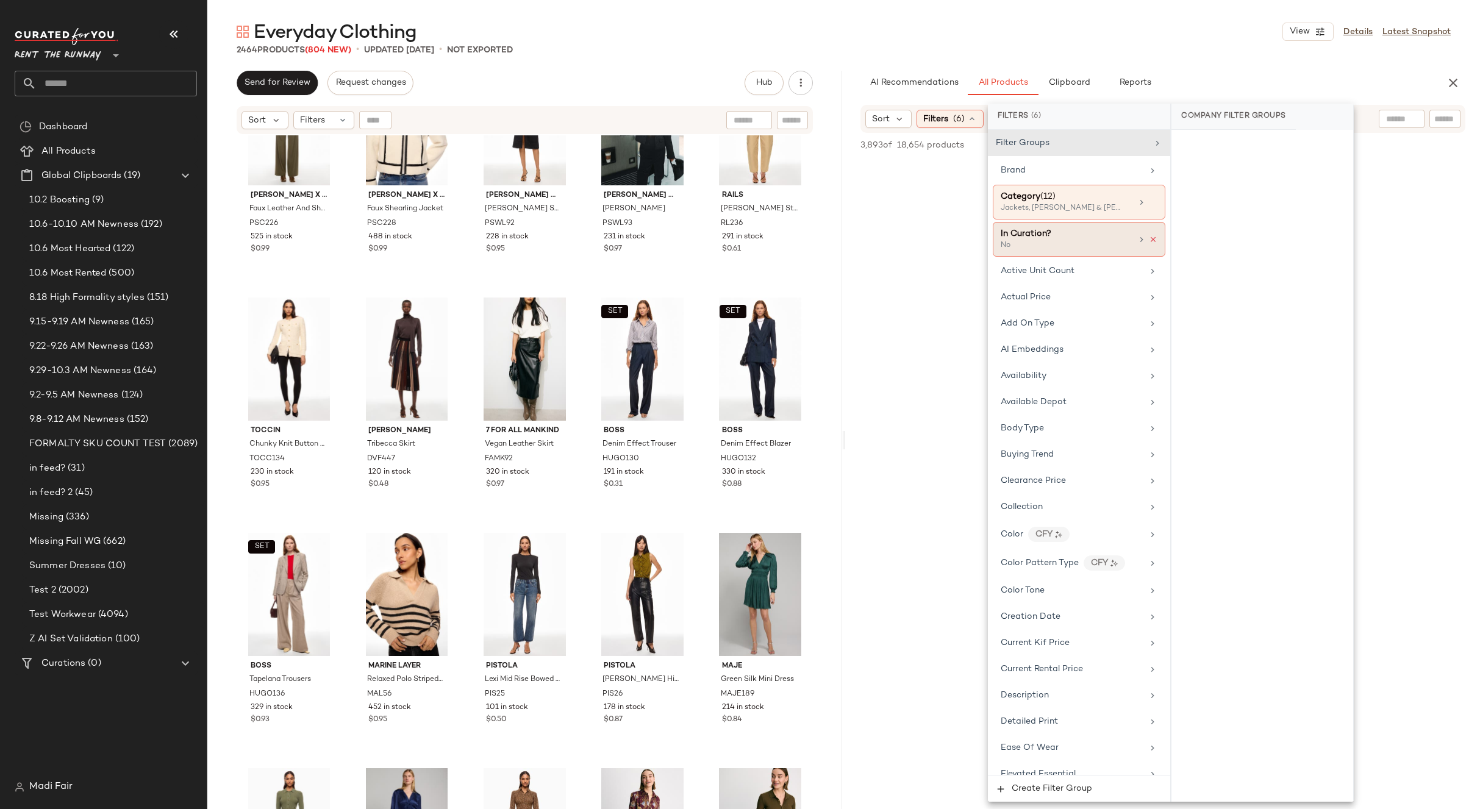
click at [1149, 239] on icon at bounding box center [1153, 239] width 9 height 9
click at [1108, 241] on div "In Curation?" at bounding box center [1079, 234] width 173 height 24
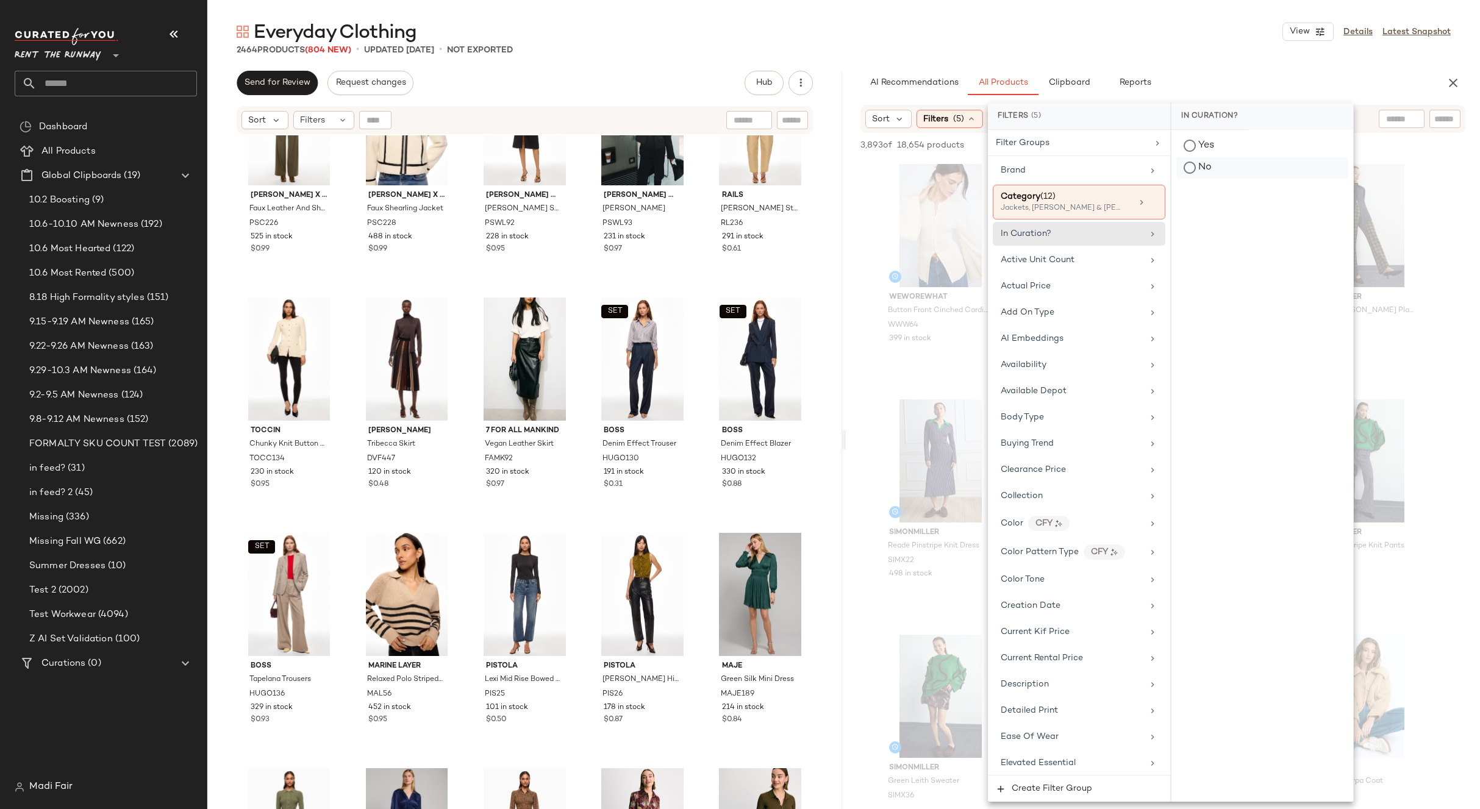
click at [1204, 162] on div "No" at bounding box center [1262, 168] width 172 height 22
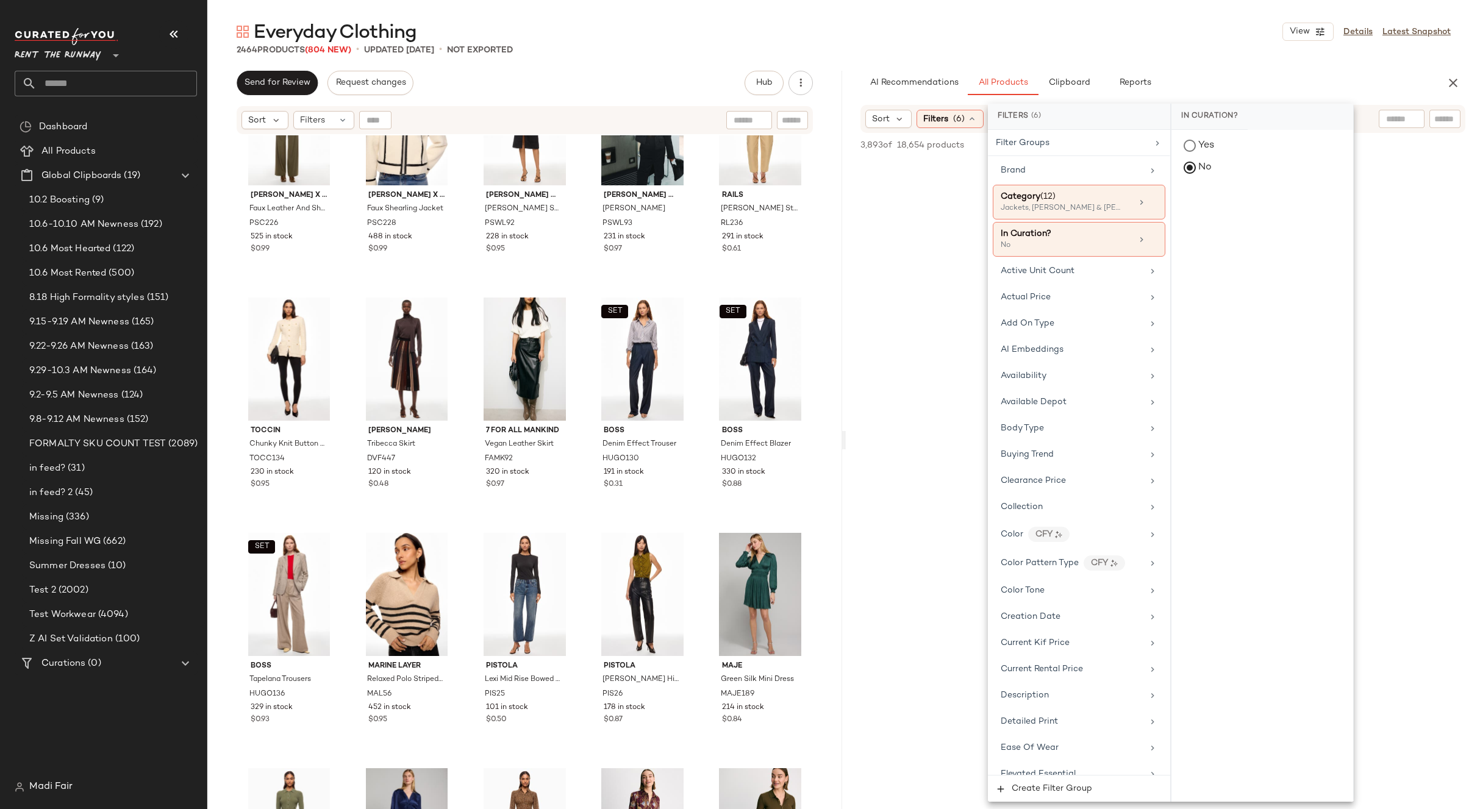
click at [1110, 37] on div "Everyday Clothing View Details Latest Snapshot" at bounding box center [843, 32] width 1273 height 24
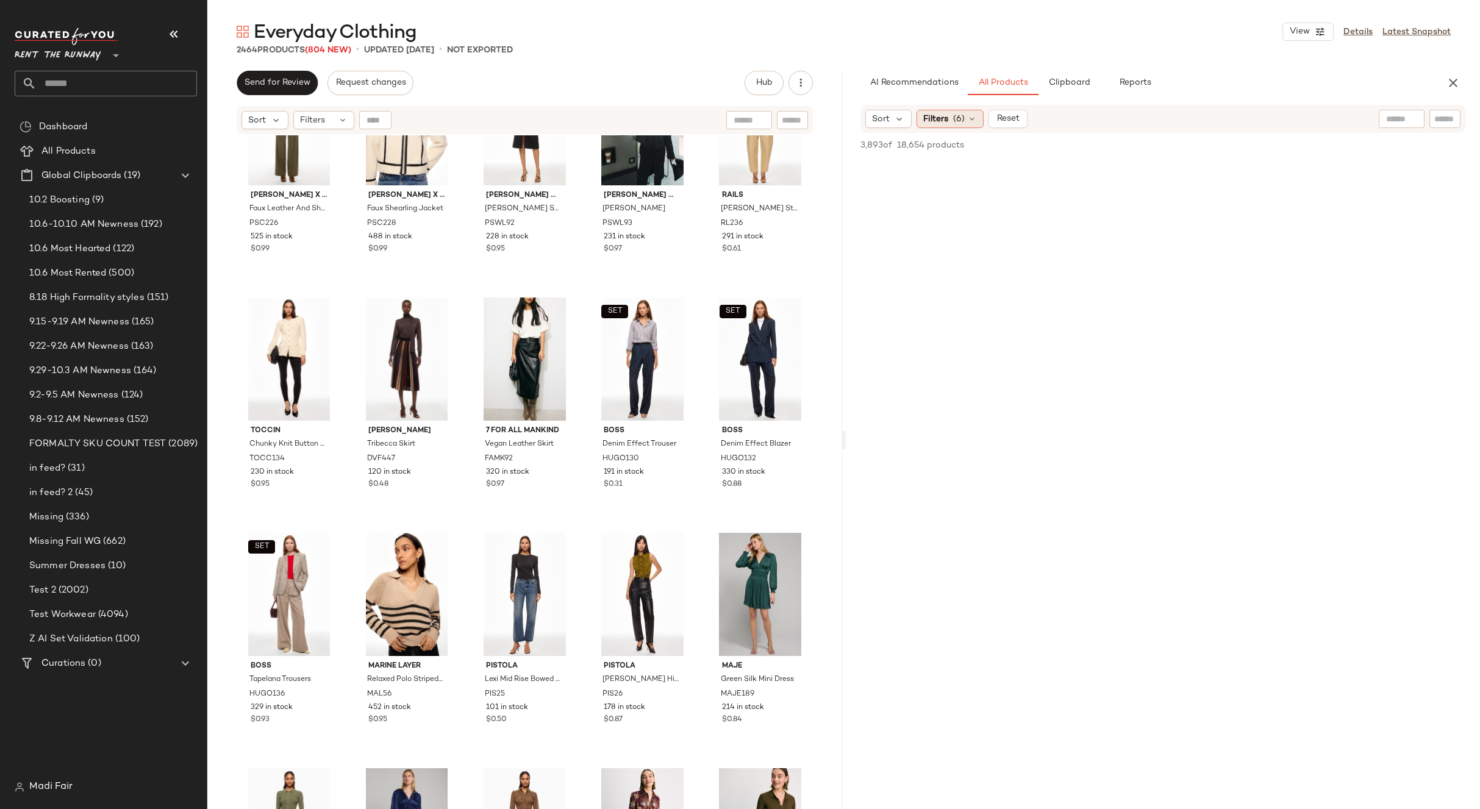
click at [925, 127] on div "Filters (6)" at bounding box center [950, 119] width 67 height 18
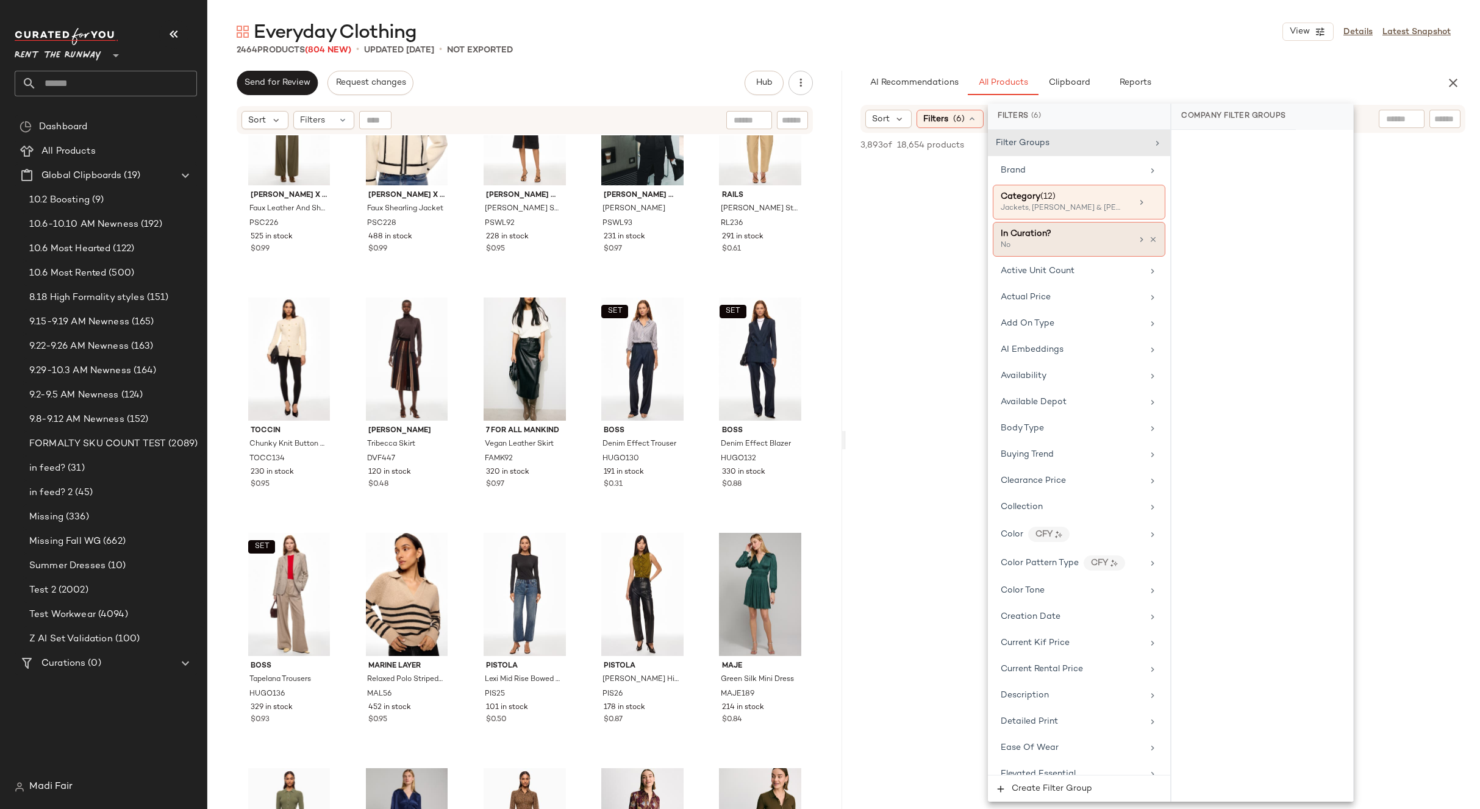
click at [1057, 240] on div "In Curation?" at bounding box center [1066, 233] width 131 height 13
click at [1205, 160] on div "No" at bounding box center [1262, 168] width 172 height 22
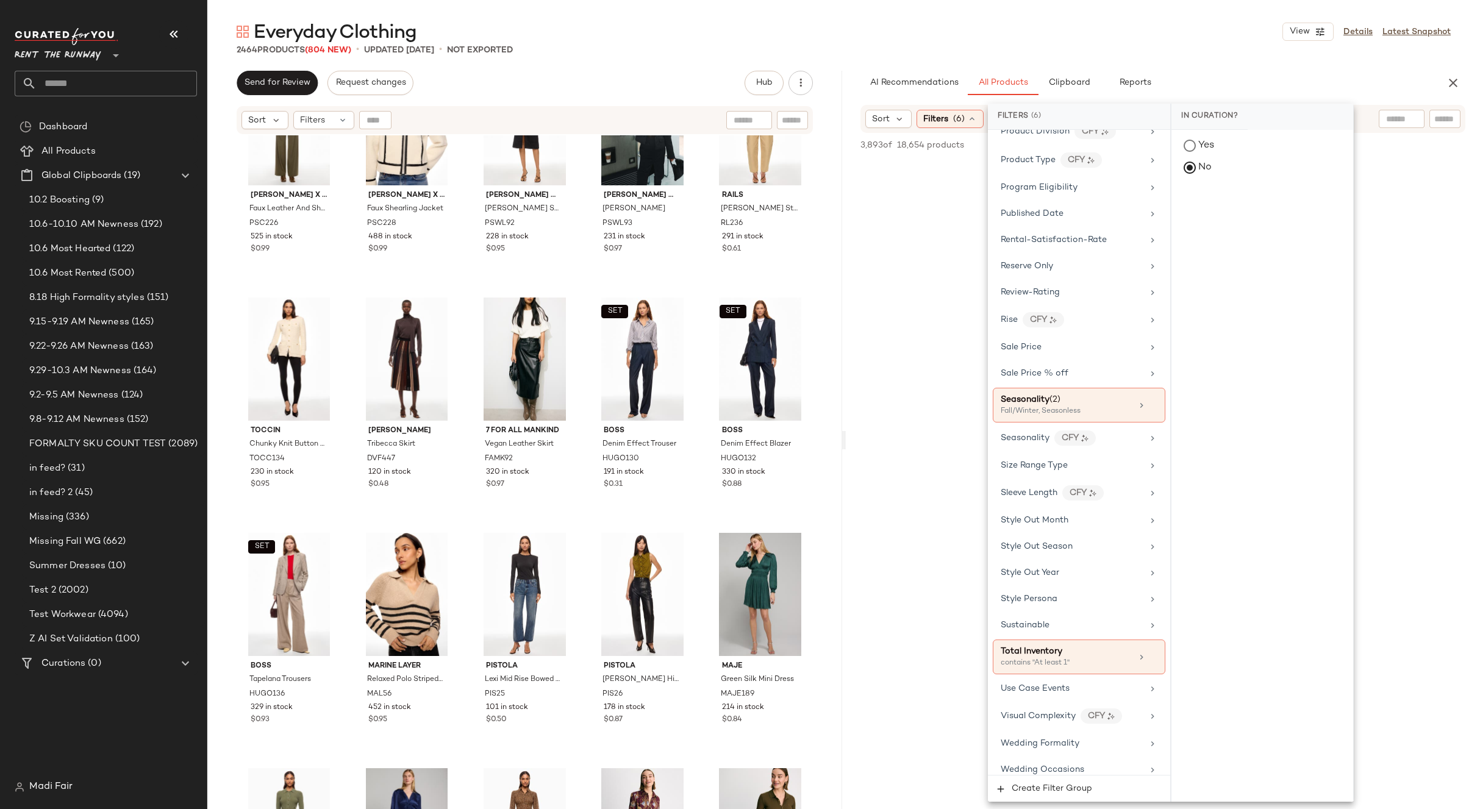
scroll to position [1617, 0]
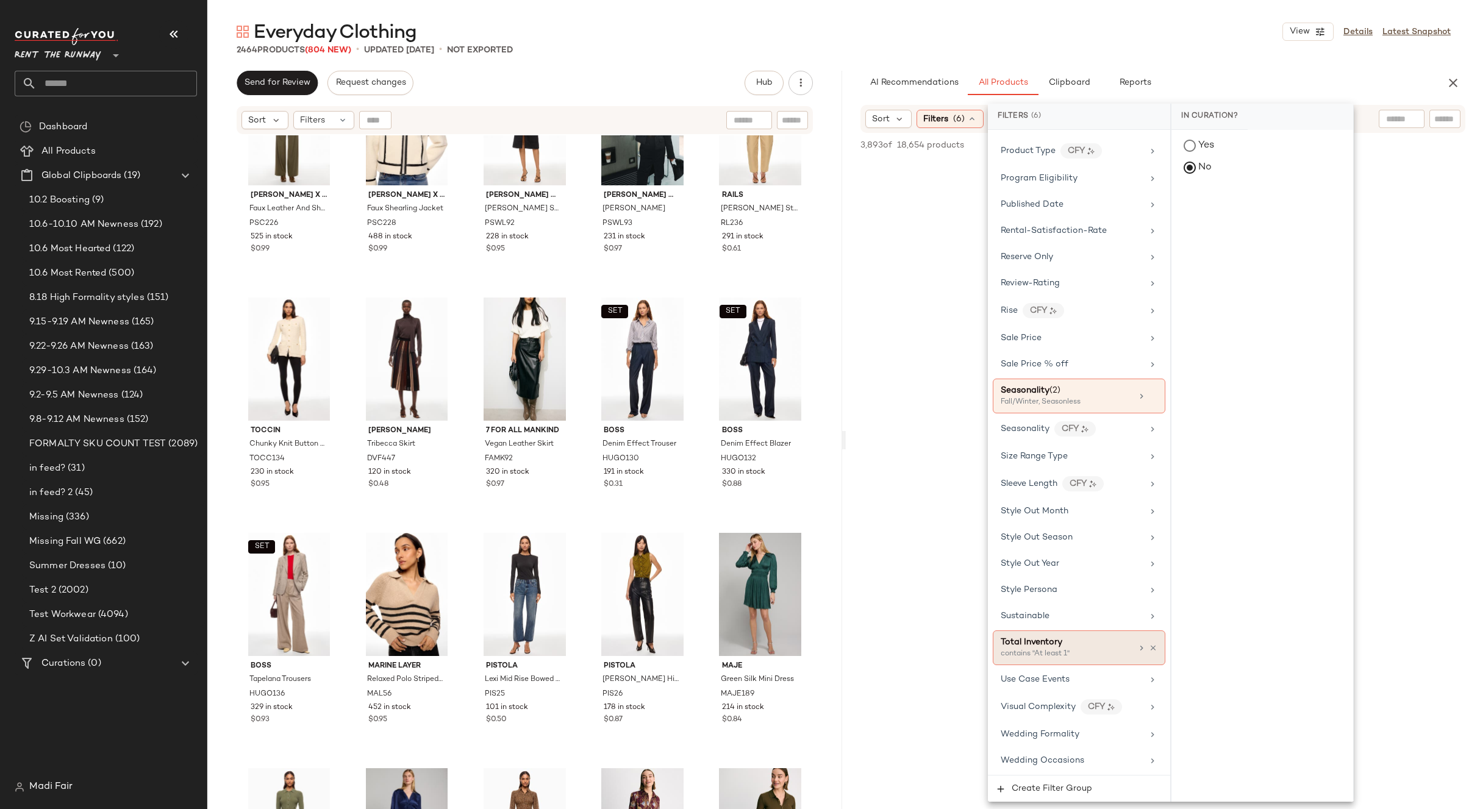
click at [1149, 650] on icon at bounding box center [1153, 648] width 9 height 9
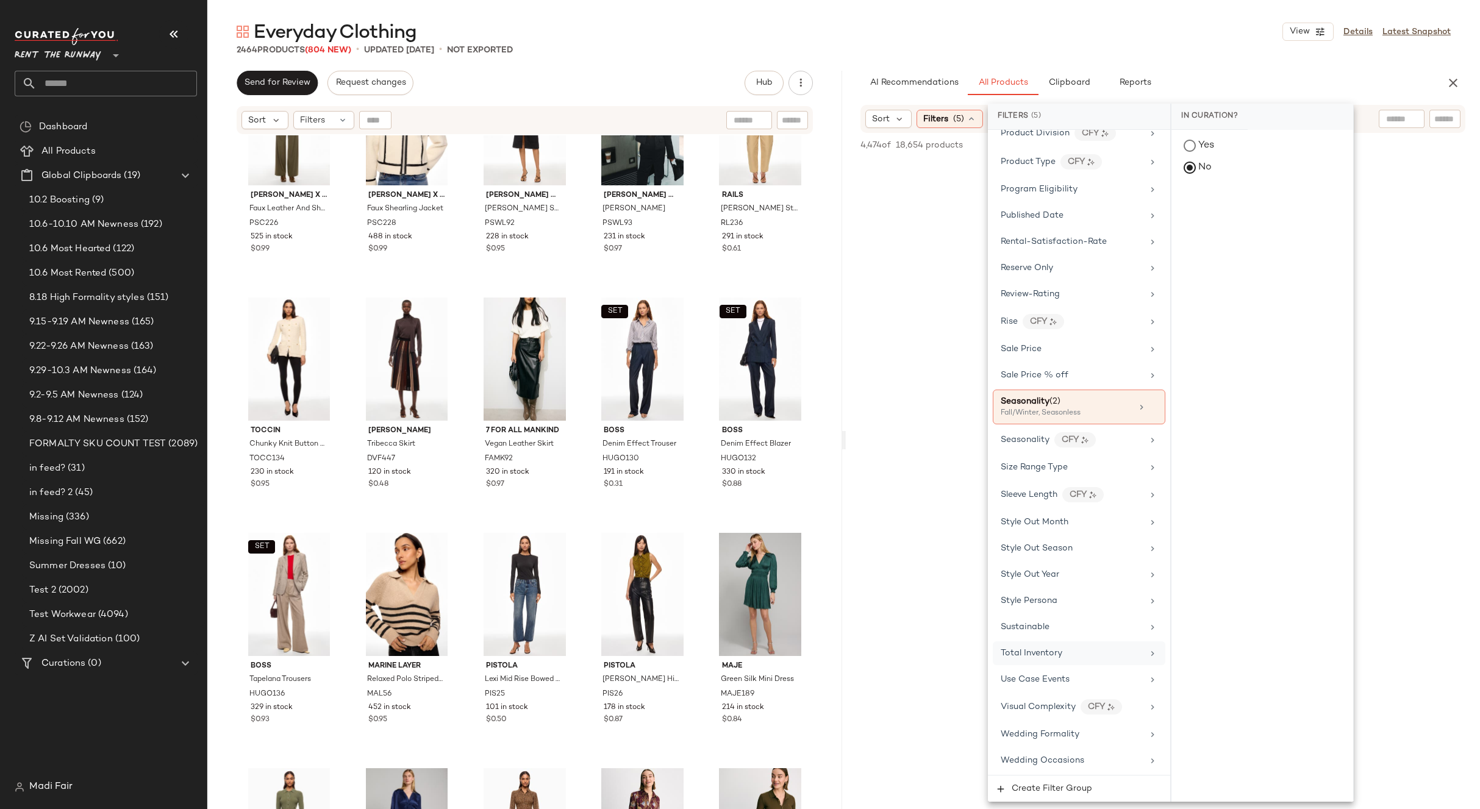
click at [1128, 652] on div "Total Inventory" at bounding box center [1072, 653] width 142 height 13
click at [1251, 171] on span "At least 1" at bounding box center [1262, 170] width 34 height 9
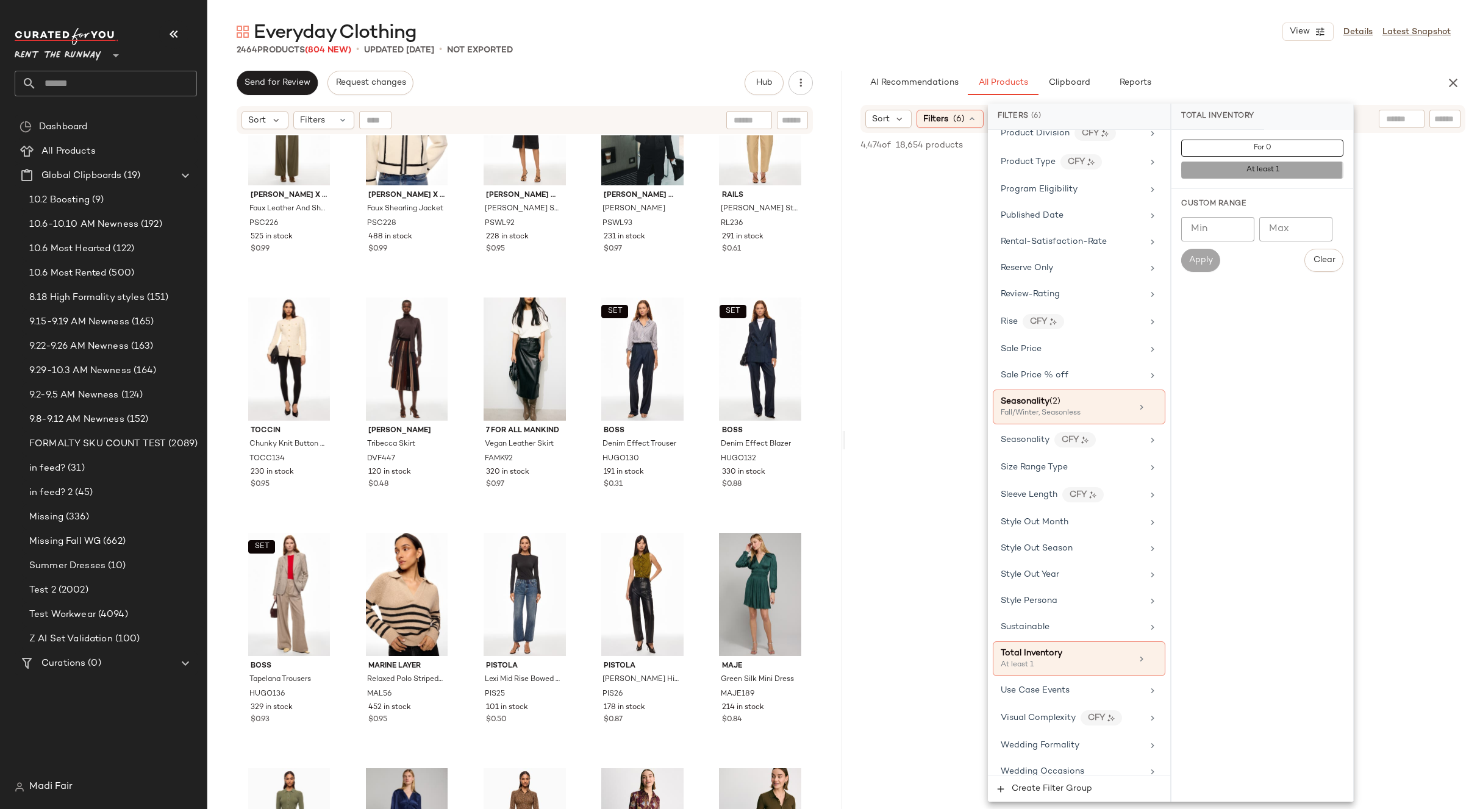
scroll to position [1617, 0]
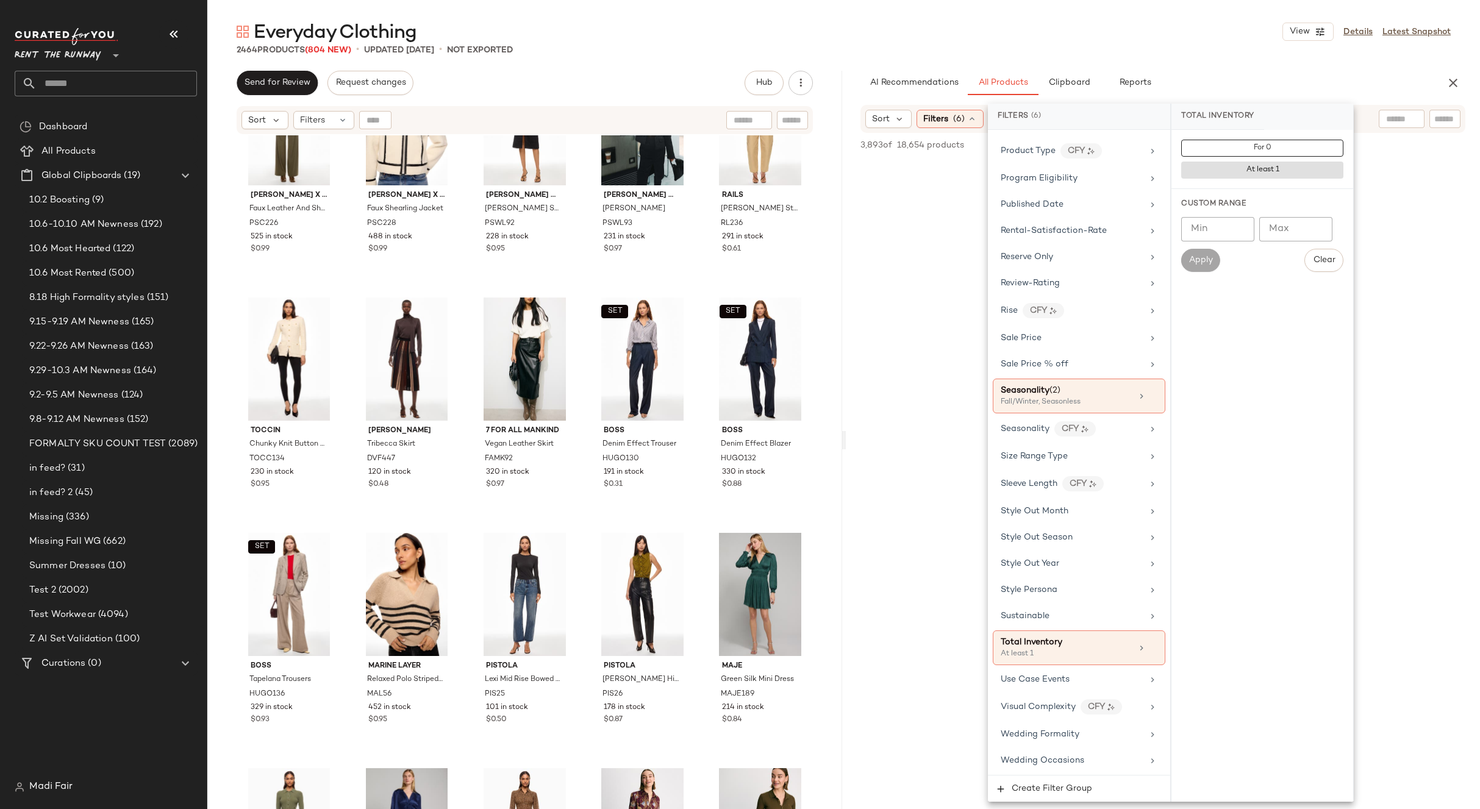
click at [1153, 40] on div "Everyday Clothing View Details Latest Snapshot" at bounding box center [843, 32] width 1273 height 24
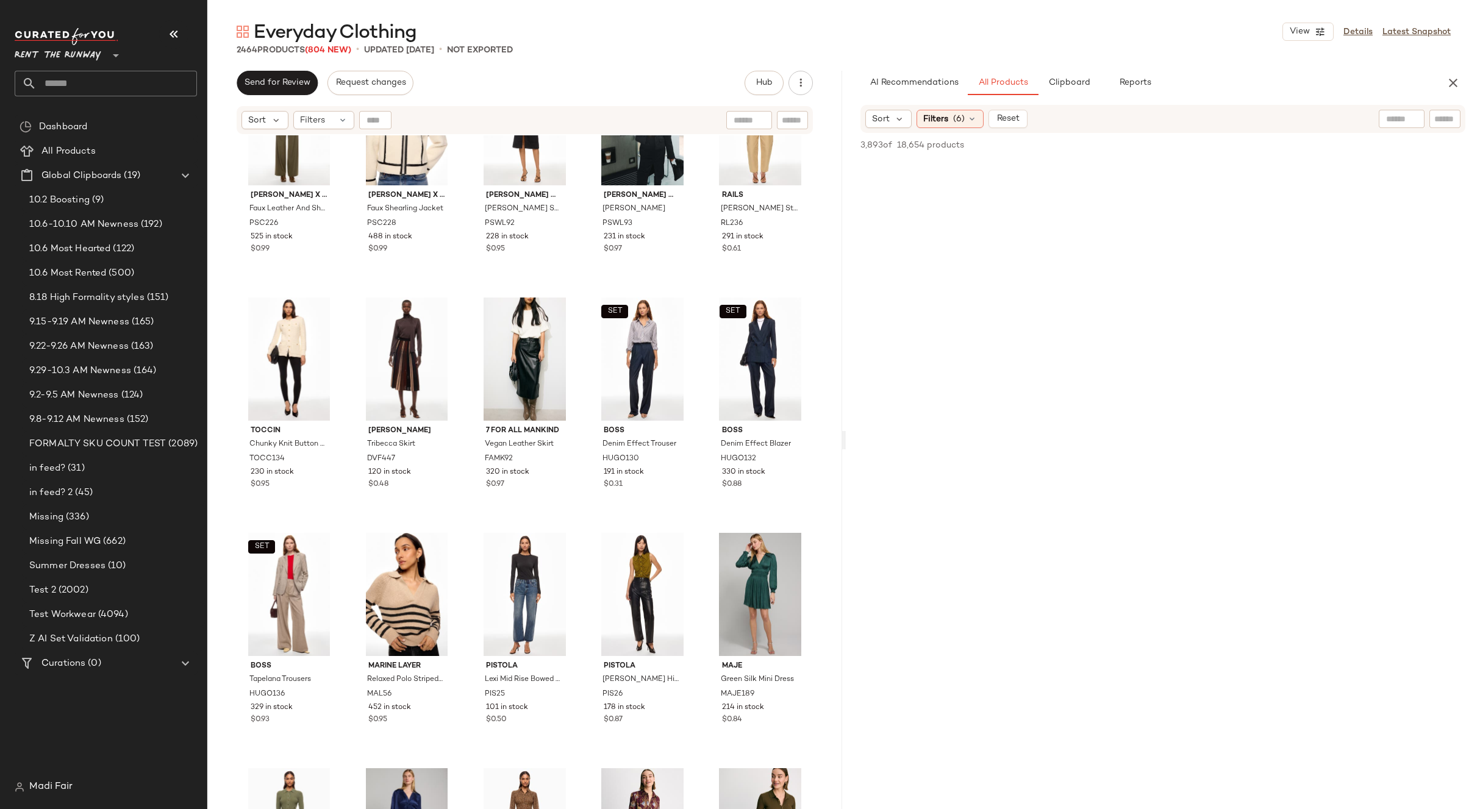
scroll to position [0, 0]
click at [1453, 83] on icon "button" at bounding box center [1453, 83] width 15 height 15
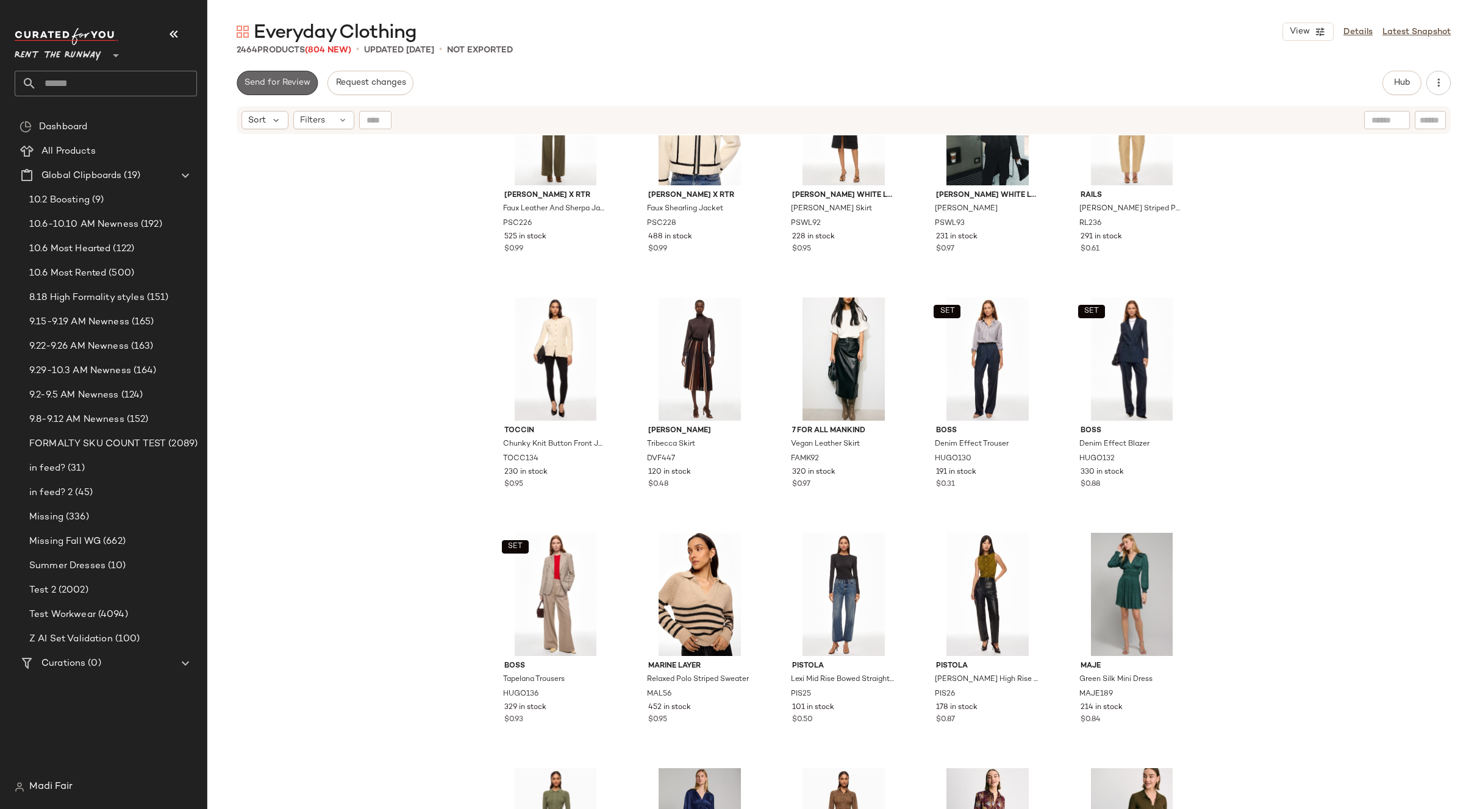
click at [276, 82] on span "Send for Review" at bounding box center [277, 83] width 66 height 10
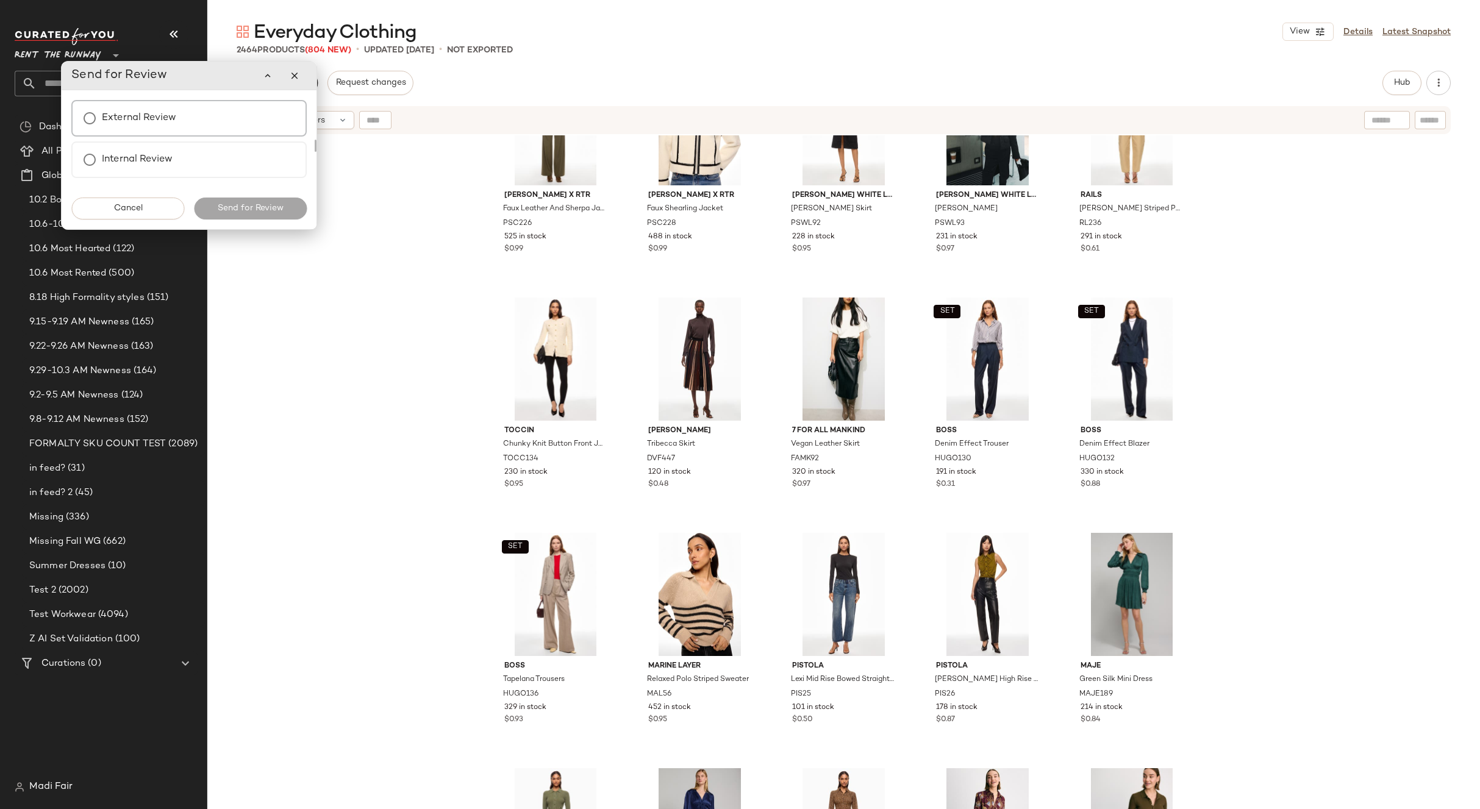
click at [159, 119] on label "External Review" at bounding box center [139, 118] width 74 height 24
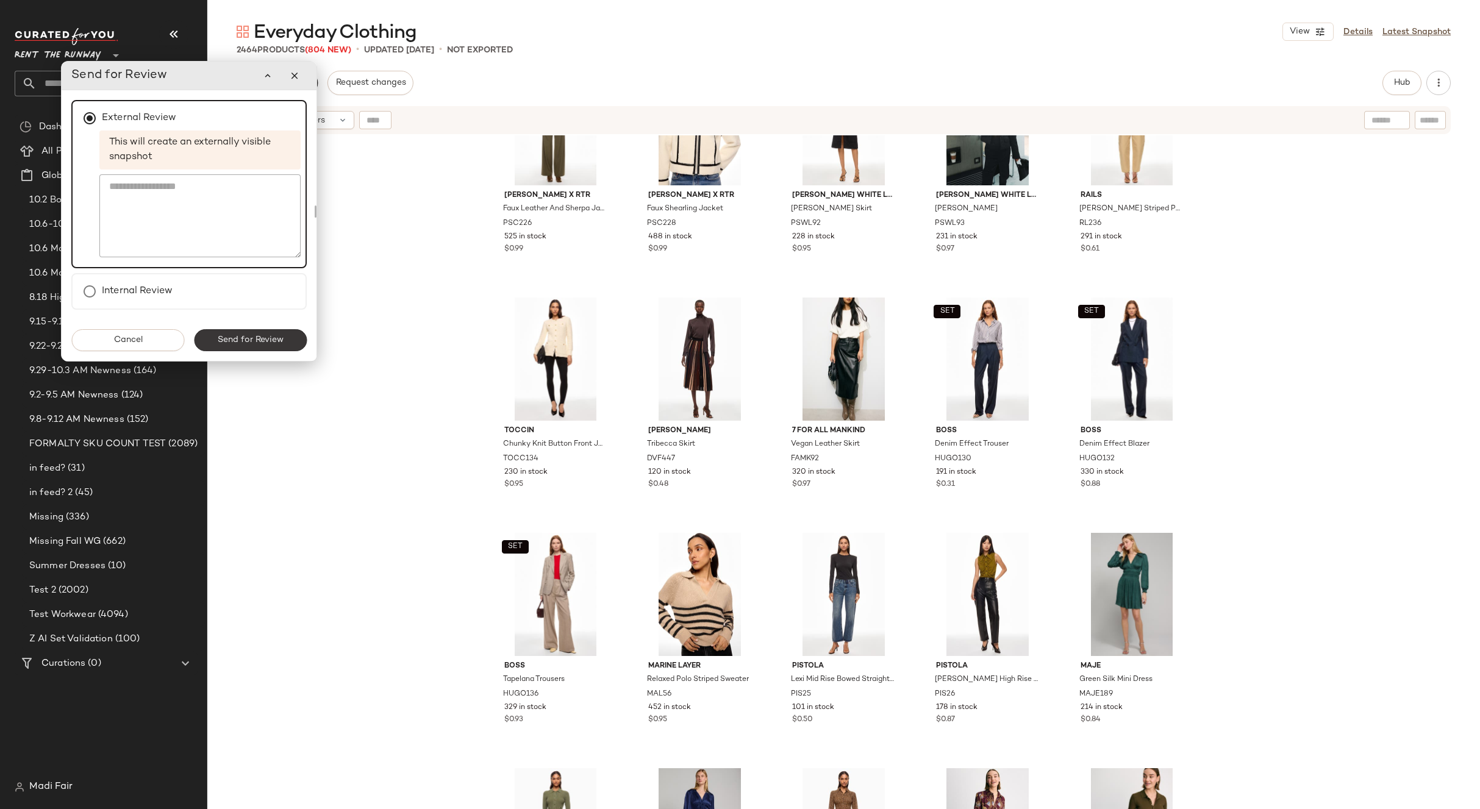
click at [241, 344] on span "Send for Review" at bounding box center [250, 340] width 66 height 10
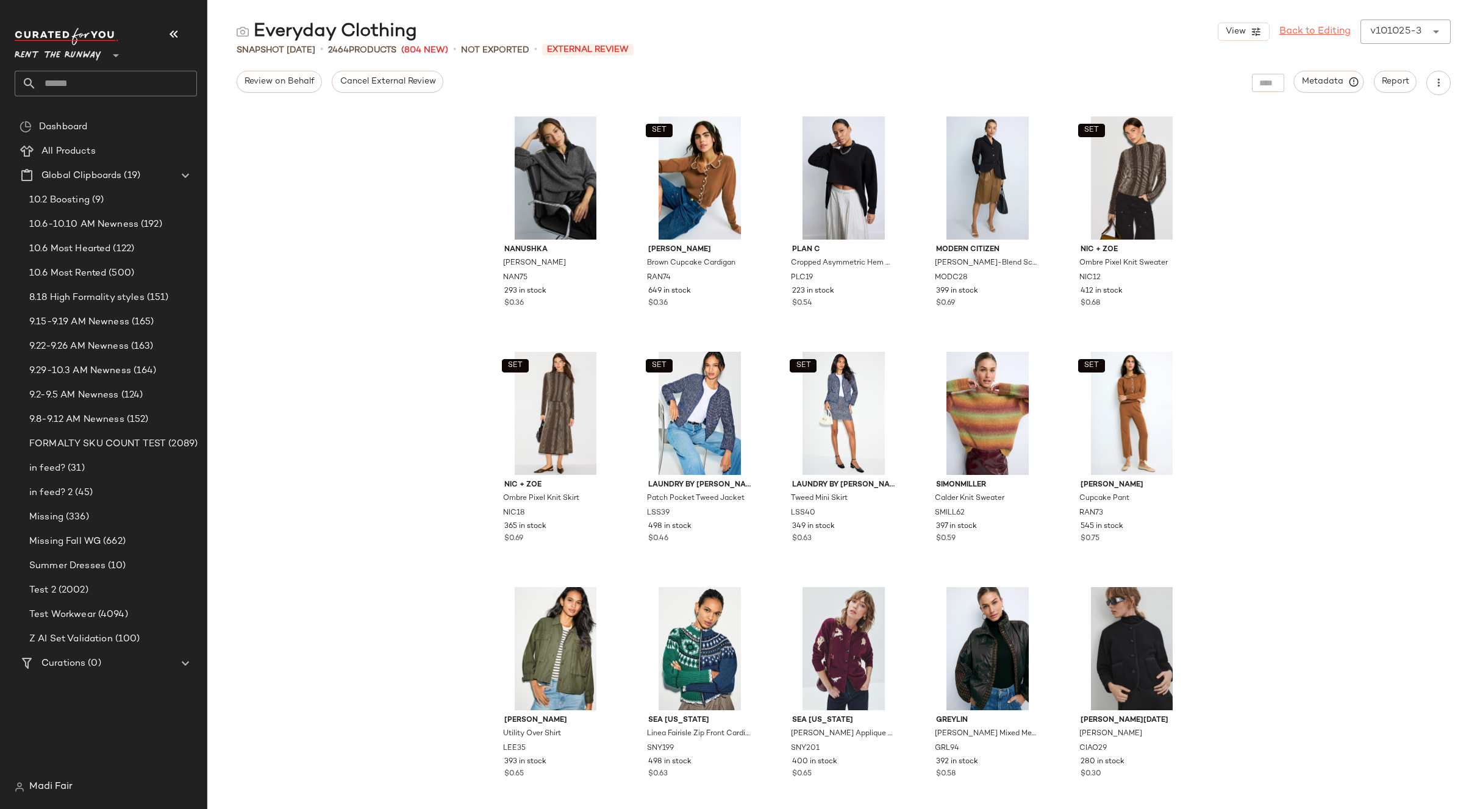
click at [1301, 35] on link "Back to Editing" at bounding box center [1315, 31] width 71 height 15
